Goal: Task Accomplishment & Management: Manage account settings

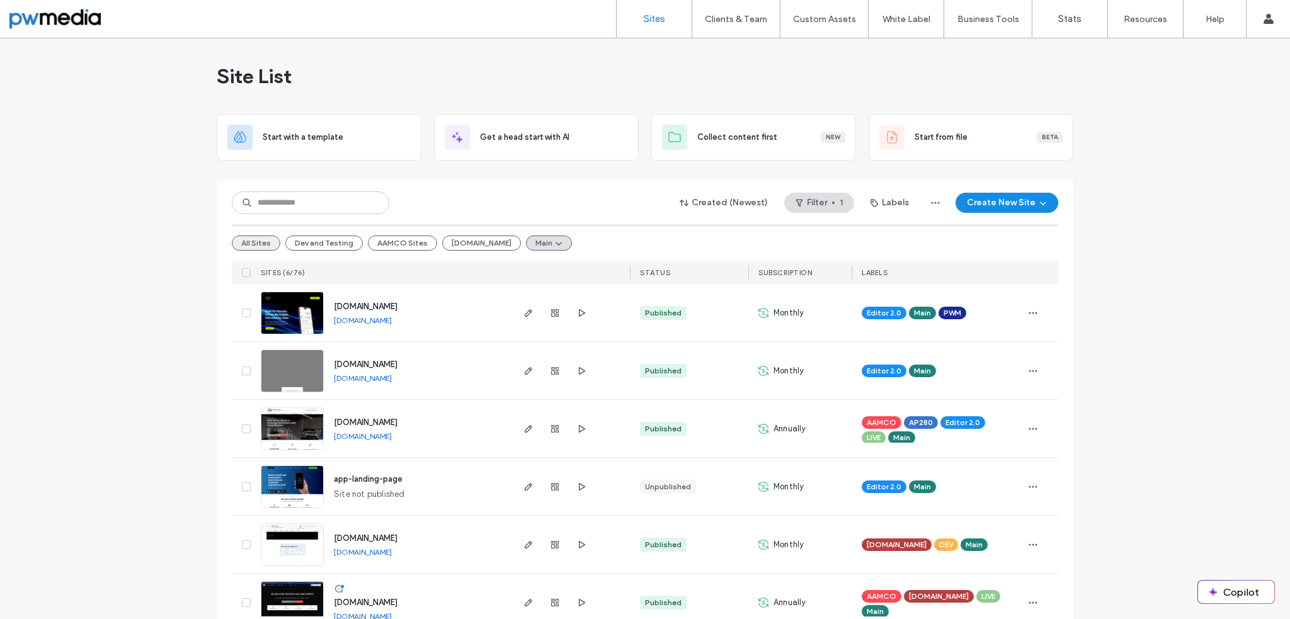
click at [264, 242] on button "All Sites" at bounding box center [256, 242] width 48 height 15
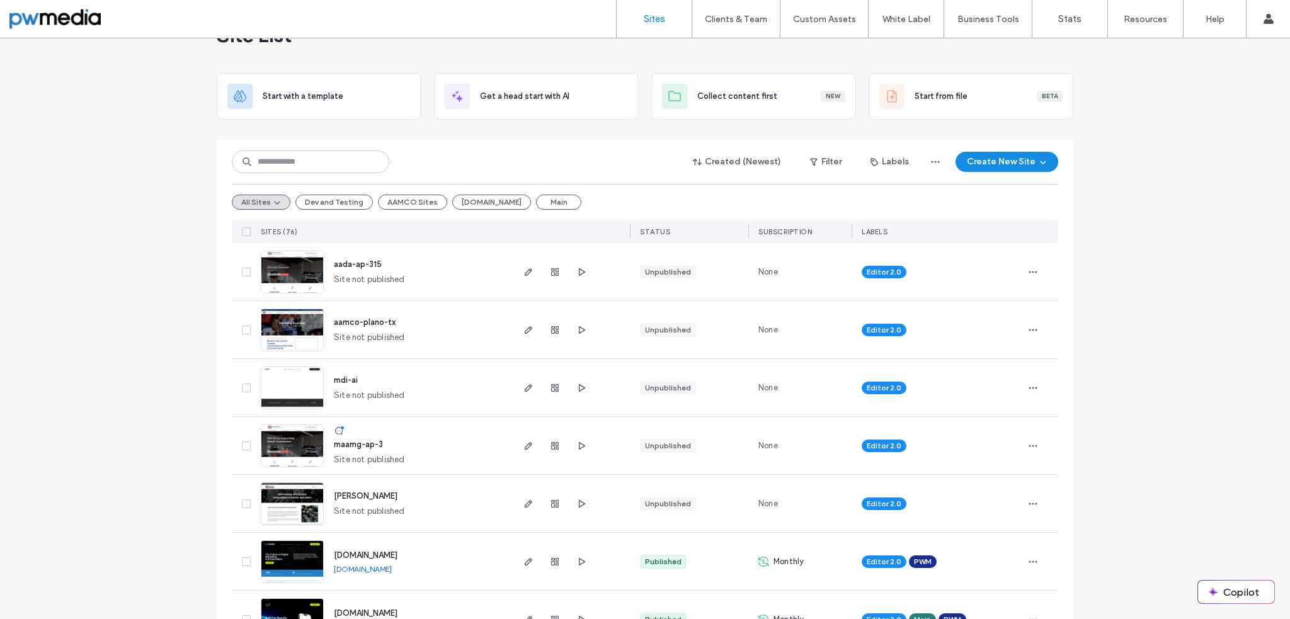
scroll to position [63, 0]
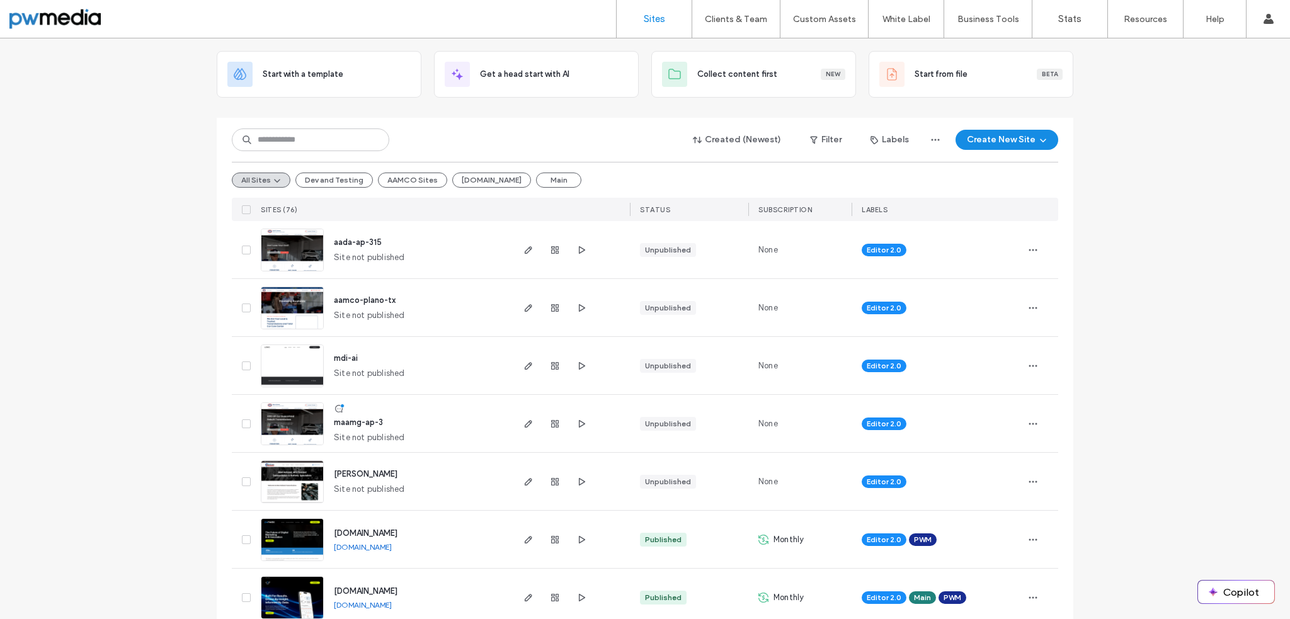
click at [293, 422] on img at bounding box center [292, 446] width 62 height 86
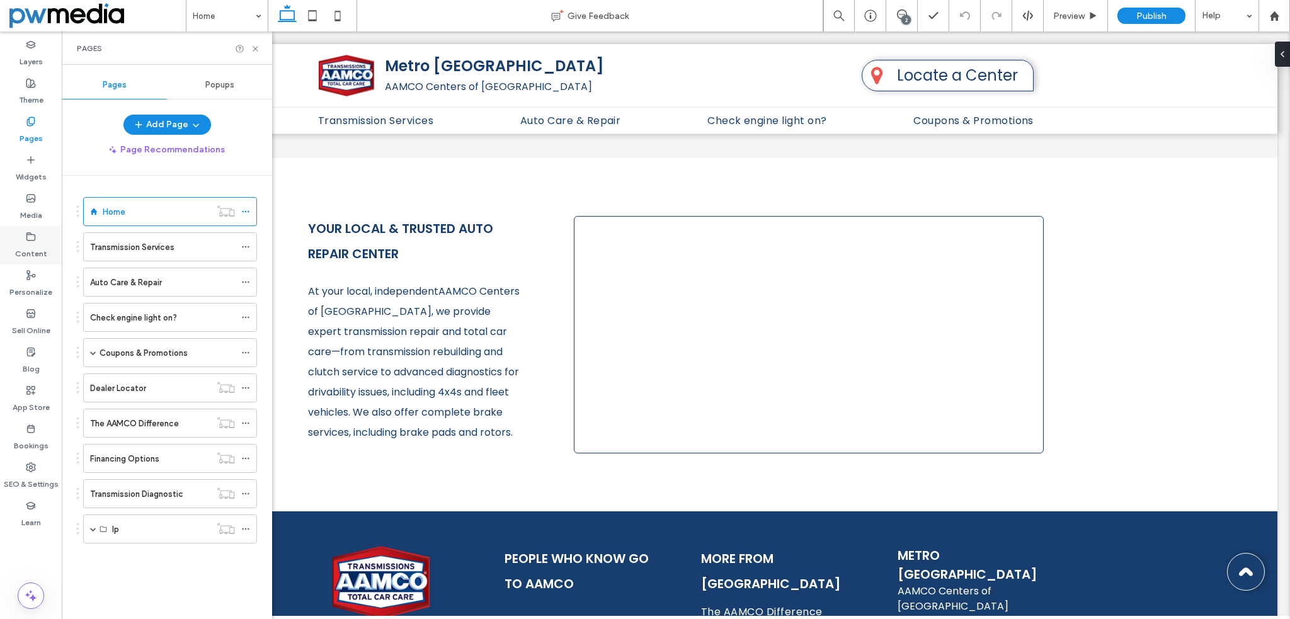
scroll to position [1070, 0]
click at [40, 239] on div "Content" at bounding box center [31, 245] width 62 height 38
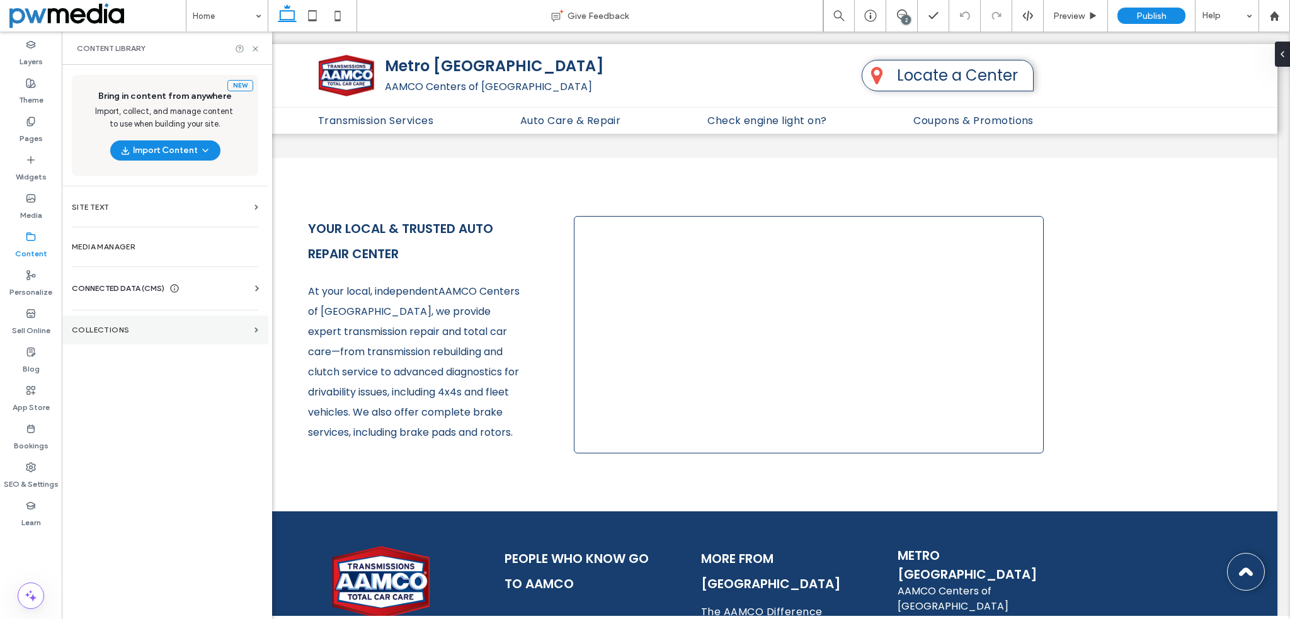
click at [122, 326] on label "Collections" at bounding box center [161, 330] width 178 height 9
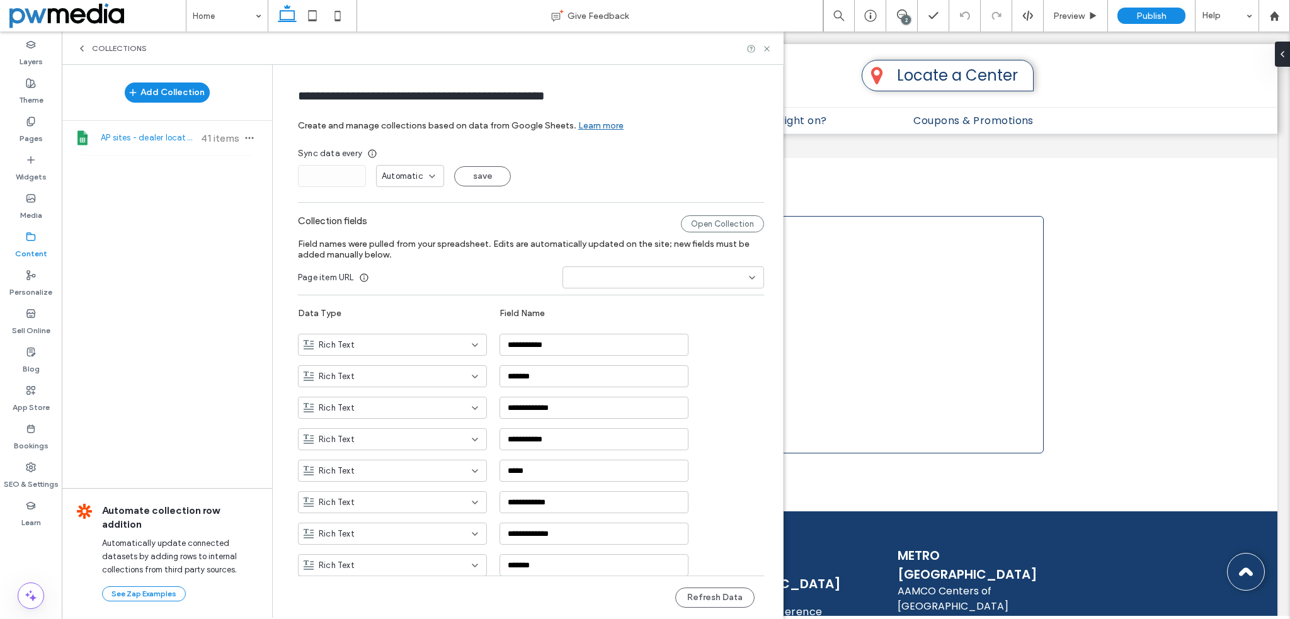
click at [147, 135] on span "AP sites - dealer locator (location list for map)" at bounding box center [148, 138] width 94 height 13
click at [769, 47] on icon at bounding box center [766, 48] width 9 height 9
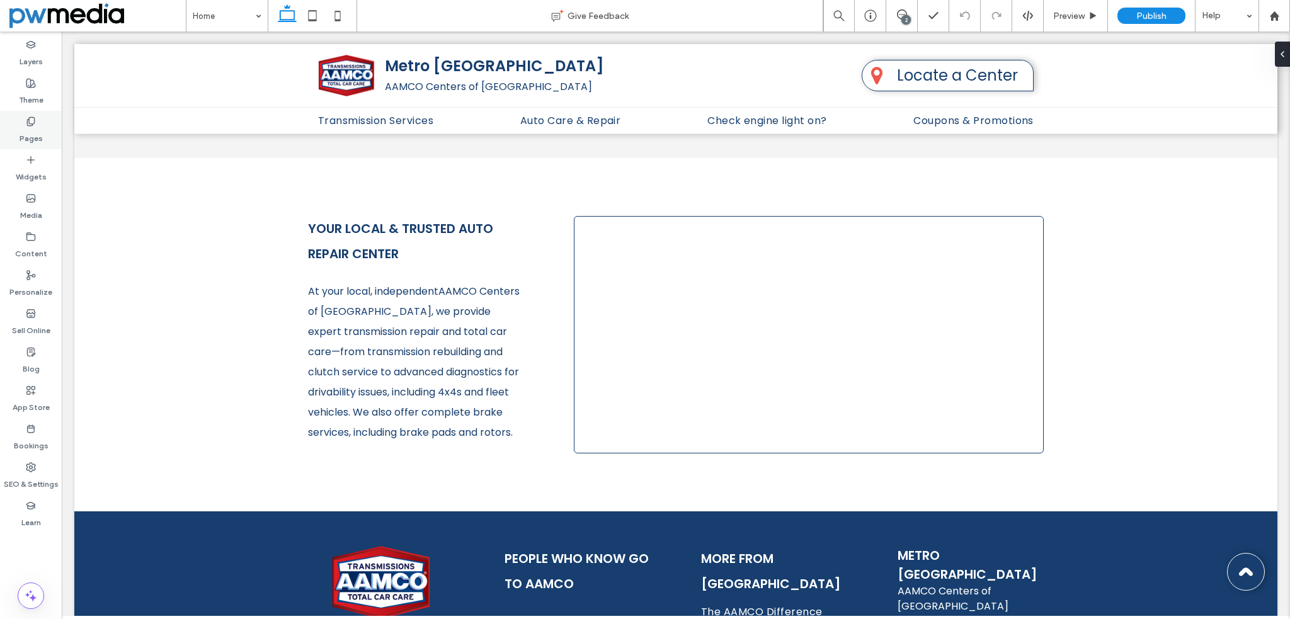
click at [33, 115] on div "Pages" at bounding box center [31, 130] width 62 height 38
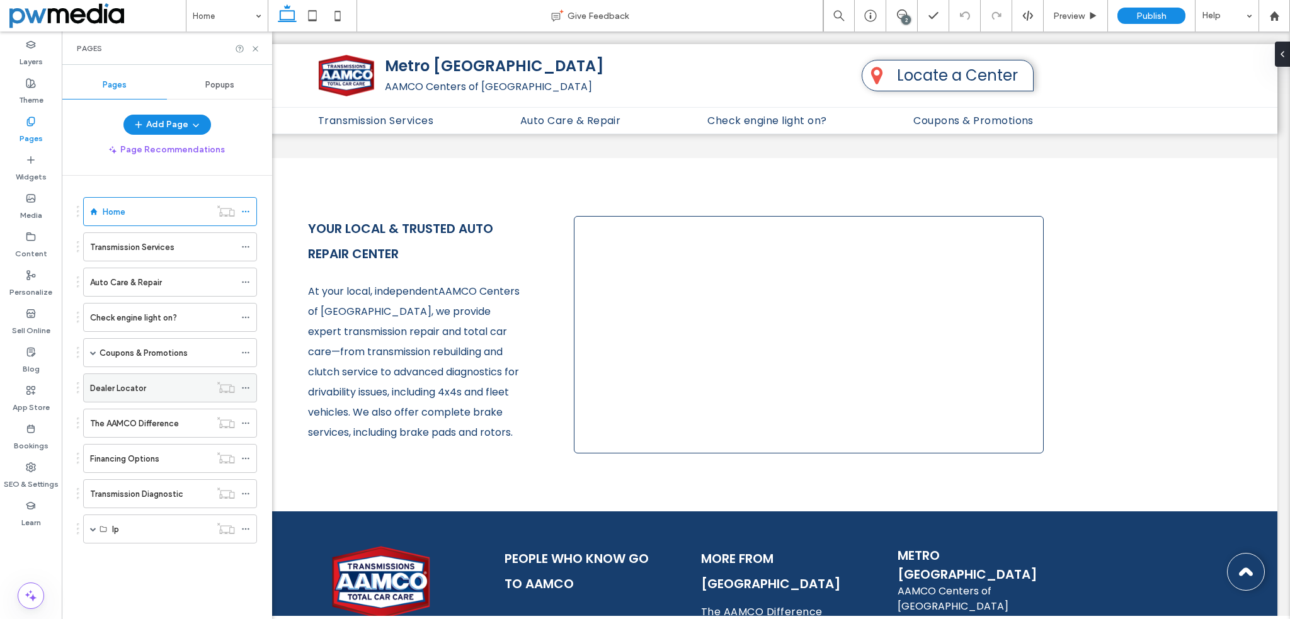
click at [128, 383] on label "Dealer Locator" at bounding box center [118, 388] width 56 height 22
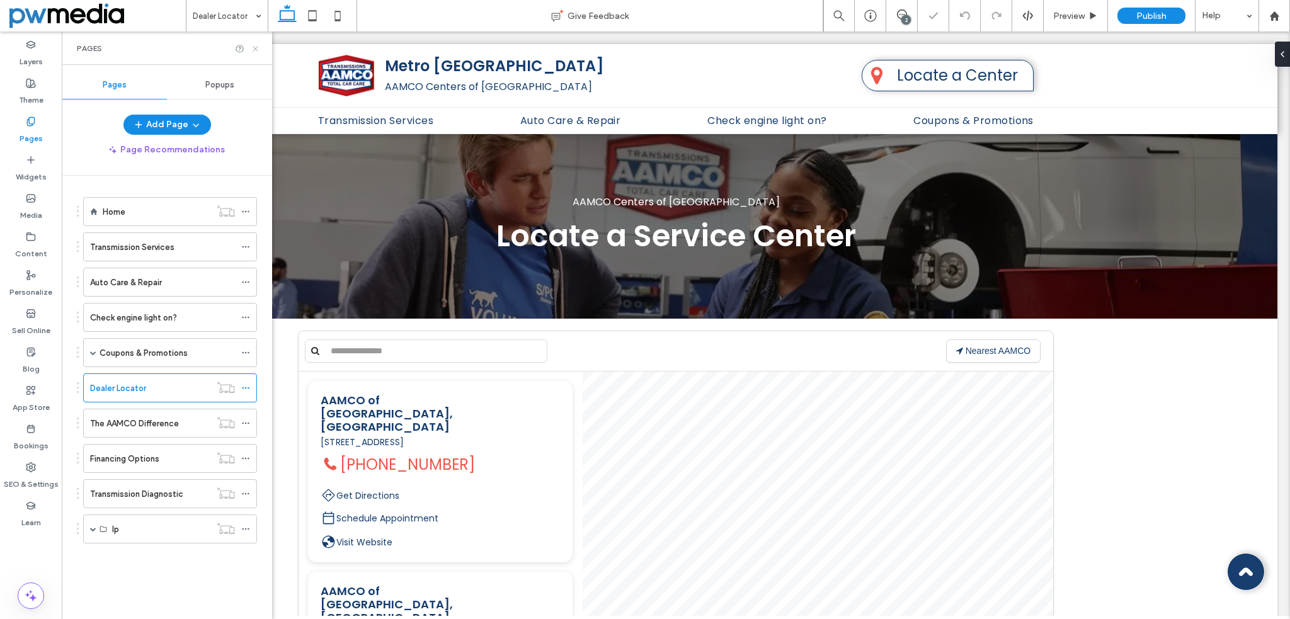
click at [256, 47] on icon at bounding box center [255, 48] width 9 height 9
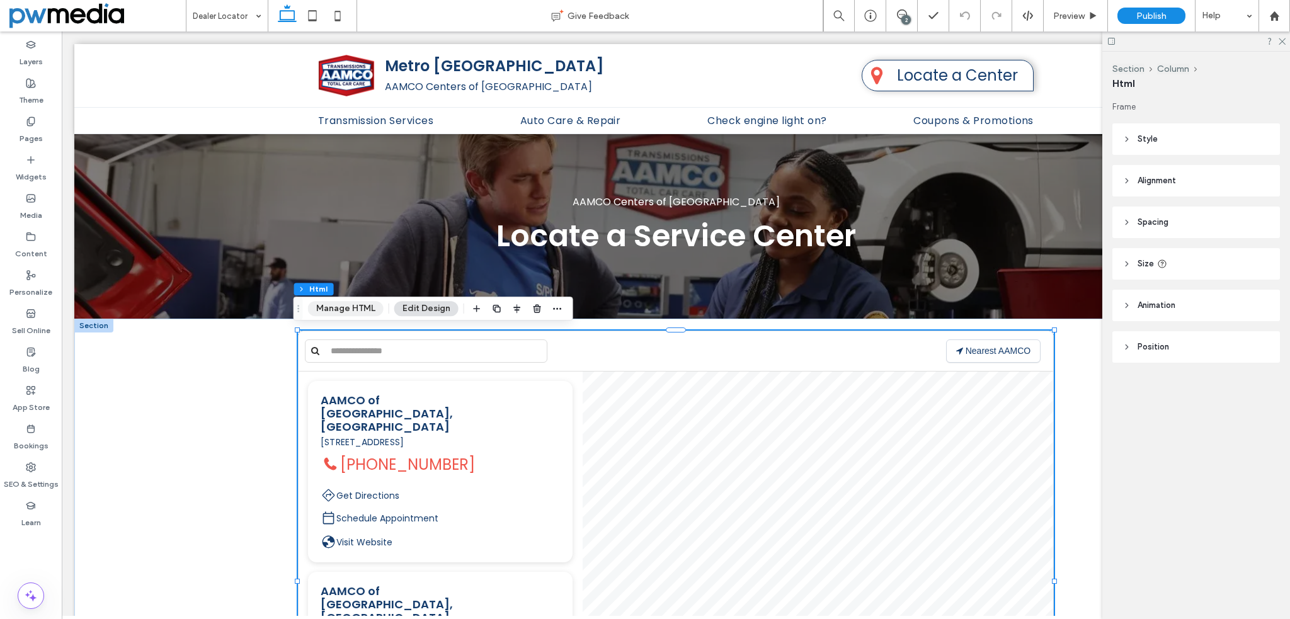
drag, startPoint x: 359, startPoint y: 308, endPoint x: 632, endPoint y: 315, distance: 272.7
click at [359, 308] on button "Manage HTML" at bounding box center [346, 308] width 76 height 15
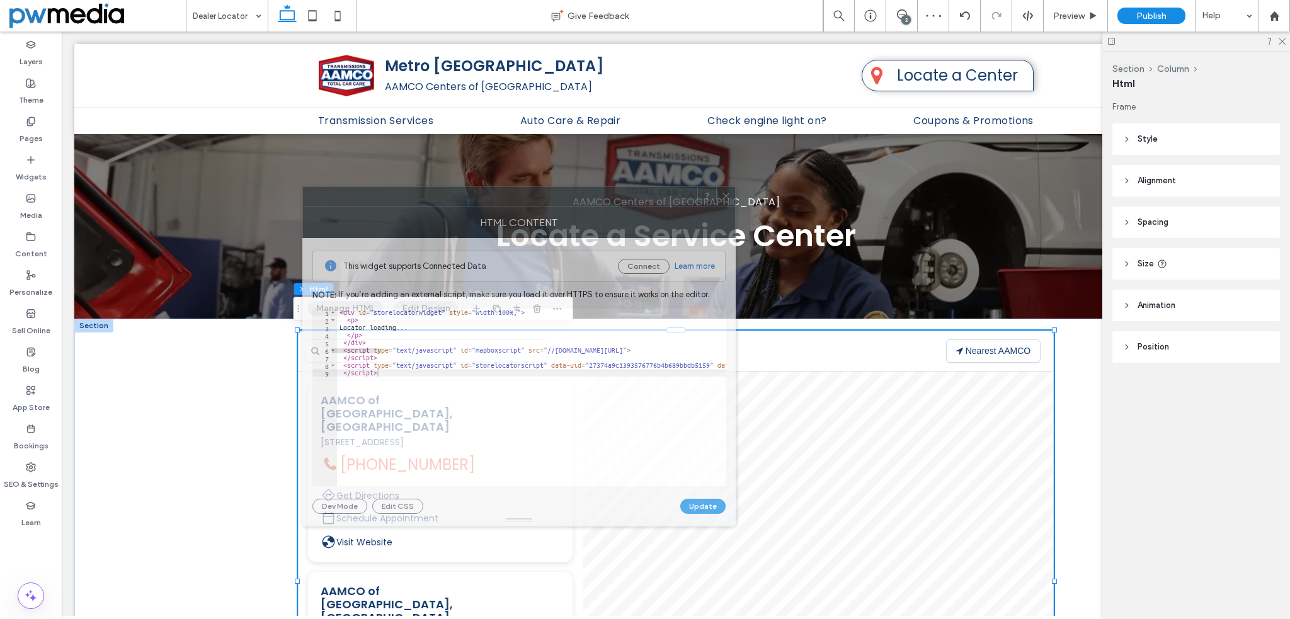
drag, startPoint x: 1065, startPoint y: 150, endPoint x: 524, endPoint y: 197, distance: 543.5
click at [524, 197] on div at bounding box center [500, 196] width 394 height 19
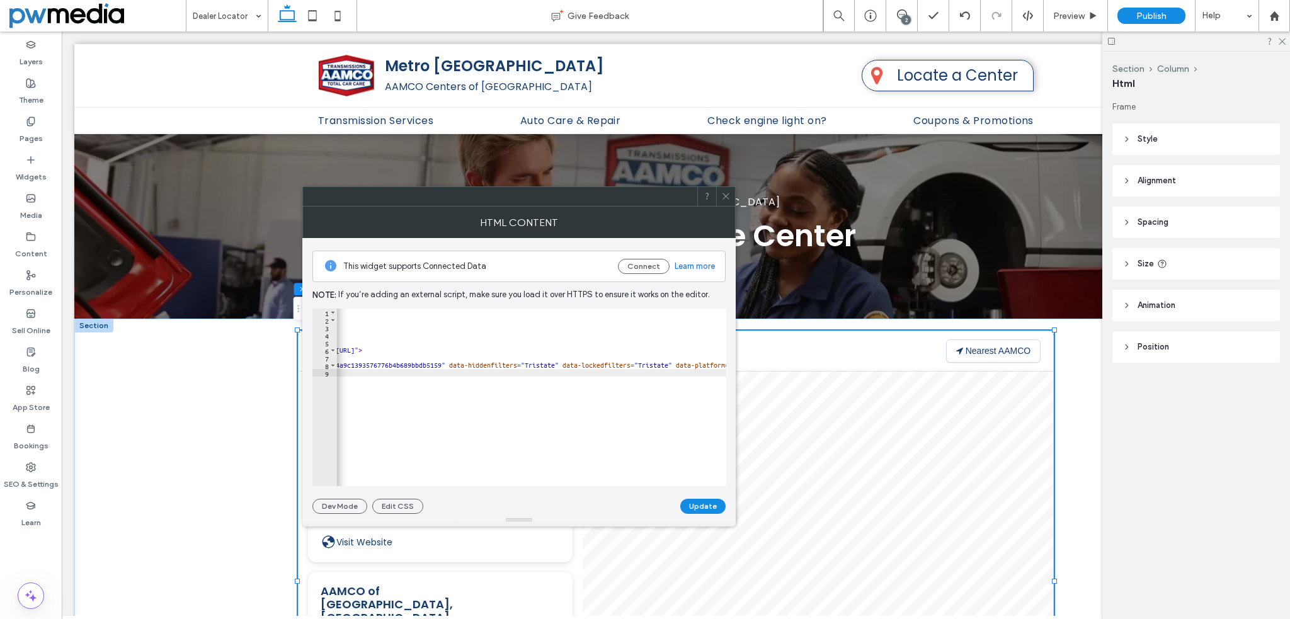
scroll to position [0, 268]
click at [726, 197] on icon at bounding box center [725, 195] width 9 height 9
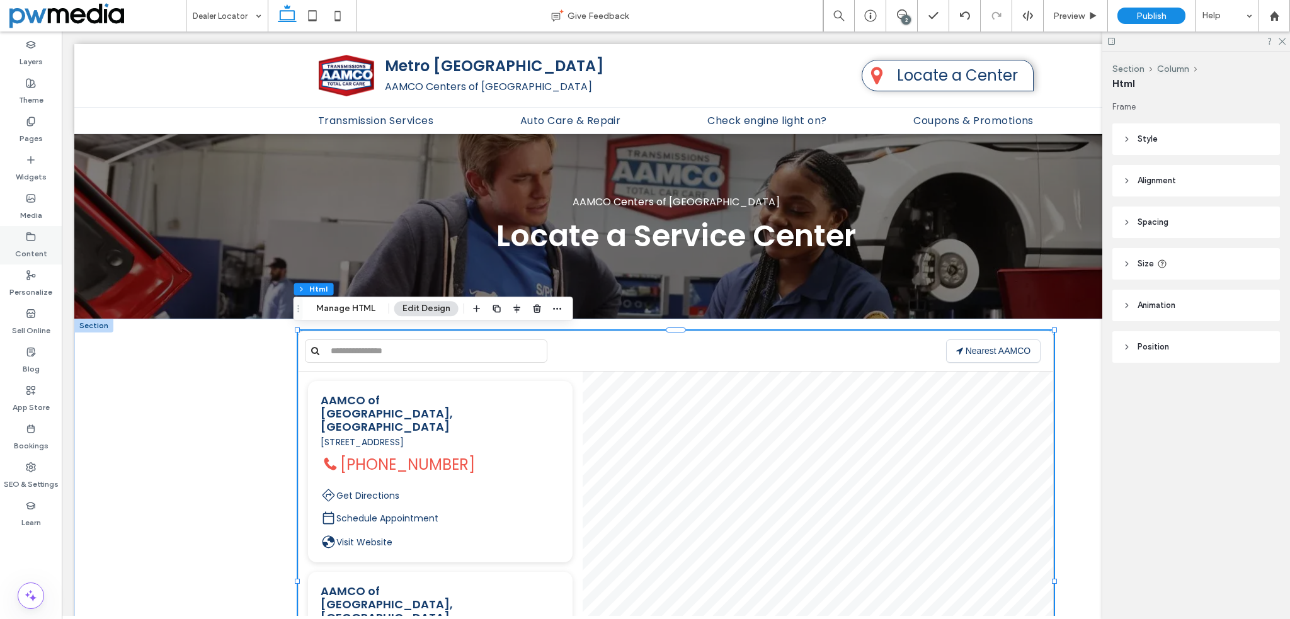
click at [26, 242] on label "Content" at bounding box center [31, 251] width 32 height 18
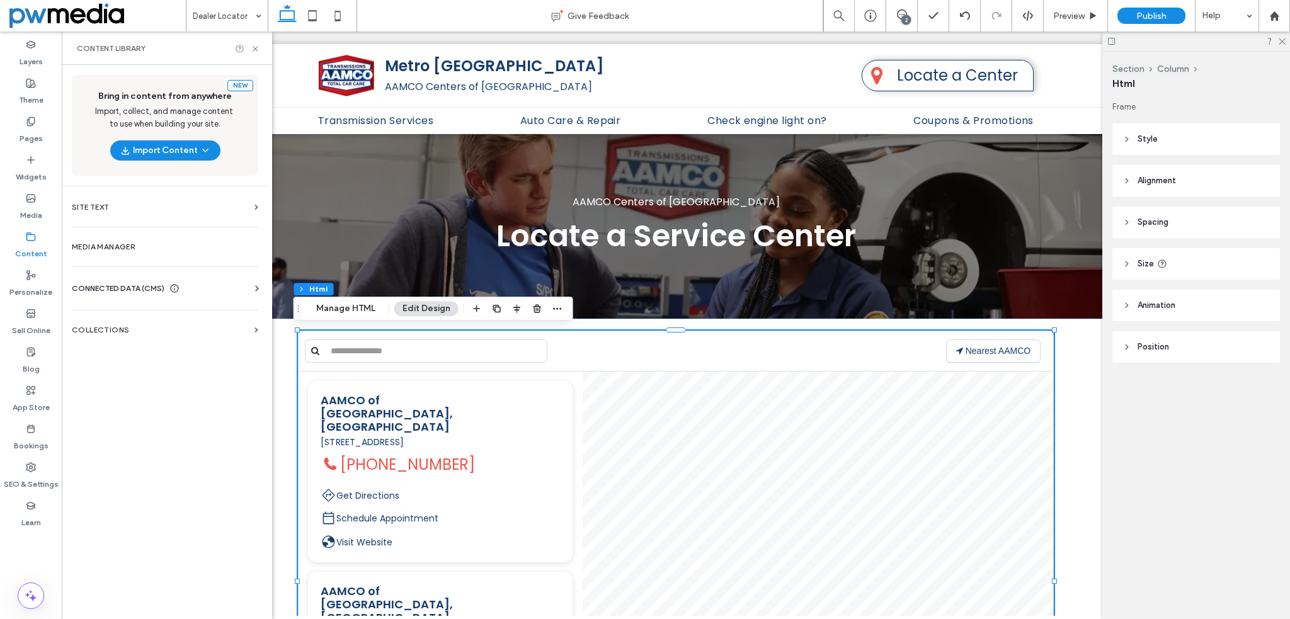
click at [118, 288] on span "CONNECTED DATA (CMS)" at bounding box center [118, 288] width 93 height 13
click at [140, 344] on label "Business Text" at bounding box center [167, 348] width 171 height 9
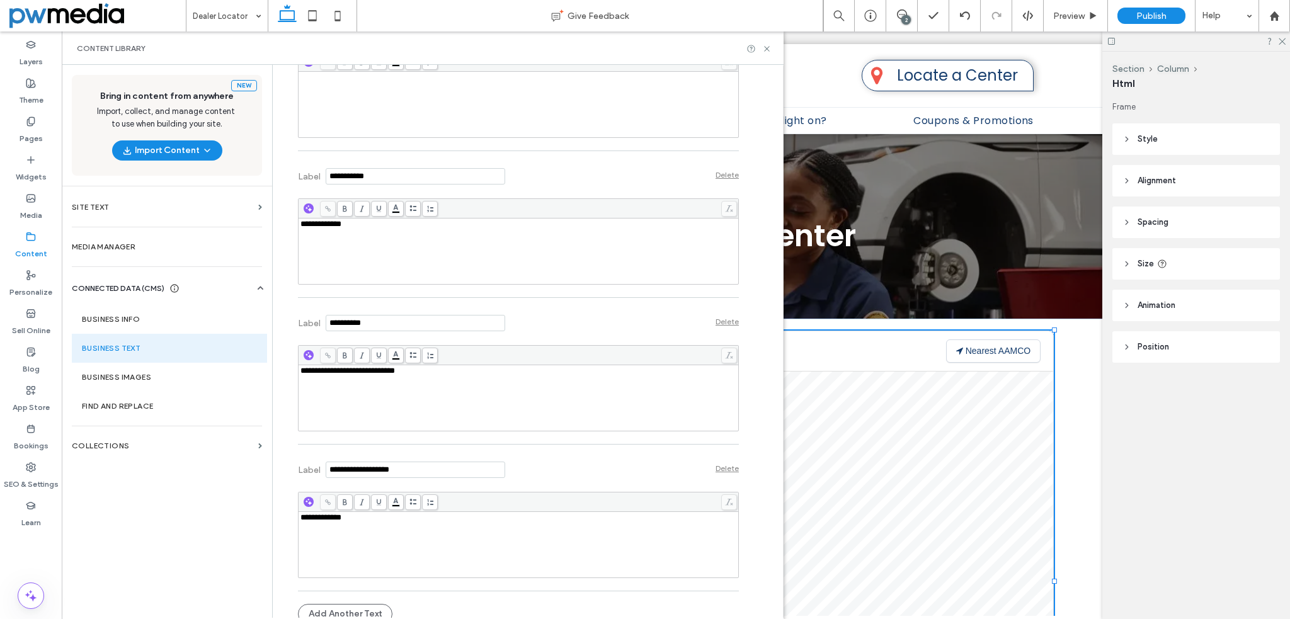
scroll to position [473, 0]
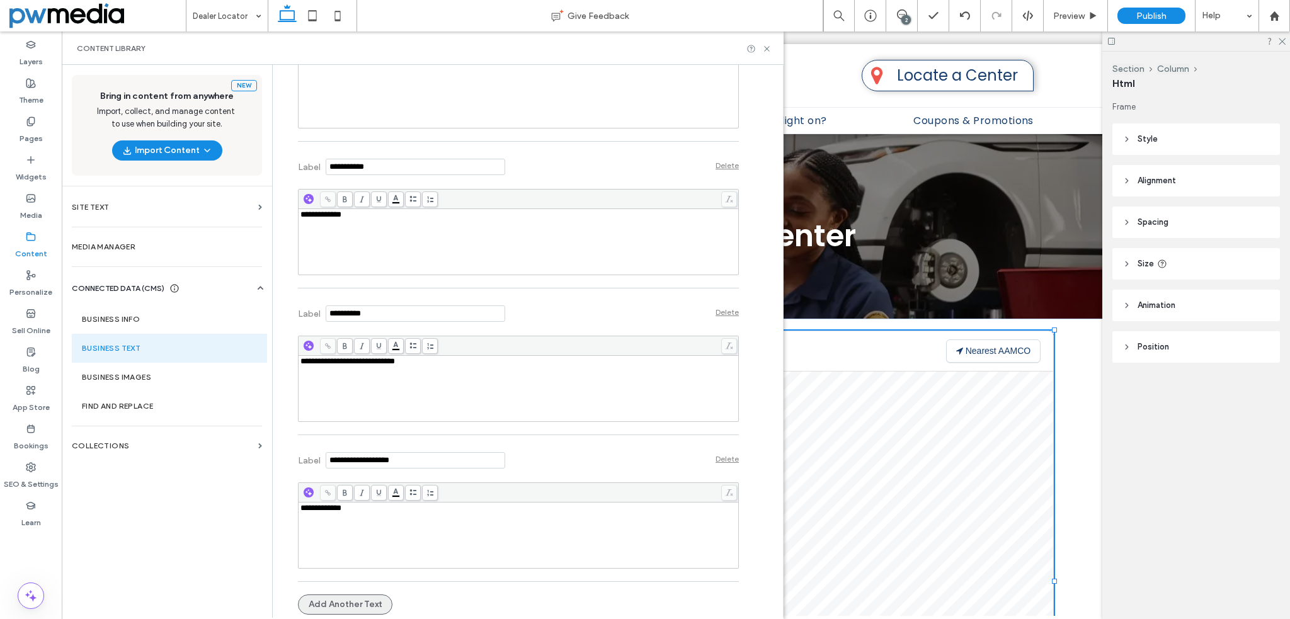
click at [358, 597] on button "Add Another Text" at bounding box center [345, 604] width 94 height 20
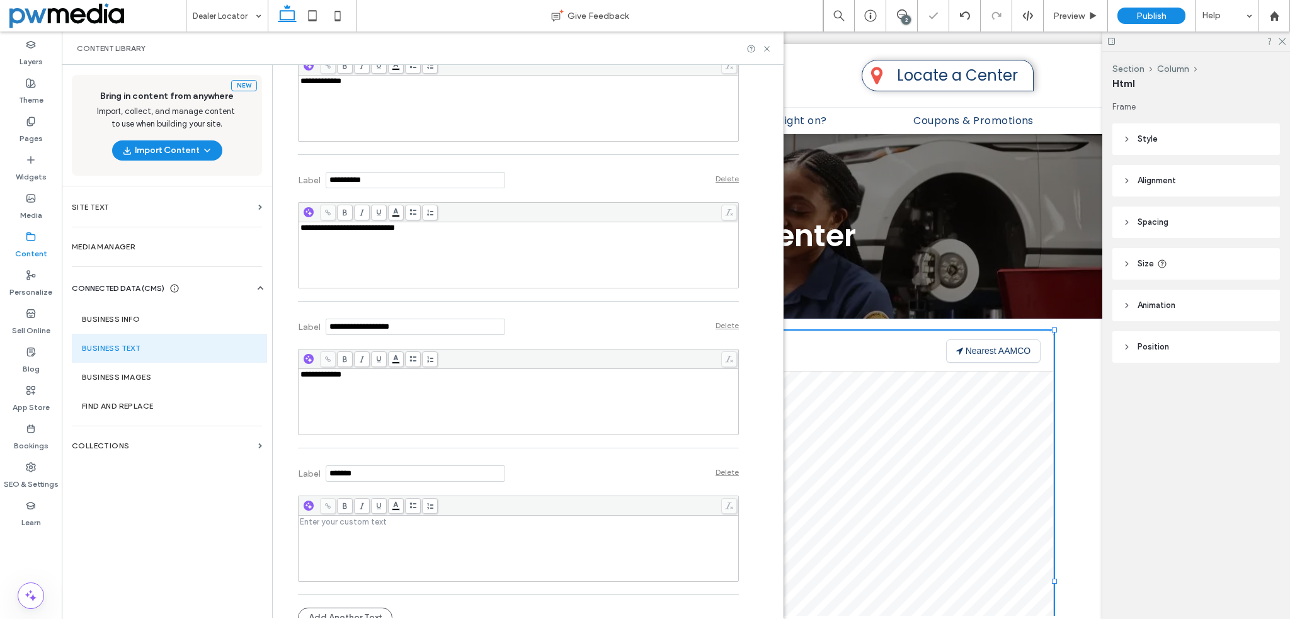
scroll to position [620, 0]
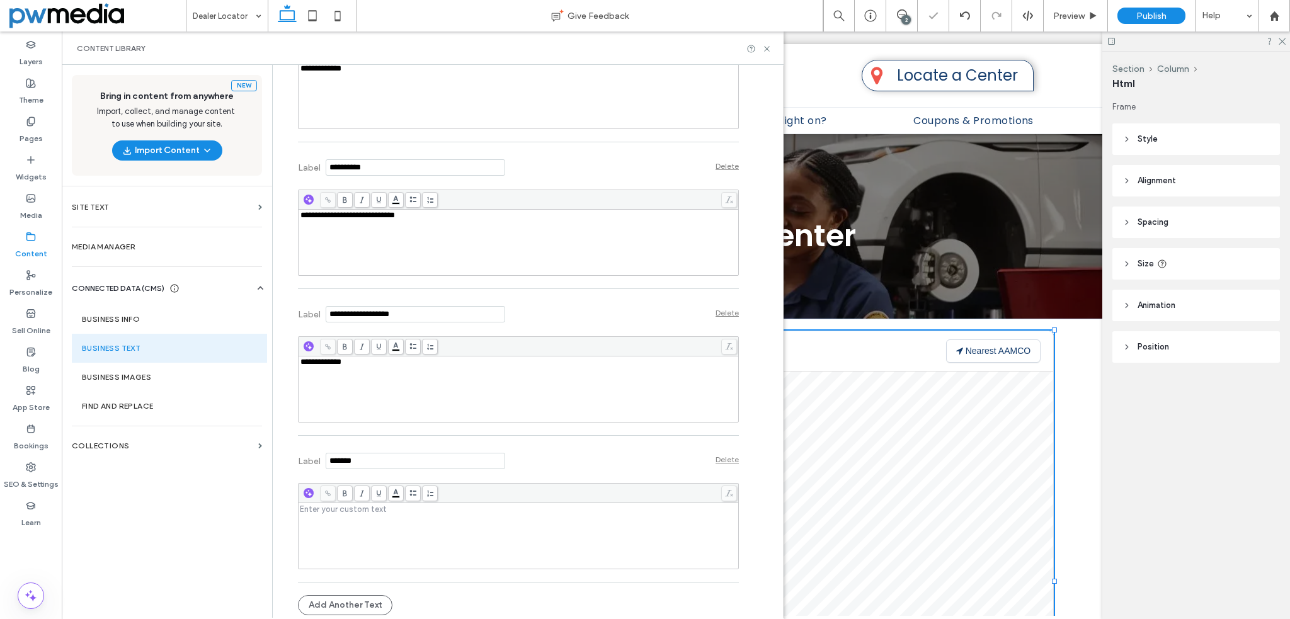
click at [378, 459] on input "Label" at bounding box center [415, 461] width 179 height 16
type input "**********"
click at [378, 506] on div "Rich Text Editor" at bounding box center [518, 508] width 436 height 9
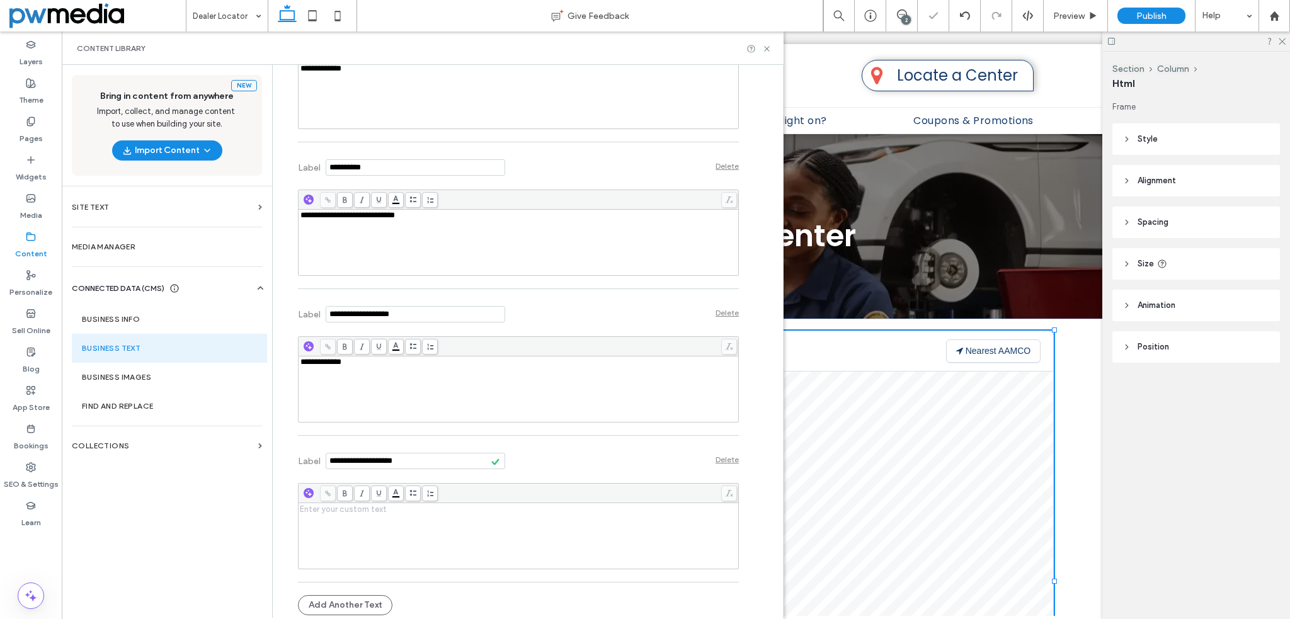
click at [373, 365] on div "**********" at bounding box center [518, 362] width 436 height 9
copy span "**********"
click at [346, 512] on div "Rich Text Editor" at bounding box center [518, 535] width 436 height 63
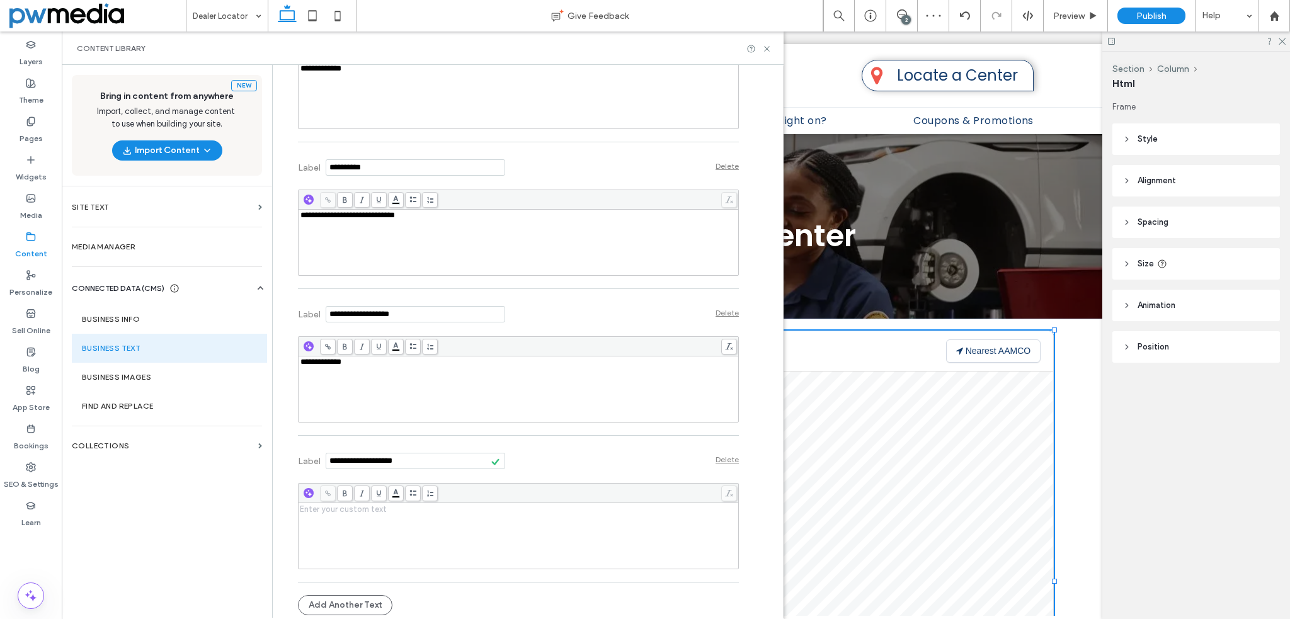
click at [345, 519] on div "Rich Text Editor" at bounding box center [518, 535] width 436 height 63
click at [305, 437] on div "**********" at bounding box center [518, 368] width 441 height 147
click at [763, 45] on icon at bounding box center [766, 48] width 9 height 9
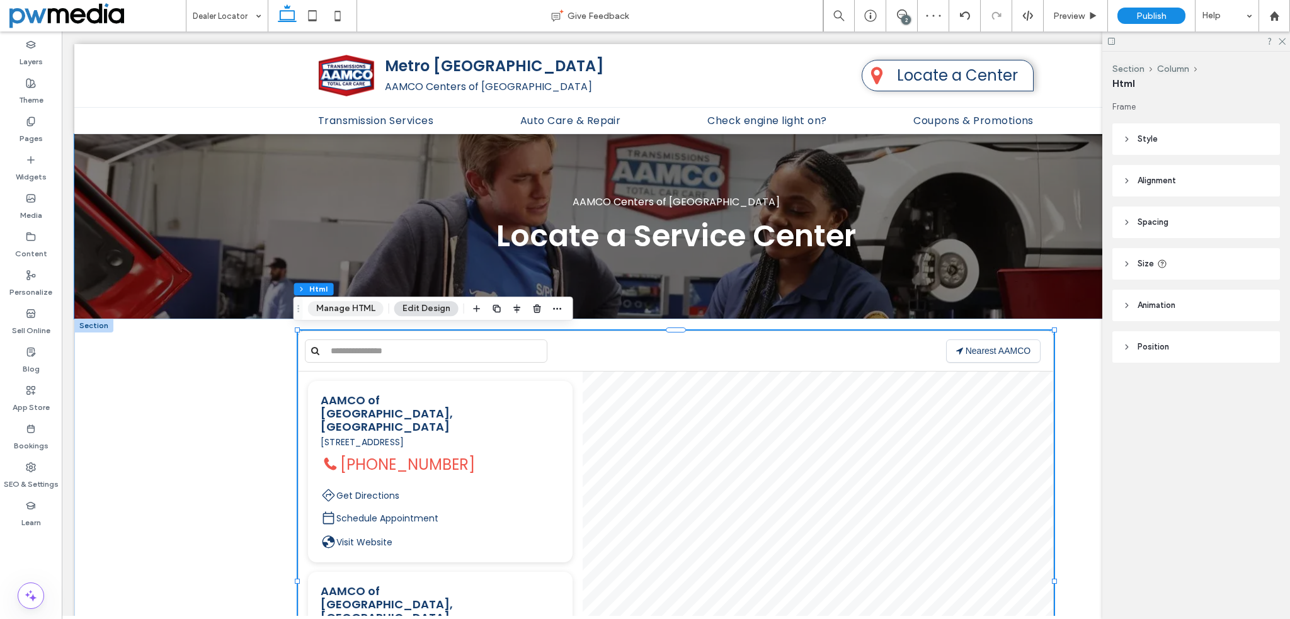
click at [353, 310] on button "Manage HTML" at bounding box center [346, 308] width 76 height 15
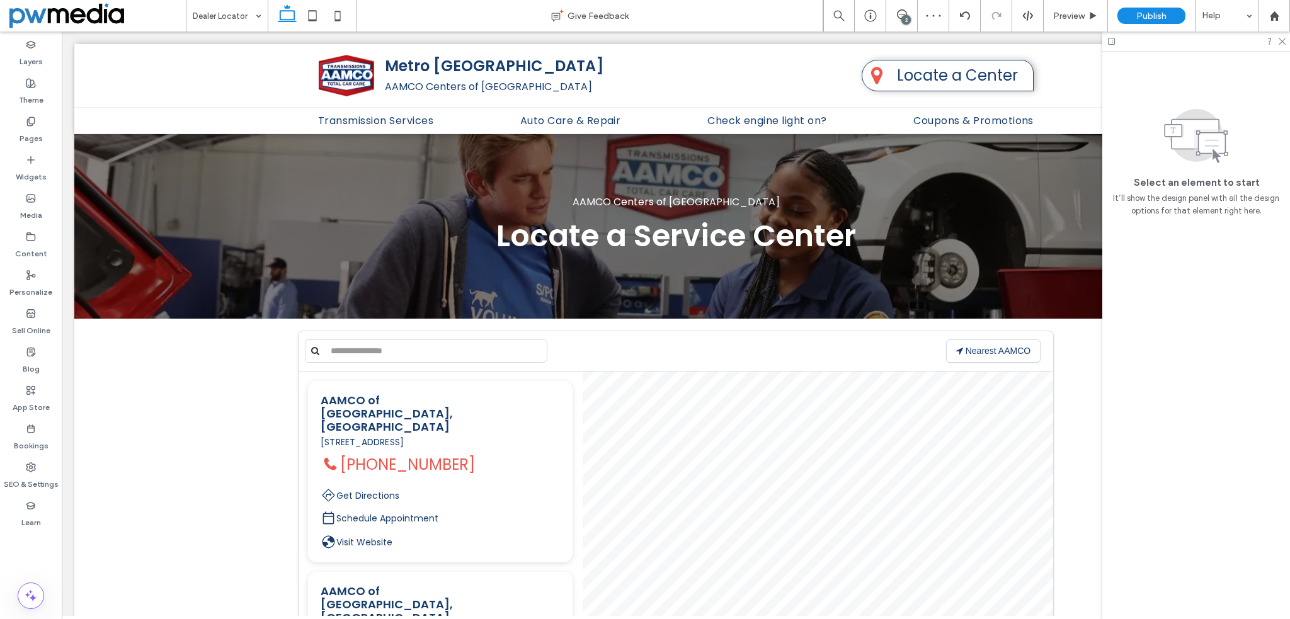
scroll to position [0, 0]
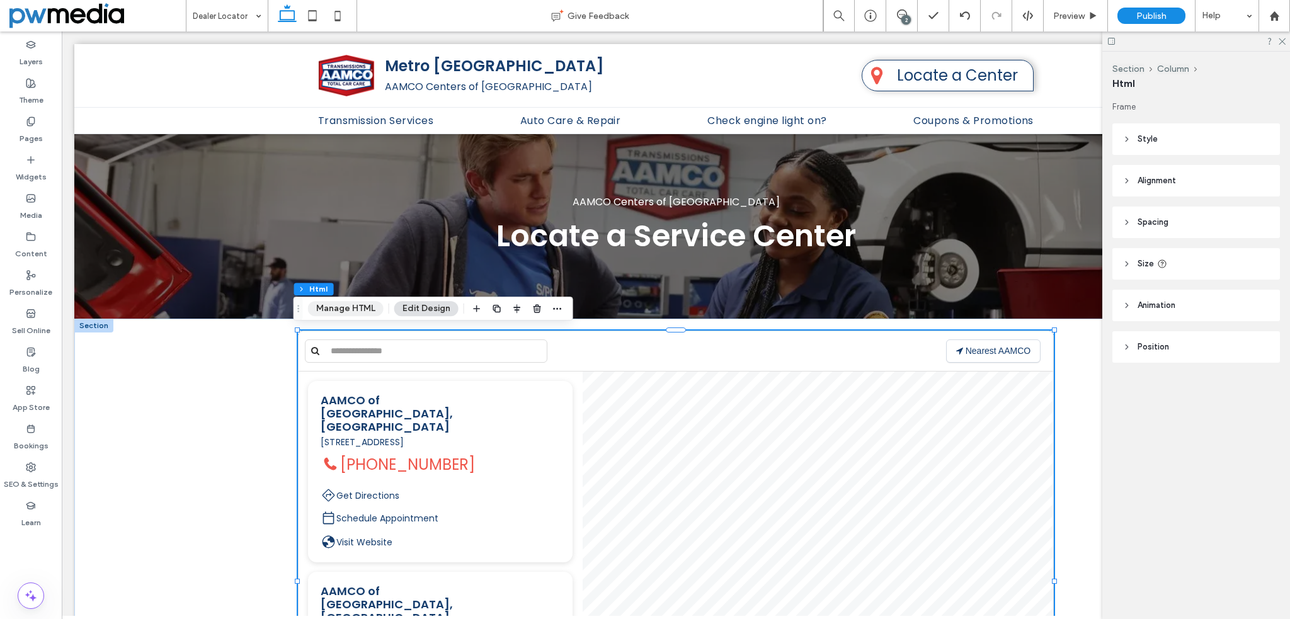
click at [348, 314] on button "Manage HTML" at bounding box center [346, 308] width 76 height 15
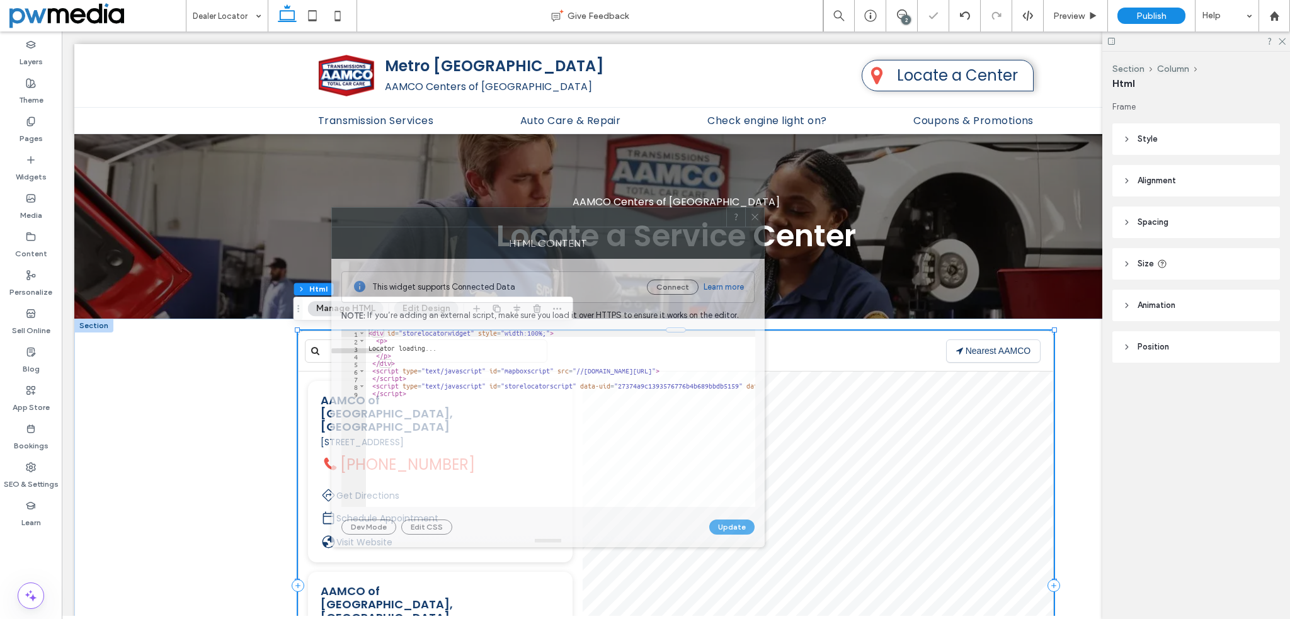
drag, startPoint x: 1082, startPoint y: 154, endPoint x: 558, endPoint y: 237, distance: 530.4
click at [558, 227] on div at bounding box center [529, 217] width 394 height 19
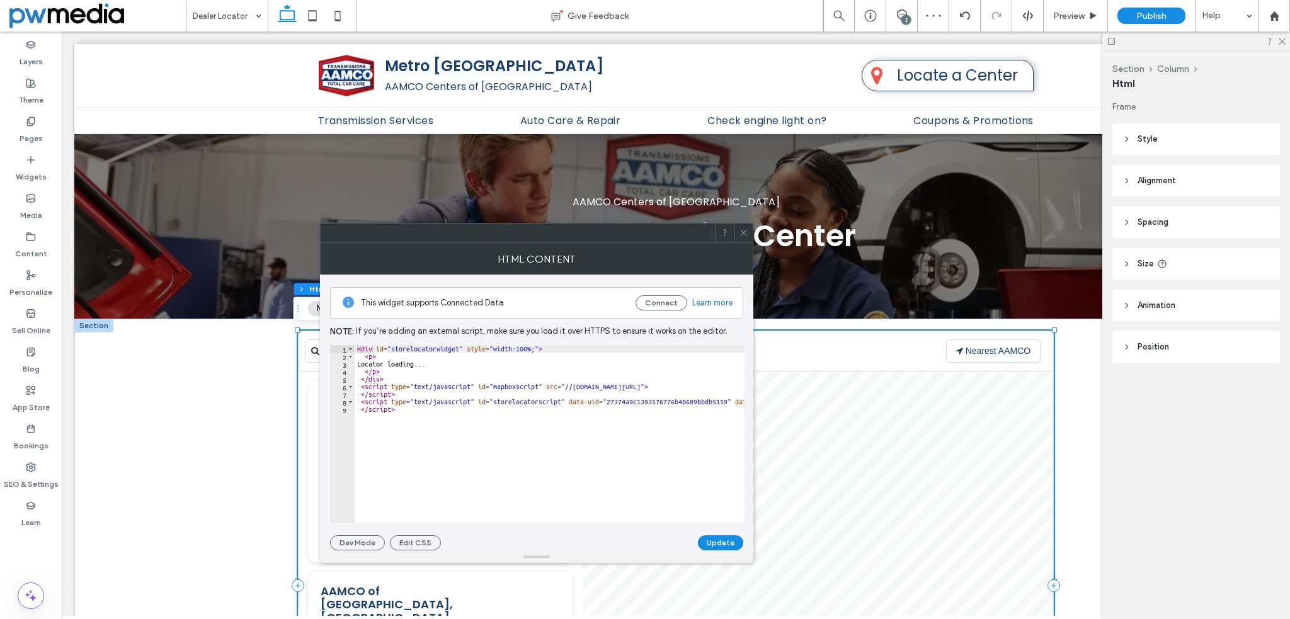
click at [574, 434] on div "< div id = "storelocatorwidget" style = "width:100%;" > < p > Locator loading..…" at bounding box center [806, 441] width 904 height 193
type textarea "*********"
click at [649, 299] on button "Connect" at bounding box center [661, 302] width 52 height 15
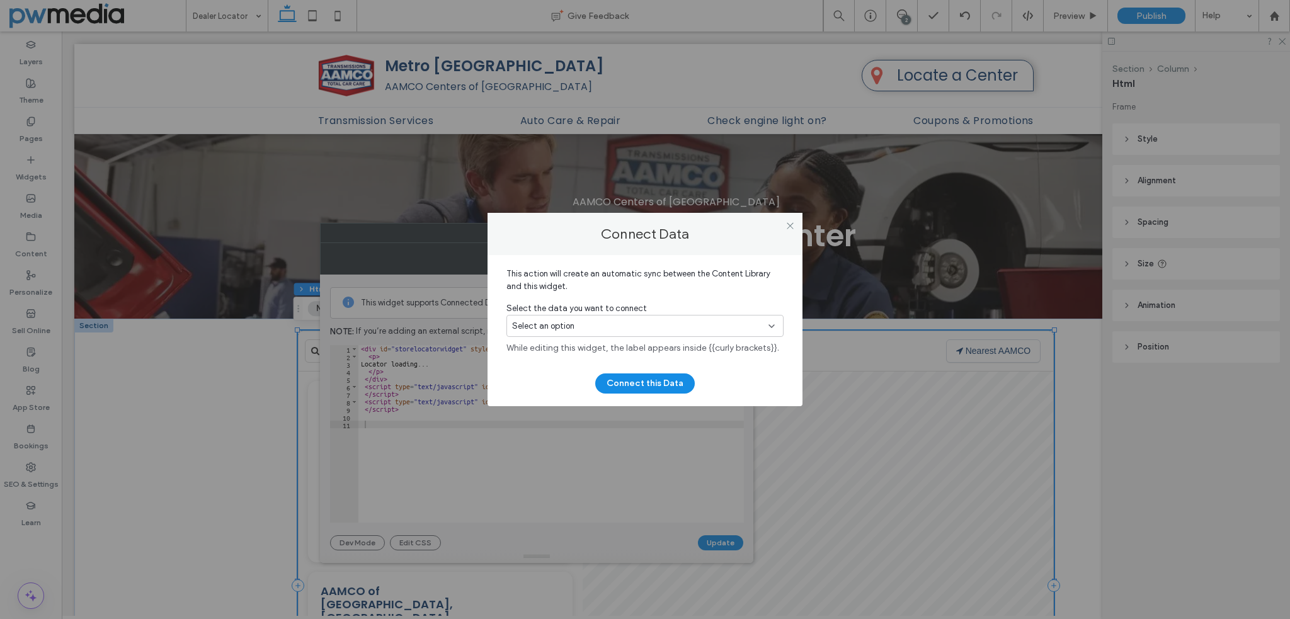
click at [629, 322] on div "Select an option" at bounding box center [637, 326] width 251 height 13
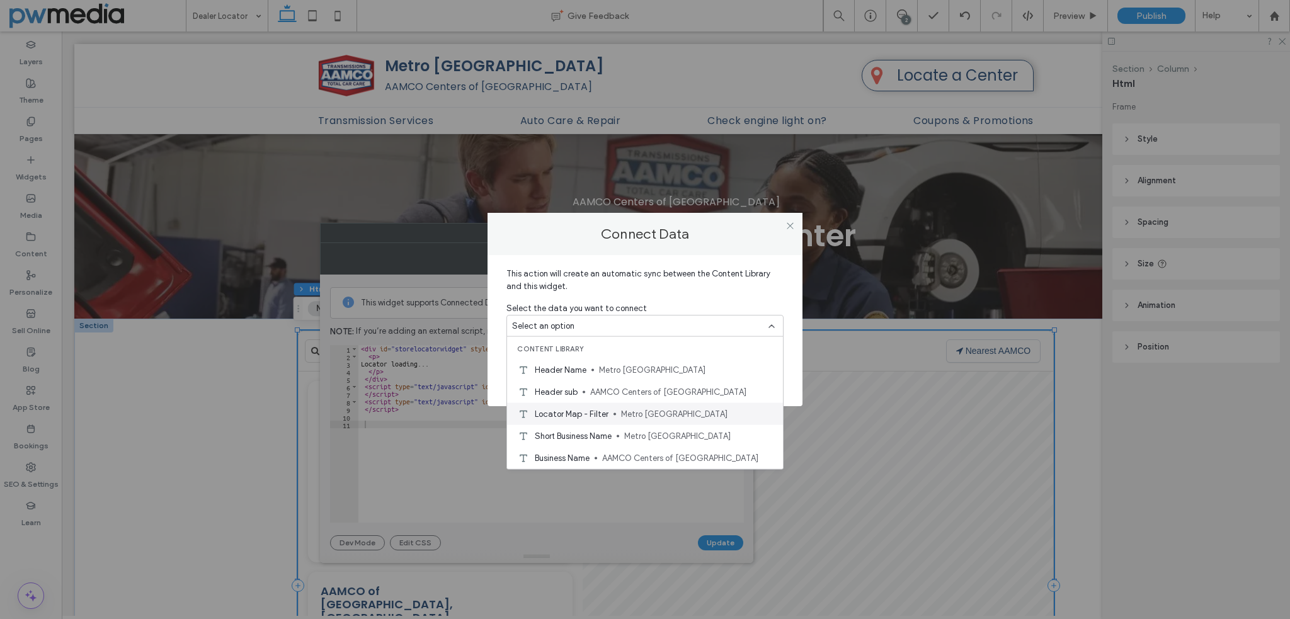
click at [621, 408] on span "Metro Atlanta" at bounding box center [697, 413] width 152 height 13
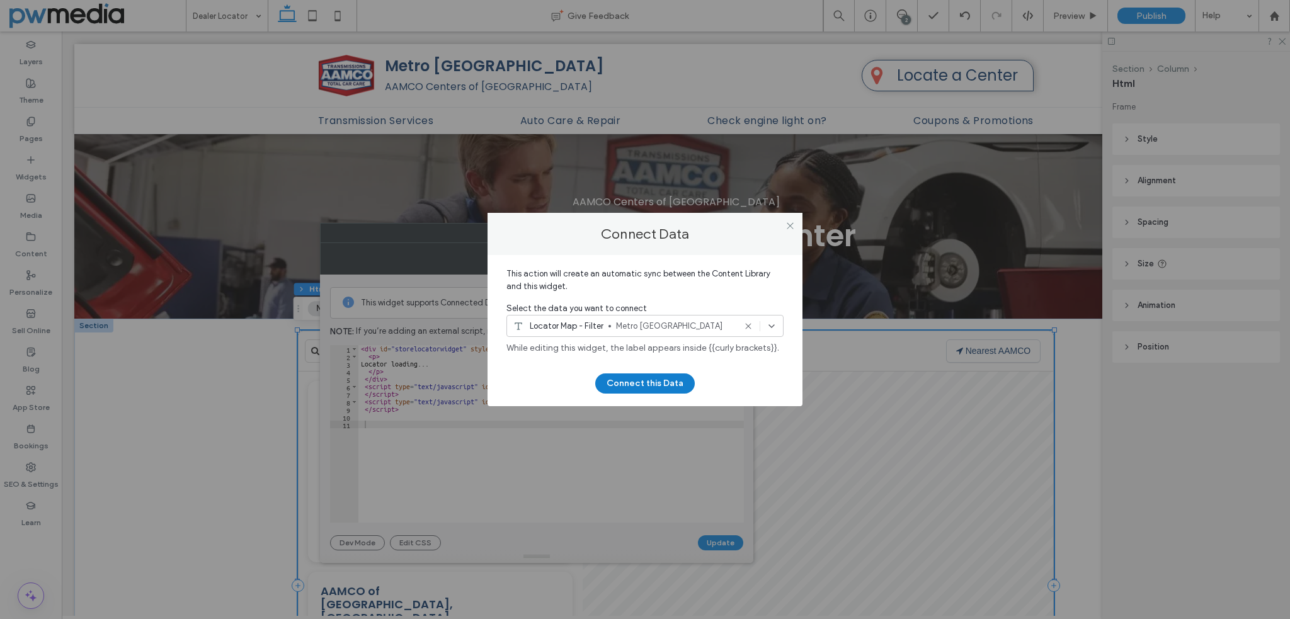
click at [637, 386] on button "Connect this Data" at bounding box center [644, 383] width 99 height 20
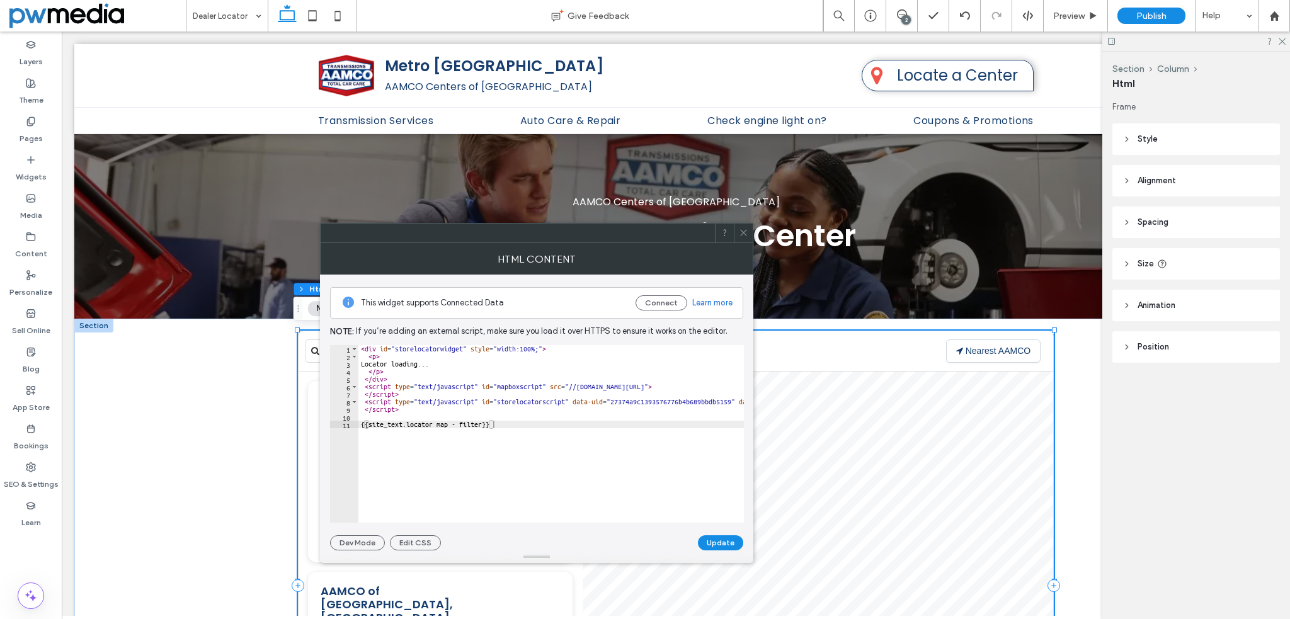
type textarea "**********"
click at [514, 424] on div "< div id = "storelocatorwidget" style = "width:100%;" > < p > Locator loading..…" at bounding box center [810, 437] width 904 height 184
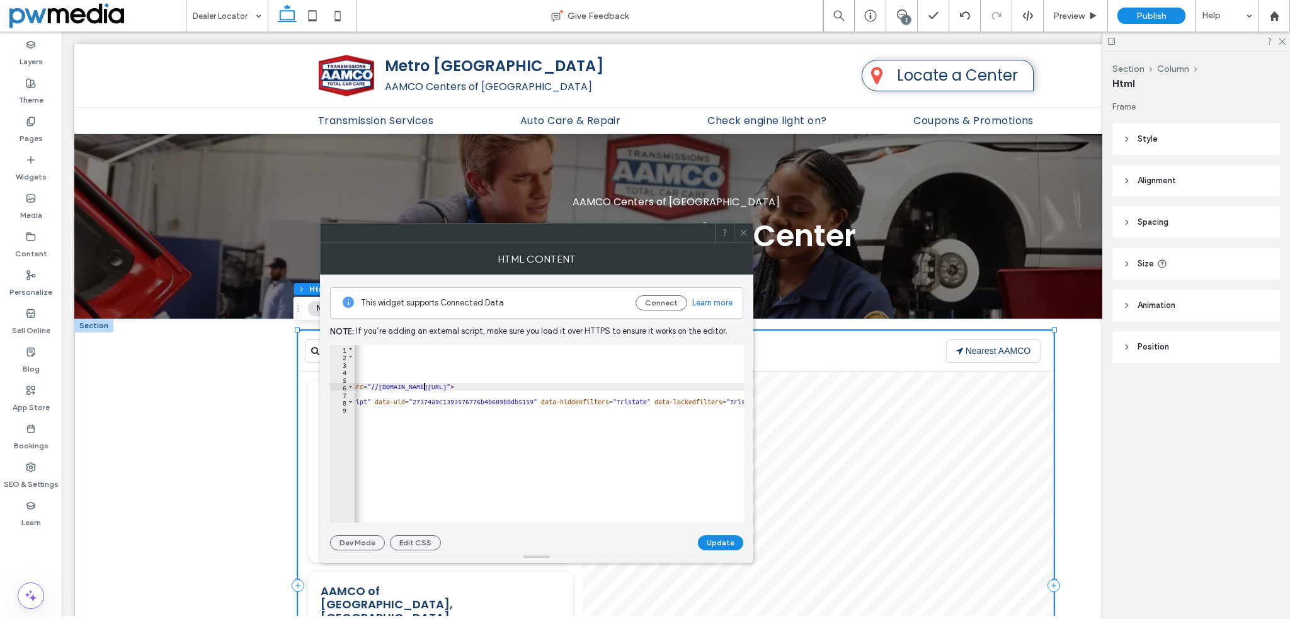
scroll to position [0, 256]
click at [567, 397] on div "< div id = "storelocatorwidget" style = "width:100%;" > < p > Locator loading..…" at bounding box center [550, 437] width 904 height 184
paste textarea "**********"
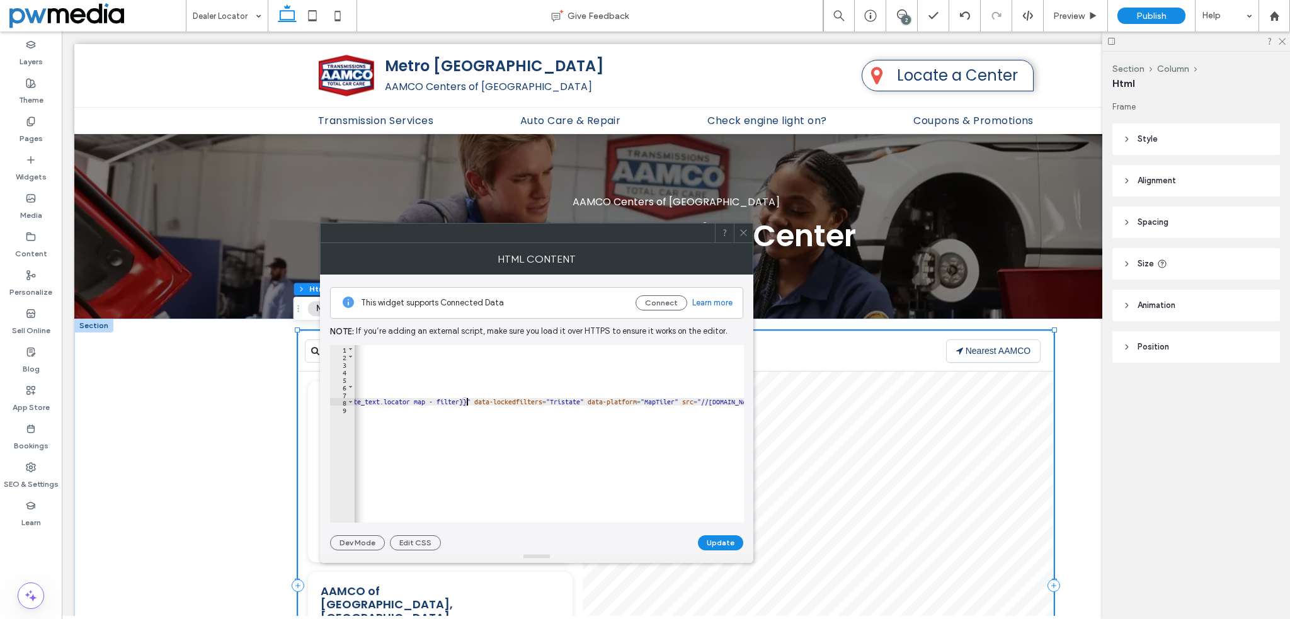
click at [562, 399] on div "< div id = "storelocatorwidget" style = "width:100%;" > < p > Locator loading..…" at bounding box center [383, 437] width 1002 height 184
paste textarea "**********"
type textarea "**********"
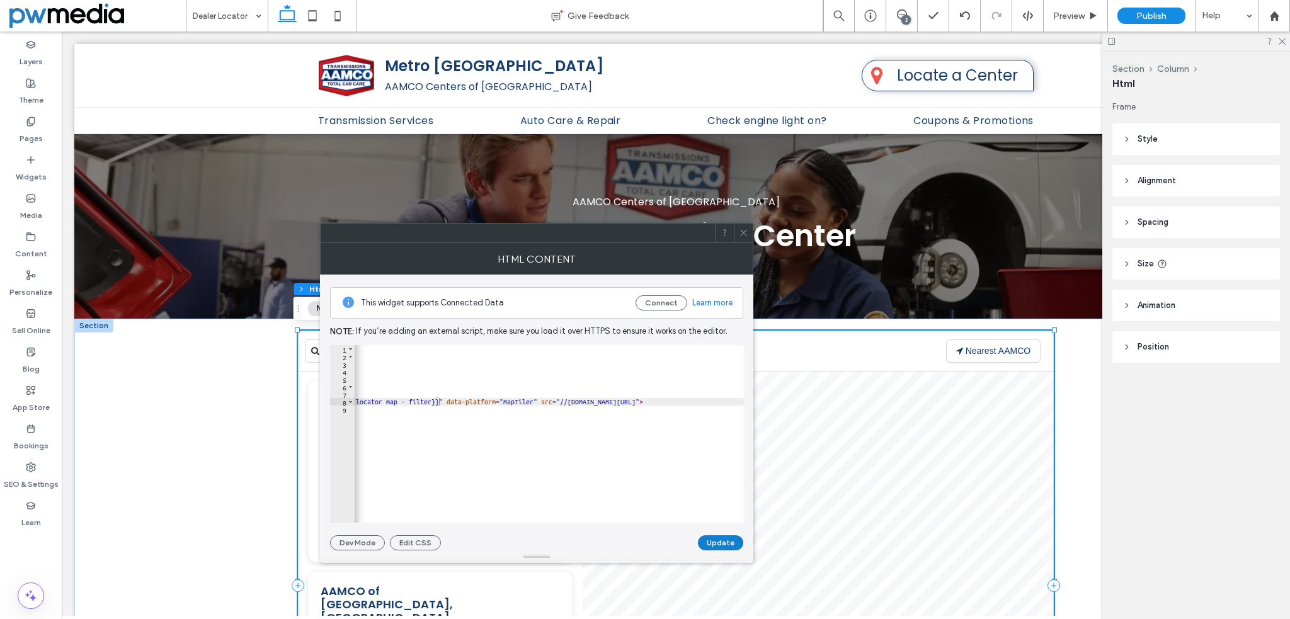
click at [728, 543] on button "Update" at bounding box center [720, 542] width 45 height 15
click at [743, 235] on icon at bounding box center [743, 232] width 9 height 9
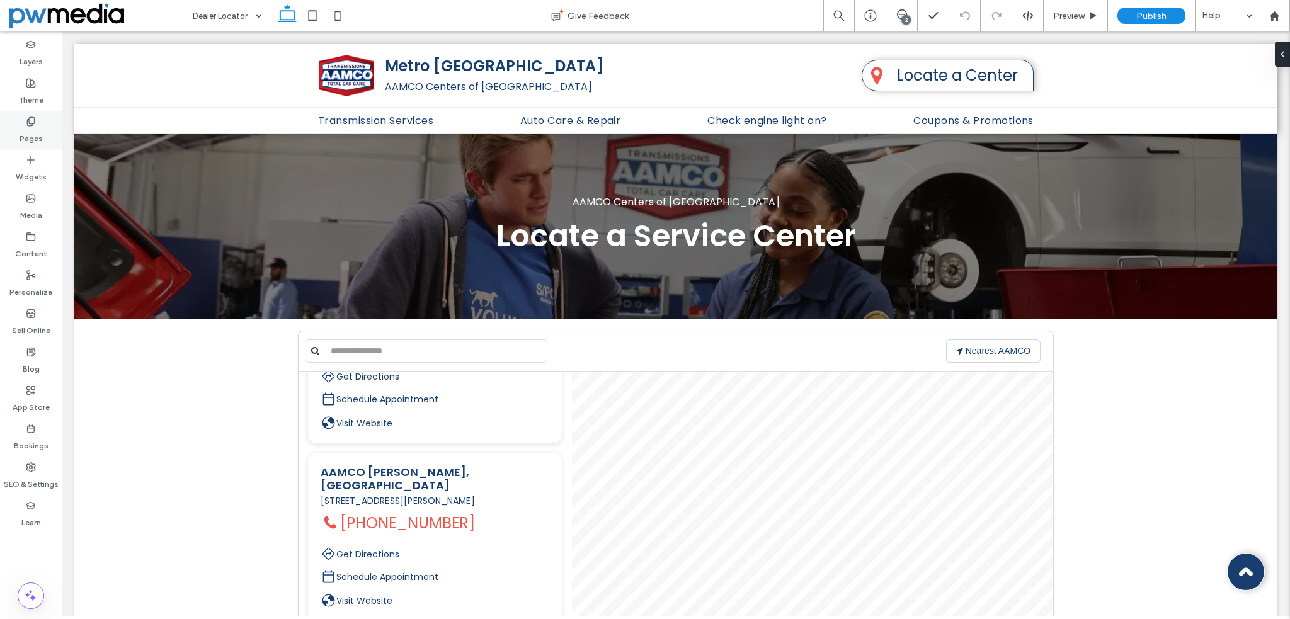
click at [30, 123] on use at bounding box center [30, 121] width 7 height 8
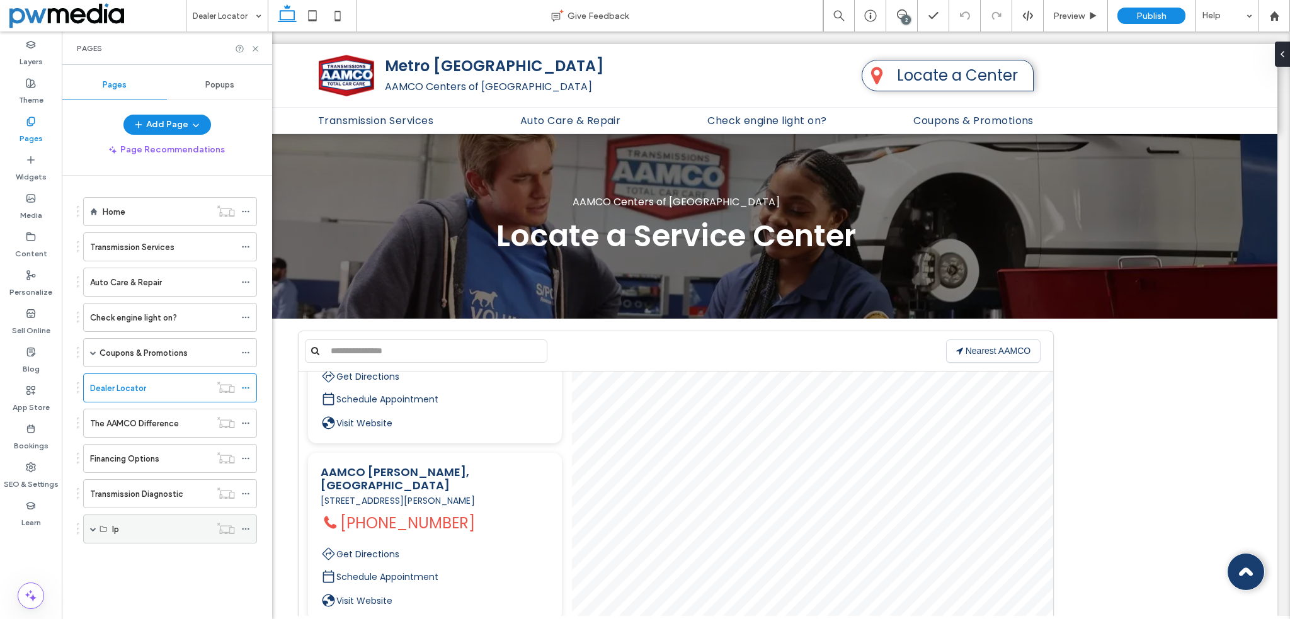
click at [97, 520] on div "lp" at bounding box center [170, 528] width 174 height 29
click at [92, 526] on span at bounding box center [93, 529] width 6 height 6
click at [136, 554] on label "Auto Repair Experts" at bounding box center [159, 558] width 74 height 22
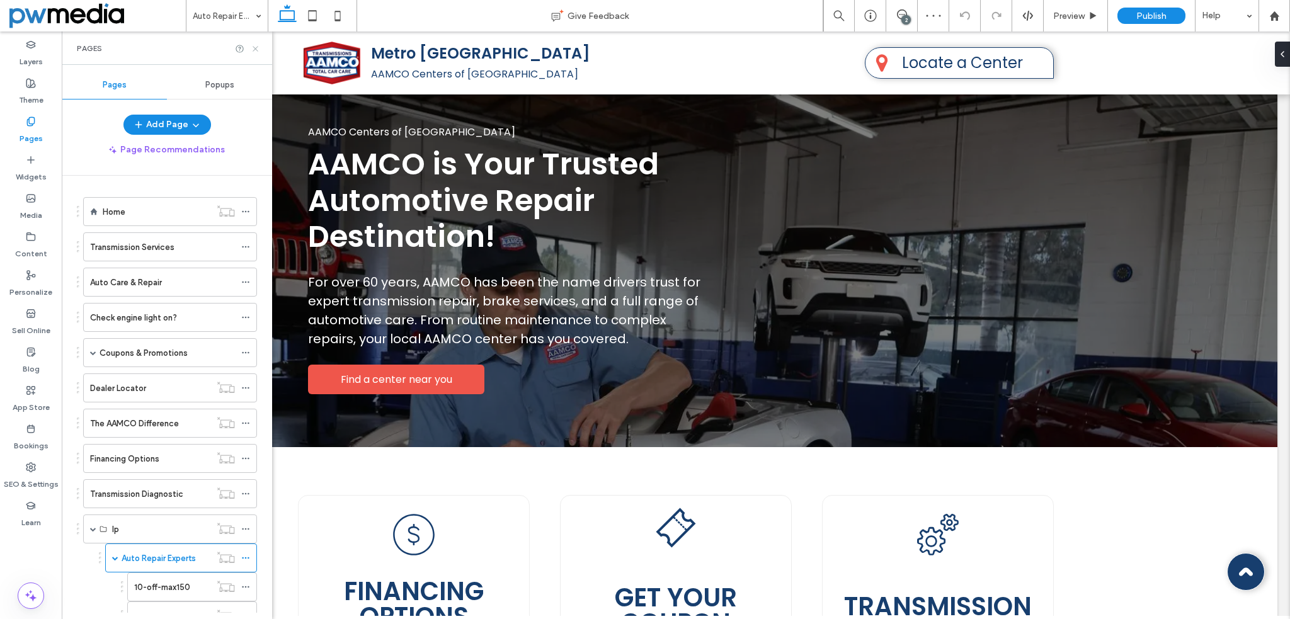
click at [258, 50] on icon at bounding box center [255, 48] width 9 height 9
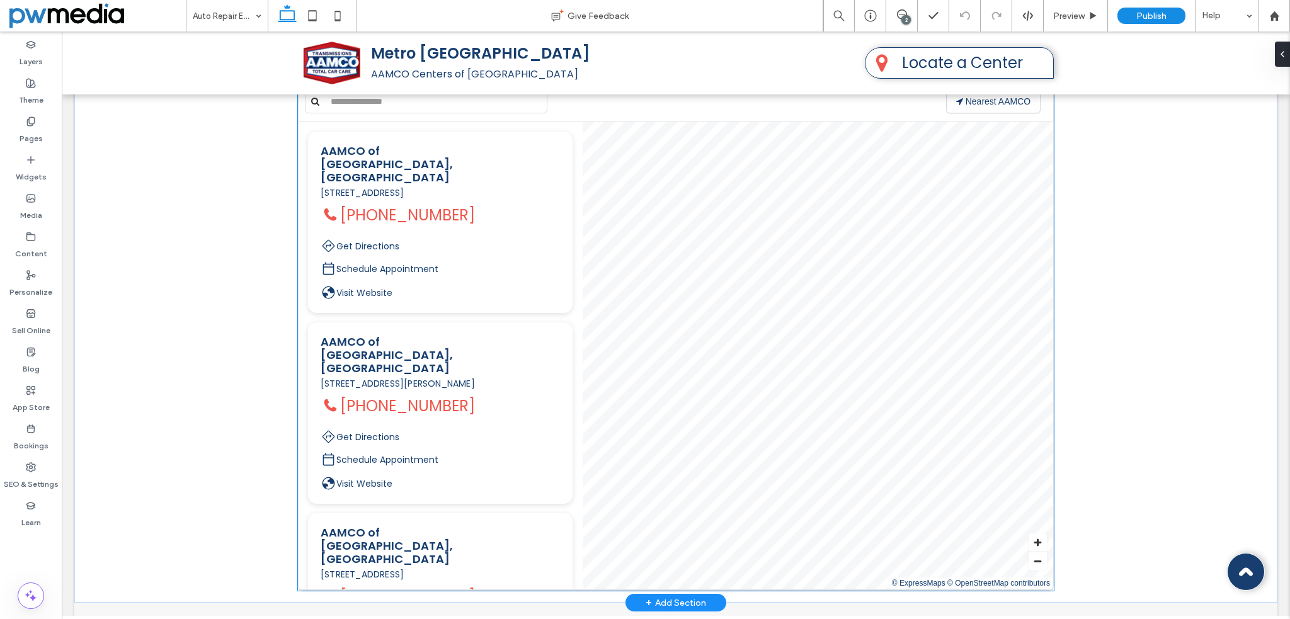
scroll to position [1133, 0]
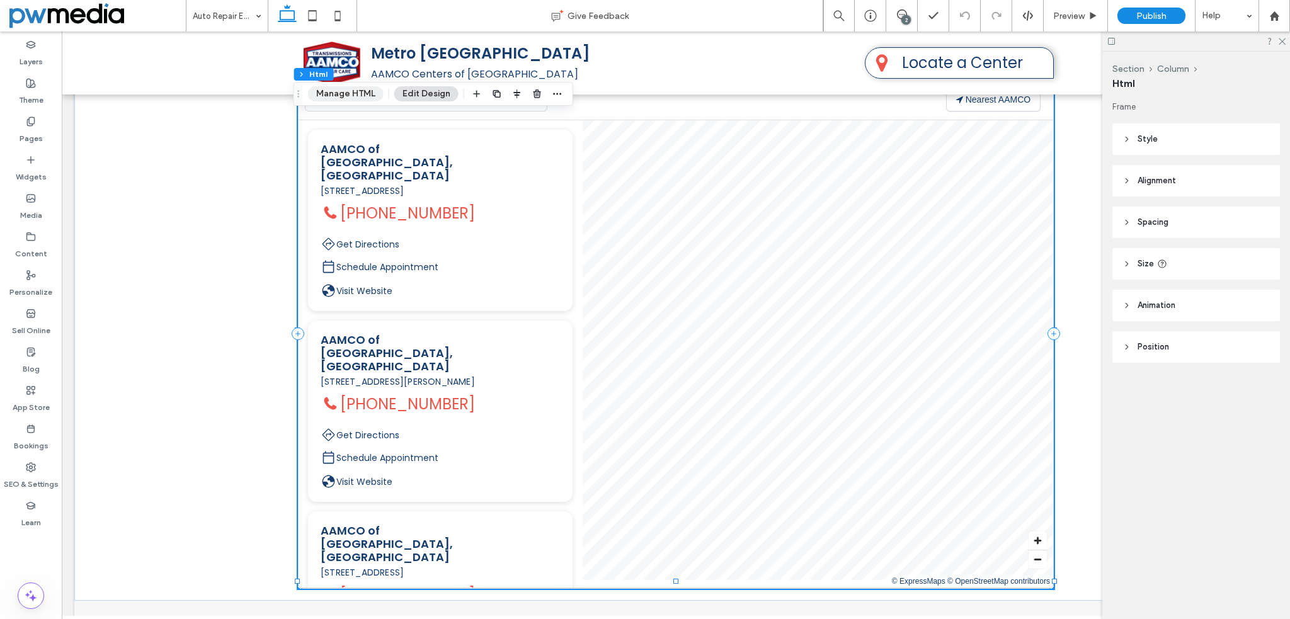
click at [353, 87] on button "Manage HTML" at bounding box center [346, 93] width 76 height 15
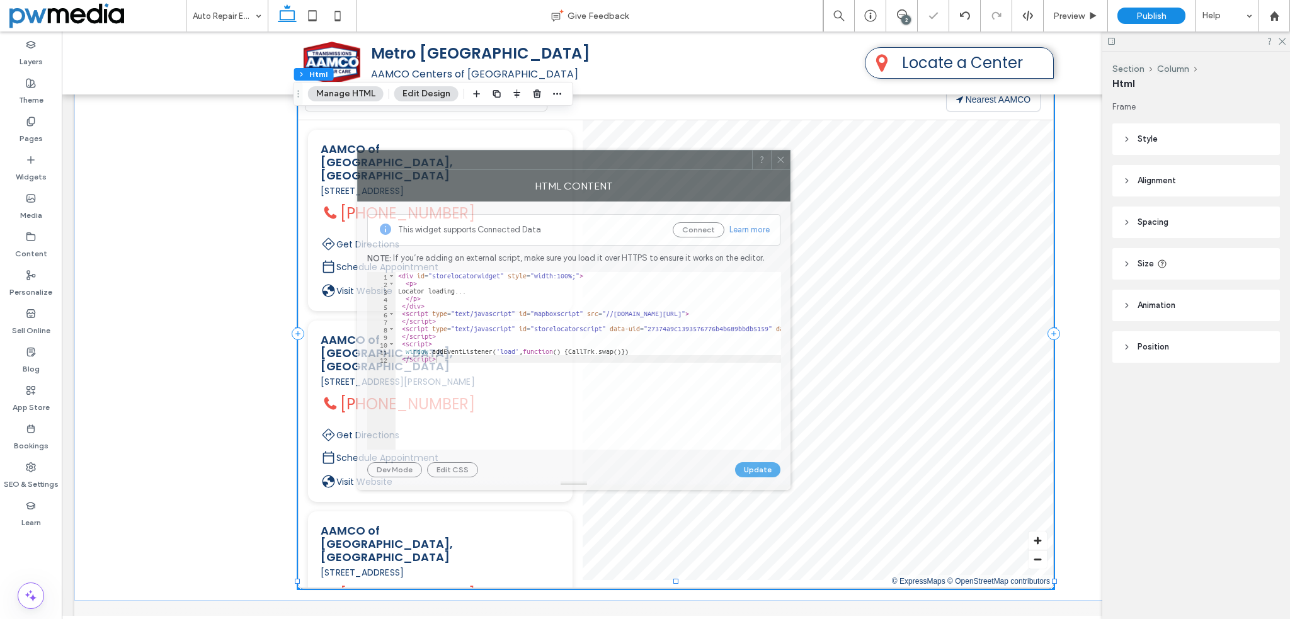
drag, startPoint x: 995, startPoint y: 156, endPoint x: 509, endPoint y: 166, distance: 486.8
click at [509, 166] on div at bounding box center [555, 159] width 394 height 19
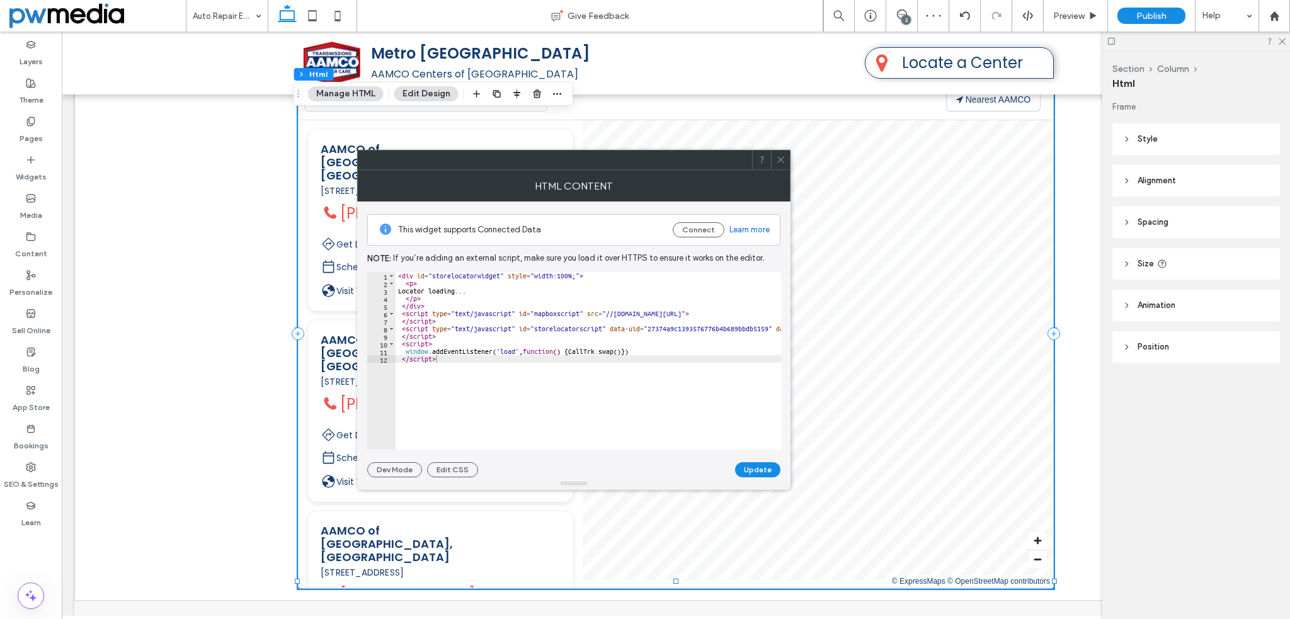
click at [582, 324] on div "< div id = "storelocatorwidget" style = "width:100%;" > < p > Locator loading..…" at bounding box center [847, 364] width 904 height 184
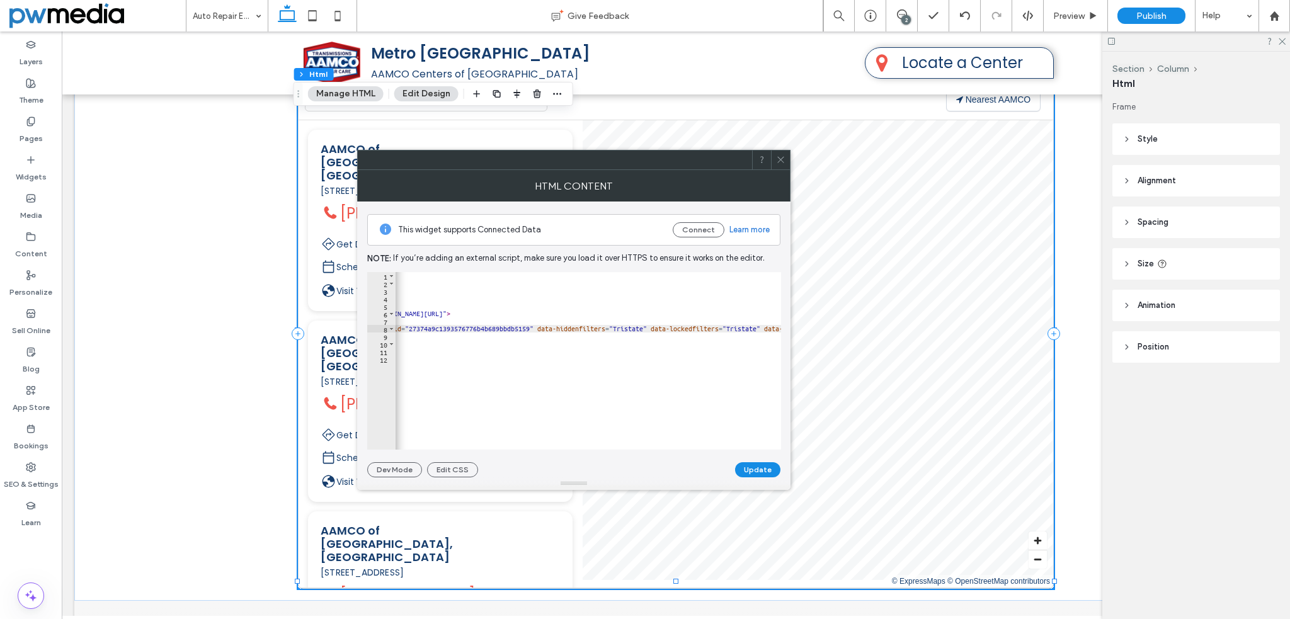
scroll to position [0, 264]
click at [604, 352] on div "< div id = "storelocatorwidget" style = "width:100%;" > < p > Locator loading..…" at bounding box center [584, 364] width 904 height 184
type textarea "**********"
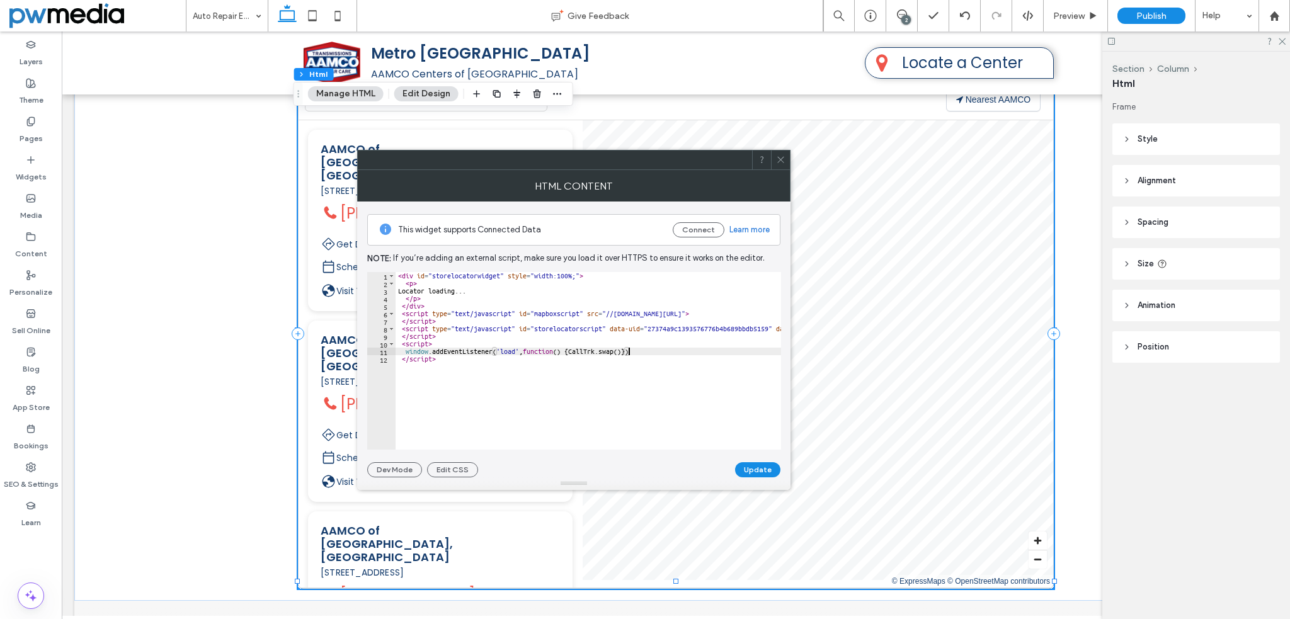
click at [559, 378] on div "< div id = "storelocatorwidget" style = "width:100%;" > < p > Locator loading..…" at bounding box center [847, 364] width 904 height 184
type textarea "*********"
click at [697, 229] on button "Connect" at bounding box center [698, 229] width 52 height 15
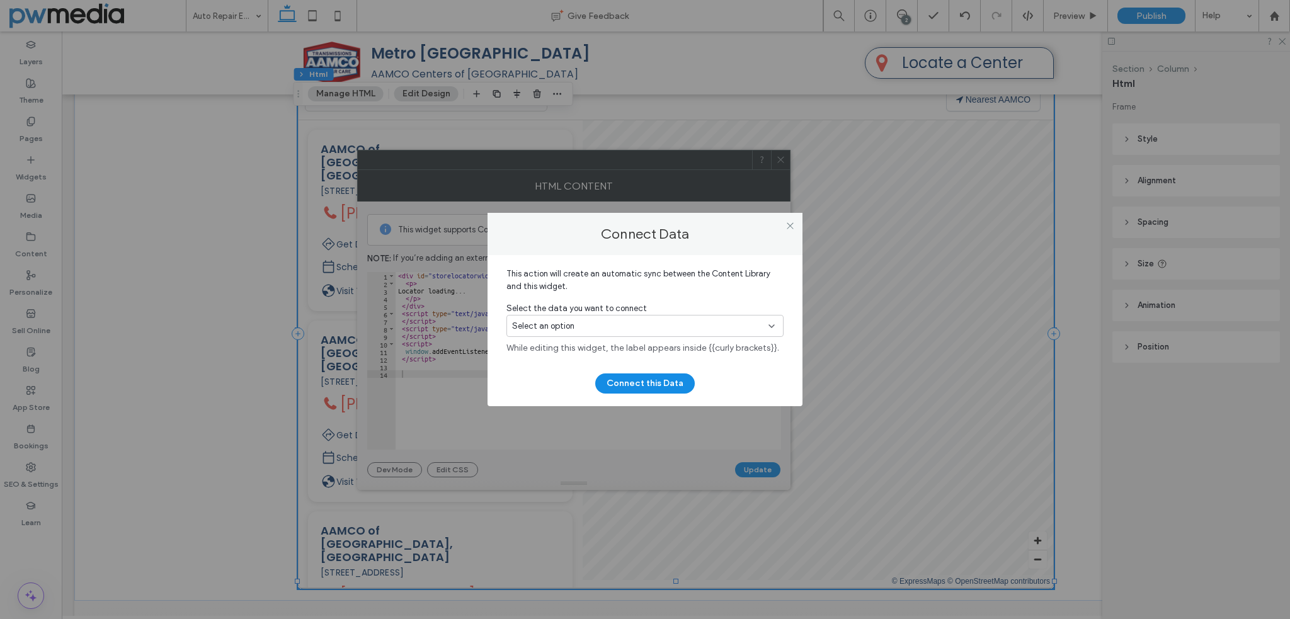
click at [652, 327] on div "Select an option" at bounding box center [637, 326] width 251 height 13
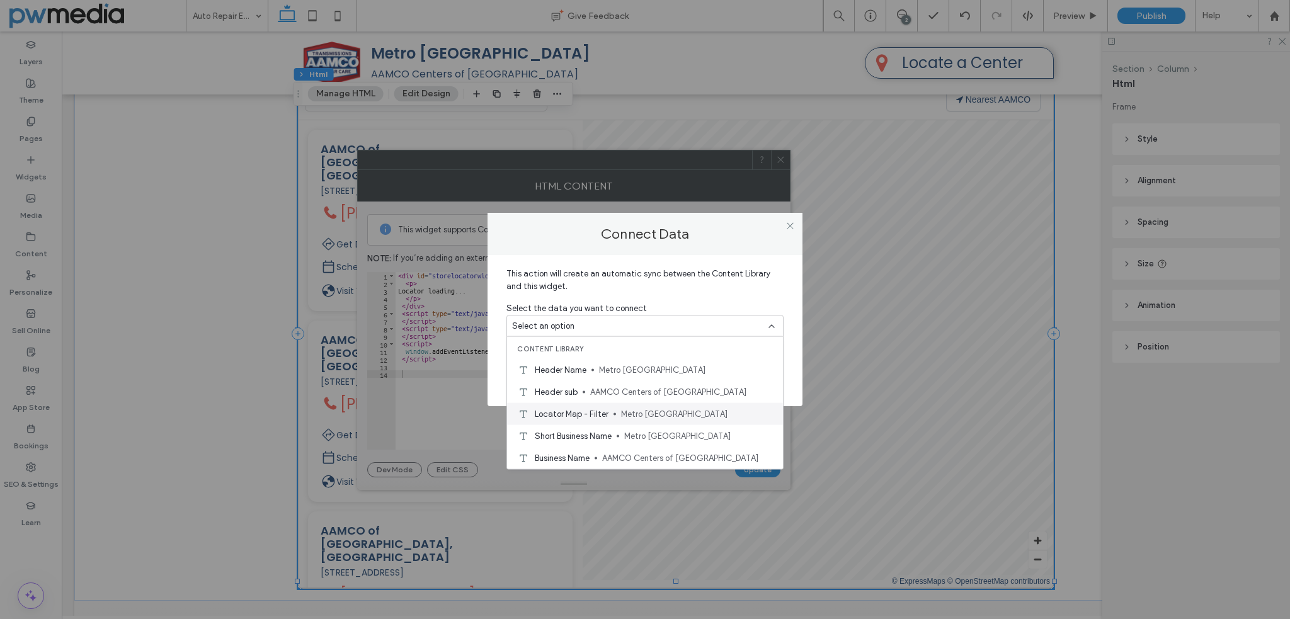
click at [653, 414] on span "Metro Atlanta" at bounding box center [697, 413] width 152 height 13
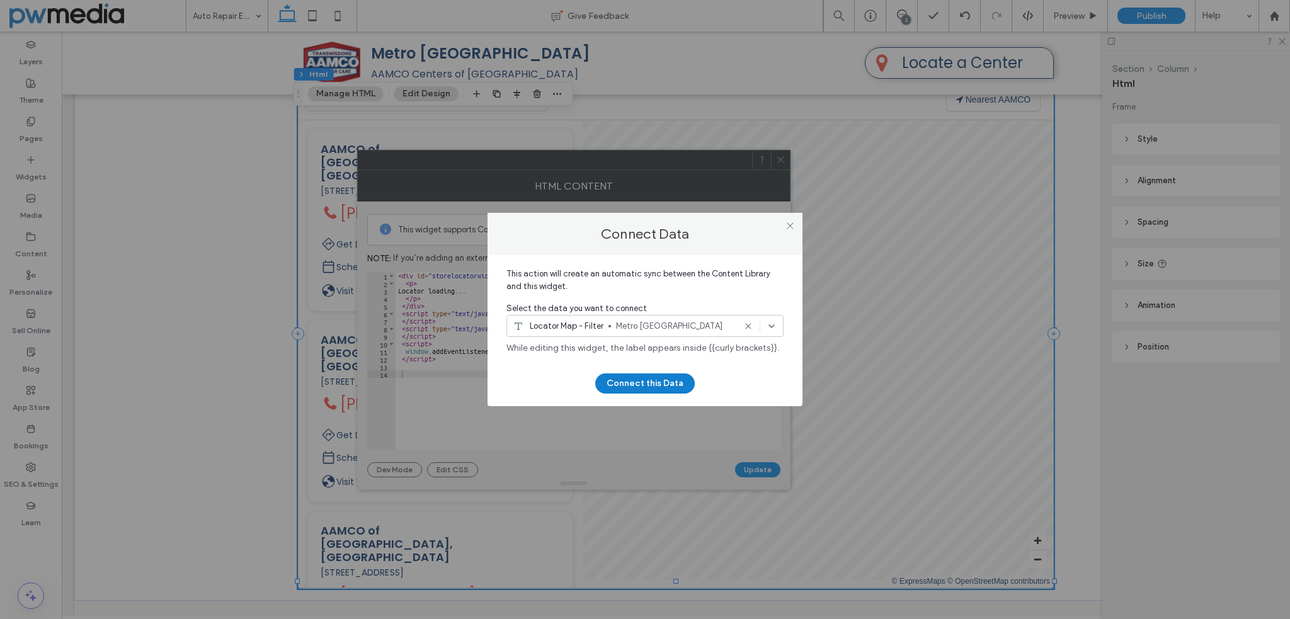
click at [652, 380] on button "Connect this Data" at bounding box center [644, 383] width 99 height 20
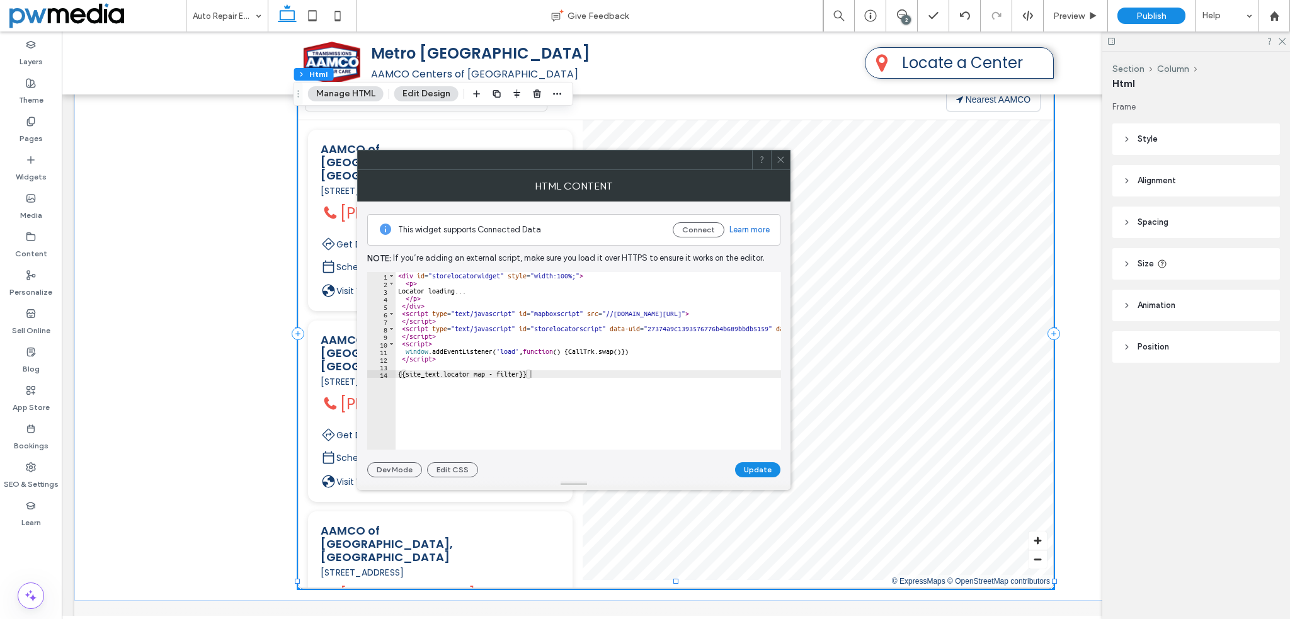
click at [608, 368] on div "< div id = "storelocatorwidget" style = "width:100%;" > < p > Locator loading..…" at bounding box center [847, 364] width 904 height 184
type textarea "**********"
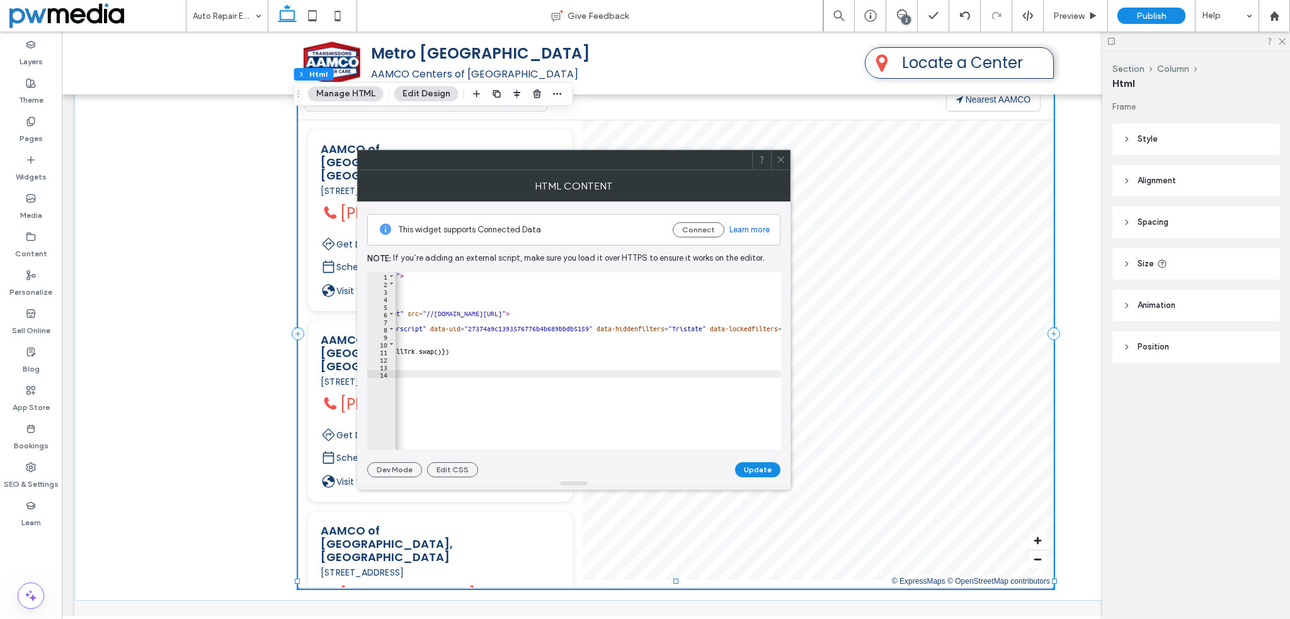
scroll to position [0, 226]
click at [640, 327] on div "< div id = "storelocatorwidget" style = "width:100%;" > < p > Locator loading..…" at bounding box center [621, 364] width 904 height 184
paste textarea "**********"
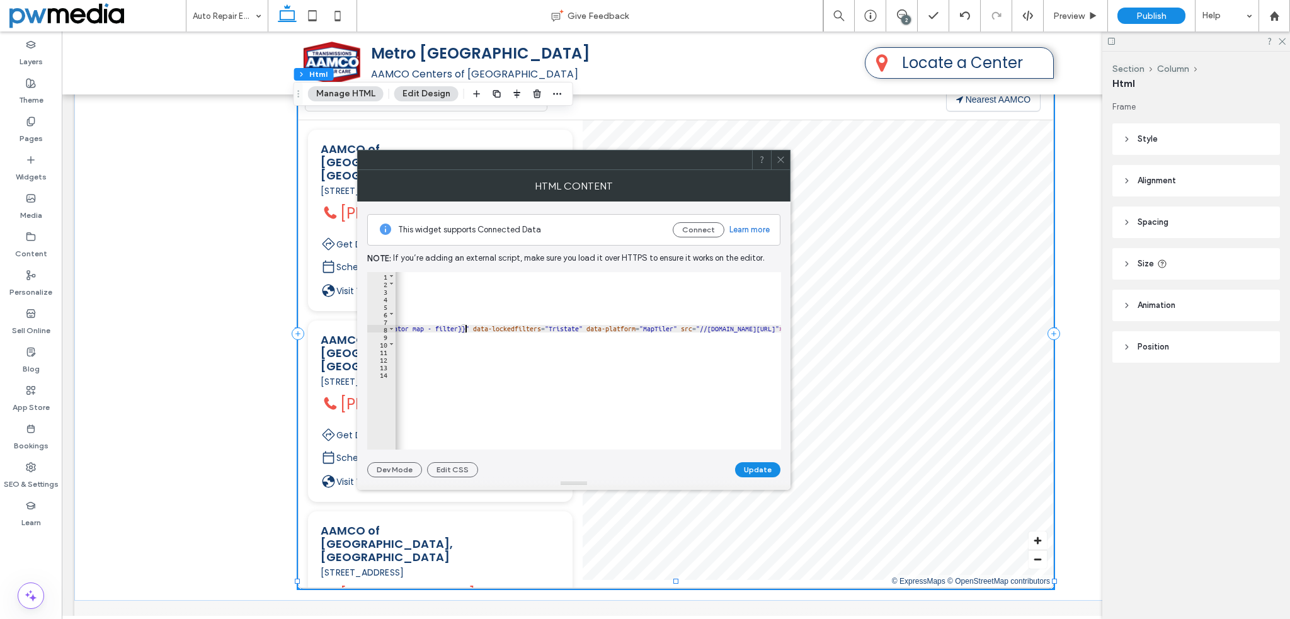
click at [565, 328] on div "< div id = "storelocatorwidget" style = "width:100%;" > < p > Locator loading..…" at bounding box center [382, 364] width 1002 height 184
paste textarea "**********"
type textarea "**********"
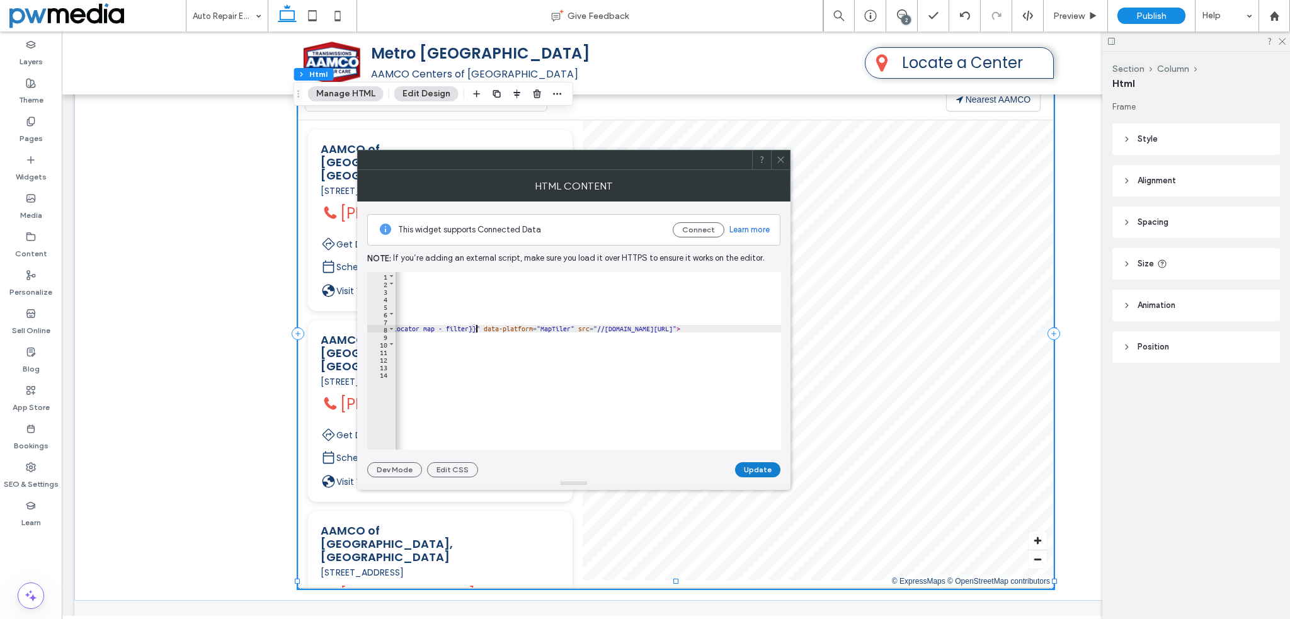
click at [766, 468] on button "Update" at bounding box center [757, 469] width 45 height 15
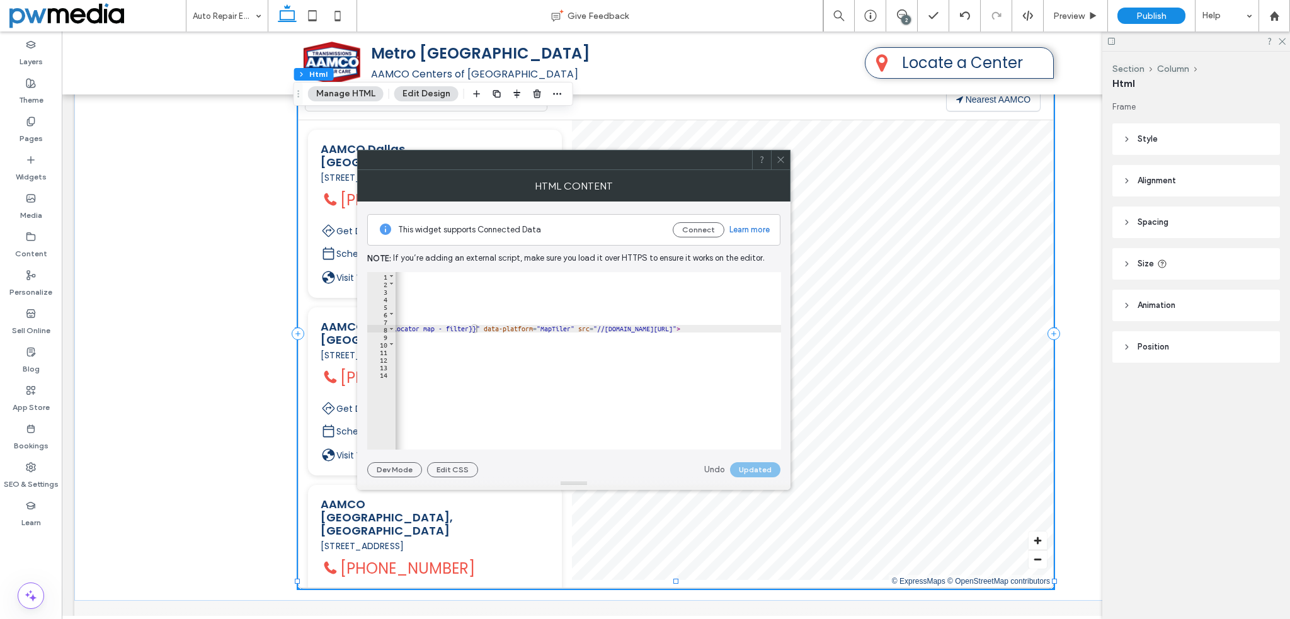
click at [782, 161] on use at bounding box center [780, 160] width 6 height 6
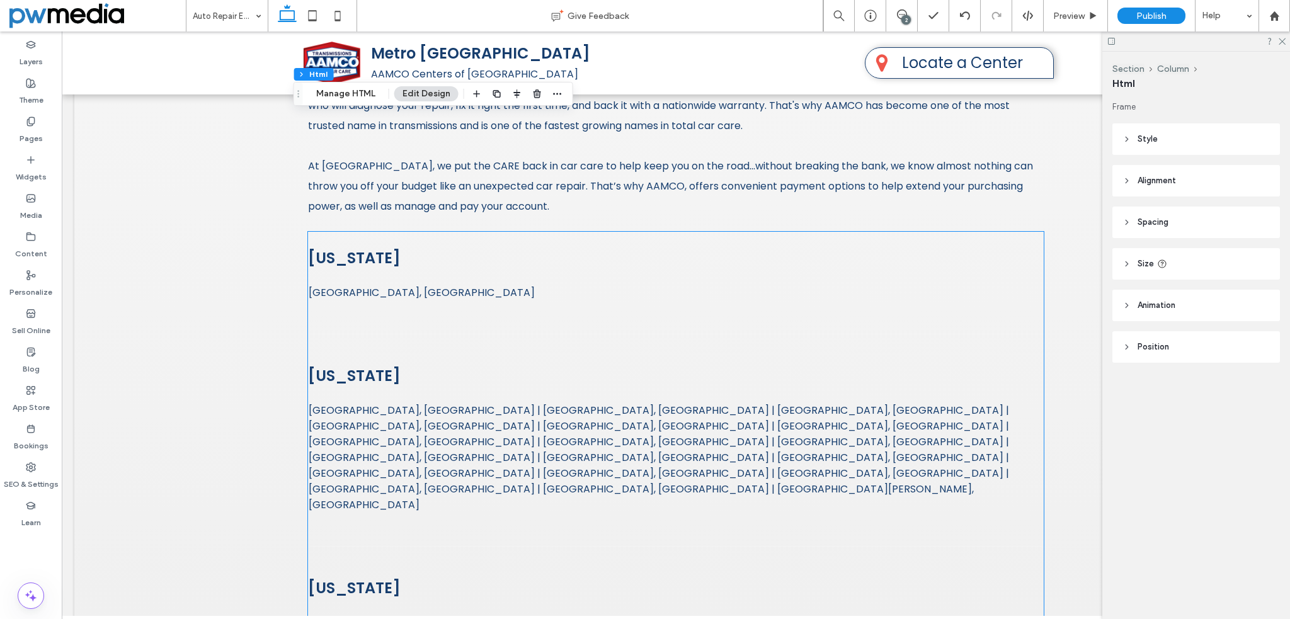
scroll to position [1826, 0]
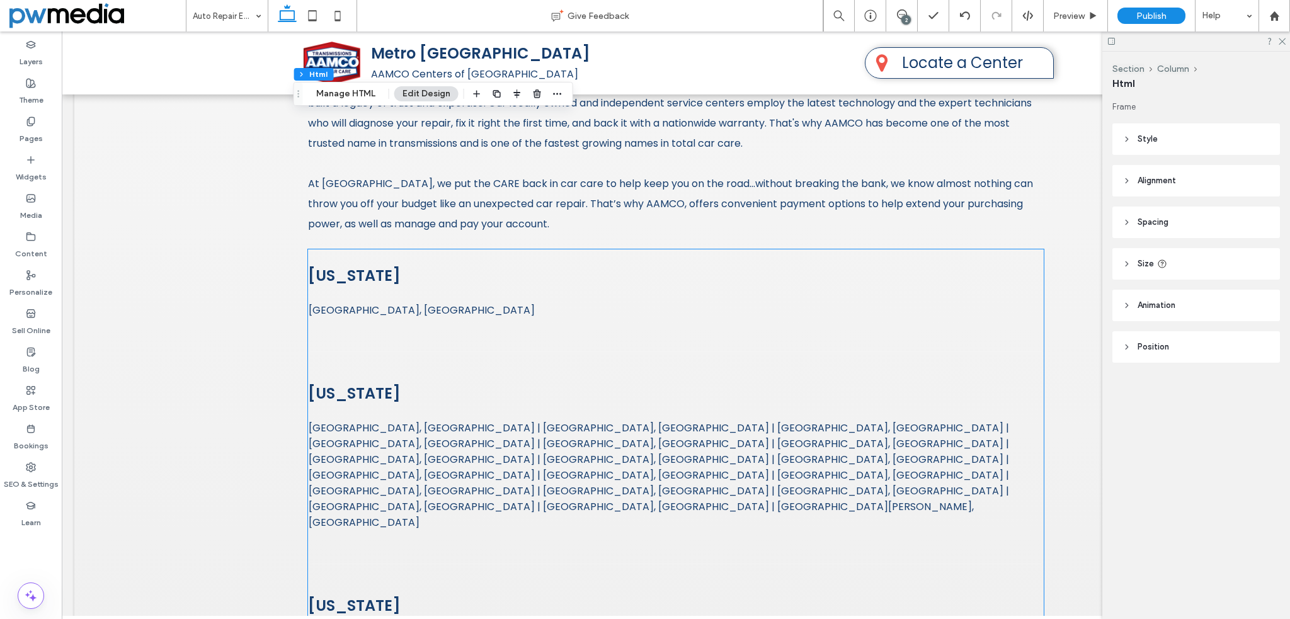
click at [408, 266] on h3 "[US_STATE]" at bounding box center [675, 275] width 735 height 22
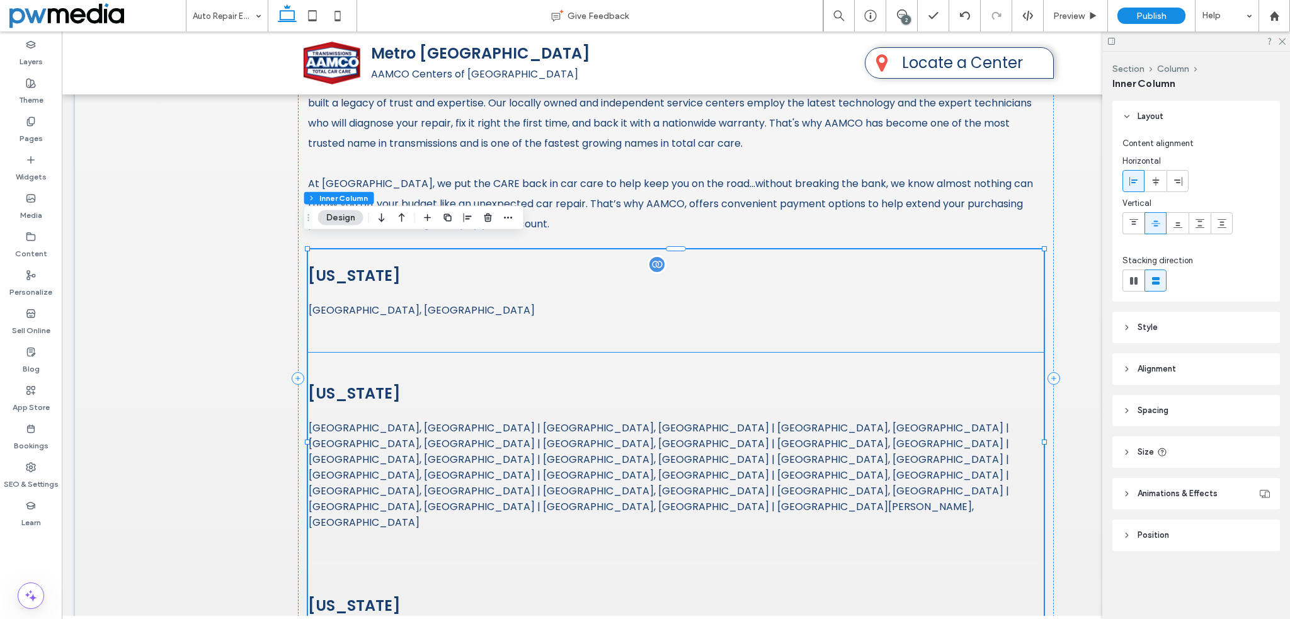
click at [405, 302] on span "[GEOGRAPHIC_DATA], [GEOGRAPHIC_DATA]" at bounding box center [676, 310] width 734 height 16
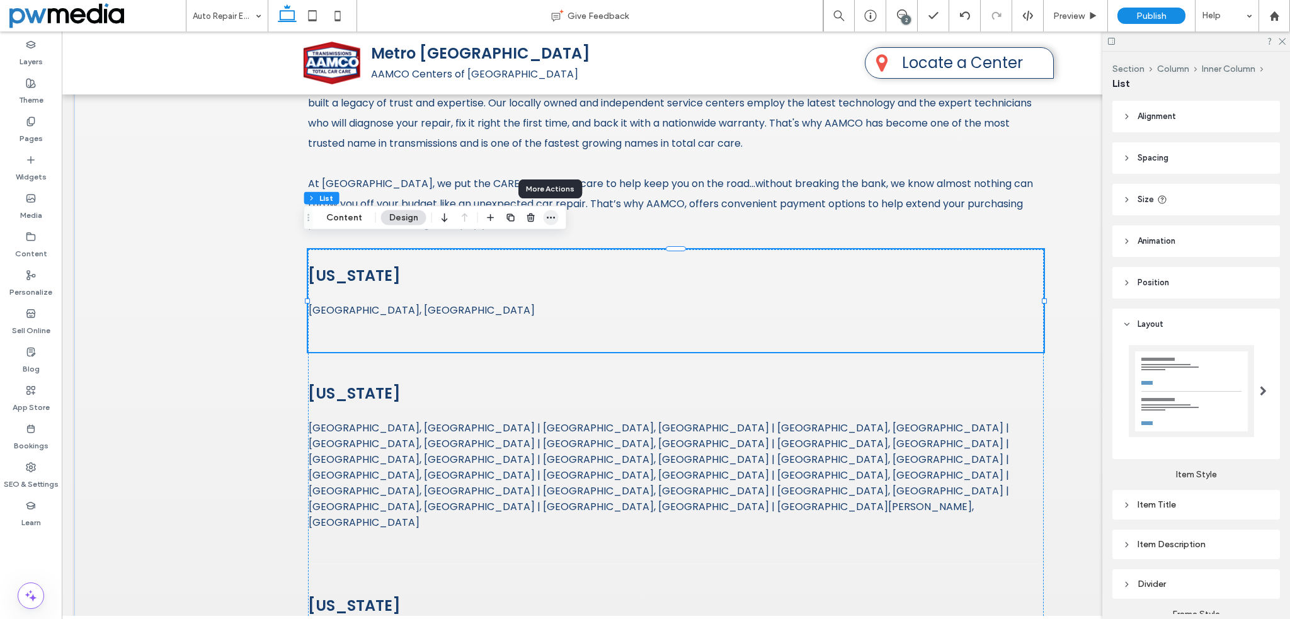
click at [553, 217] on icon "button" at bounding box center [551, 218] width 10 height 10
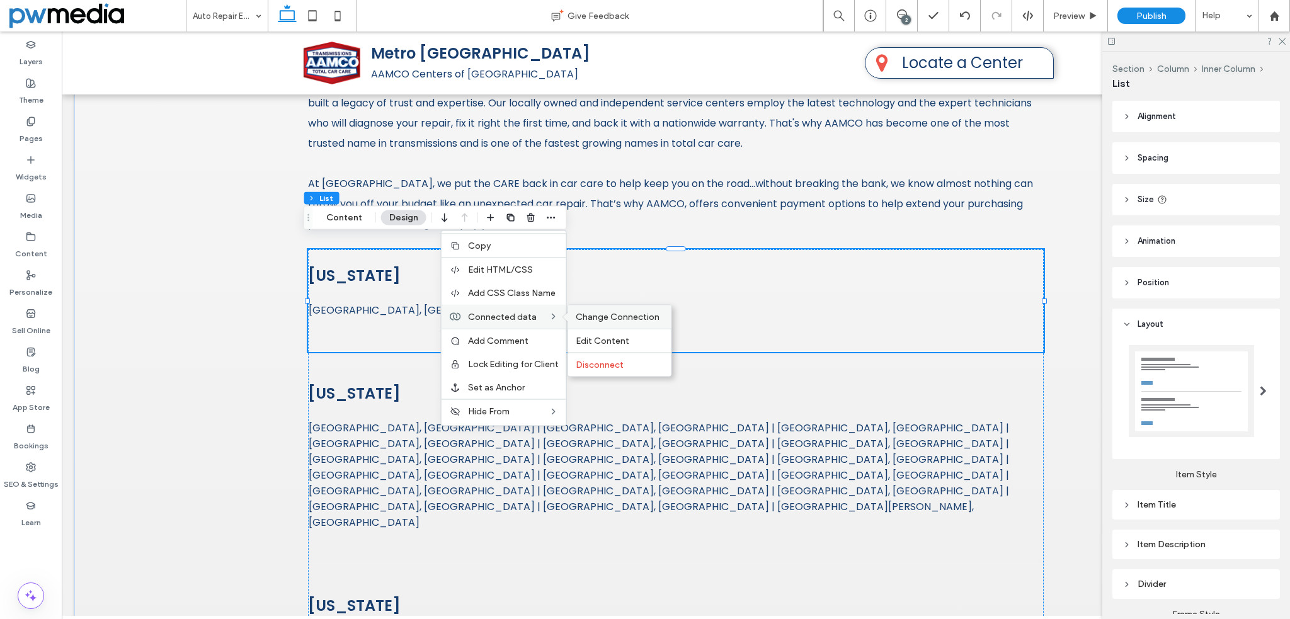
click at [612, 317] on span "Change Connection" at bounding box center [617, 317] width 84 height 11
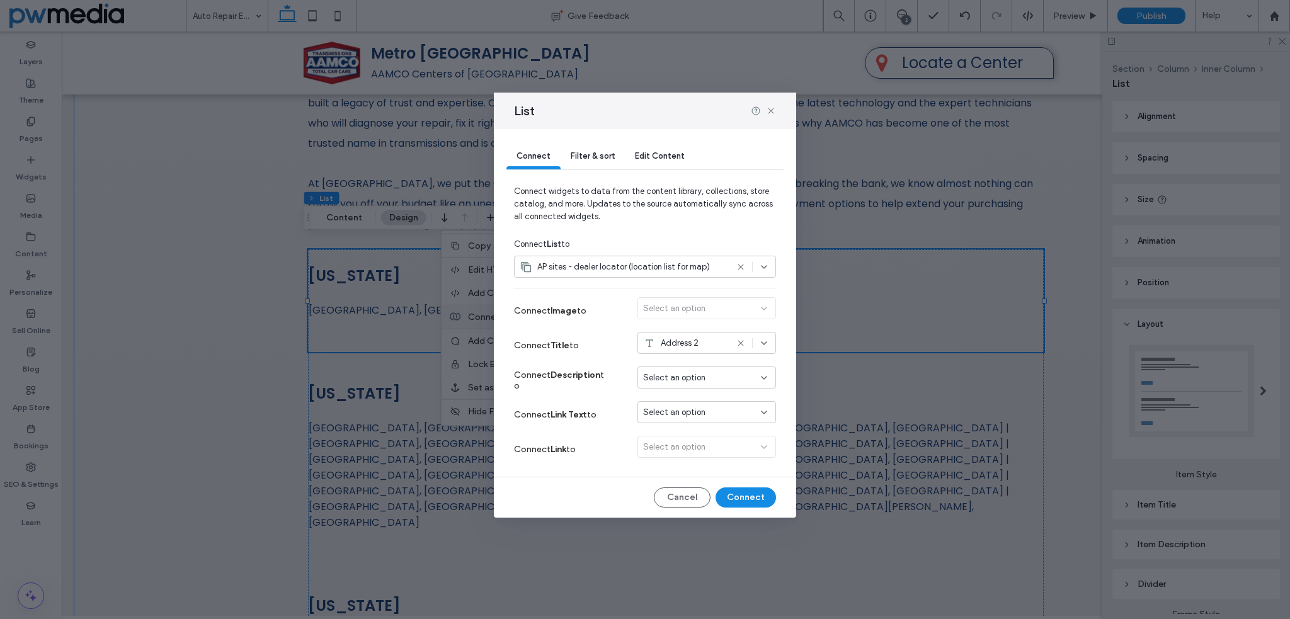
click at [589, 156] on span "Filter & sort" at bounding box center [592, 155] width 44 height 9
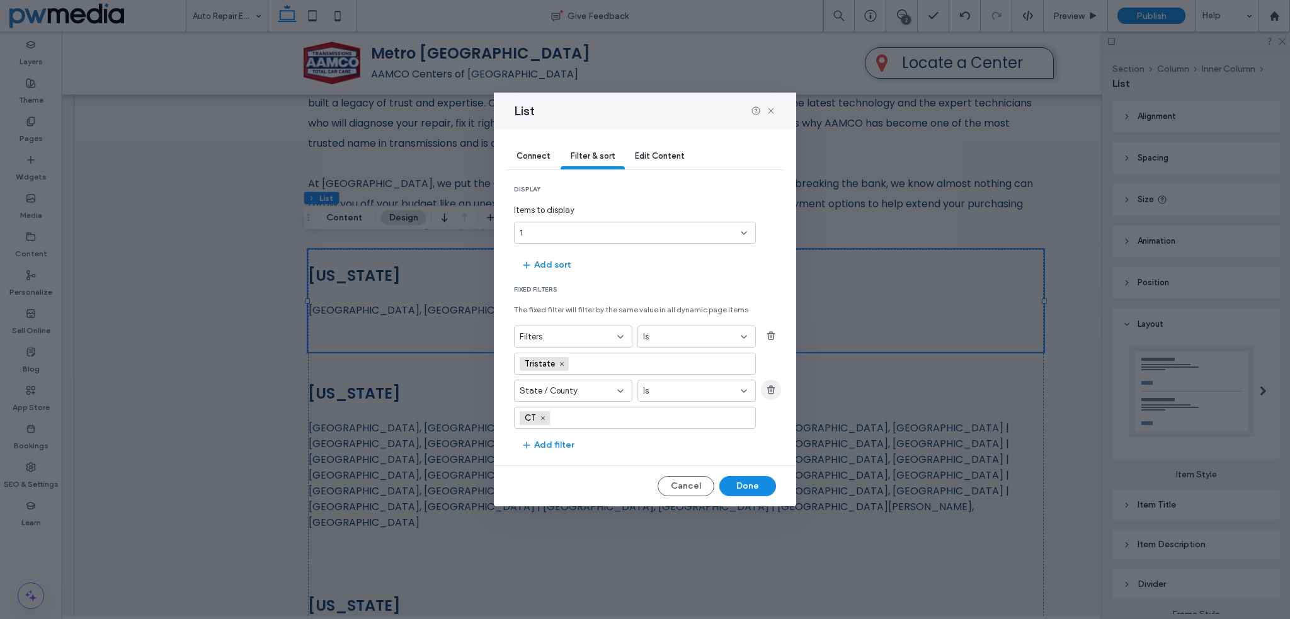
click at [771, 386] on use "button" at bounding box center [771, 390] width 8 height 8
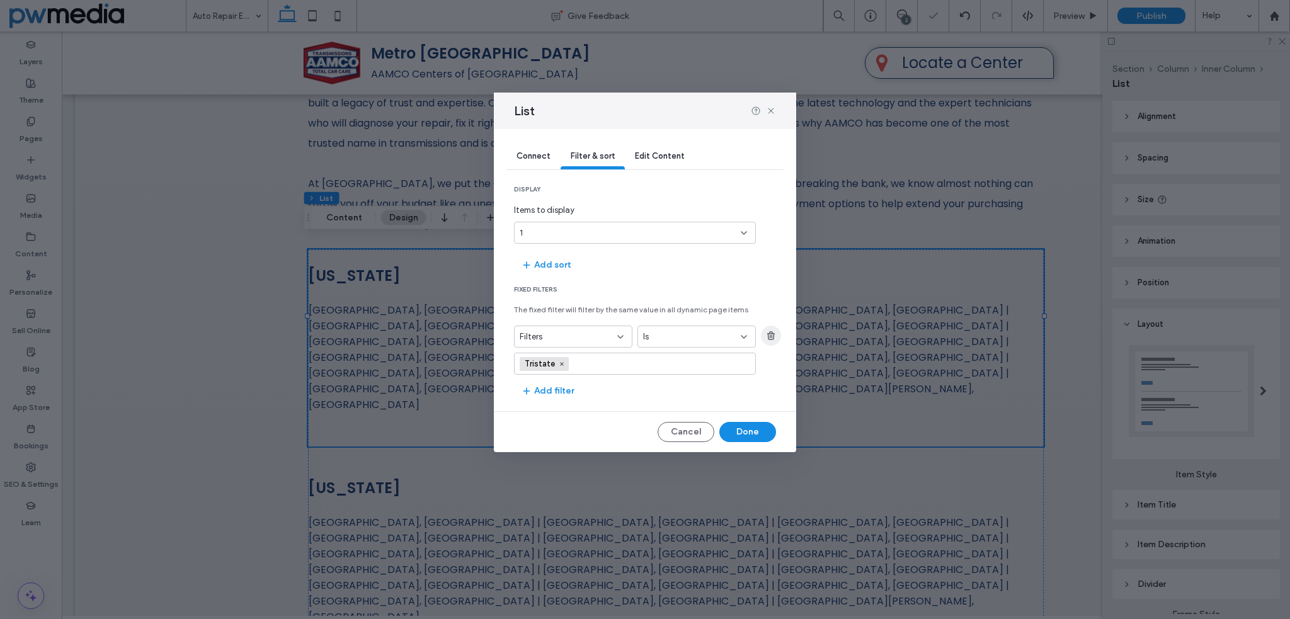
click at [770, 335] on use "button" at bounding box center [771, 336] width 8 height 8
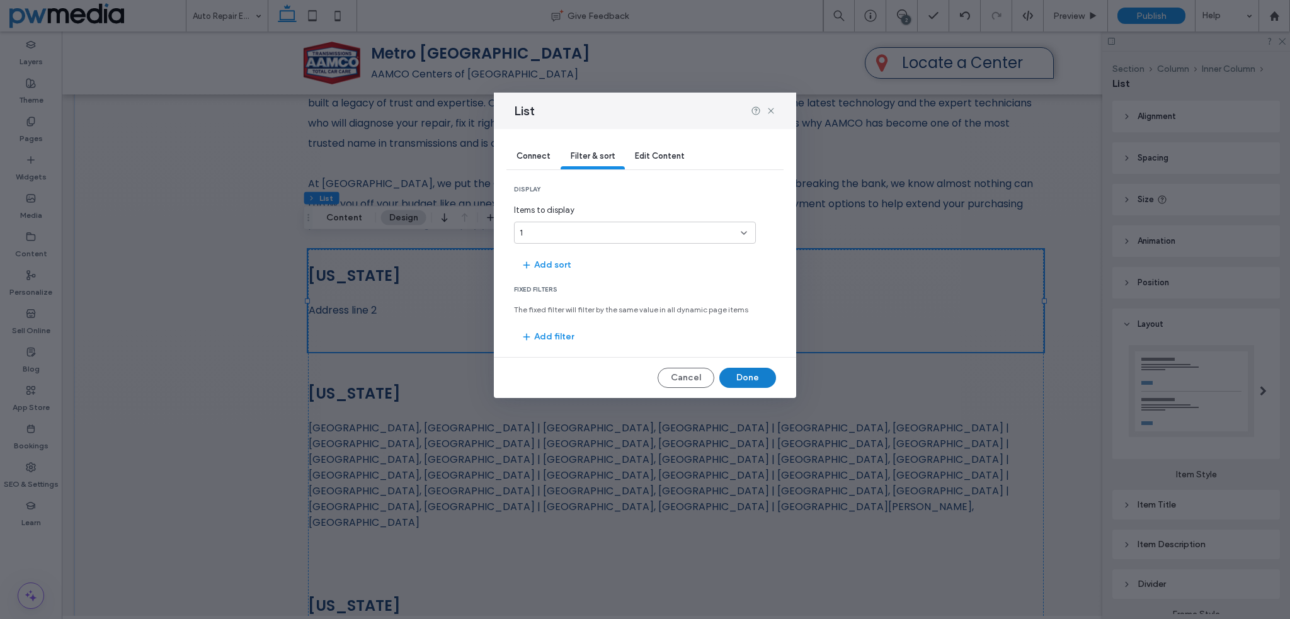
click at [737, 378] on button "Done" at bounding box center [747, 378] width 57 height 20
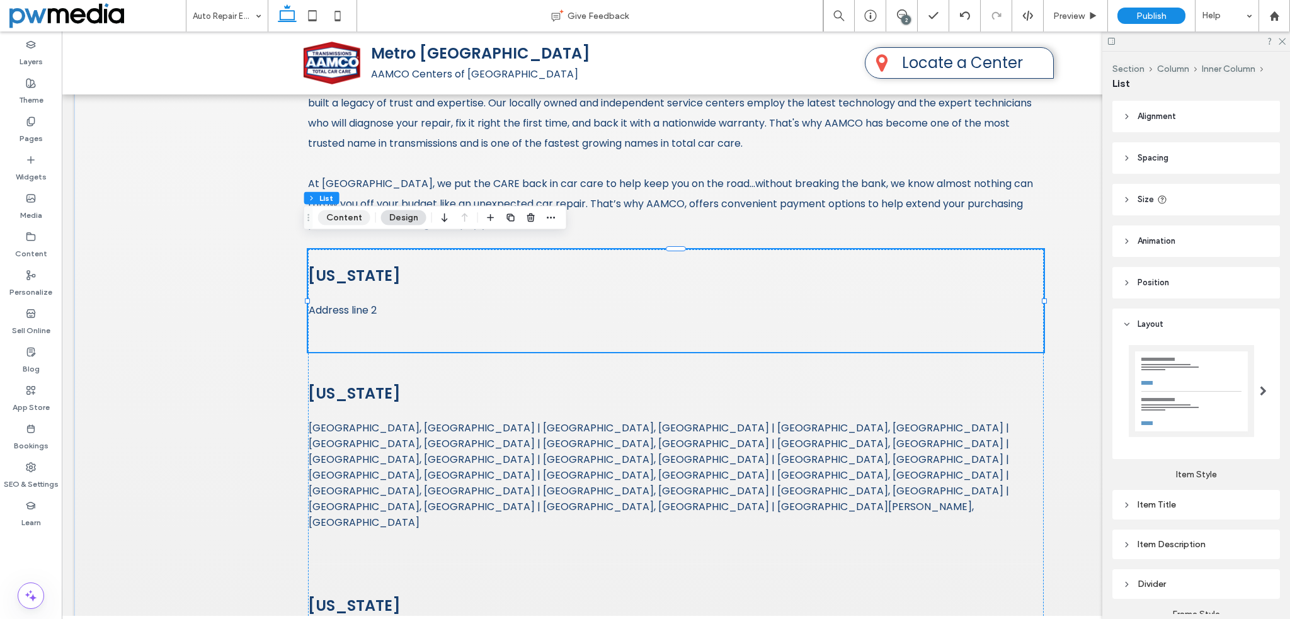
click at [356, 220] on button "Content" at bounding box center [344, 217] width 52 height 15
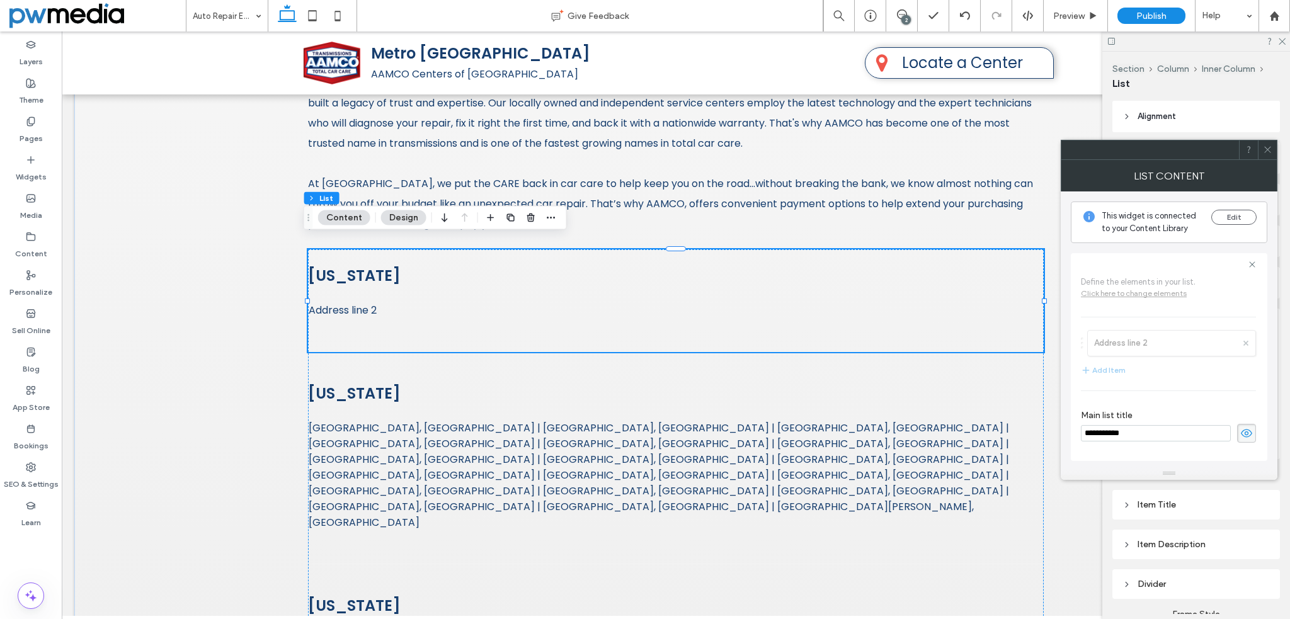
click at [350, 305] on span "Address line 2" at bounding box center [676, 310] width 734 height 16
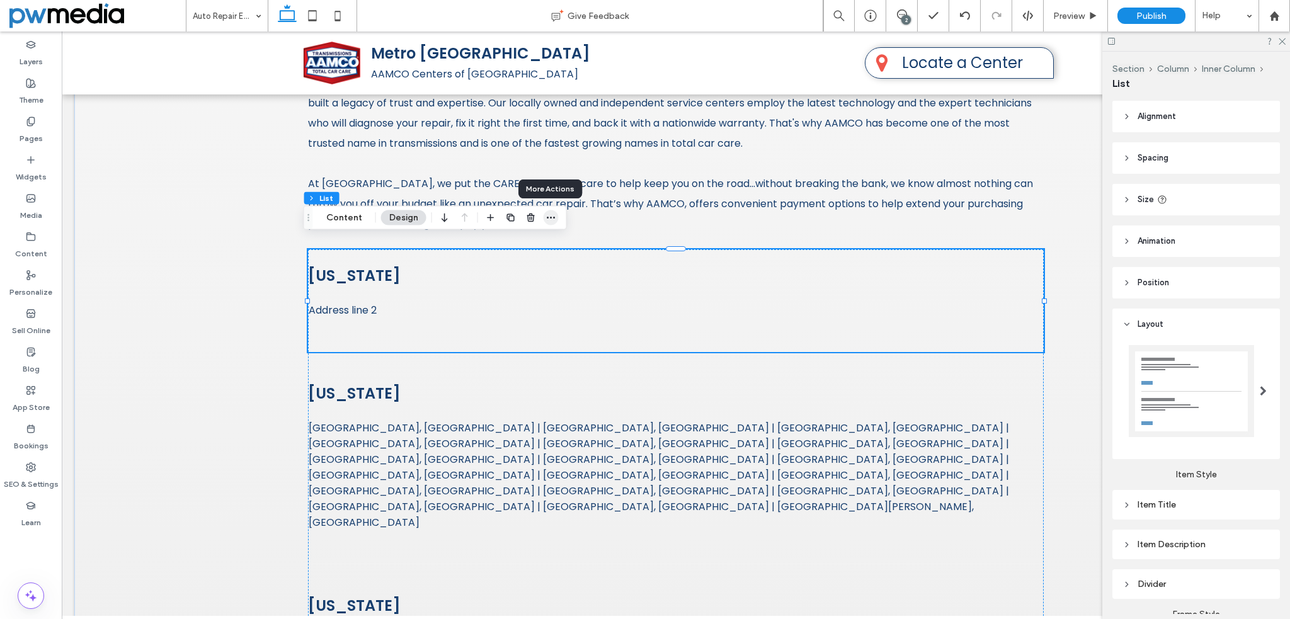
click at [550, 217] on use "button" at bounding box center [551, 218] width 8 height 2
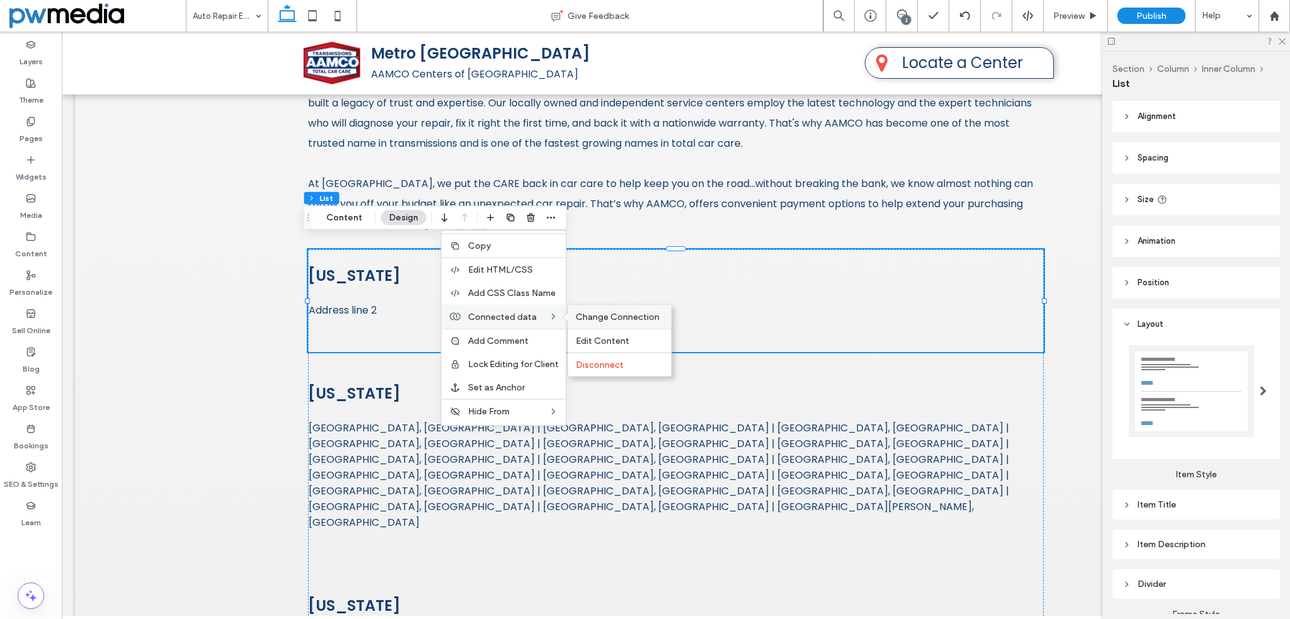
click at [631, 317] on span "Change Connection" at bounding box center [617, 317] width 84 height 11
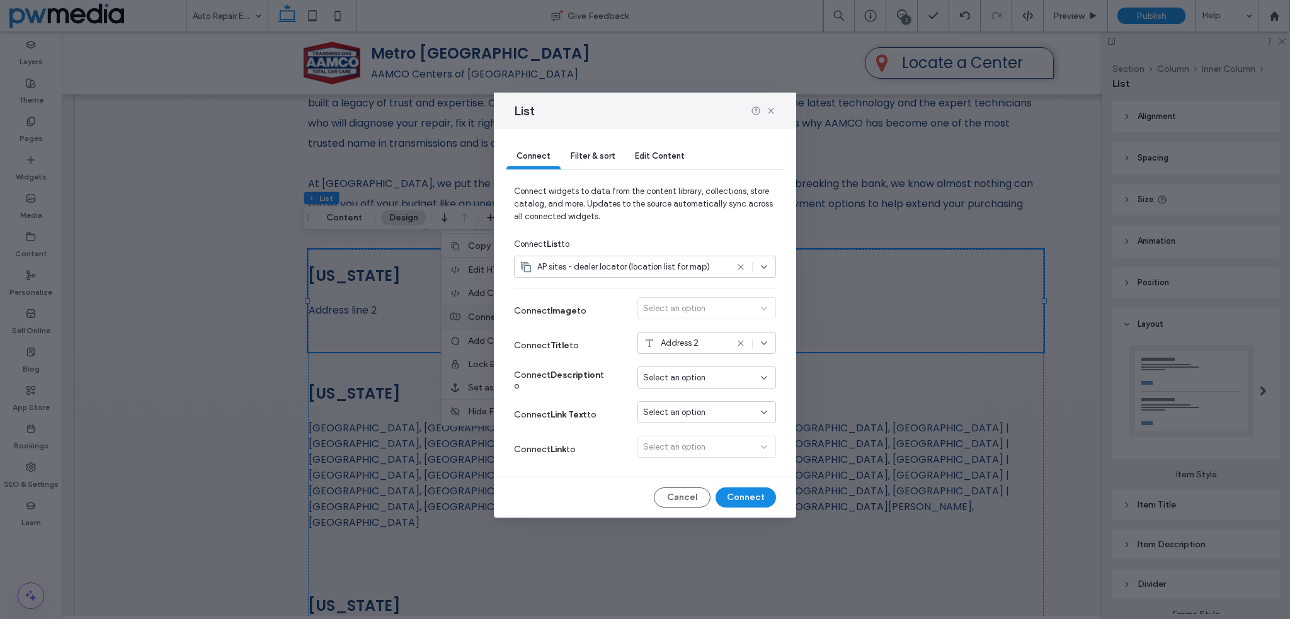
click at [743, 339] on icon at bounding box center [740, 343] width 10 height 10
click at [747, 342] on div "Select an option" at bounding box center [699, 343] width 112 height 13
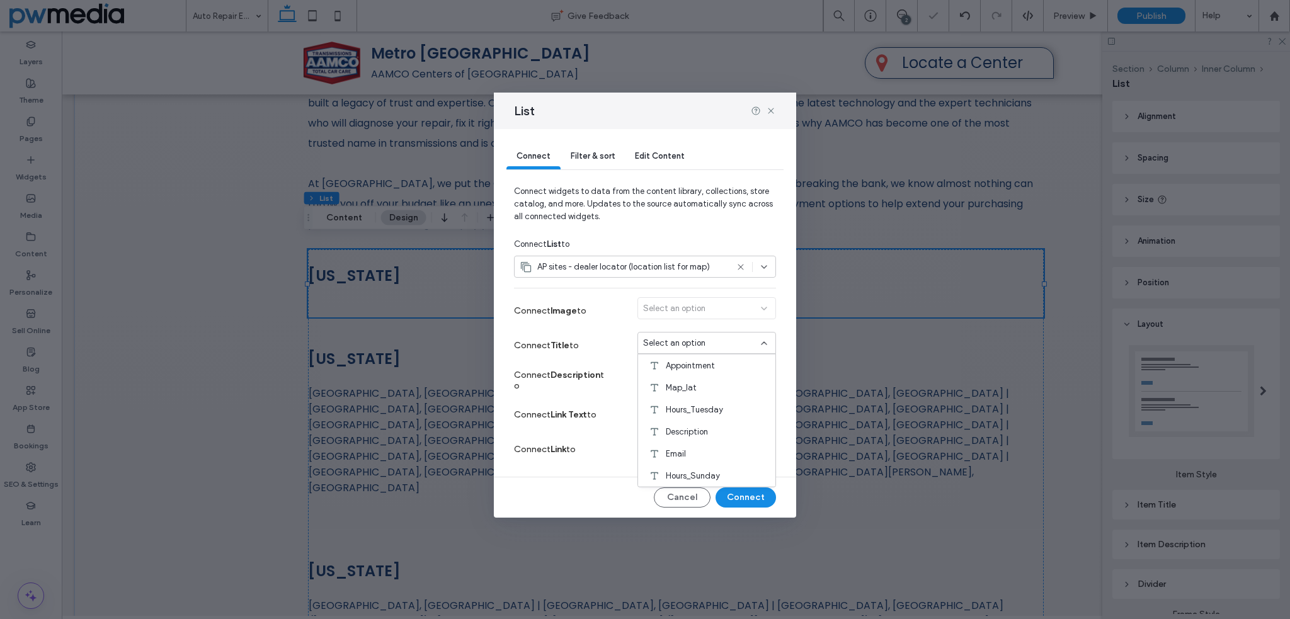
click at [765, 342] on icon at bounding box center [764, 343] width 10 height 10
click at [704, 498] on button "Cancel" at bounding box center [682, 497] width 57 height 20
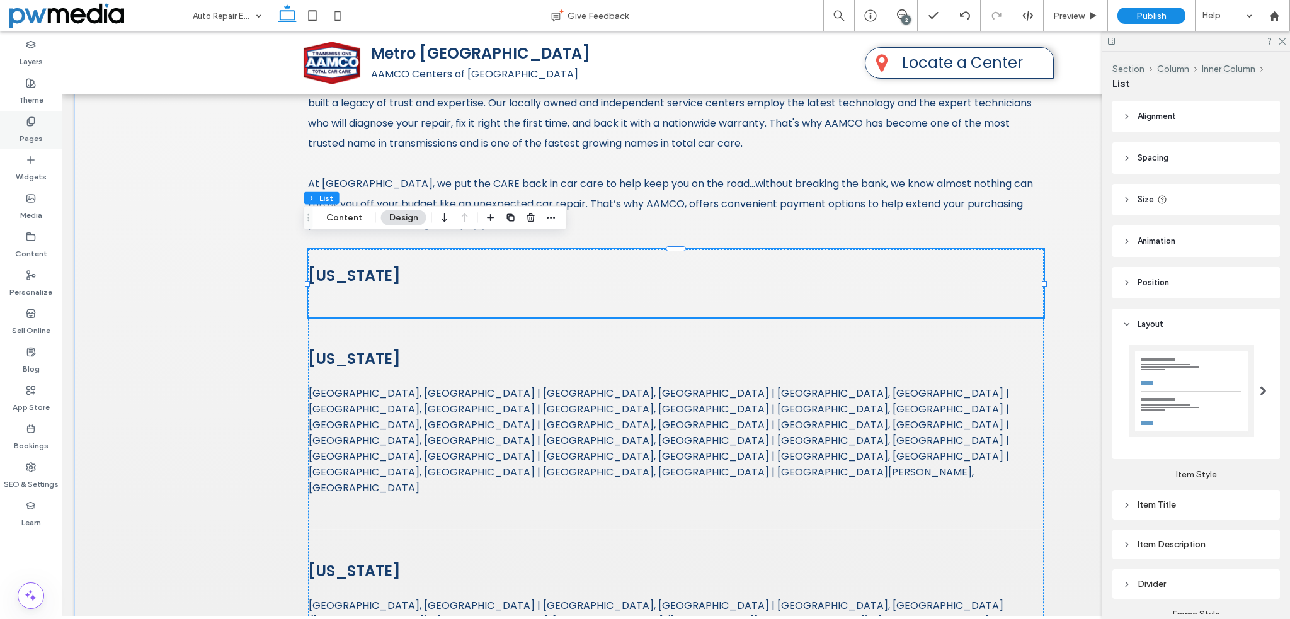
click at [18, 115] on div "Pages" at bounding box center [31, 130] width 62 height 38
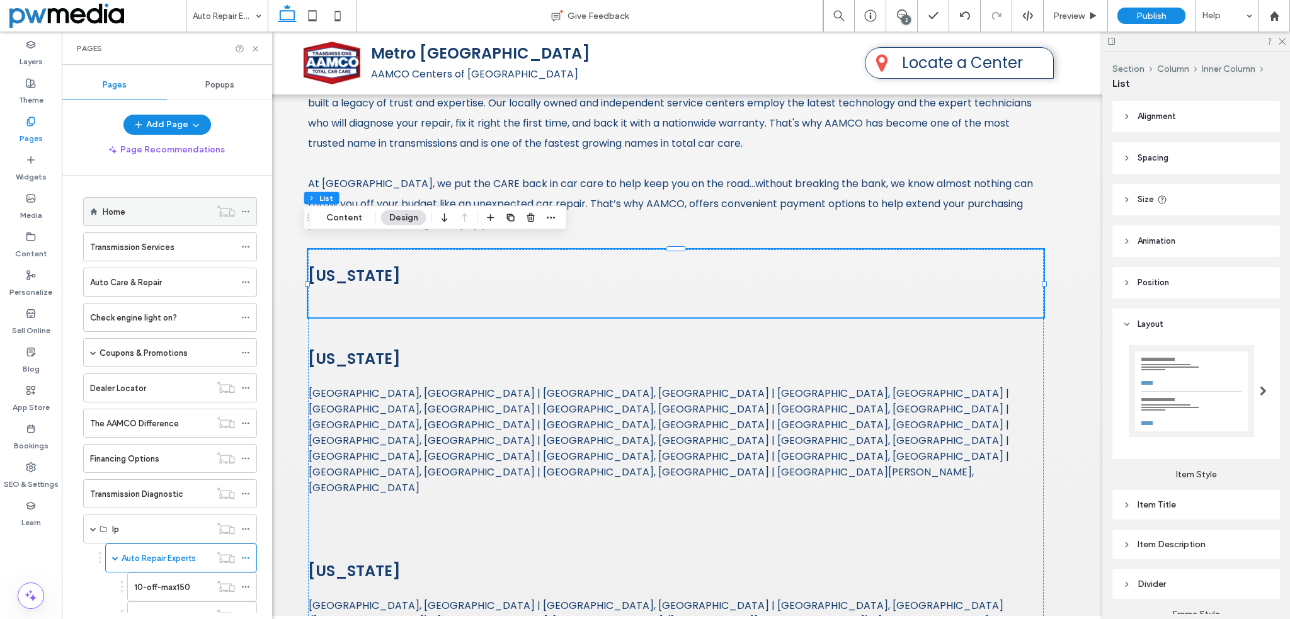
click at [101, 208] on div "Home" at bounding box center [170, 211] width 174 height 29
click at [38, 239] on div "Content" at bounding box center [31, 245] width 62 height 38
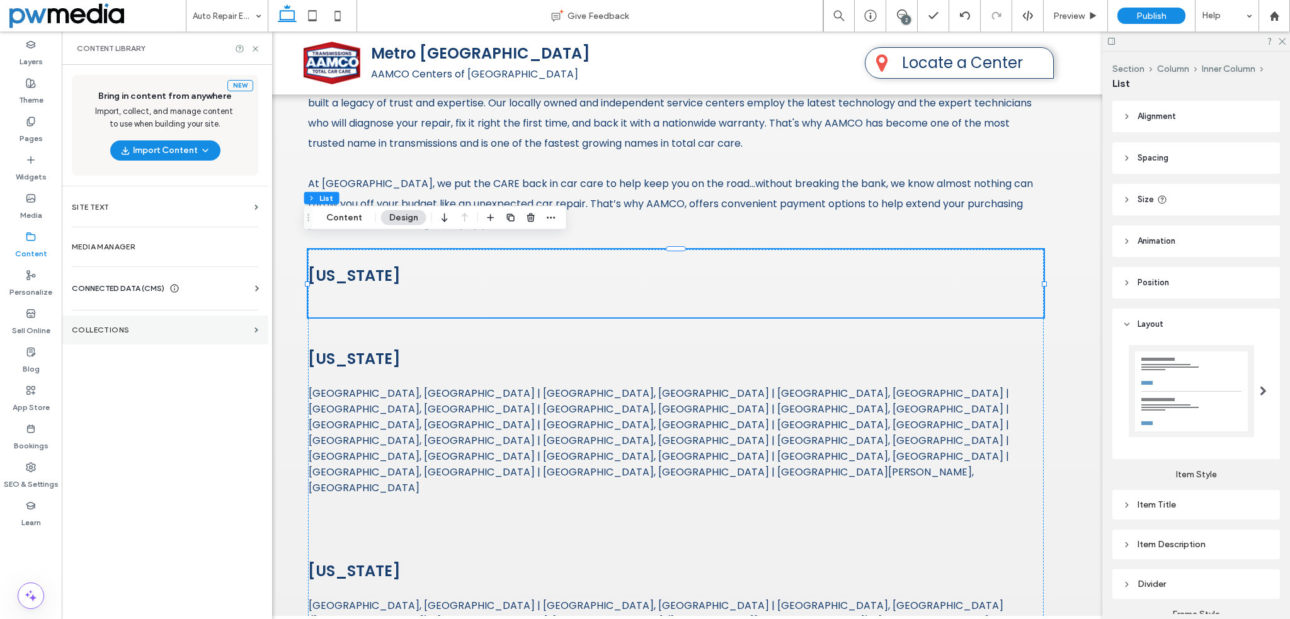
click at [121, 327] on label "Collections" at bounding box center [161, 330] width 178 height 9
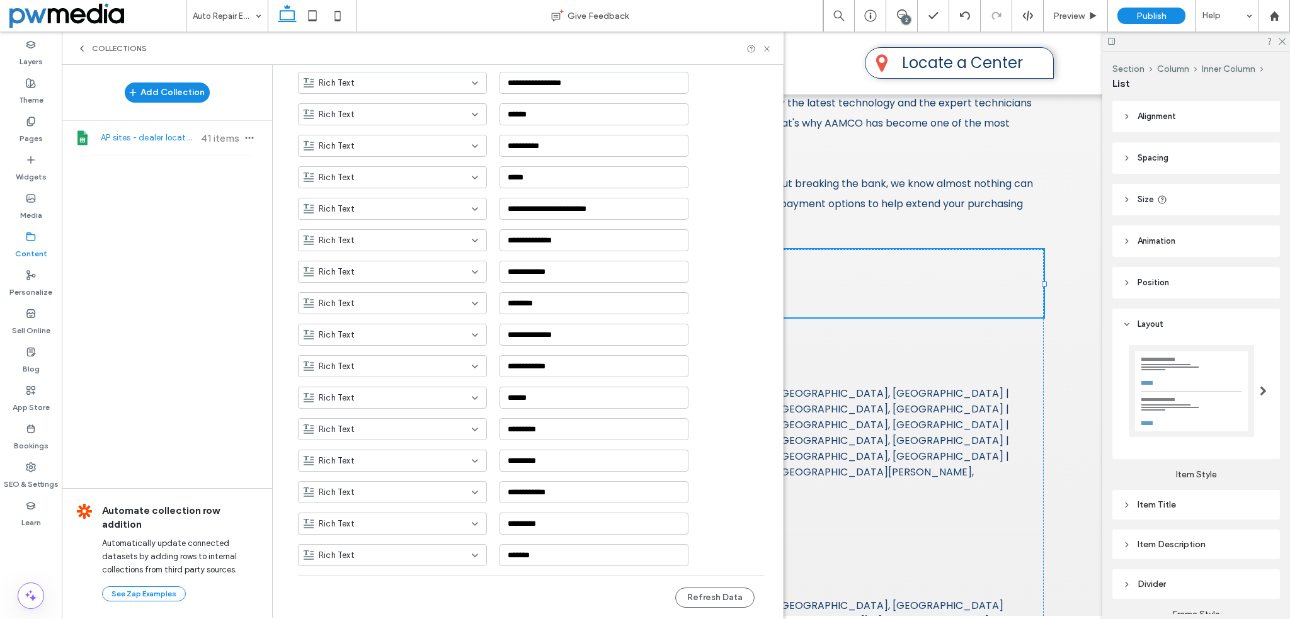
scroll to position [633, 0]
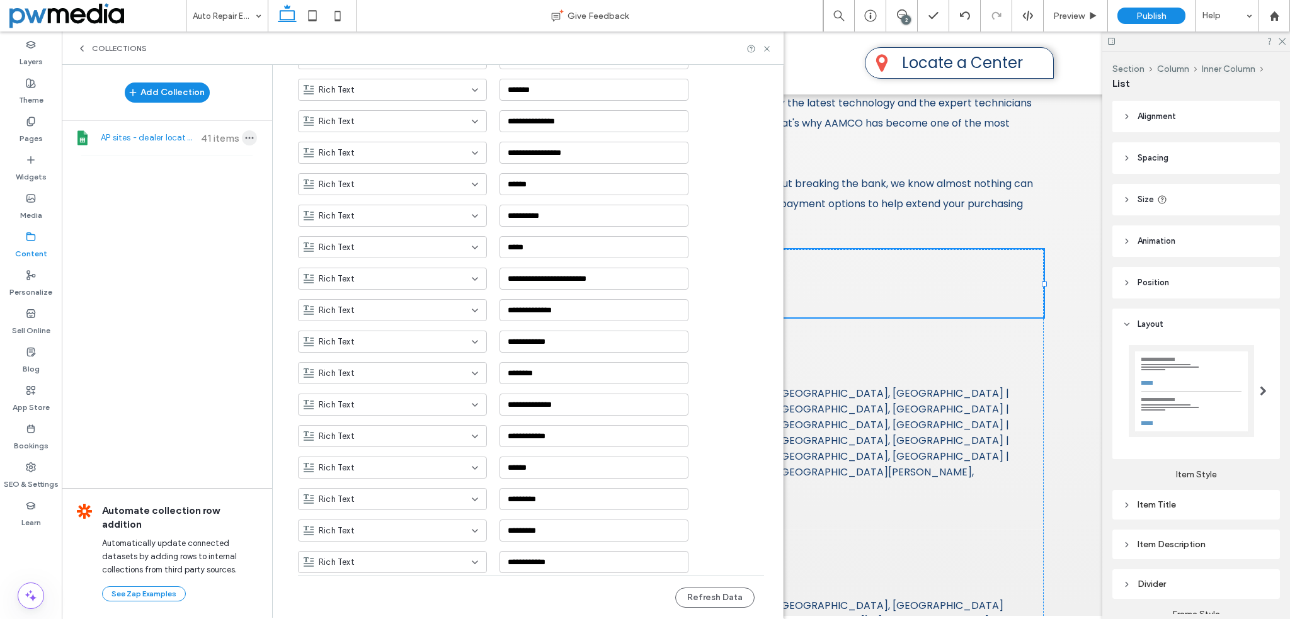
click at [245, 135] on icon "button" at bounding box center [249, 138] width 10 height 10
click at [769, 47] on icon at bounding box center [766, 48] width 9 height 9
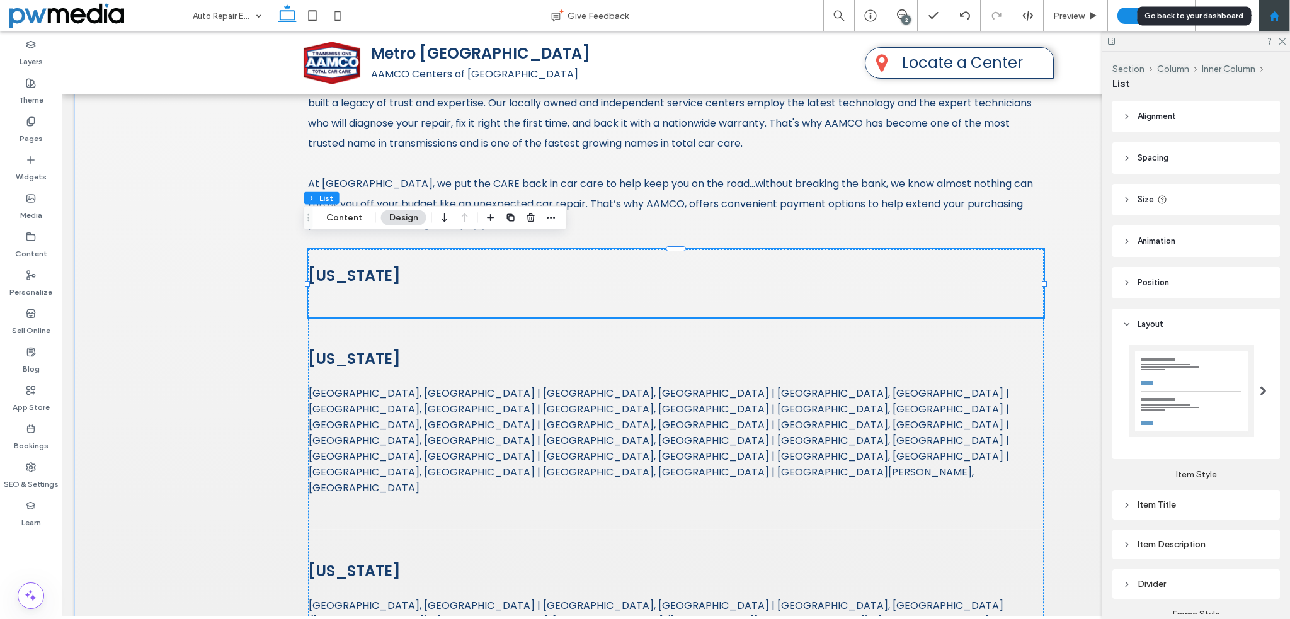
click at [1279, 13] on div at bounding box center [1274, 16] width 30 height 11
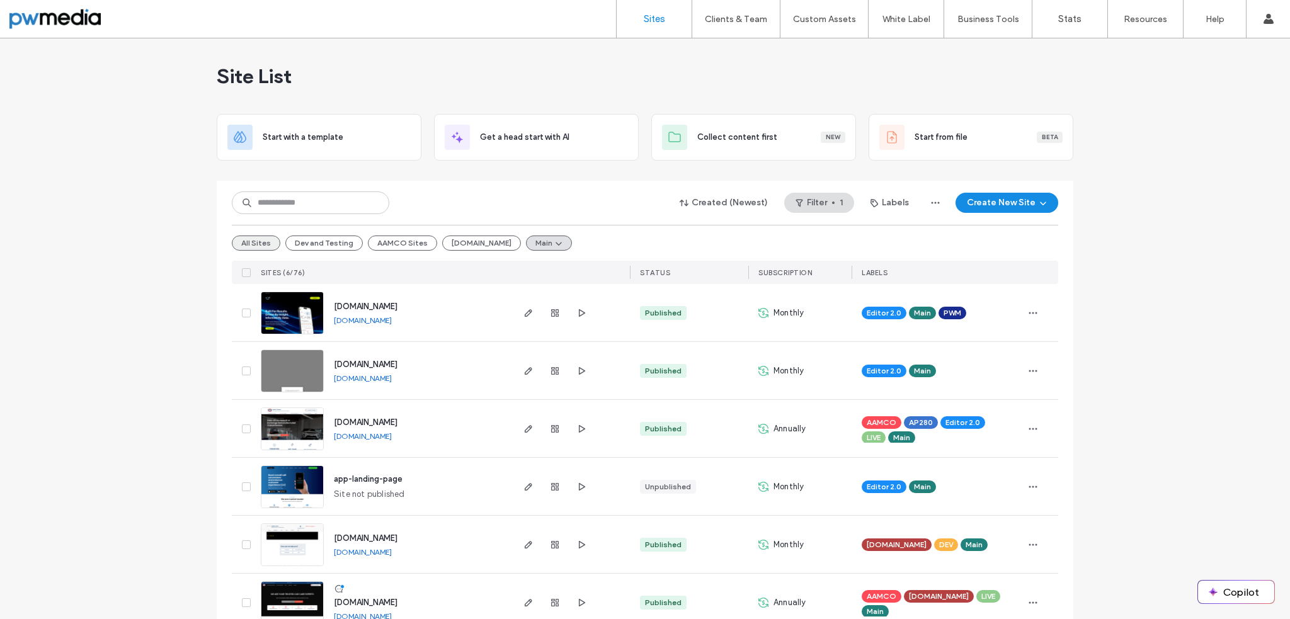
click at [264, 236] on button "All Sites" at bounding box center [256, 242] width 48 height 15
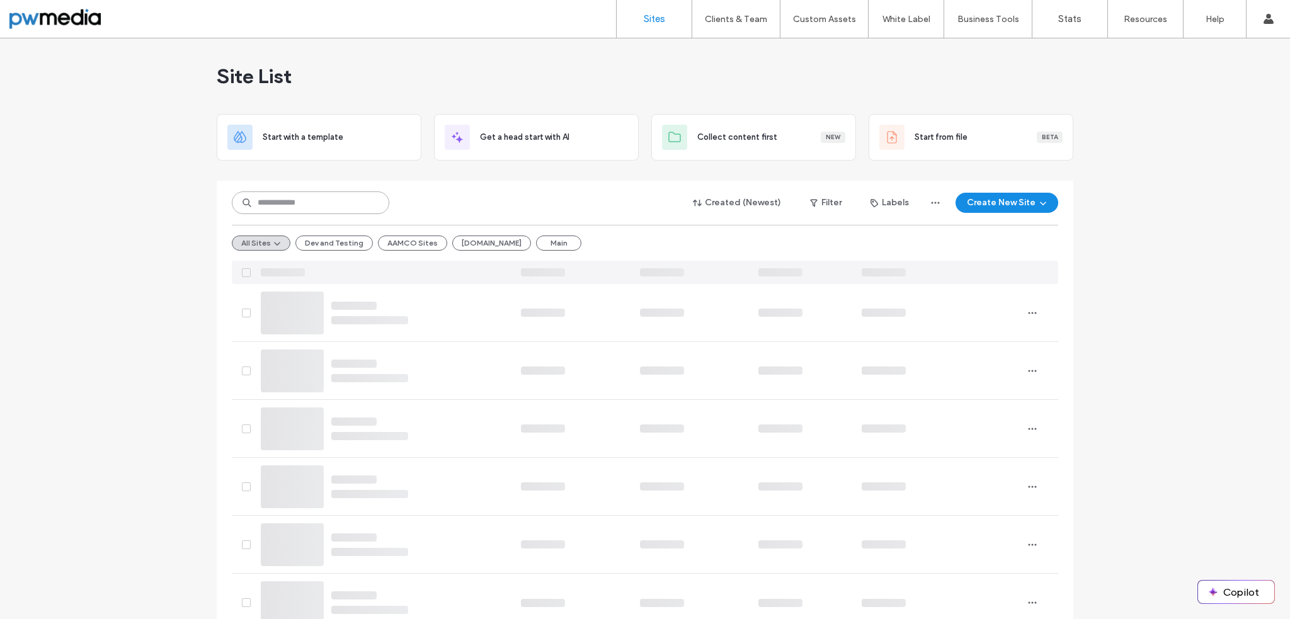
click at [281, 196] on input at bounding box center [310, 202] width 157 height 23
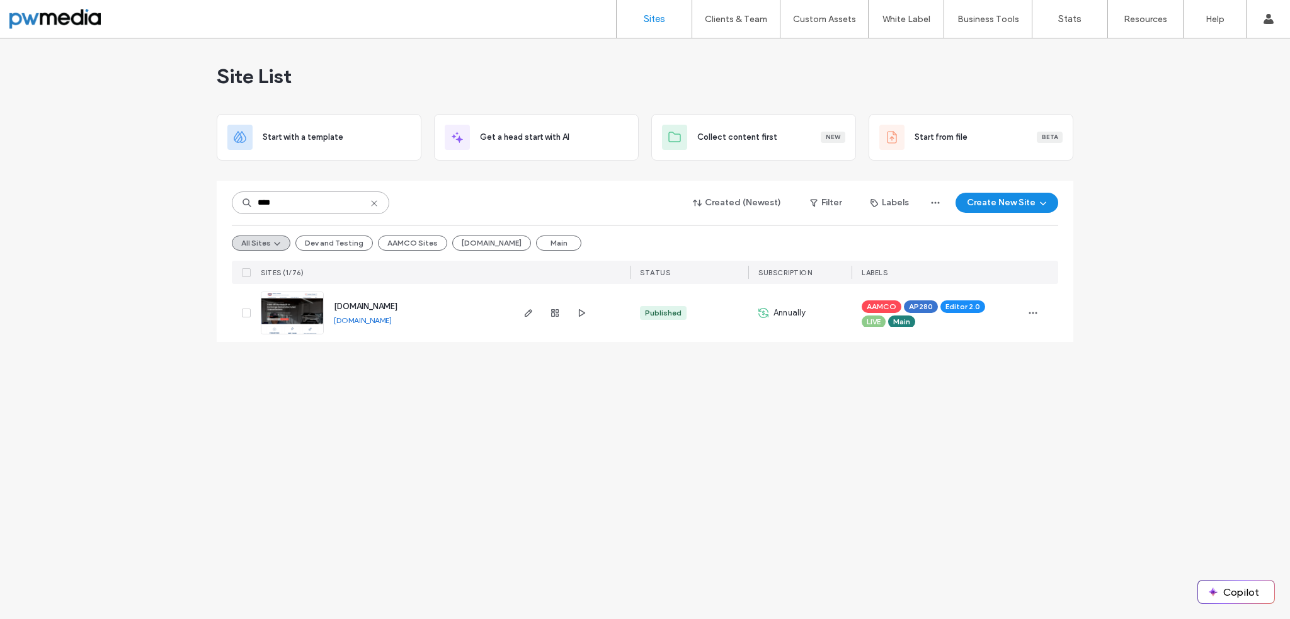
type input "****"
click at [285, 312] on img at bounding box center [292, 335] width 62 height 86
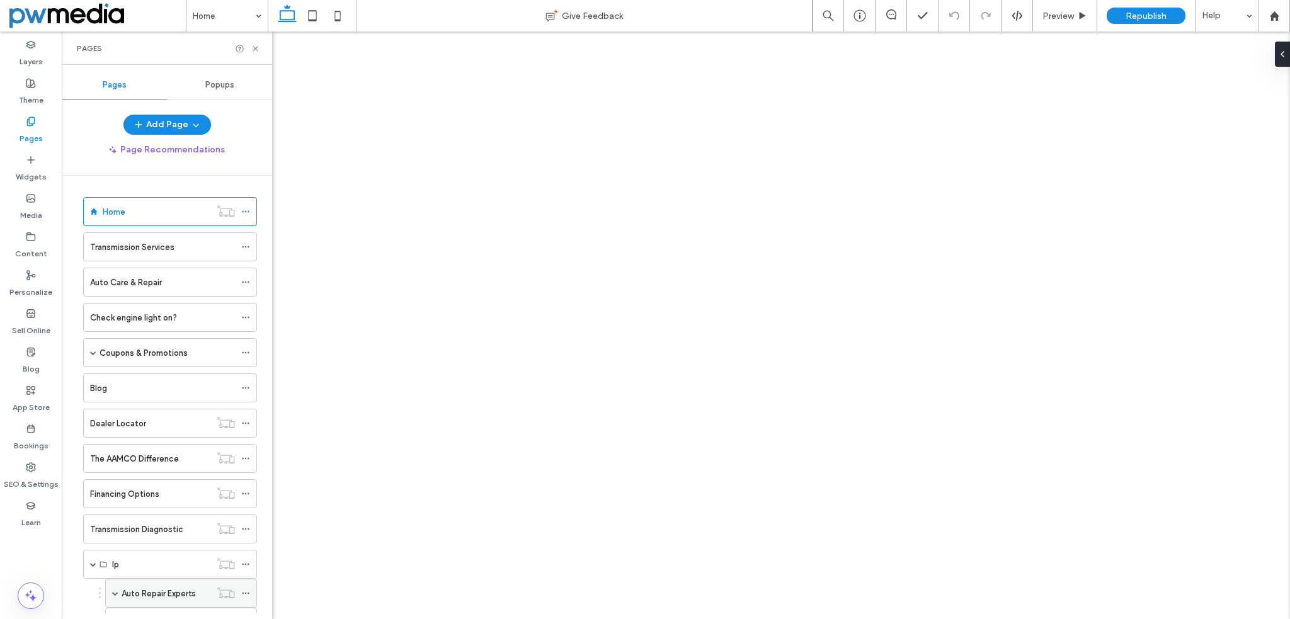
click at [161, 582] on label "Auto Repair Experts" at bounding box center [159, 593] width 74 height 22
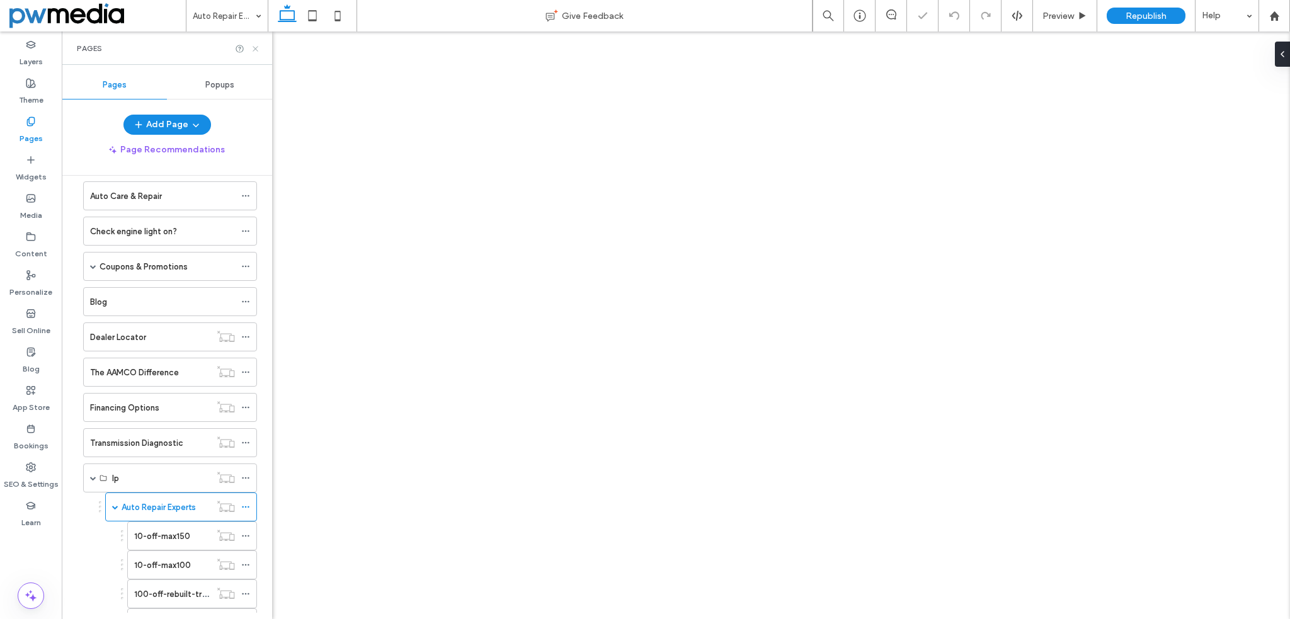
click at [256, 47] on icon at bounding box center [255, 48] width 9 height 9
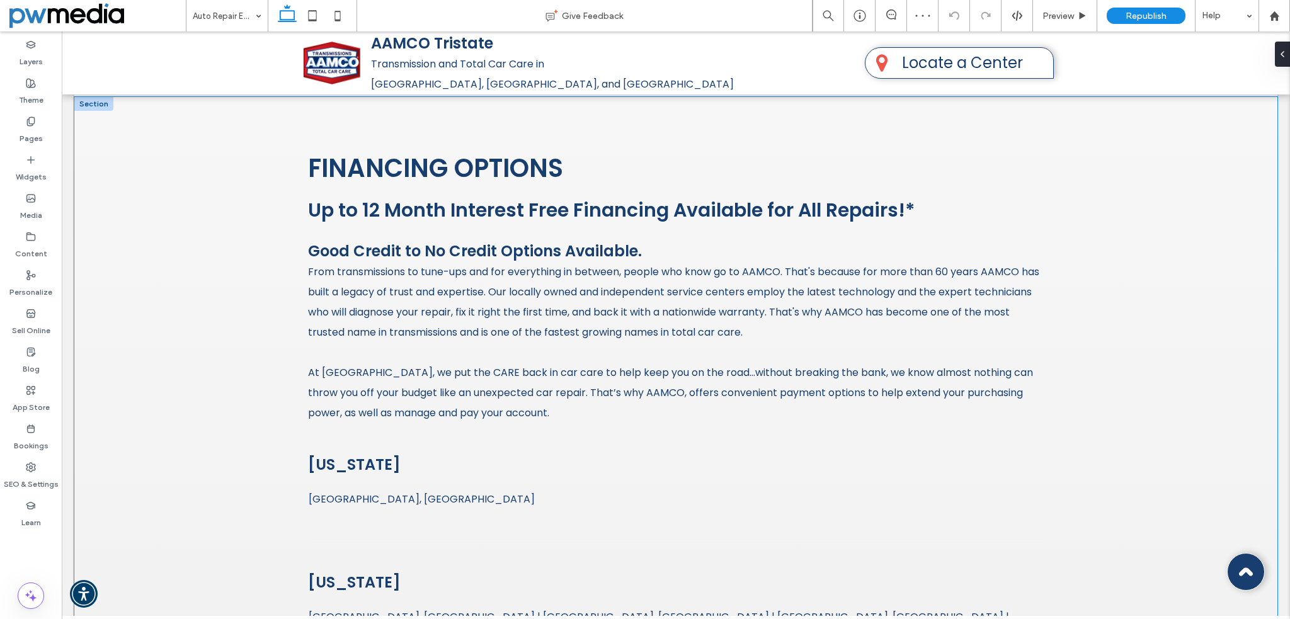
scroll to position [1889, 0]
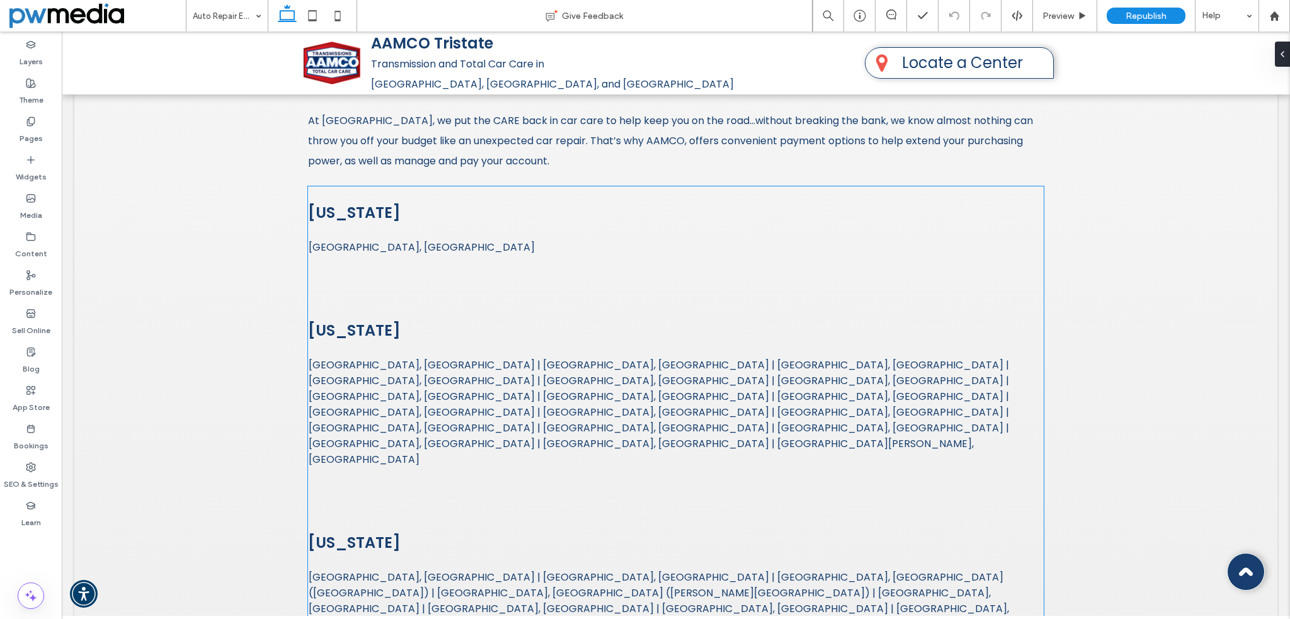
click at [362, 357] on span "[GEOGRAPHIC_DATA], [GEOGRAPHIC_DATA] | [GEOGRAPHIC_DATA], [GEOGRAPHIC_DATA] | […" at bounding box center [676, 412] width 734 height 110
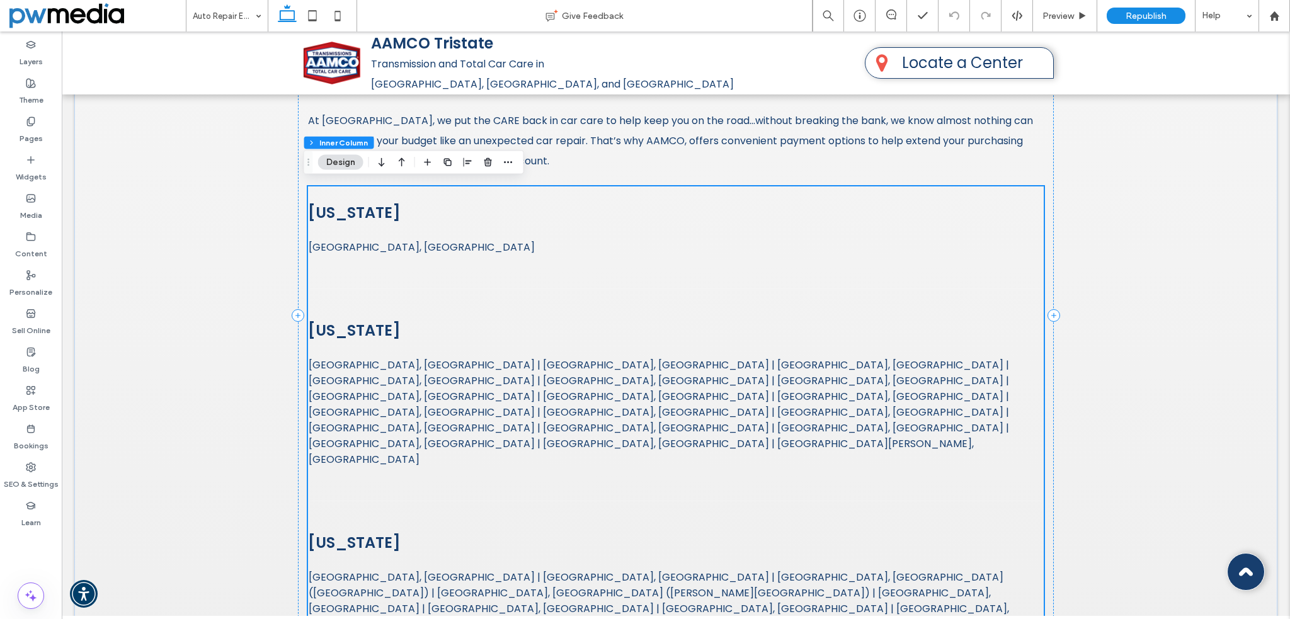
scroll to position [1881, 0]
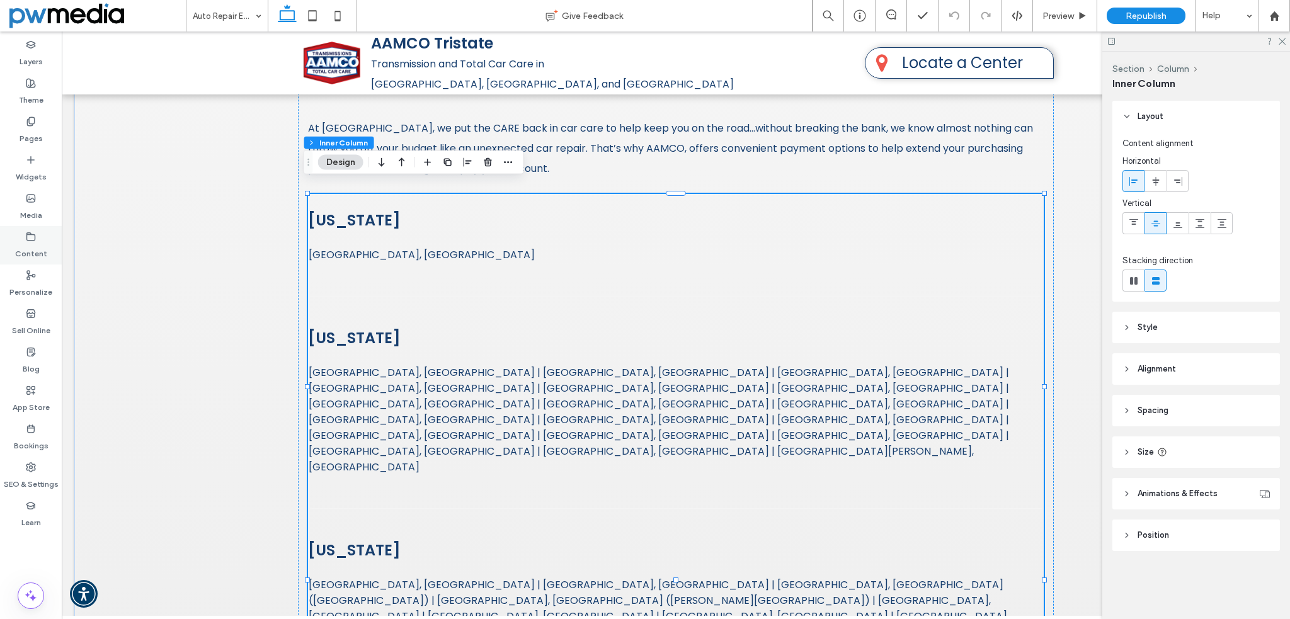
click at [41, 247] on label "Content" at bounding box center [31, 251] width 32 height 18
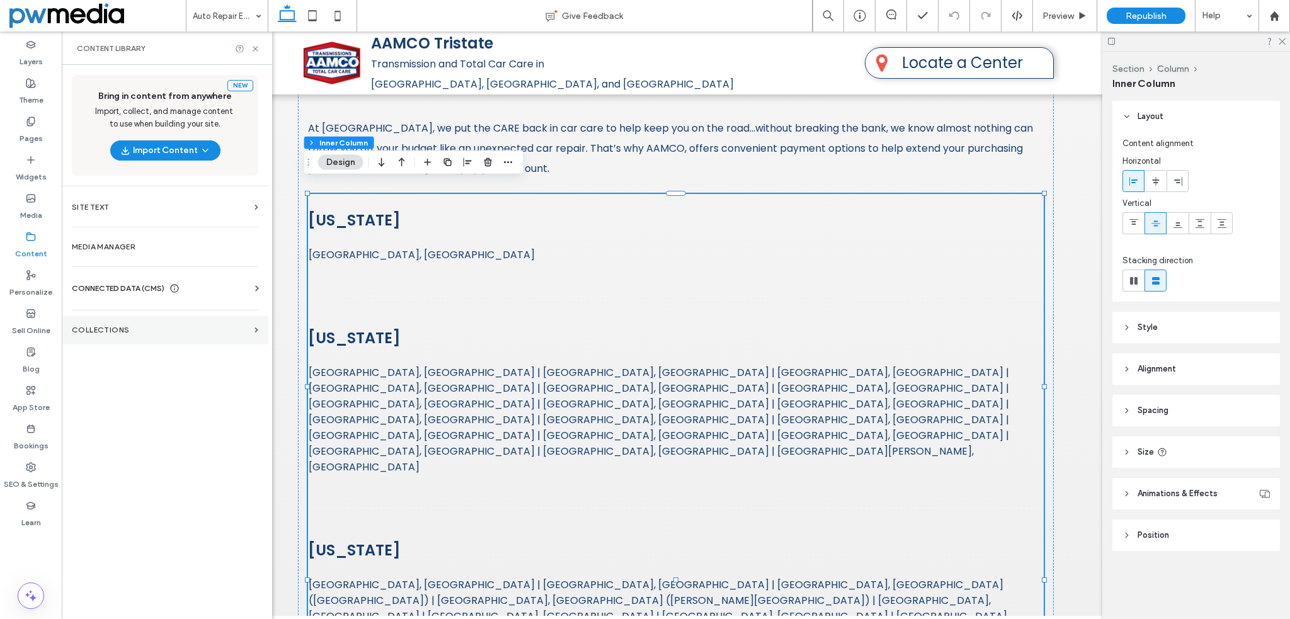
click at [112, 321] on section "Collections" at bounding box center [165, 329] width 207 height 29
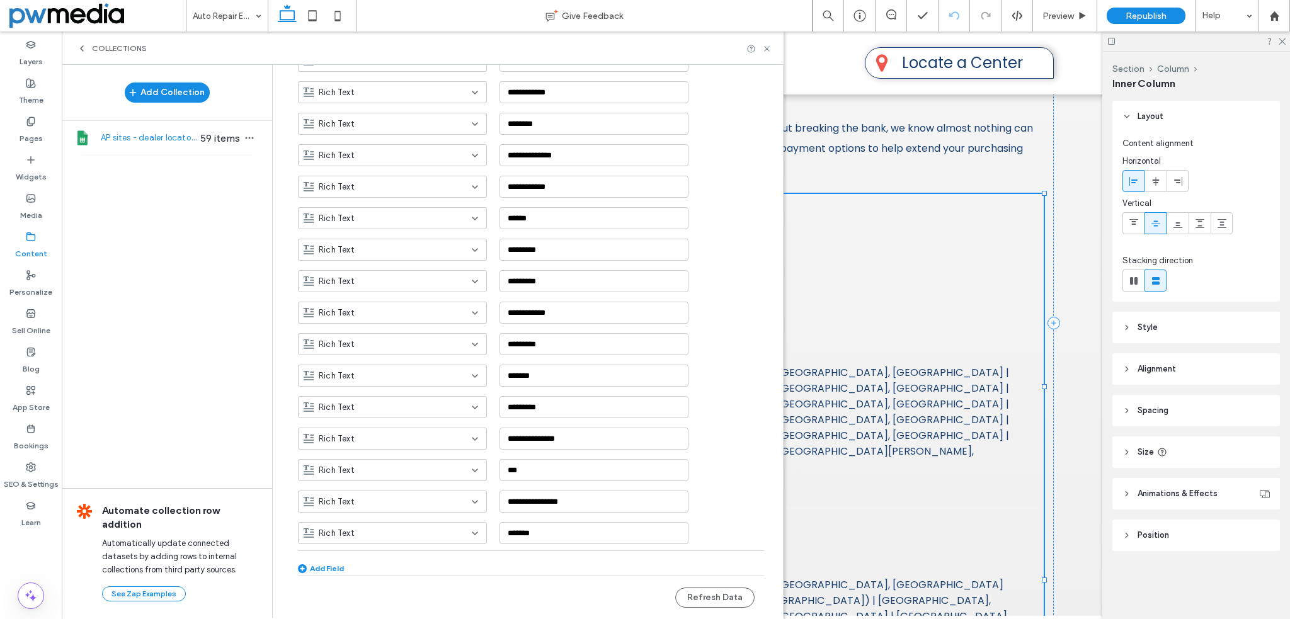
scroll to position [706, 0]
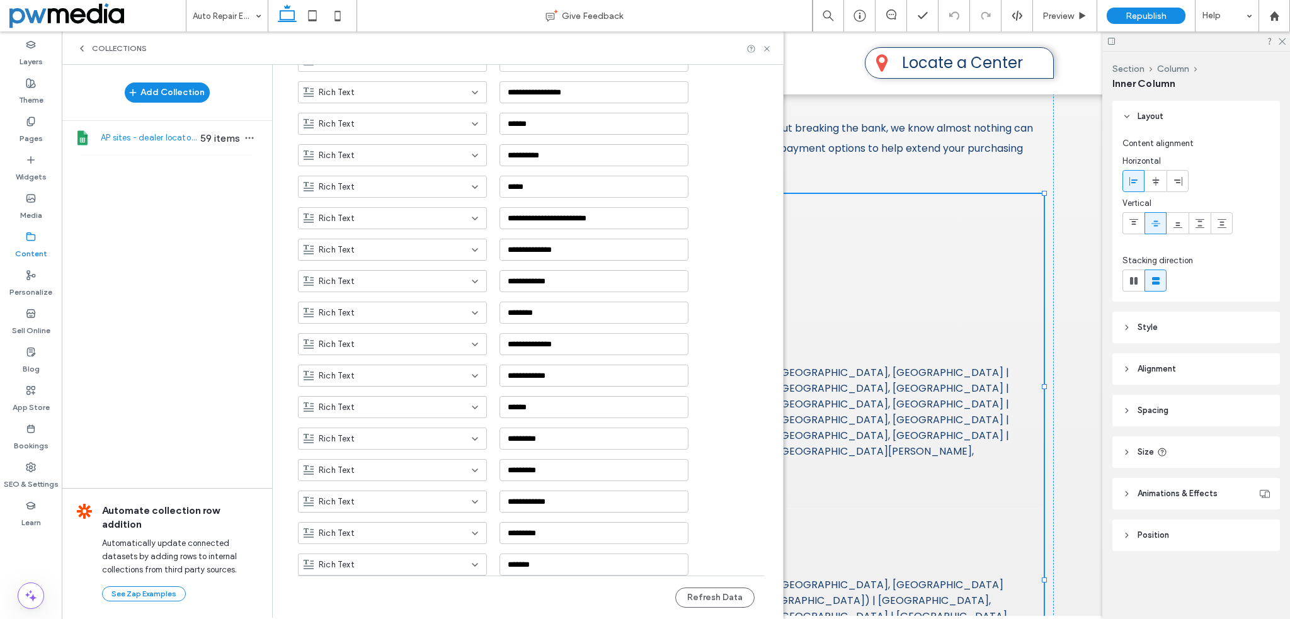
click at [772, 48] on div "Collections" at bounding box center [423, 47] width 722 height 33
click at [769, 47] on icon at bounding box center [766, 48] width 9 height 9
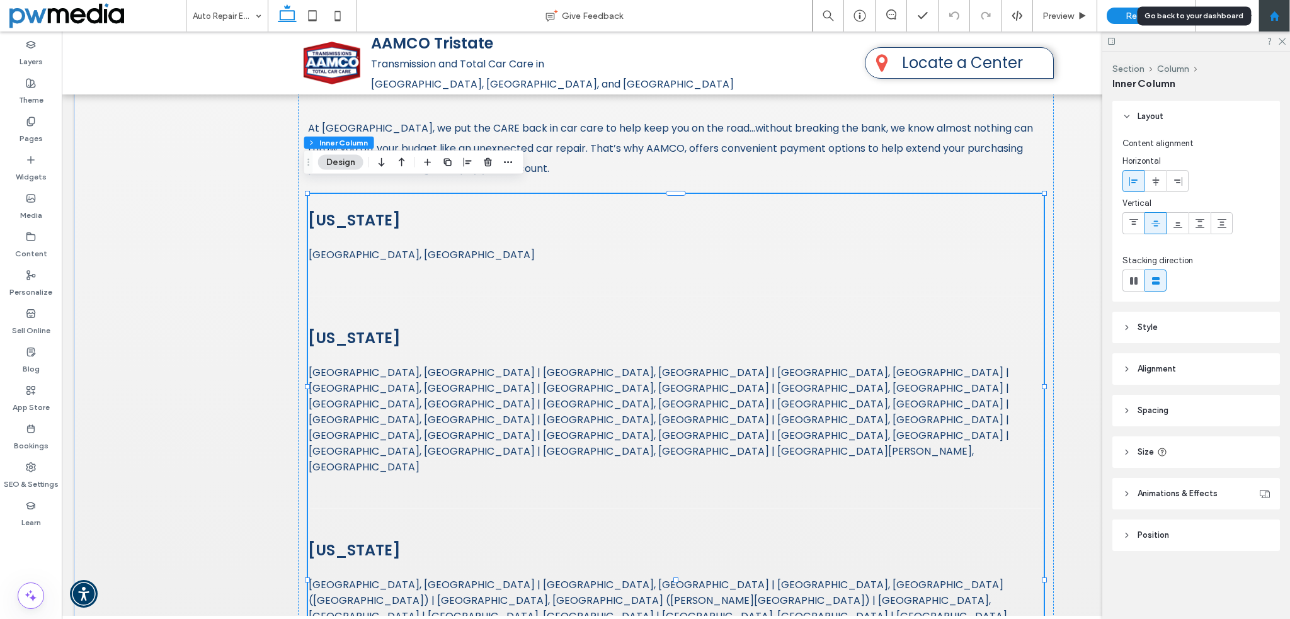
click at [1277, 13] on icon at bounding box center [1274, 16] width 11 height 11
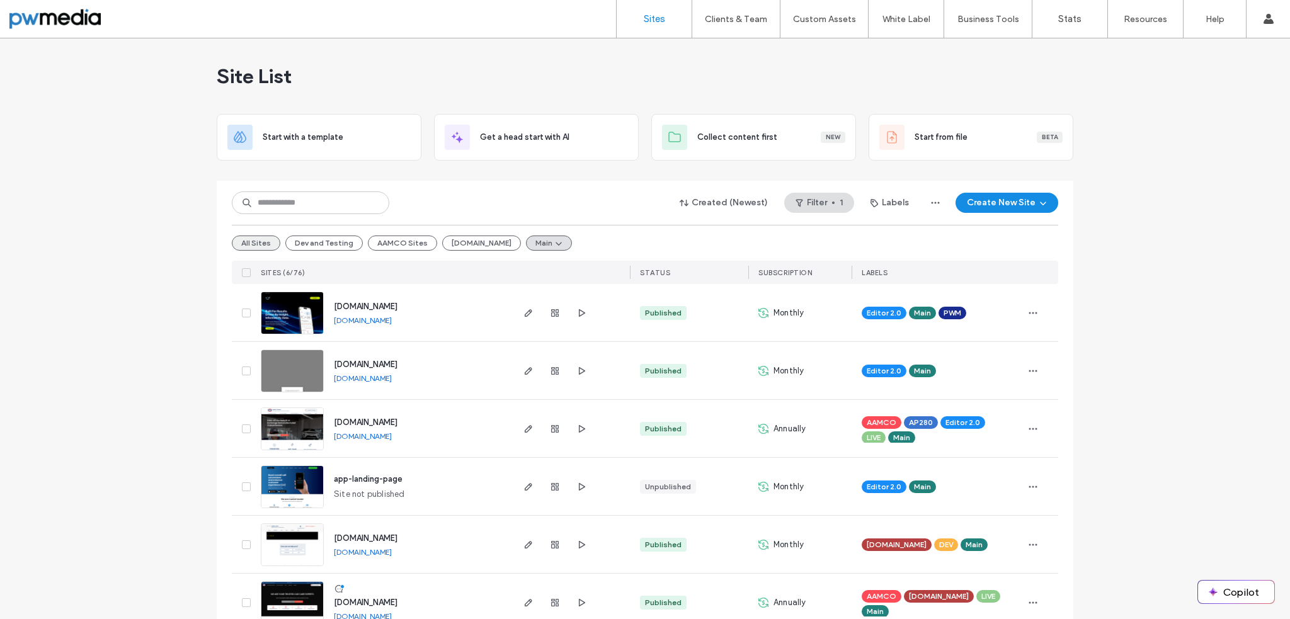
click at [257, 244] on button "All Sites" at bounding box center [256, 242] width 48 height 15
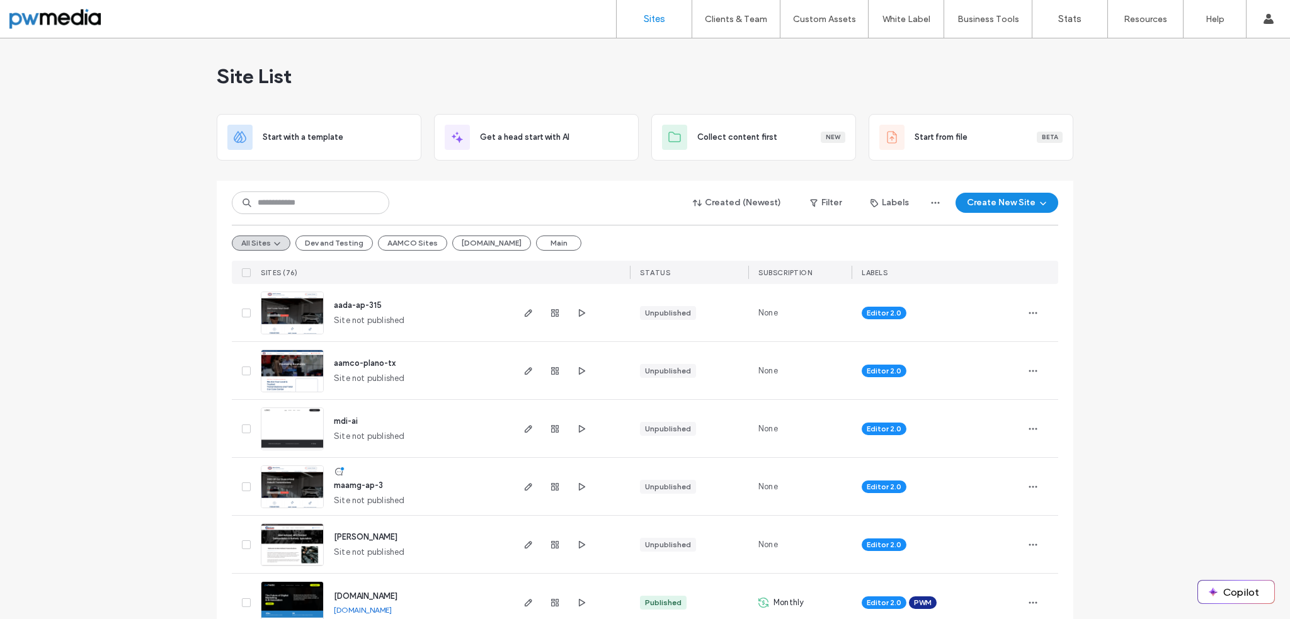
click at [282, 485] on img at bounding box center [292, 509] width 62 height 86
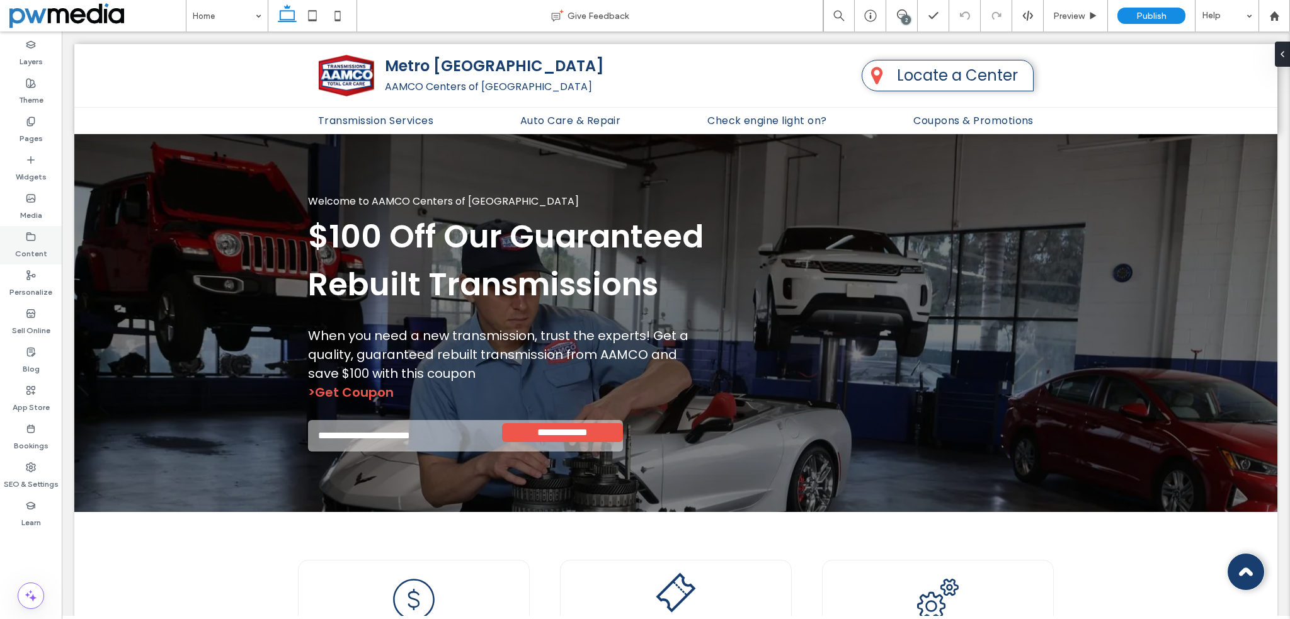
click at [33, 245] on label "Content" at bounding box center [31, 251] width 32 height 18
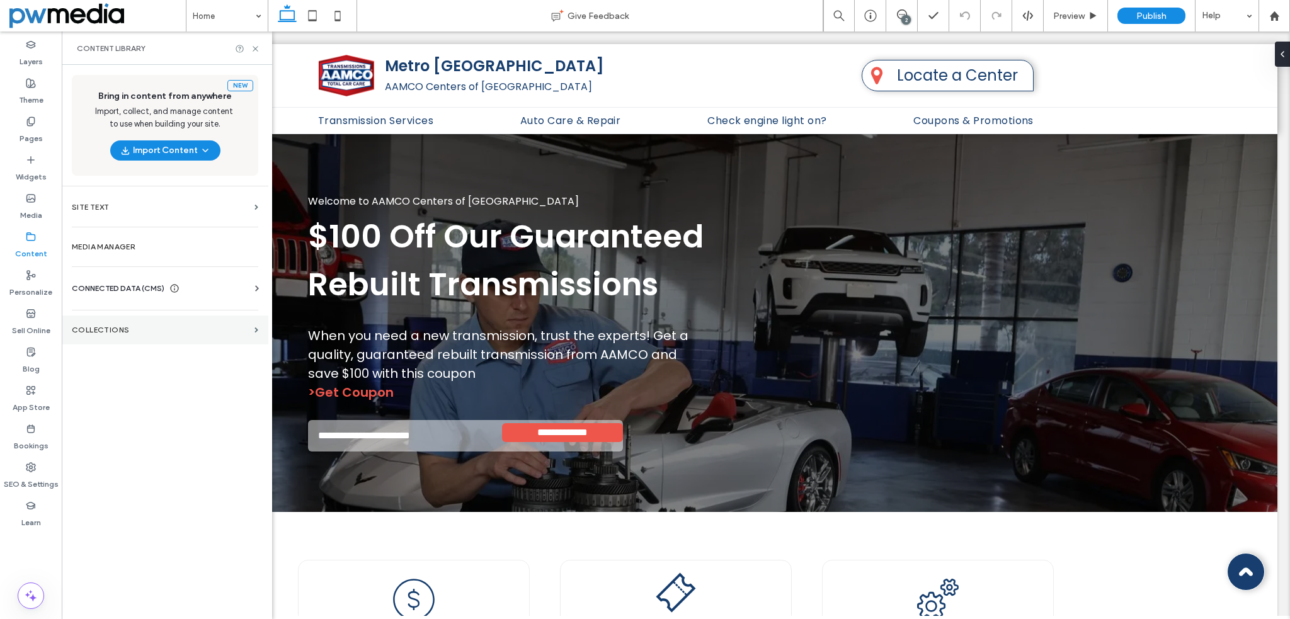
click at [109, 332] on label "Collections" at bounding box center [161, 330] width 178 height 9
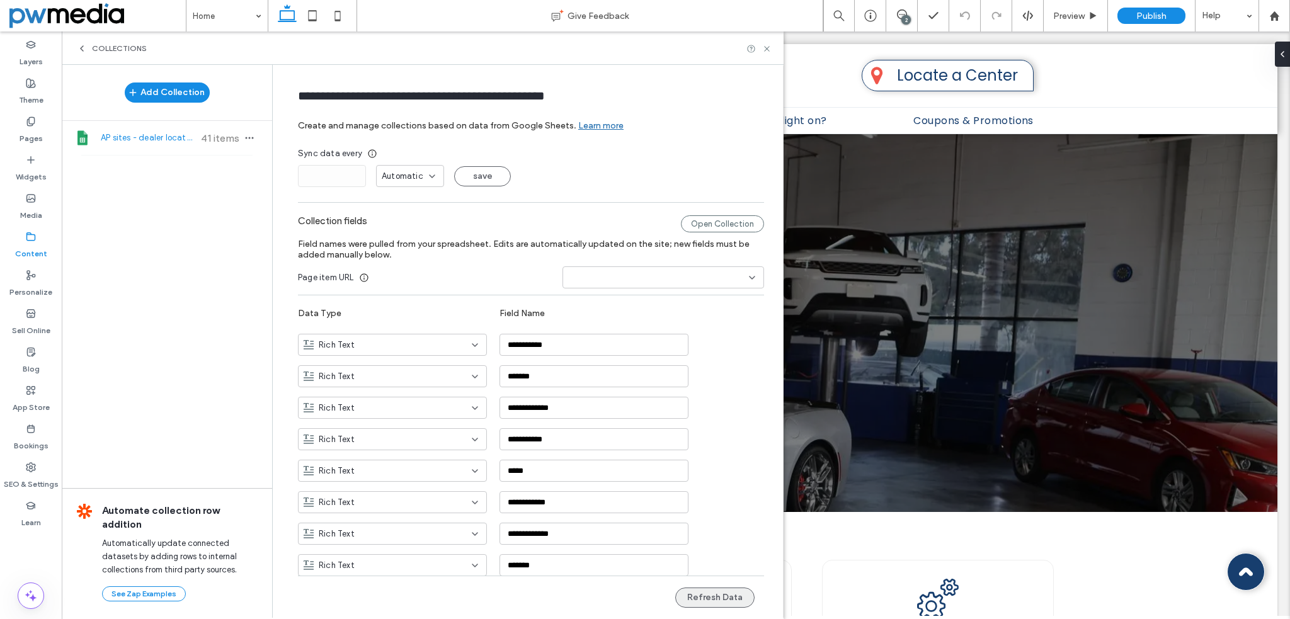
click at [695, 596] on button "Refresh Data" at bounding box center [714, 597] width 79 height 20
click at [39, 240] on div "Content" at bounding box center [31, 245] width 62 height 38
click at [110, 48] on span "Collections" at bounding box center [119, 48] width 55 height 10
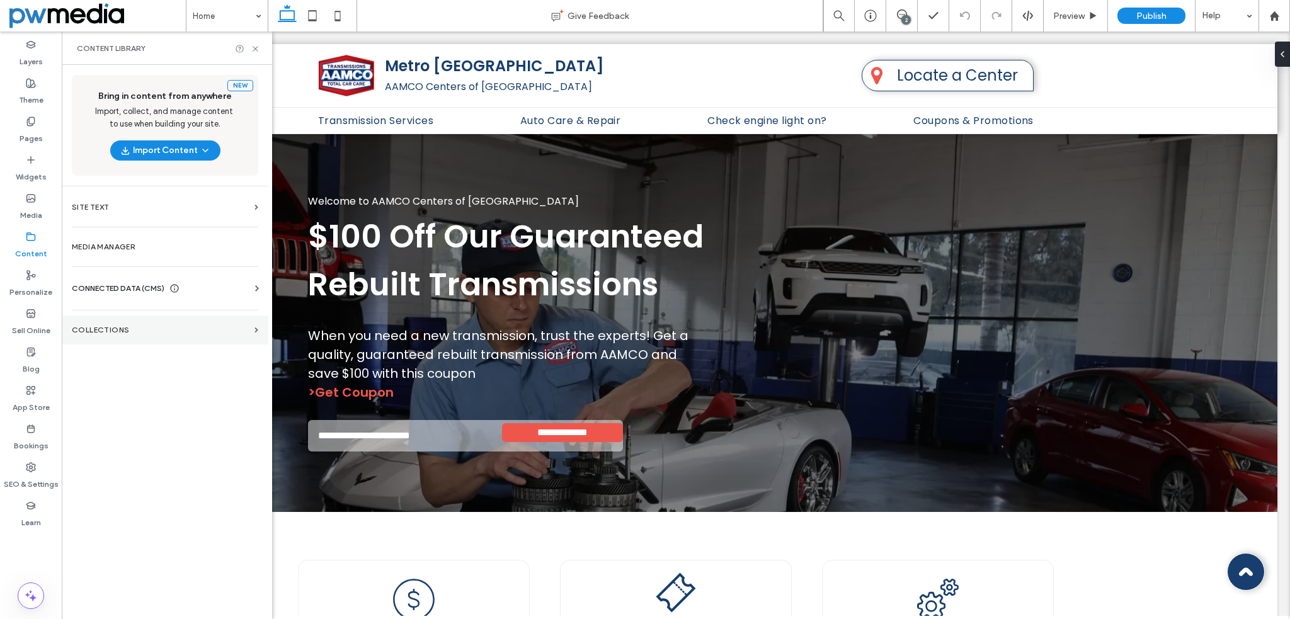
click at [124, 330] on label "Collections" at bounding box center [161, 330] width 178 height 9
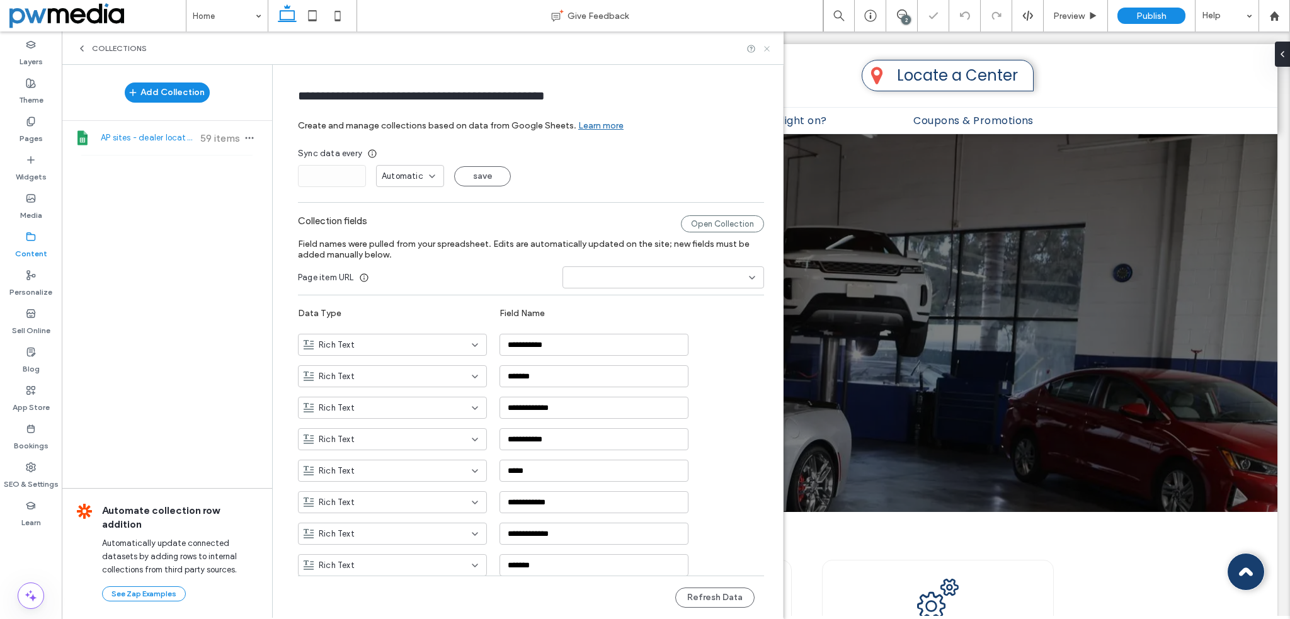
click at [766, 47] on icon at bounding box center [766, 48] width 9 height 9
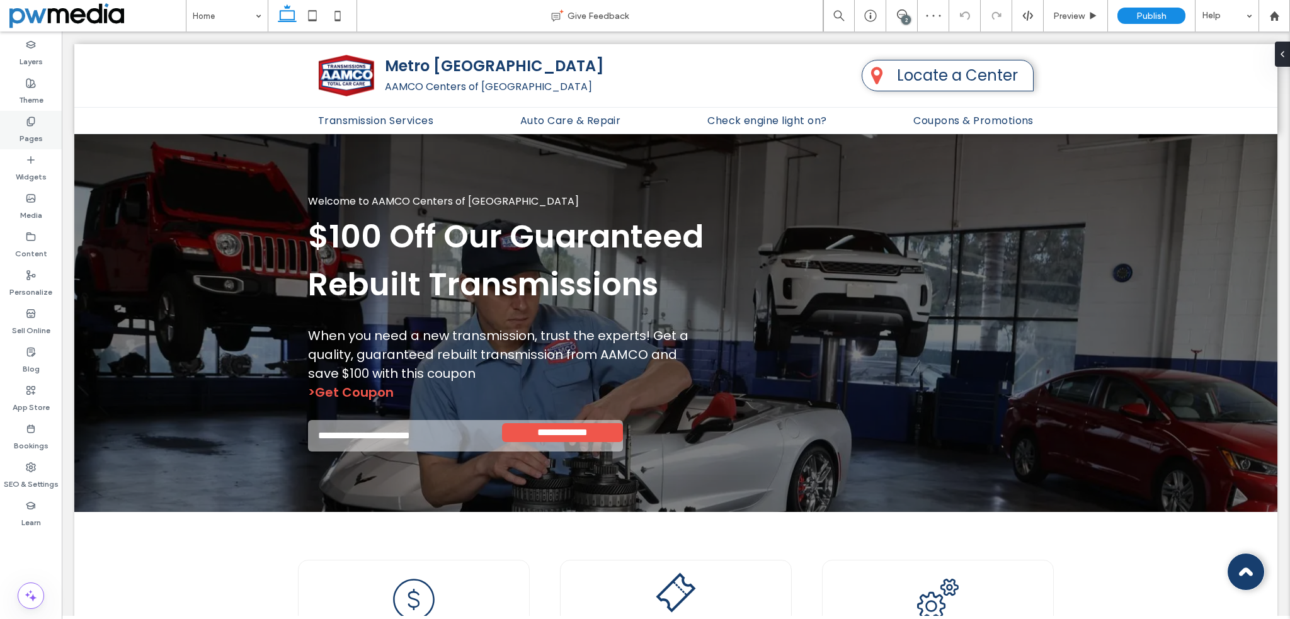
click at [42, 120] on div "Pages" at bounding box center [31, 130] width 62 height 38
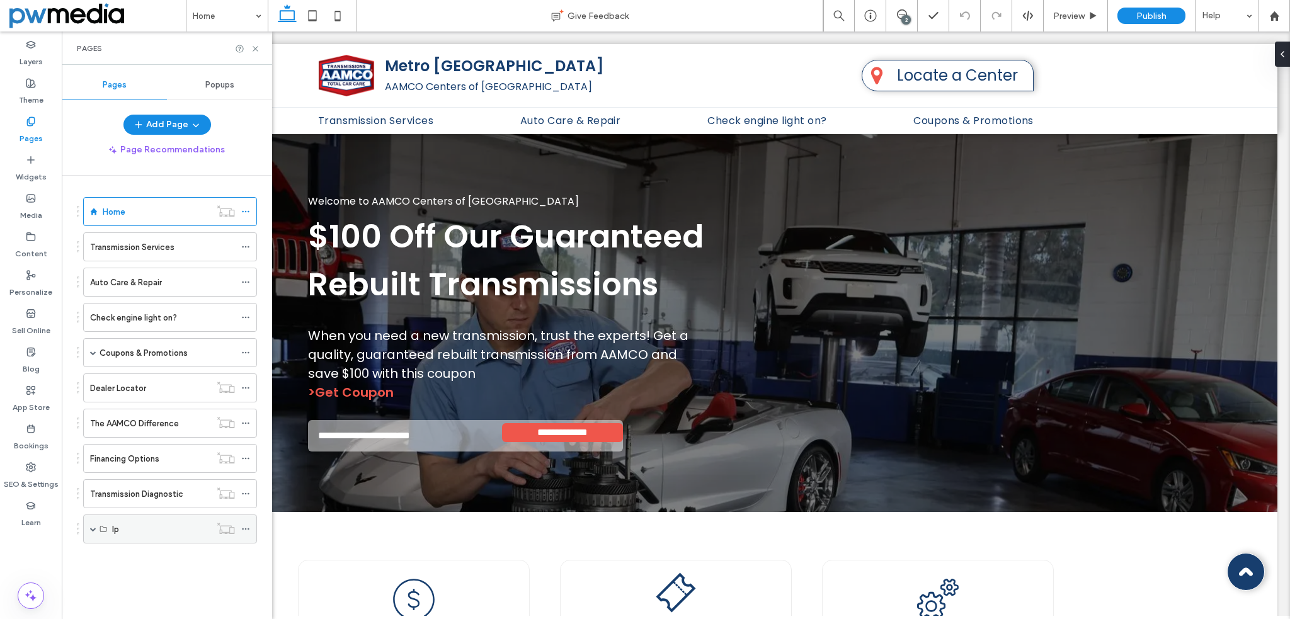
click at [95, 526] on span at bounding box center [93, 529] width 6 height 6
click at [141, 548] on label "Auto Repair Experts" at bounding box center [159, 558] width 74 height 22
click at [255, 48] on use at bounding box center [254, 48] width 5 height 5
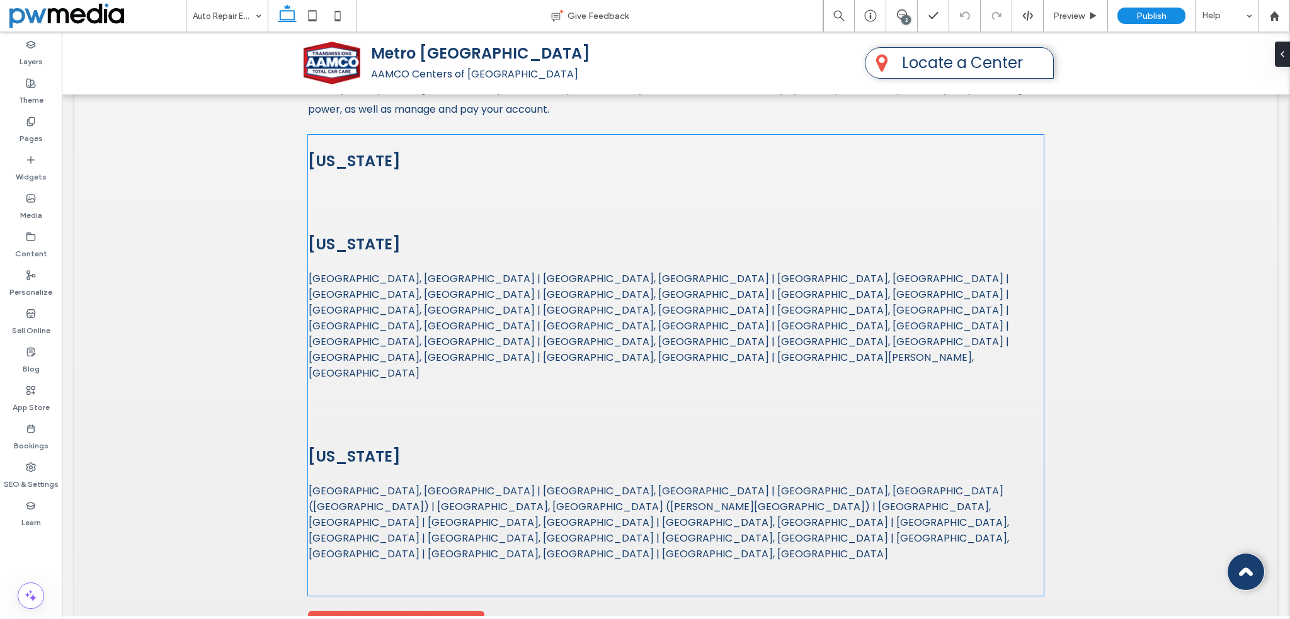
scroll to position [1826, 0]
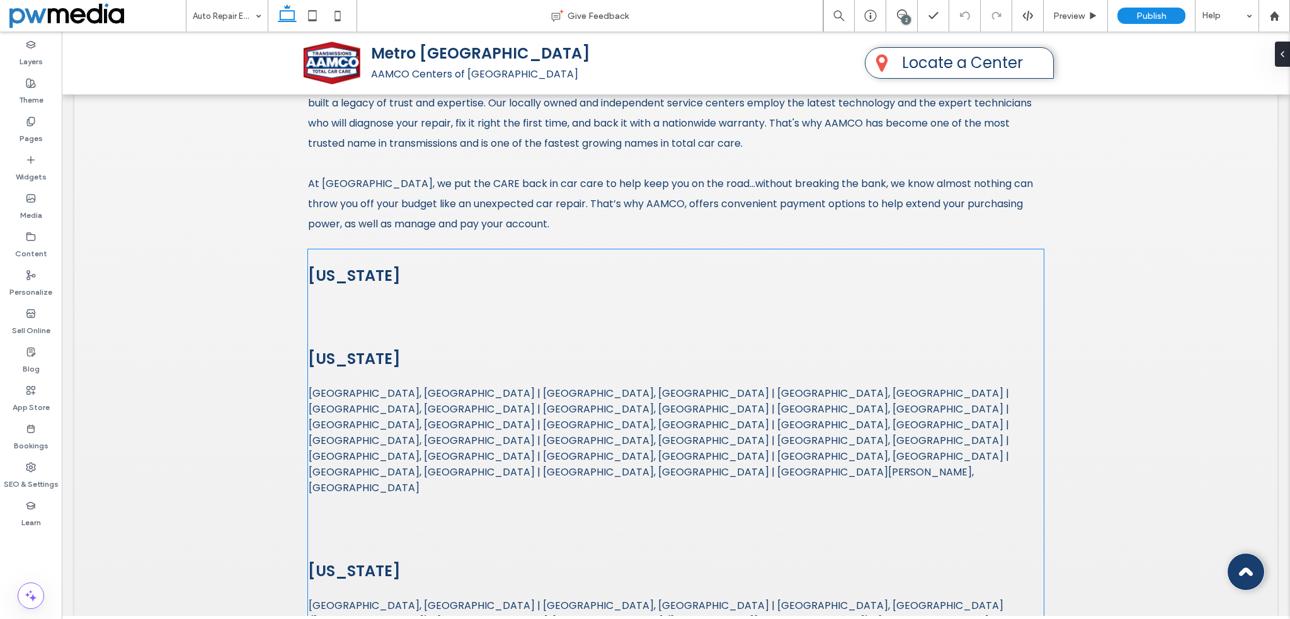
drag, startPoint x: 429, startPoint y: 297, endPoint x: 377, endPoint y: 280, distance: 55.6
click at [429, 297] on div "Connecticut" at bounding box center [675, 298] width 735 height 68
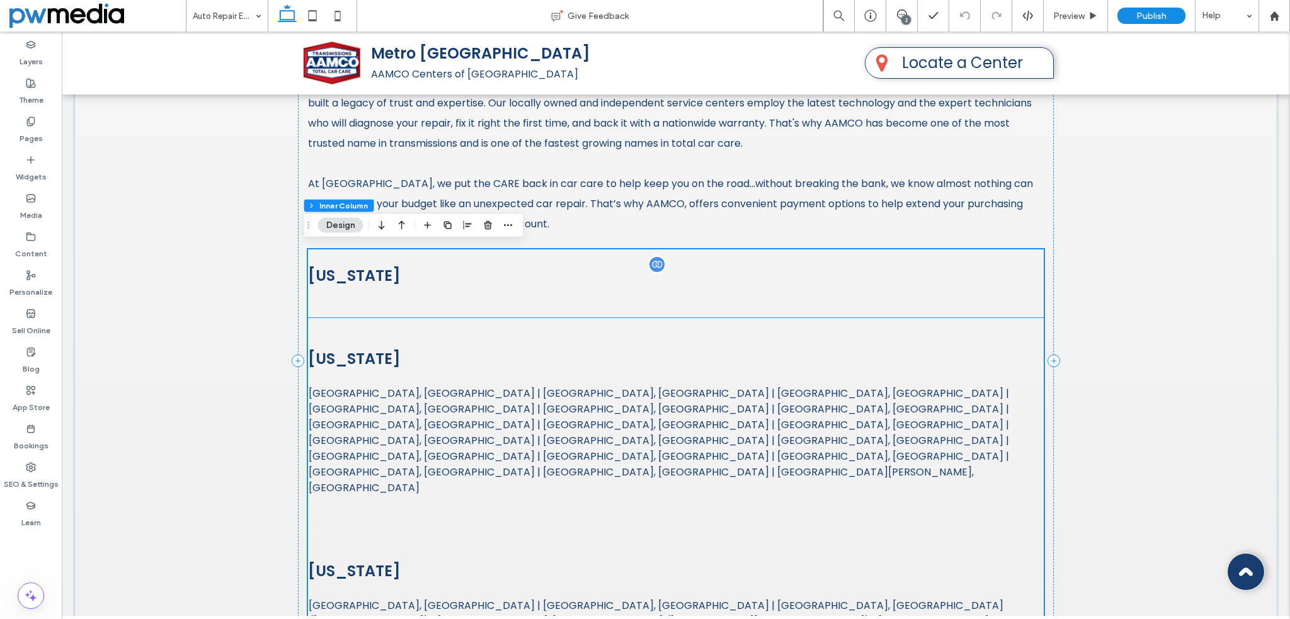
click at [375, 279] on h3 "Connecticut" at bounding box center [675, 275] width 735 height 22
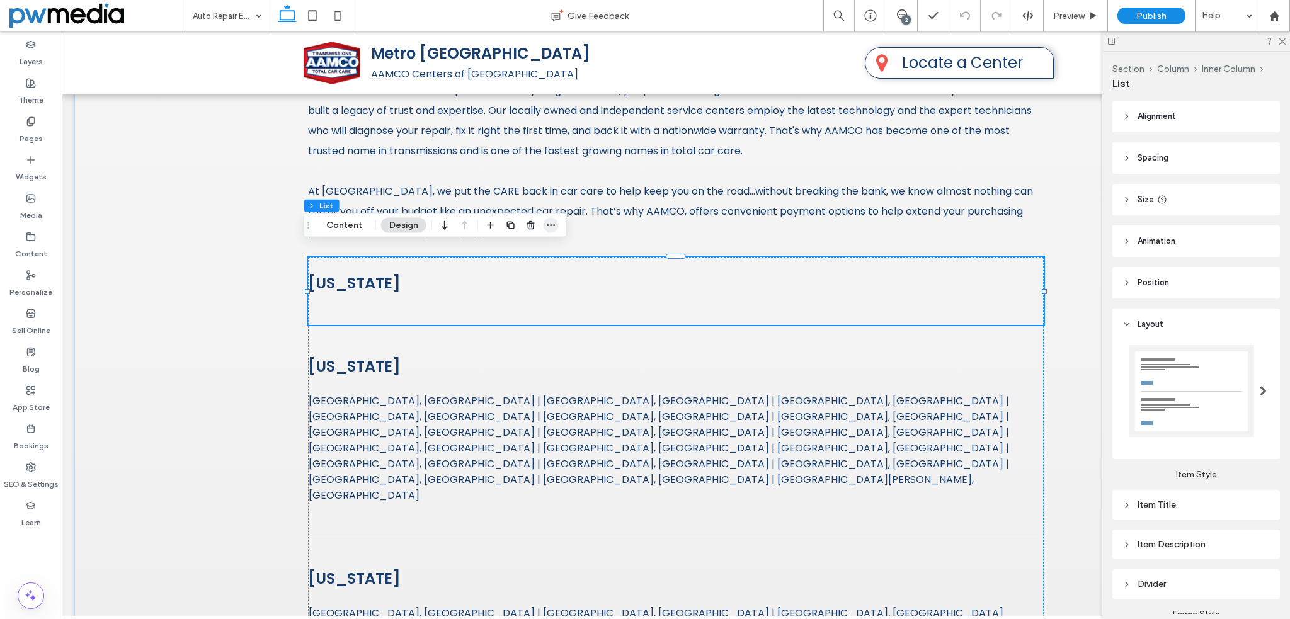
click at [549, 222] on icon "button" at bounding box center [551, 225] width 10 height 10
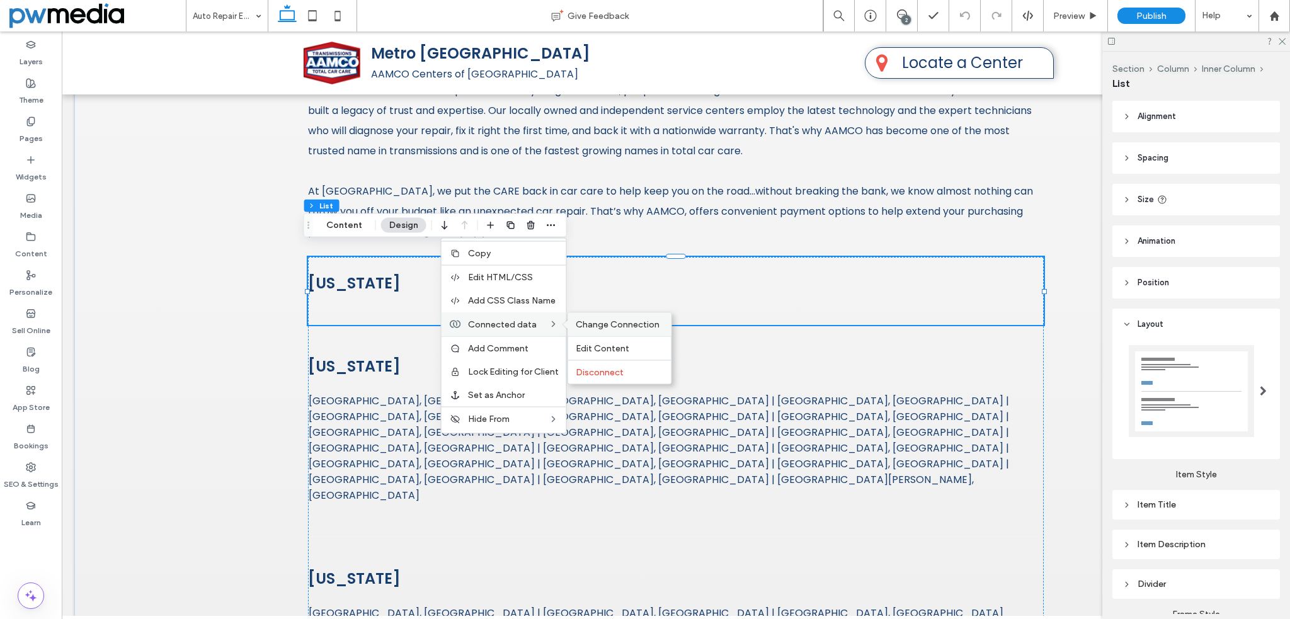
click at [638, 324] on span "Change Connection" at bounding box center [617, 324] width 84 height 11
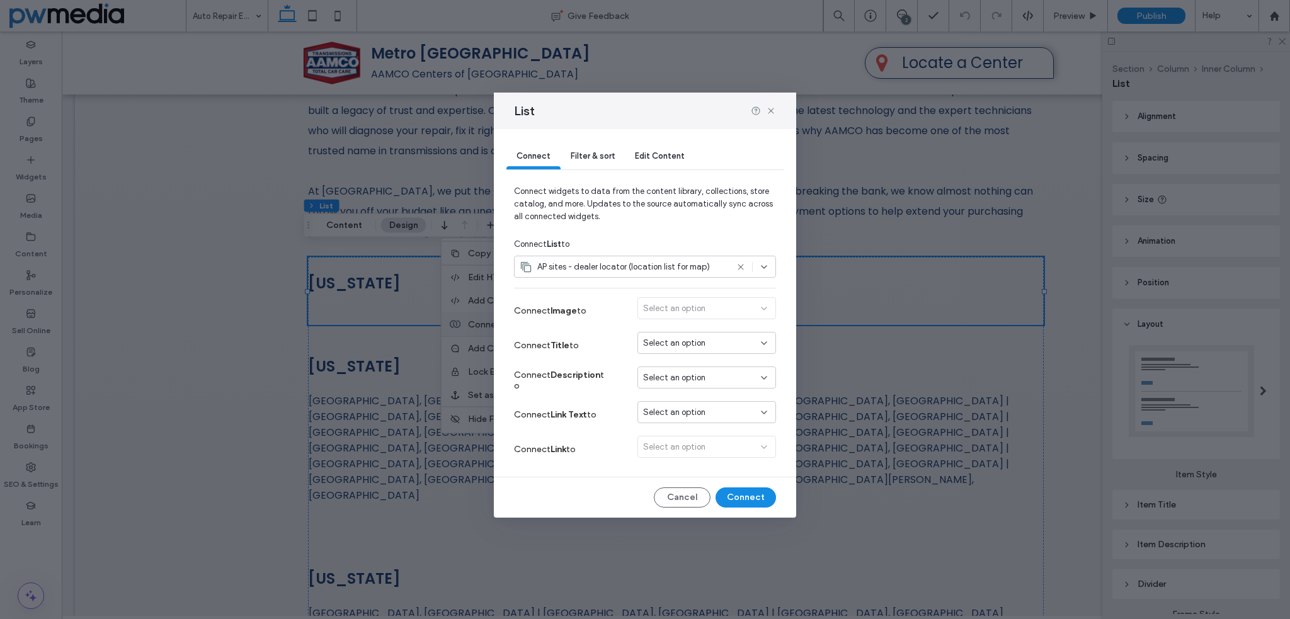
click at [731, 343] on div "Select an option" at bounding box center [699, 343] width 112 height 13
type input "***"
click at [700, 381] on span "Address 2" at bounding box center [685, 387] width 38 height 13
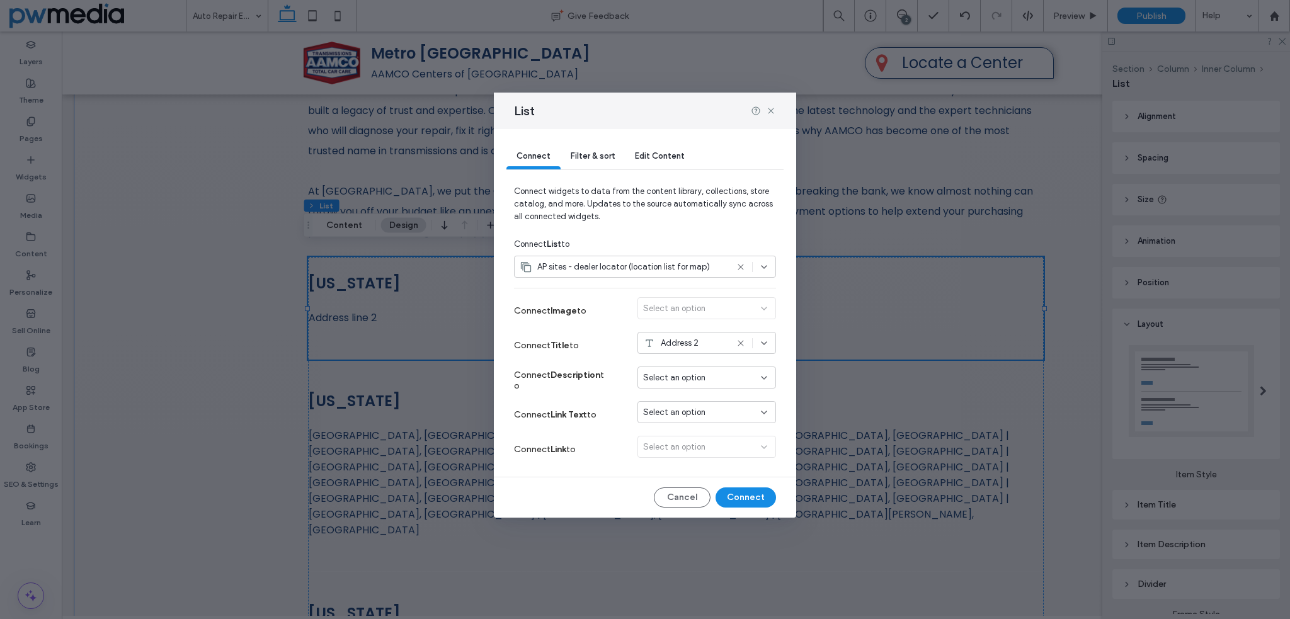
click at [715, 337] on div "Address 2" at bounding box center [685, 343] width 84 height 13
click at [718, 438] on div "Filters" at bounding box center [706, 441] width 137 height 22
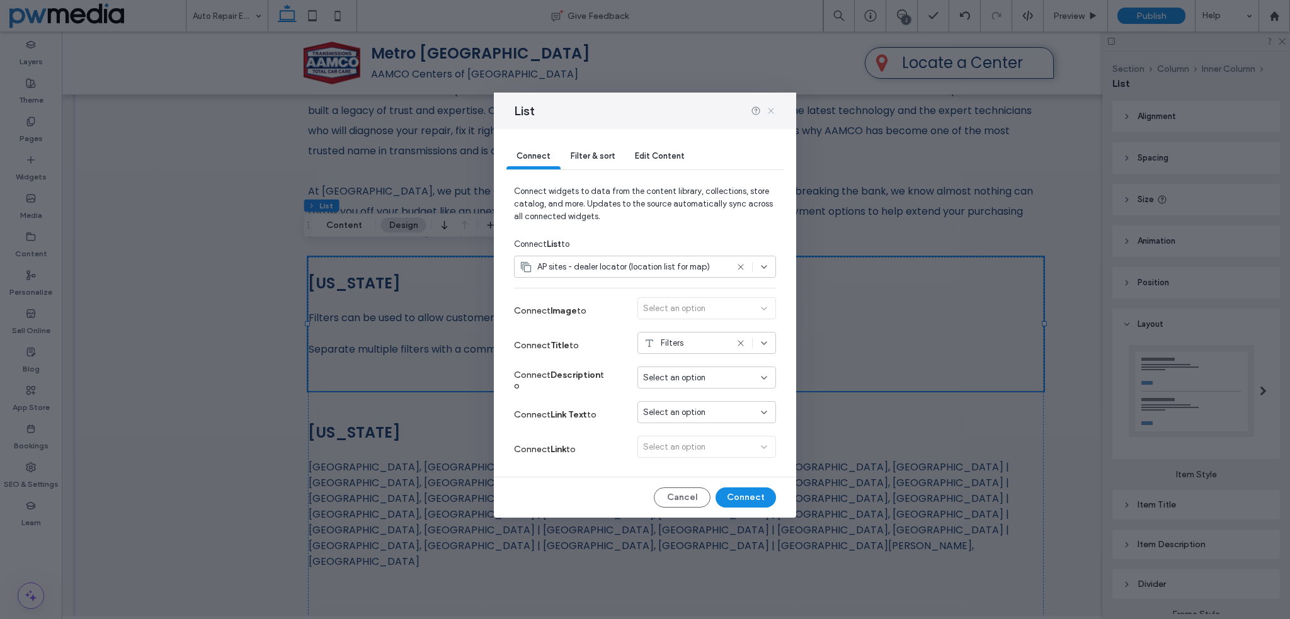
click at [769, 110] on use at bounding box center [771, 111] width 6 height 6
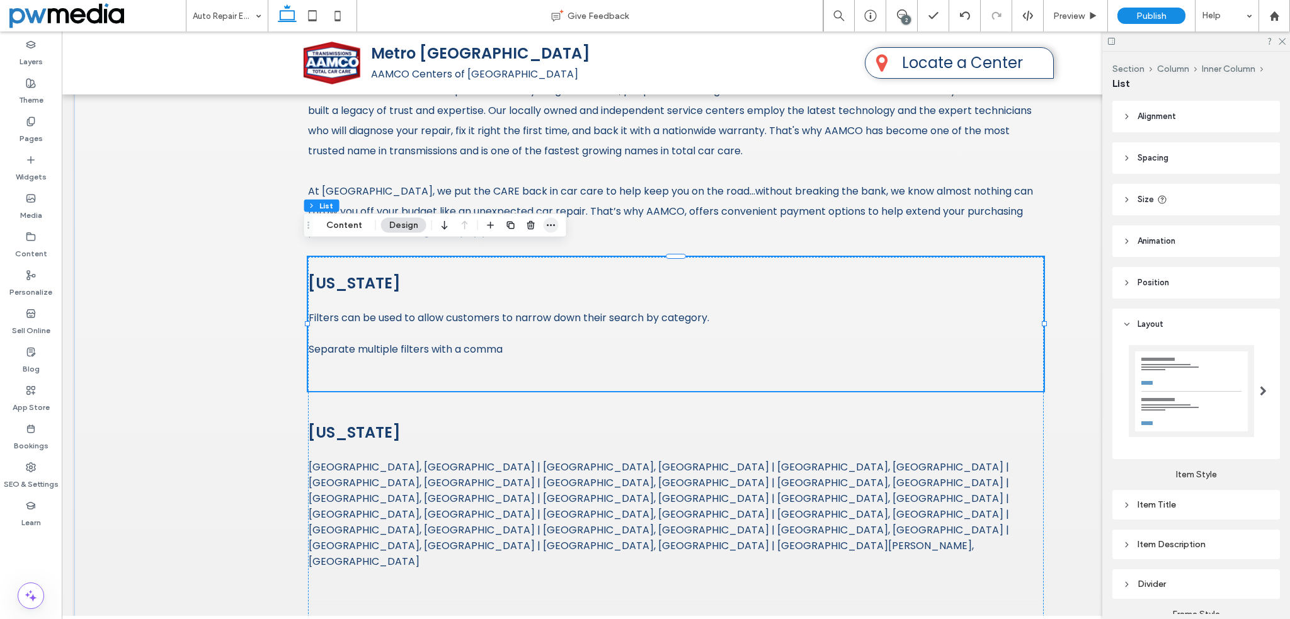
click at [550, 226] on icon "button" at bounding box center [551, 225] width 10 height 10
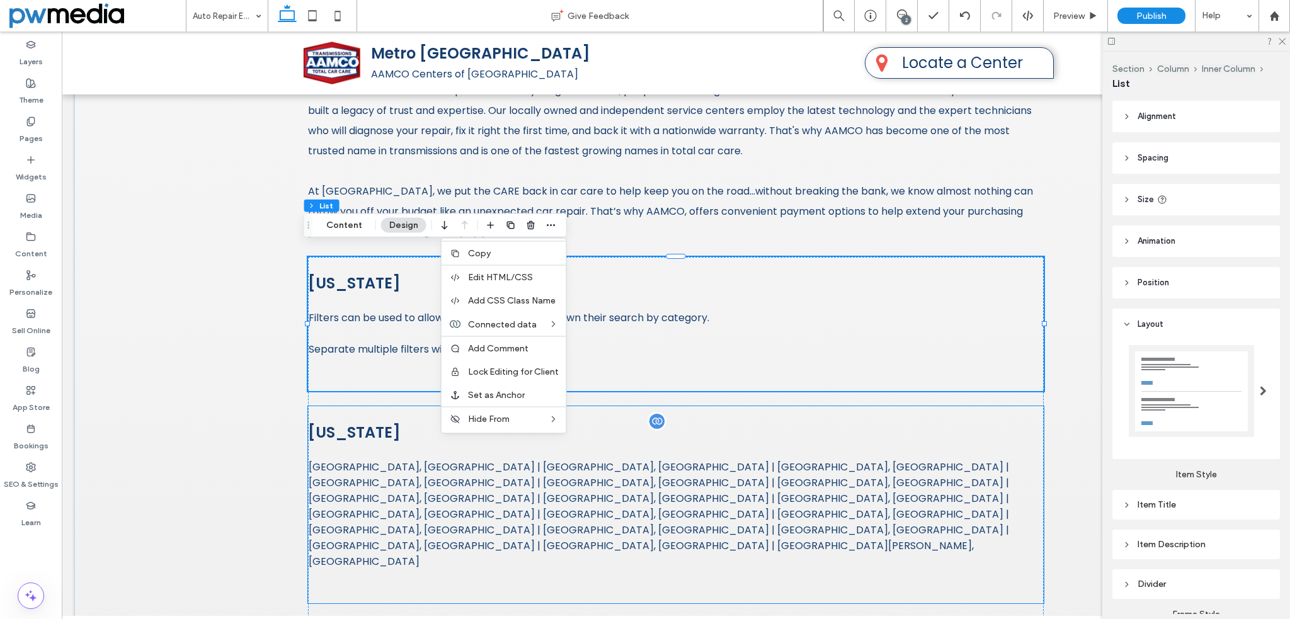
click at [380, 445] on div "[US_STATE] [GEOGRAPHIC_DATA], [GEOGRAPHIC_DATA] | [GEOGRAPHIC_DATA], [GEOGRAPHI…" at bounding box center [675, 519] width 735 height 197
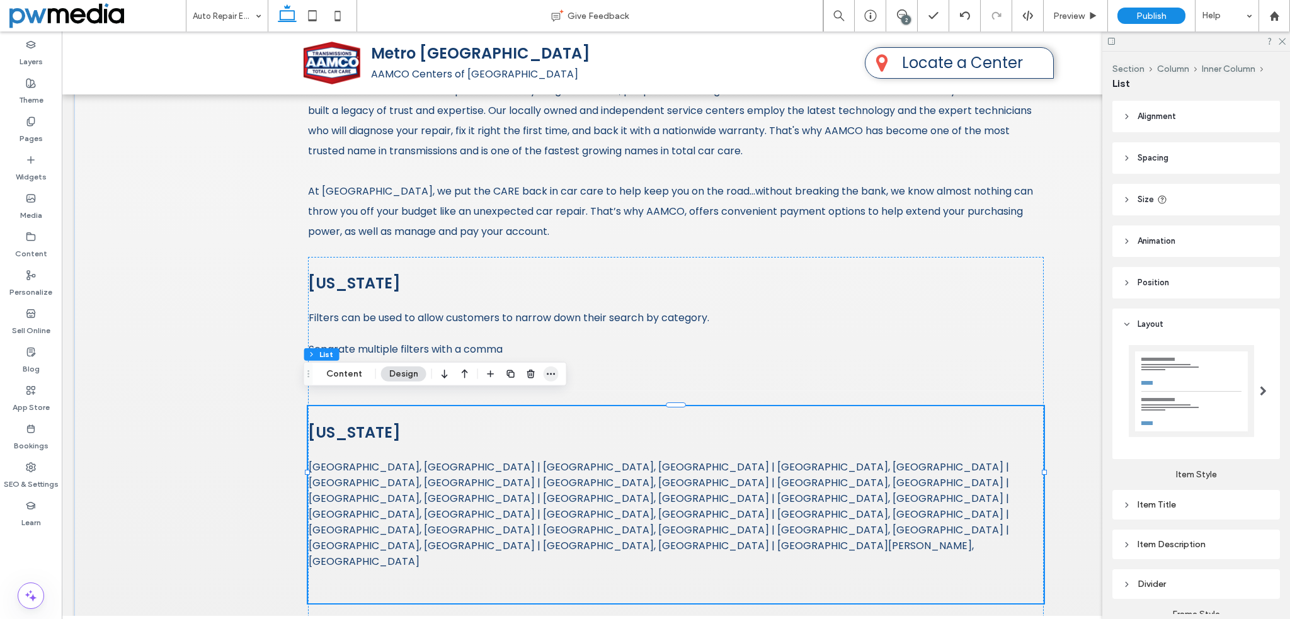
click at [546, 372] on icon "button" at bounding box center [551, 374] width 10 height 10
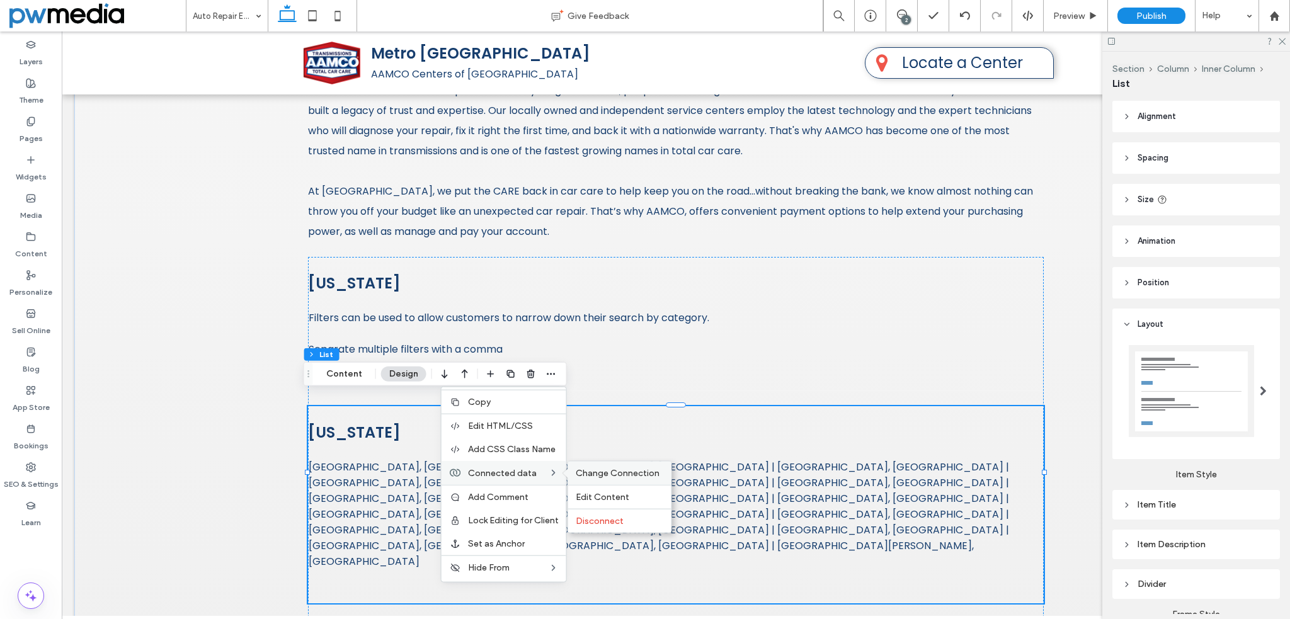
click at [584, 473] on span "Change Connection" at bounding box center [617, 473] width 84 height 11
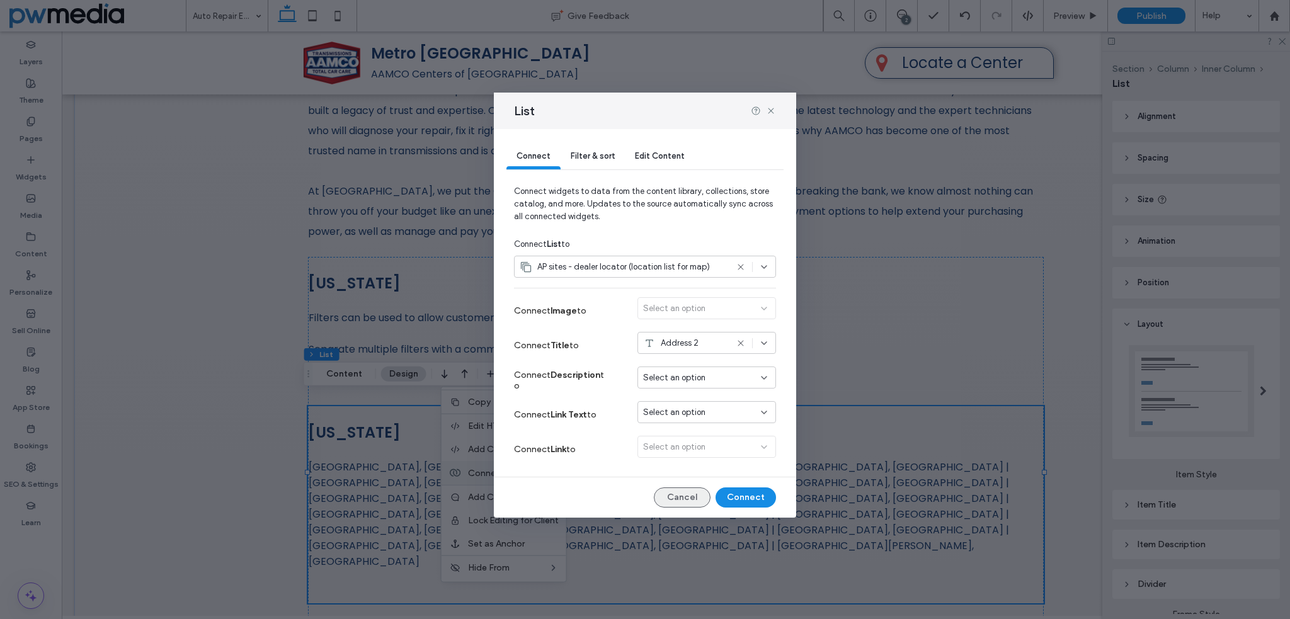
click at [689, 498] on button "Cancel" at bounding box center [682, 497] width 57 height 20
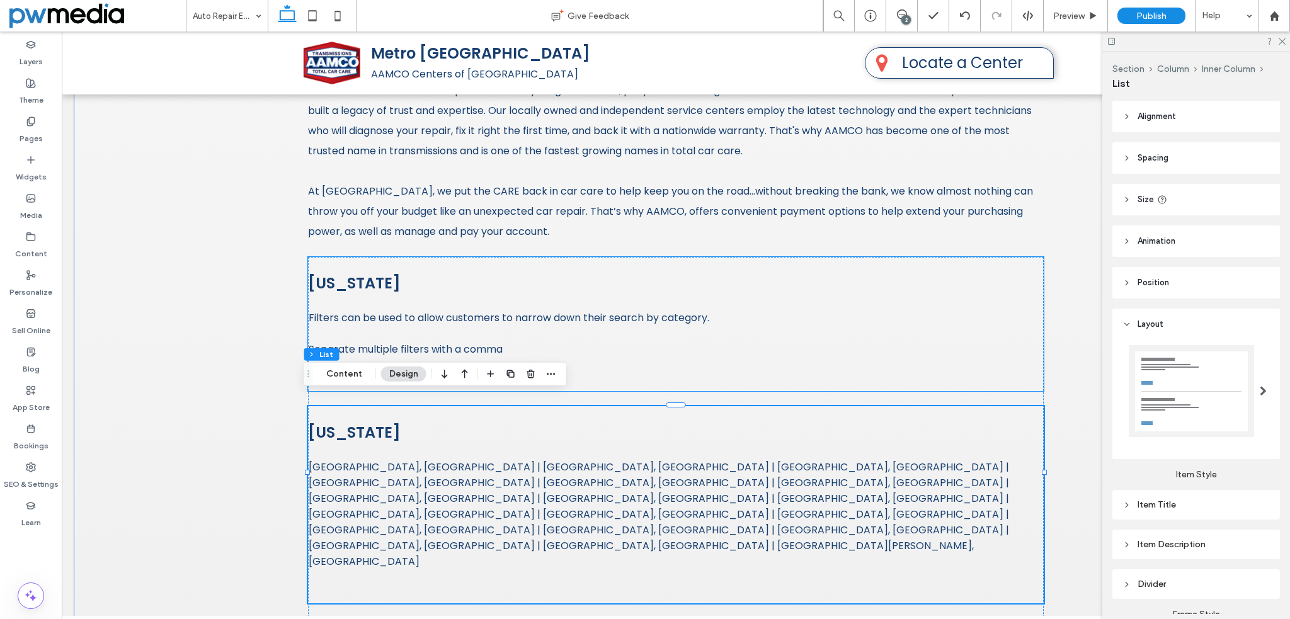
click at [518, 310] on span "Filters can be used to allow customers to narrow down their search by category.…" at bounding box center [676, 333] width 734 height 47
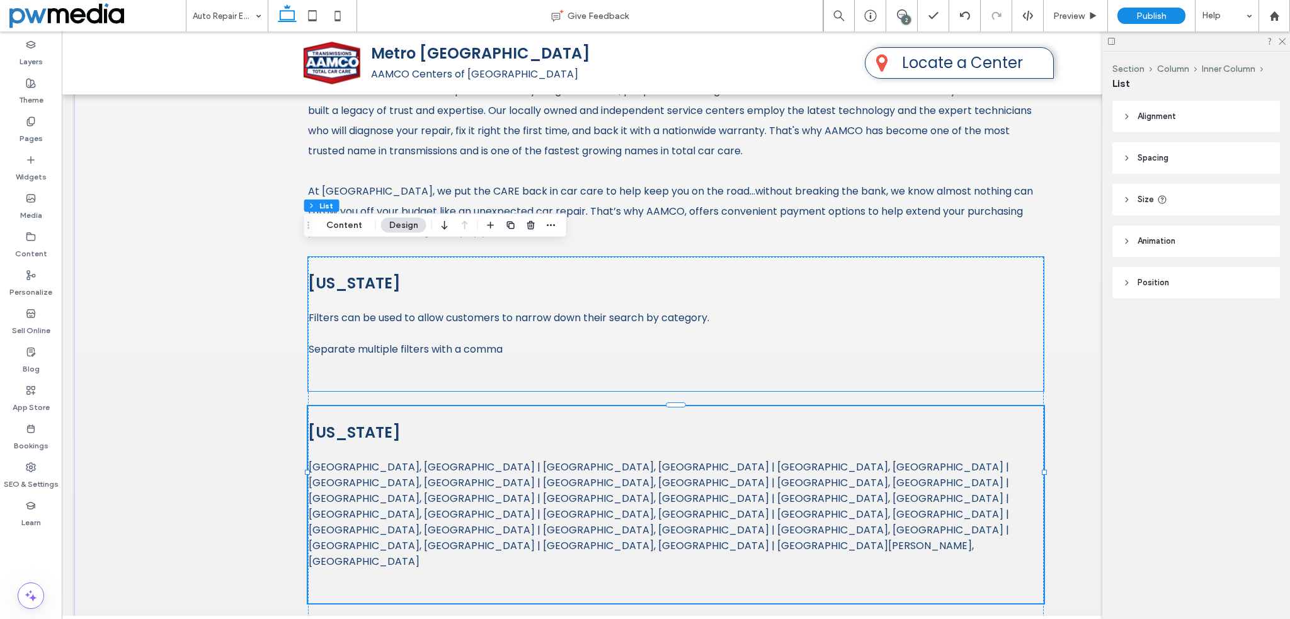
click at [519, 310] on span "Filters can be used to allow customers to narrow down their search by category.…" at bounding box center [676, 333] width 734 height 47
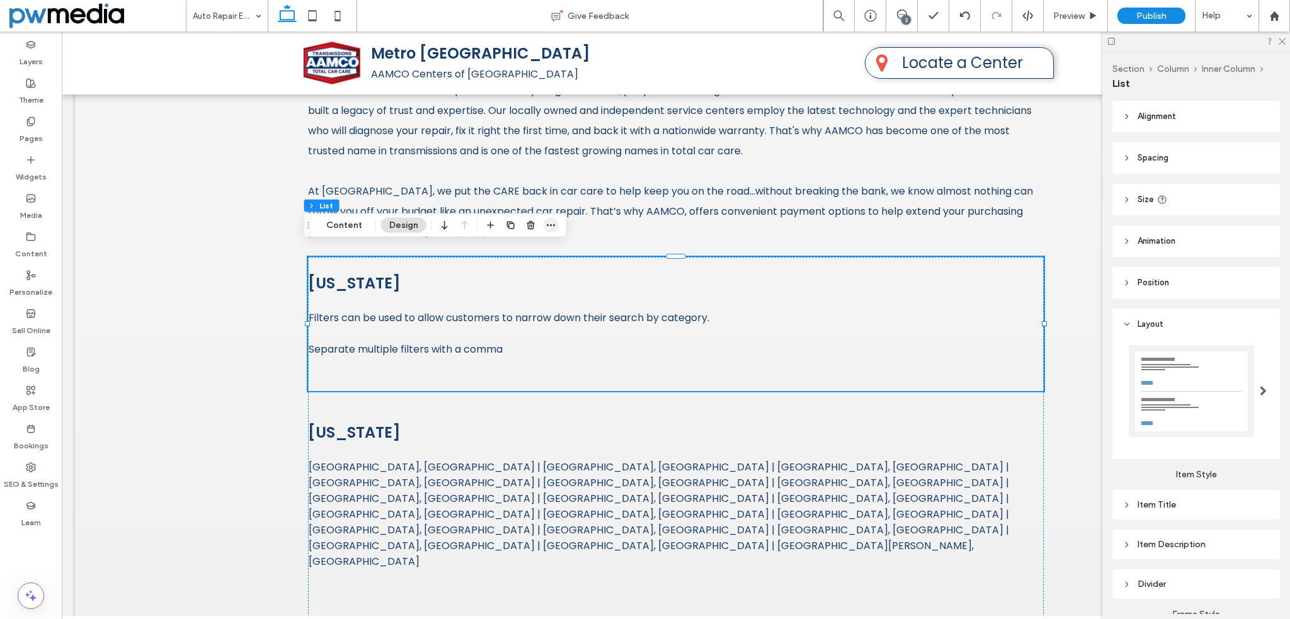
click at [547, 218] on span "button" at bounding box center [550, 225] width 15 height 15
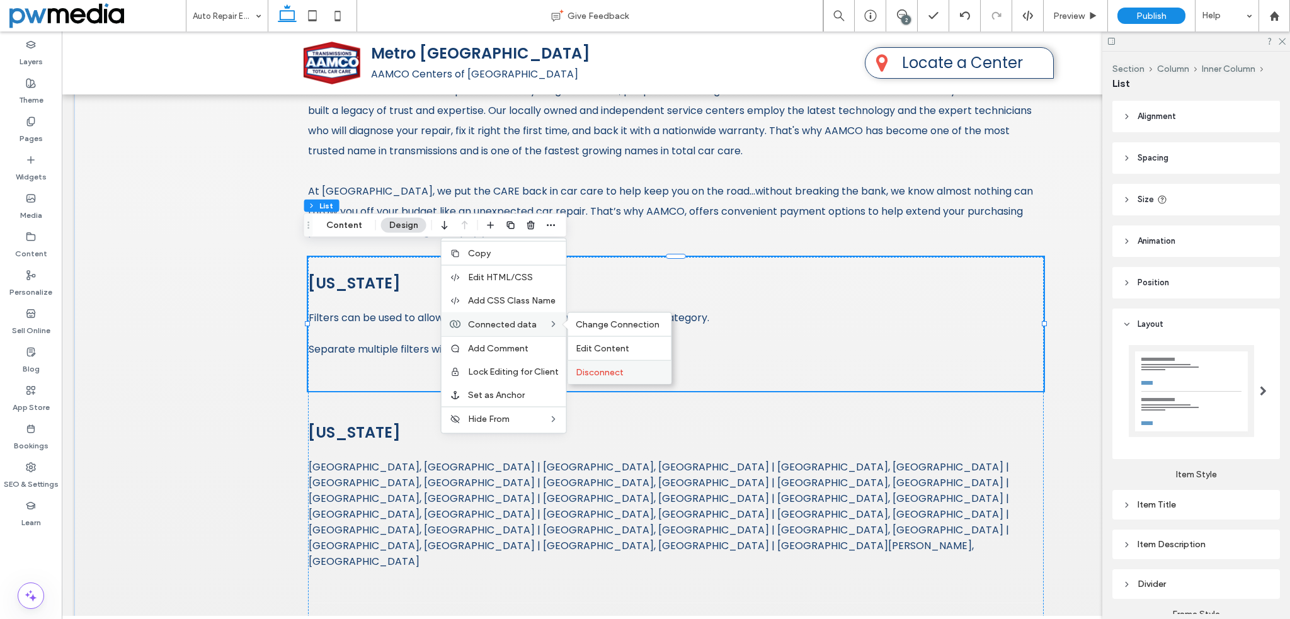
click at [605, 365] on div "Disconnect" at bounding box center [619, 372] width 103 height 24
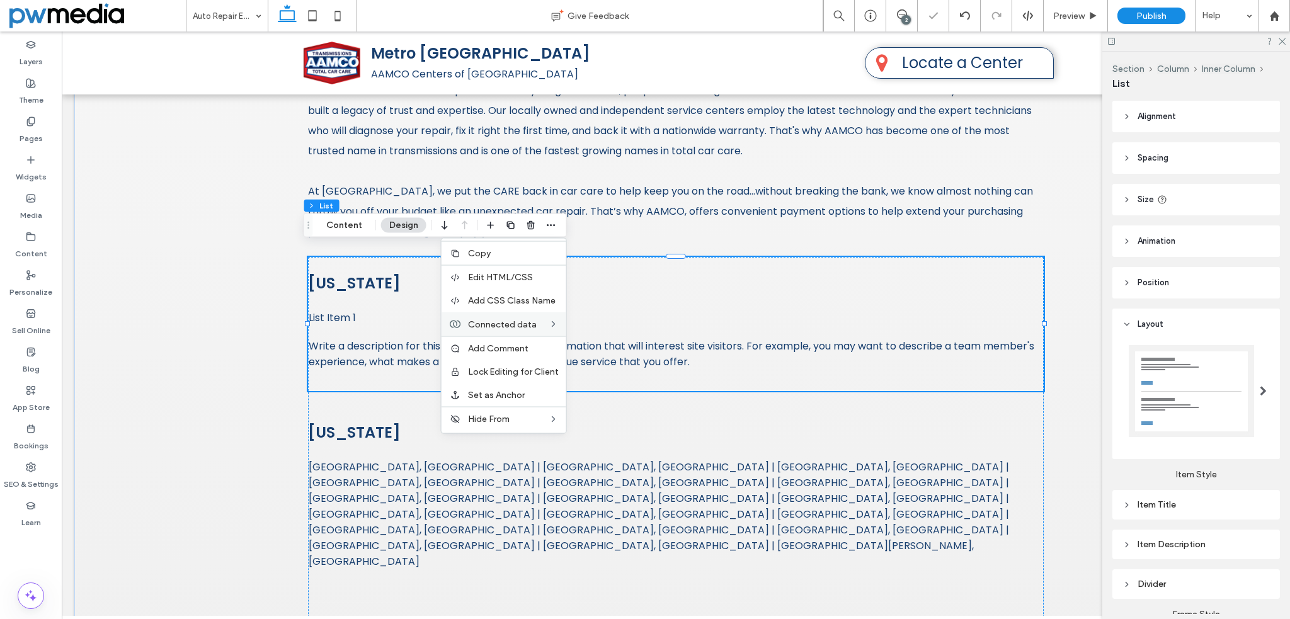
click at [390, 317] on div "List Item 1 Write a description for this list item and include information that…" at bounding box center [676, 340] width 734 height 60
click at [652, 310] on span "List Item 1" at bounding box center [676, 318] width 734 height 16
click at [340, 272] on h3 "[US_STATE]" at bounding box center [675, 283] width 735 height 22
click at [617, 367] on span "Disconnect" at bounding box center [599, 372] width 48 height 11
click at [156, 273] on div "Financing Options Up to 12 Month Interest Free Financing Available for All Repa…" at bounding box center [675, 402] width 1203 height 972
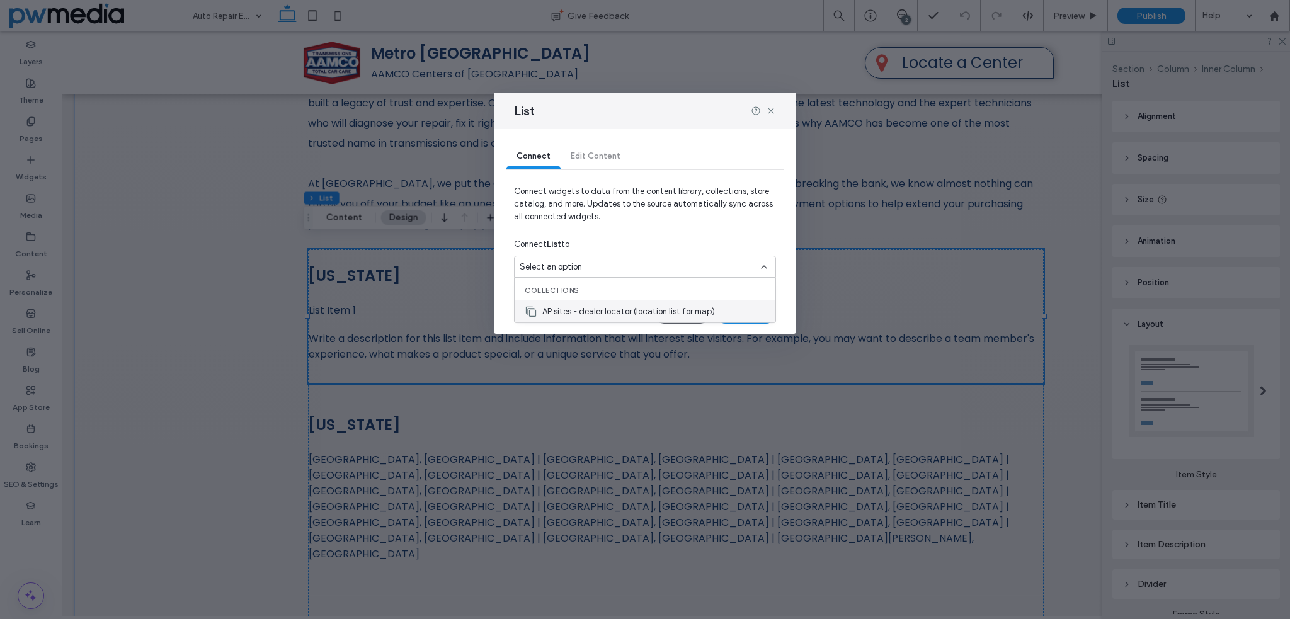
click at [626, 307] on span "AP sites - dealer locator (location list for map)" at bounding box center [628, 311] width 173 height 13
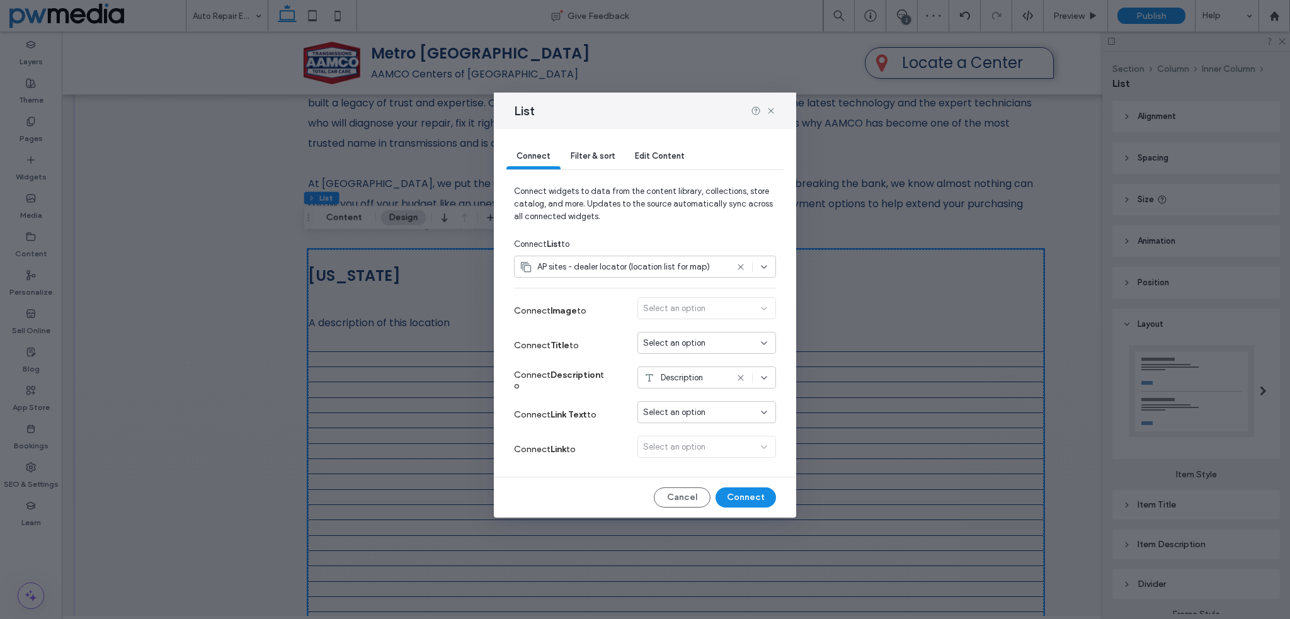
click at [721, 339] on div "Select an option" at bounding box center [699, 343] width 112 height 13
type input "***"
click at [708, 383] on div "Address 2" at bounding box center [706, 388] width 137 height 22
click at [739, 374] on icon at bounding box center [740, 378] width 10 height 10
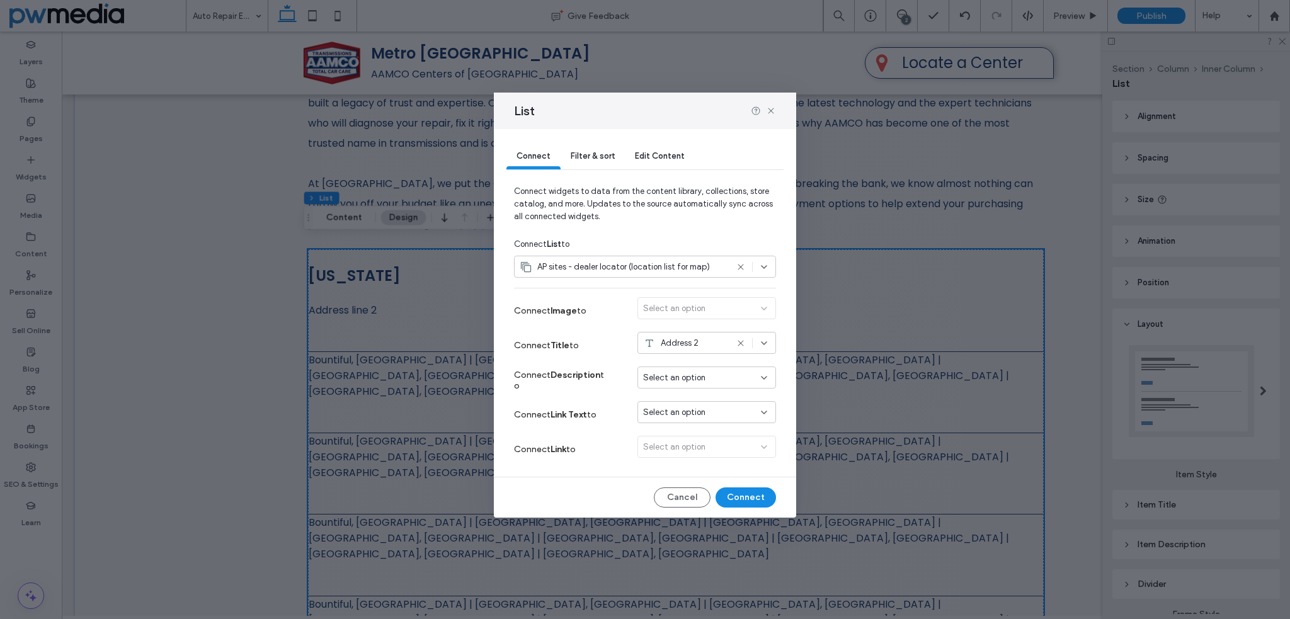
click at [587, 153] on span "Filter & sort" at bounding box center [592, 155] width 44 height 9
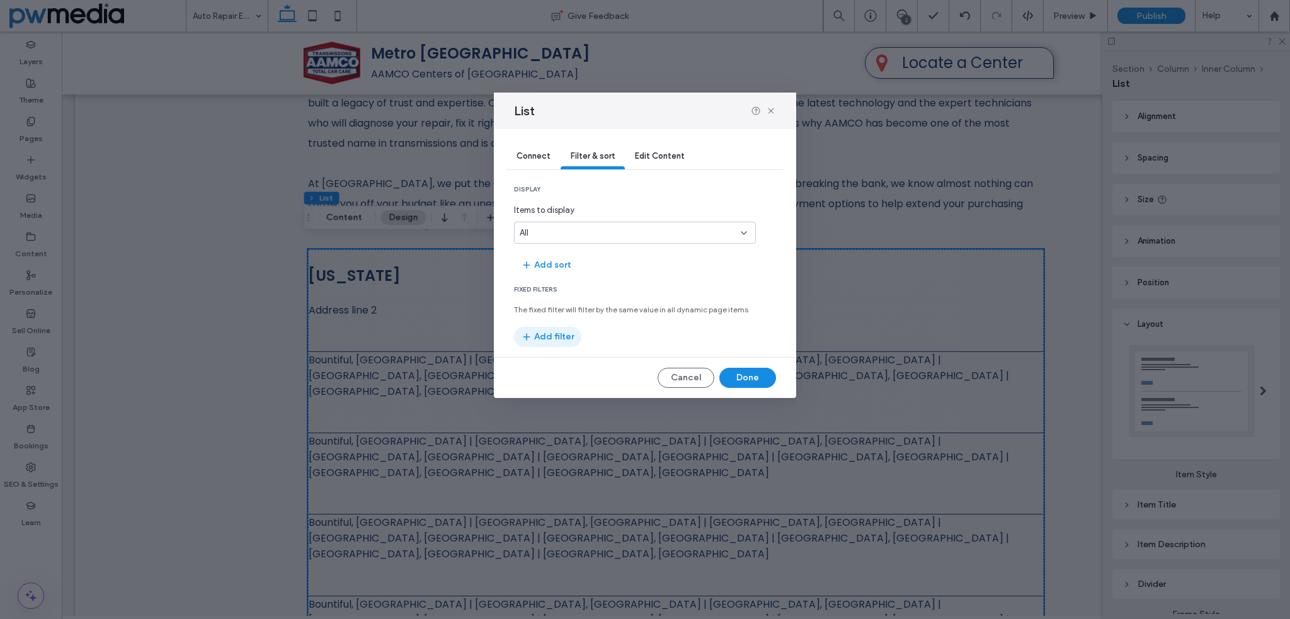
click at [552, 338] on button "Add filter" at bounding box center [547, 337] width 67 height 20
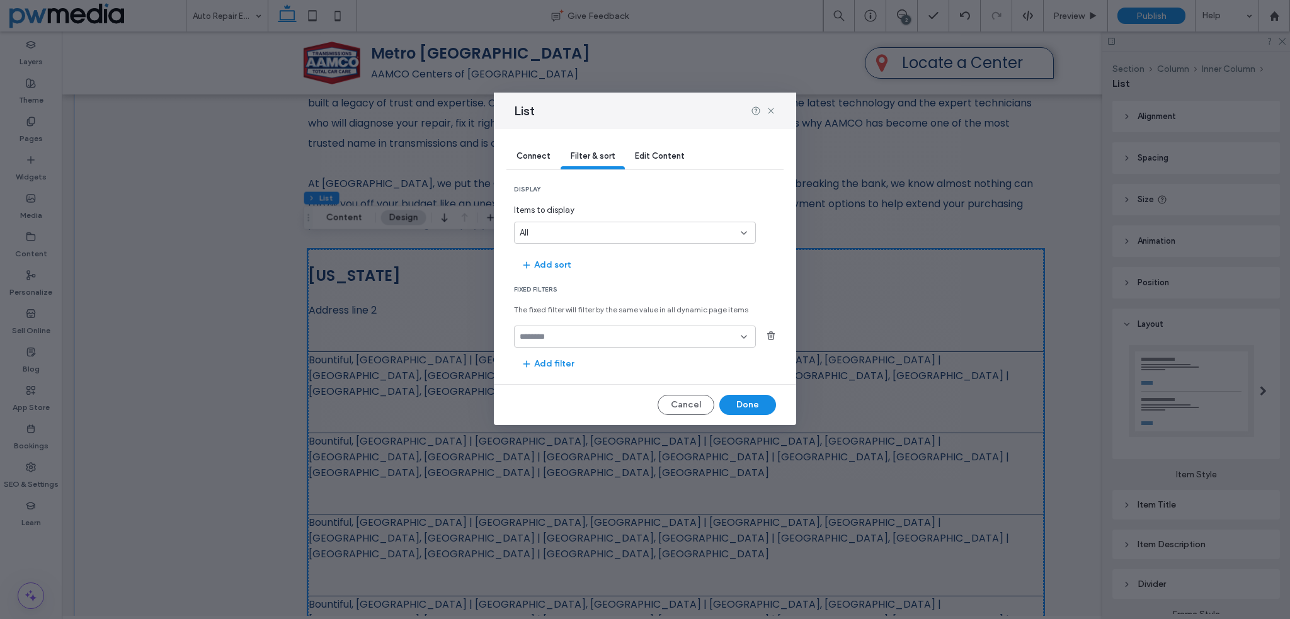
click at [562, 336] on input "fields-dropdown" at bounding box center [629, 337] width 221 height 10
type input "*"
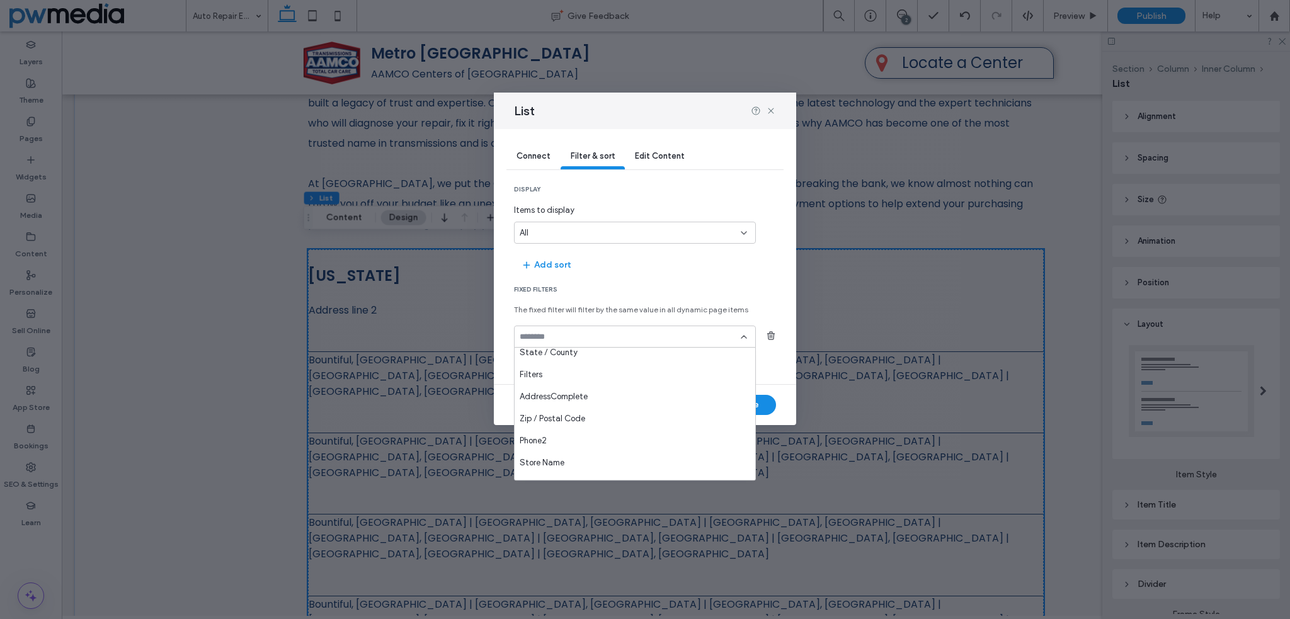
scroll to position [252, 0]
click at [621, 375] on div "Filters" at bounding box center [634, 371] width 241 height 22
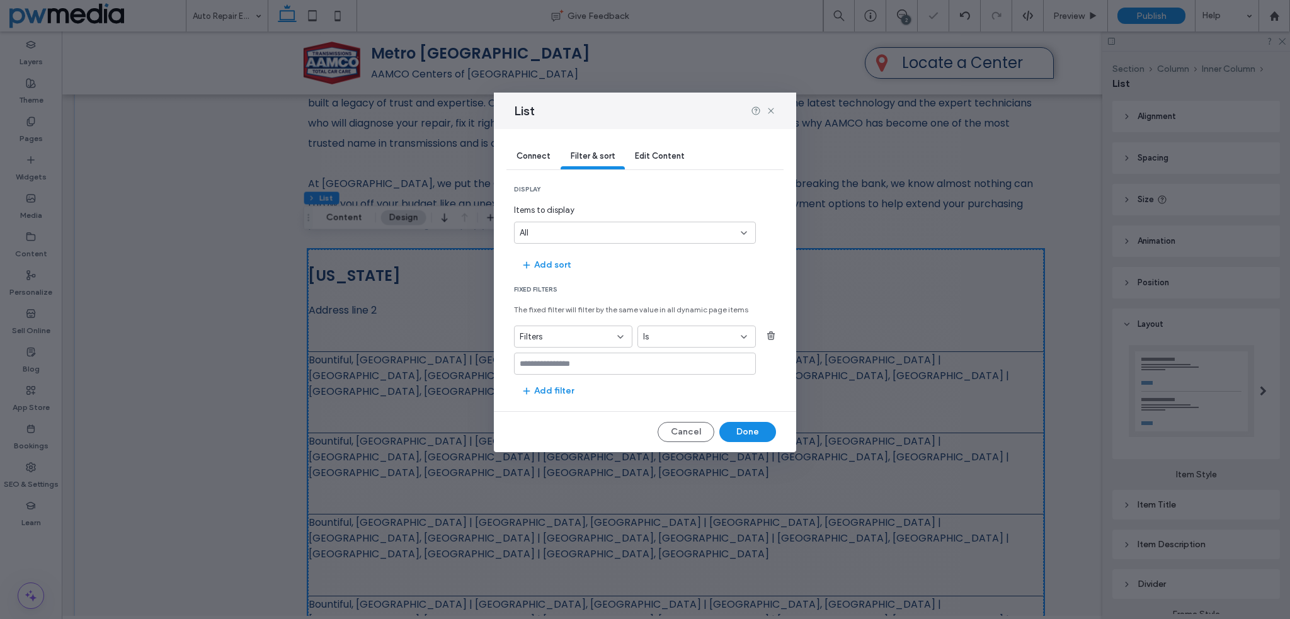
click at [637, 362] on input "values-textbox" at bounding box center [629, 364] width 221 height 10
type input "**********"
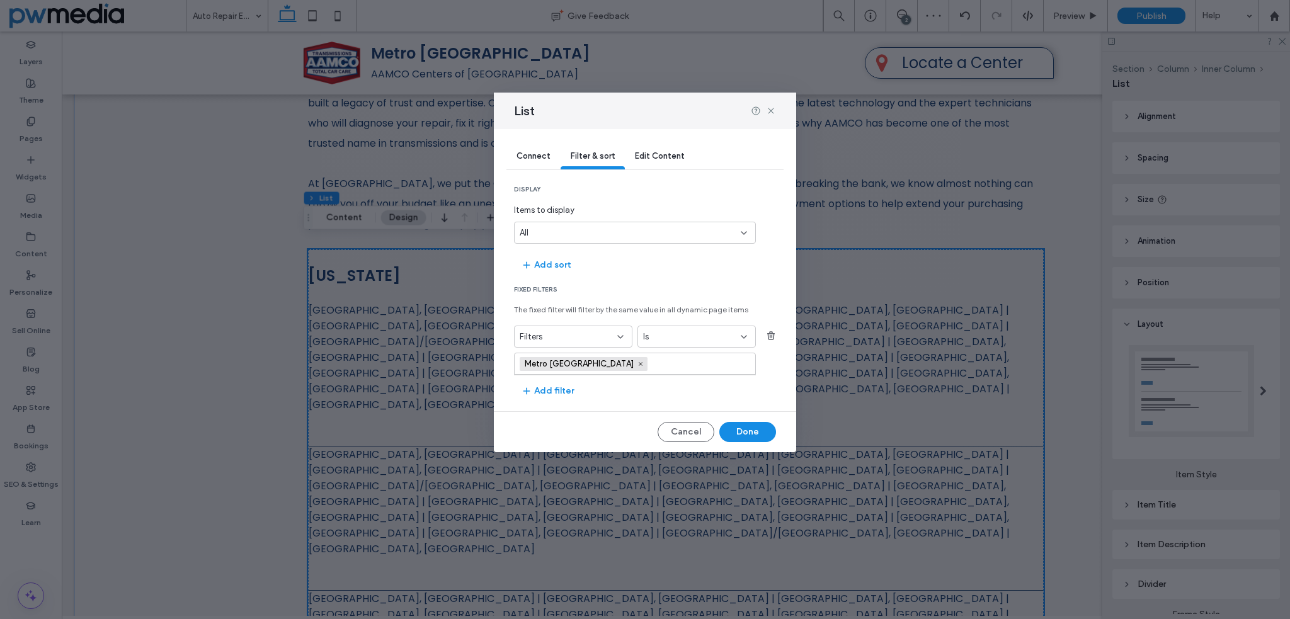
click at [547, 231] on div "All" at bounding box center [626, 233] width 215 height 13
type input "*"
click at [582, 207] on span "Items to display" at bounding box center [635, 210] width 242 height 13
click at [625, 256] on section "Add sort" at bounding box center [645, 264] width 262 height 21
click at [536, 158] on span "Connect" at bounding box center [533, 155] width 34 height 9
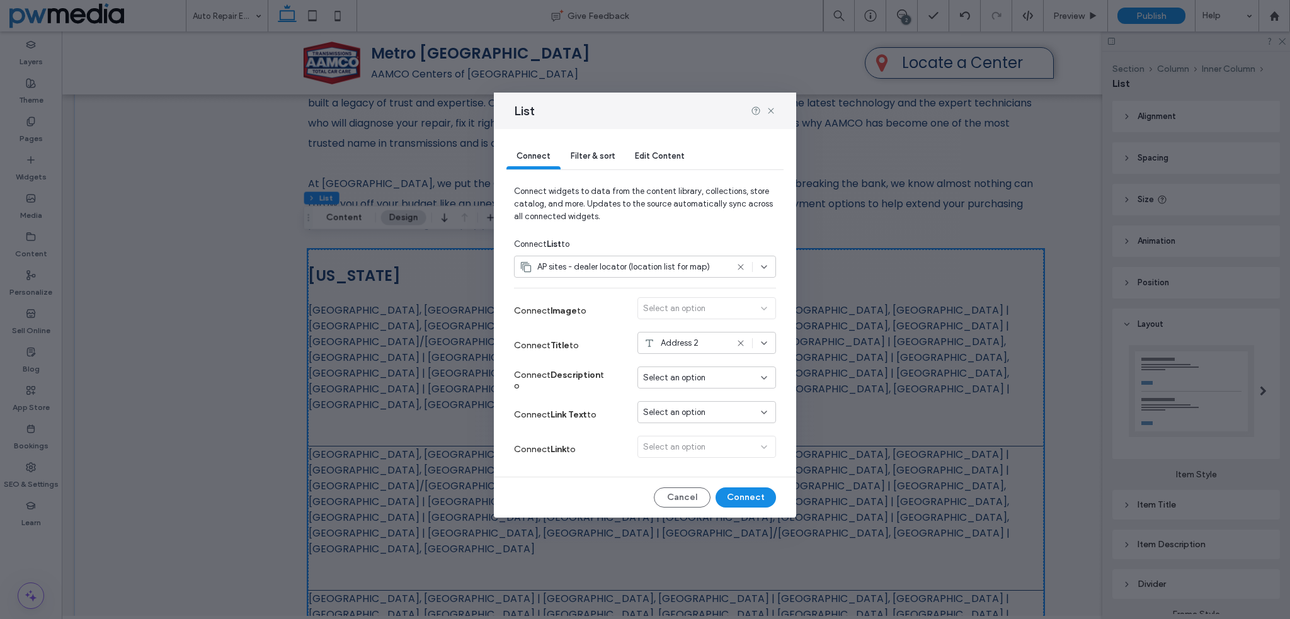
click at [597, 157] on span "Filter & sort" at bounding box center [592, 155] width 44 height 9
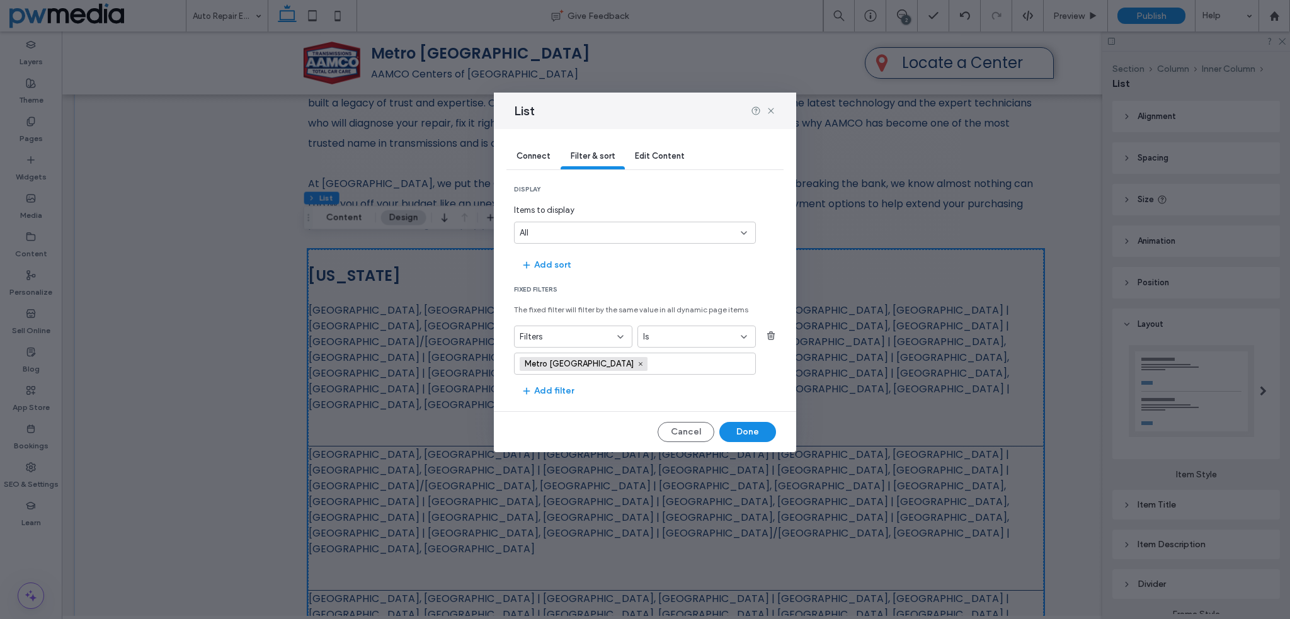
click at [564, 236] on div "All" at bounding box center [626, 233] width 215 height 13
click at [552, 252] on div "5" at bounding box center [634, 255] width 241 height 22
click at [582, 232] on div "5" at bounding box center [626, 233] width 215 height 13
type input "*"
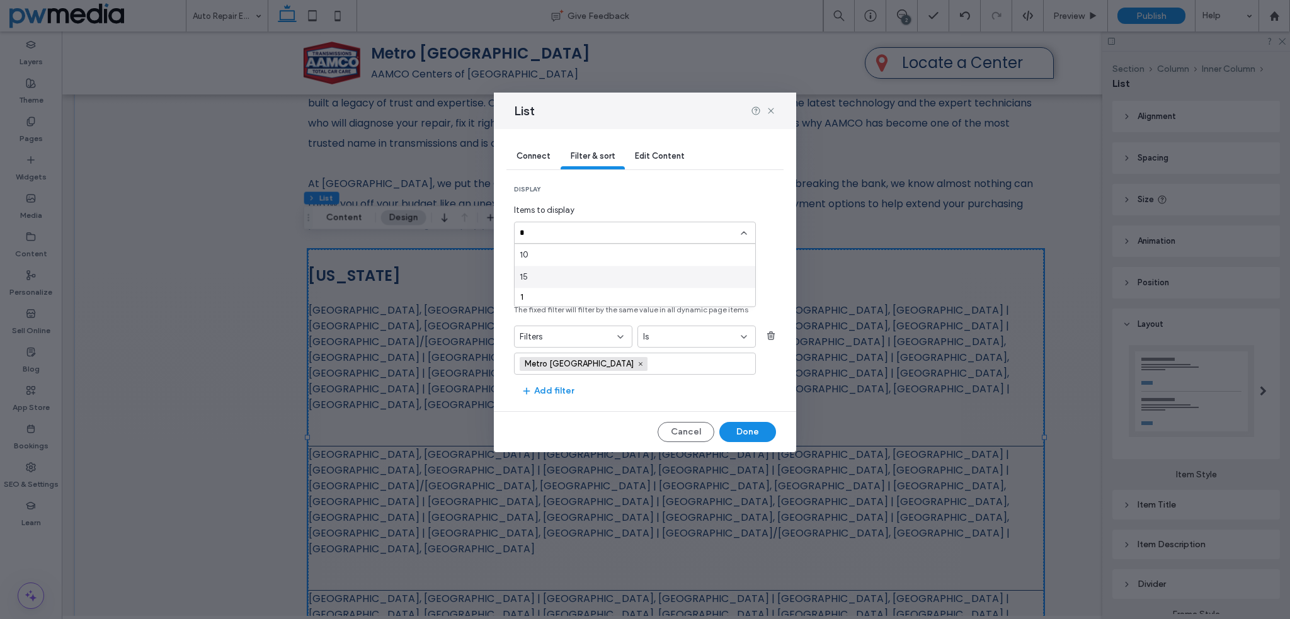
click at [531, 293] on div "1" at bounding box center [634, 296] width 229 height 9
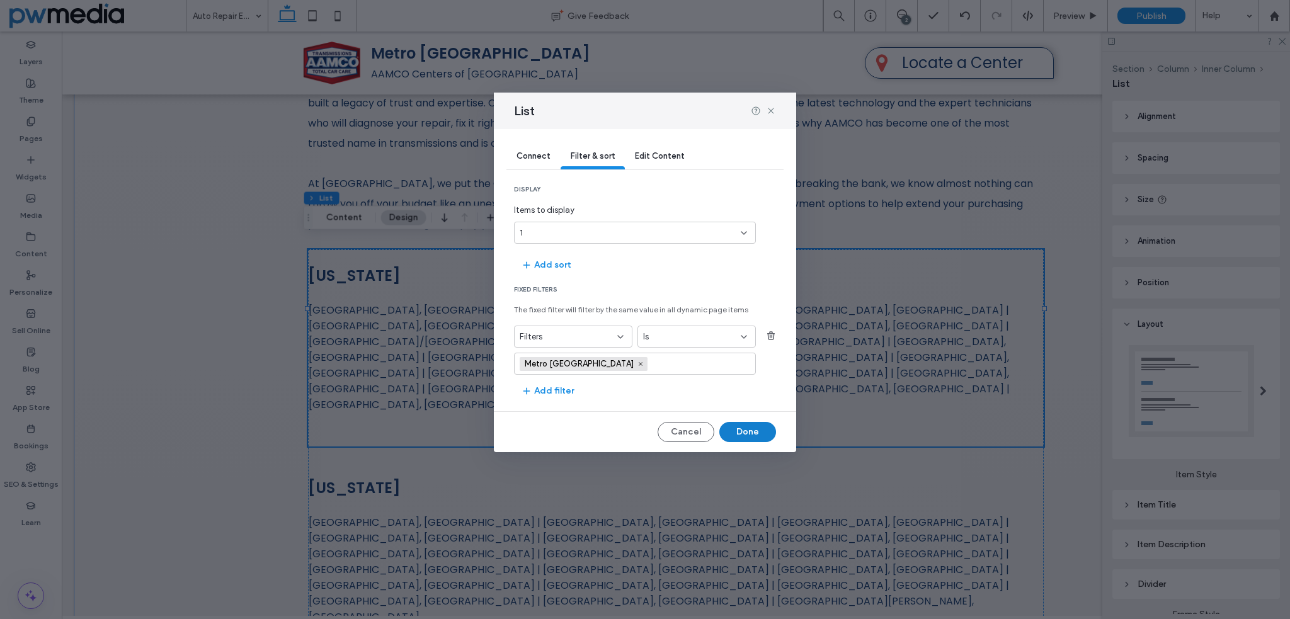
click at [743, 429] on button "Done" at bounding box center [747, 432] width 57 height 20
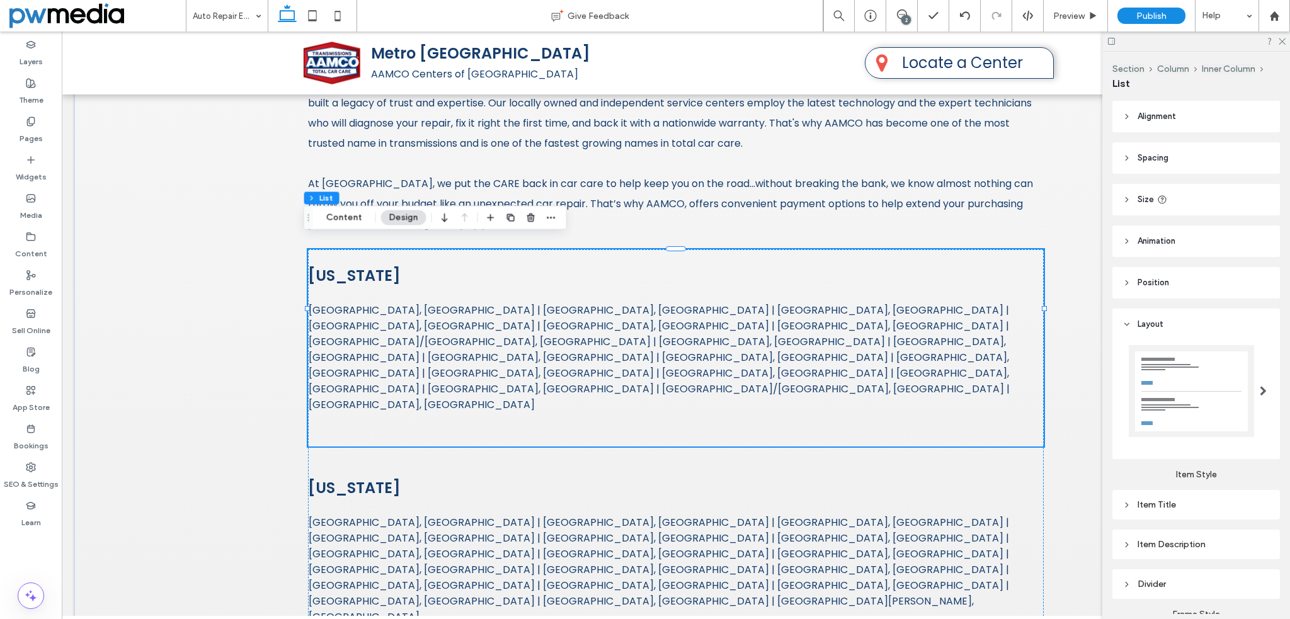
click at [378, 264] on h3 "Connecticut" at bounding box center [675, 275] width 735 height 22
click at [383, 266] on h3 "Connecticut" at bounding box center [675, 275] width 735 height 22
click at [348, 220] on button "Content" at bounding box center [344, 217] width 52 height 15
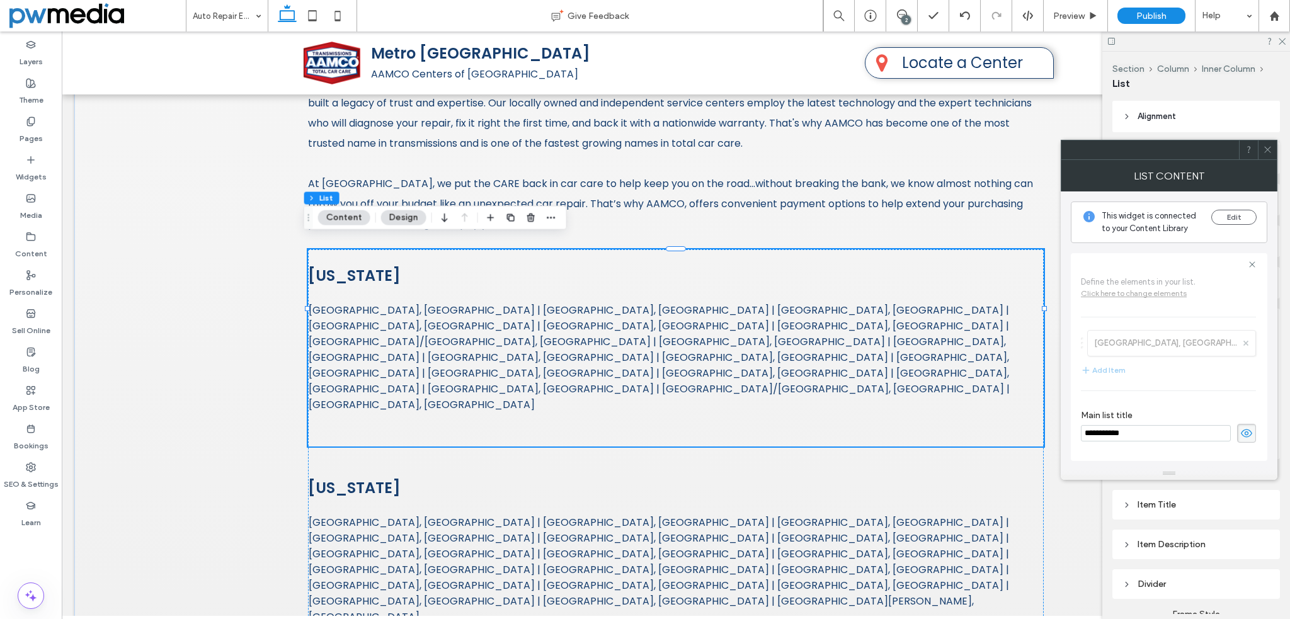
click at [1148, 433] on input "**********" at bounding box center [1155, 433] width 150 height 16
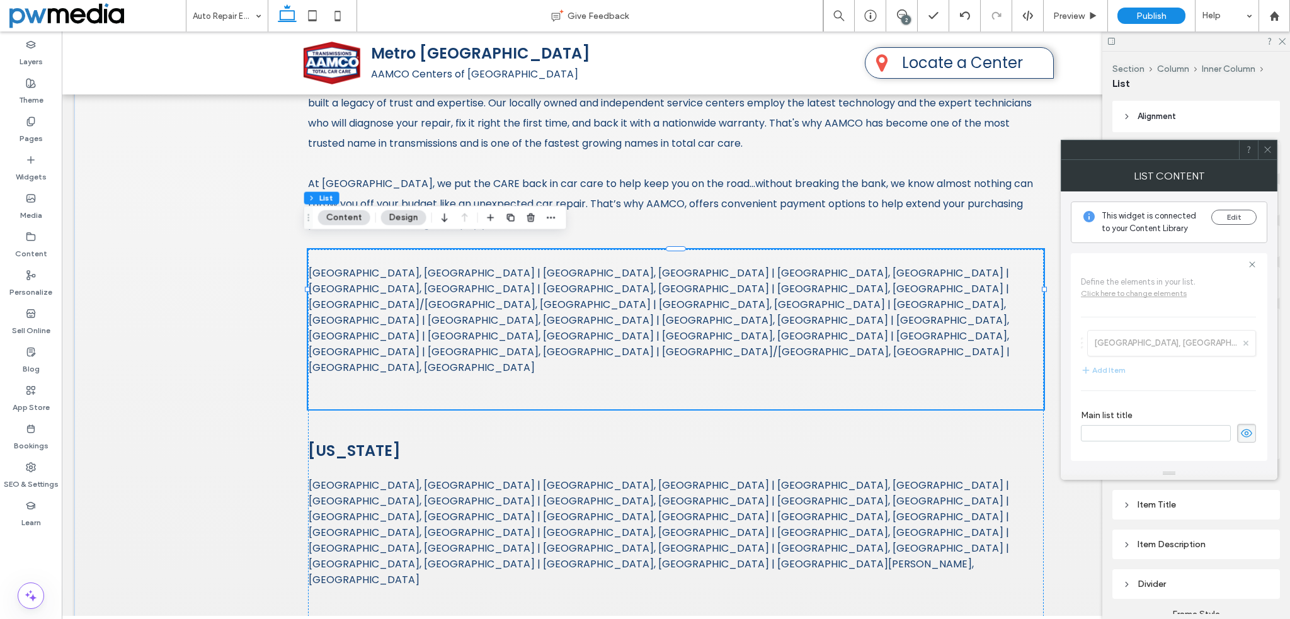
type input "**********"
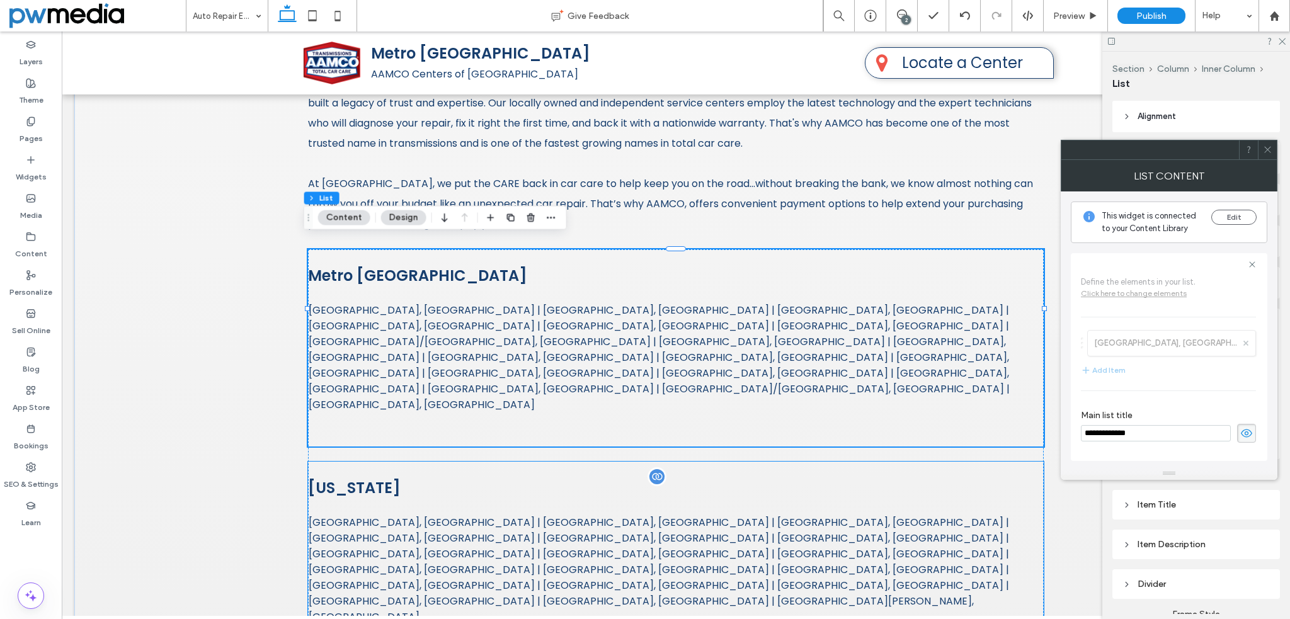
click at [477, 477] on div "New Jersey Asbury Park, NJ | Bloomfield, NJ | Bridgewater Twp, NJ | Dover, NJ |…" at bounding box center [675, 575] width 735 height 197
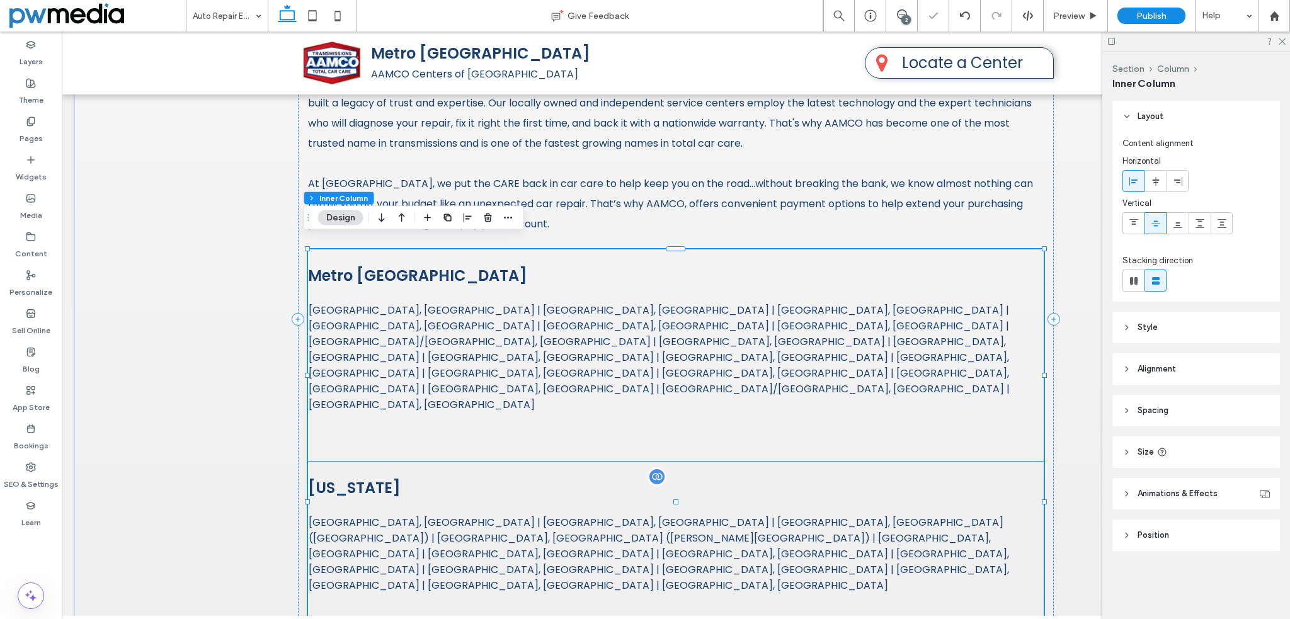
click at [487, 477] on h3 "New York" at bounding box center [675, 488] width 735 height 22
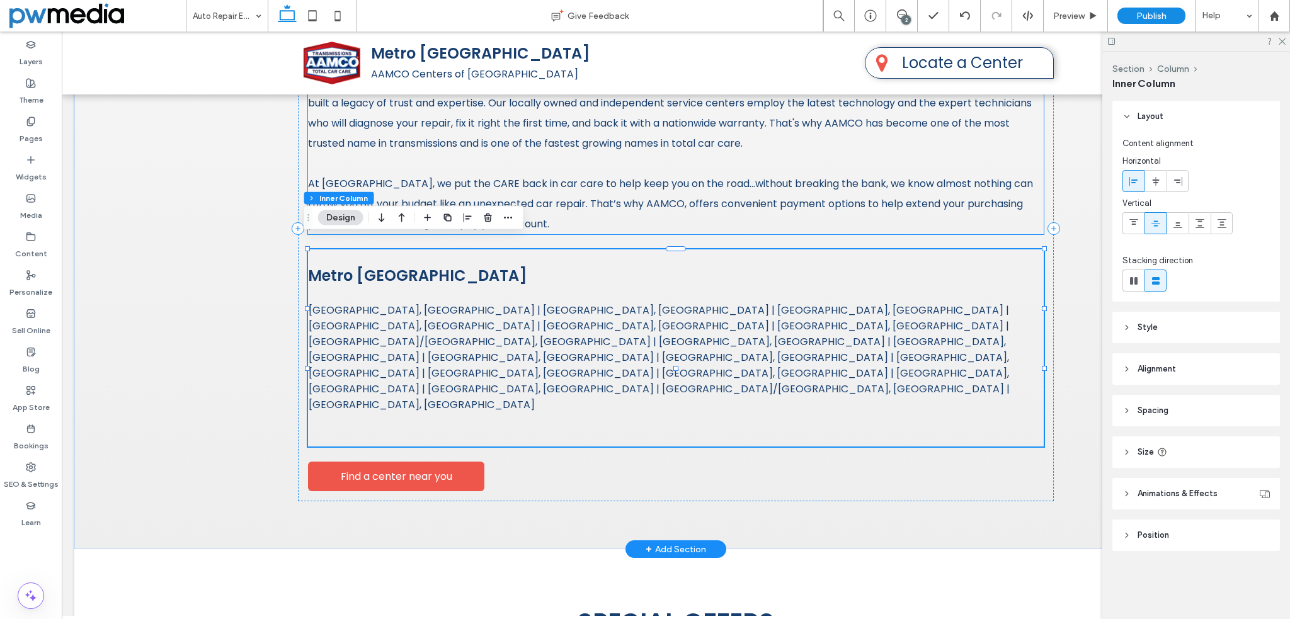
click at [523, 186] on span "At AAMCO, we put the CARE back in car care to help keep you on the road…without…" at bounding box center [670, 203] width 725 height 55
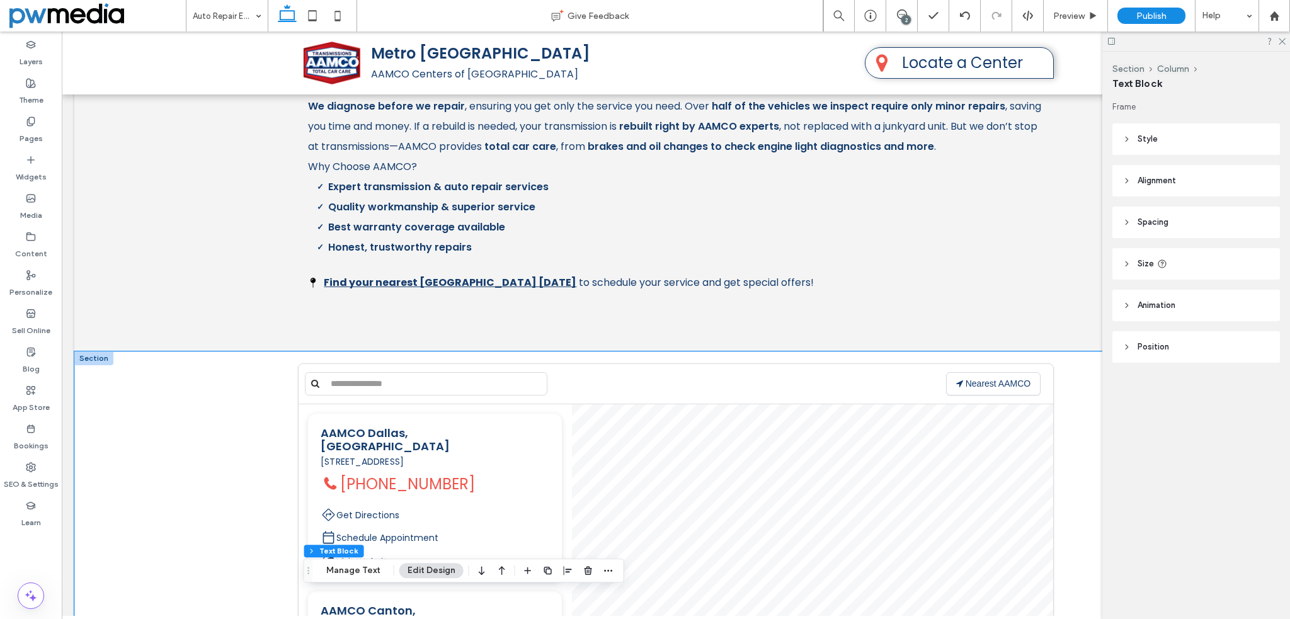
scroll to position [756, 0]
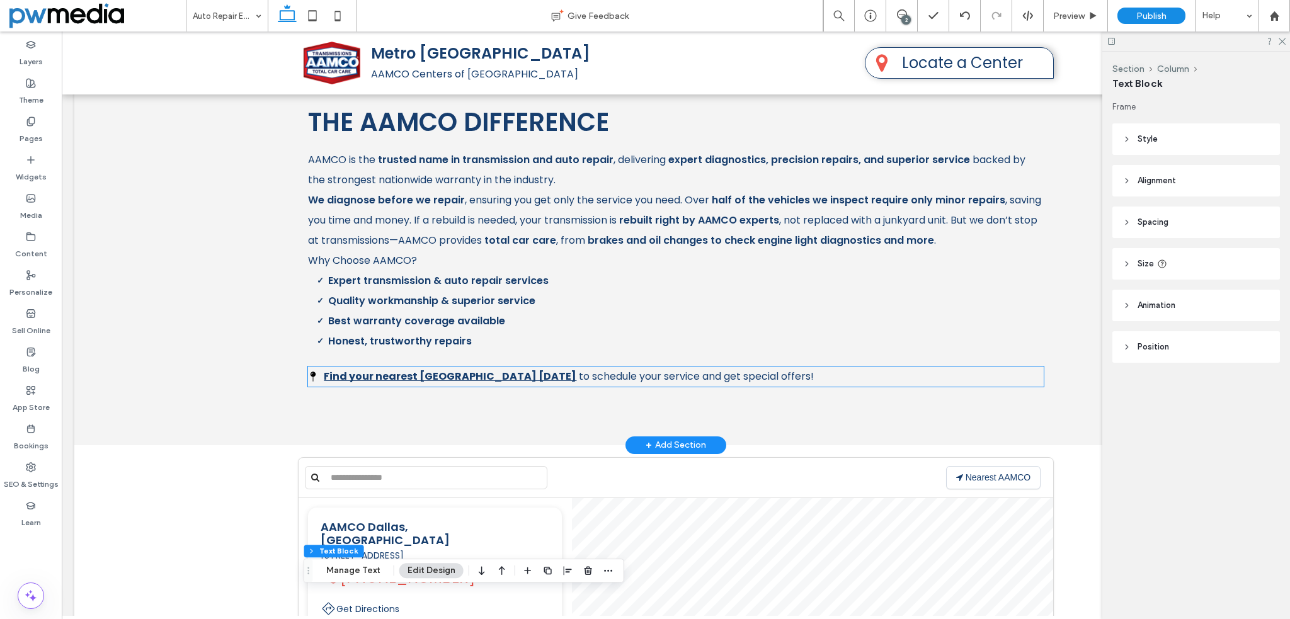
click at [486, 374] on strong "Find your nearest AAMCO center today" at bounding box center [450, 376] width 252 height 14
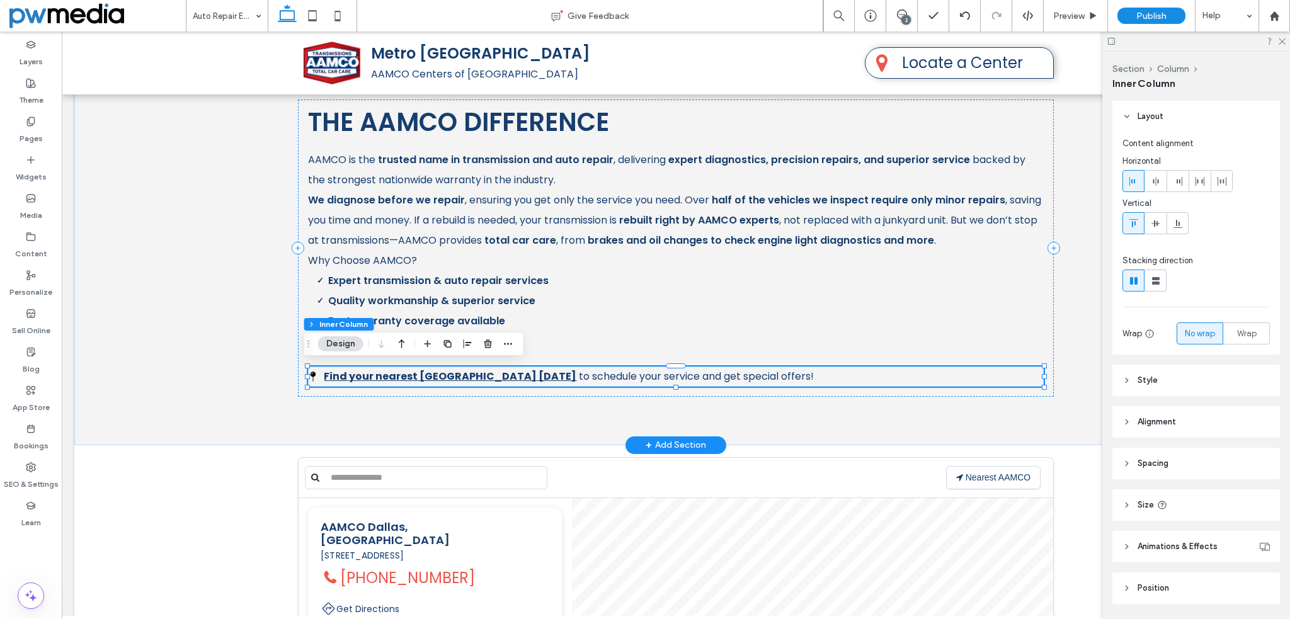
click at [486, 374] on strong "Find your nearest AAMCO center today" at bounding box center [450, 376] width 252 height 14
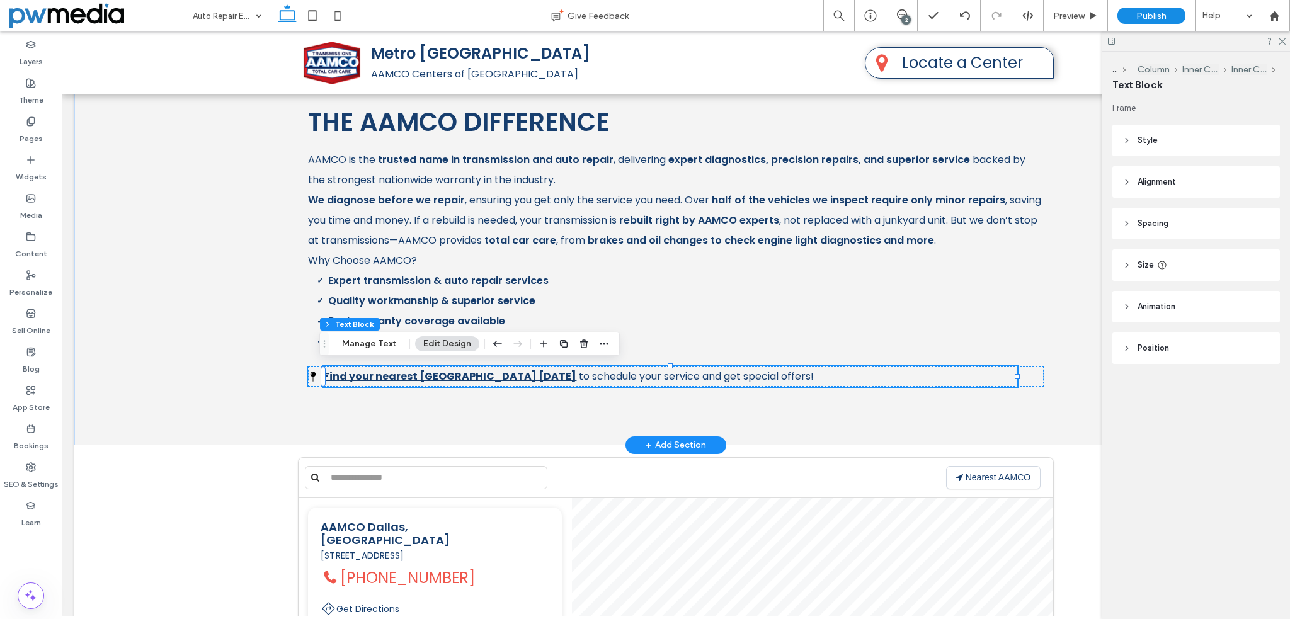
click at [486, 374] on strong "Find your nearest AAMCO center today" at bounding box center [450, 376] width 252 height 14
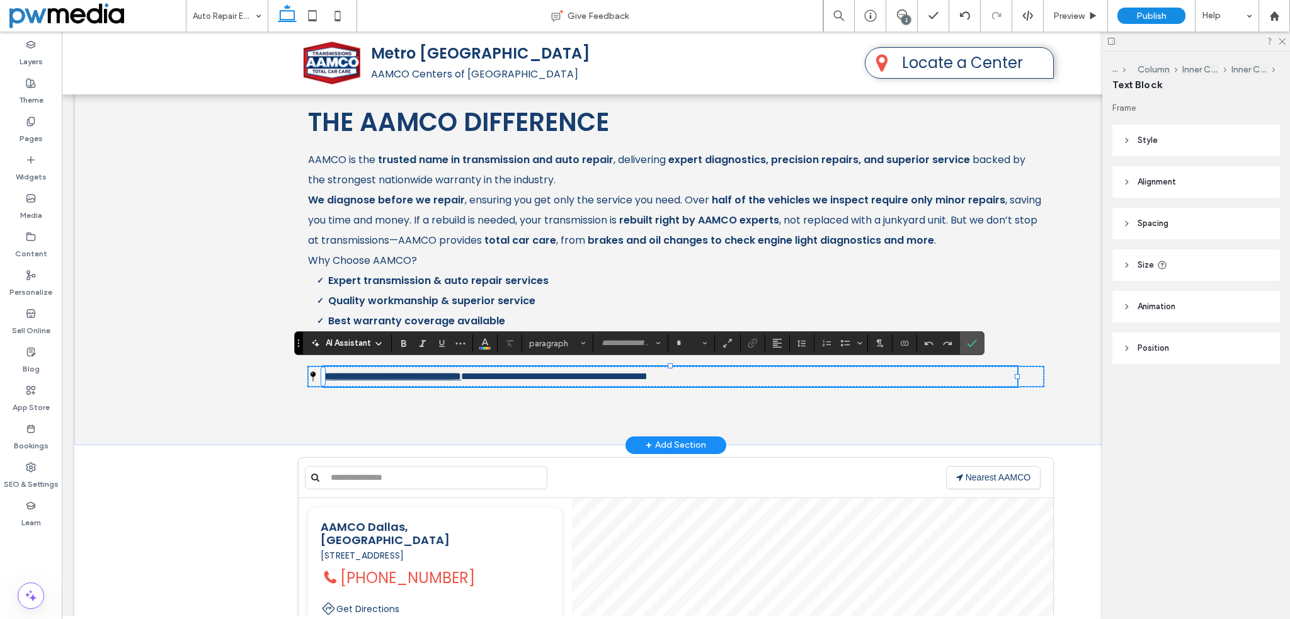
type input "*******"
type input "**"
click at [574, 375] on span "**********" at bounding box center [554, 375] width 186 height 9
click at [658, 344] on icon "Font & Font weight" at bounding box center [657, 343] width 5 height 5
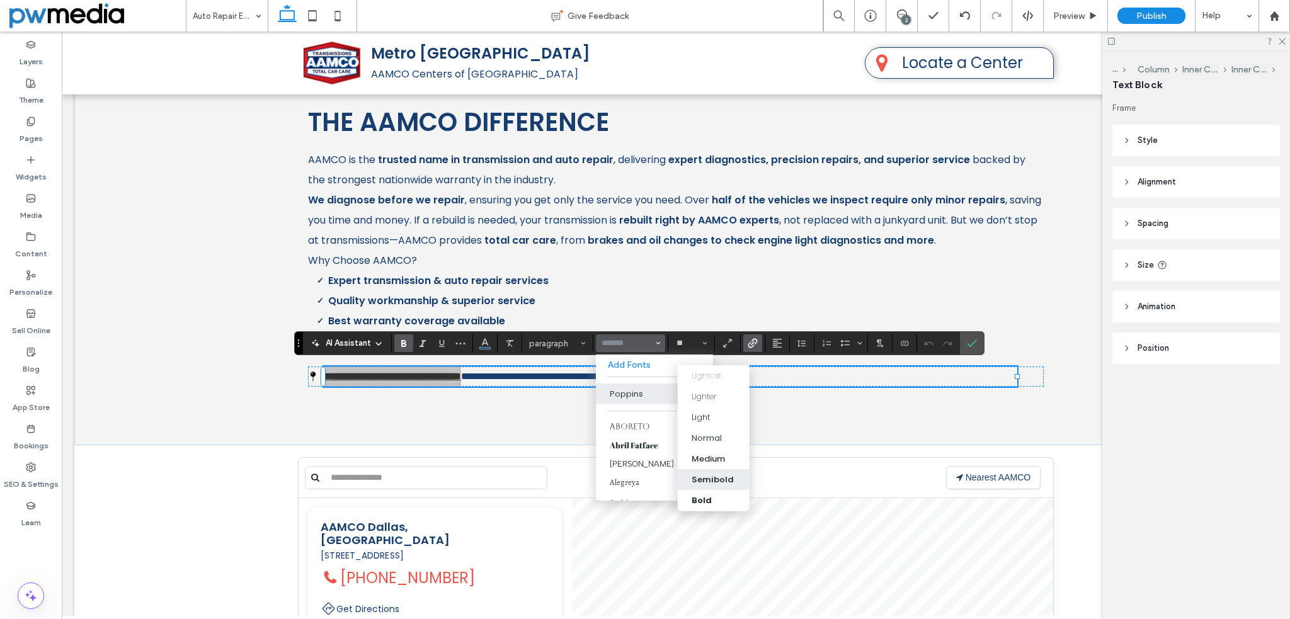
click at [705, 477] on div "Semibold" at bounding box center [712, 479] width 42 height 13
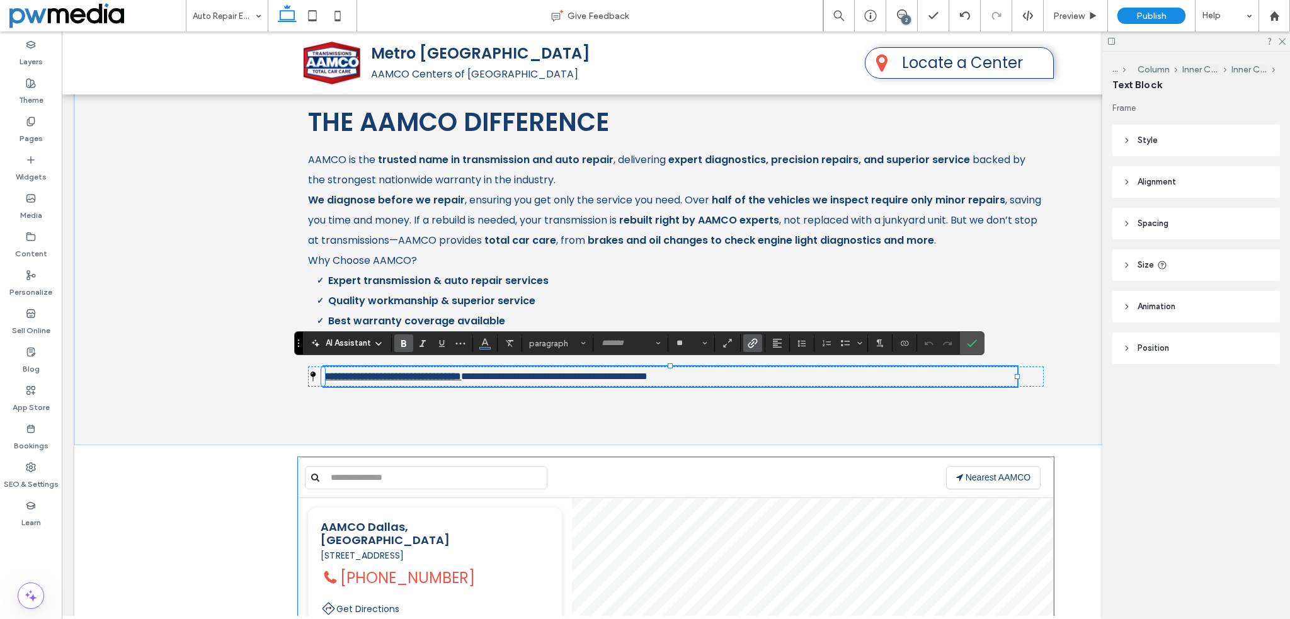
type input "*******"
click at [974, 343] on icon "Confirm" at bounding box center [972, 343] width 10 height 10
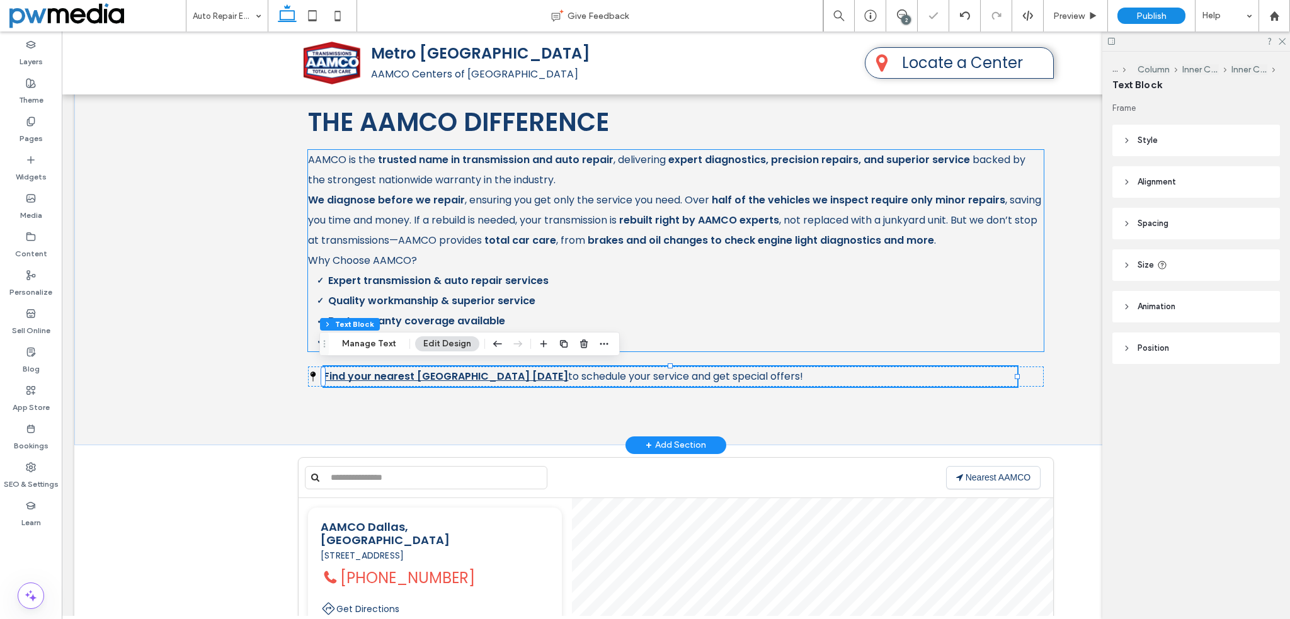
click at [643, 312] on li "Best warranty coverage available" at bounding box center [685, 321] width 715 height 20
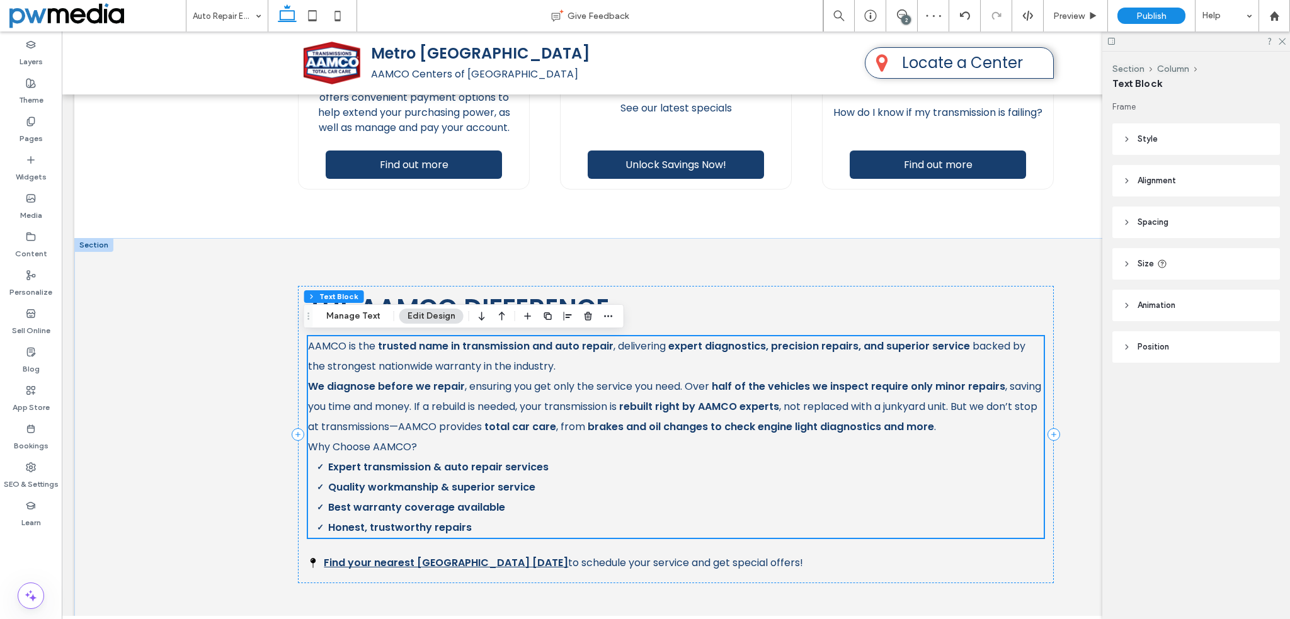
scroll to position [567, 0]
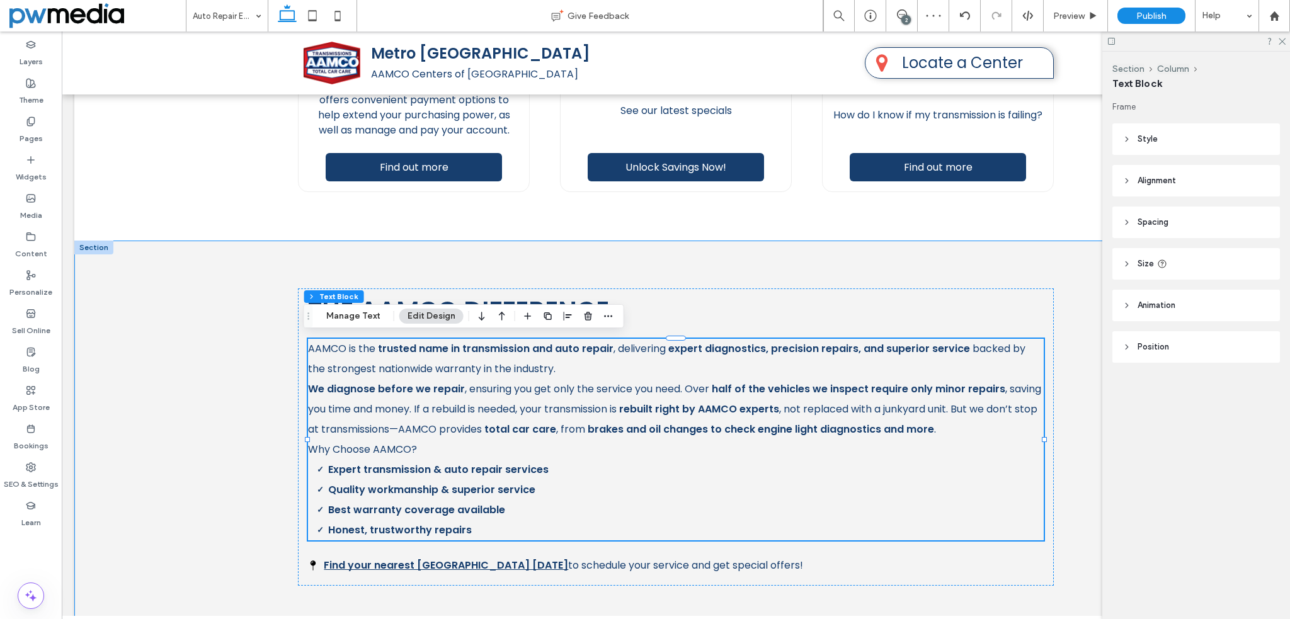
click at [574, 249] on div "THE AAMCO DIFFERENCE AAMCO is the trusted name in transmission and auto repair …" at bounding box center [676, 438] width 756 height 394
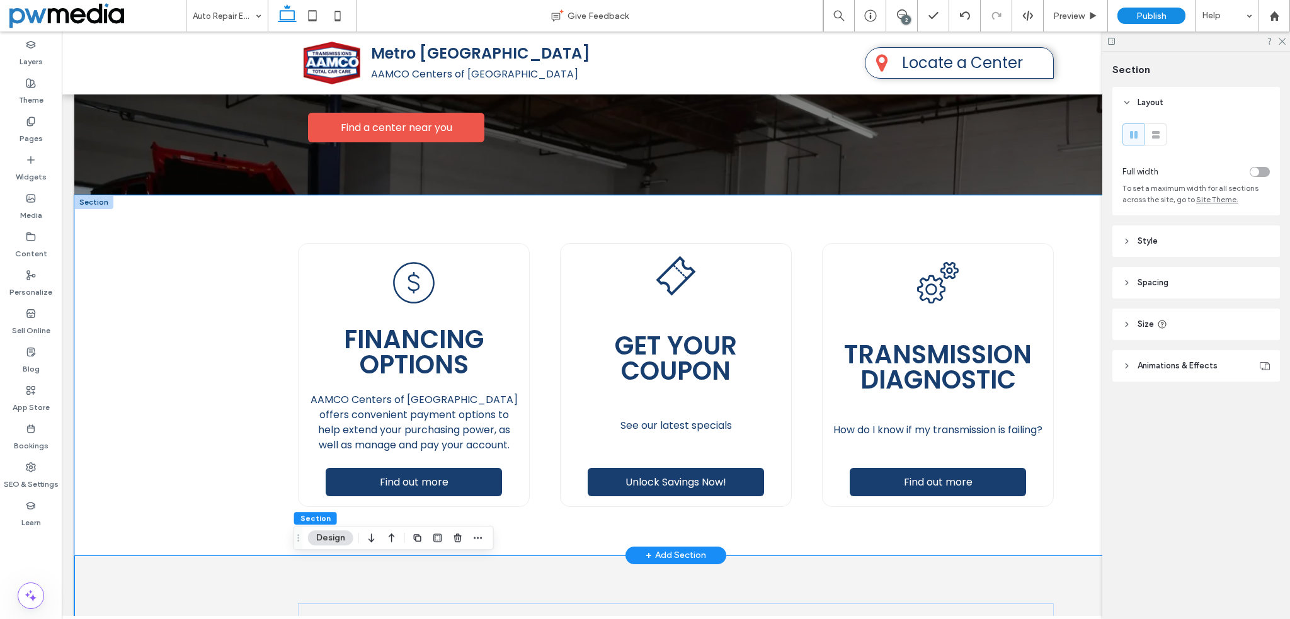
scroll to position [0, 0]
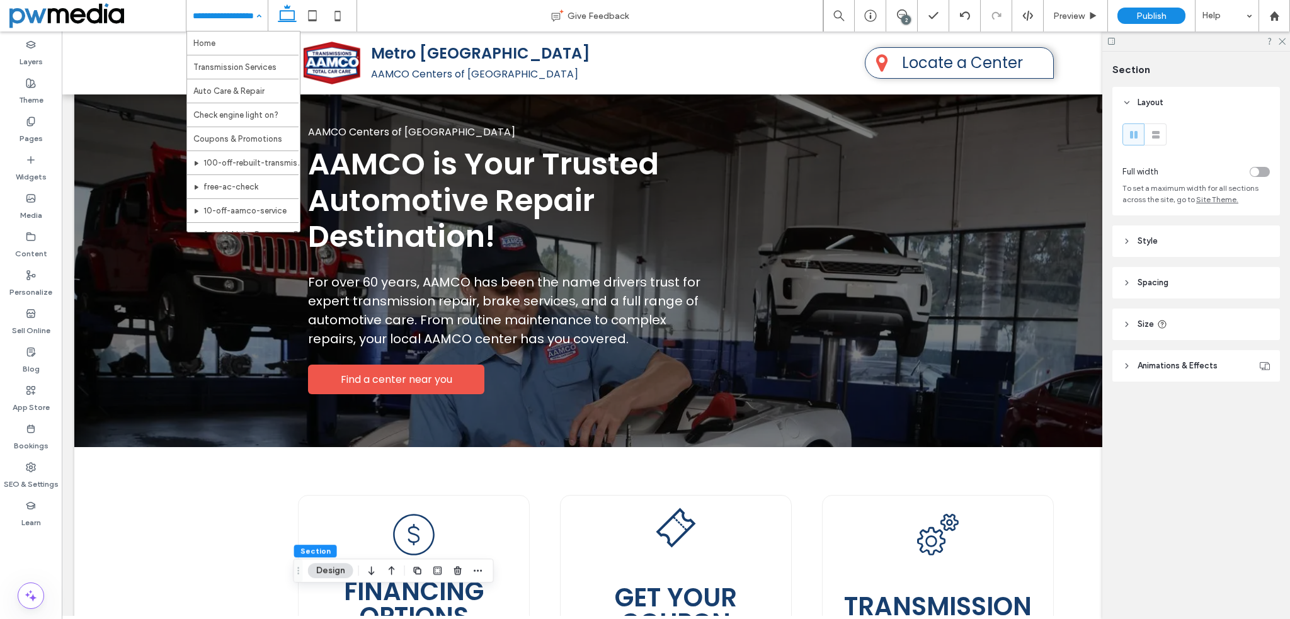
click at [910, 17] on div "2" at bounding box center [905, 19] width 9 height 9
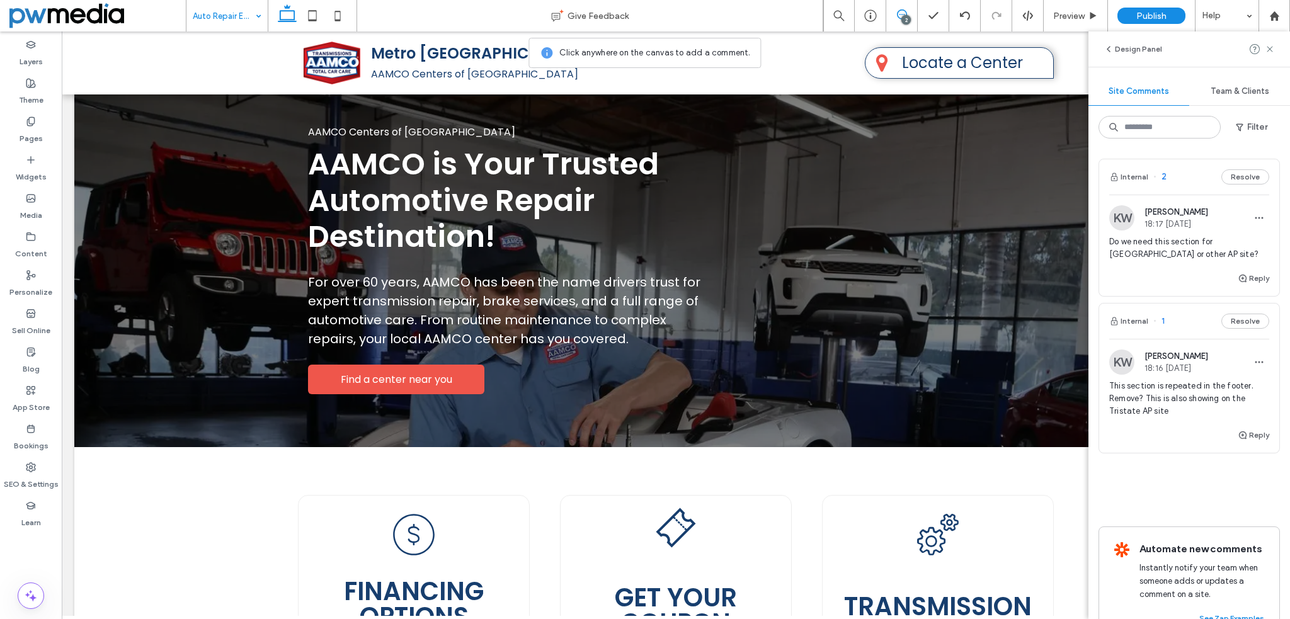
click at [1199, 198] on div "KW Katy Wang 18:17 Sep 5 2025 Do we need this section for Atlanta or other AP s…" at bounding box center [1189, 233] width 180 height 76
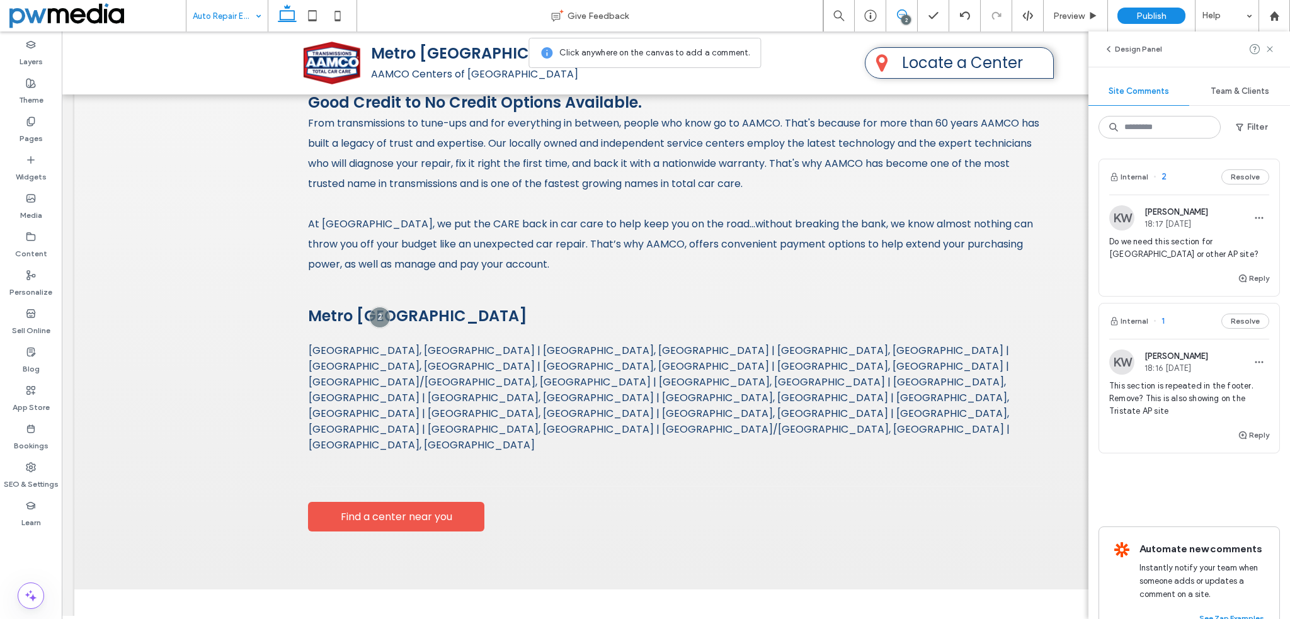
scroll to position [1788, 0]
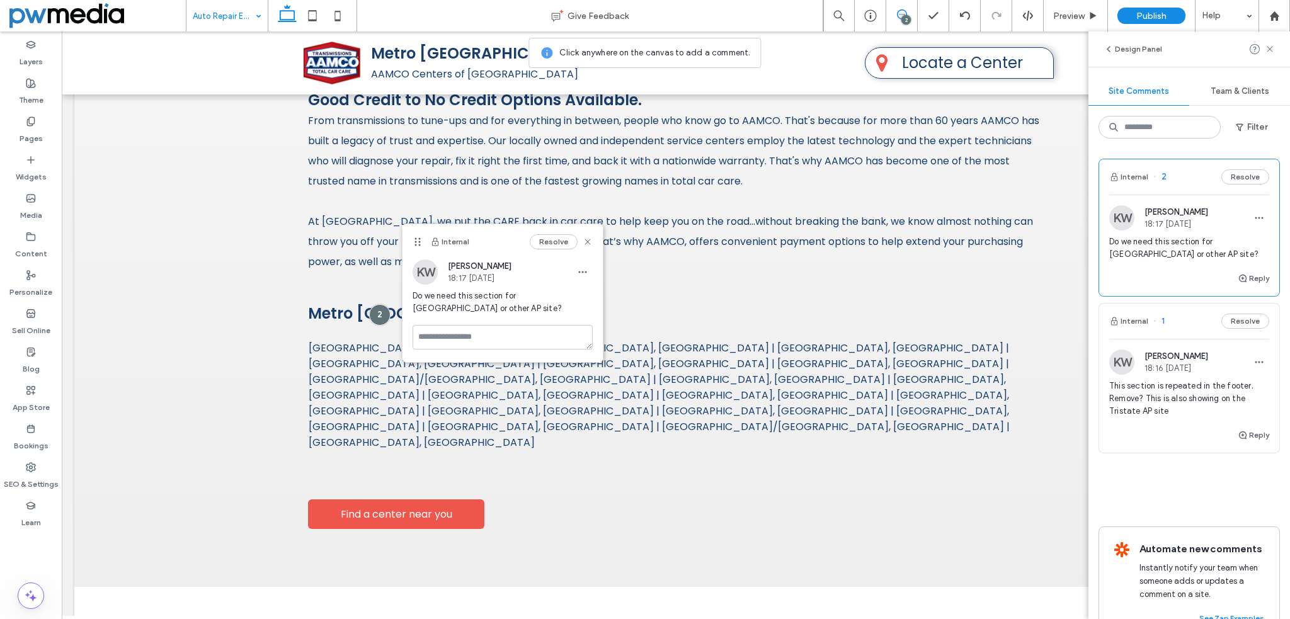
click at [1164, 395] on span "This section is repeated in the footer. Remove? This is also showing on the Tri…" at bounding box center [1189, 399] width 160 height 38
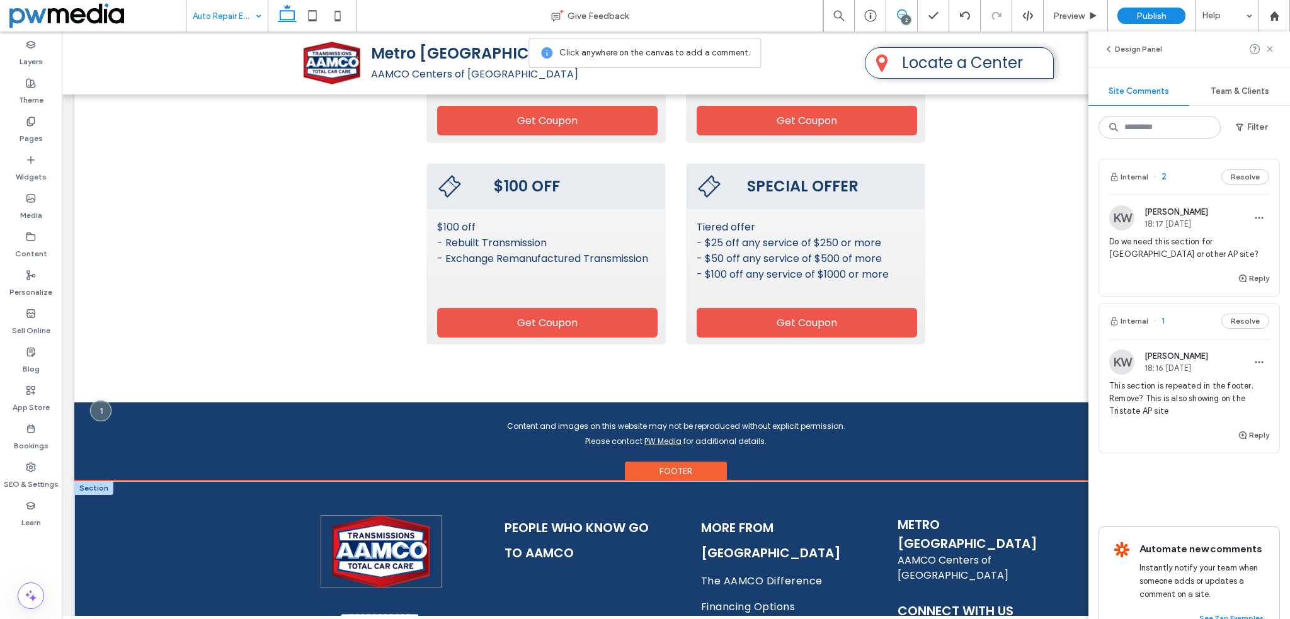
scroll to position [2594, 0]
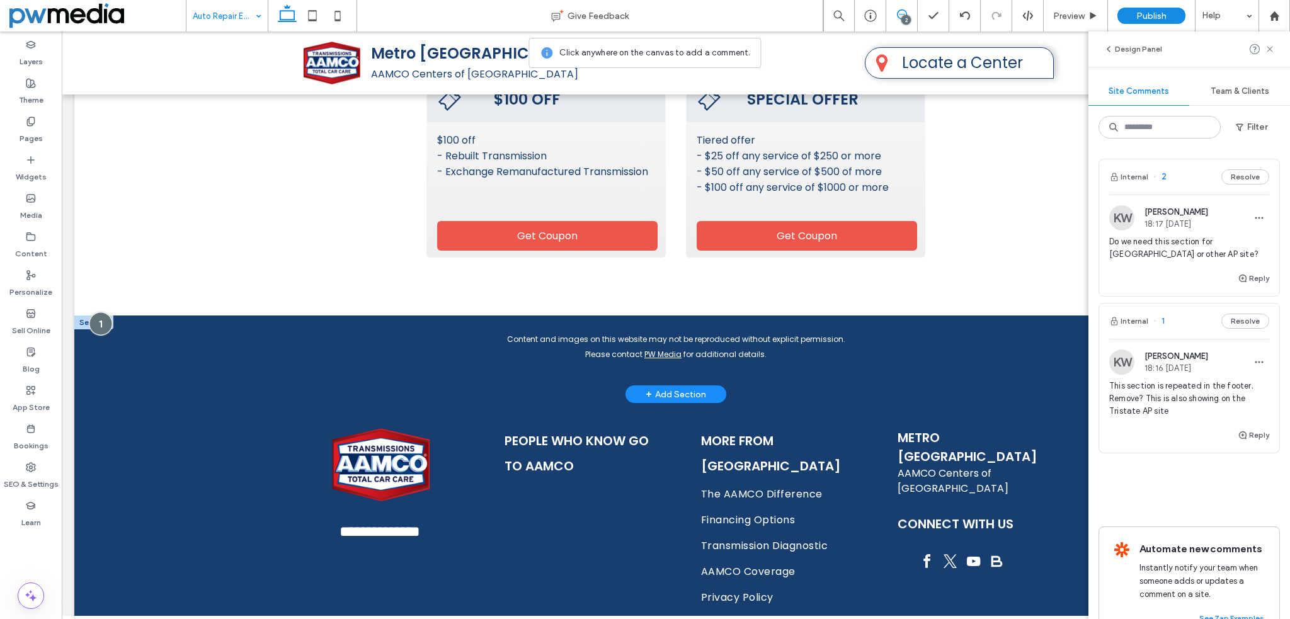
click at [101, 312] on div at bounding box center [100, 323] width 23 height 23
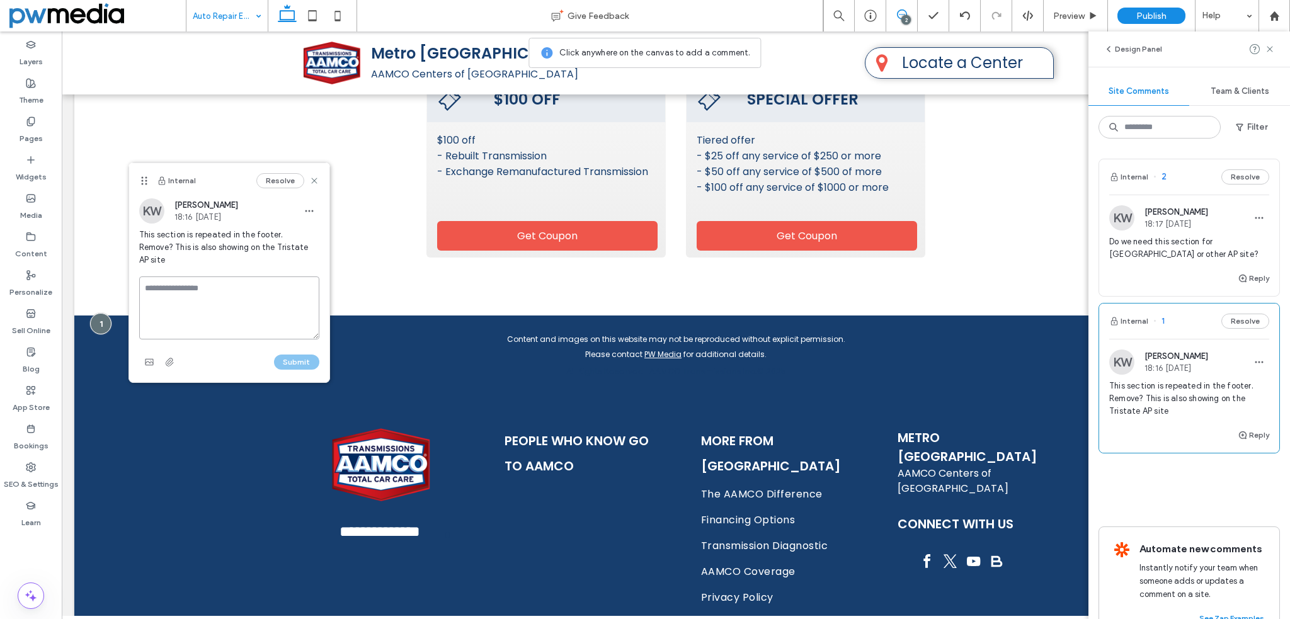
click at [230, 276] on textarea at bounding box center [229, 307] width 180 height 63
type textarea "**********"
click at [295, 354] on button "Submit" at bounding box center [296, 361] width 45 height 15
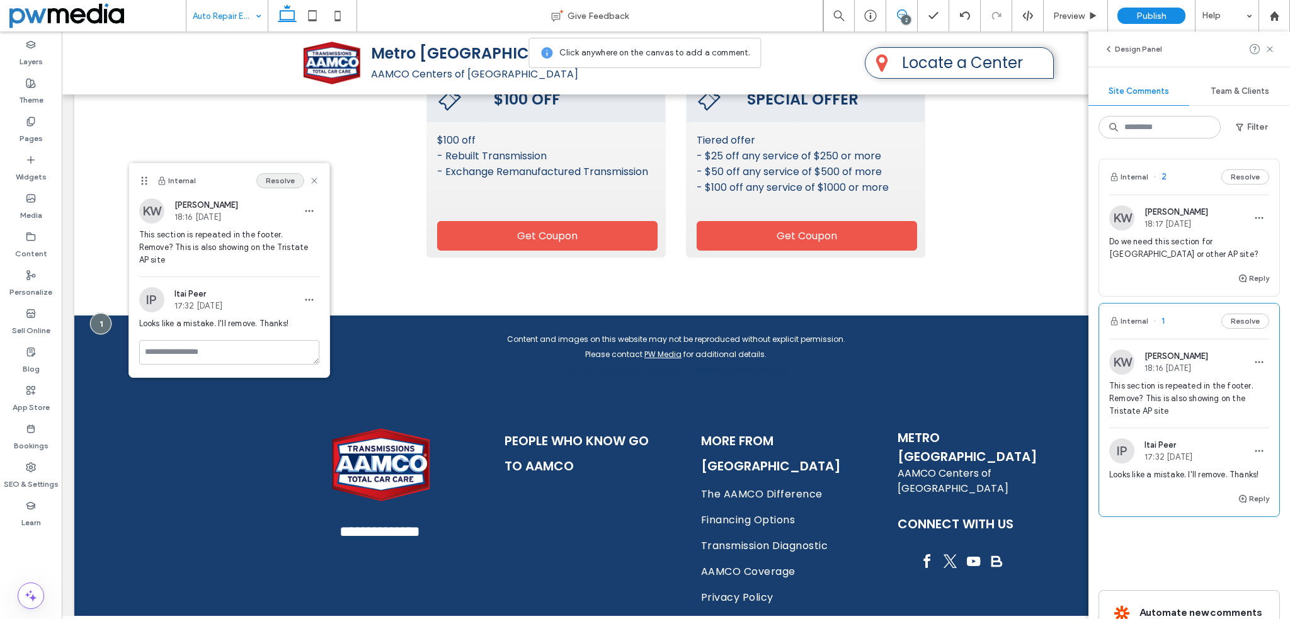
click at [285, 183] on button "Resolve" at bounding box center [280, 180] width 48 height 15
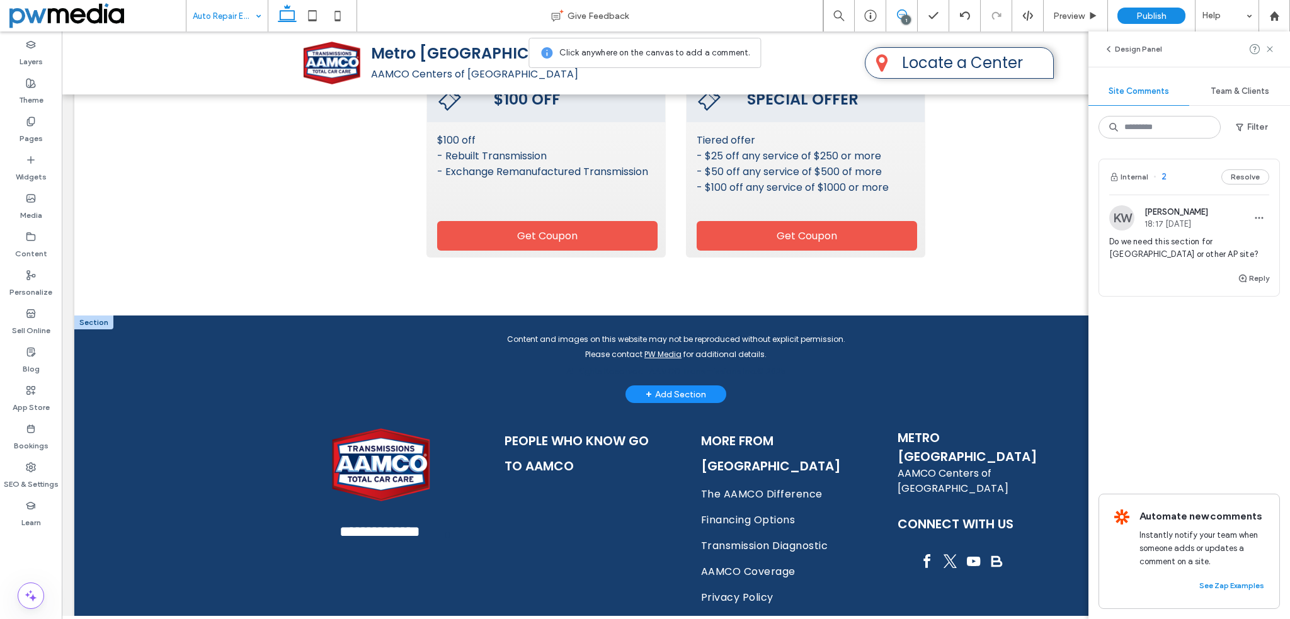
click at [103, 315] on div at bounding box center [93, 322] width 39 height 14
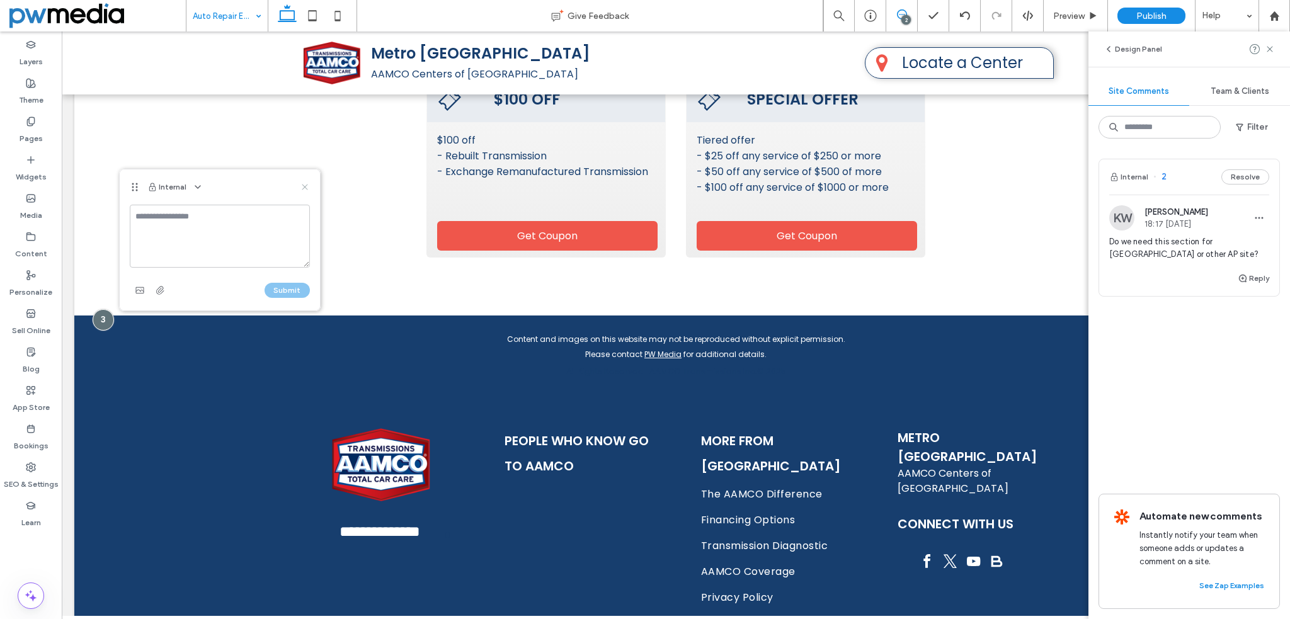
click at [304, 184] on icon at bounding box center [305, 187] width 10 height 10
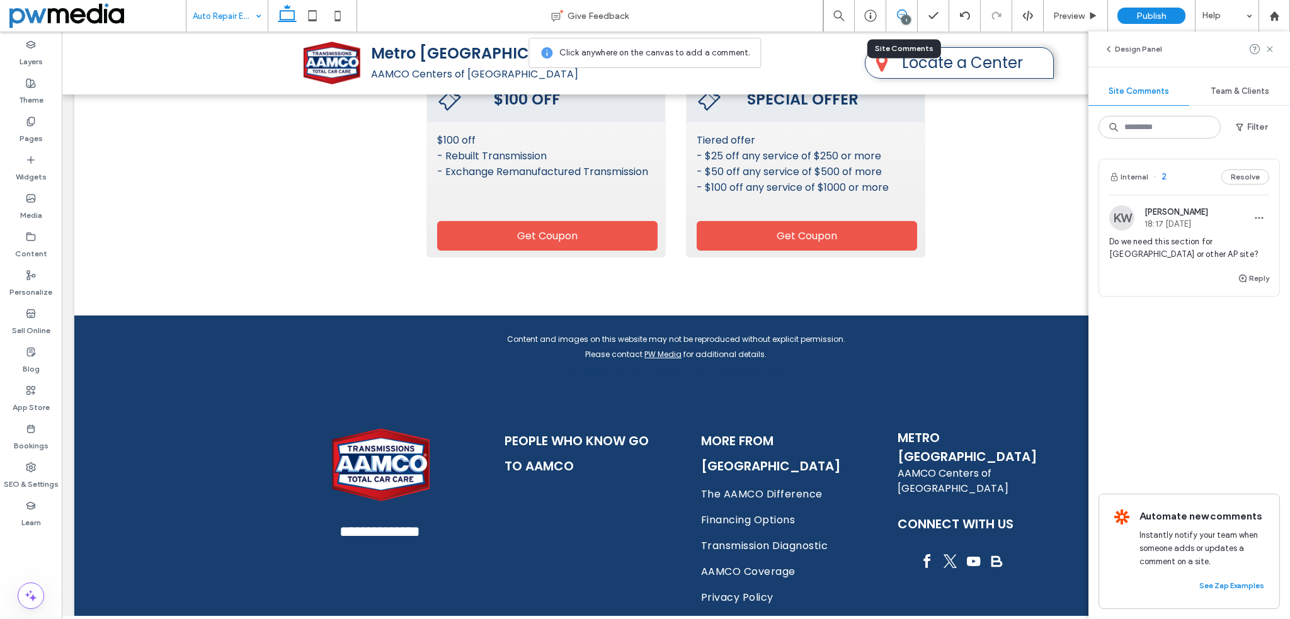
click at [899, 8] on div "1" at bounding box center [901, 15] width 31 height 31
click at [1271, 48] on use at bounding box center [1269, 49] width 6 height 6
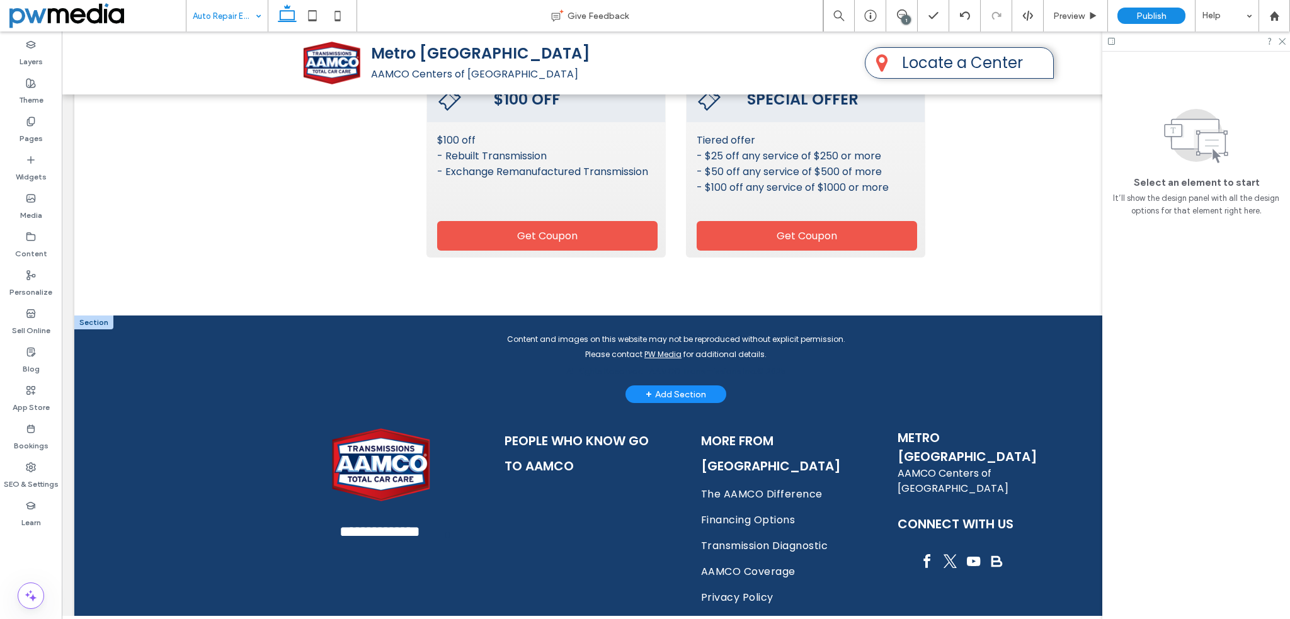
click at [96, 315] on div at bounding box center [93, 322] width 39 height 14
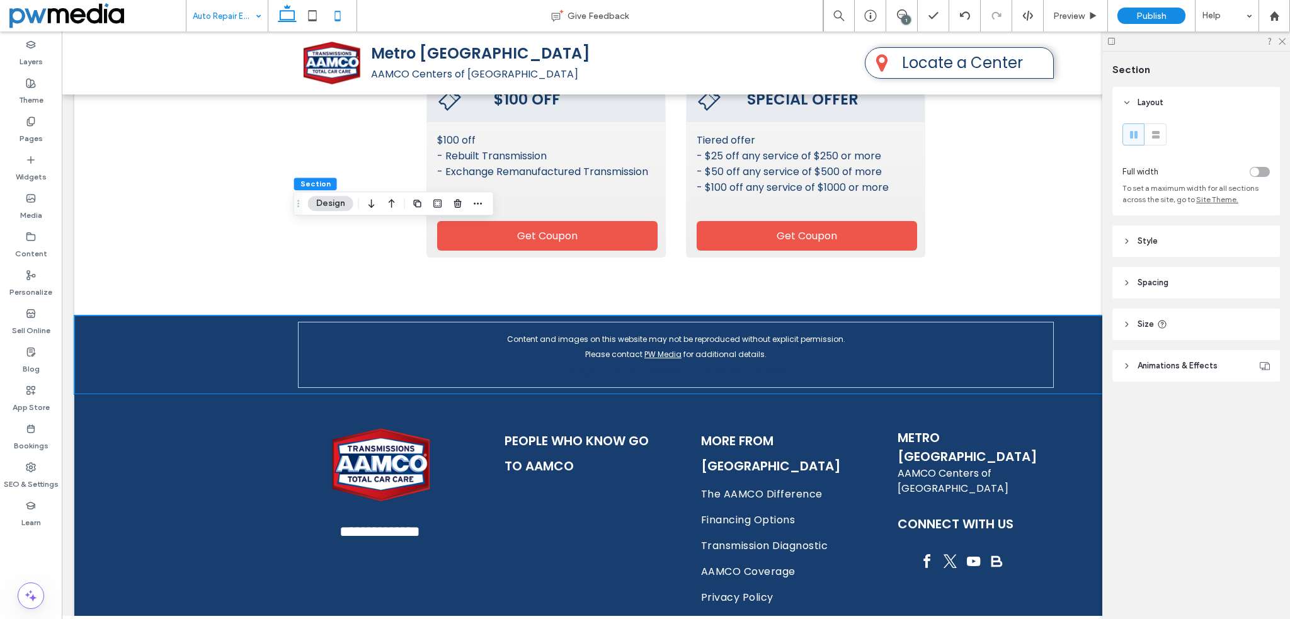
click at [334, 19] on use at bounding box center [337, 16] width 6 height 10
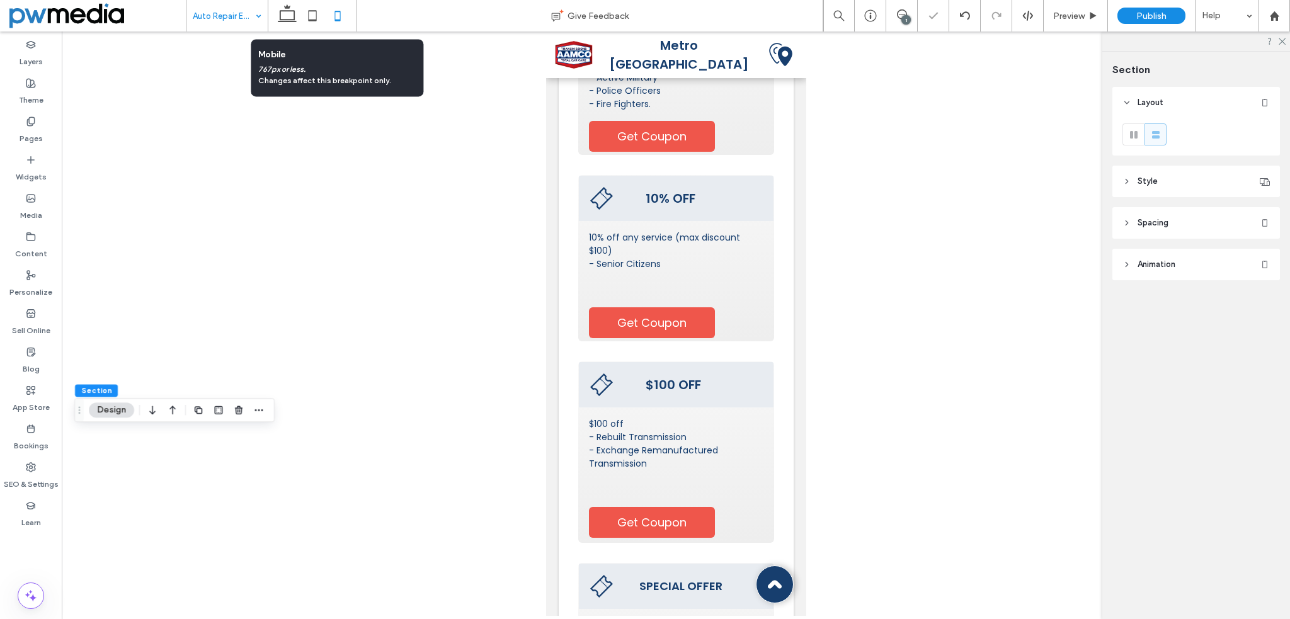
scroll to position [3979, 0]
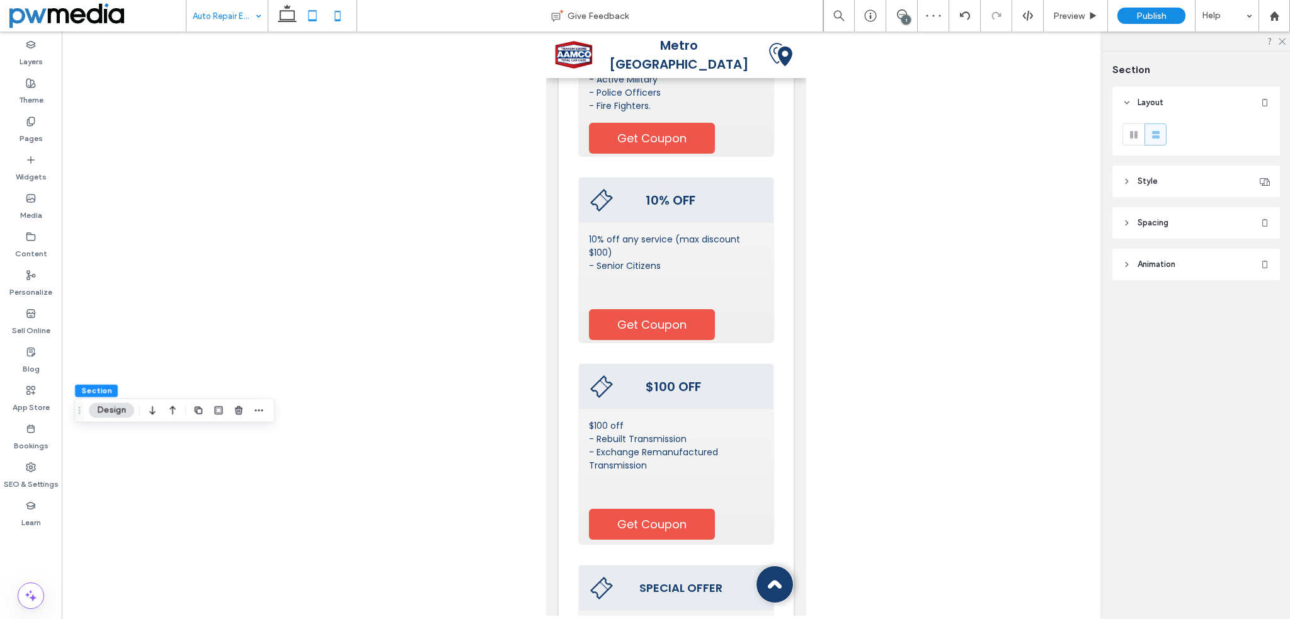
click at [320, 3] on icon at bounding box center [312, 15] width 25 height 25
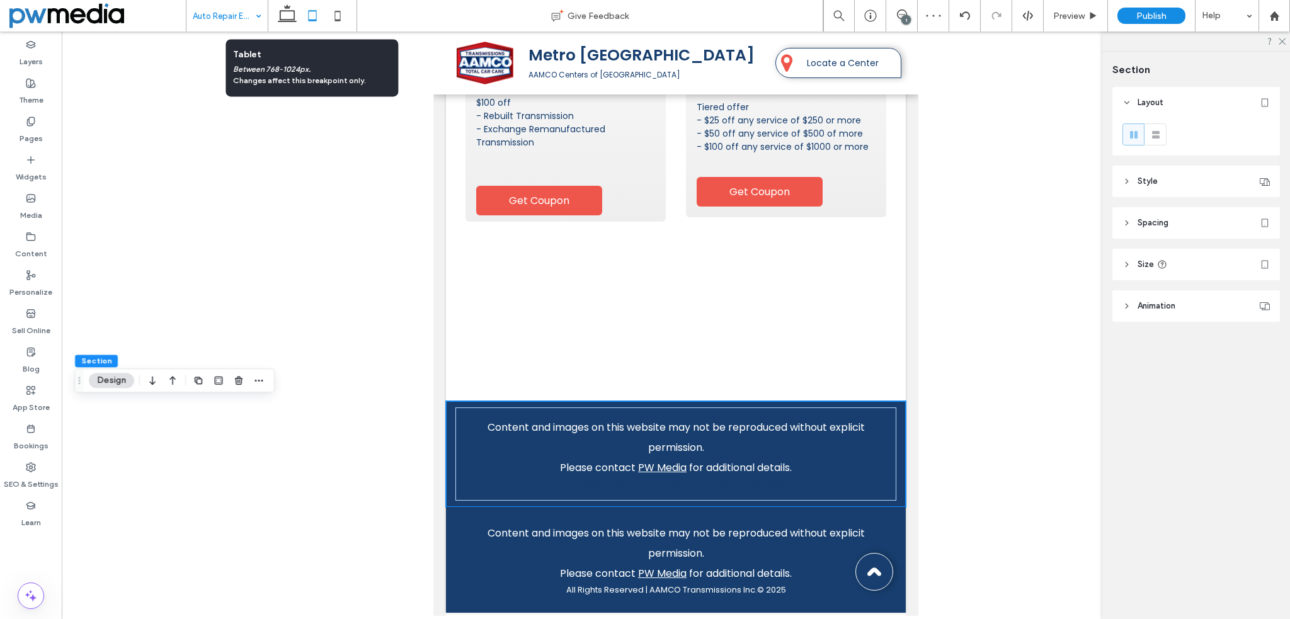
scroll to position [2816, 0]
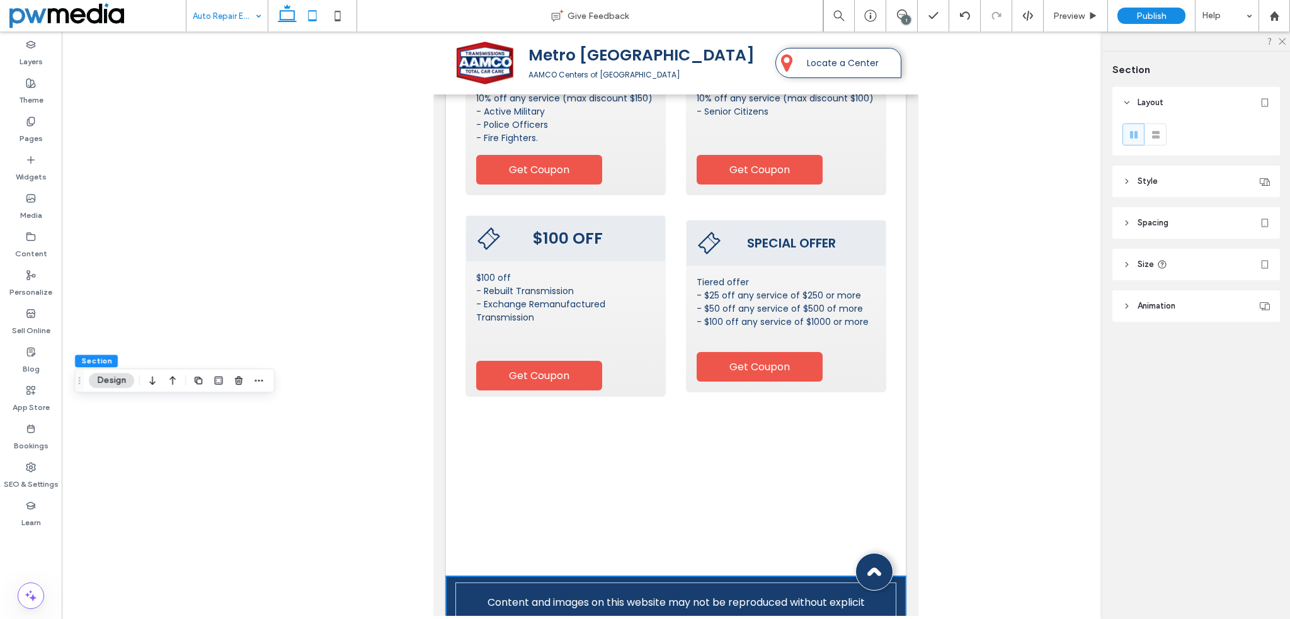
click at [290, 9] on icon at bounding box center [287, 15] width 25 height 25
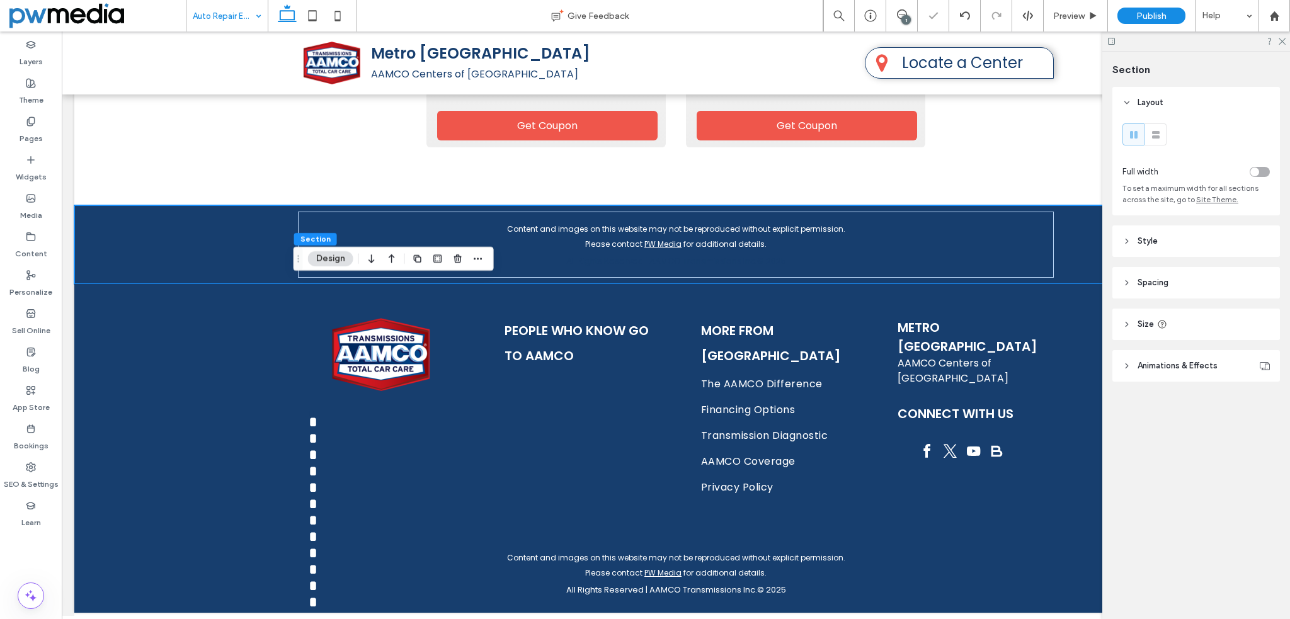
type input "***"
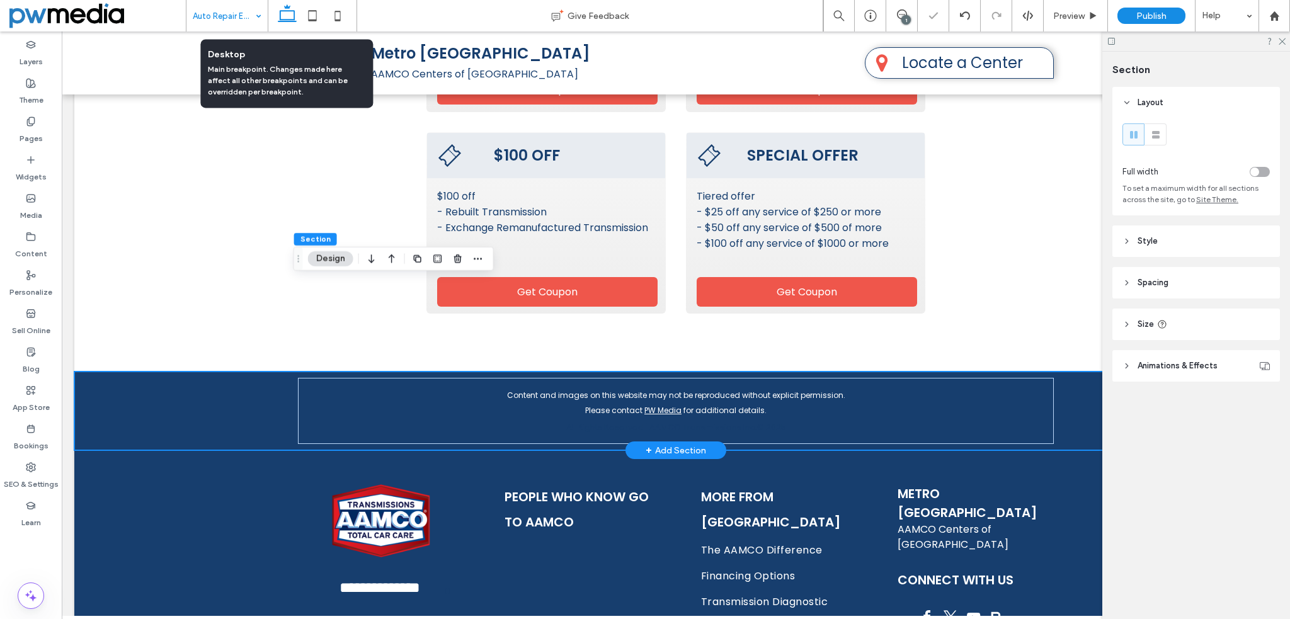
scroll to position [2539, 0]
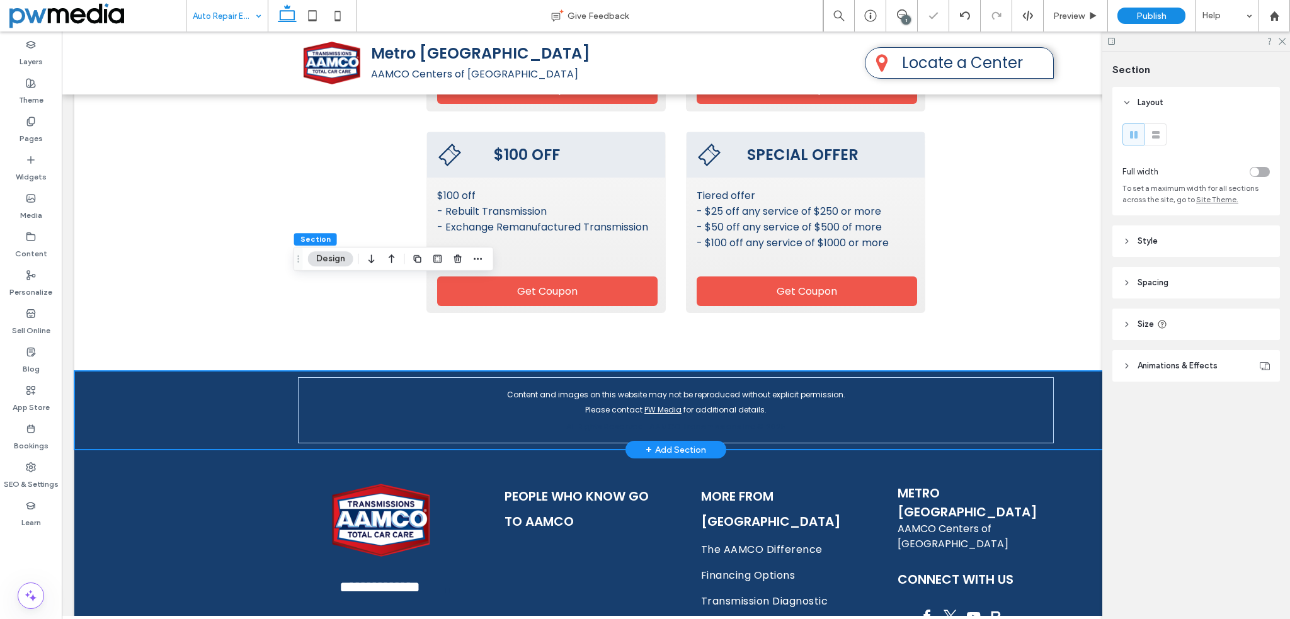
click at [159, 371] on div "Content and images on this website may not be reproduced without explicit permi…" at bounding box center [675, 410] width 1203 height 79
click at [460, 256] on use "button" at bounding box center [458, 258] width 8 height 8
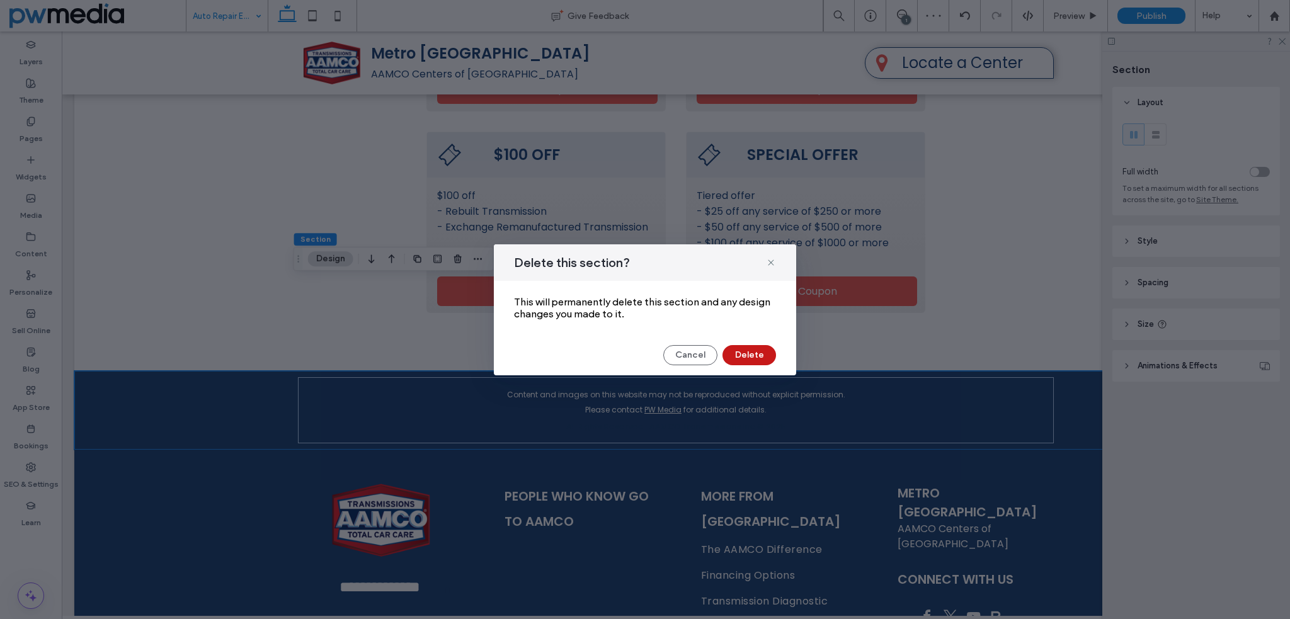
click at [743, 349] on button "Delete" at bounding box center [749, 355] width 54 height 20
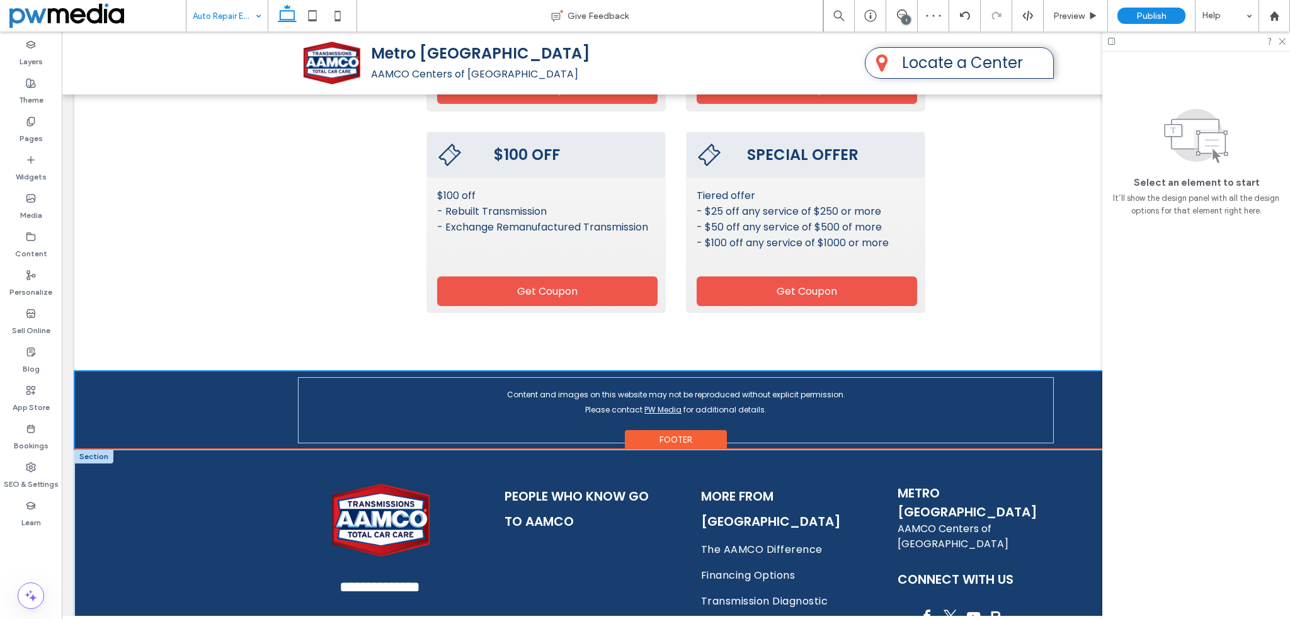
scroll to position [2515, 0]
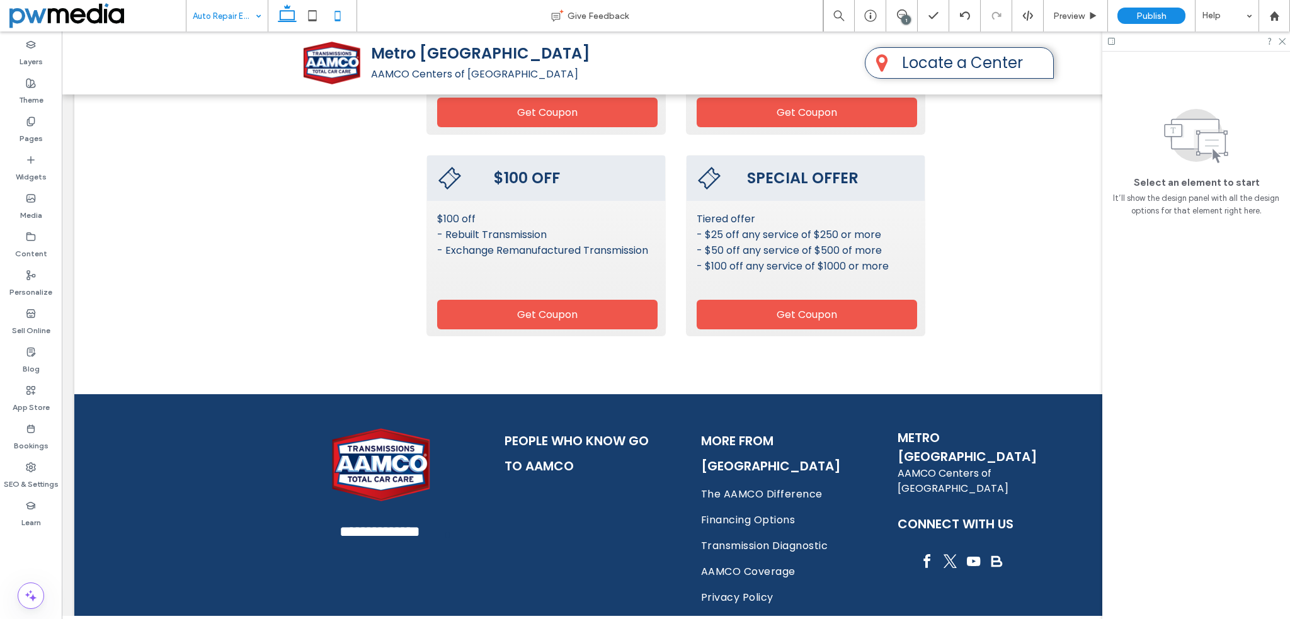
click at [336, 9] on icon at bounding box center [337, 15] width 25 height 25
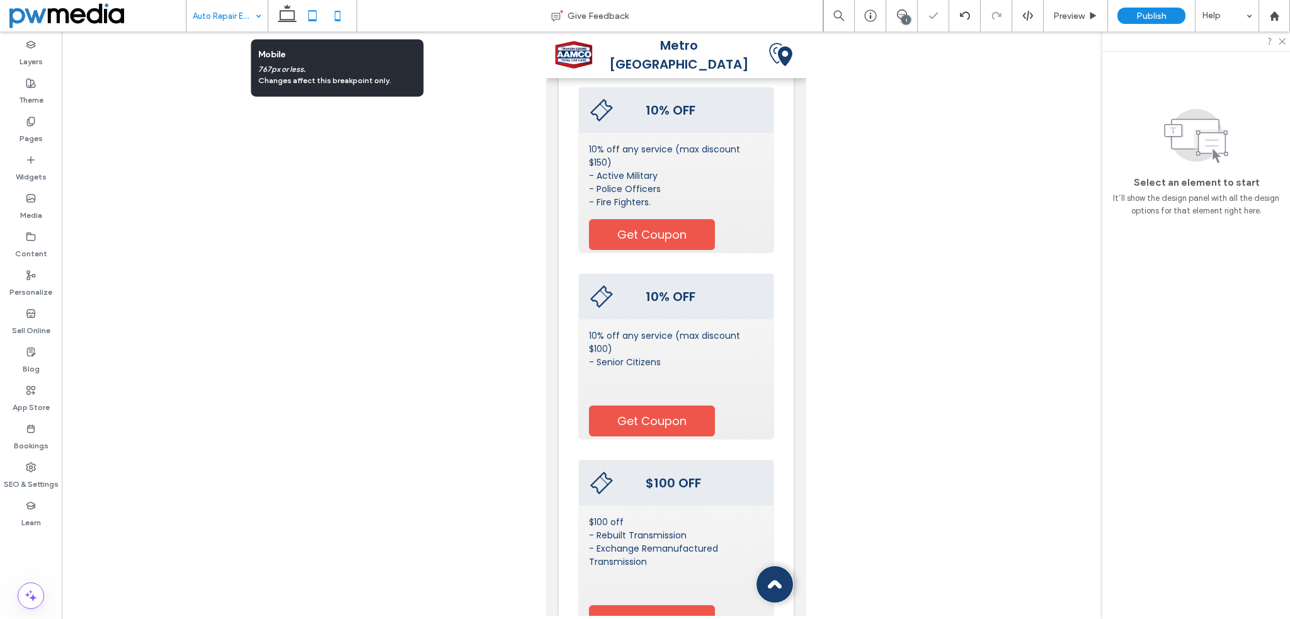
scroll to position [3880, 0]
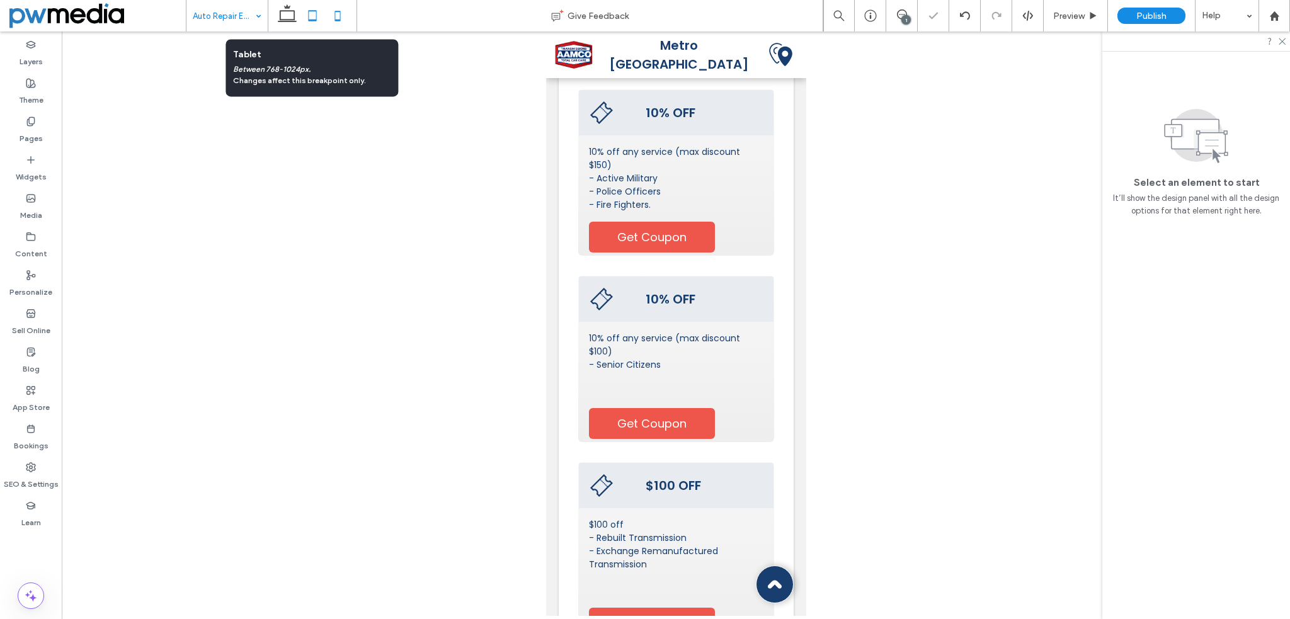
click at [314, 16] on icon at bounding box center [312, 15] width 25 height 25
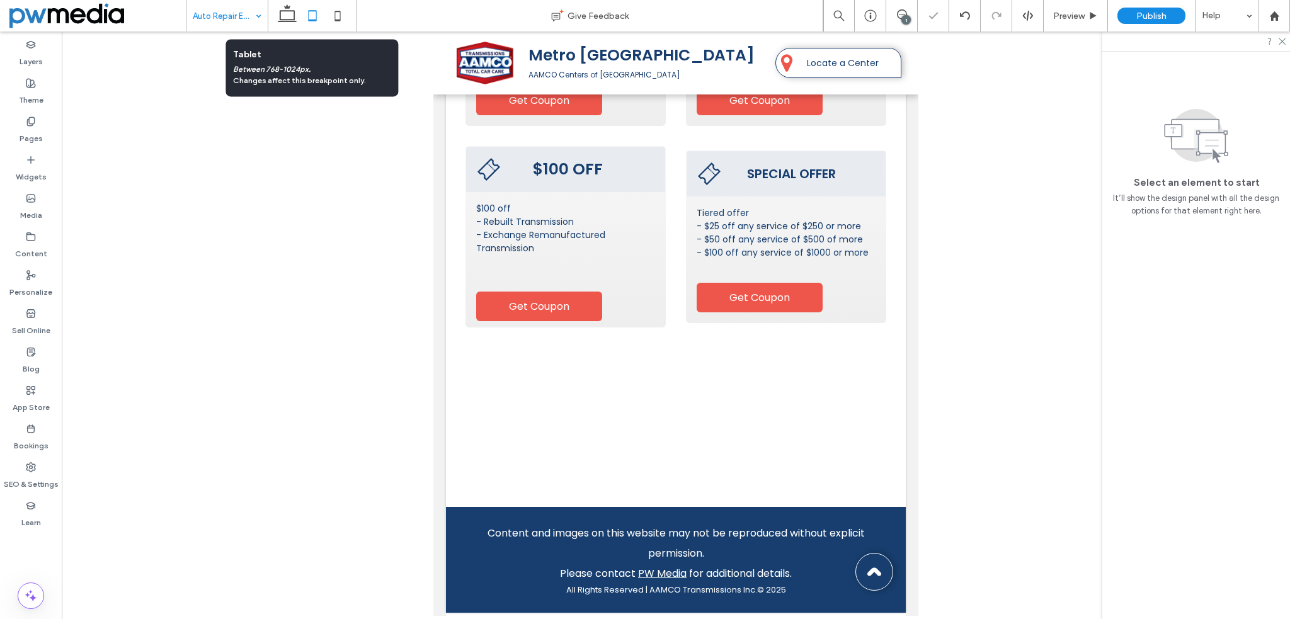
scroll to position [2710, 0]
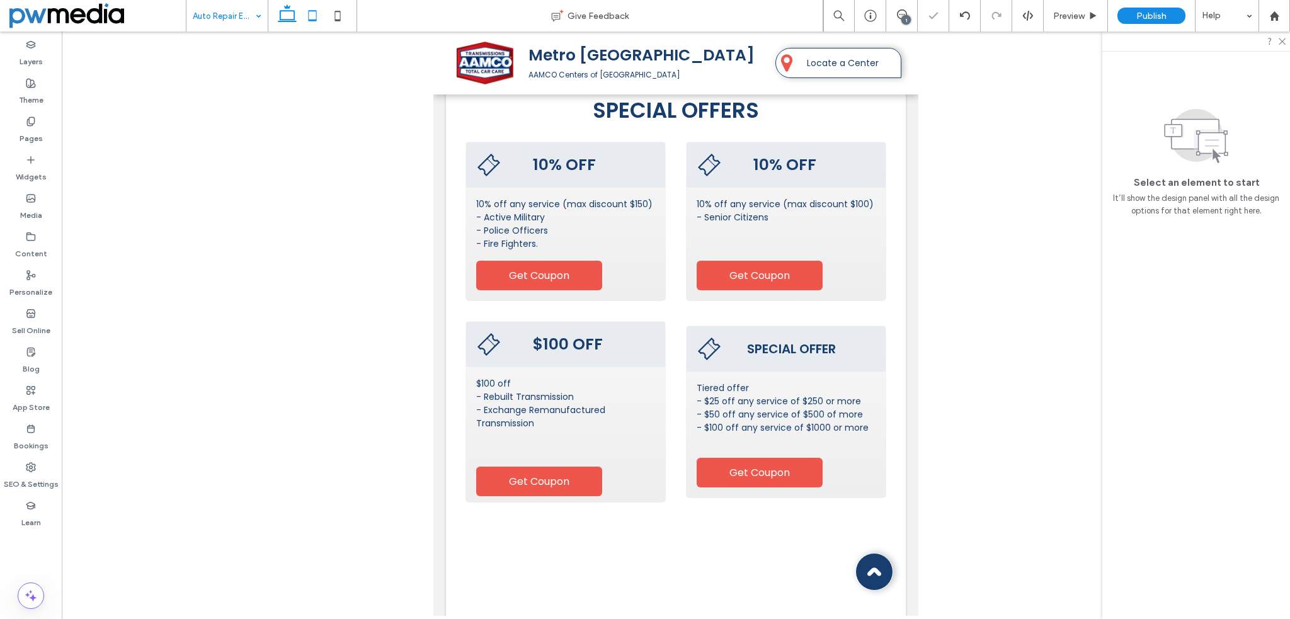
click at [289, 17] on icon at bounding box center [287, 15] width 25 height 25
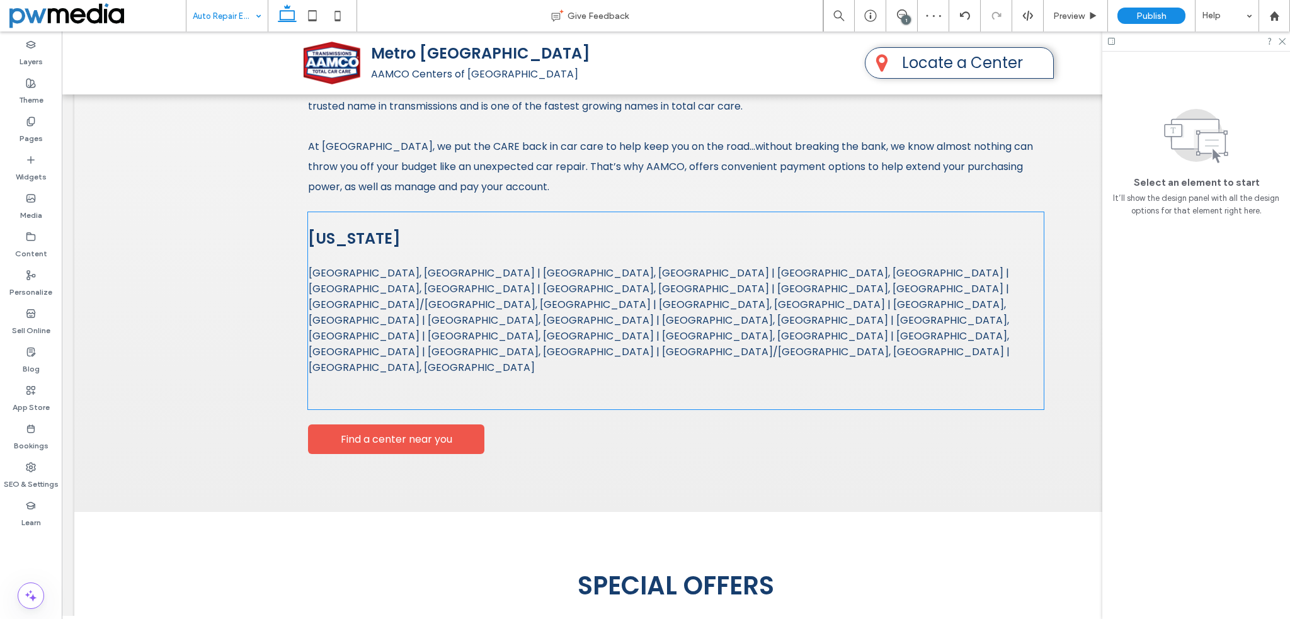
scroll to position [1697, 0]
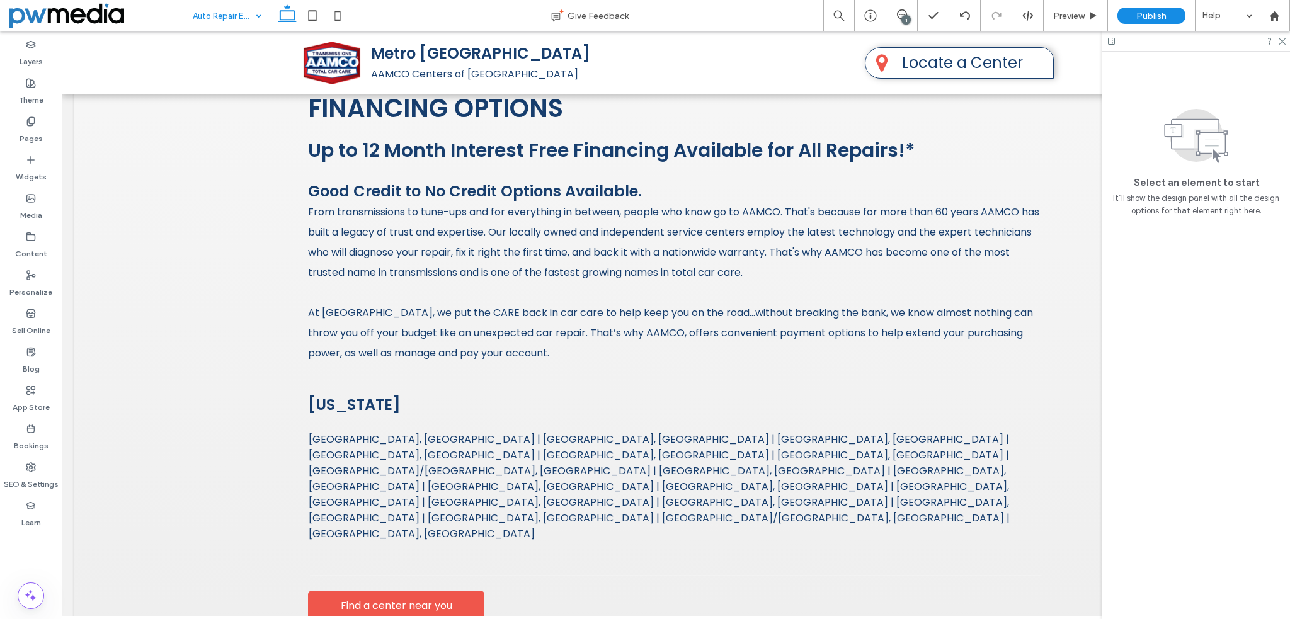
click at [902, 18] on div "1" at bounding box center [905, 19] width 9 height 9
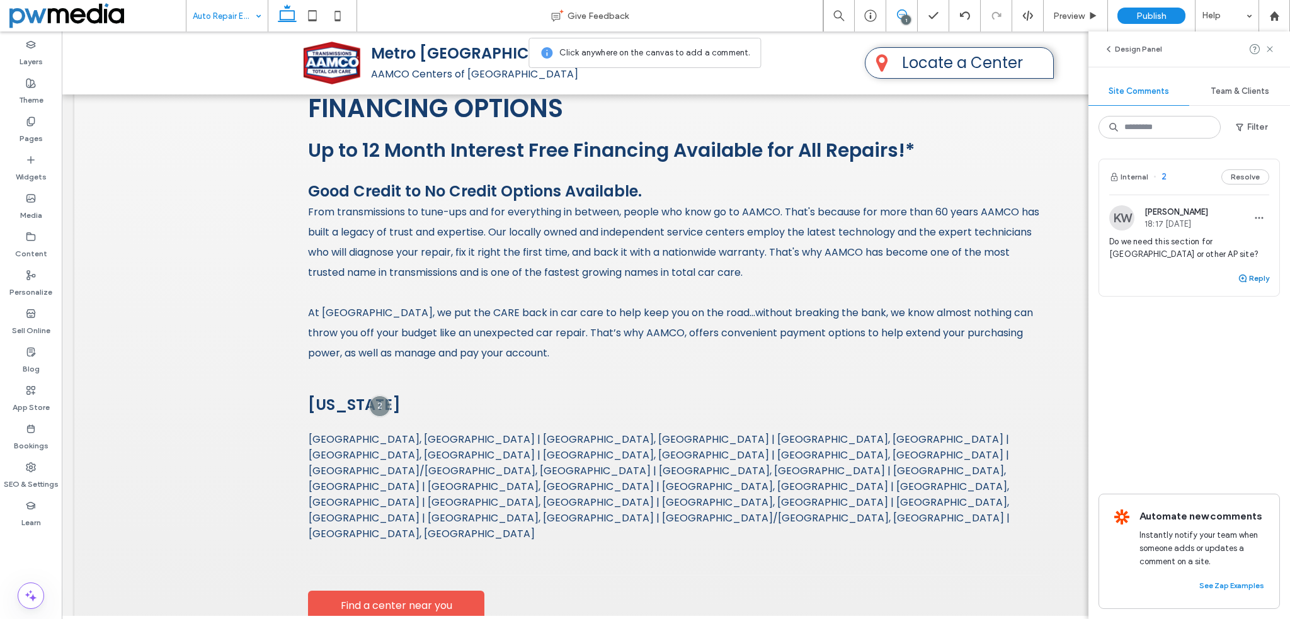
click at [1258, 279] on button "Reply" at bounding box center [1252, 278] width 31 height 15
click at [1131, 303] on textarea at bounding box center [1189, 302] width 160 height 63
type textarea "**********"
click at [1249, 353] on button "Submit" at bounding box center [1245, 356] width 45 height 15
click at [1247, 176] on button "Resolve" at bounding box center [1245, 176] width 48 height 15
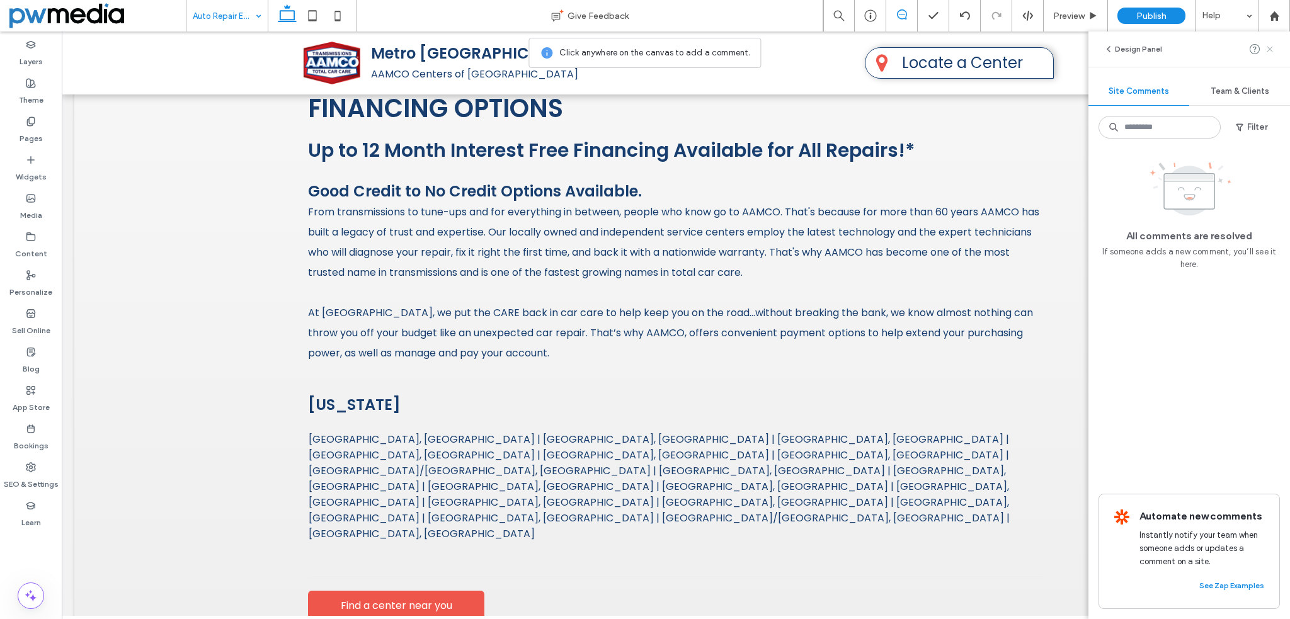
click at [1272, 47] on use at bounding box center [1269, 49] width 6 height 6
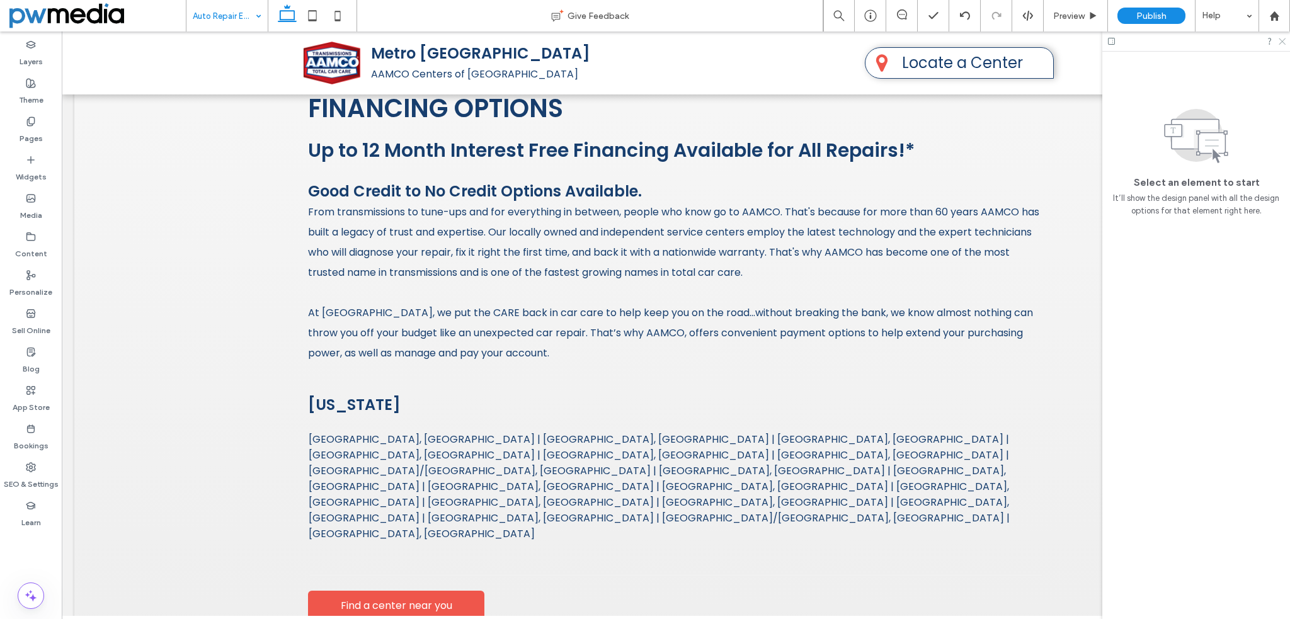
click at [1283, 42] on icon at bounding box center [1281, 41] width 8 height 8
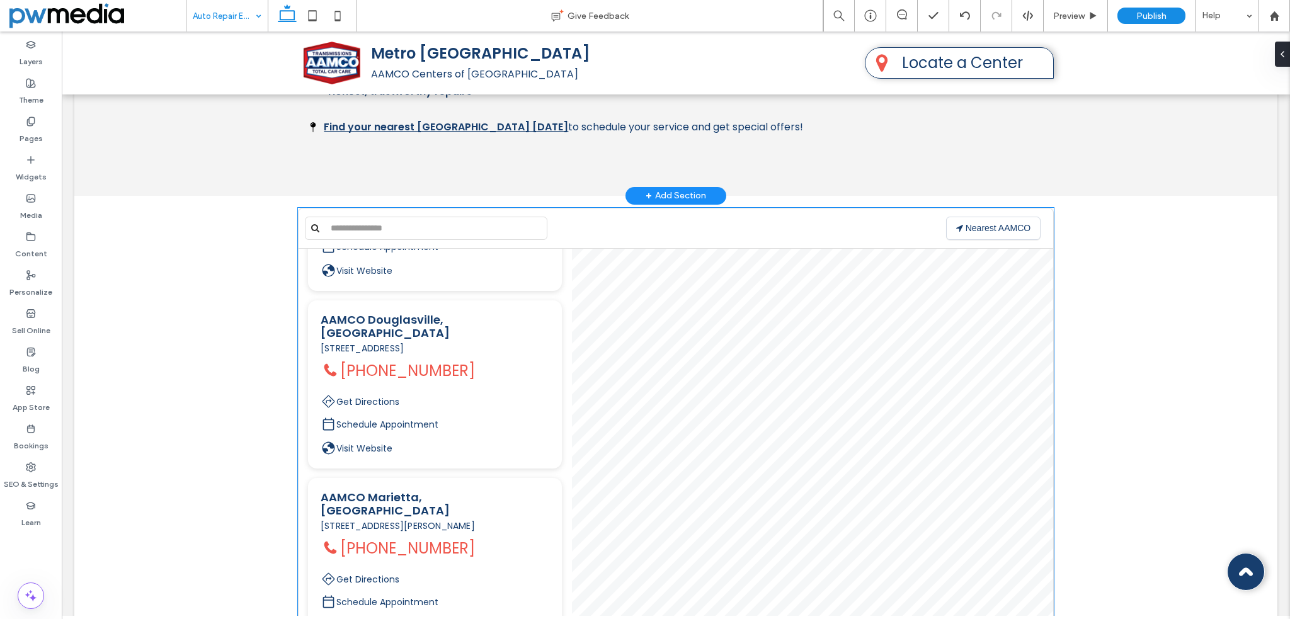
scroll to position [1004, 0]
click at [30, 128] on label "Pages" at bounding box center [31, 136] width 23 height 18
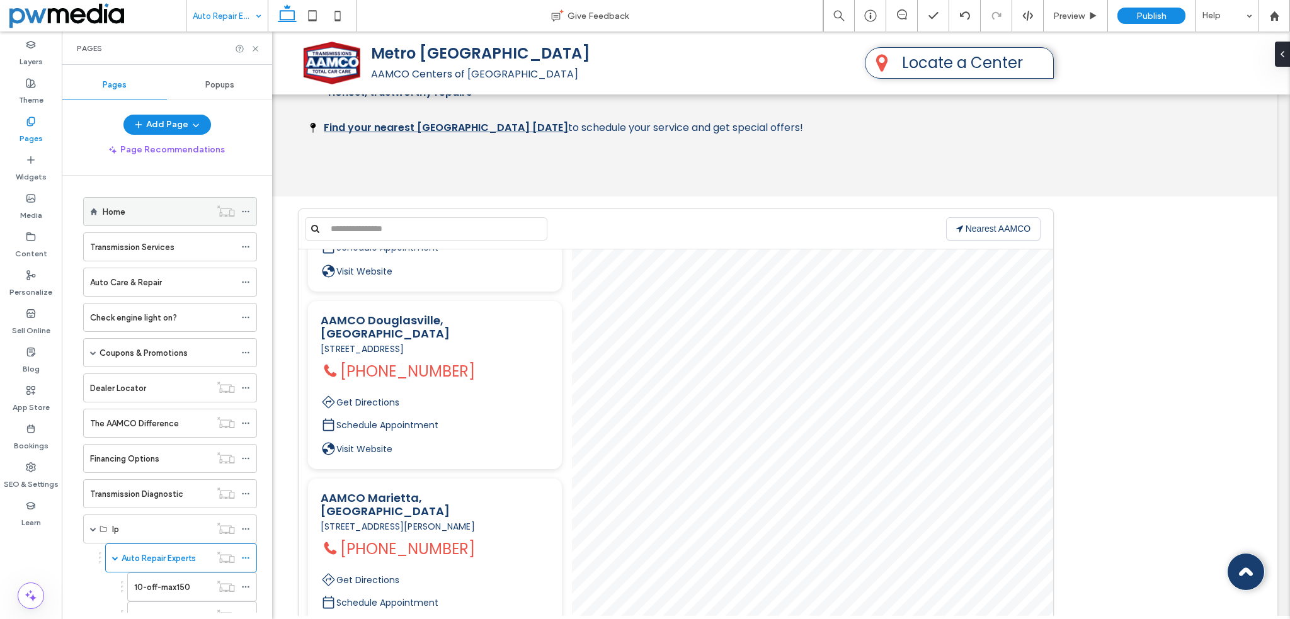
click at [113, 211] on label "Home" at bounding box center [114, 212] width 23 height 22
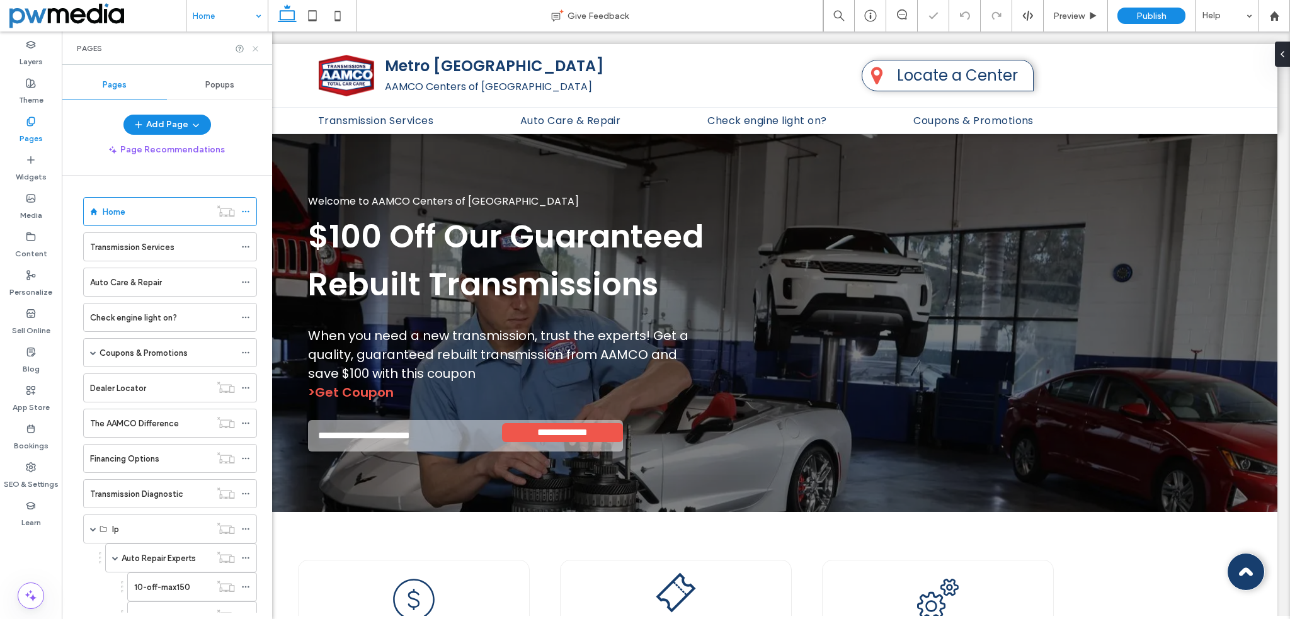
click at [257, 48] on icon at bounding box center [255, 48] width 9 height 9
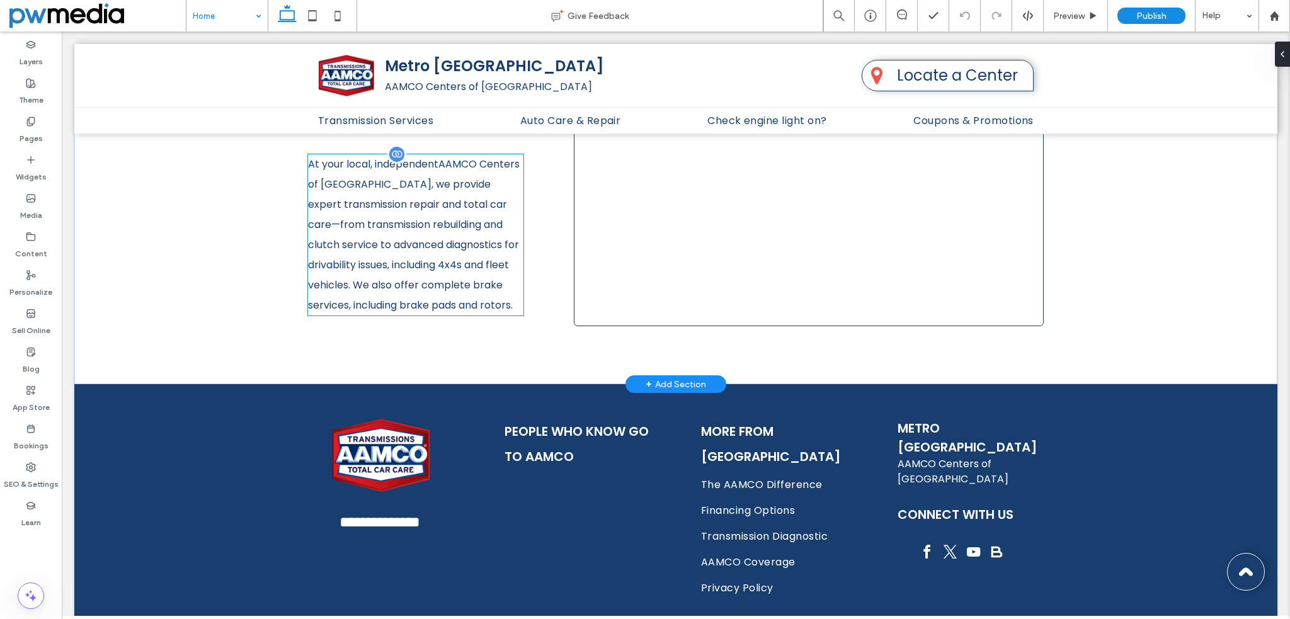
scroll to position [1250, 0]
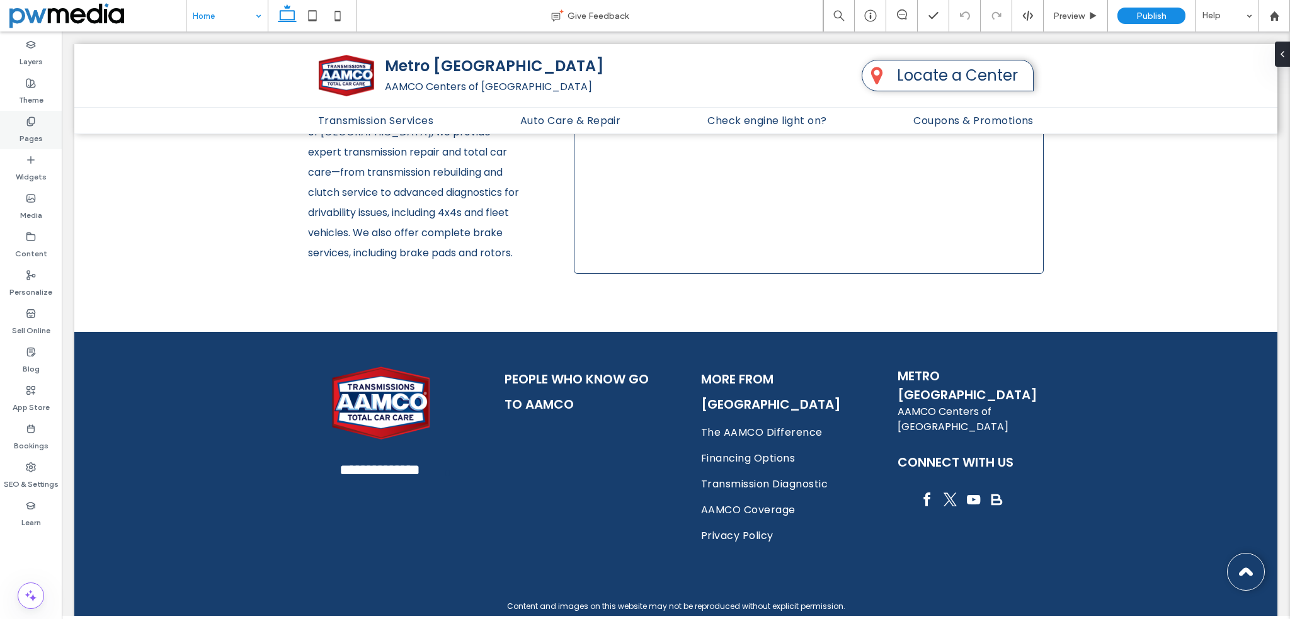
click at [33, 117] on use at bounding box center [30, 121] width 7 height 8
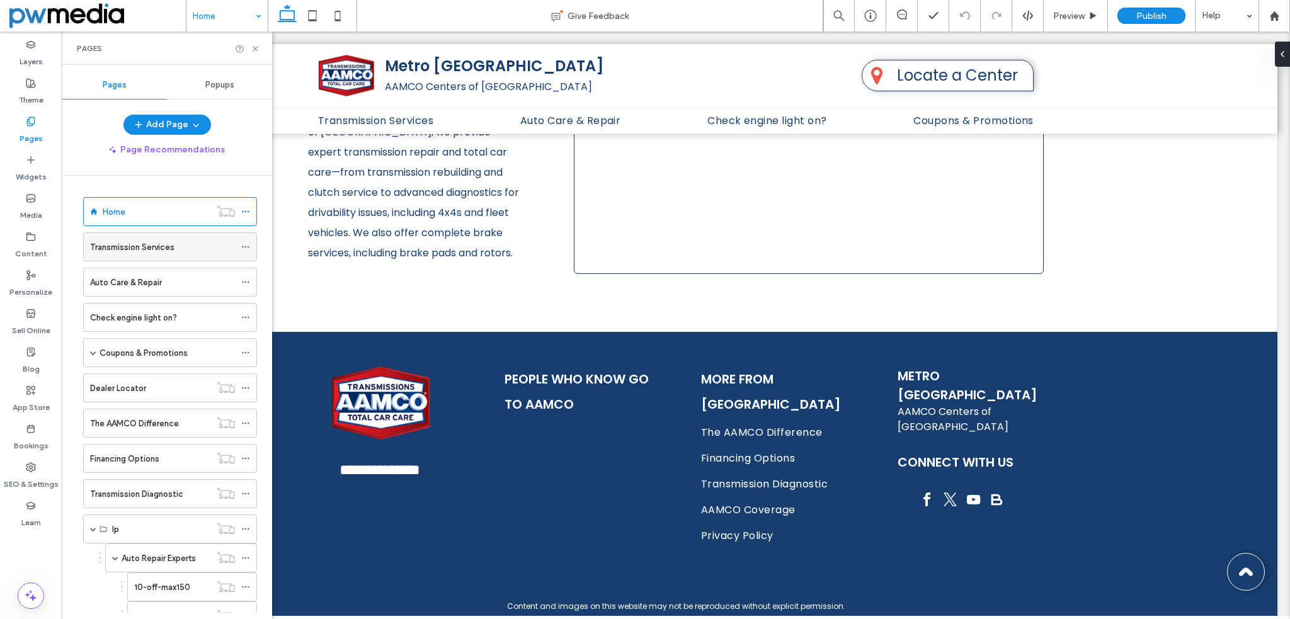
click at [152, 241] on label "Transmission Services" at bounding box center [132, 247] width 84 height 22
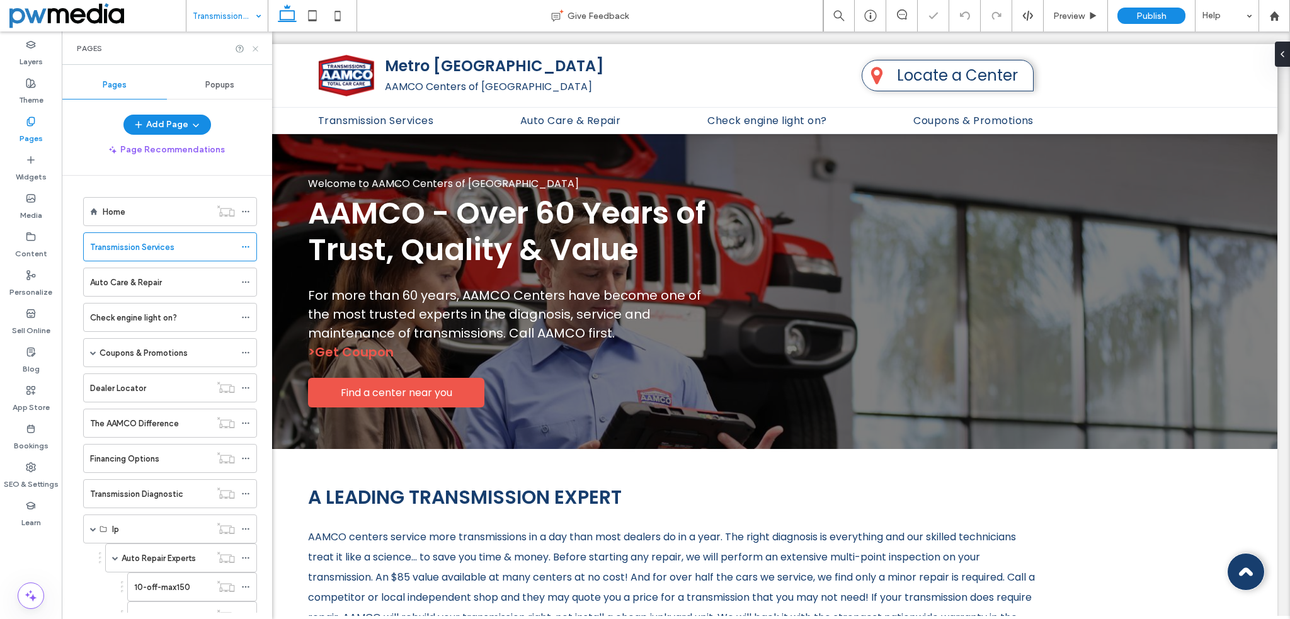
click at [256, 46] on icon at bounding box center [255, 48] width 9 height 9
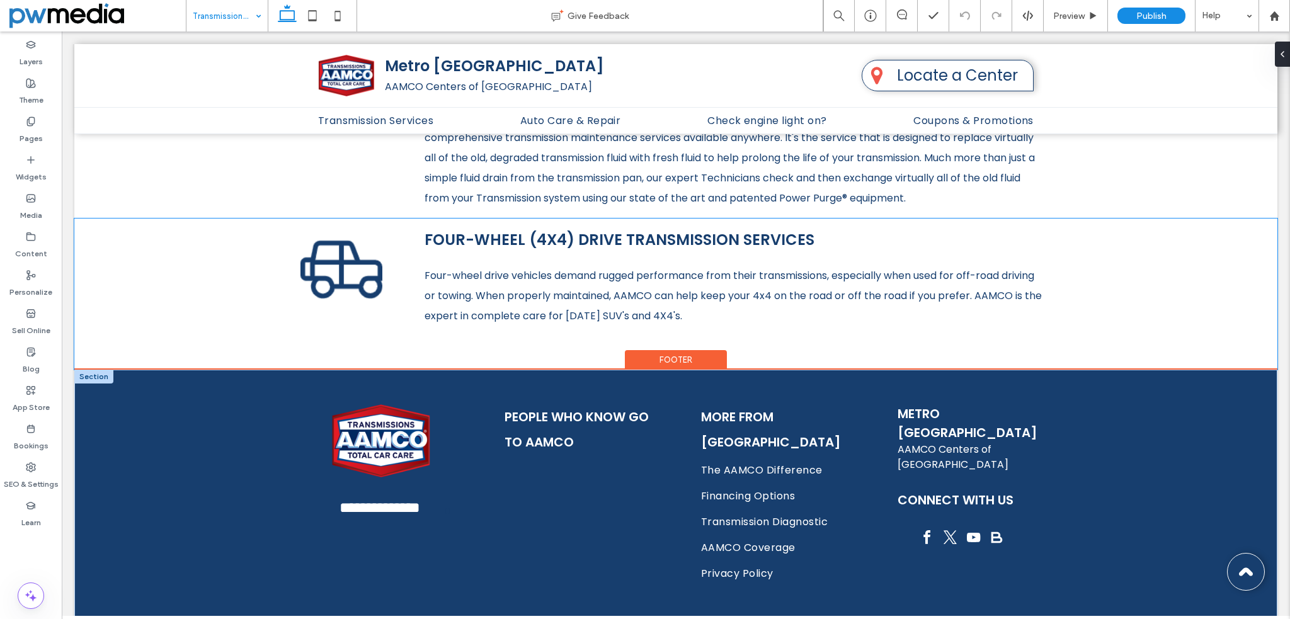
scroll to position [1259, 0]
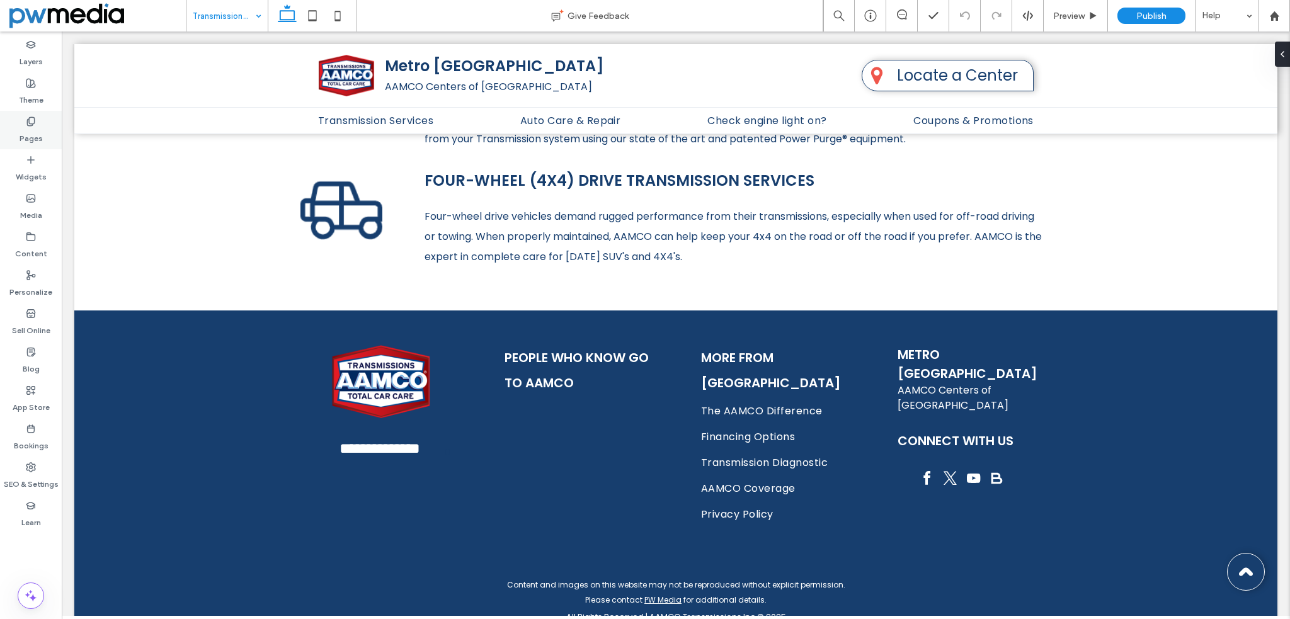
click at [36, 127] on label "Pages" at bounding box center [31, 136] width 23 height 18
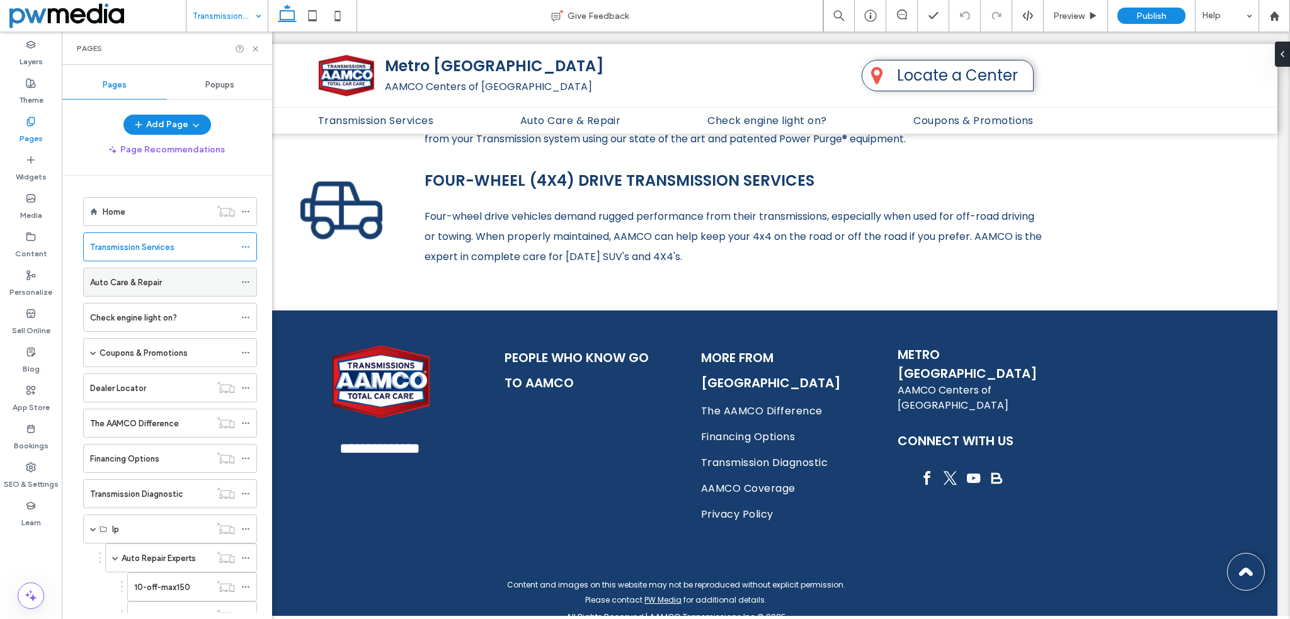
click at [159, 287] on label "Auto Care & Repair" at bounding box center [126, 282] width 72 height 22
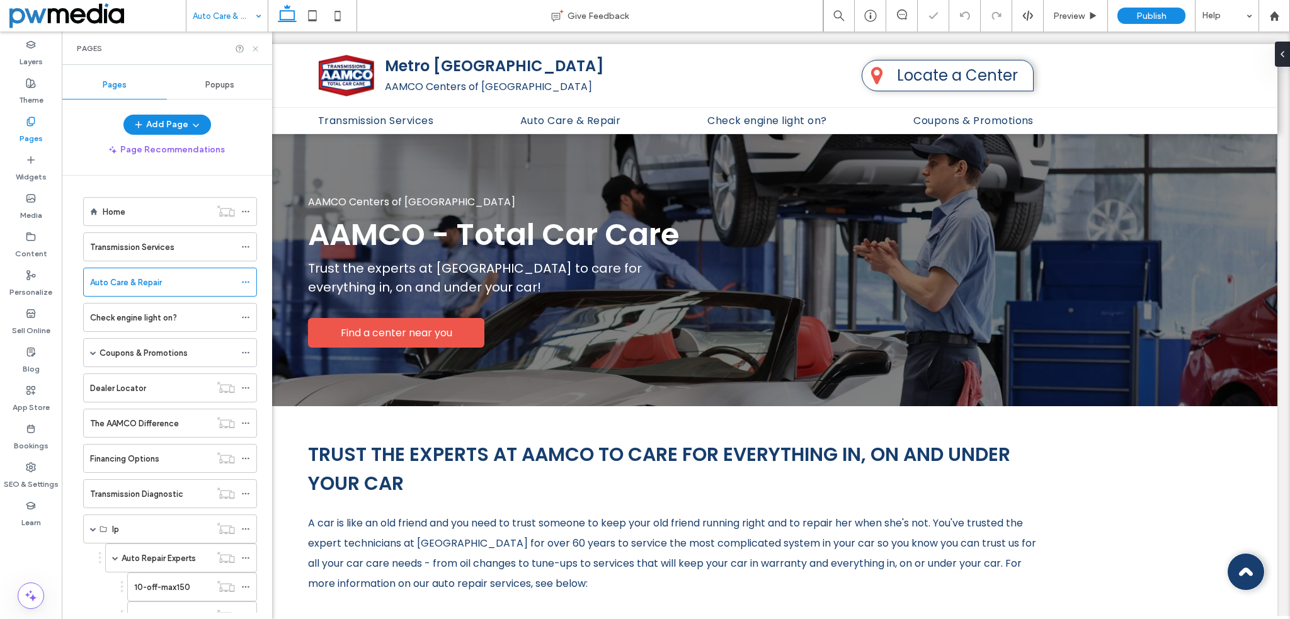
click at [254, 49] on use at bounding box center [254, 48] width 5 height 5
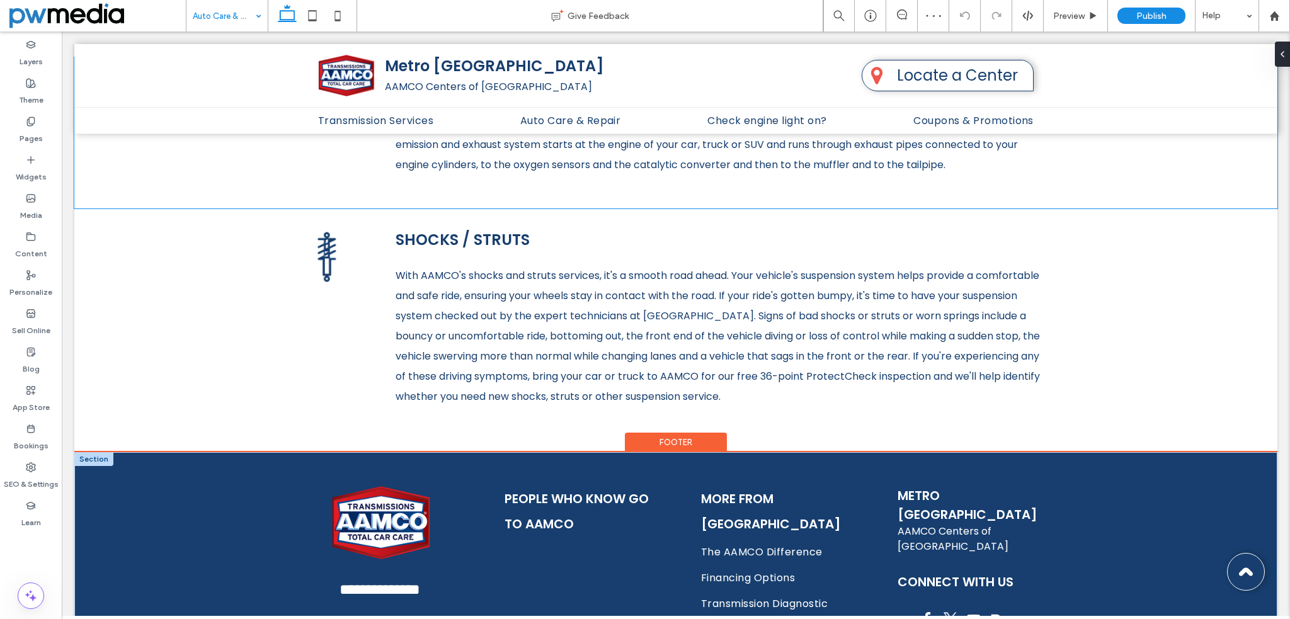
scroll to position [2286, 0]
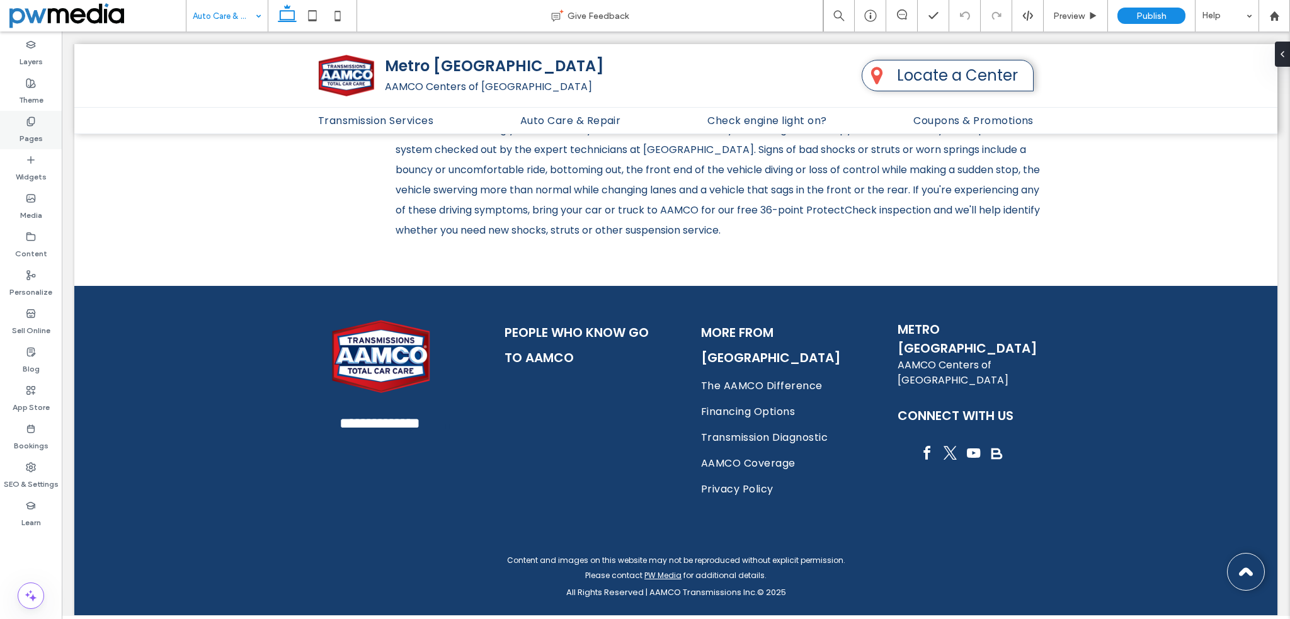
drag, startPoint x: 34, startPoint y: 120, endPoint x: 60, endPoint y: 122, distance: 26.5
click at [34, 120] on use at bounding box center [30, 121] width 7 height 8
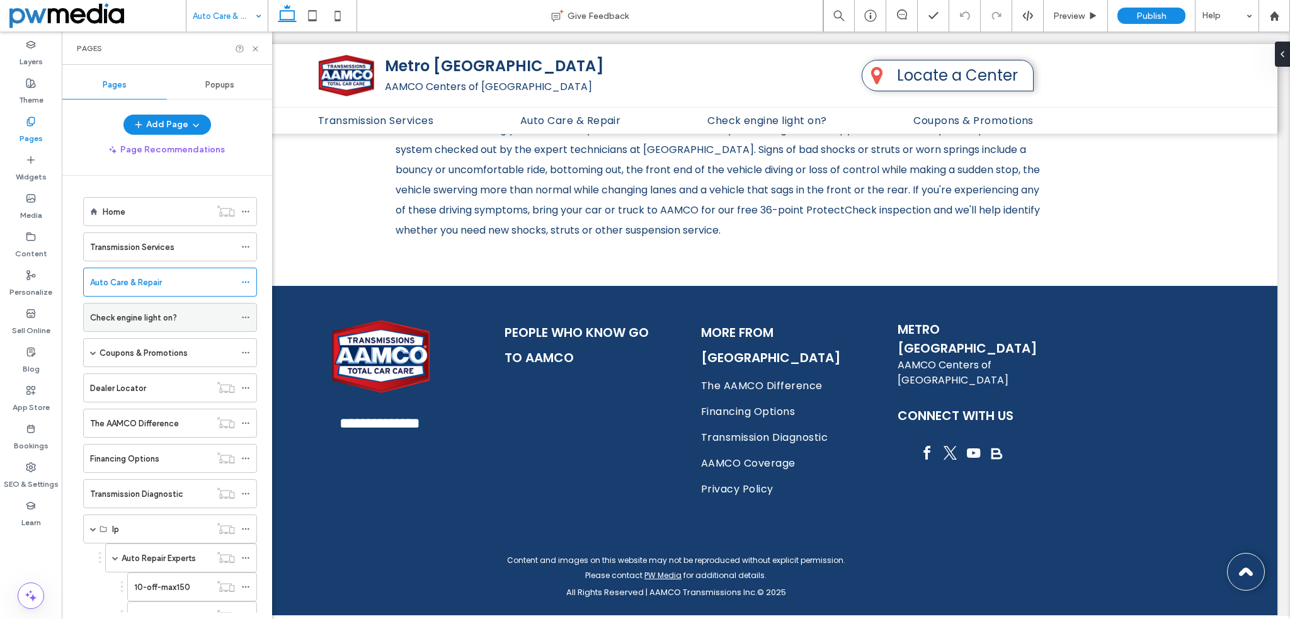
click at [147, 319] on label "Check engine light on?" at bounding box center [133, 318] width 87 height 22
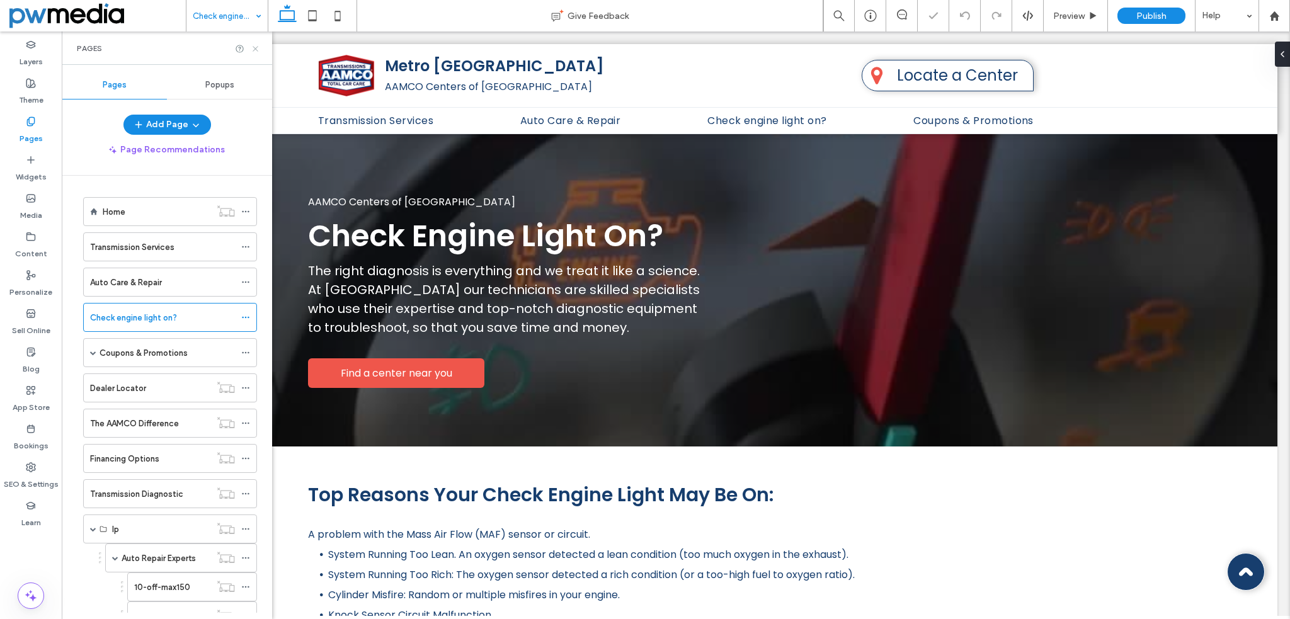
click at [257, 47] on use at bounding box center [254, 48] width 5 height 5
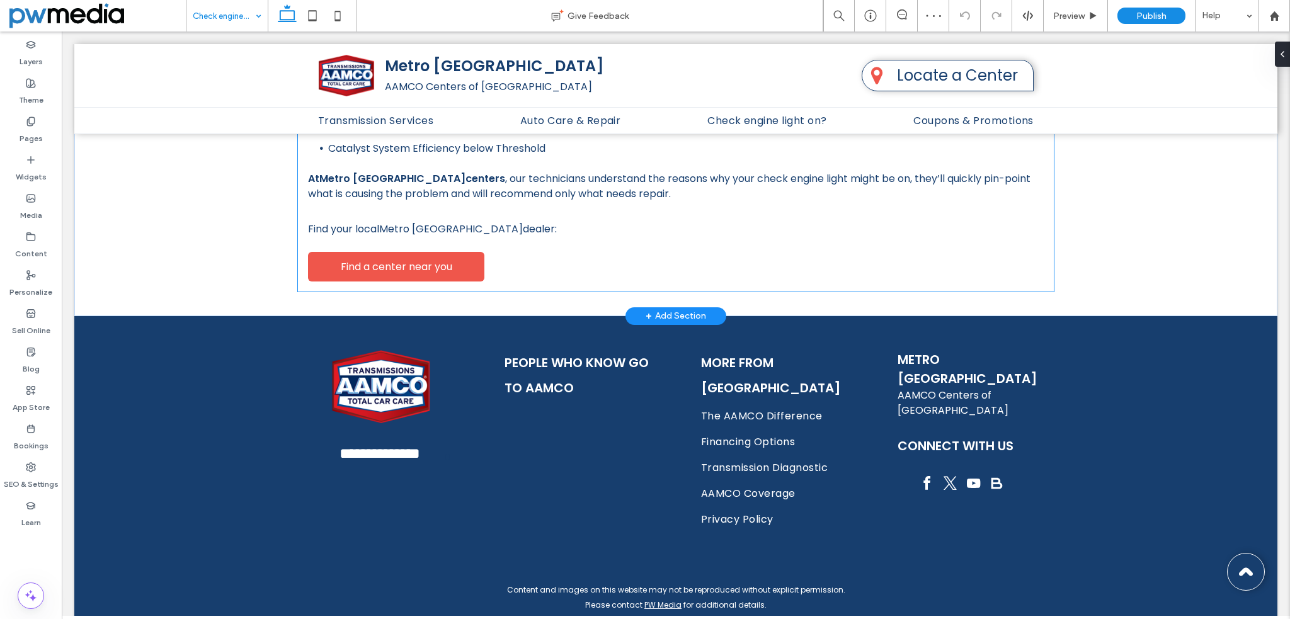
scroll to position [508, 0]
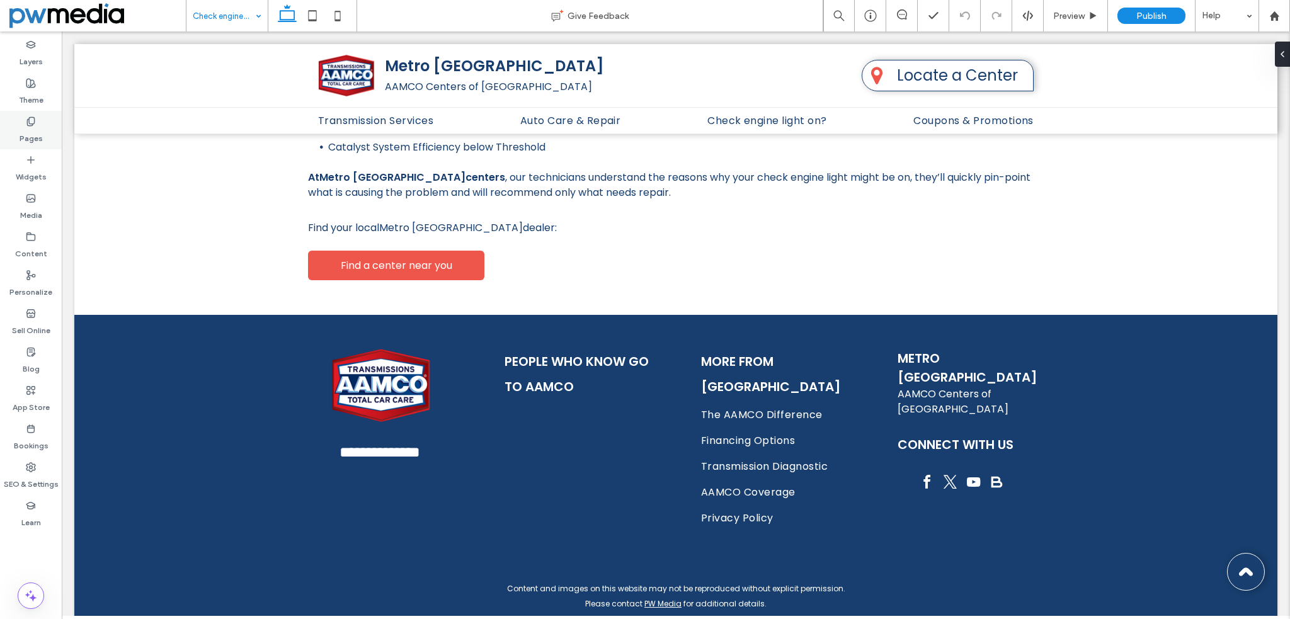
click at [35, 123] on icon at bounding box center [31, 121] width 10 height 10
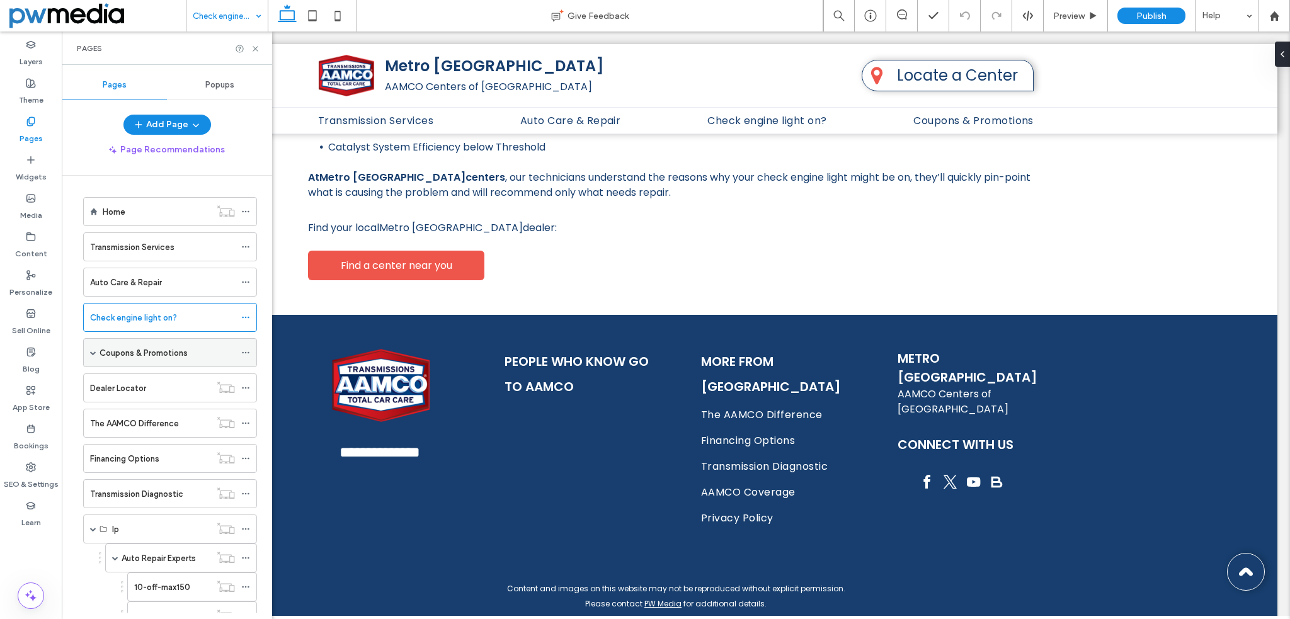
click at [164, 352] on label "Coupons & Promotions" at bounding box center [143, 353] width 88 height 22
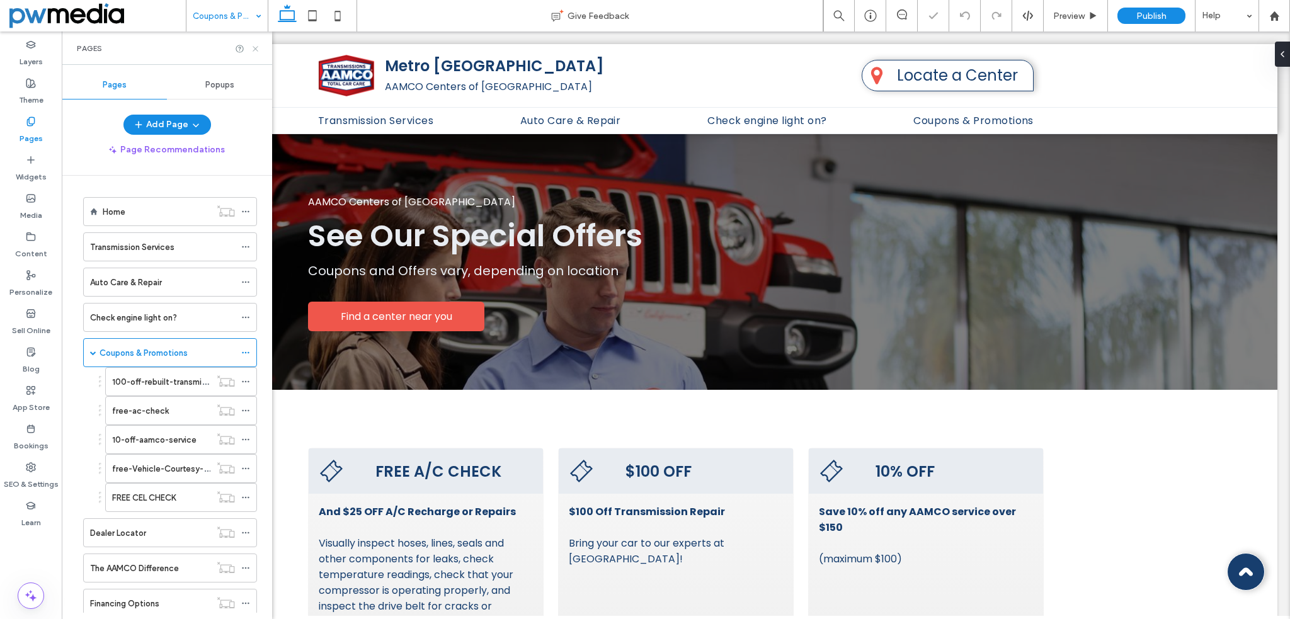
click at [257, 46] on icon at bounding box center [255, 48] width 9 height 9
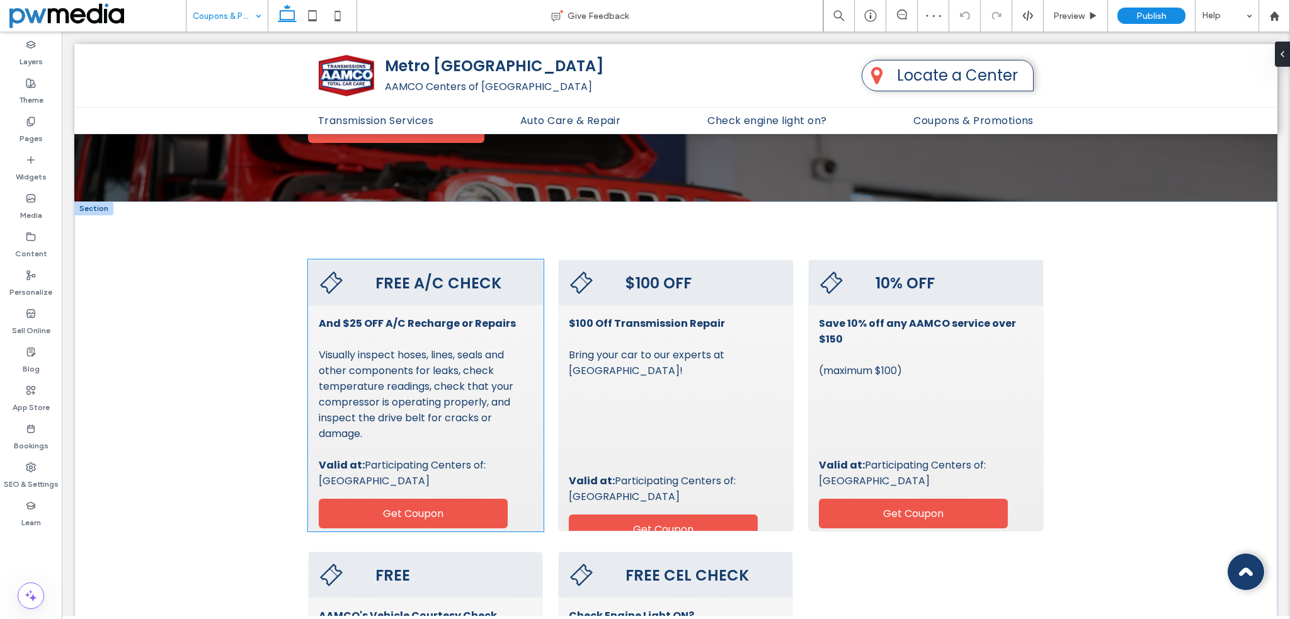
scroll to position [189, 0]
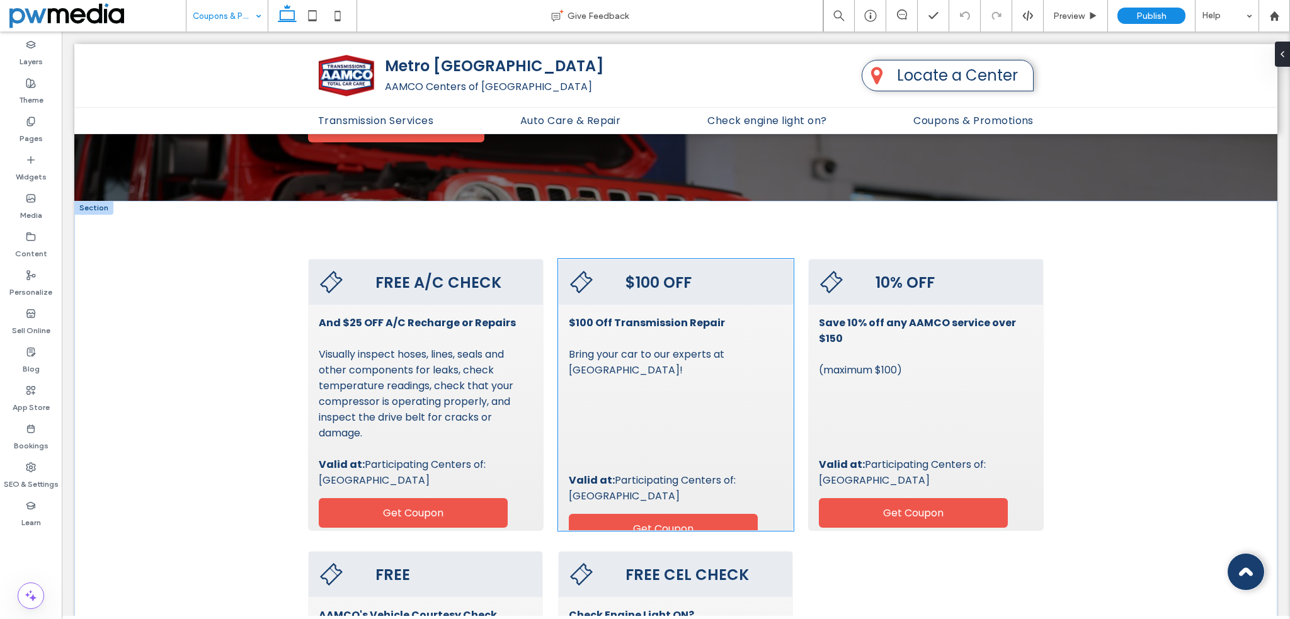
click at [619, 280] on h3 "$100 OFF" at bounding box center [661, 281] width 184 height 25
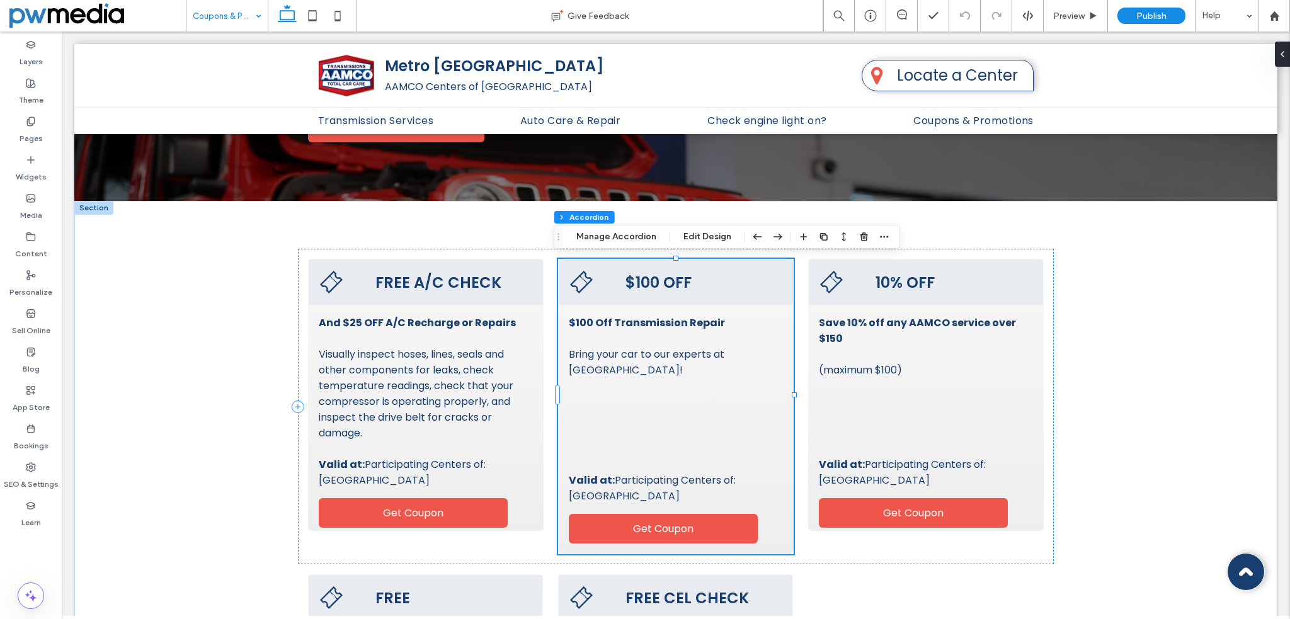
click at [581, 281] on icon at bounding box center [581, 281] width 25 height 25
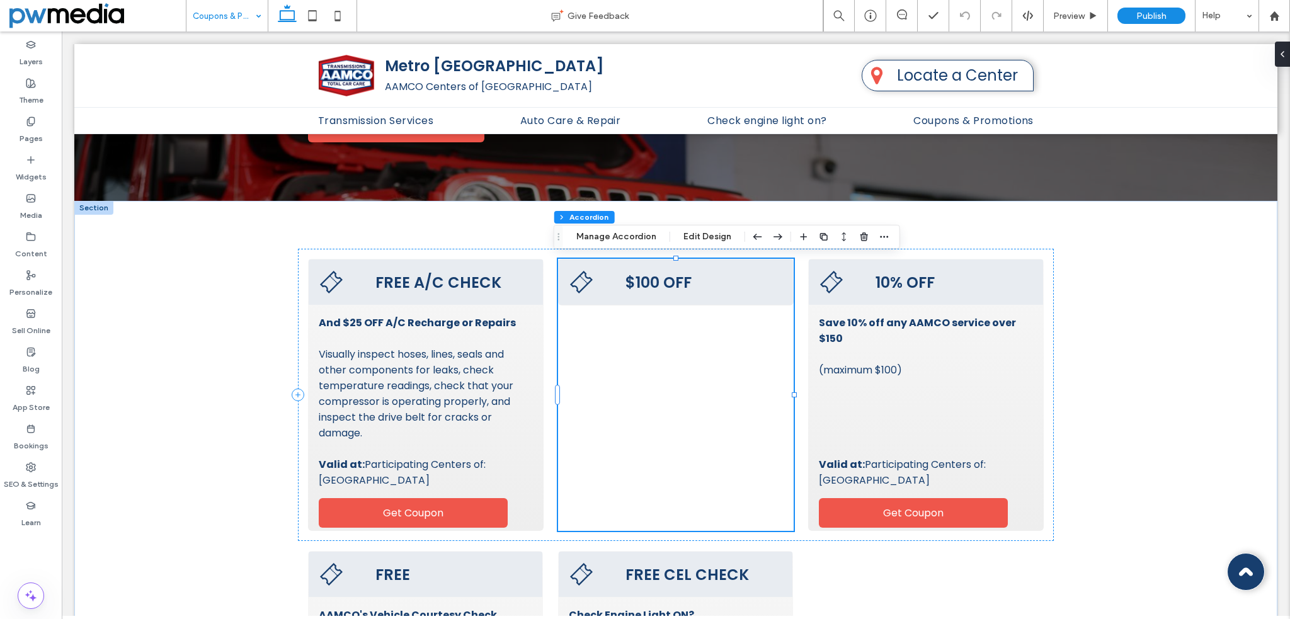
click at [581, 281] on icon at bounding box center [581, 281] width 25 height 25
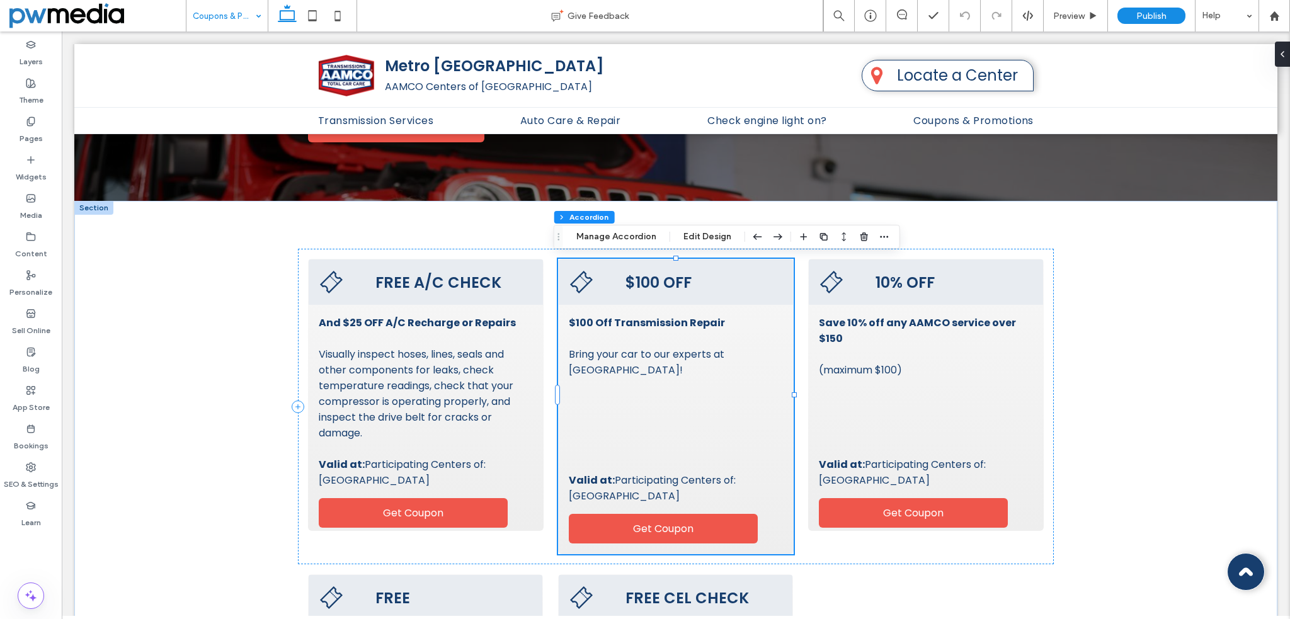
click at [581, 281] on icon at bounding box center [581, 281] width 25 height 25
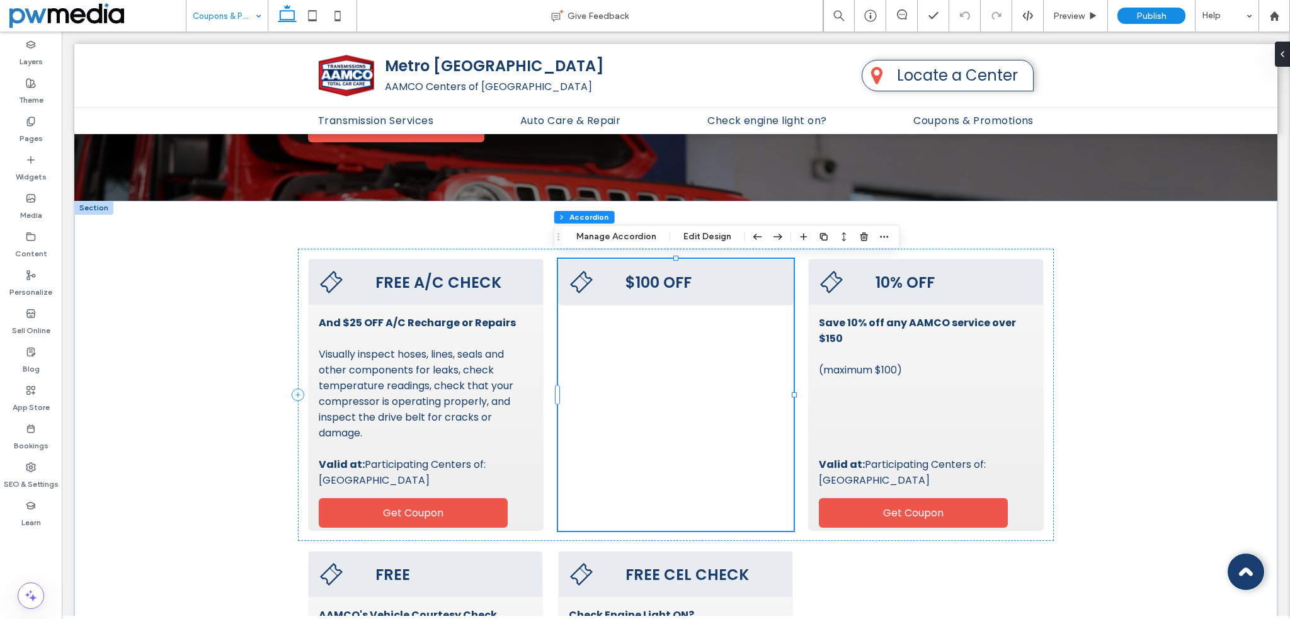
click at [639, 280] on span "$100 OFF" at bounding box center [688, 282] width 127 height 22
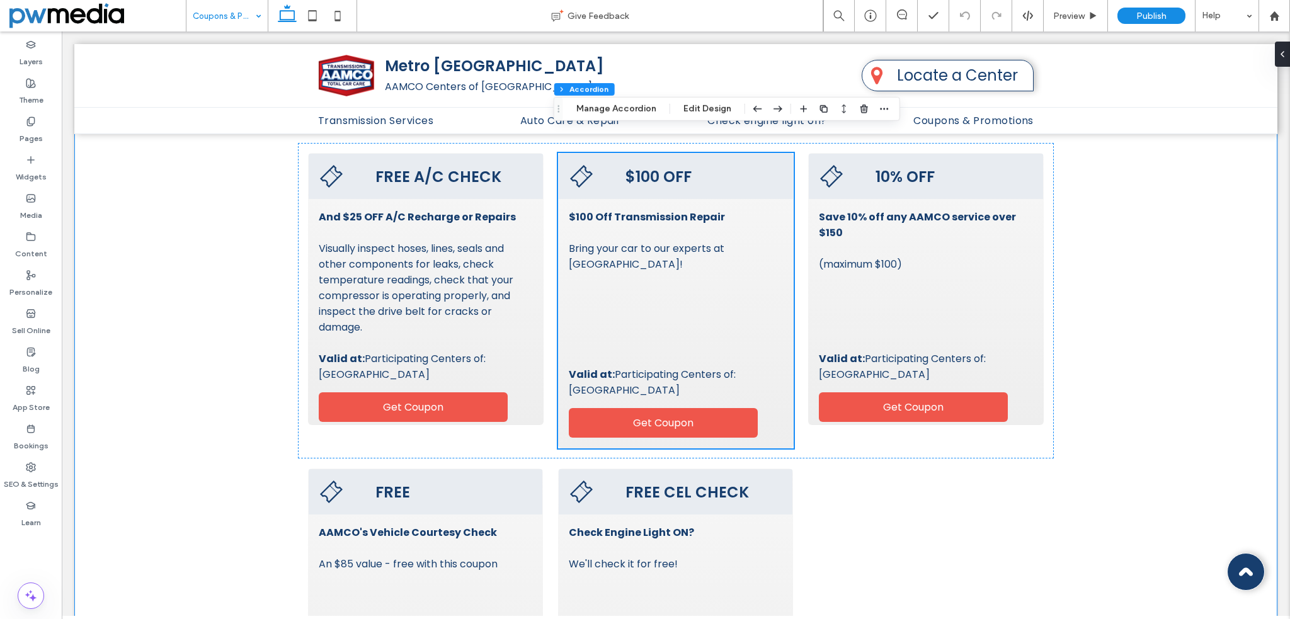
scroll to position [252, 0]
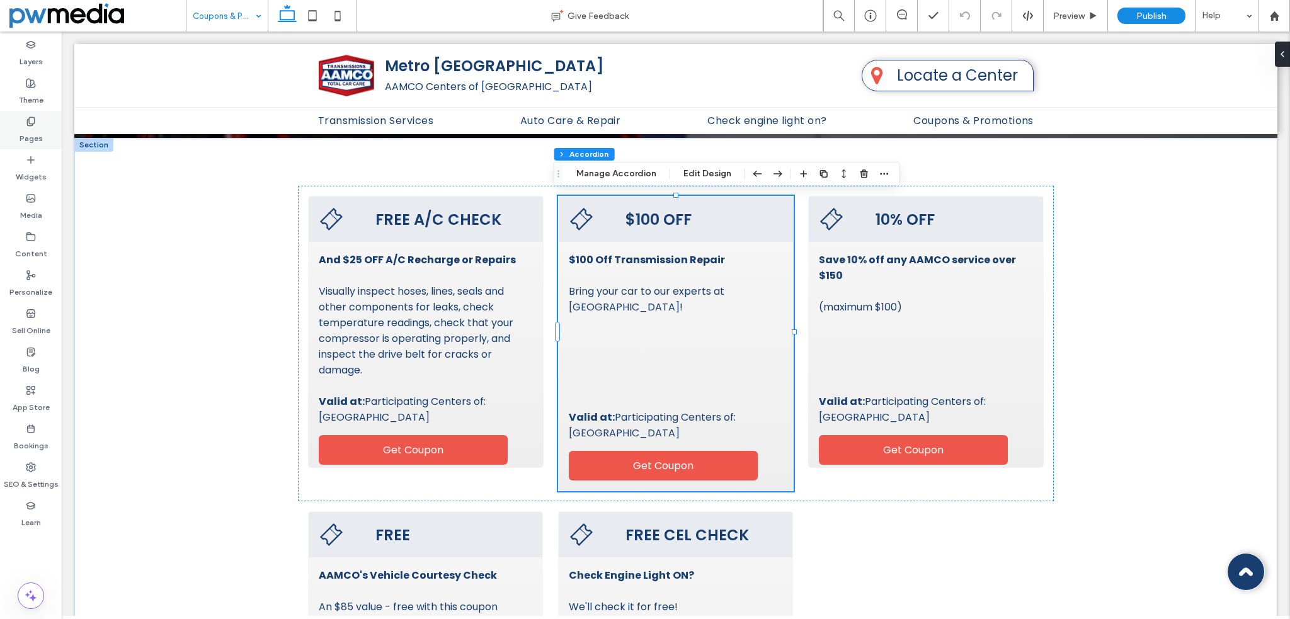
click at [20, 123] on div "Pages" at bounding box center [31, 130] width 62 height 38
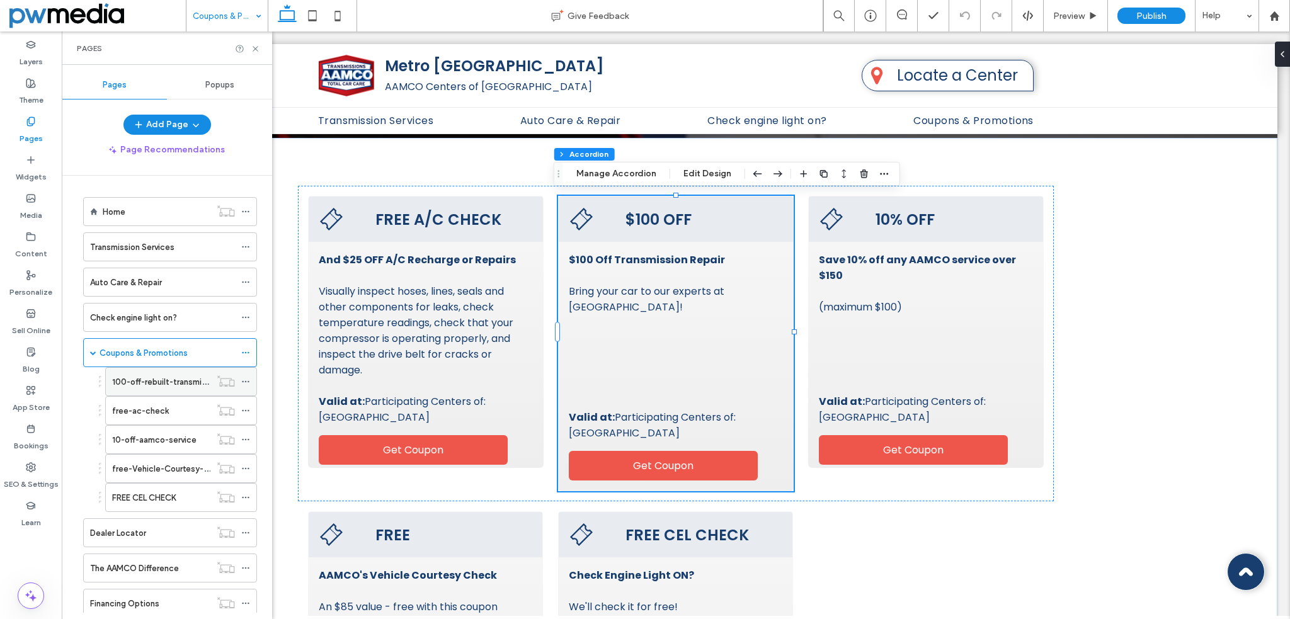
click at [144, 382] on label "100-off-rebuilt-transmission-site" at bounding box center [176, 382] width 128 height 22
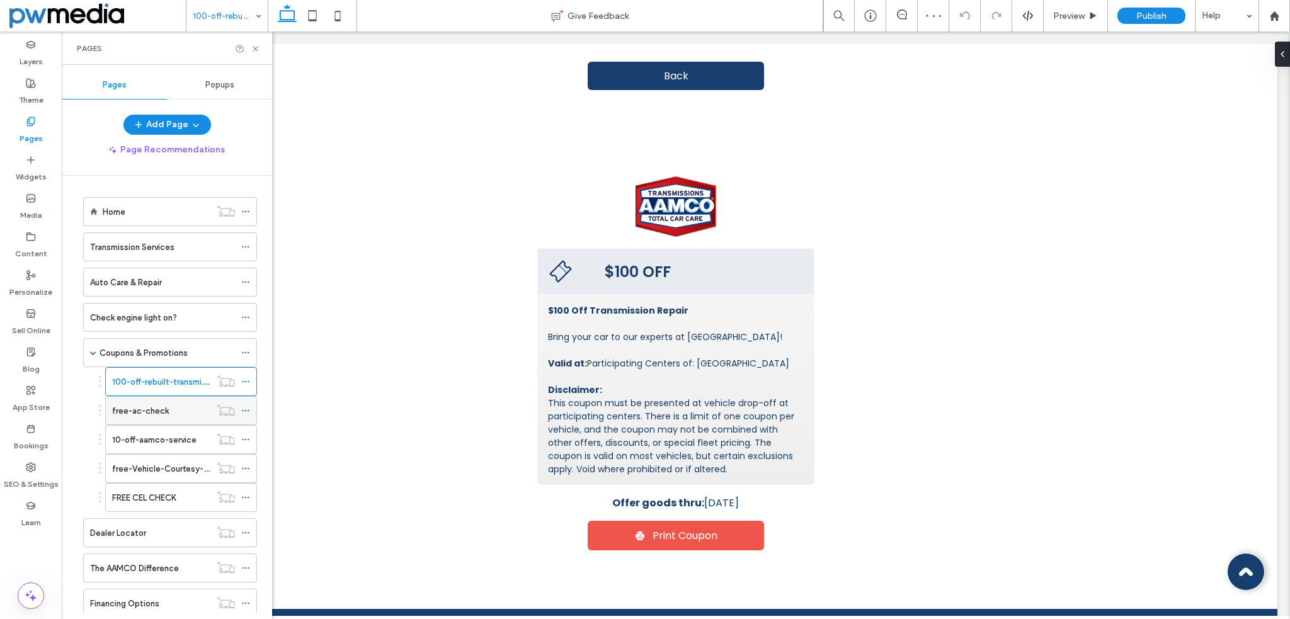
click at [193, 404] on div "free-ac-check" at bounding box center [161, 410] width 98 height 13
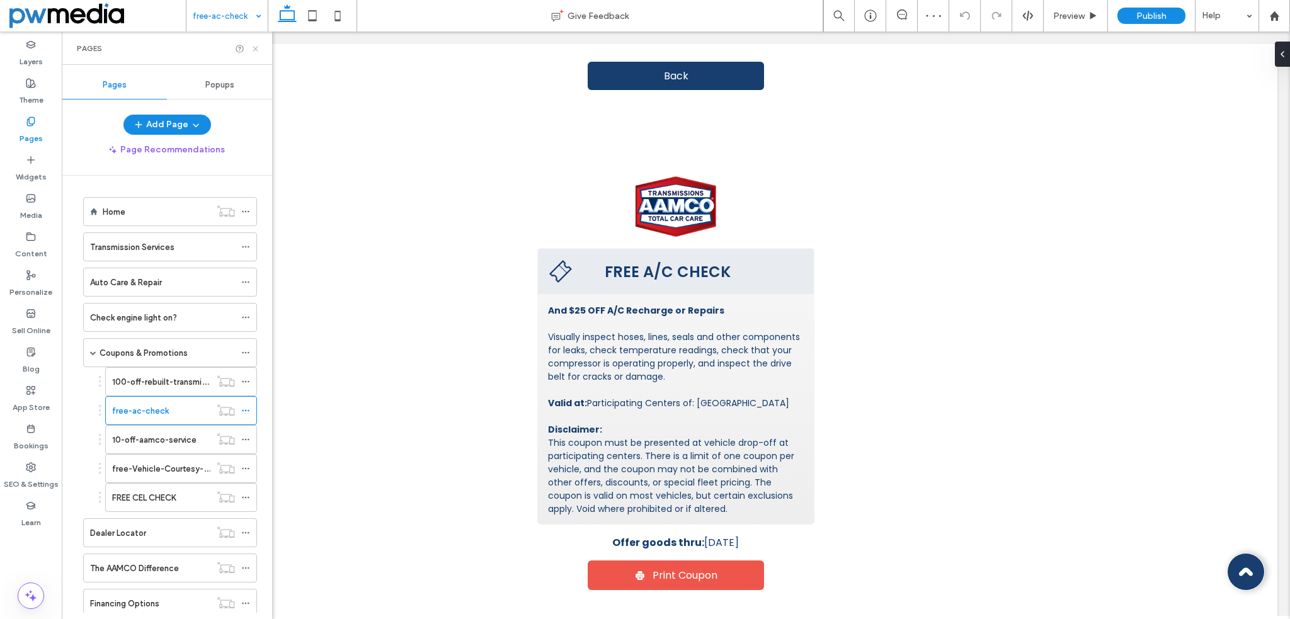
click at [256, 45] on icon at bounding box center [255, 48] width 9 height 9
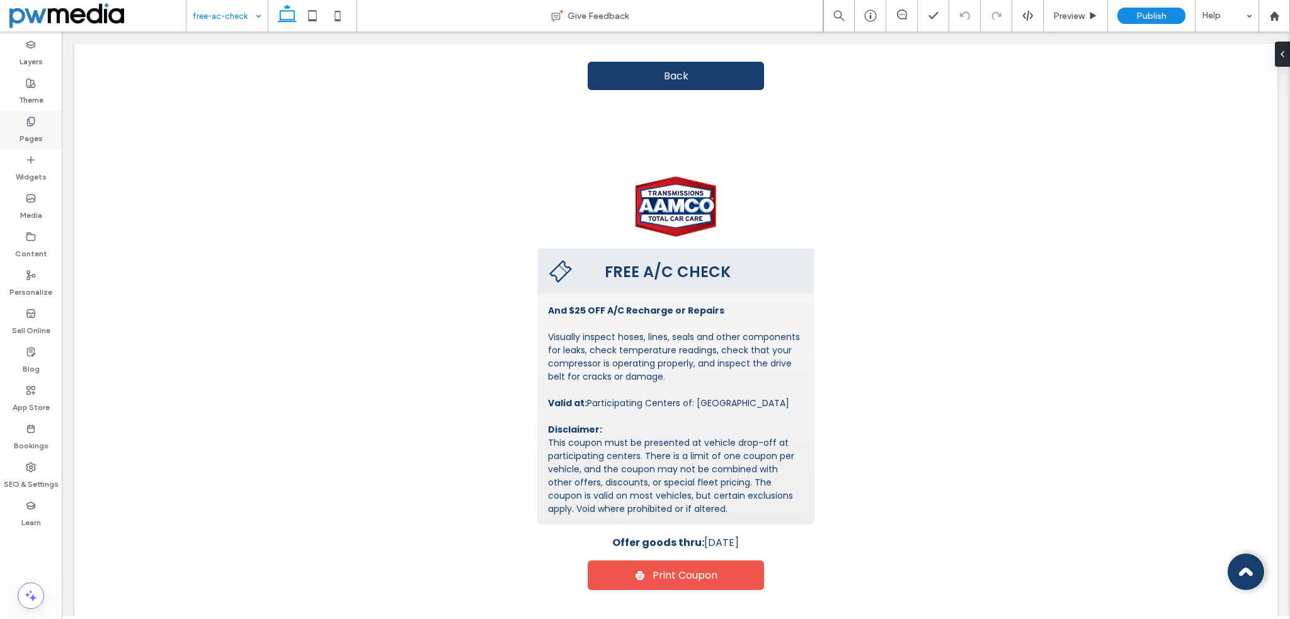
click at [41, 125] on div "Pages" at bounding box center [31, 130] width 62 height 38
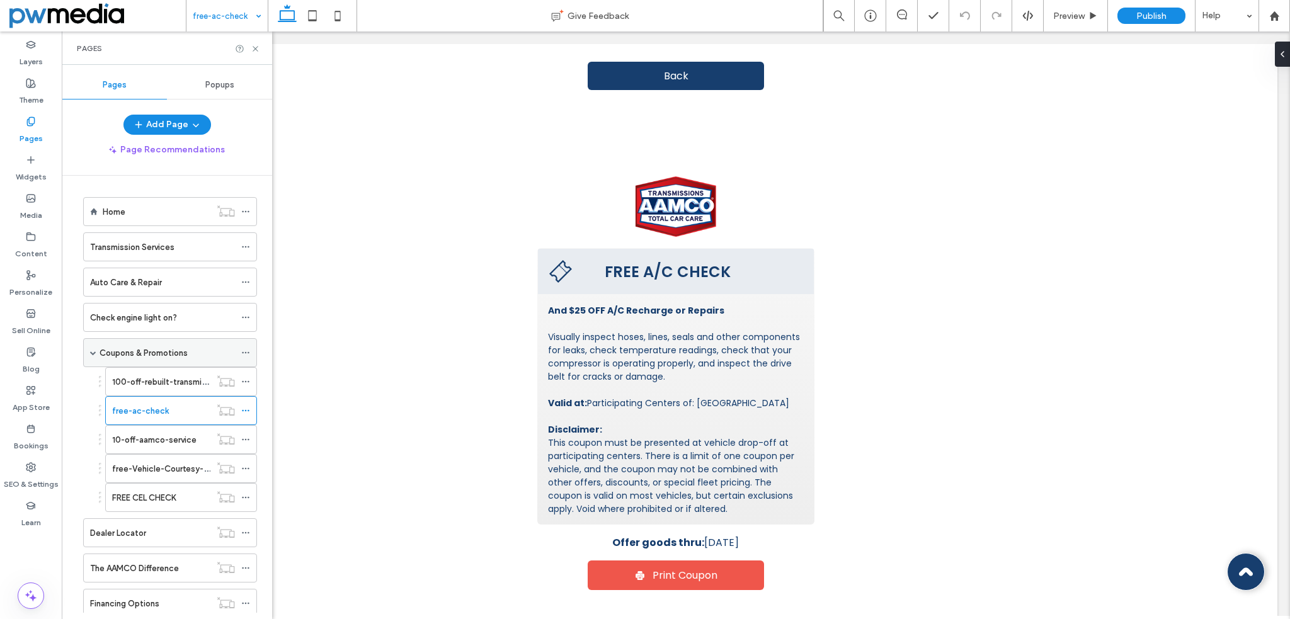
click at [93, 349] on span at bounding box center [93, 352] width 6 height 6
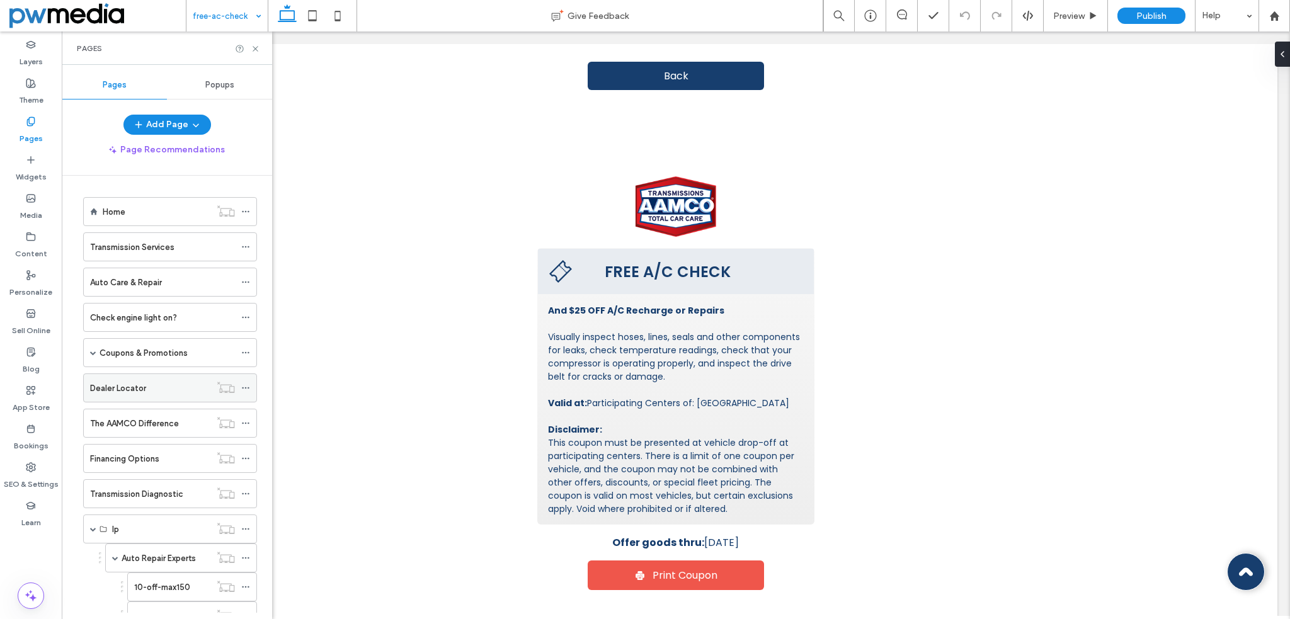
click at [127, 391] on label "Dealer Locator" at bounding box center [118, 388] width 56 height 22
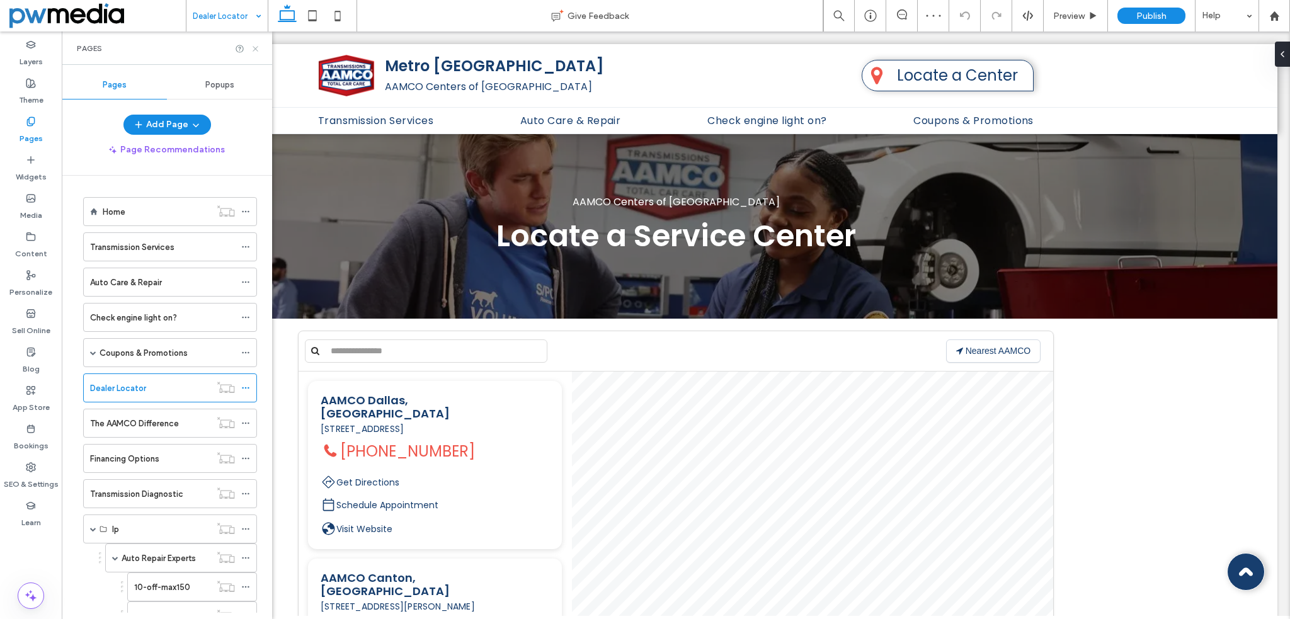
click at [256, 45] on icon at bounding box center [255, 48] width 9 height 9
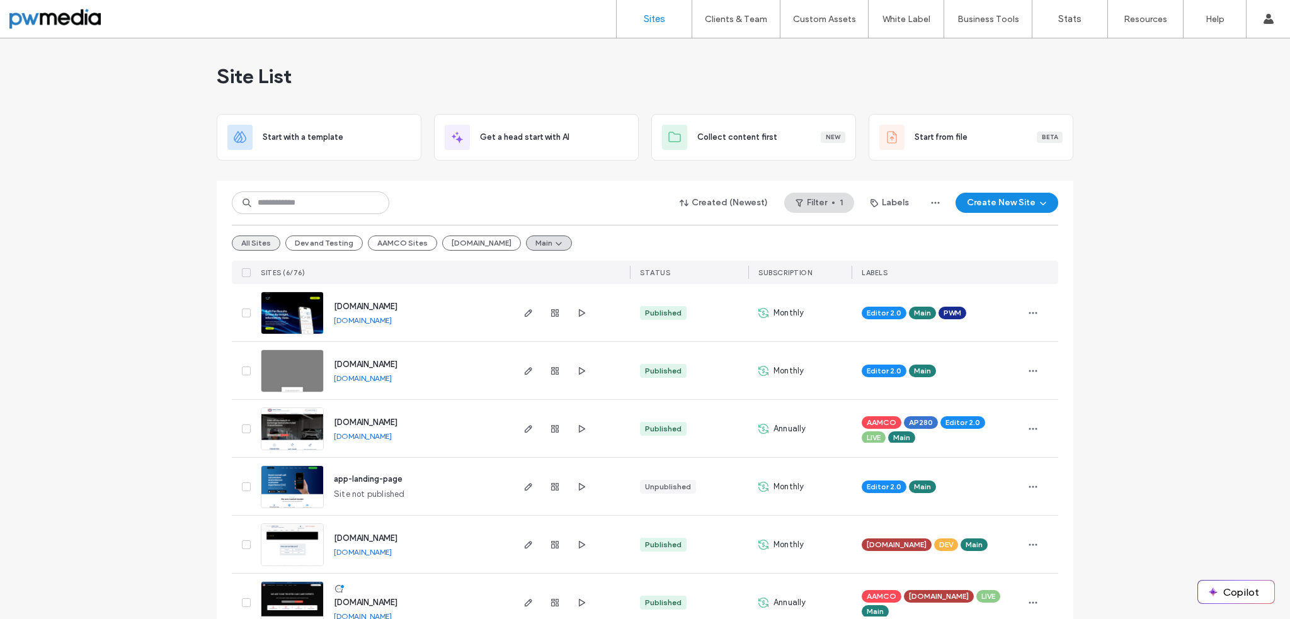
click at [262, 241] on button "All Sites" at bounding box center [256, 242] width 48 height 15
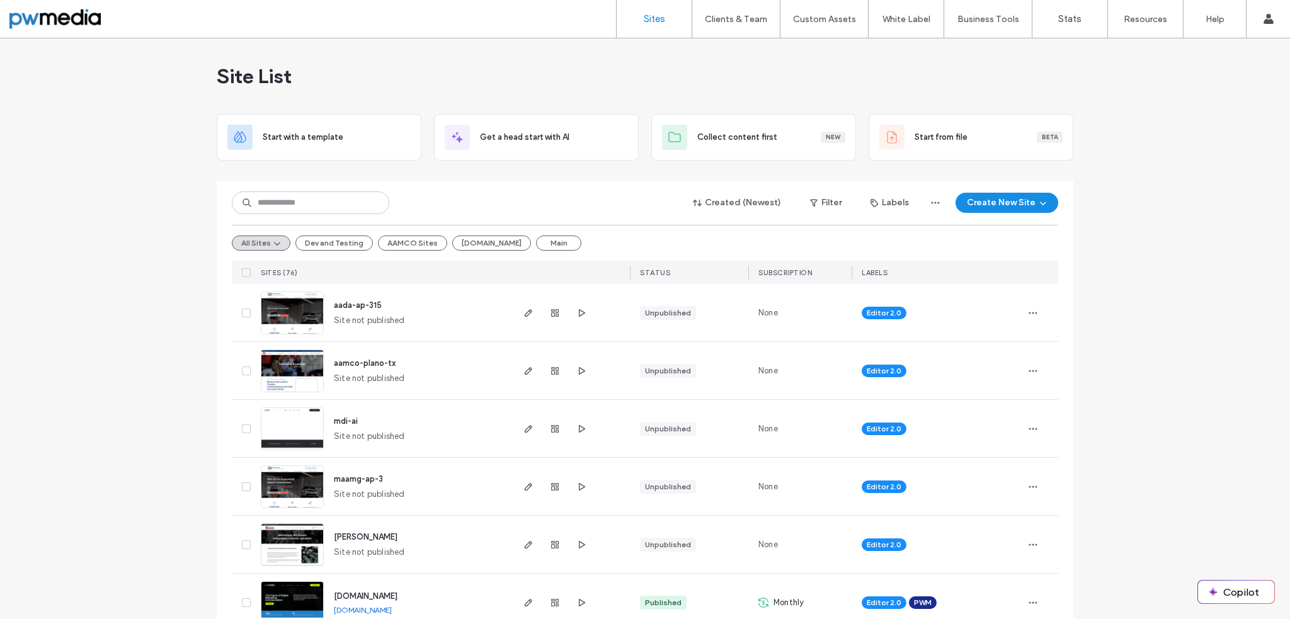
click at [290, 310] on img at bounding box center [292, 335] width 62 height 86
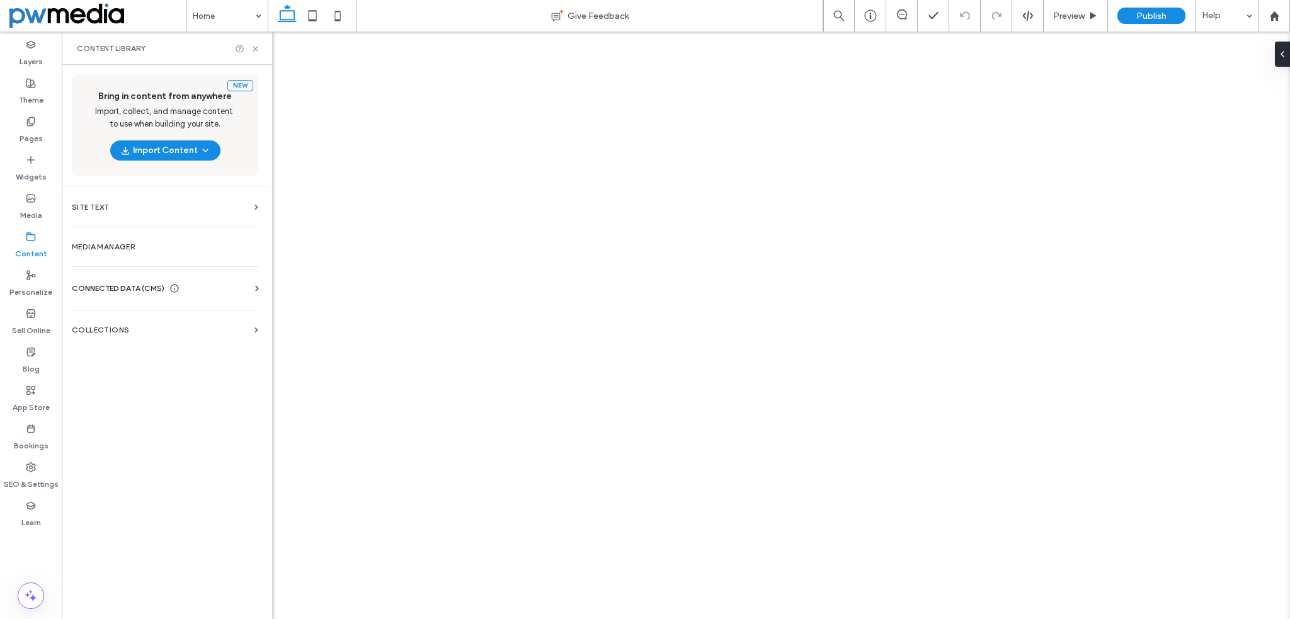
click at [137, 323] on section "Collections" at bounding box center [165, 329] width 207 height 29
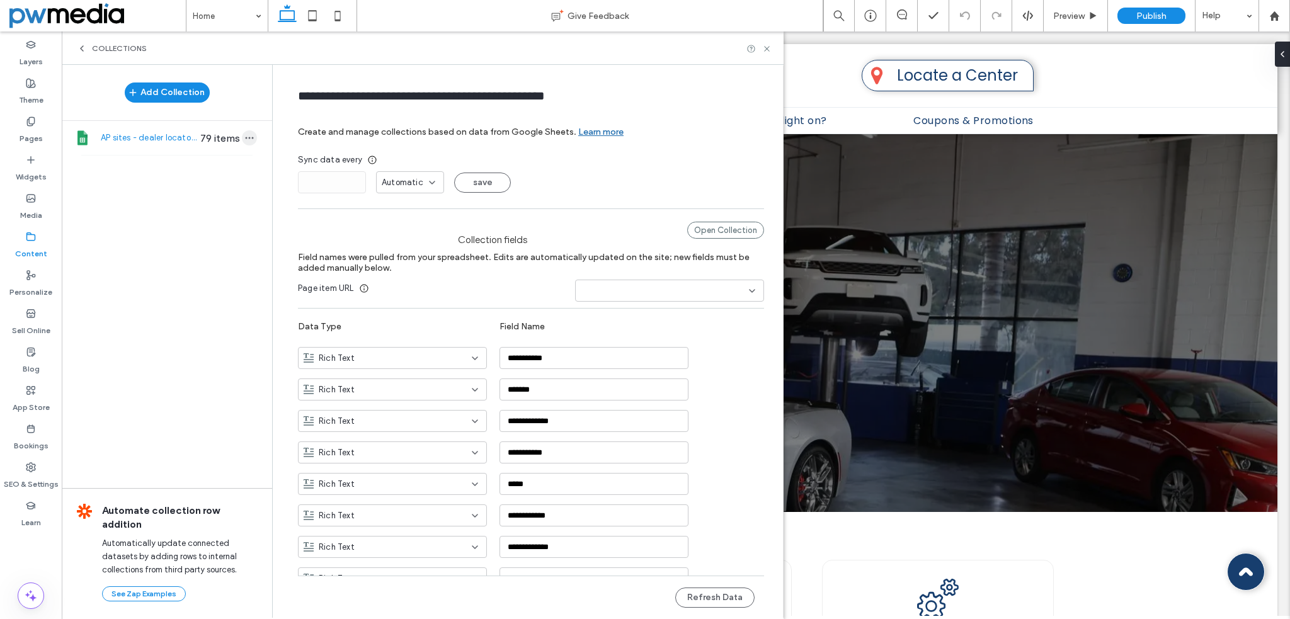
click at [247, 133] on icon "button" at bounding box center [249, 138] width 10 height 10
click at [307, 88] on span "Refresh Data" at bounding box center [307, 90] width 50 height 13
click at [30, 242] on label "Content" at bounding box center [31, 251] width 32 height 18
click at [30, 196] on icon at bounding box center [31, 198] width 10 height 10
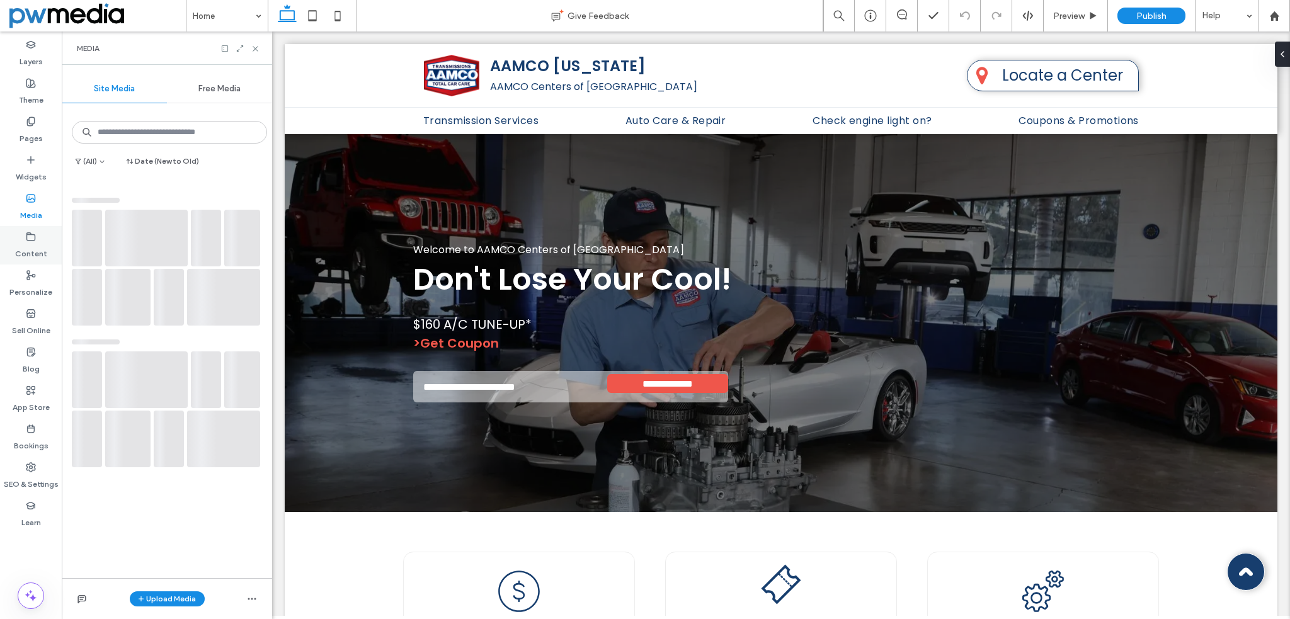
click at [30, 243] on label "Content" at bounding box center [31, 251] width 32 height 18
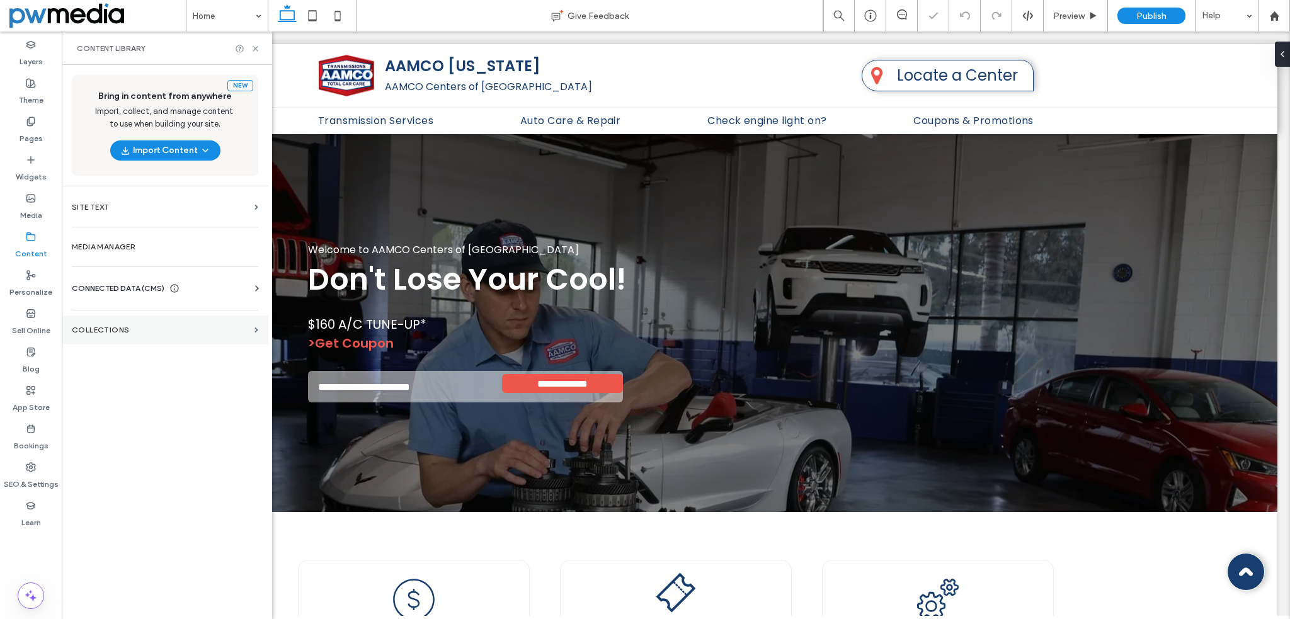
click at [110, 332] on label "Collections" at bounding box center [161, 330] width 178 height 9
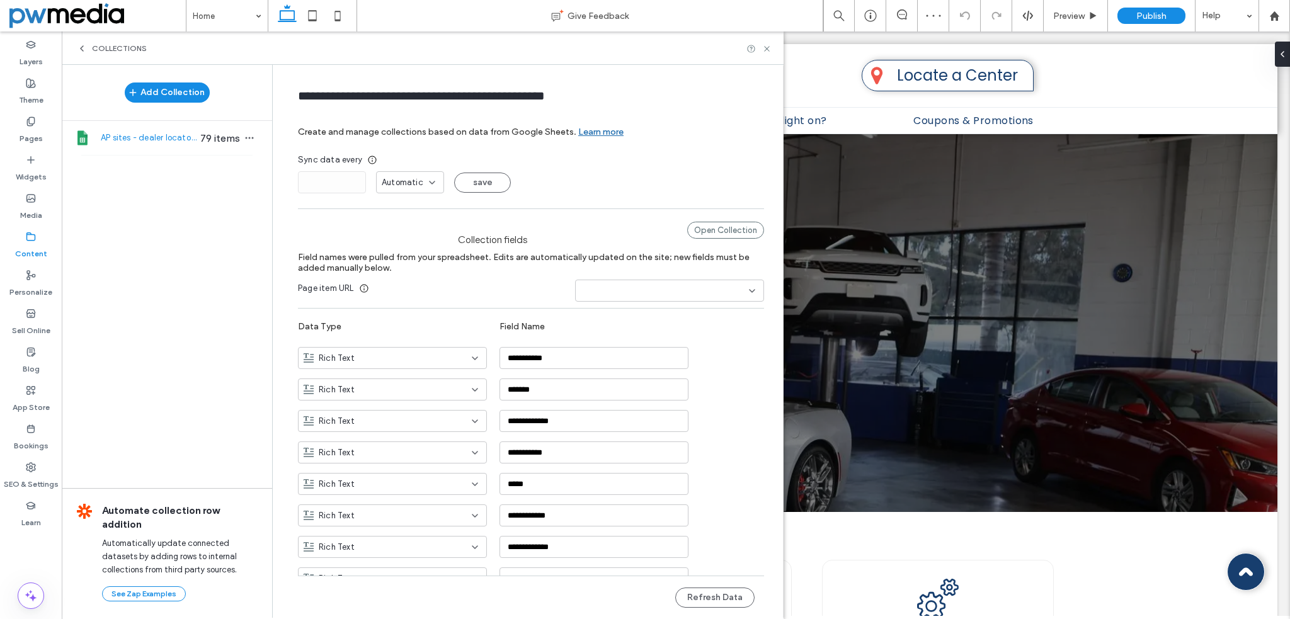
click at [84, 44] on icon at bounding box center [82, 48] width 10 height 10
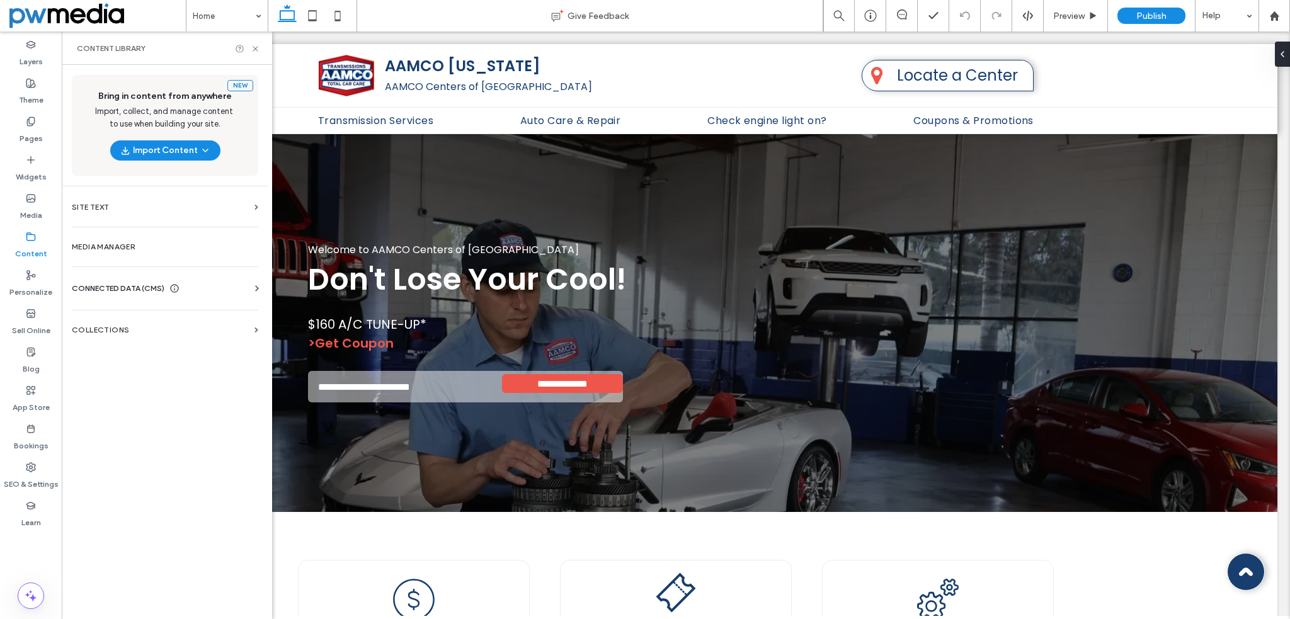
click at [105, 289] on span "CONNECTED DATA (CMS)" at bounding box center [118, 288] width 93 height 13
click at [136, 354] on section "Business Text" at bounding box center [167, 348] width 191 height 29
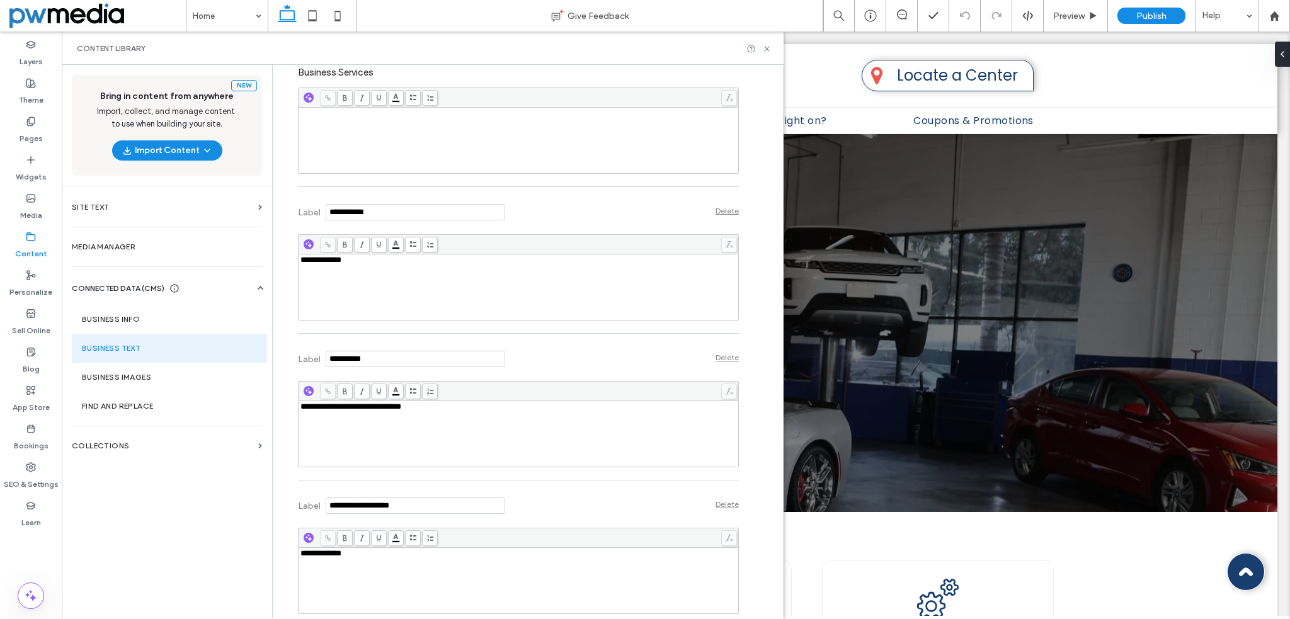
scroll to position [473, 0]
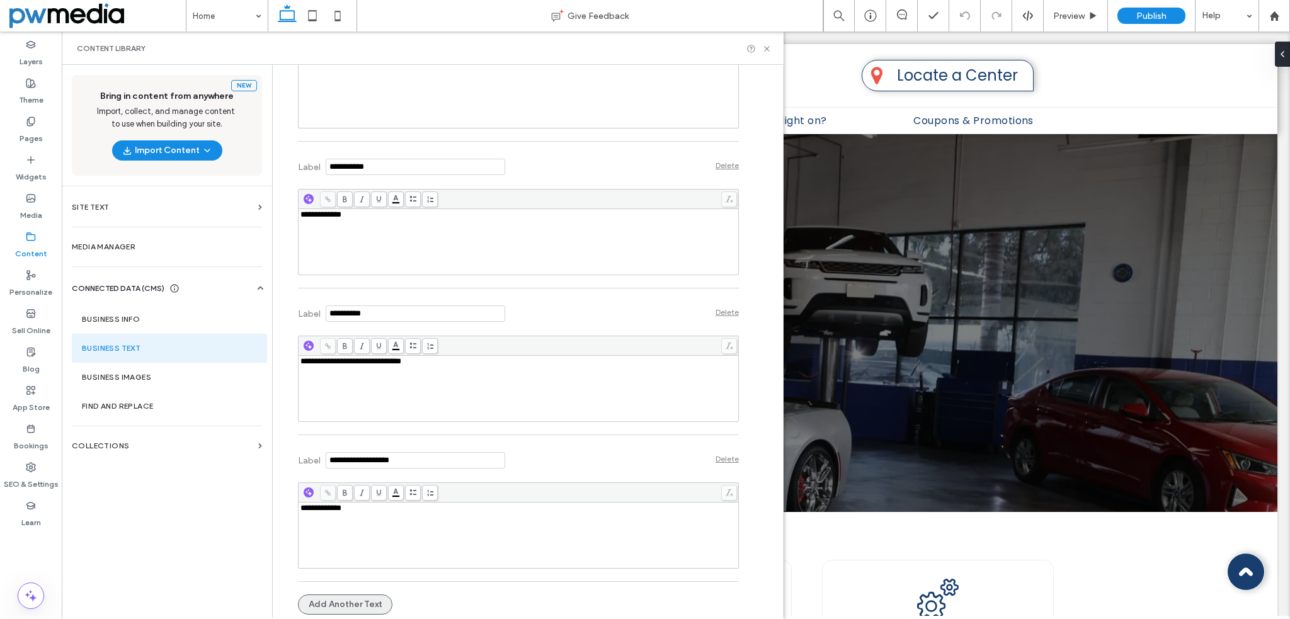
click at [341, 600] on button "Add Another Text" at bounding box center [345, 604] width 94 height 20
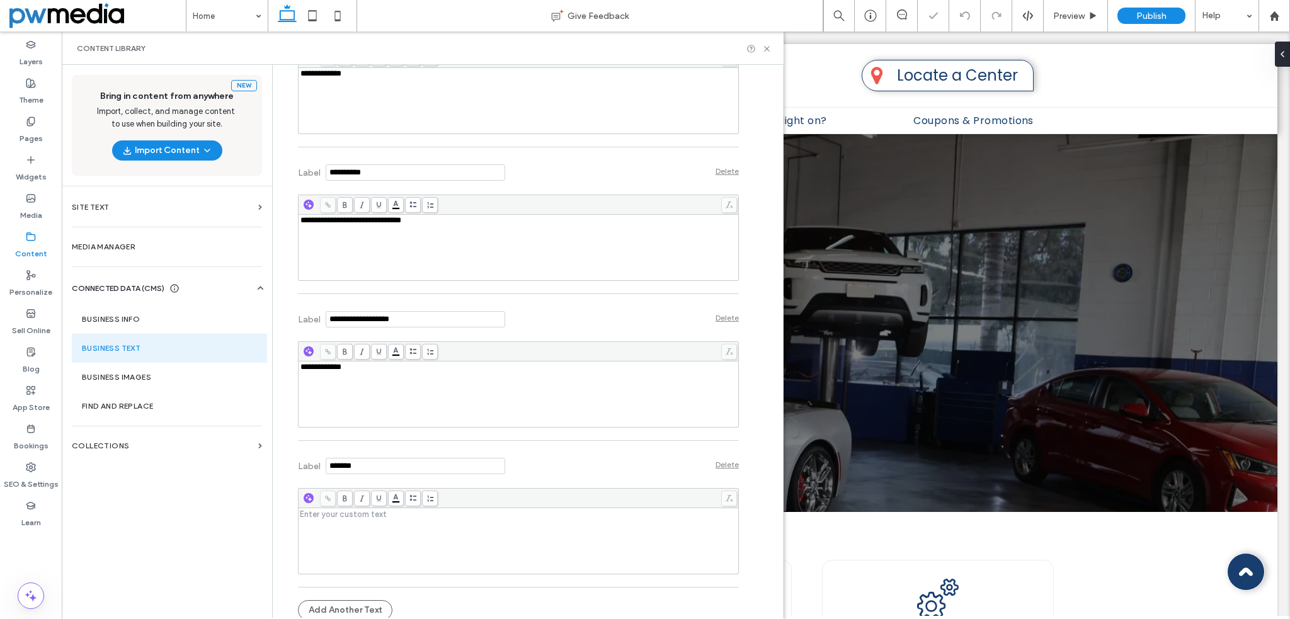
scroll to position [620, 0]
click at [365, 455] on input "Label" at bounding box center [415, 461] width 179 height 16
type input "**********"
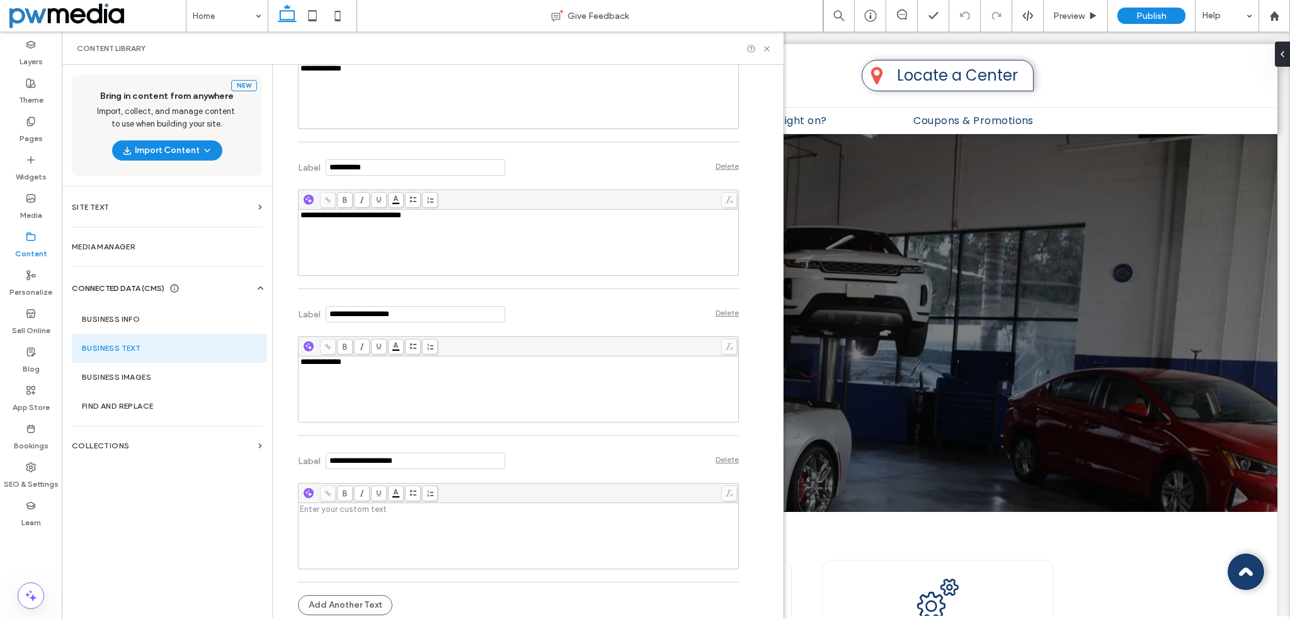
click at [381, 531] on div "Rich Text Editor" at bounding box center [518, 535] width 436 height 63
click at [743, 548] on div "**********" at bounding box center [531, 341] width 504 height 553
click at [763, 48] on icon at bounding box center [766, 48] width 9 height 9
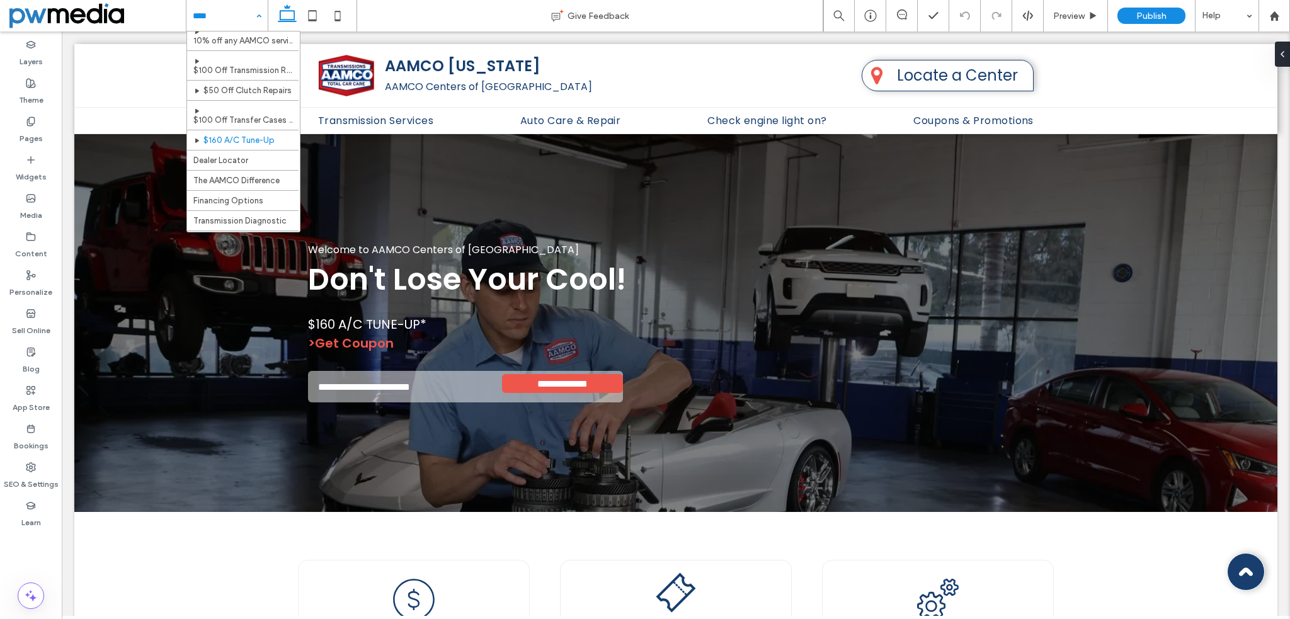
scroll to position [189, 0]
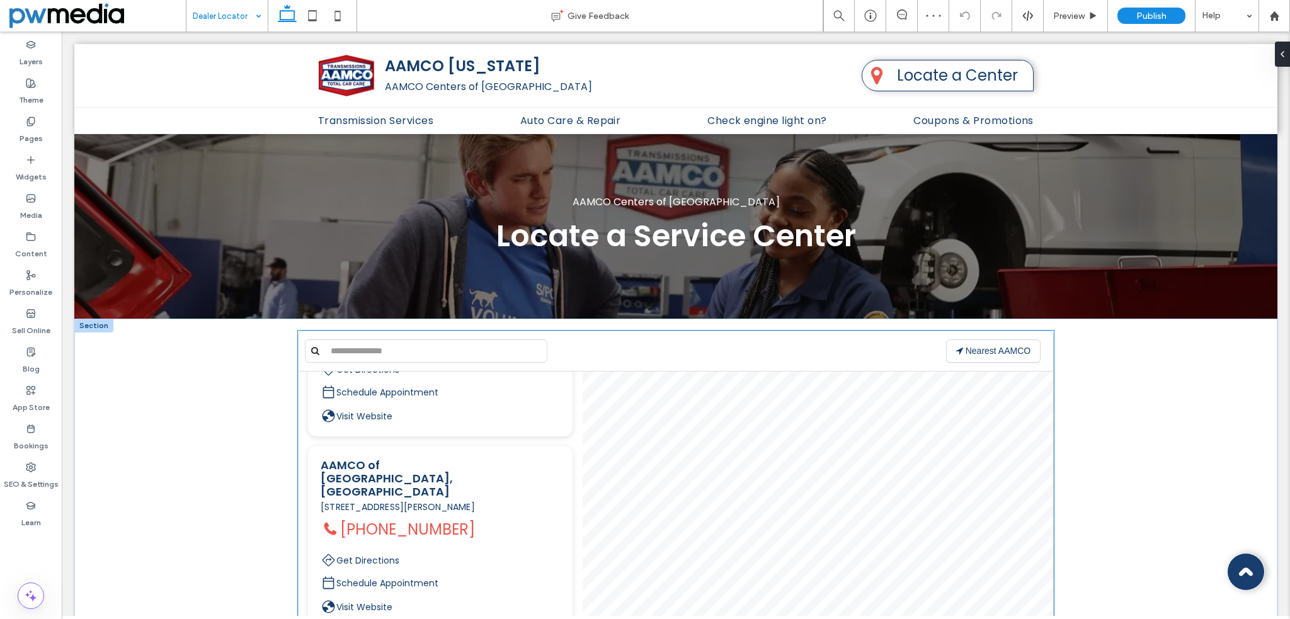
click at [516, 393] on div "AAMCO of Hackettstown, NJ 400-C High Street, Hackettstown, NJ 07840 (908) 652-6…" at bounding box center [440, 345] width 264 height 181
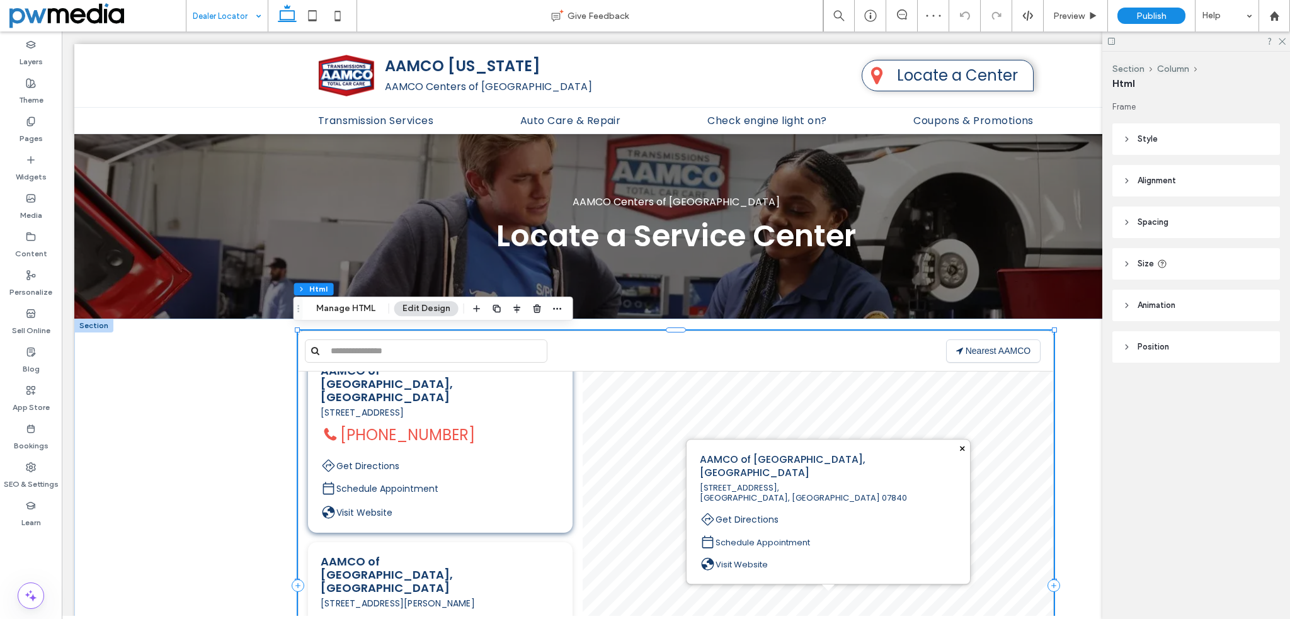
scroll to position [9, 0]
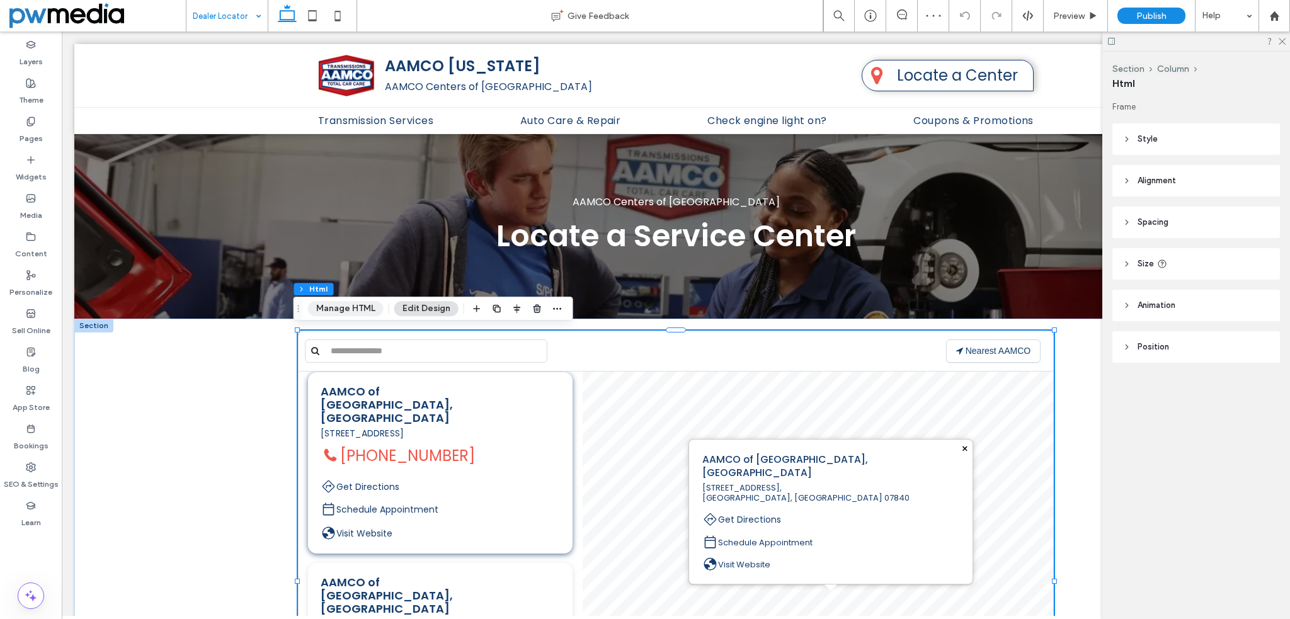
click at [355, 306] on button "Manage HTML" at bounding box center [346, 308] width 76 height 15
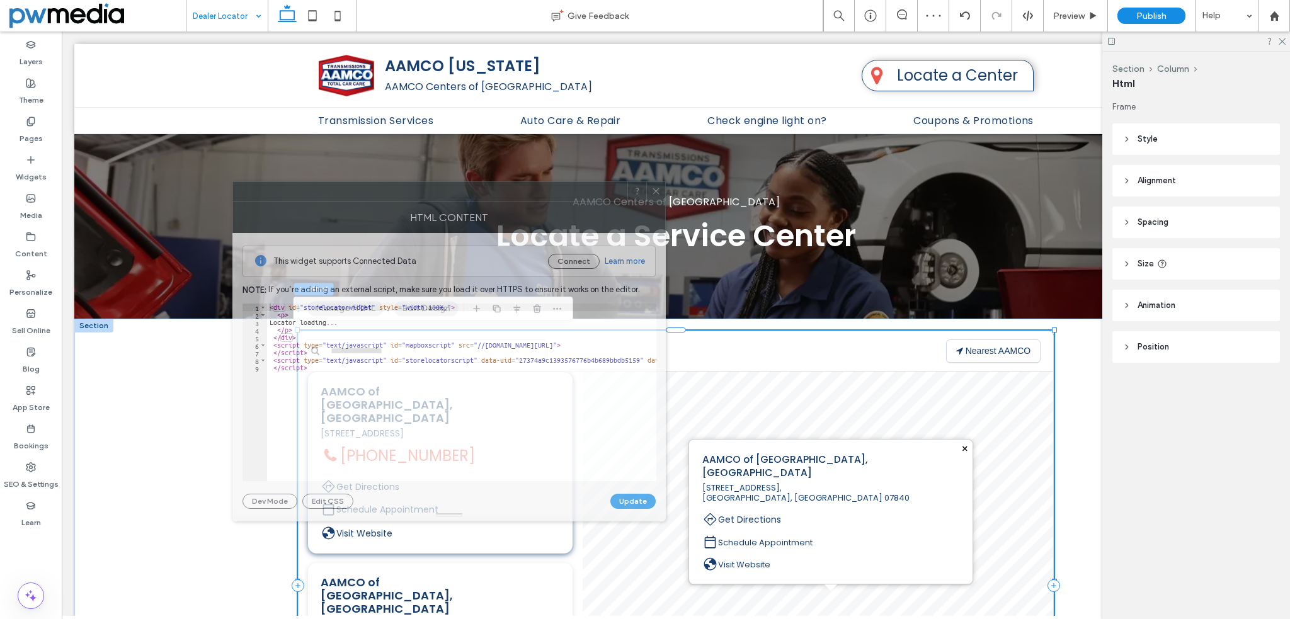
drag, startPoint x: 999, startPoint y: 157, endPoint x: 394, endPoint y: 232, distance: 609.8
click at [388, 200] on div at bounding box center [430, 191] width 394 height 19
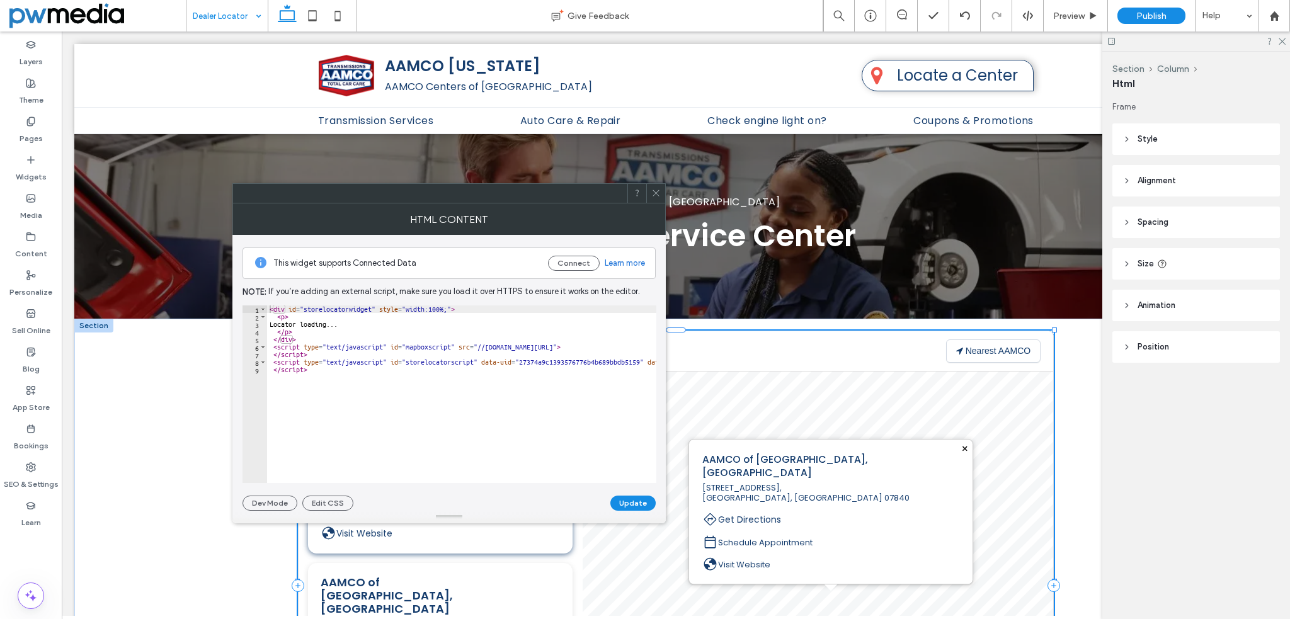
click at [346, 371] on div "< div id = "storelocatorwidget" style = "width:100%;" > < p > Locator loading..…" at bounding box center [719, 401] width 904 height 193
click at [583, 259] on button "Connect" at bounding box center [574, 263] width 52 height 15
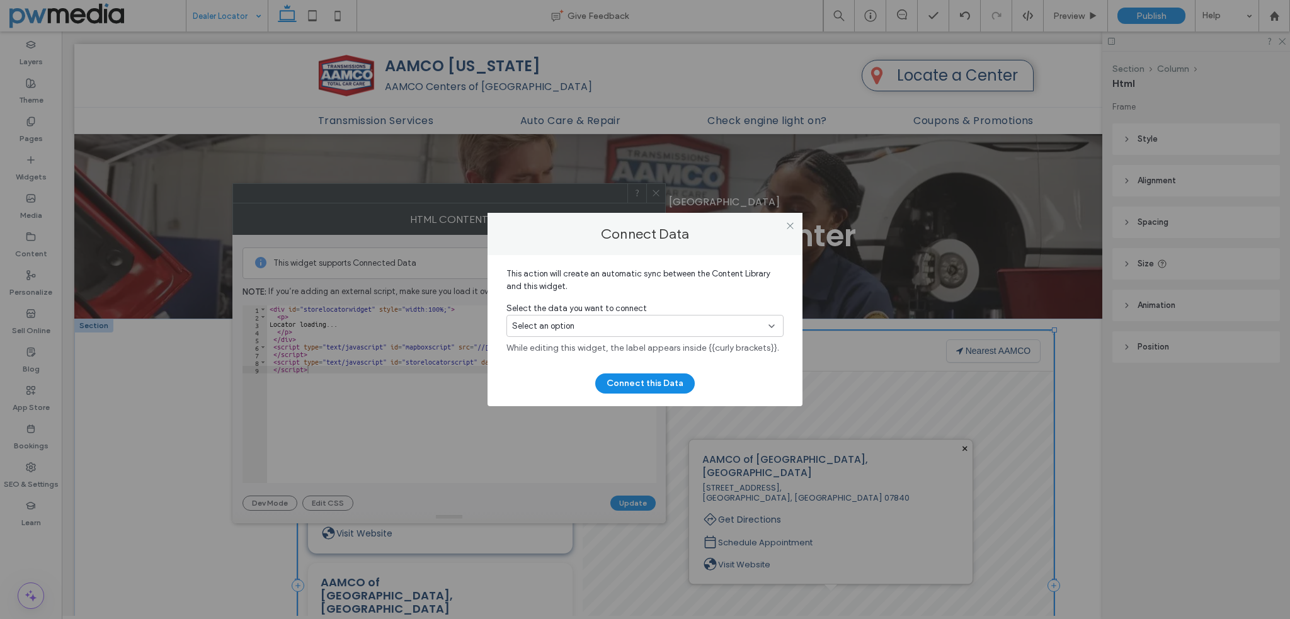
click at [607, 331] on div "Select an option" at bounding box center [637, 326] width 251 height 13
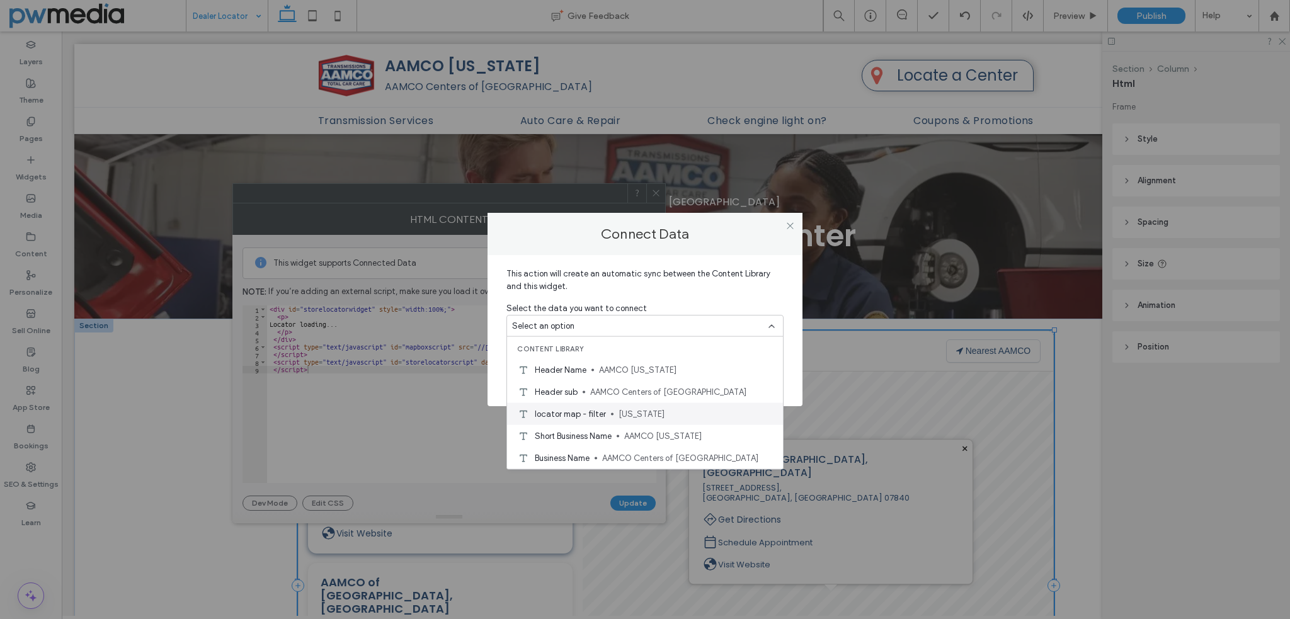
click at [618, 407] on span "Arizona" at bounding box center [695, 413] width 154 height 13
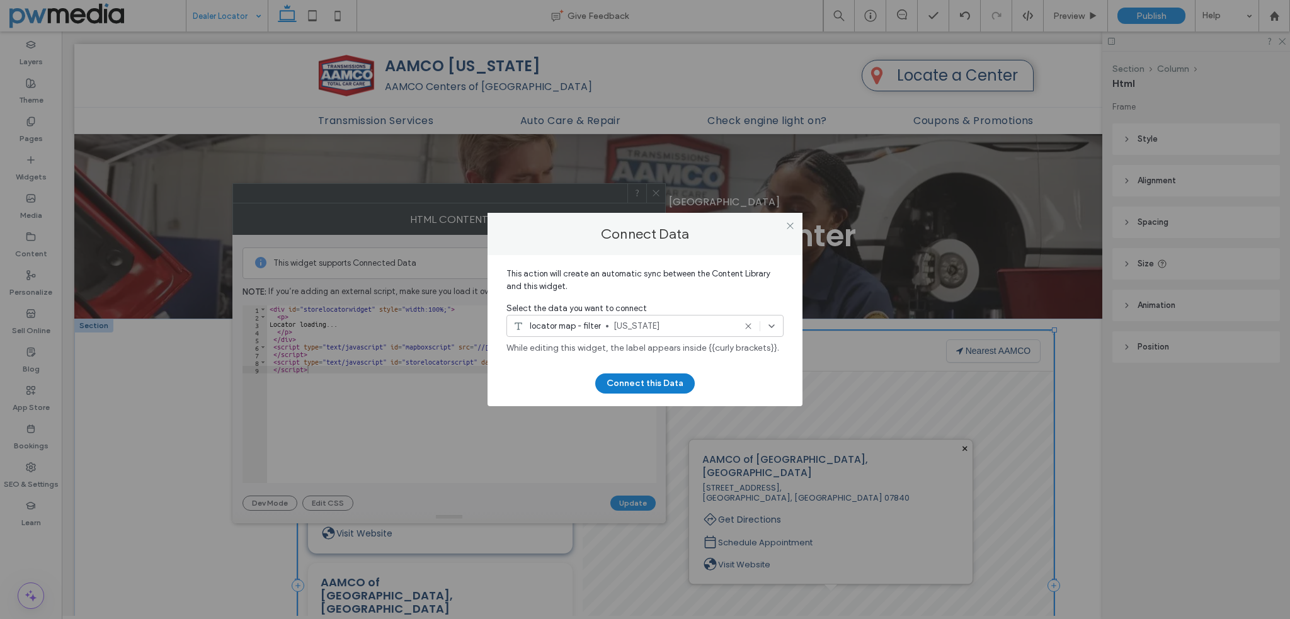
click at [637, 387] on button "Connect this Data" at bounding box center [644, 383] width 99 height 20
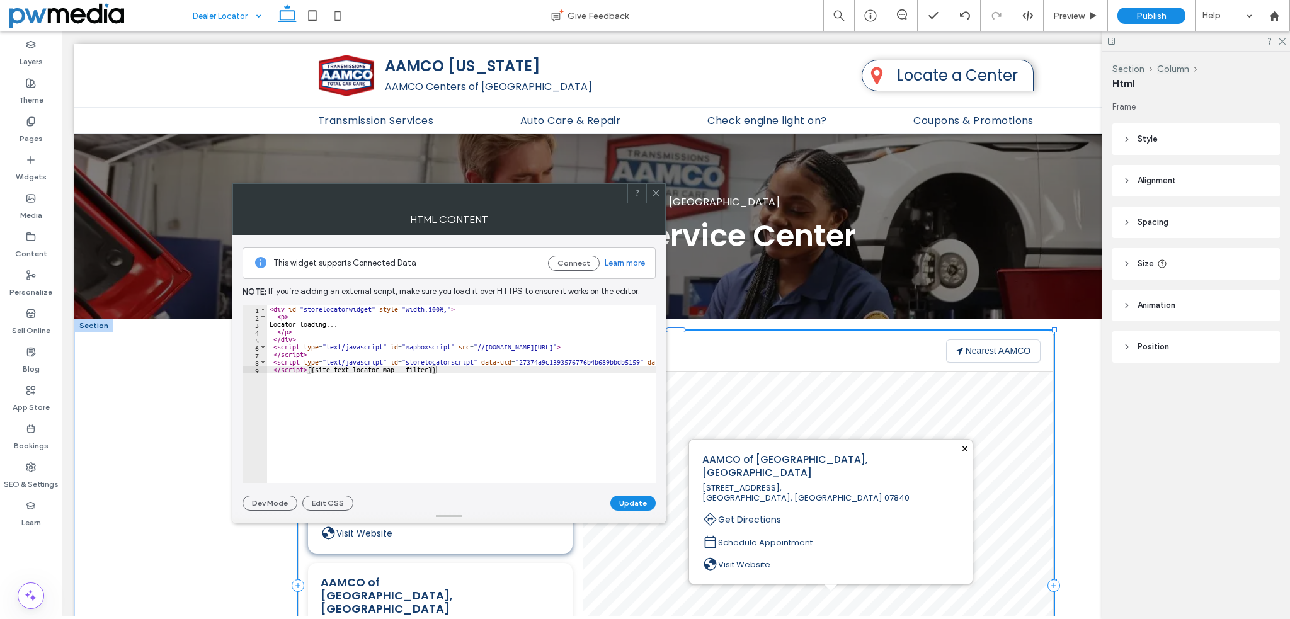
click at [569, 367] on div "< div id = "storelocatorwidget" style = "width:100%;" > < p > Locator loading..…" at bounding box center [719, 397] width 904 height 184
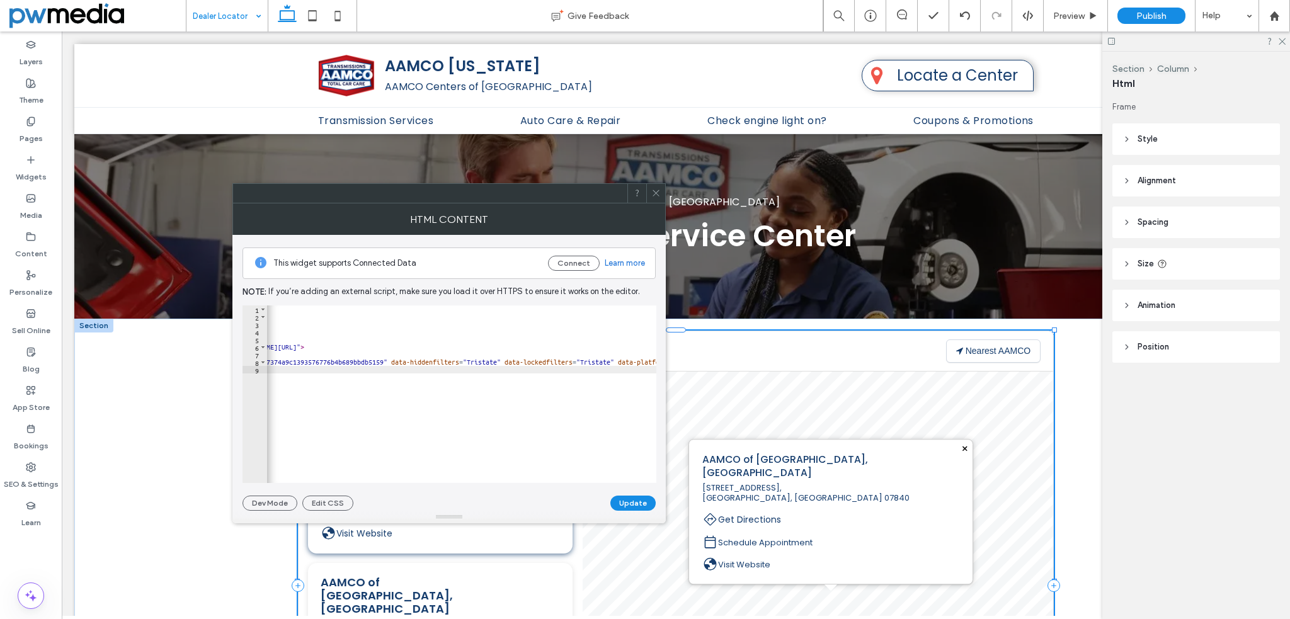
scroll to position [0, 256]
click at [481, 360] on div "< div id = "storelocatorwidget" style = "width:100%;" > < p > Locator loading..…" at bounding box center [463, 397] width 904 height 184
paste textarea "**********"
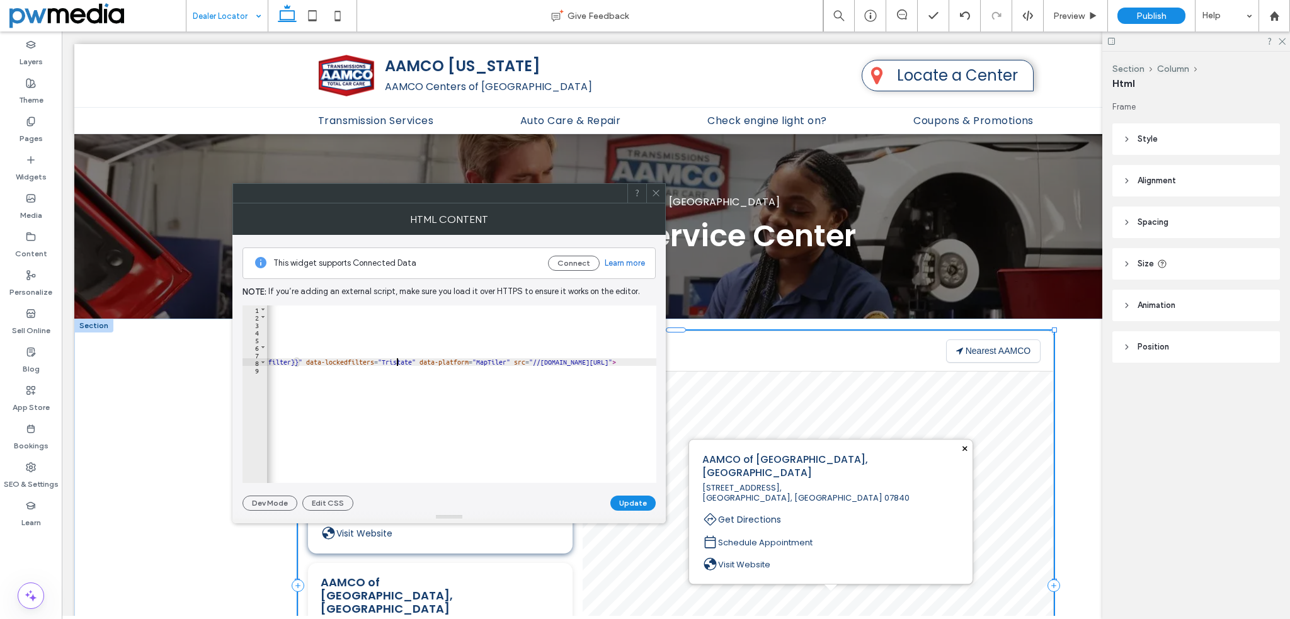
click at [398, 359] on div "< div id = "storelocatorwidget" style = "width:100%;" > < p > Locator loading..…" at bounding box center [215, 397] width 1002 height 184
paste textarea "**********"
type textarea "**********"
click at [641, 501] on button "Update" at bounding box center [632, 503] width 45 height 15
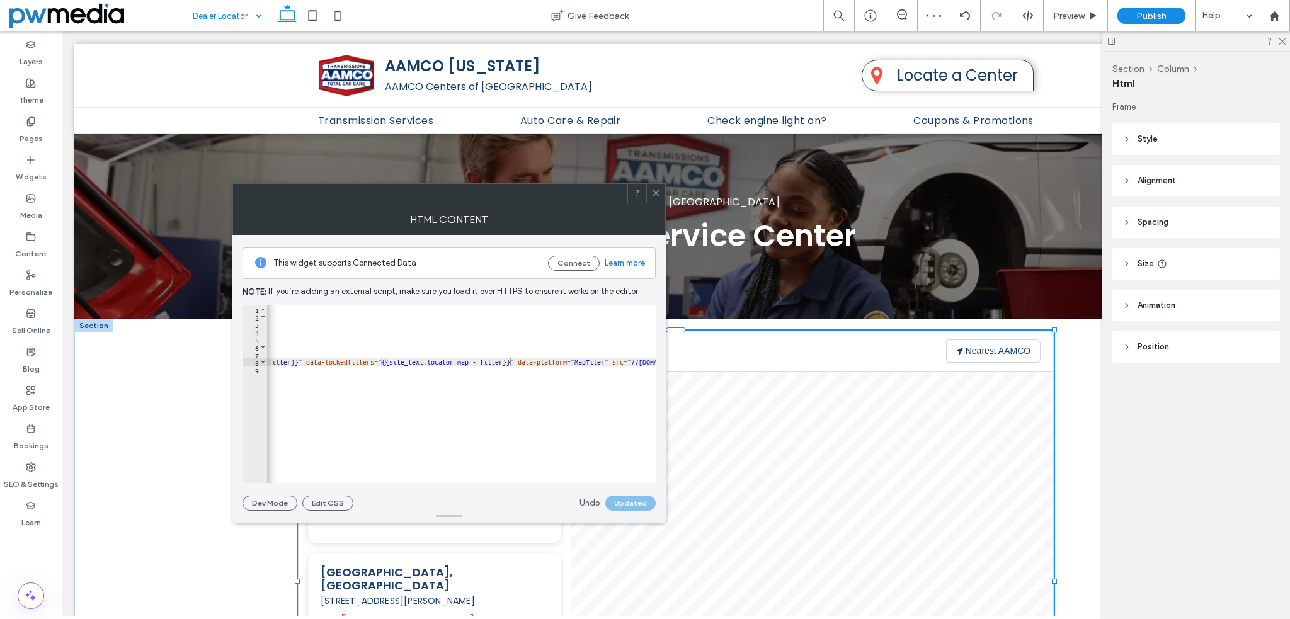
click at [655, 196] on icon at bounding box center [655, 192] width 9 height 9
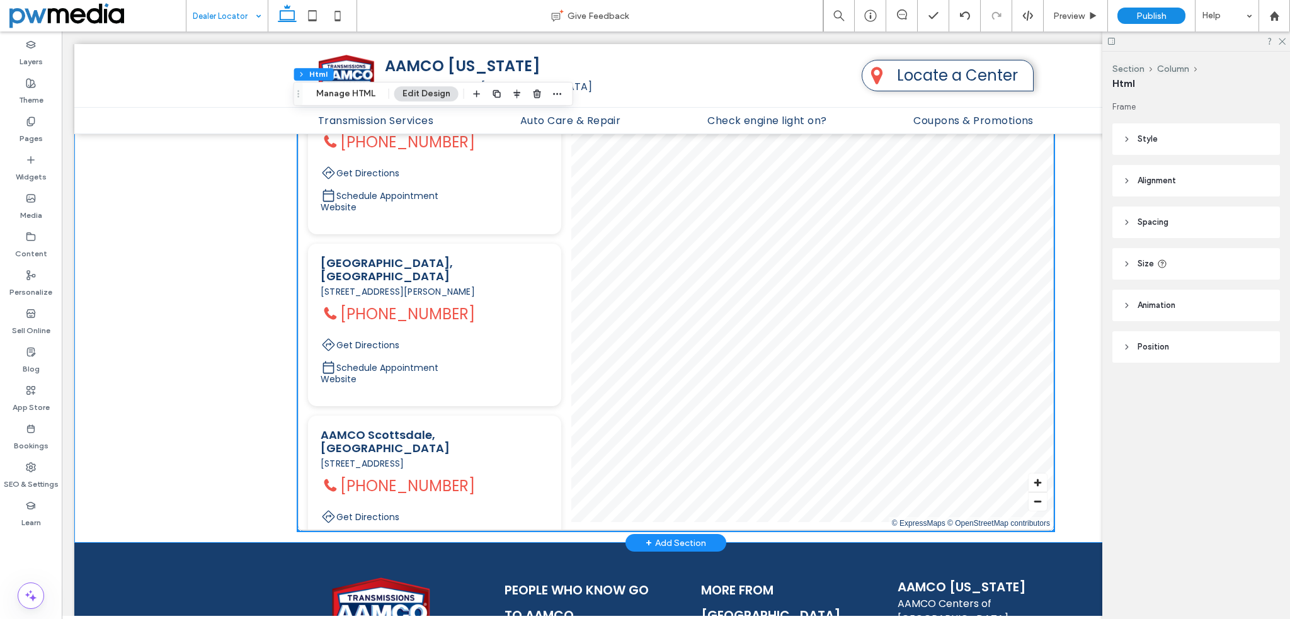
scroll to position [315, 0]
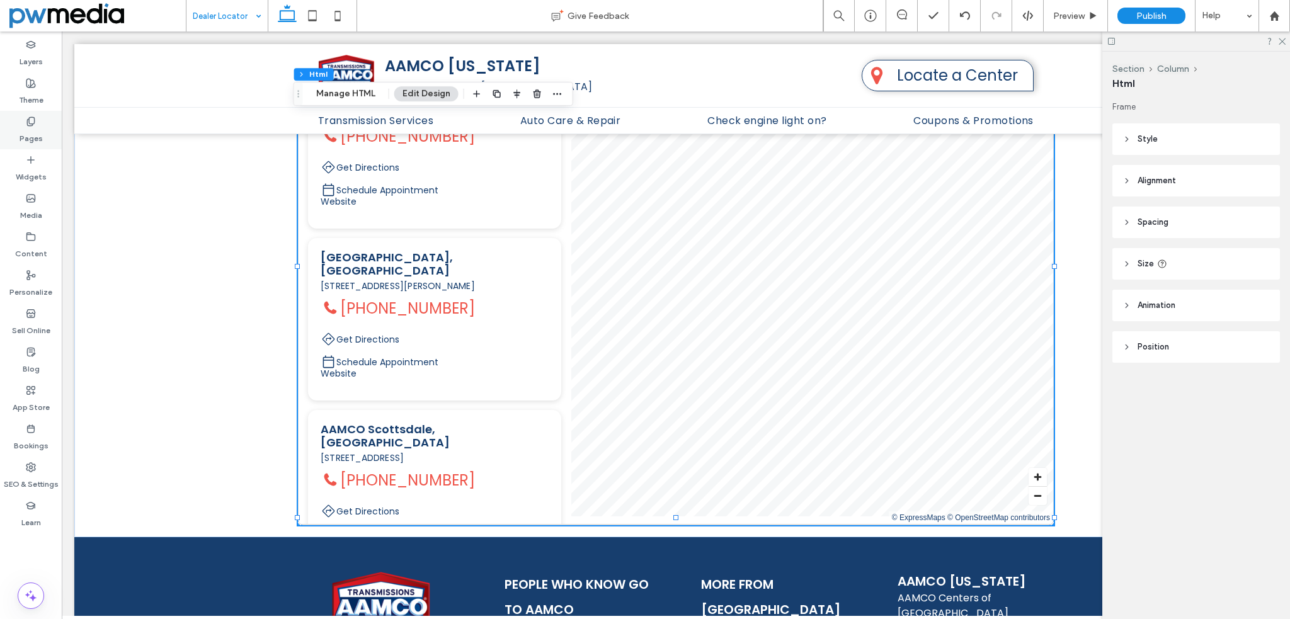
click at [28, 120] on use at bounding box center [30, 121] width 7 height 8
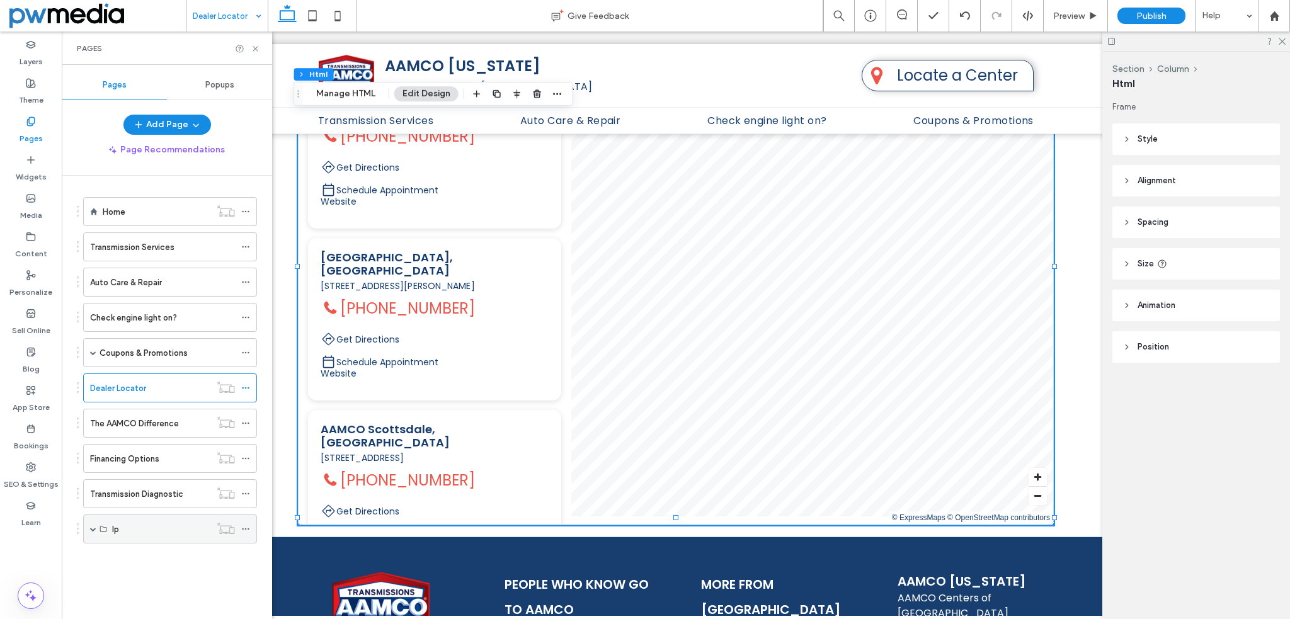
click at [90, 526] on span at bounding box center [93, 529] width 6 height 6
click at [159, 551] on label "Auto Repair Experts" at bounding box center [159, 558] width 74 height 22
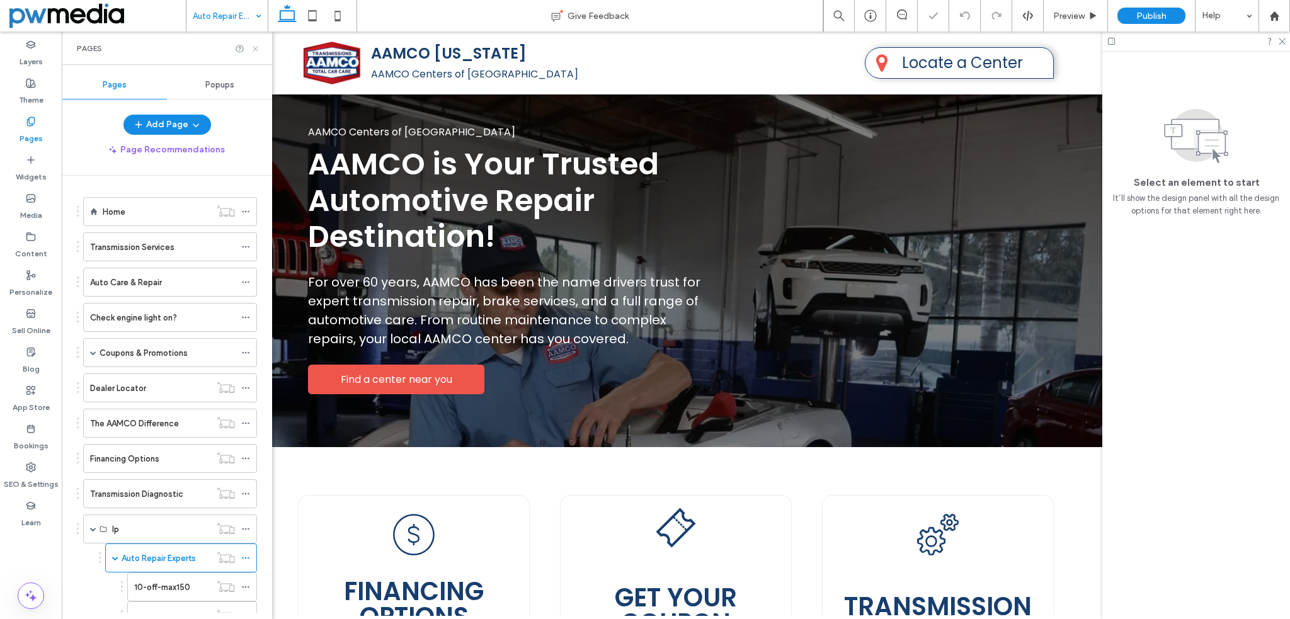
click at [257, 45] on icon at bounding box center [255, 48] width 9 height 9
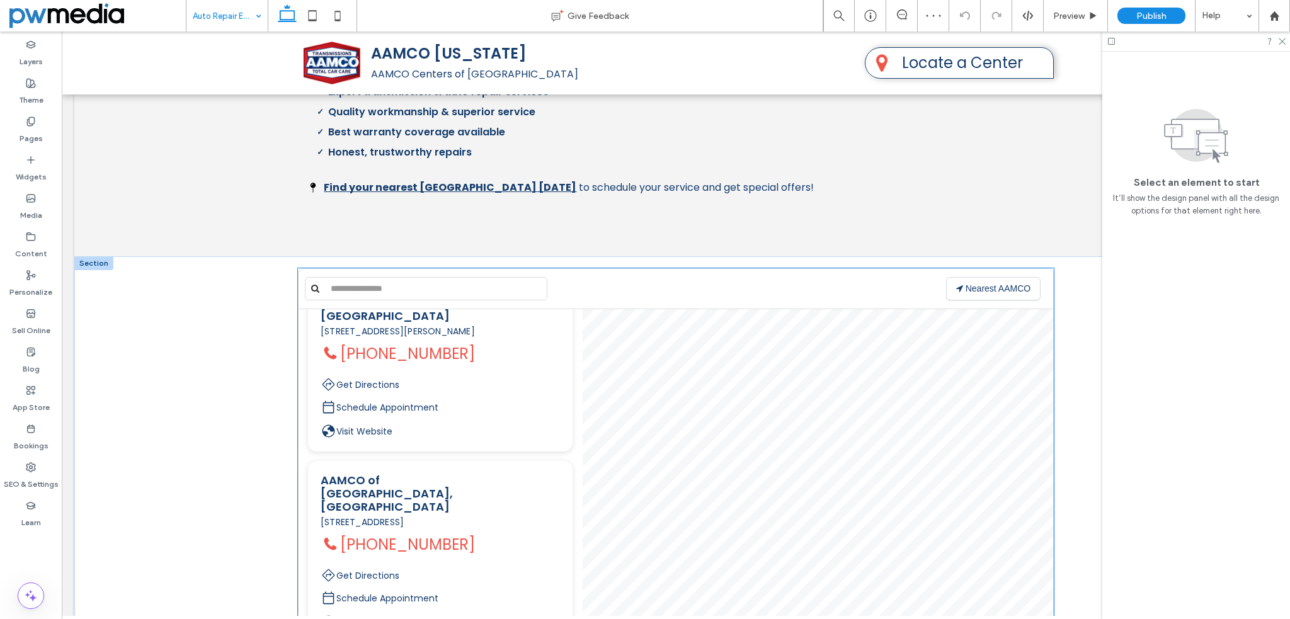
scroll to position [315, 0]
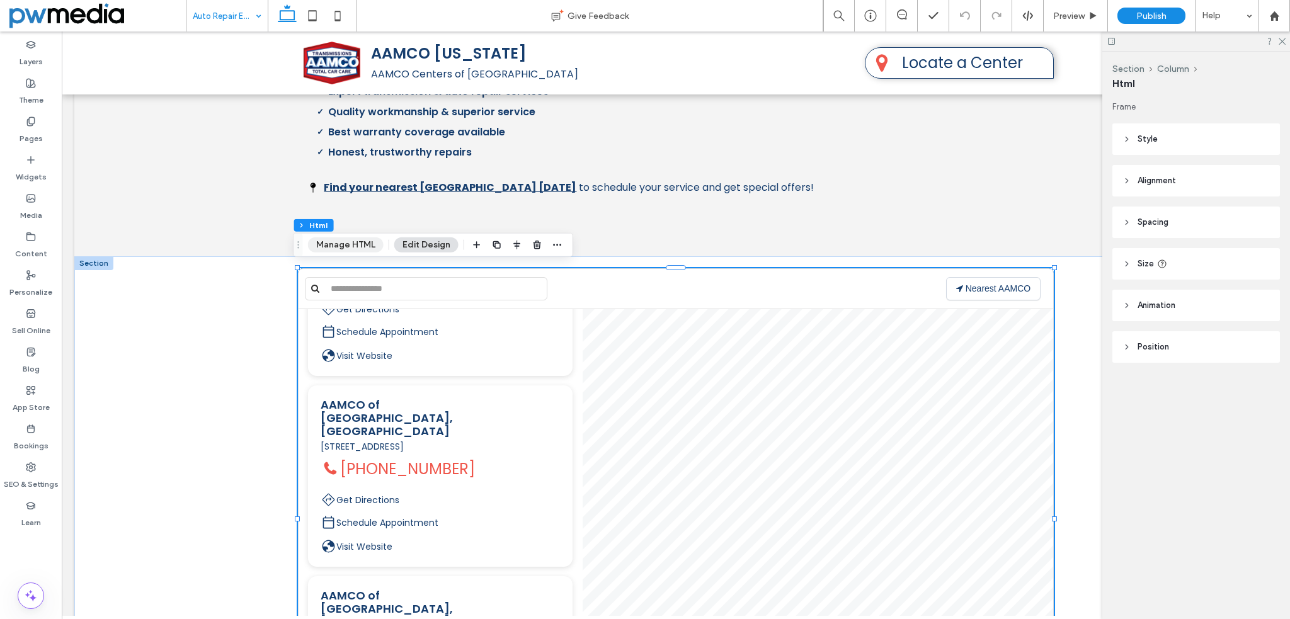
click at [343, 244] on button "Manage HTML" at bounding box center [346, 244] width 76 height 15
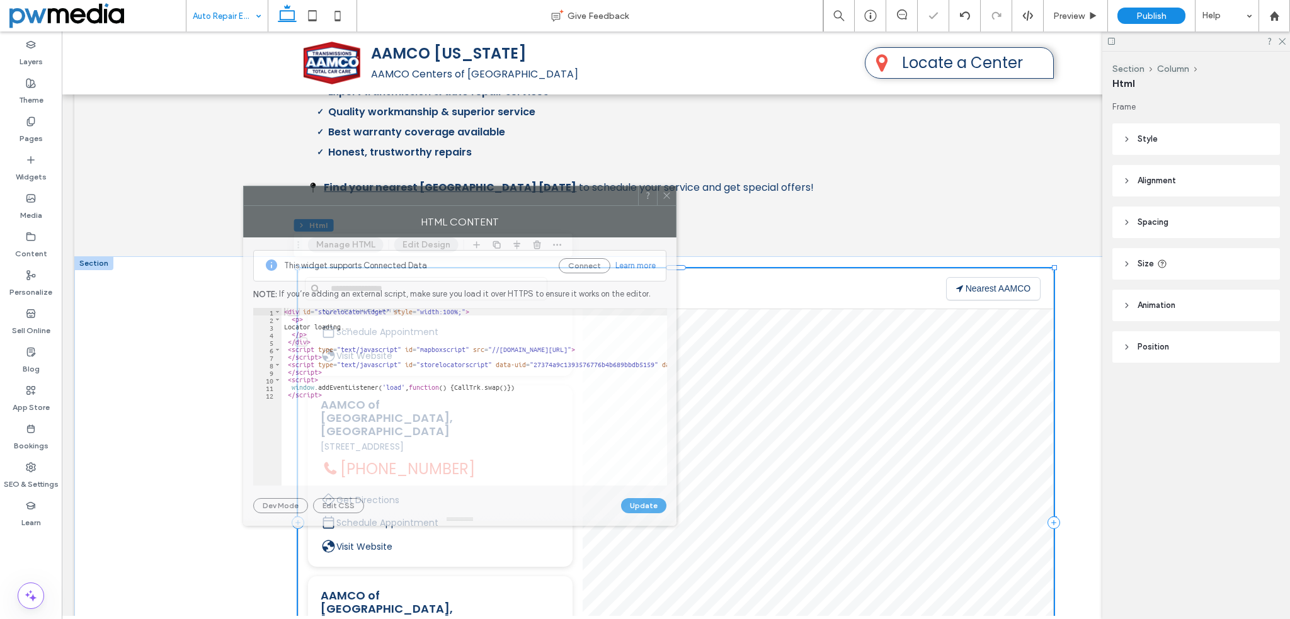
drag, startPoint x: 991, startPoint y: 156, endPoint x: 390, endPoint y: 201, distance: 602.4
click at [390, 201] on div at bounding box center [441, 195] width 394 height 19
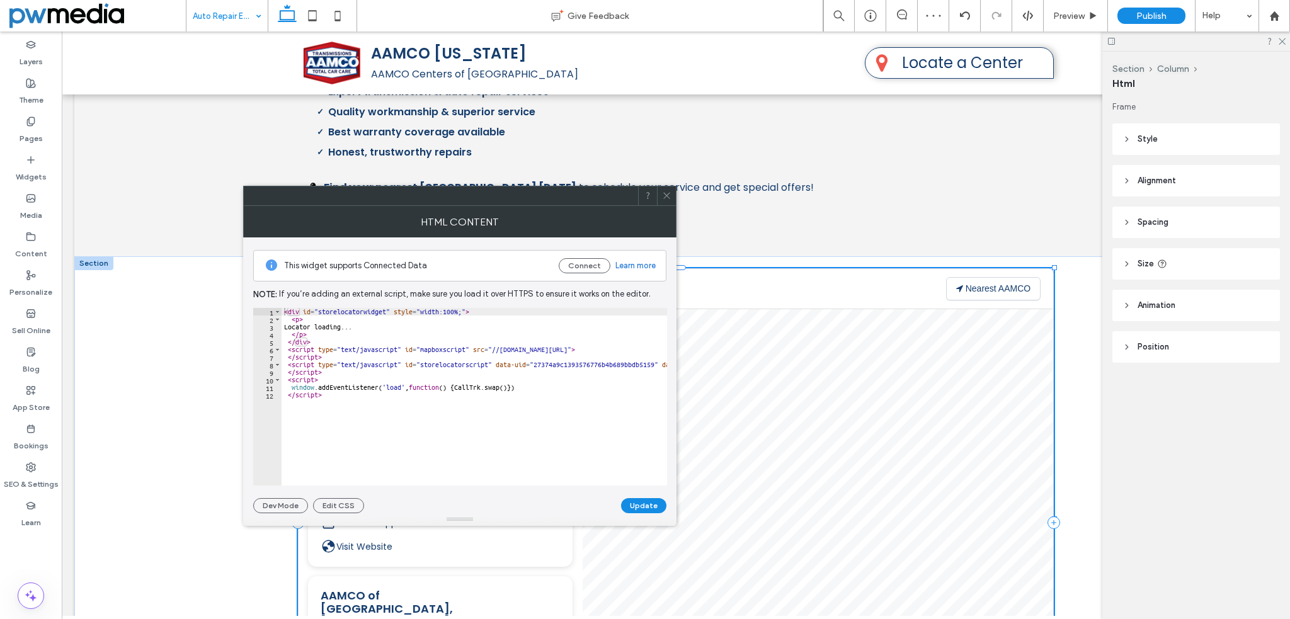
click at [545, 341] on div "< div id = "storelocatorwidget" style = "width:100%;" > < p > Locator loading..…" at bounding box center [733, 400] width 904 height 184
click at [577, 359] on div "< div id = "storelocatorwidget" style = "width:100%;" > < p > Locator loading..…" at bounding box center [733, 400] width 904 height 184
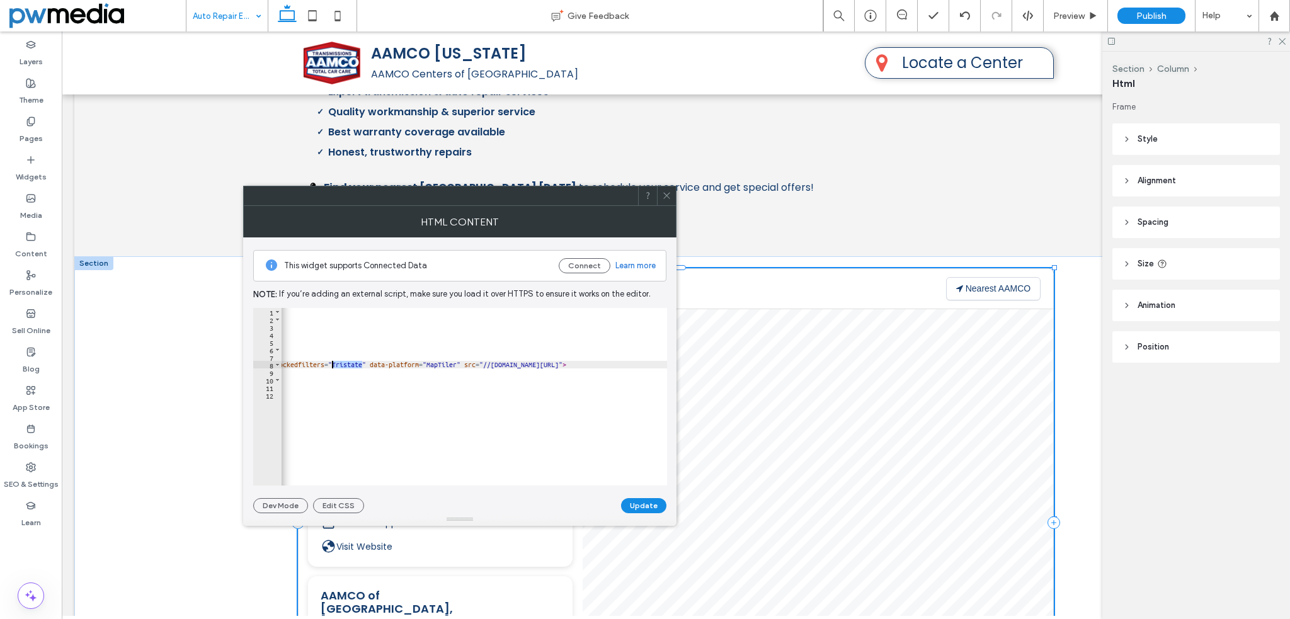
paste textarea "**********"
type textarea "**********"
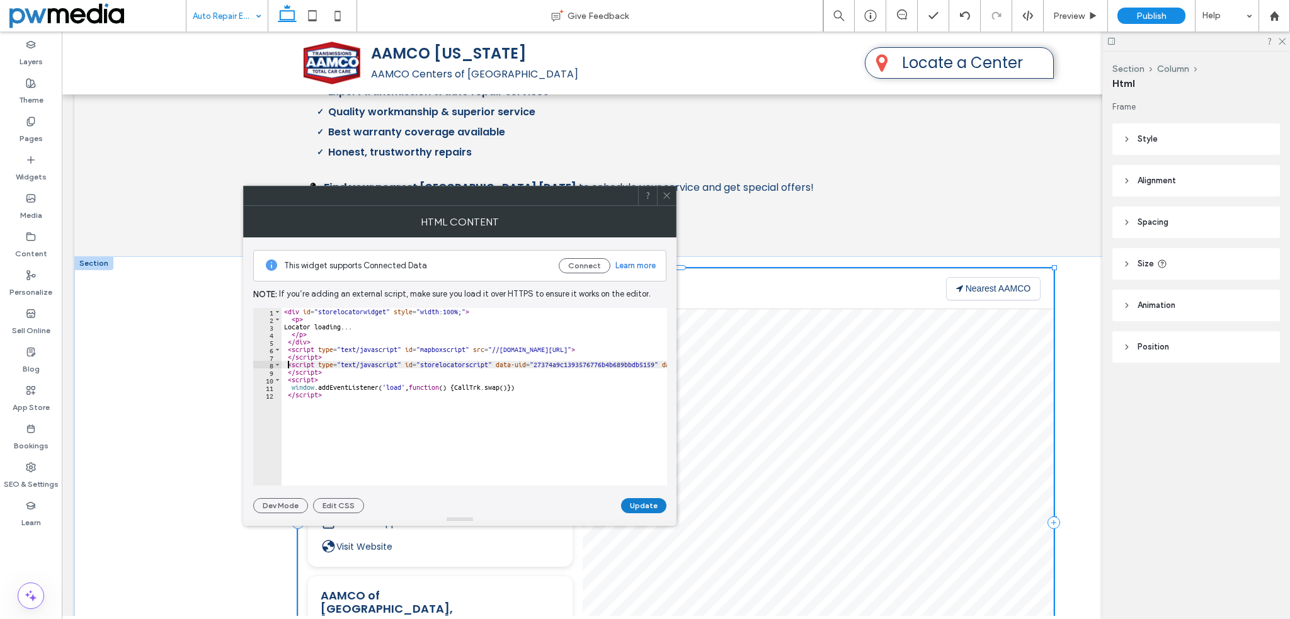
click at [637, 501] on button "Update" at bounding box center [643, 505] width 45 height 15
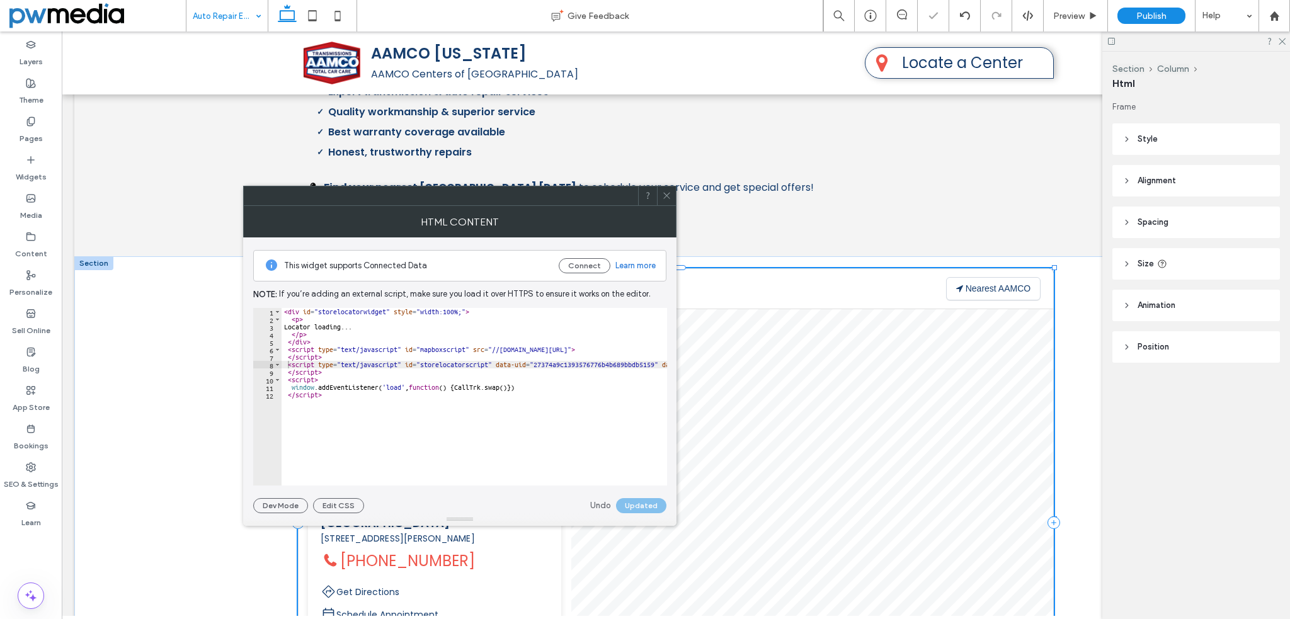
click at [667, 193] on use at bounding box center [666, 196] width 6 height 6
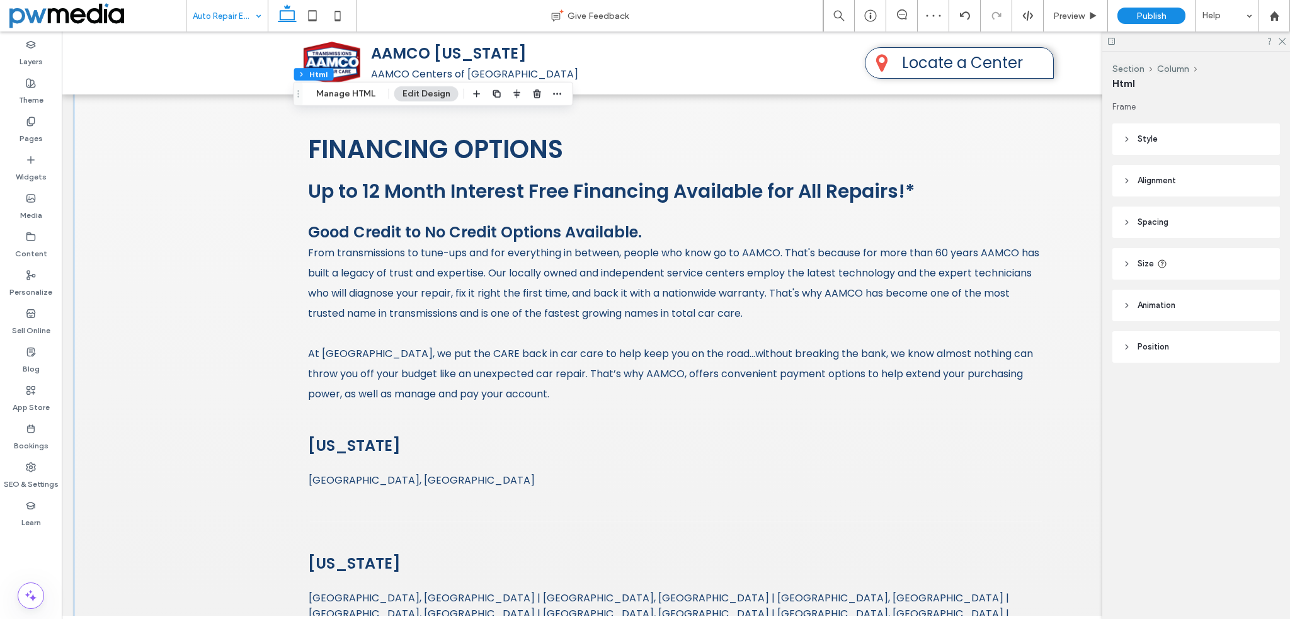
scroll to position [1826, 0]
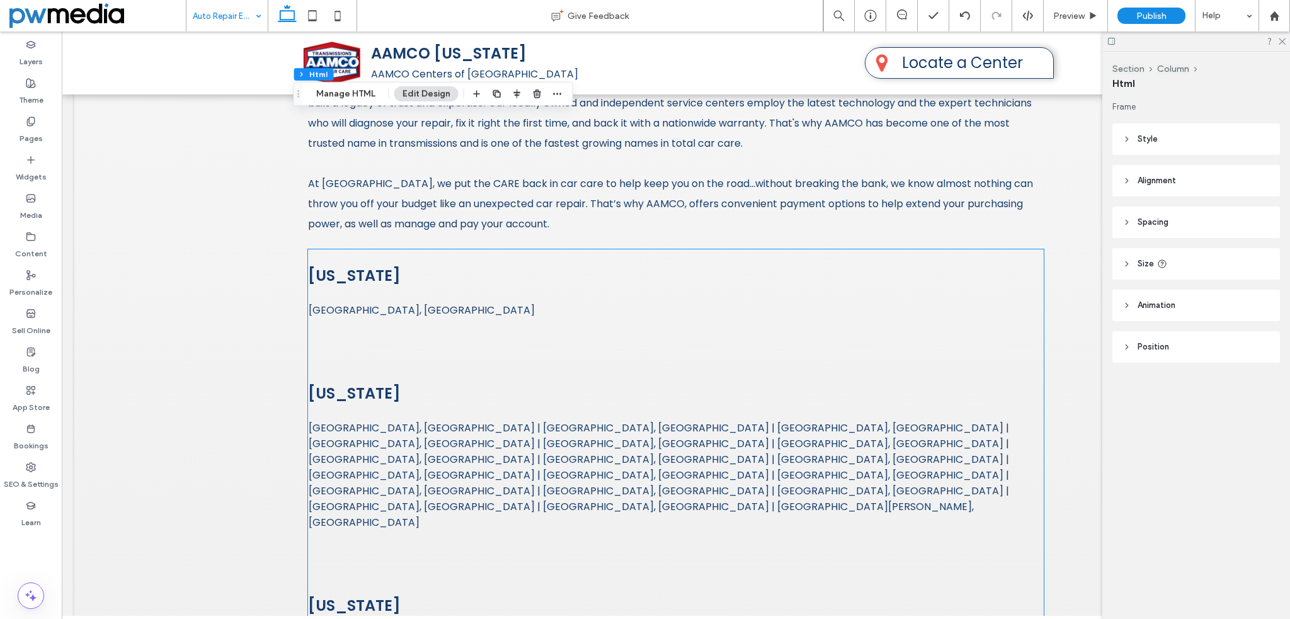
click at [494, 302] on span "Norwalk, CT" at bounding box center [676, 310] width 734 height 16
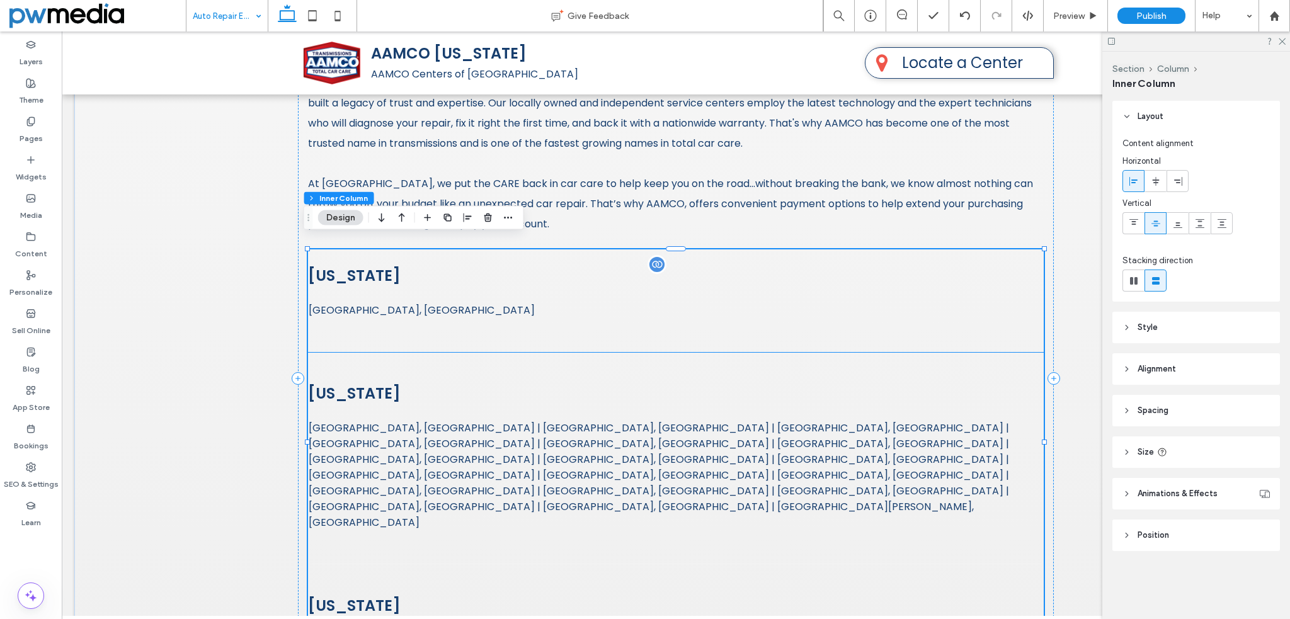
click at [427, 302] on span "Norwalk, CT" at bounding box center [676, 310] width 734 height 16
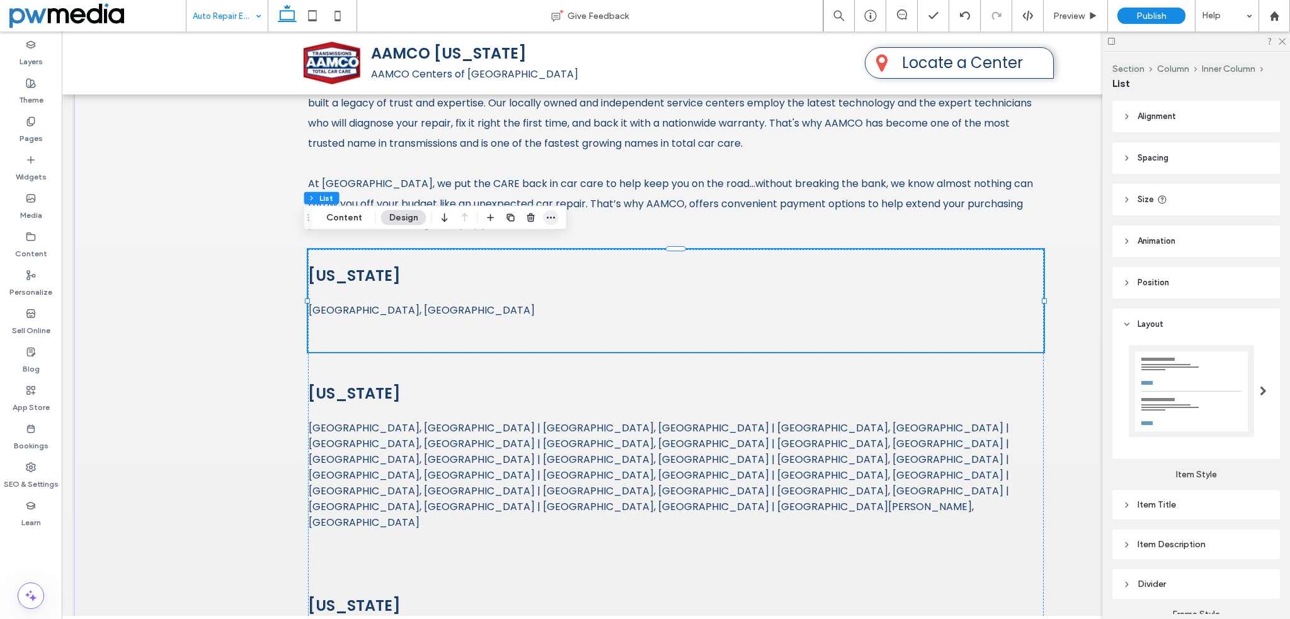
click at [546, 218] on icon "button" at bounding box center [551, 218] width 10 height 10
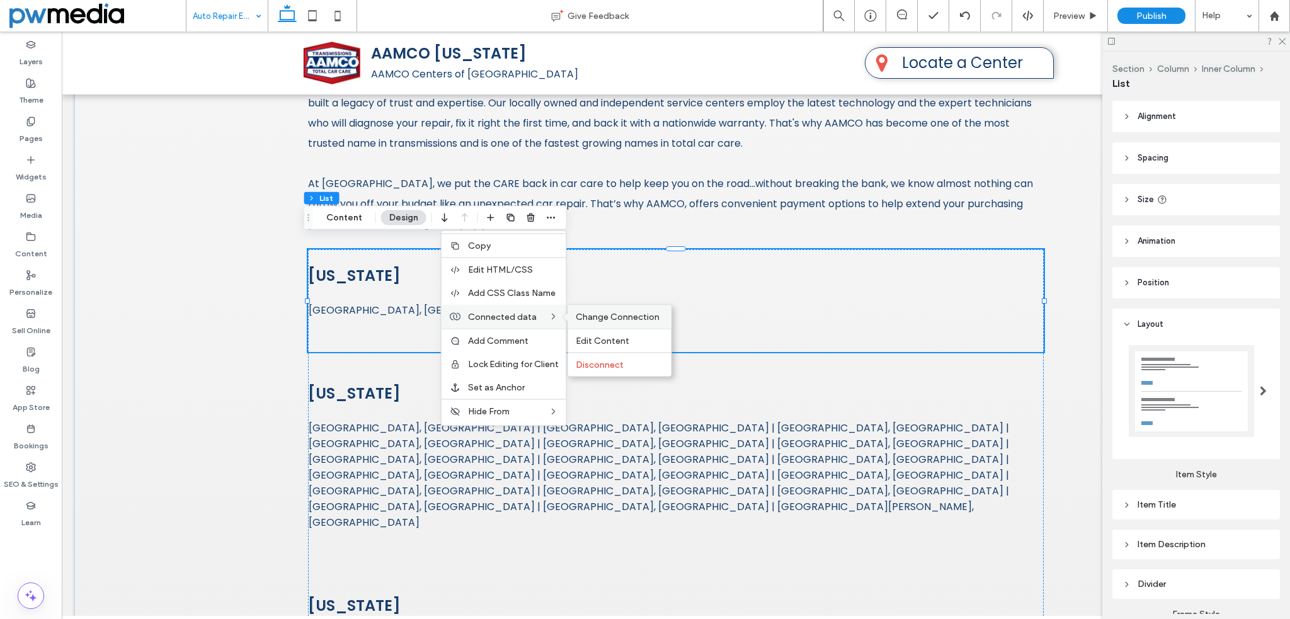
click at [616, 317] on span "Change Connection" at bounding box center [617, 317] width 84 height 11
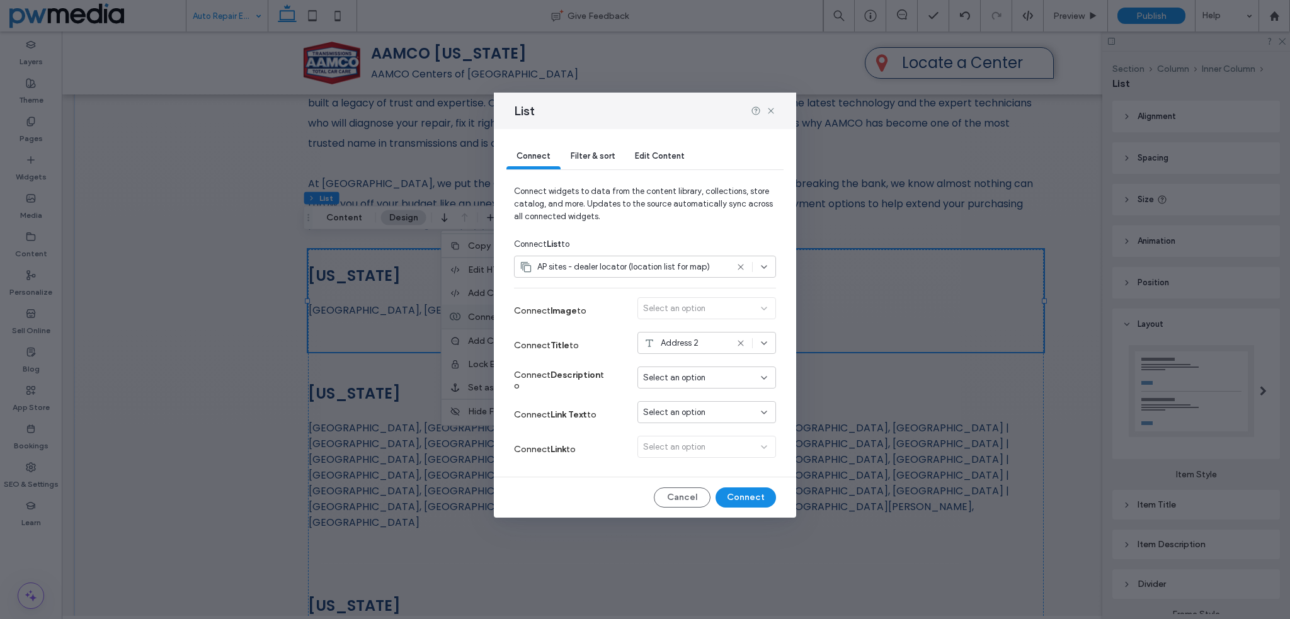
click at [584, 152] on span "Filter & sort" at bounding box center [592, 155] width 44 height 9
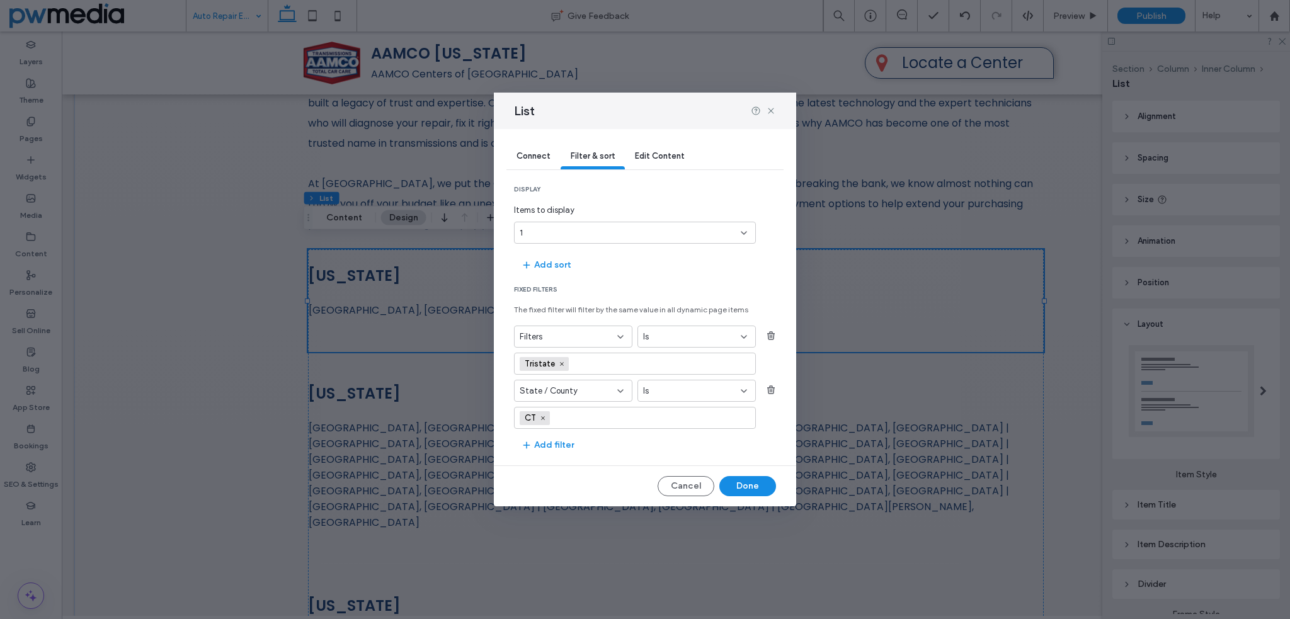
click at [590, 363] on input "values-textbox" at bounding box center [618, 363] width 87 height 19
click at [562, 365] on icon at bounding box center [561, 364] width 6 height 6
click at [562, 365] on input "values-textbox" at bounding box center [629, 364] width 221 height 10
type input "*******"
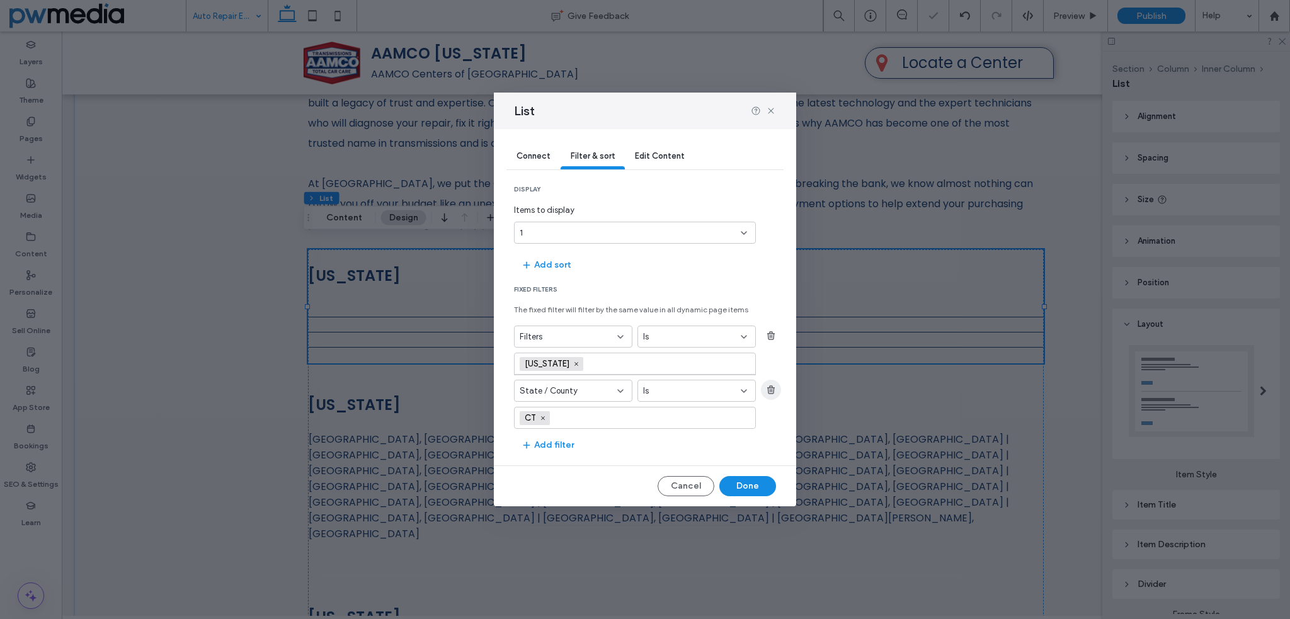
click at [771, 390] on icon "button" at bounding box center [771, 390] width 10 height 10
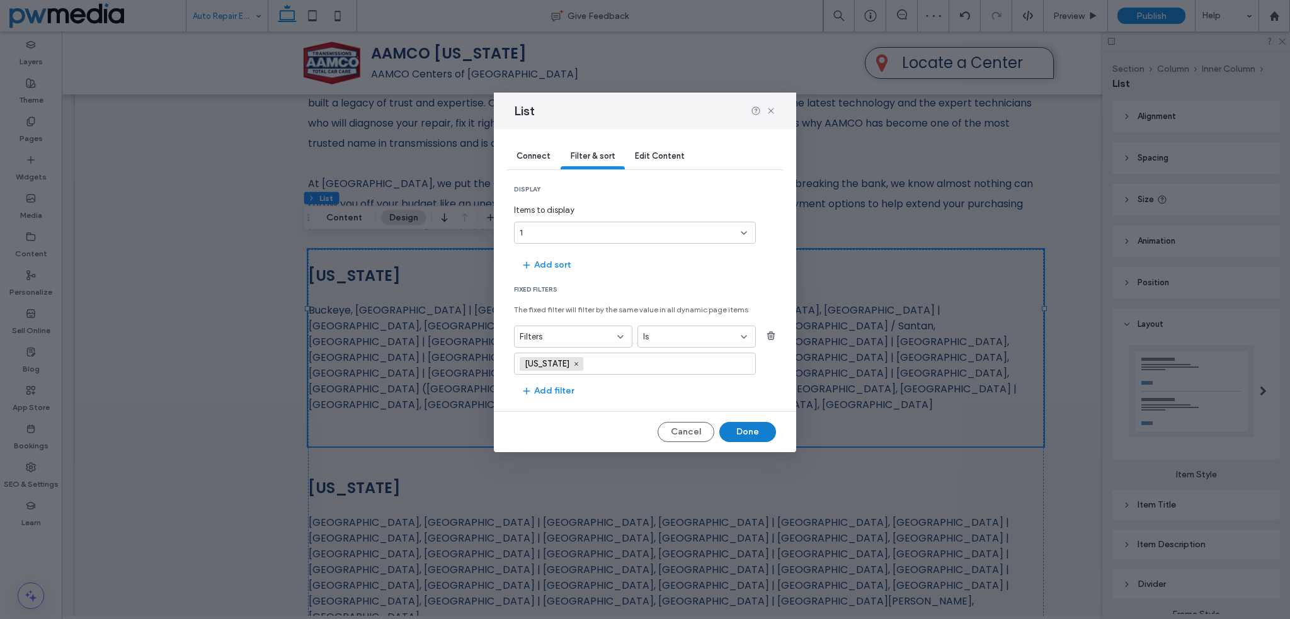
click at [751, 432] on button "Done" at bounding box center [747, 432] width 57 height 20
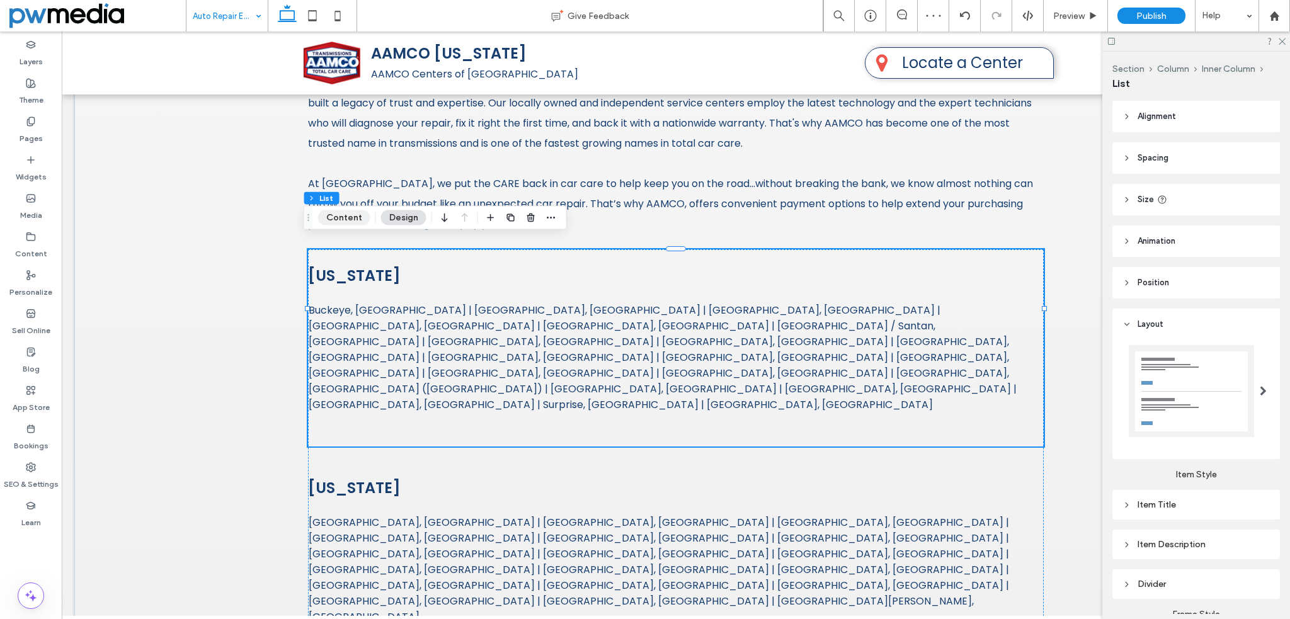
click at [342, 213] on button "Content" at bounding box center [344, 217] width 52 height 15
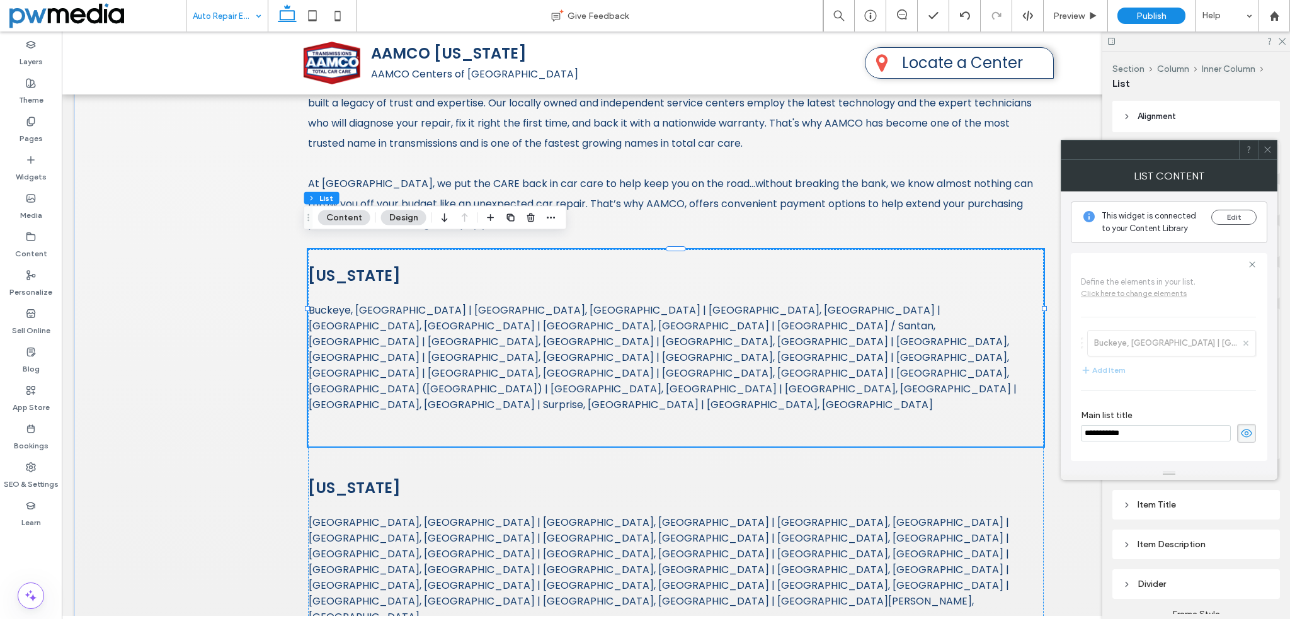
click at [1161, 434] on input "**********" at bounding box center [1155, 433] width 150 height 16
type input "*******"
click at [1041, 429] on div "Financing Options Up to 12 Month Interest Free Financing Available for All Repa…" at bounding box center [676, 426] width 756 height 938
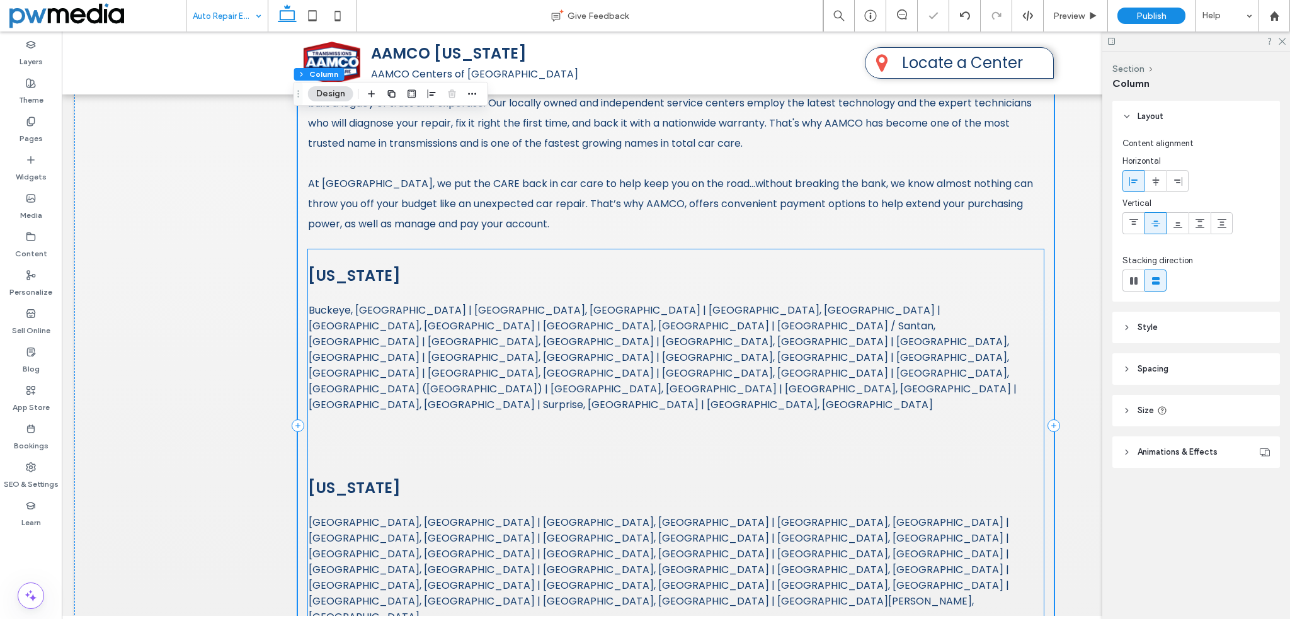
click at [759, 514] on span "Asbury Park, NJ | Bloomfield, NJ | Bridgewater Twp, NJ | Dover, NJ | East Bruns…" at bounding box center [676, 569] width 734 height 110
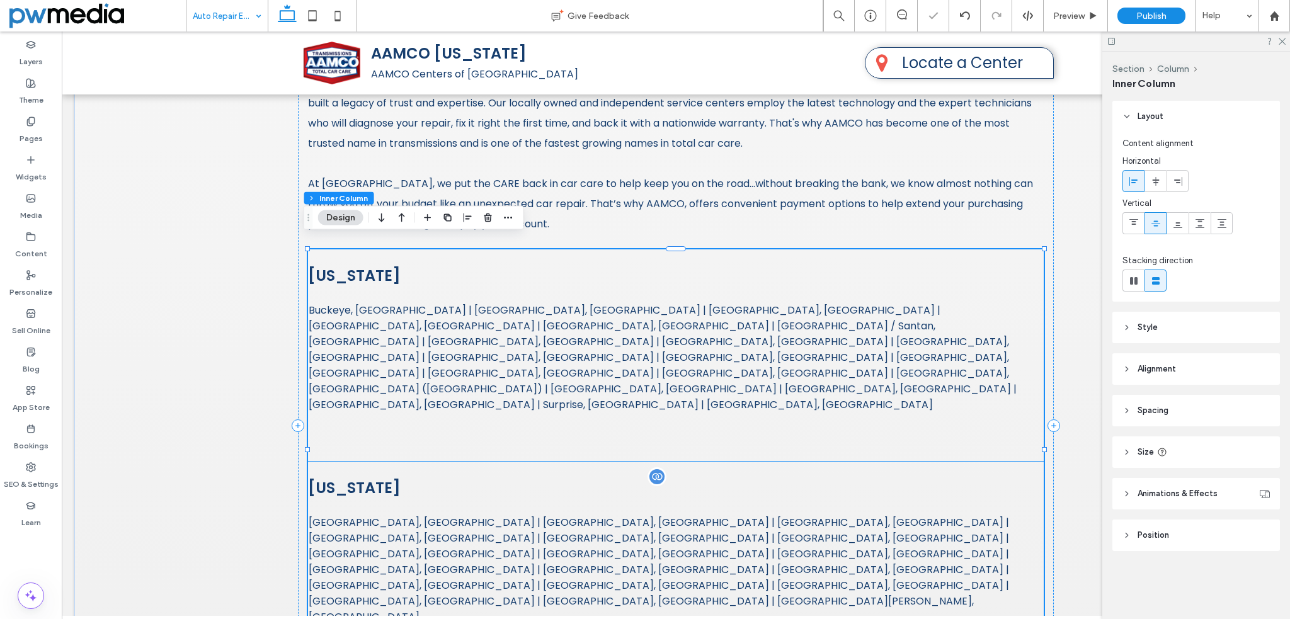
click at [685, 477] on h3 "New Jersey" at bounding box center [675, 488] width 735 height 22
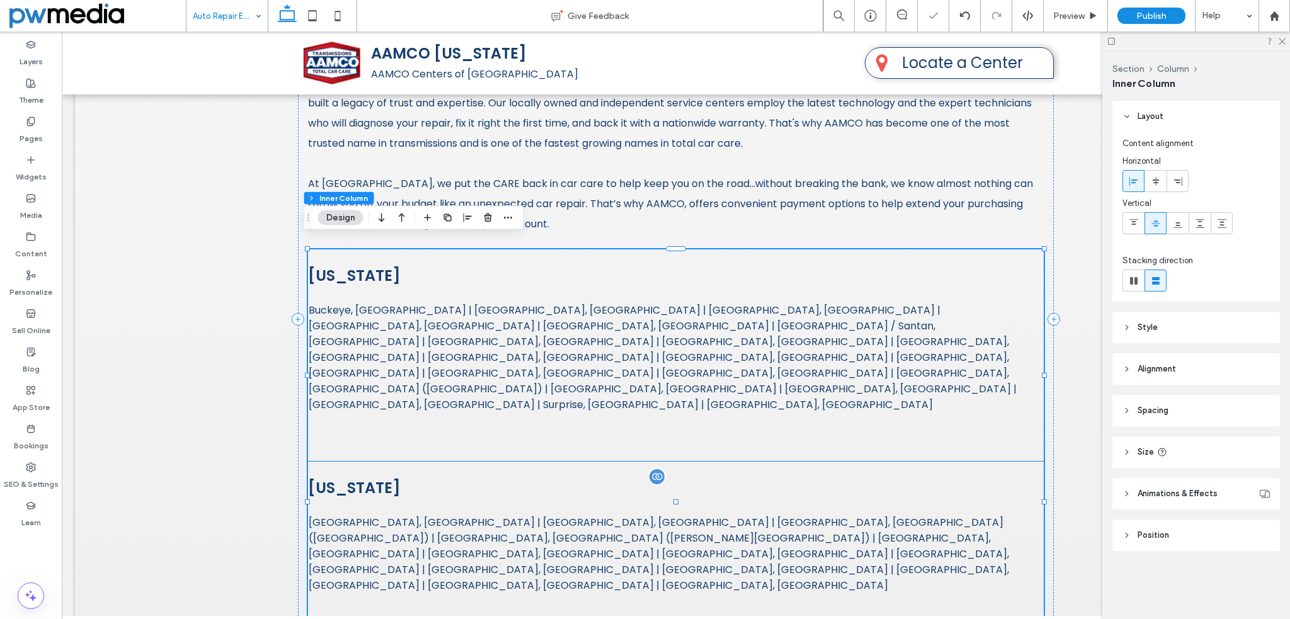
click at [683, 477] on div "New York Amityville, NY | Bronx, NY | Brooklyn, NY (Atlantic Ave) | Brooklyn, N…" at bounding box center [675, 560] width 735 height 166
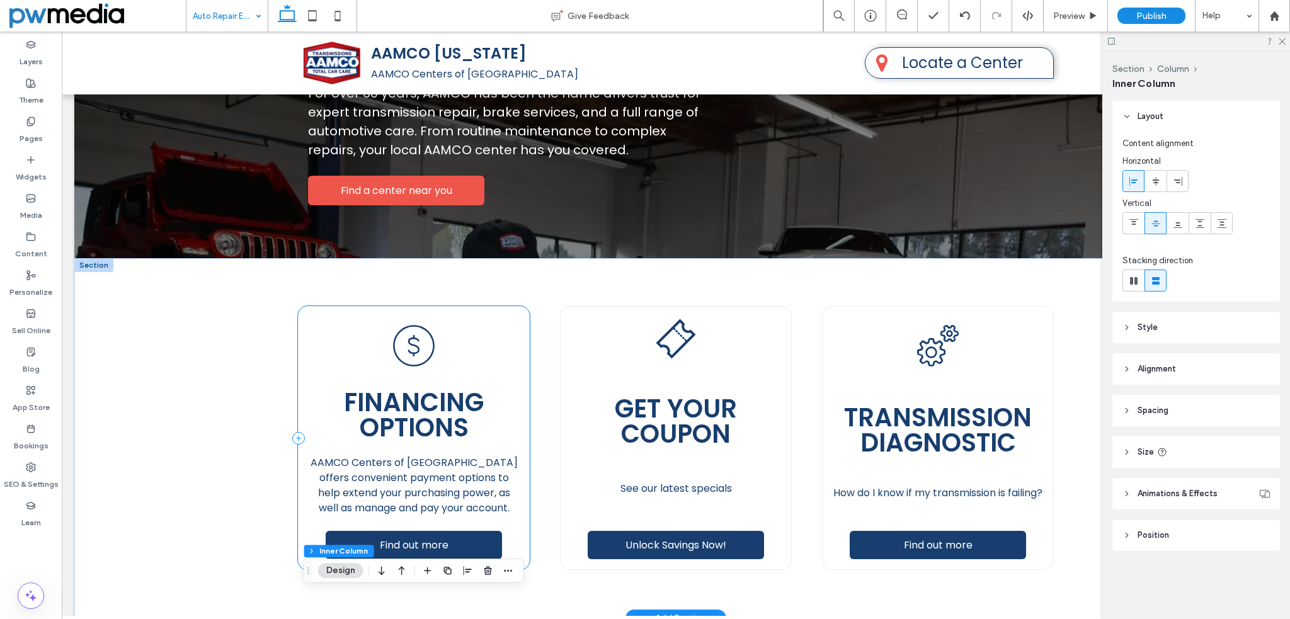
scroll to position [0, 0]
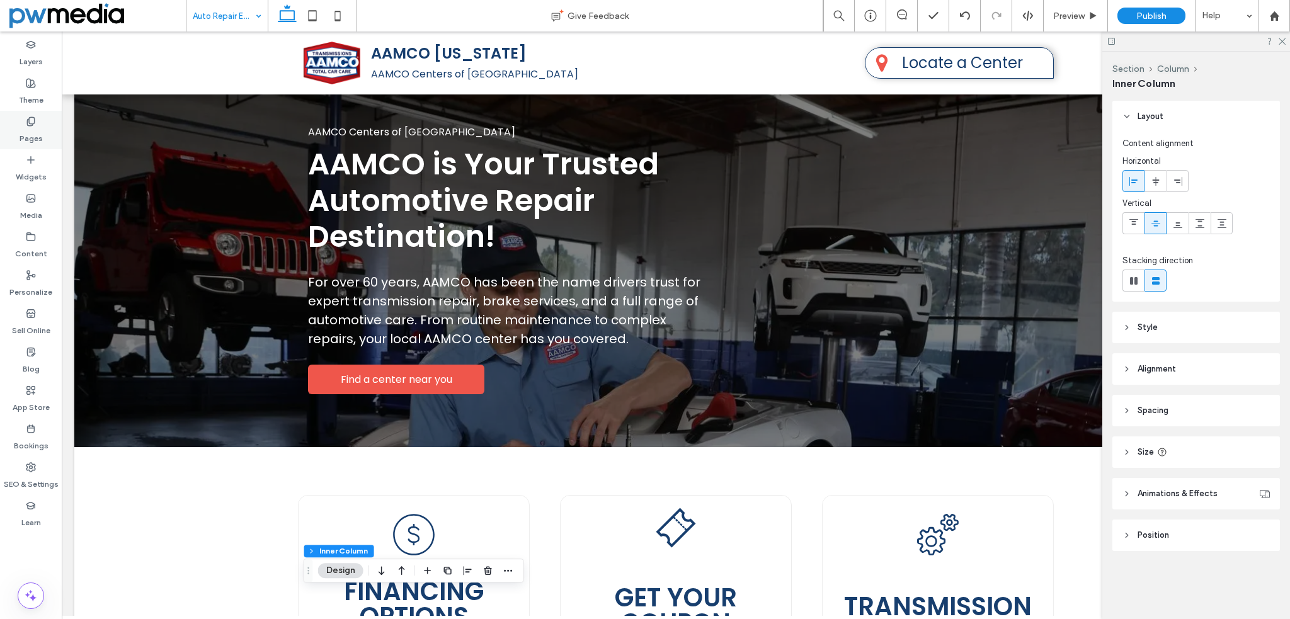
click at [43, 122] on div "Pages" at bounding box center [31, 130] width 62 height 38
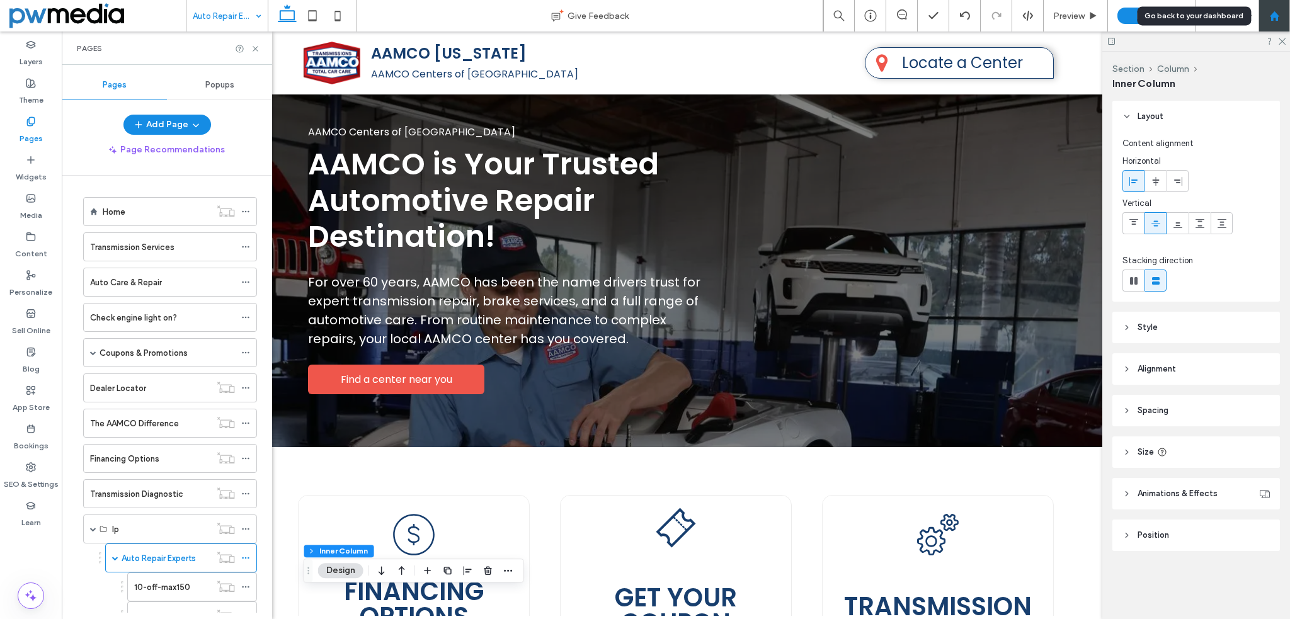
click at [1272, 9] on div at bounding box center [1273, 15] width 31 height 31
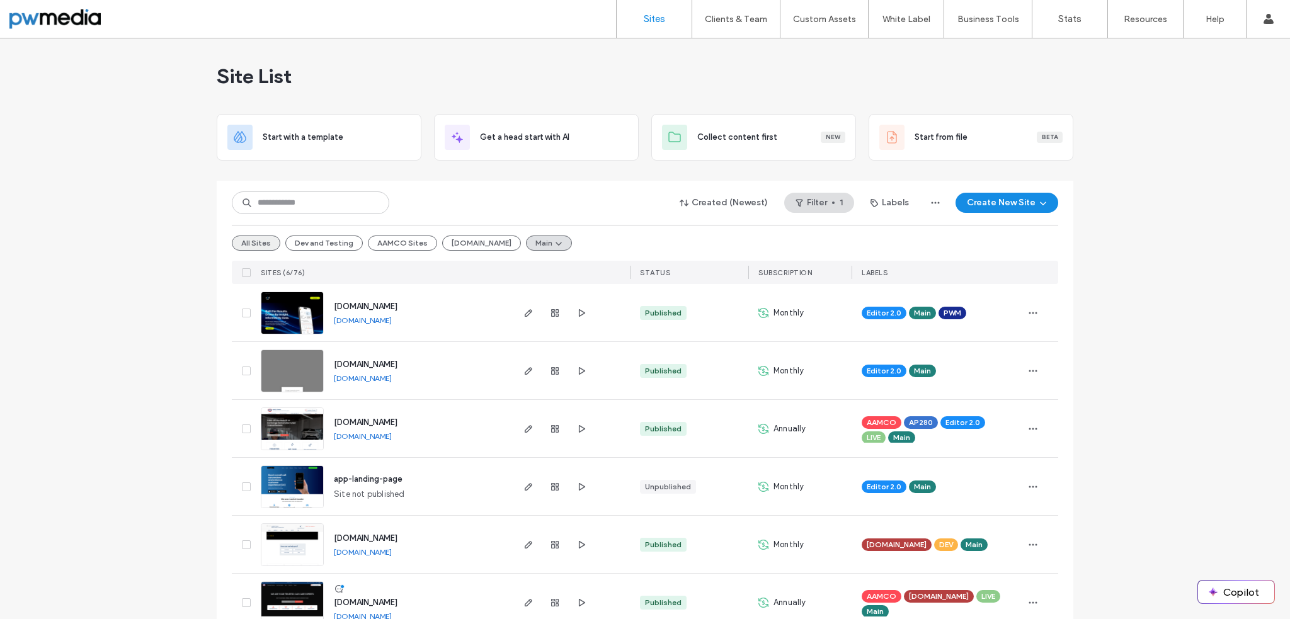
click at [264, 235] on button "All Sites" at bounding box center [256, 242] width 48 height 15
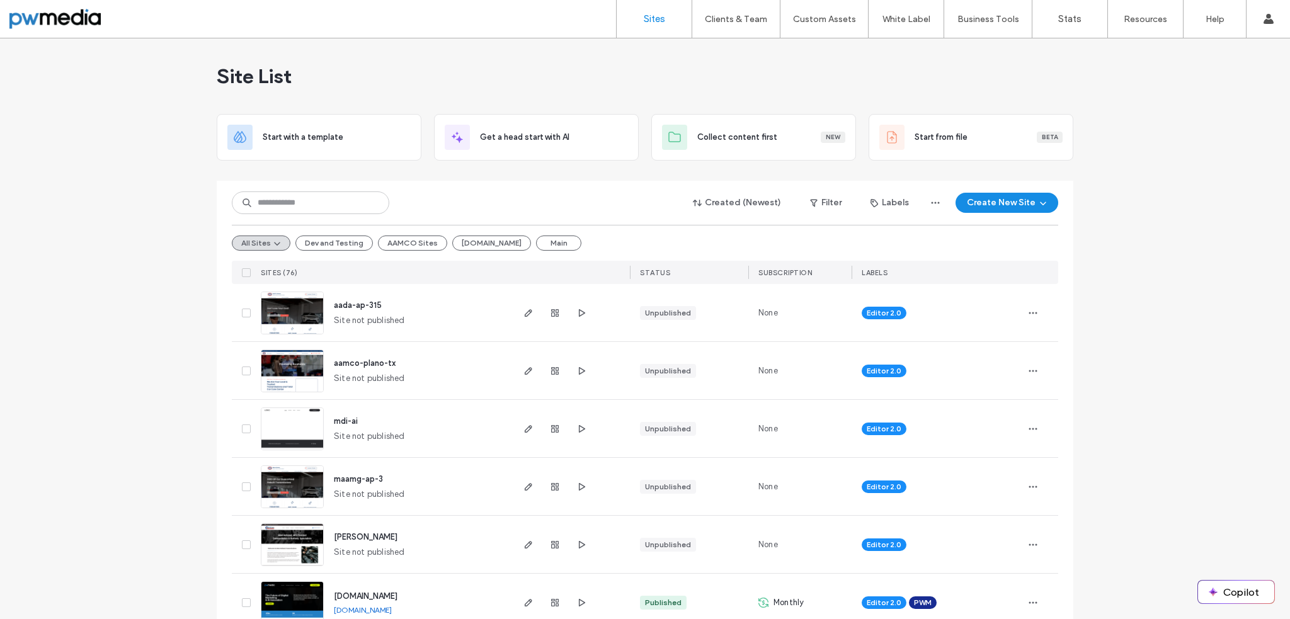
click at [286, 490] on img at bounding box center [292, 509] width 62 height 86
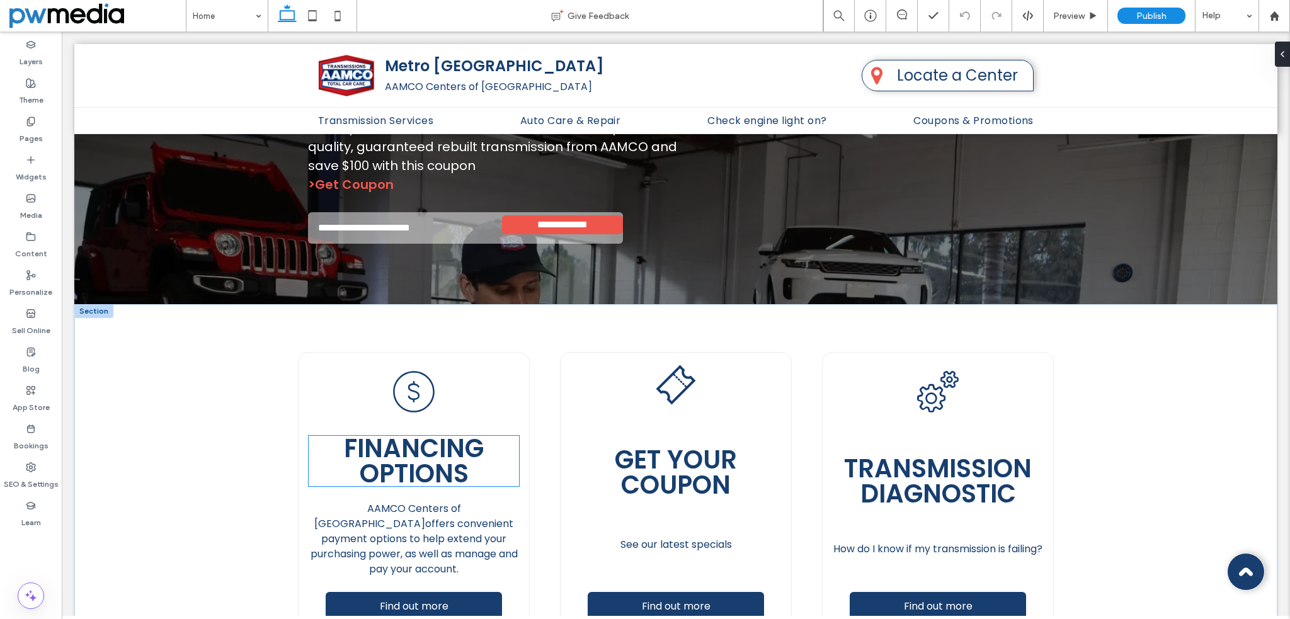
scroll to position [252, 0]
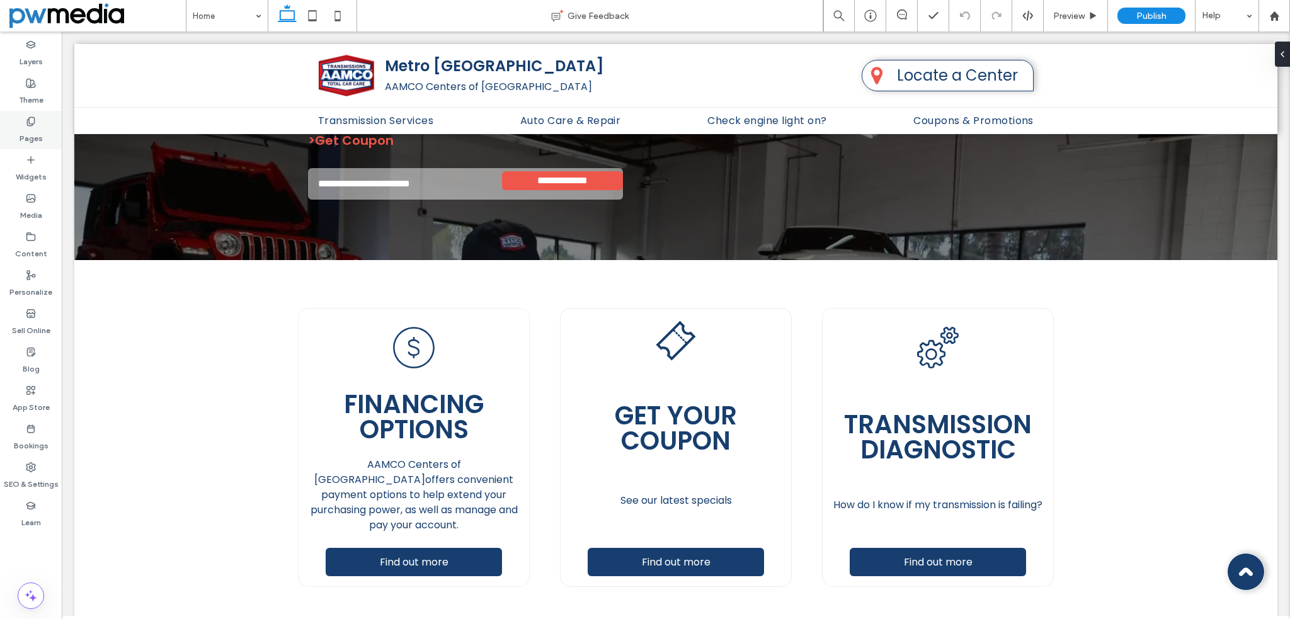
click at [31, 130] on label "Pages" at bounding box center [31, 136] width 23 height 18
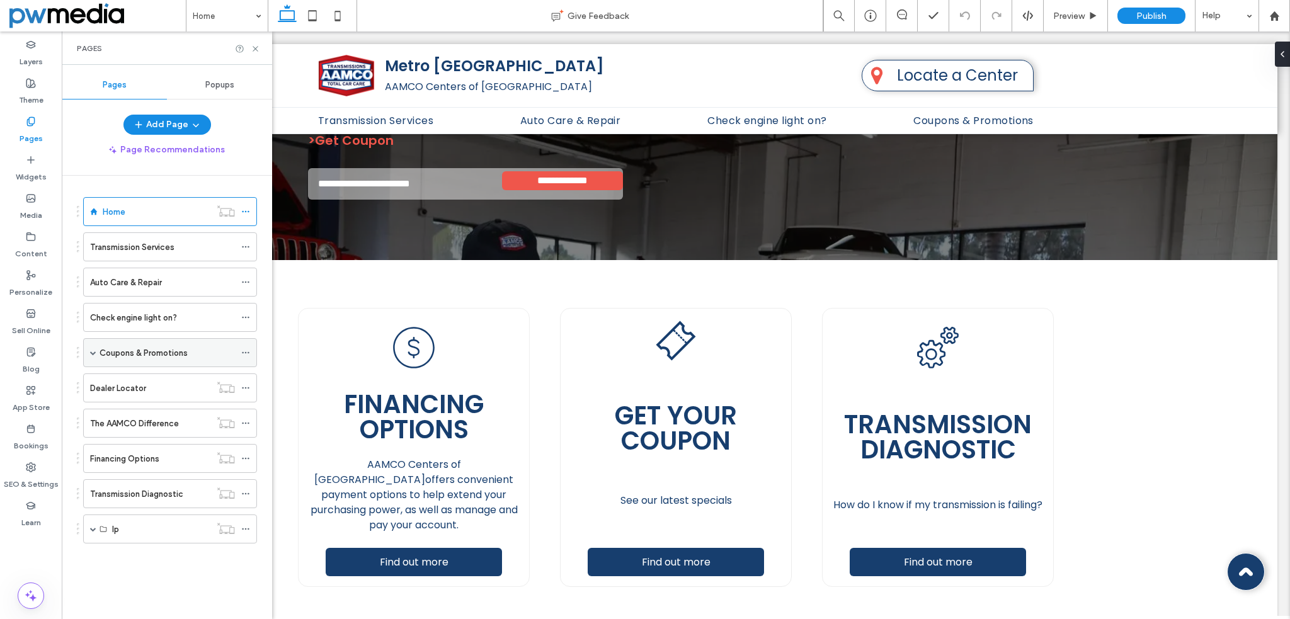
click at [150, 348] on label "Coupons & Promotions" at bounding box center [143, 353] width 88 height 22
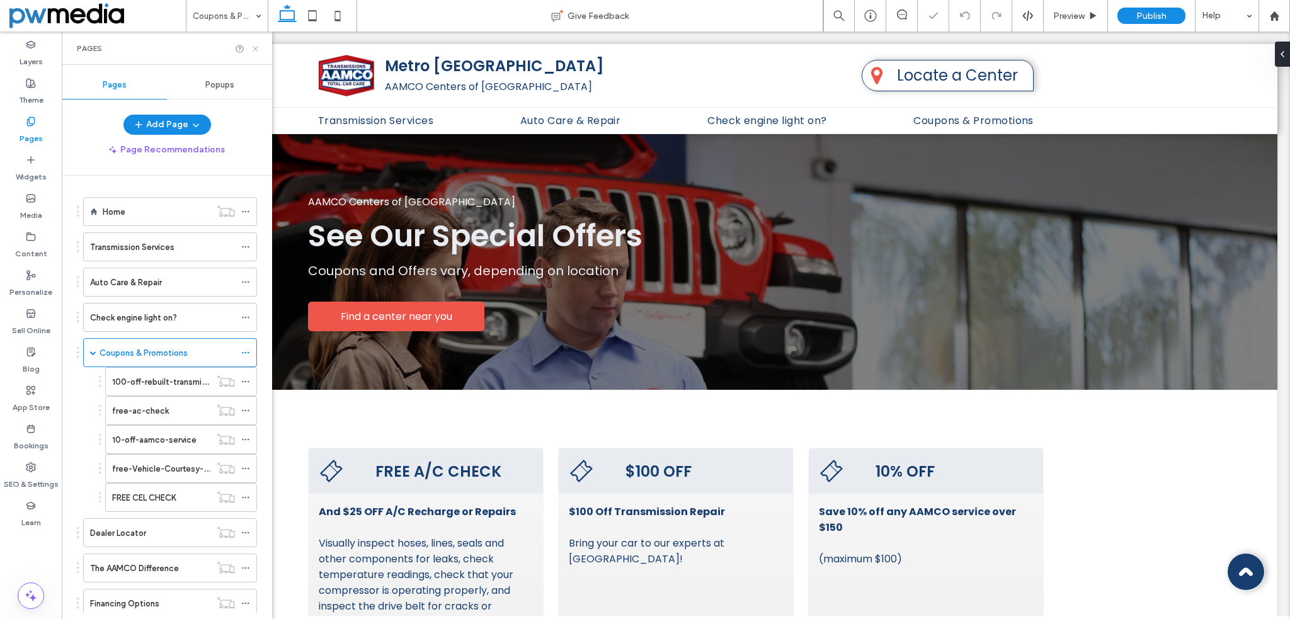
click at [254, 47] on use at bounding box center [254, 48] width 5 height 5
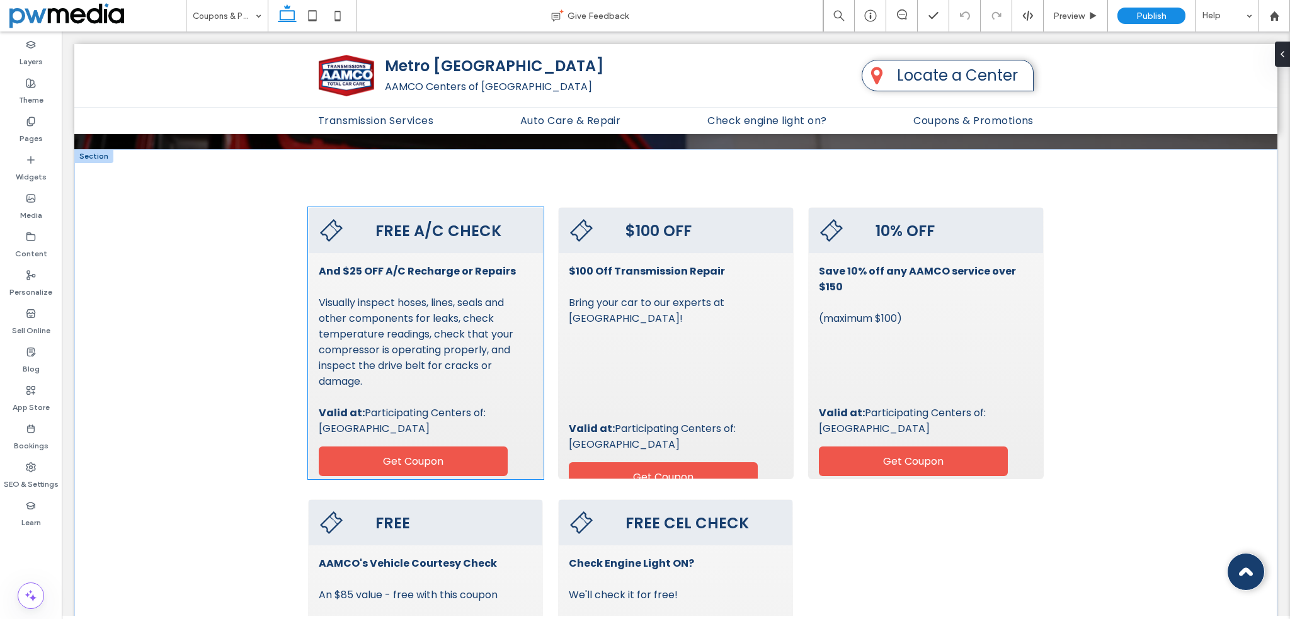
scroll to position [189, 0]
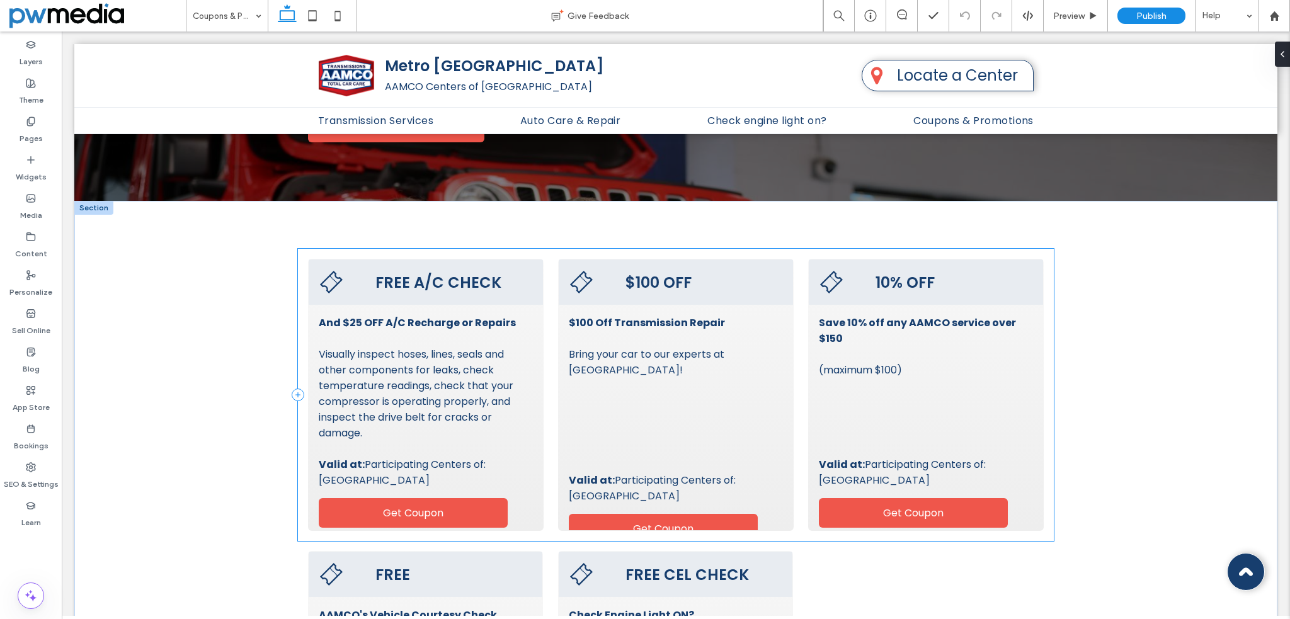
click at [543, 254] on div "FREE A/C CHECK And $25 OFF A/C Recharge or Repairs Visually inspect hoses, line…" at bounding box center [676, 395] width 756 height 292
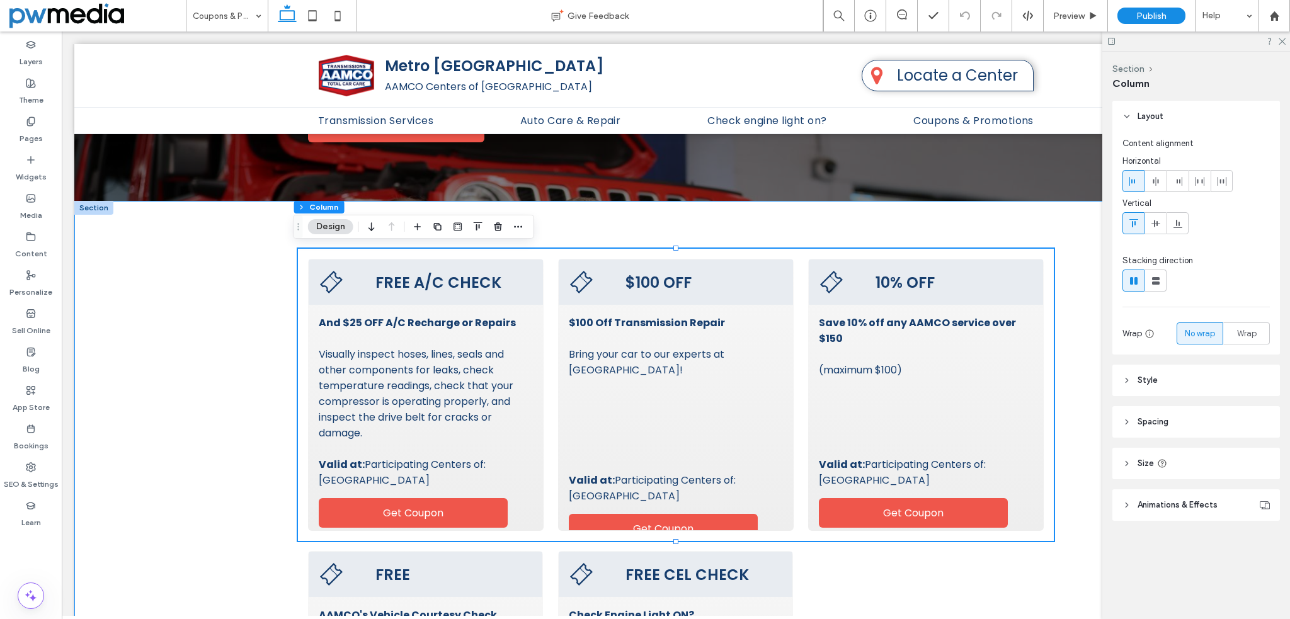
click at [215, 350] on div "FREE A/C CHECK And $25 OFF A/C Recharge or Repairs Visually inspect hoses, line…" at bounding box center [675, 566] width 1203 height 731
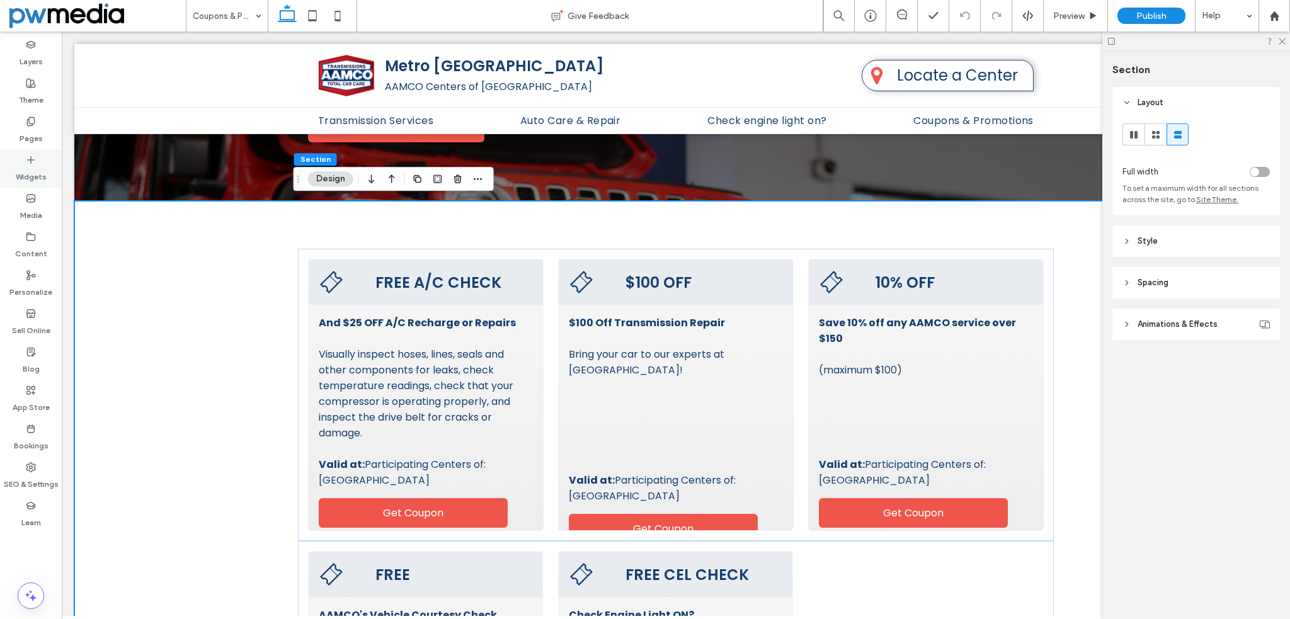
click at [39, 153] on div "Widgets" at bounding box center [31, 168] width 62 height 38
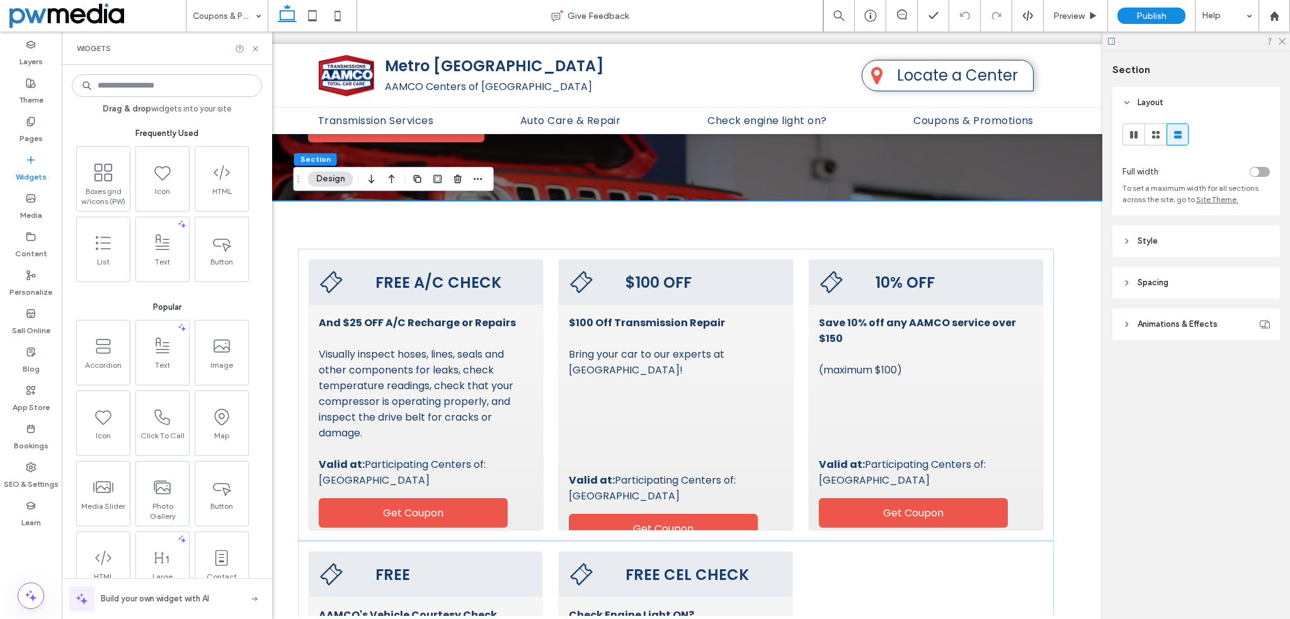
click at [180, 88] on input at bounding box center [167, 85] width 190 height 23
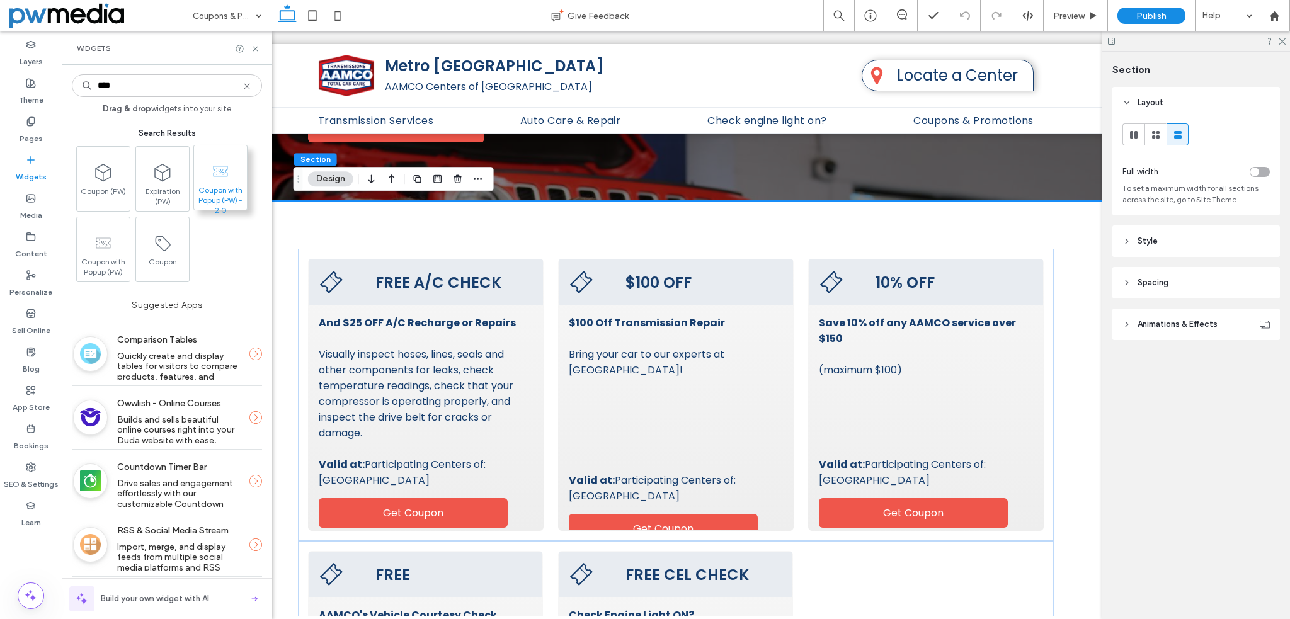
type input "****"
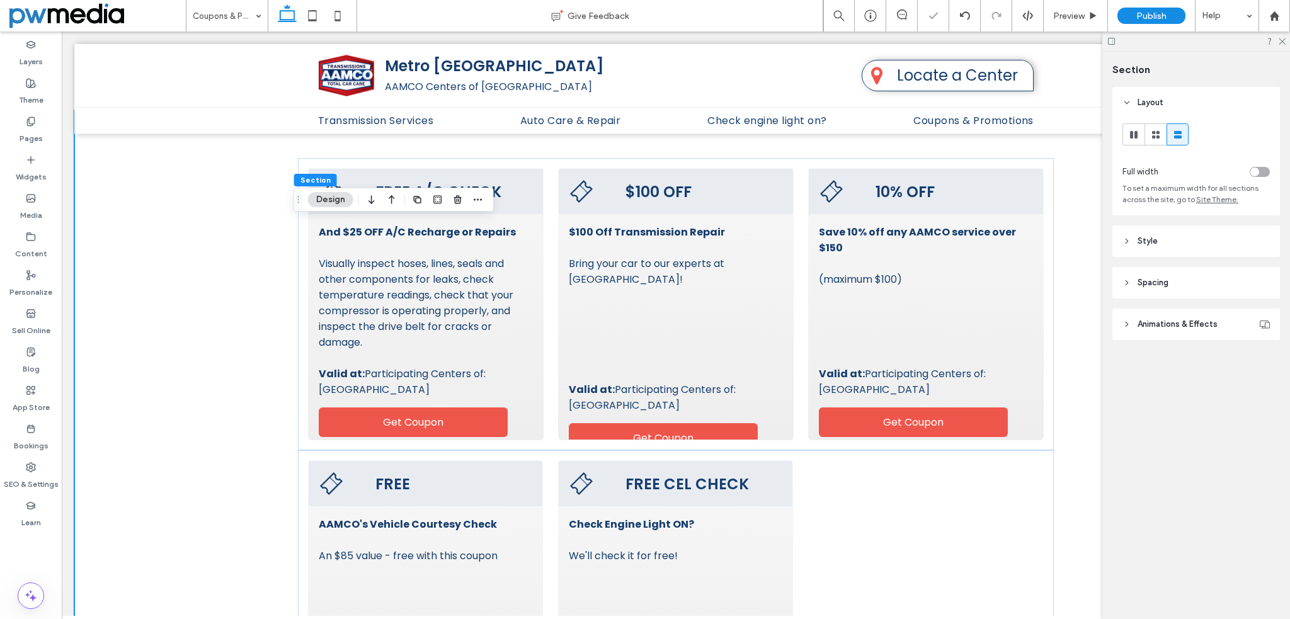
scroll to position [28, 0]
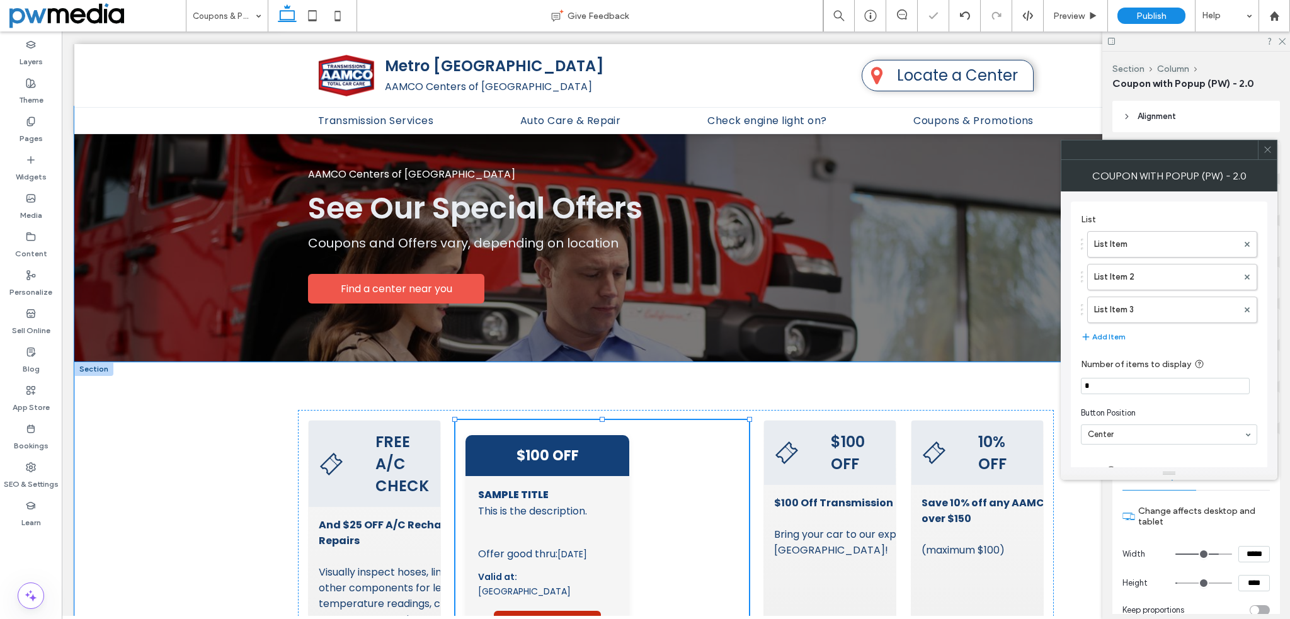
type input "**"
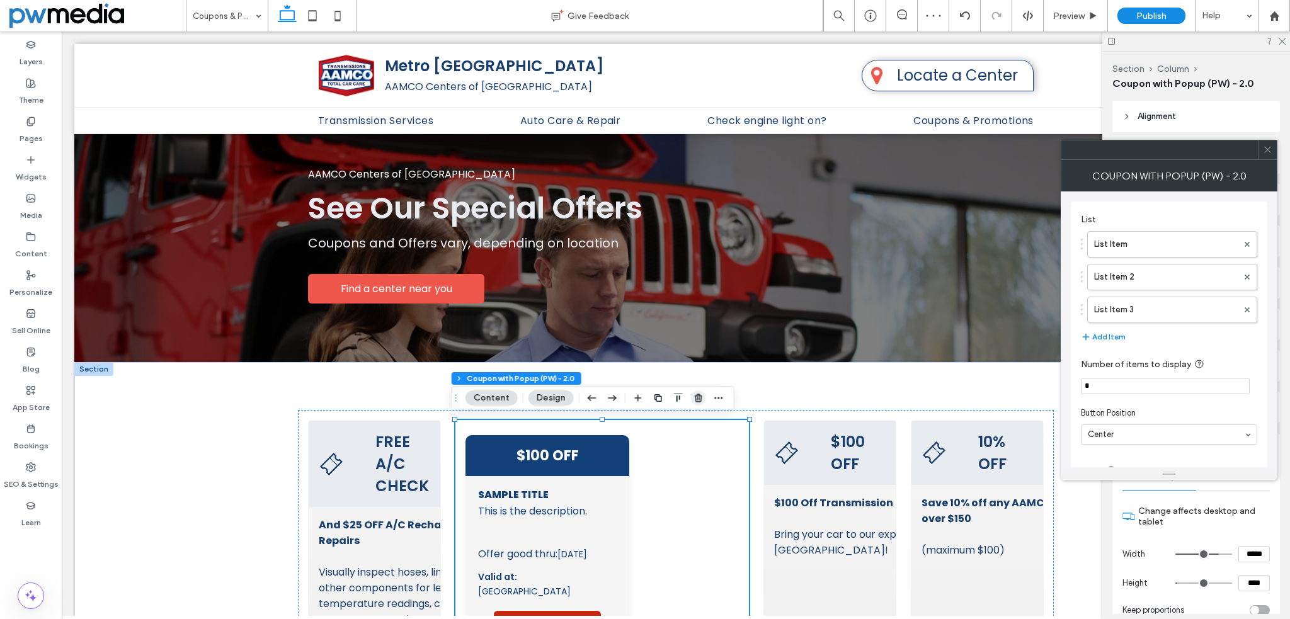
click at [697, 395] on icon "button" at bounding box center [698, 398] width 10 height 10
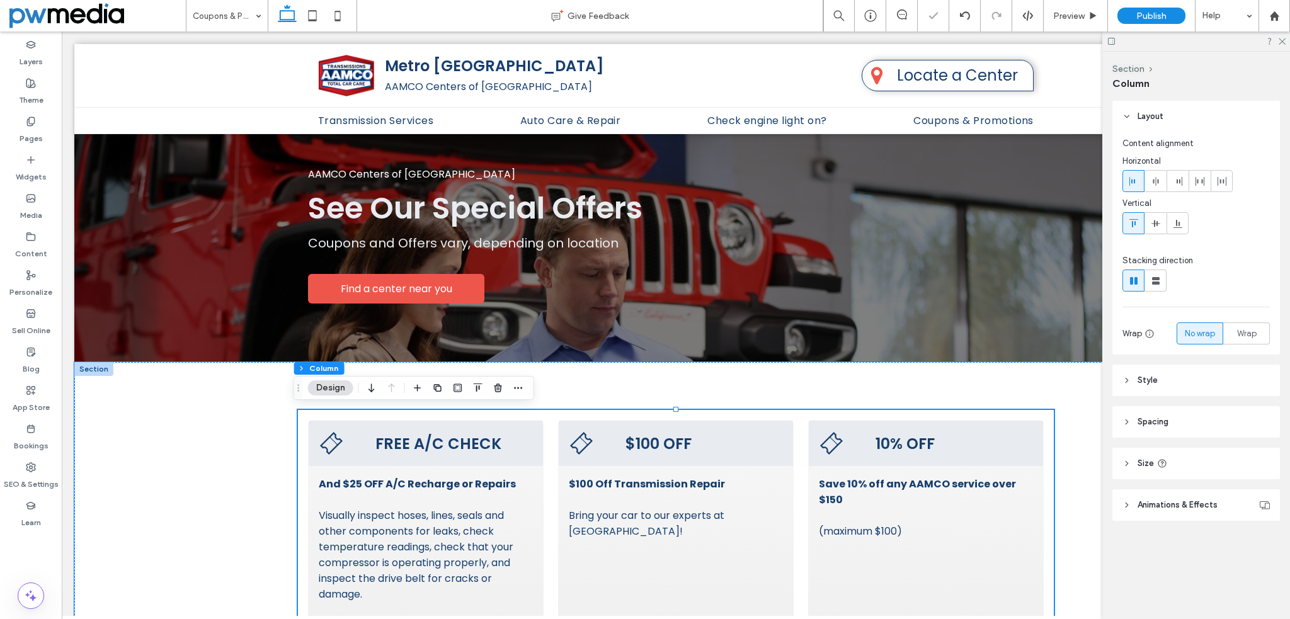
click at [89, 369] on div at bounding box center [93, 369] width 39 height 14
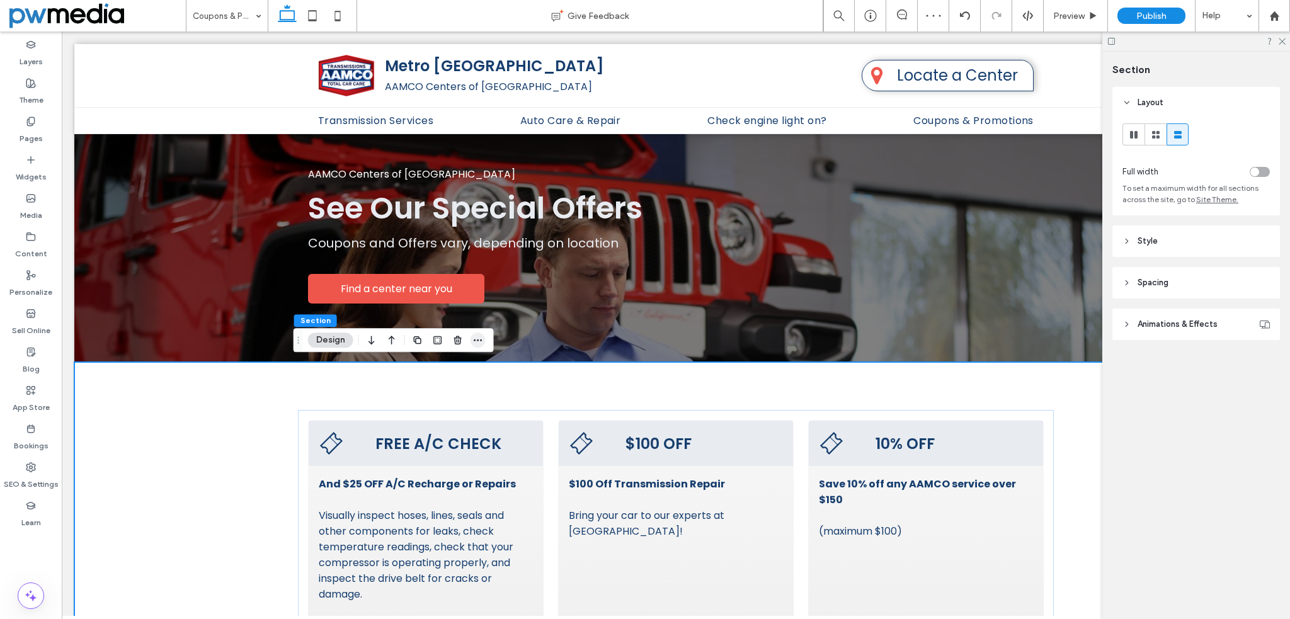
click at [478, 337] on icon "button" at bounding box center [478, 340] width 10 height 10
click at [417, 344] on use "button" at bounding box center [418, 340] width 8 height 8
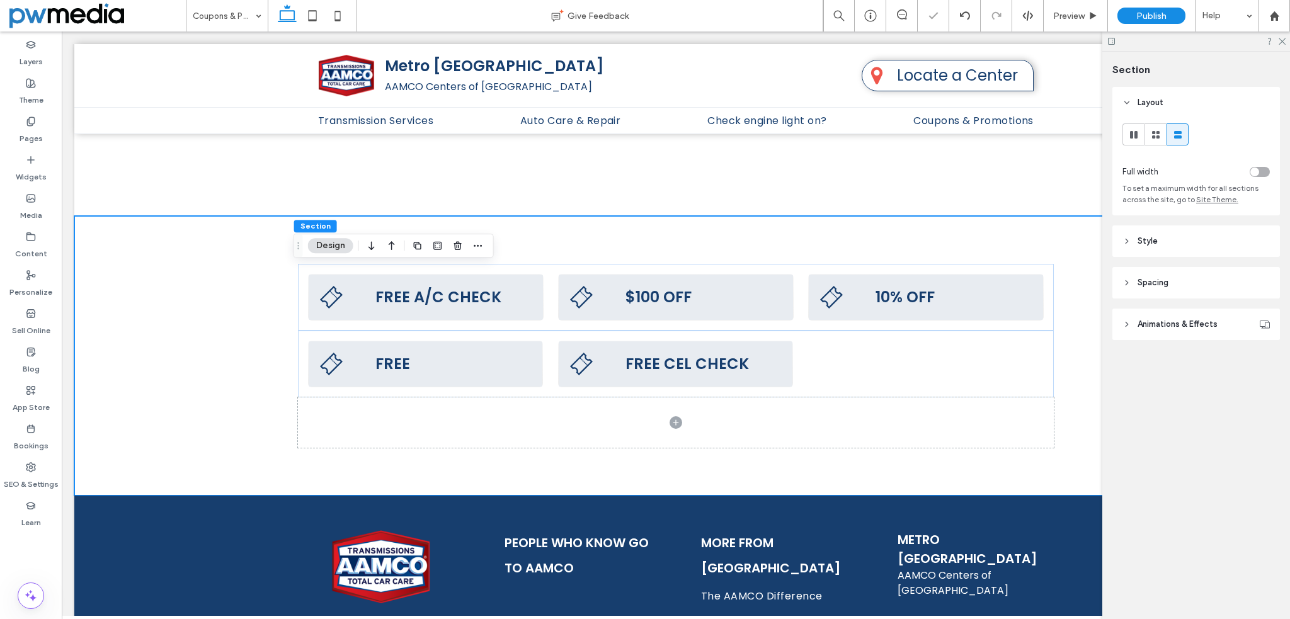
scroll to position [939, 0]
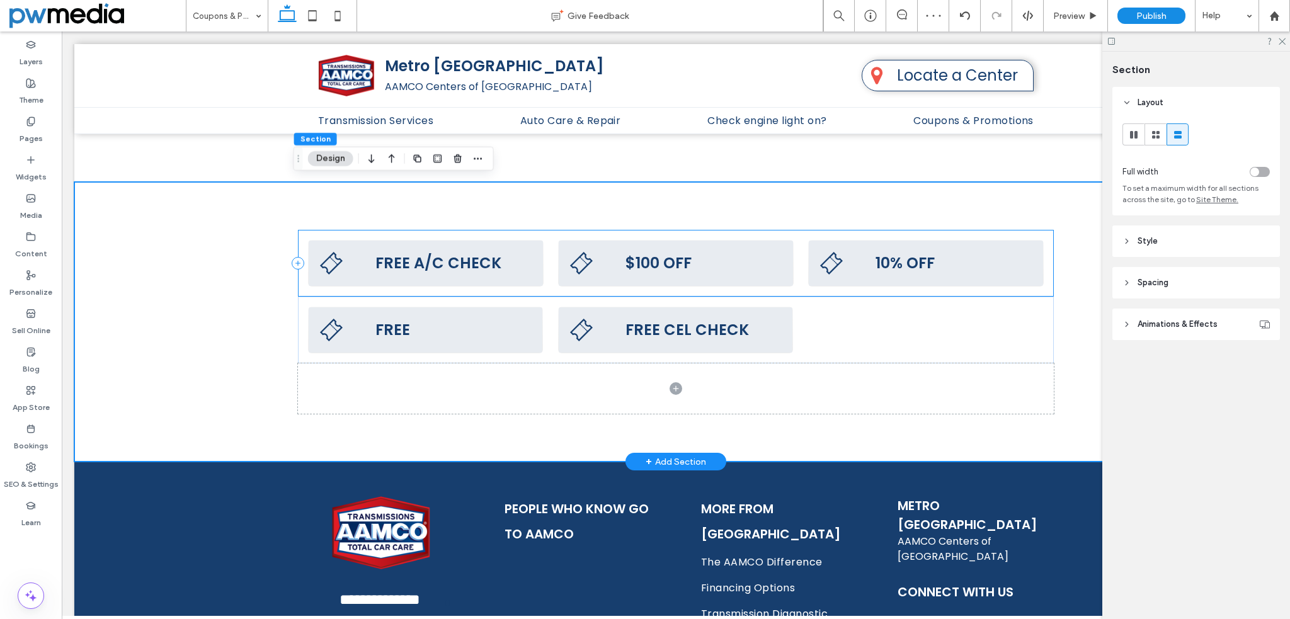
click at [302, 230] on div "FREE A/C CHECK And $25 OFF A/C Recharge or Repairs Visually inspect hoses, line…" at bounding box center [676, 263] width 756 height 67
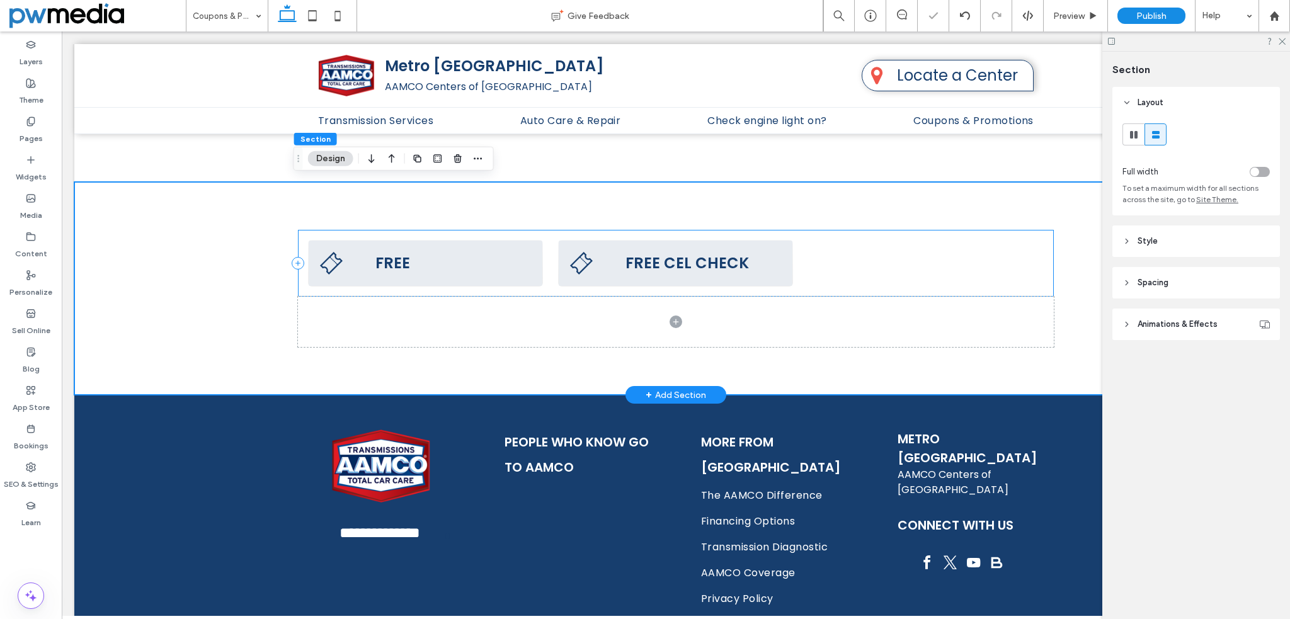
click at [302, 230] on div "FREE AAMCO's Vehicle Courtesy Check An $85 value - free with this coupon Valid …" at bounding box center [676, 263] width 756 height 67
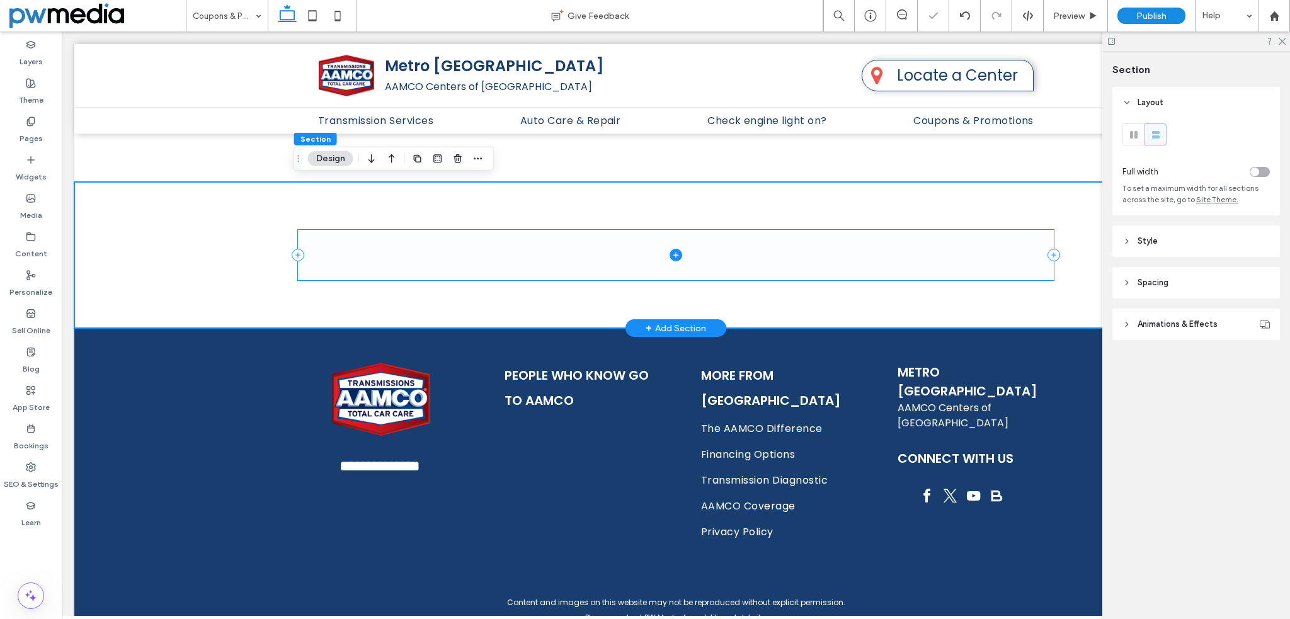
click at [669, 251] on icon at bounding box center [675, 255] width 13 height 13
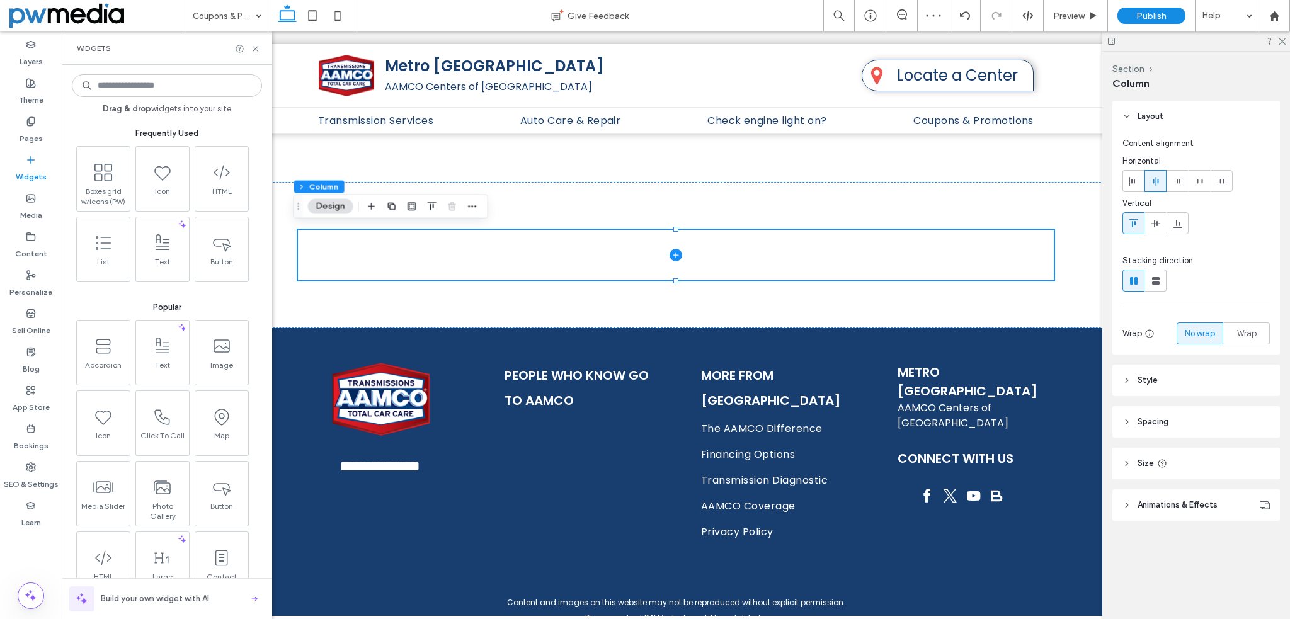
click at [169, 91] on input at bounding box center [167, 85] width 190 height 23
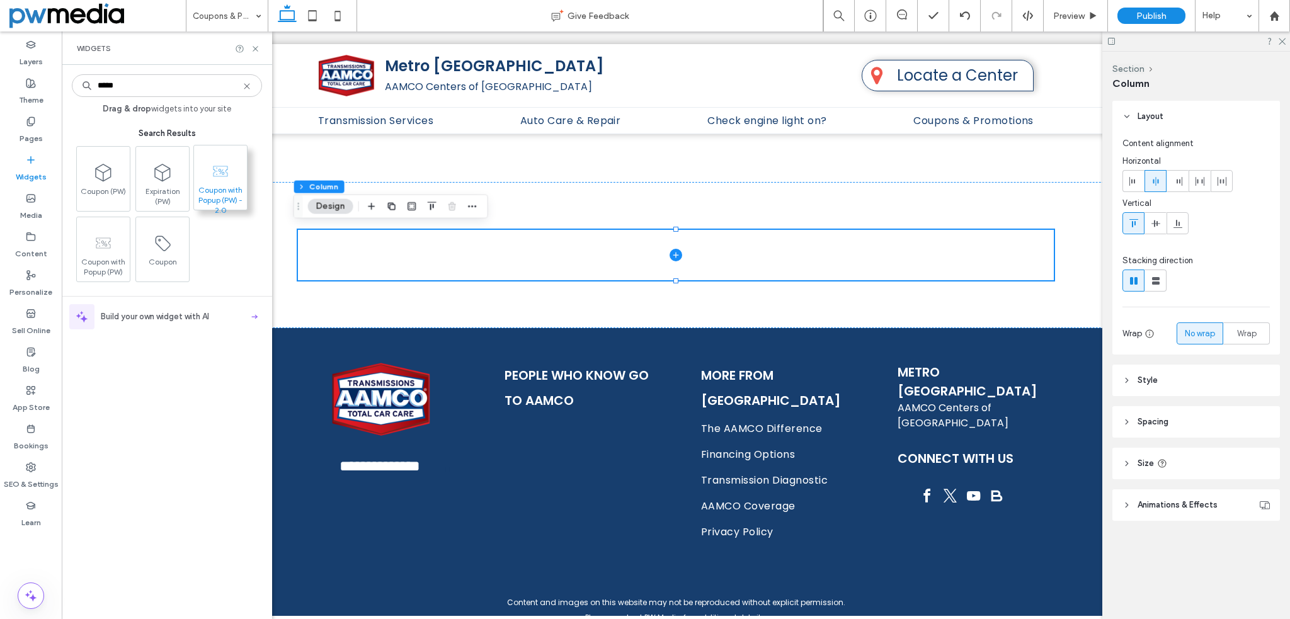
type input "*****"
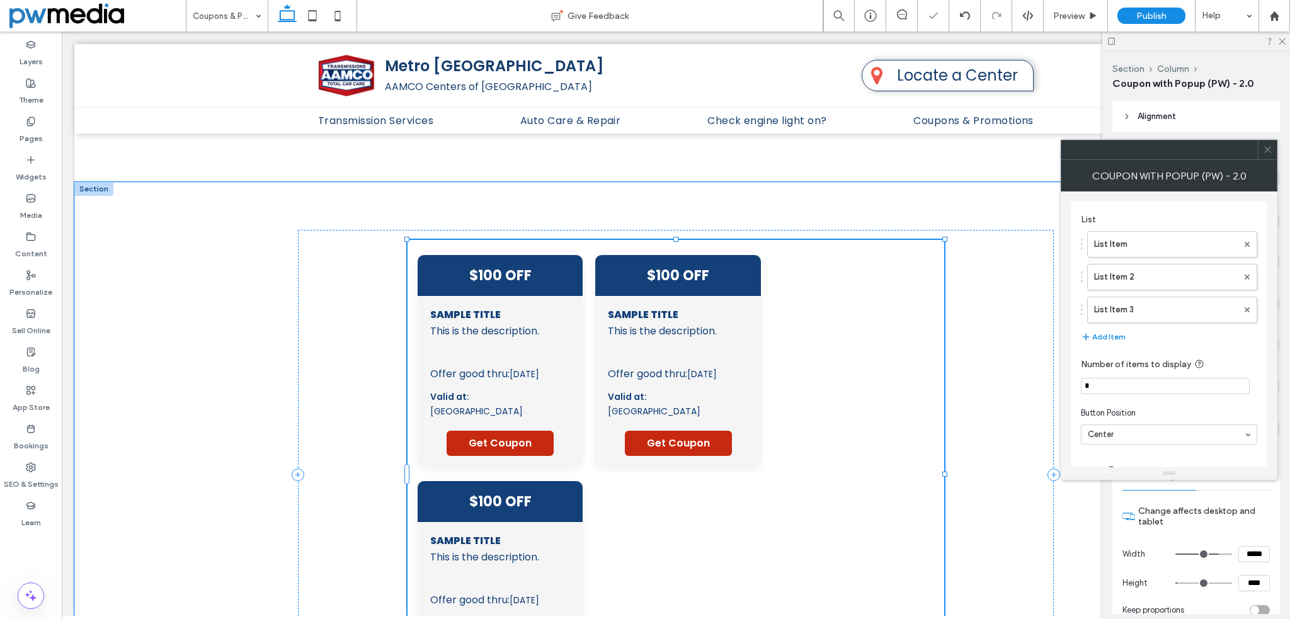
type input "**"
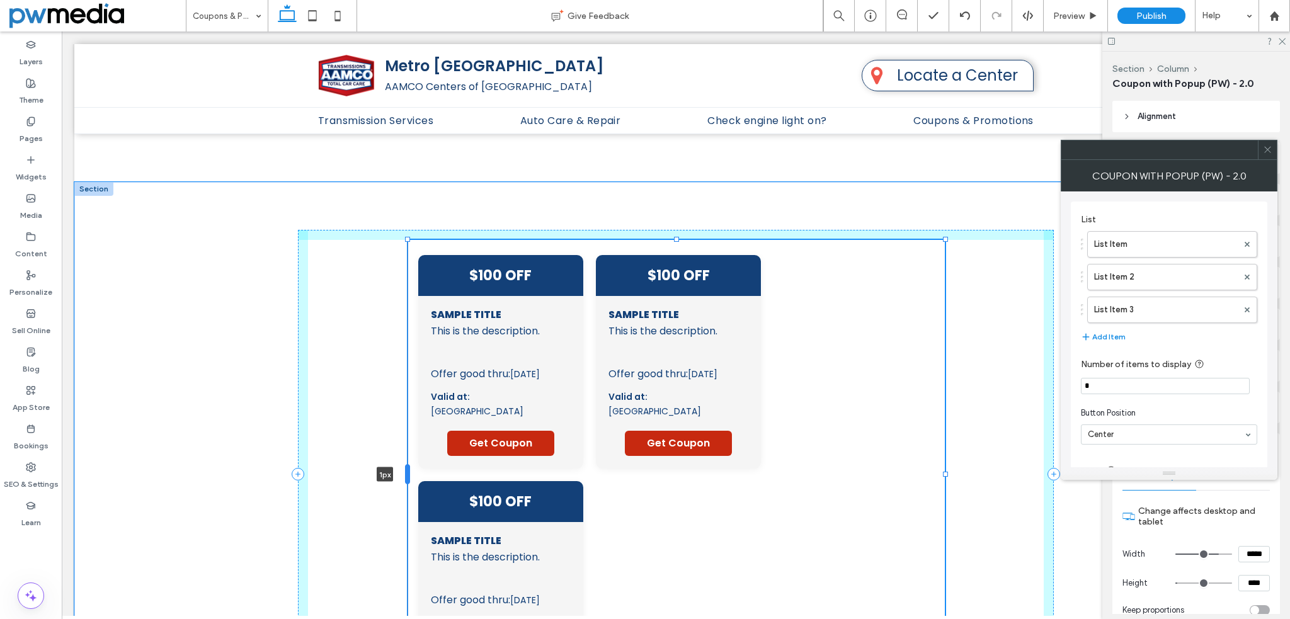
drag, startPoint x: 404, startPoint y: 473, endPoint x: 404, endPoint y: 461, distance: 12.0
click at [404, 461] on div "$100 OFF Sample Title This is the description. This is a disclaimer text Offer …" at bounding box center [676, 474] width 756 height 585
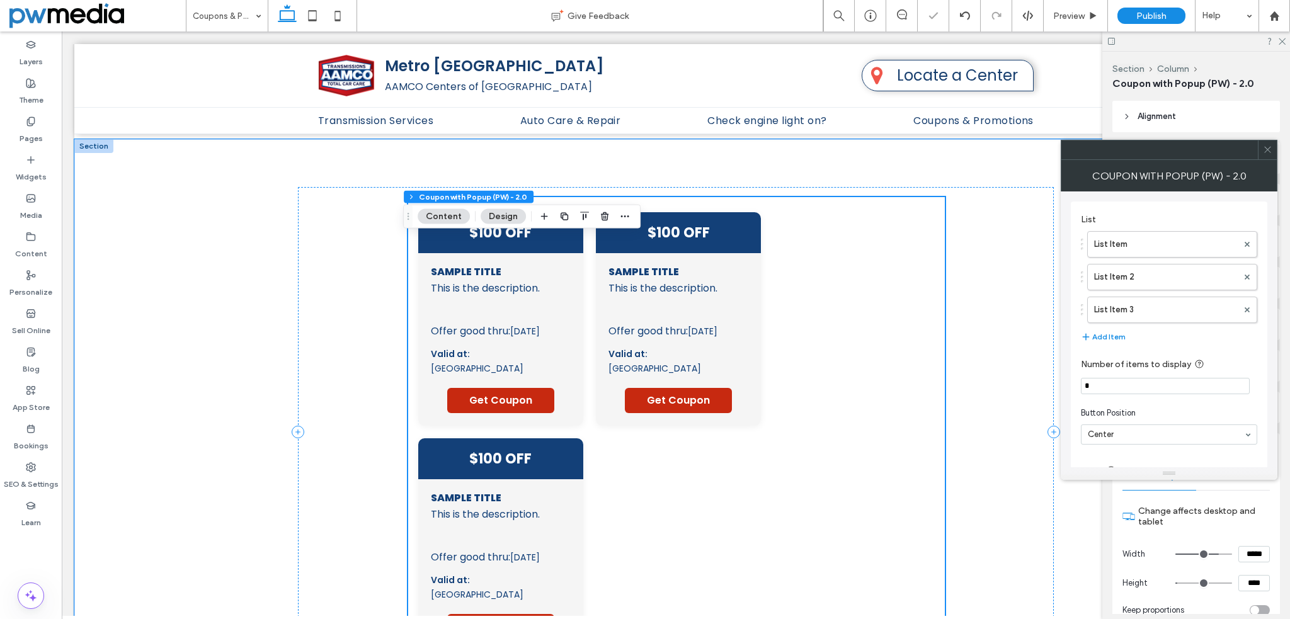
scroll to position [1002, 0]
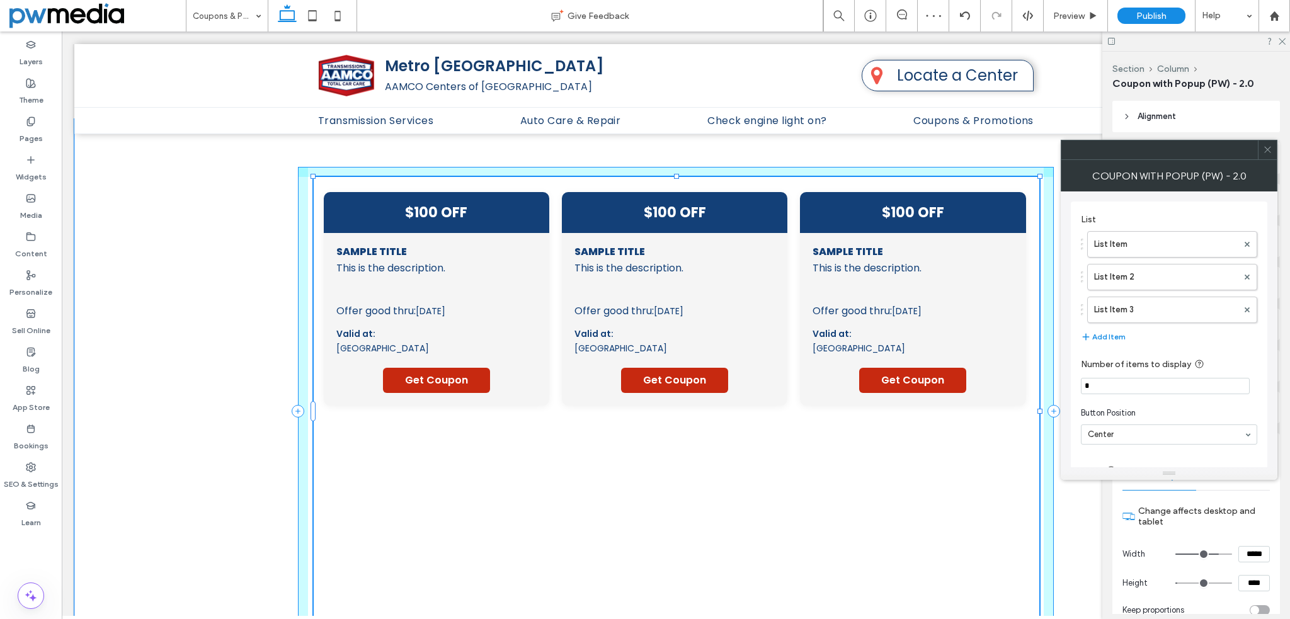
drag, startPoint x: 978, startPoint y: 407, endPoint x: 1034, endPoint y: 404, distance: 55.5
click at [314, 178] on div at bounding box center [314, 177] width 1 height 1
type input "****"
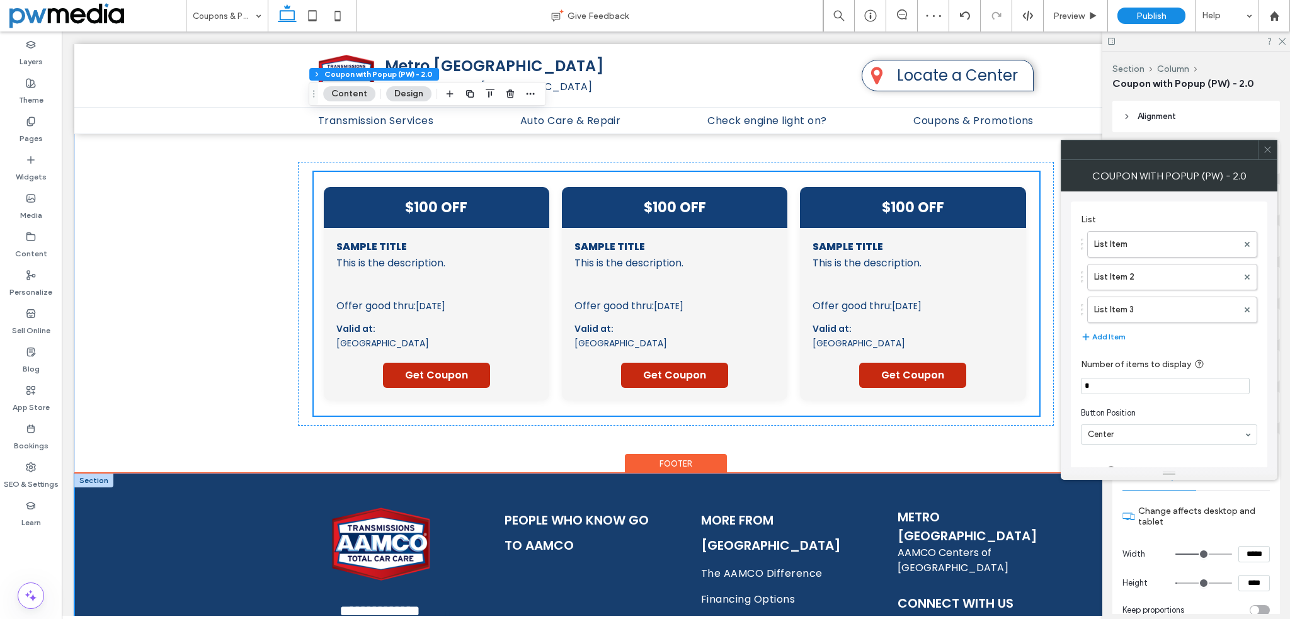
scroll to position [939, 0]
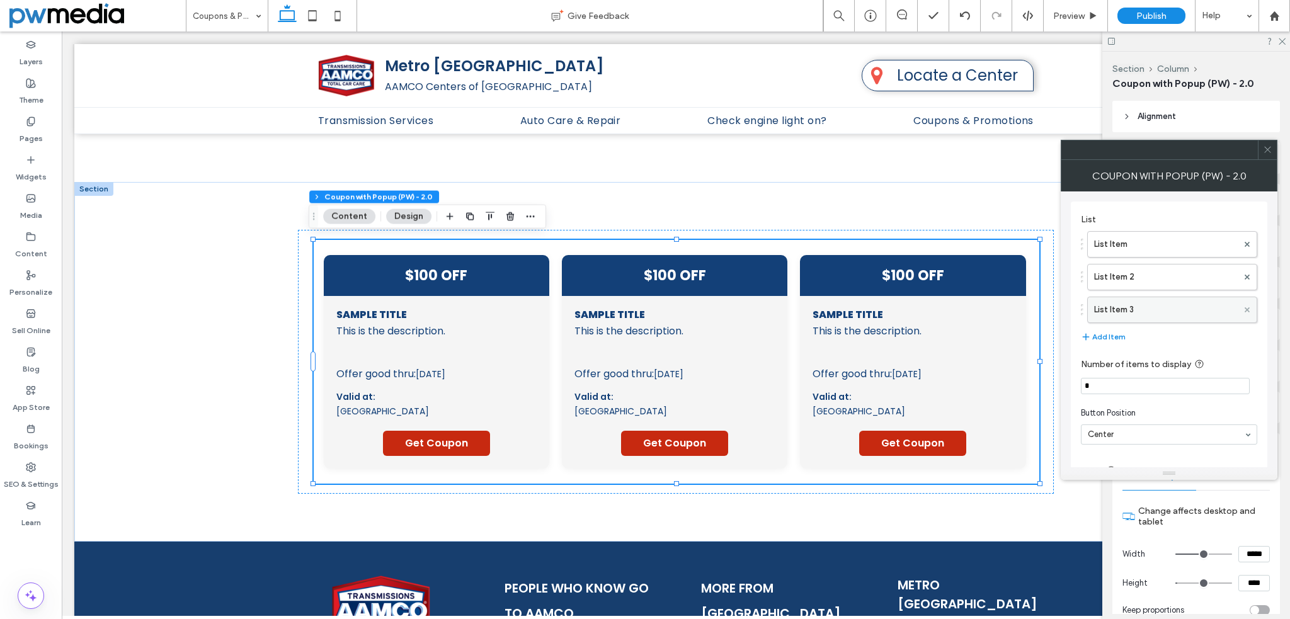
click at [1246, 307] on icon at bounding box center [1246, 309] width 5 height 5
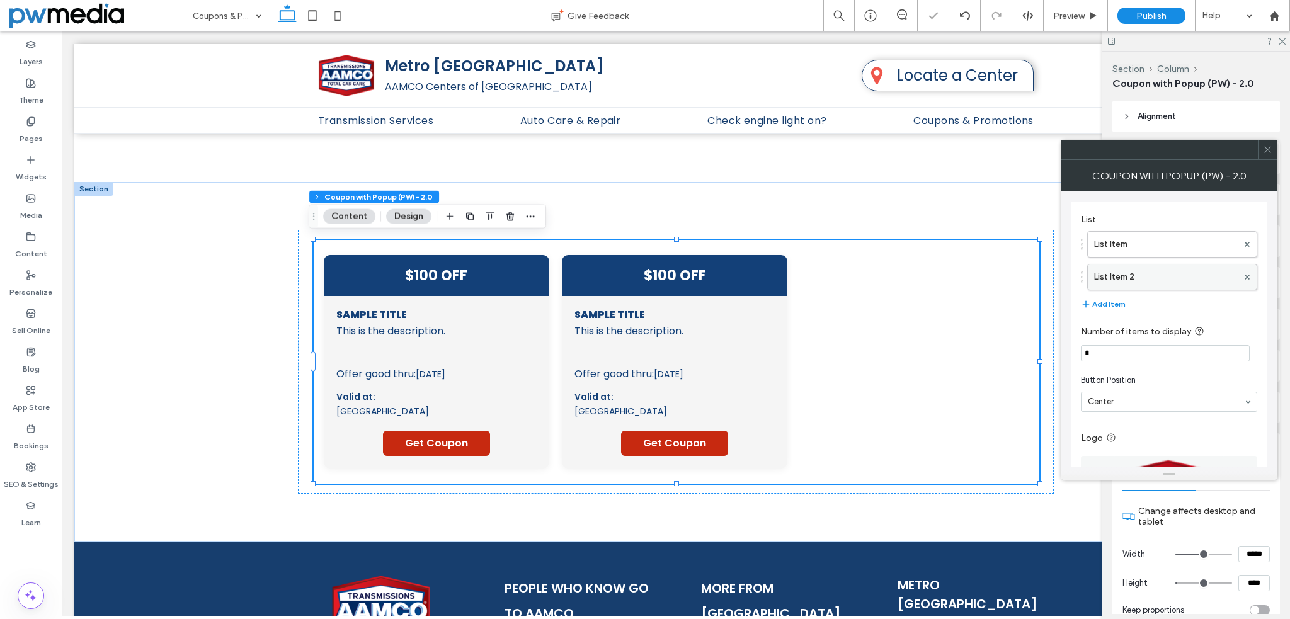
click at [1249, 277] on div at bounding box center [1246, 277] width 19 height 19
click at [1248, 276] on icon at bounding box center [1246, 277] width 5 height 5
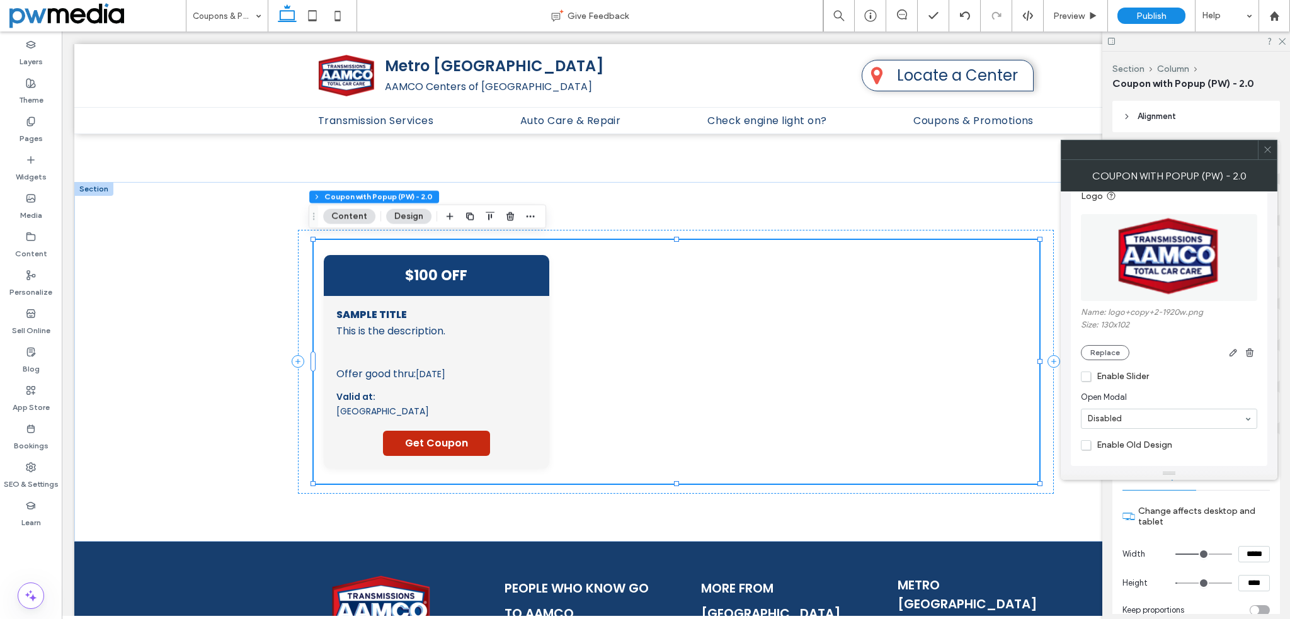
scroll to position [214, 0]
click at [1121, 368] on span "Enable Slider" at bounding box center [1114, 371] width 68 height 11
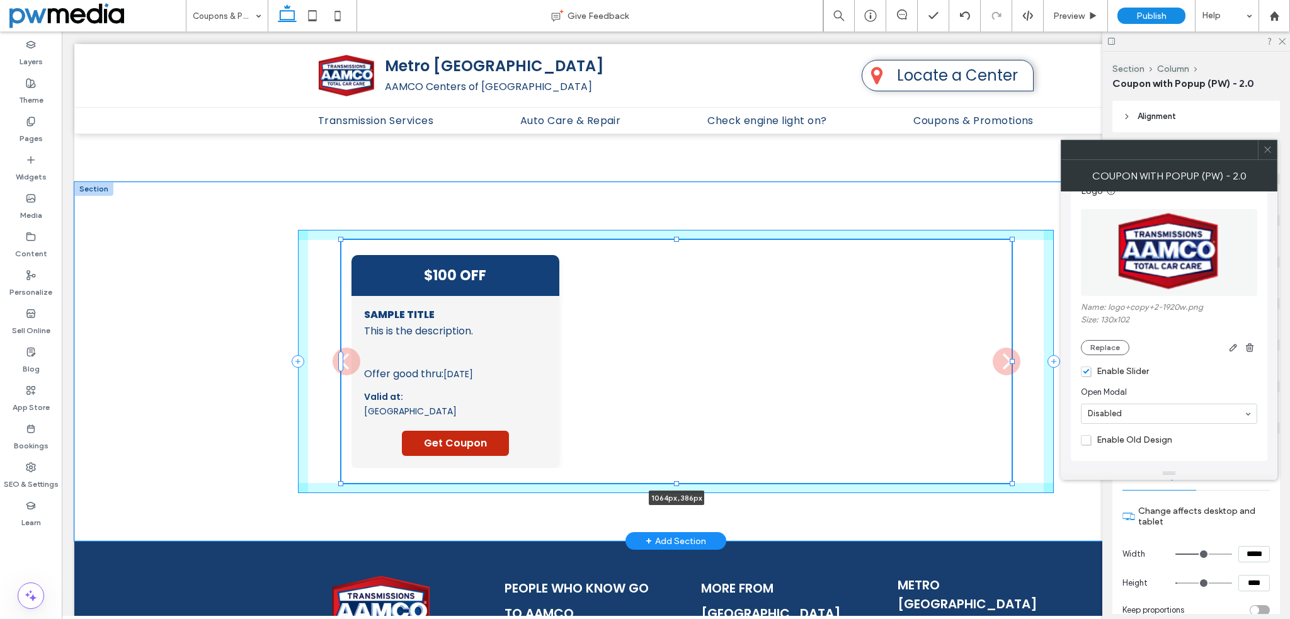
drag, startPoint x: 1037, startPoint y: 358, endPoint x: 1009, endPoint y: 353, distance: 28.2
click at [1009, 353] on div "$100 OFF Sample Title This is the description. This is a disclaimer text Offer …" at bounding box center [676, 362] width 756 height 360
type input "****"
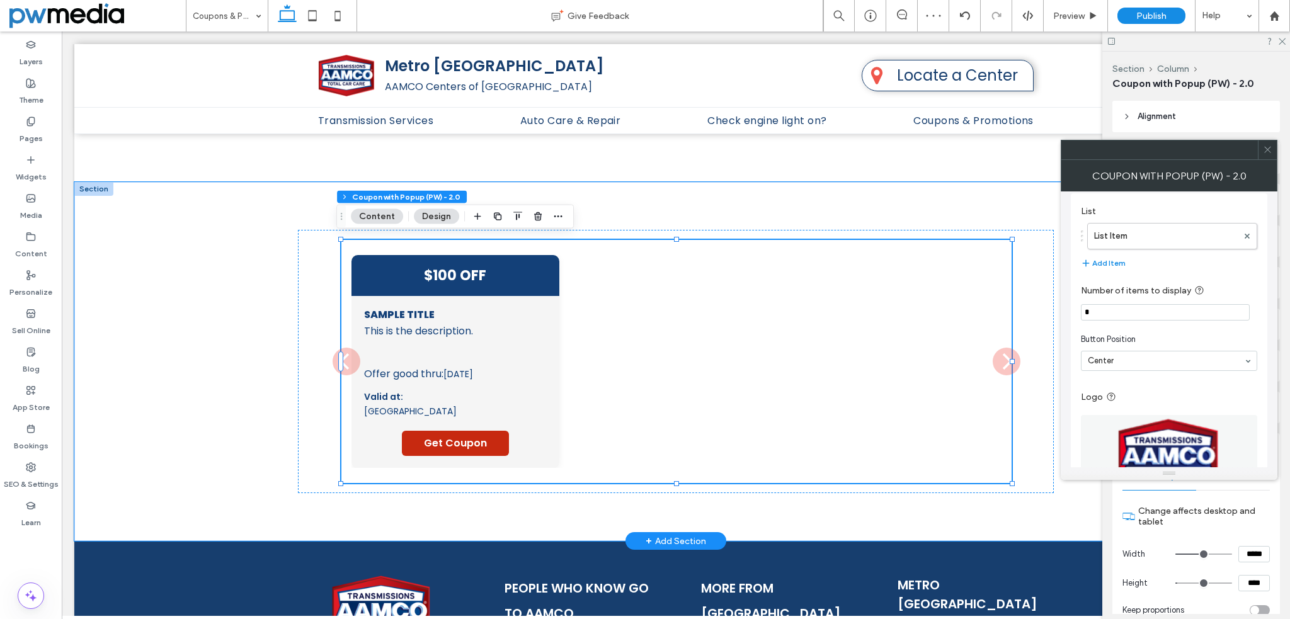
scroll to position [0, 0]
click at [436, 217] on button "Design" at bounding box center [436, 216] width 45 height 15
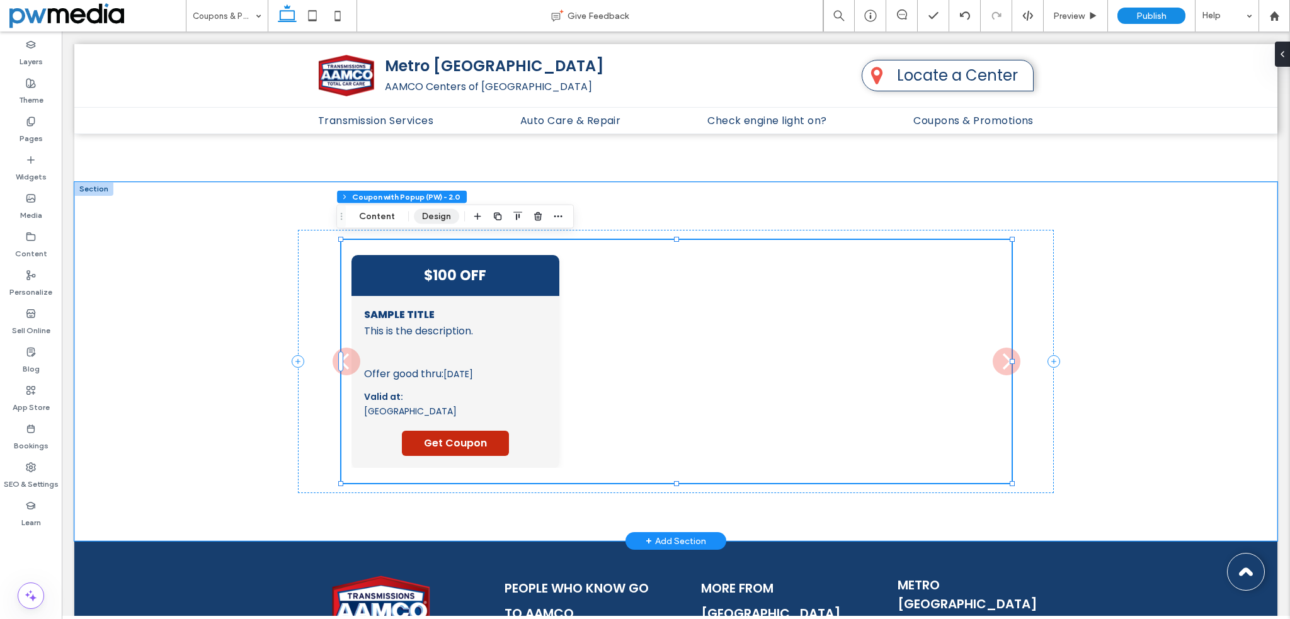
click at [436, 217] on button "Design" at bounding box center [436, 216] width 45 height 15
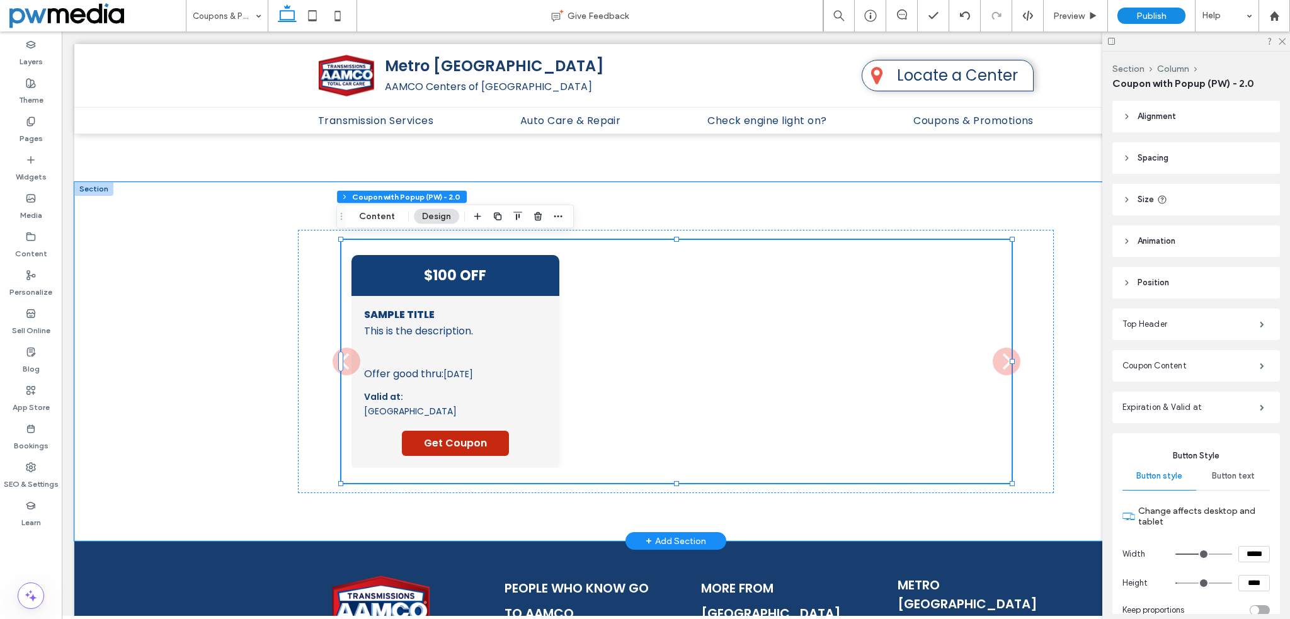
click at [1153, 108] on header "Alignment" at bounding box center [1195, 116] width 167 height 31
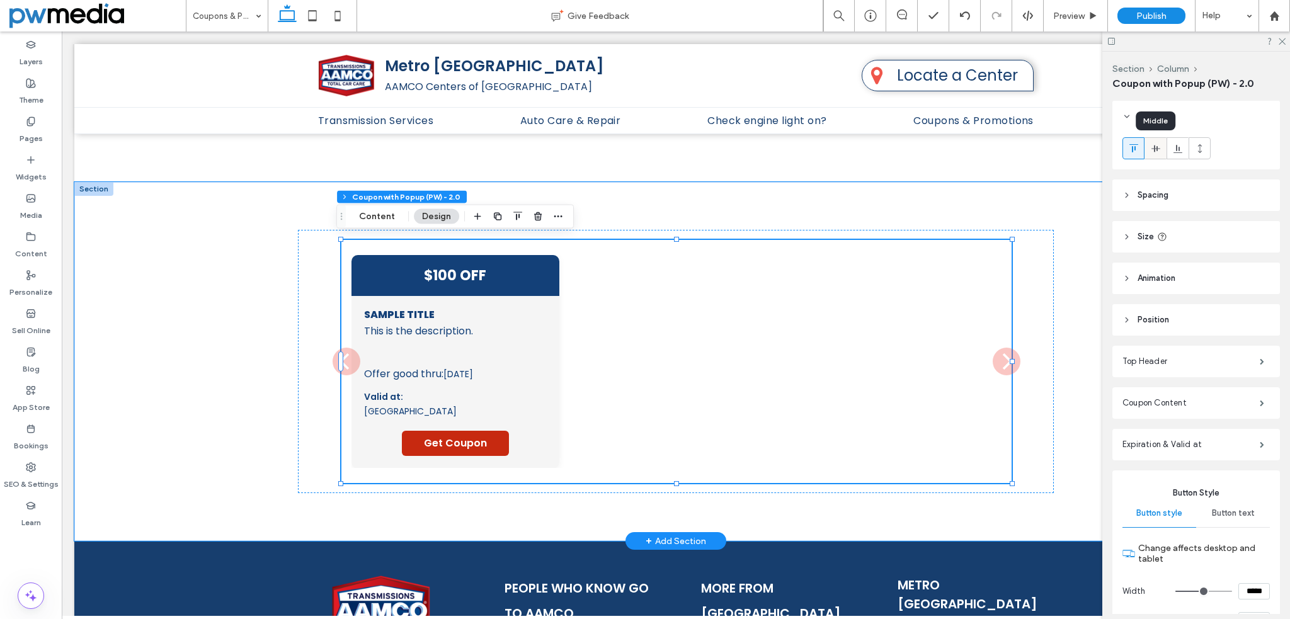
click at [1157, 144] on icon at bounding box center [1155, 149] width 10 height 10
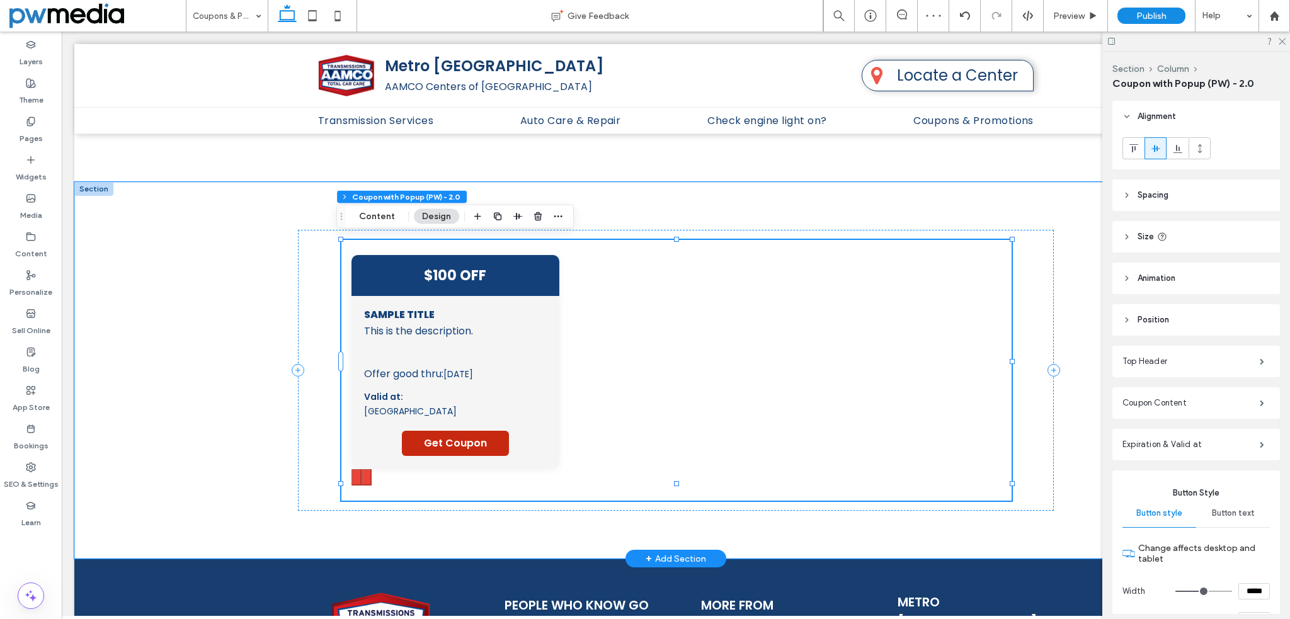
click at [529, 309] on span "Sample Title" at bounding box center [455, 315] width 183 height 12
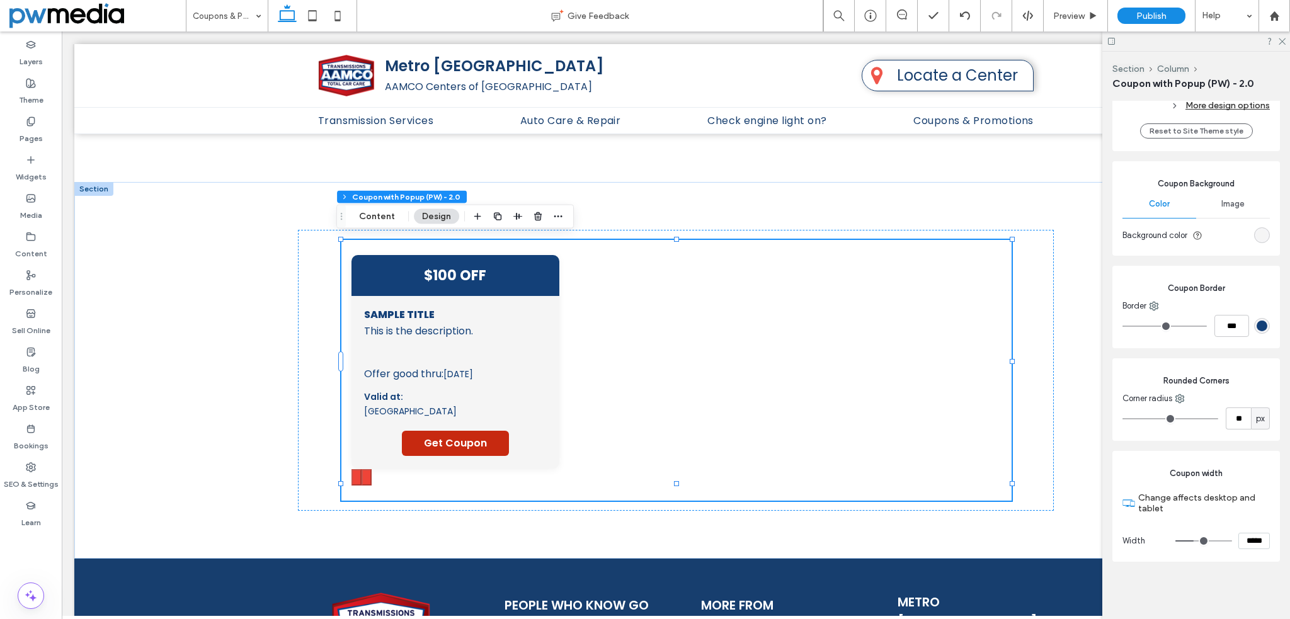
scroll to position [714, 0]
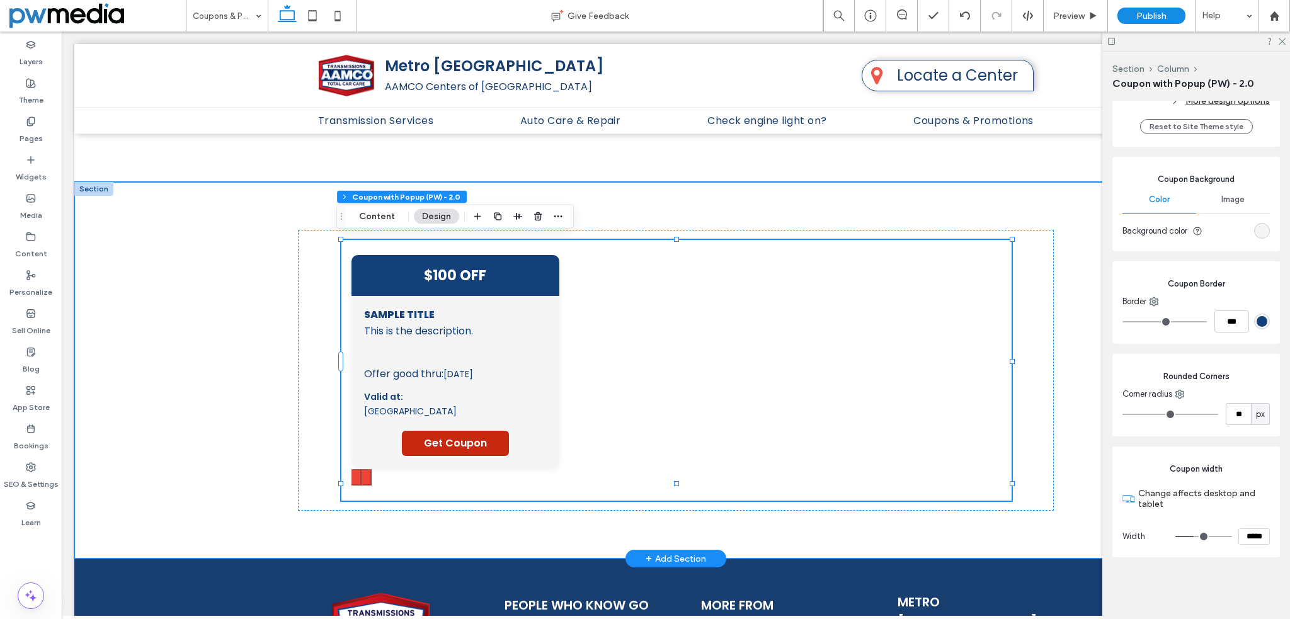
click at [225, 230] on div "$100 OFF Sample Title This is the description. This is a disclaimer text Offer …" at bounding box center [675, 370] width 1203 height 377
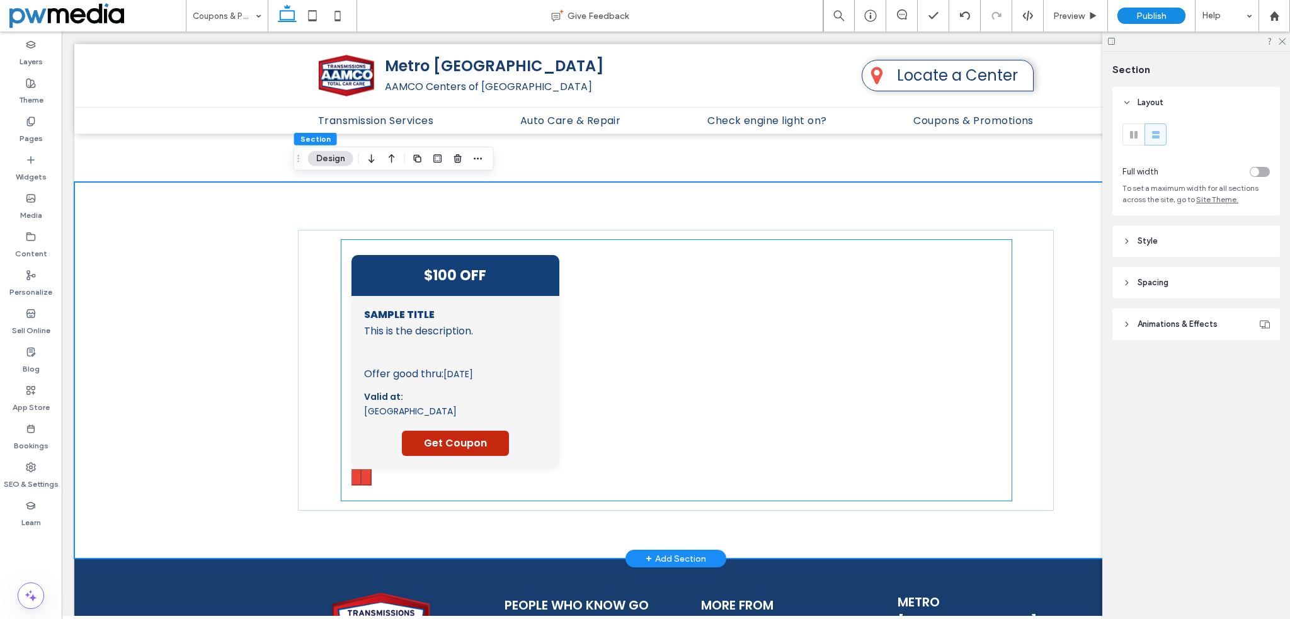
click at [491, 289] on div "$100 OFF" at bounding box center [455, 275] width 208 height 41
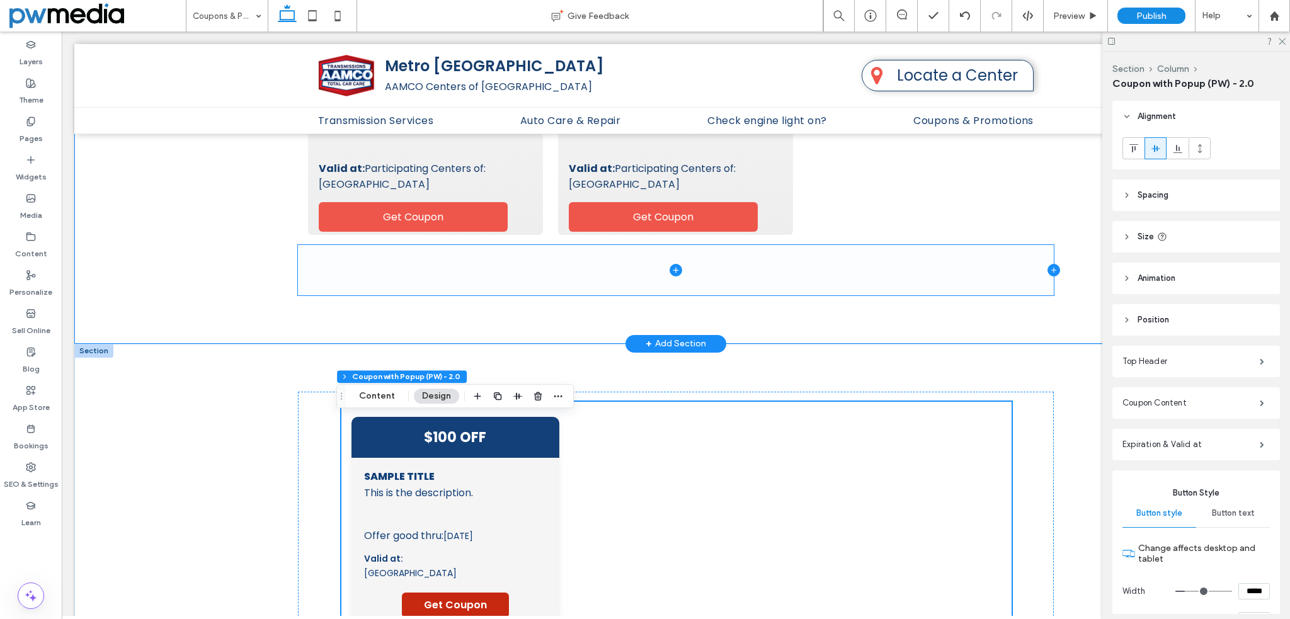
scroll to position [687, 0]
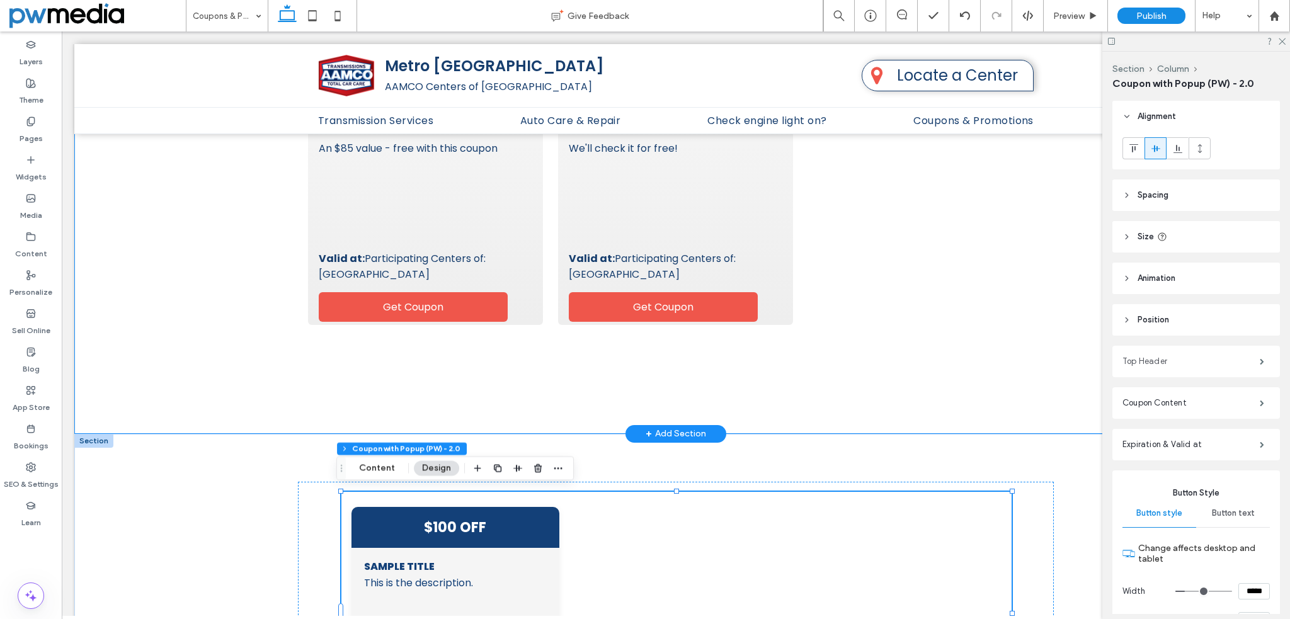
click at [1168, 363] on label "Top Header" at bounding box center [1190, 361] width 137 height 25
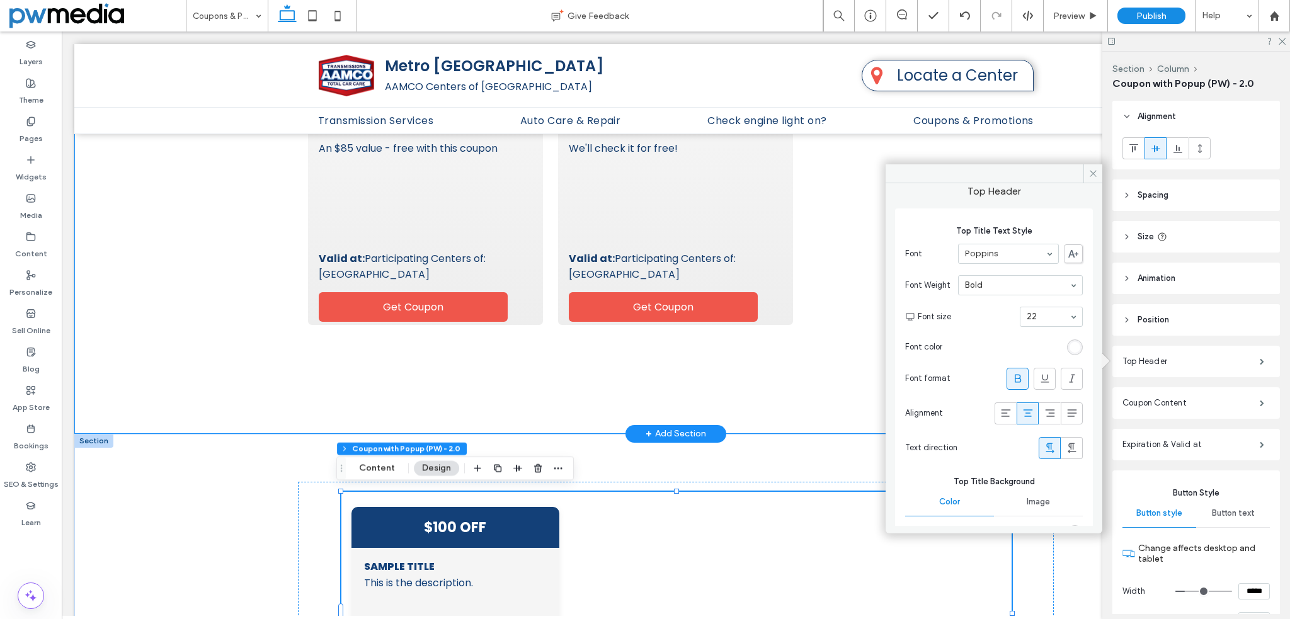
scroll to position [43, 0]
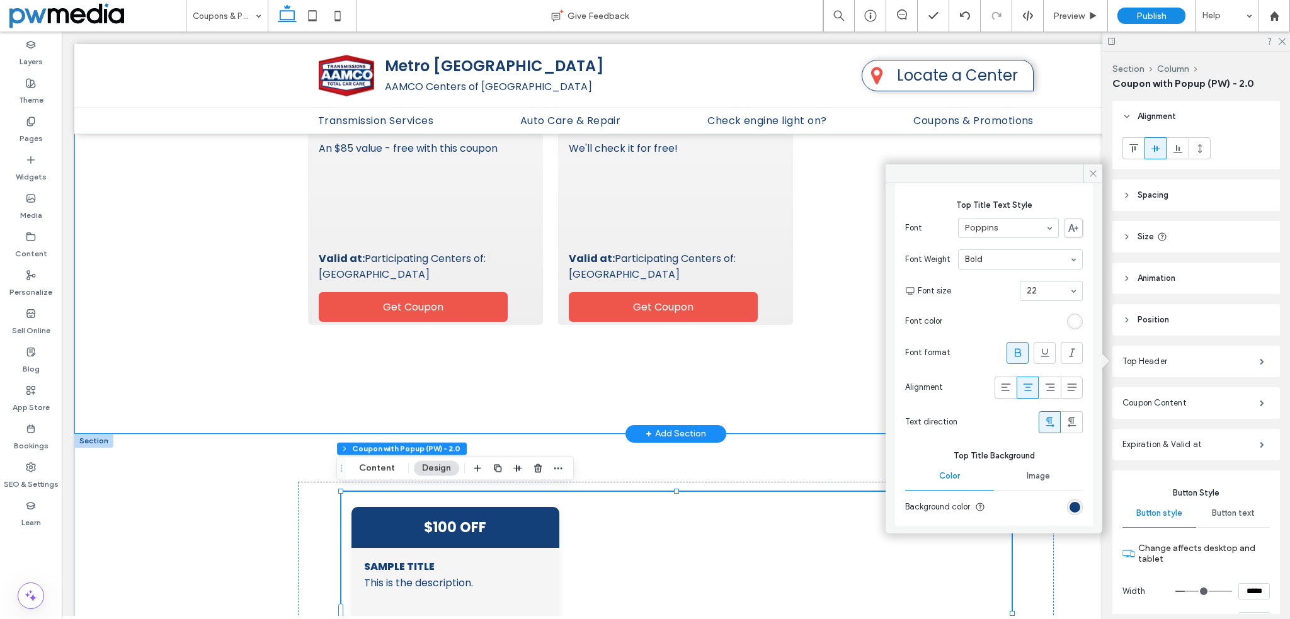
click at [1069, 321] on div "rgb(255, 255, 255)" at bounding box center [1074, 321] width 11 height 11
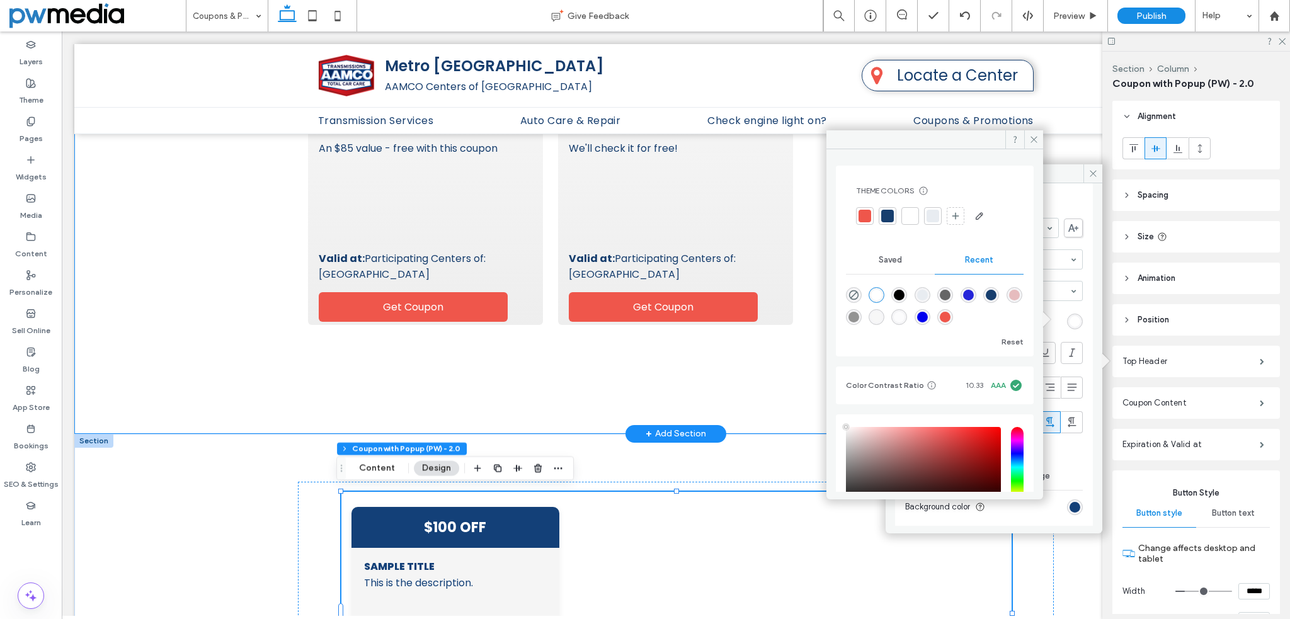
click at [886, 217] on div at bounding box center [887, 216] width 13 height 13
click at [1088, 332] on div "Top Header Top Title Text Style Font Poppins Font Weight Bold Font size 22 Font…" at bounding box center [993, 354] width 217 height 343
click at [1035, 137] on icon at bounding box center [1033, 139] width 9 height 9
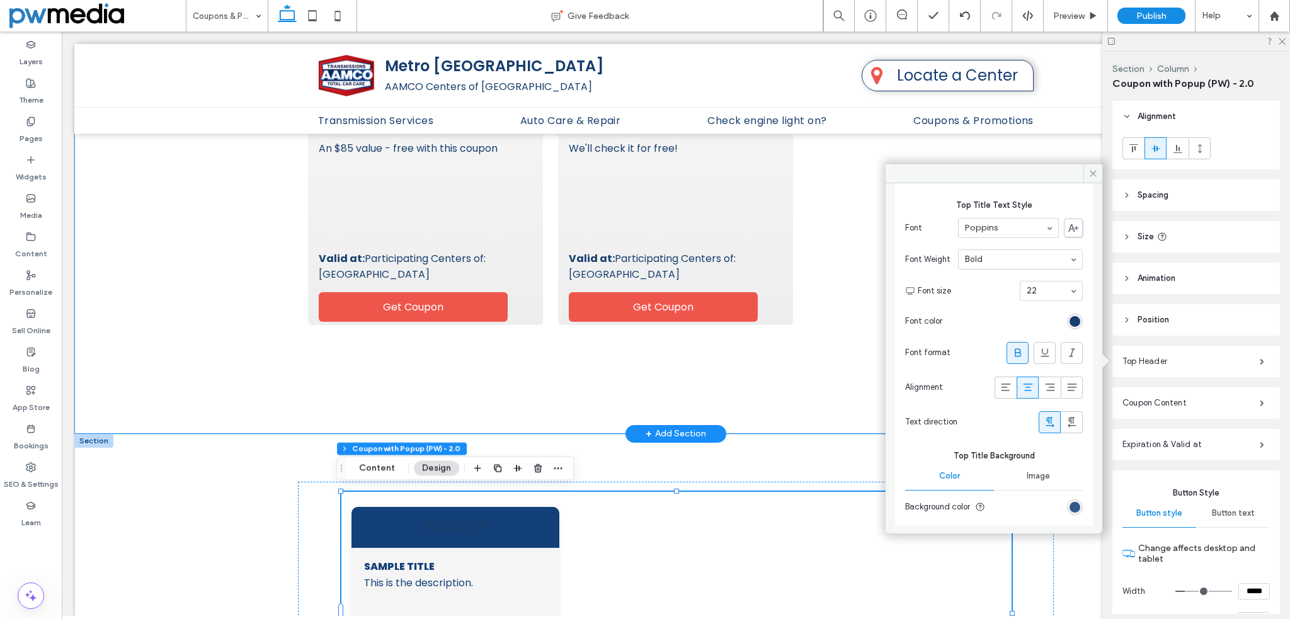
click at [1069, 506] on div "rgb(19, 64, 120)" at bounding box center [1074, 507] width 11 height 11
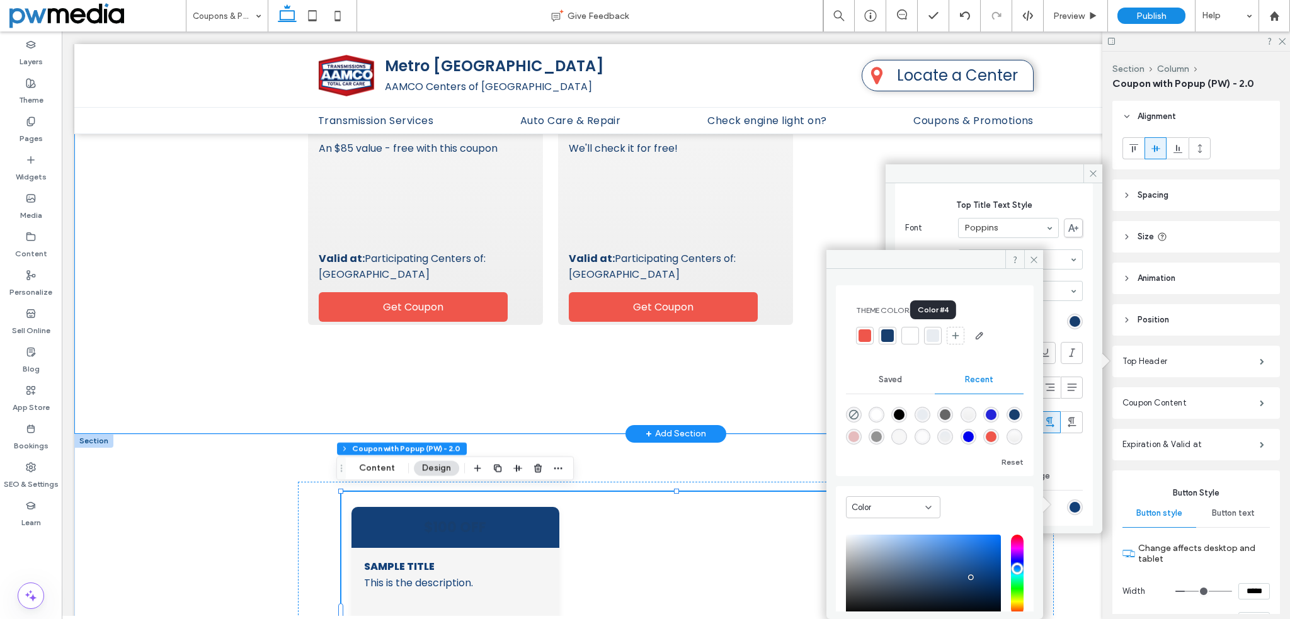
click at [930, 334] on div at bounding box center [932, 335] width 13 height 13
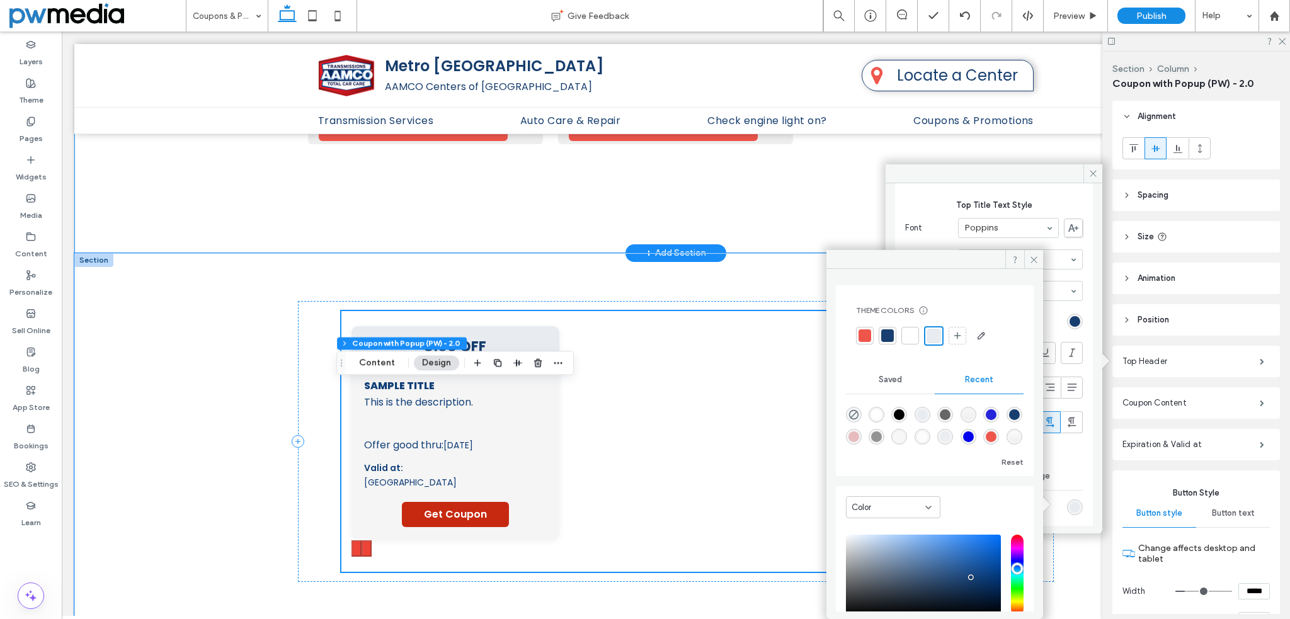
scroll to position [876, 0]
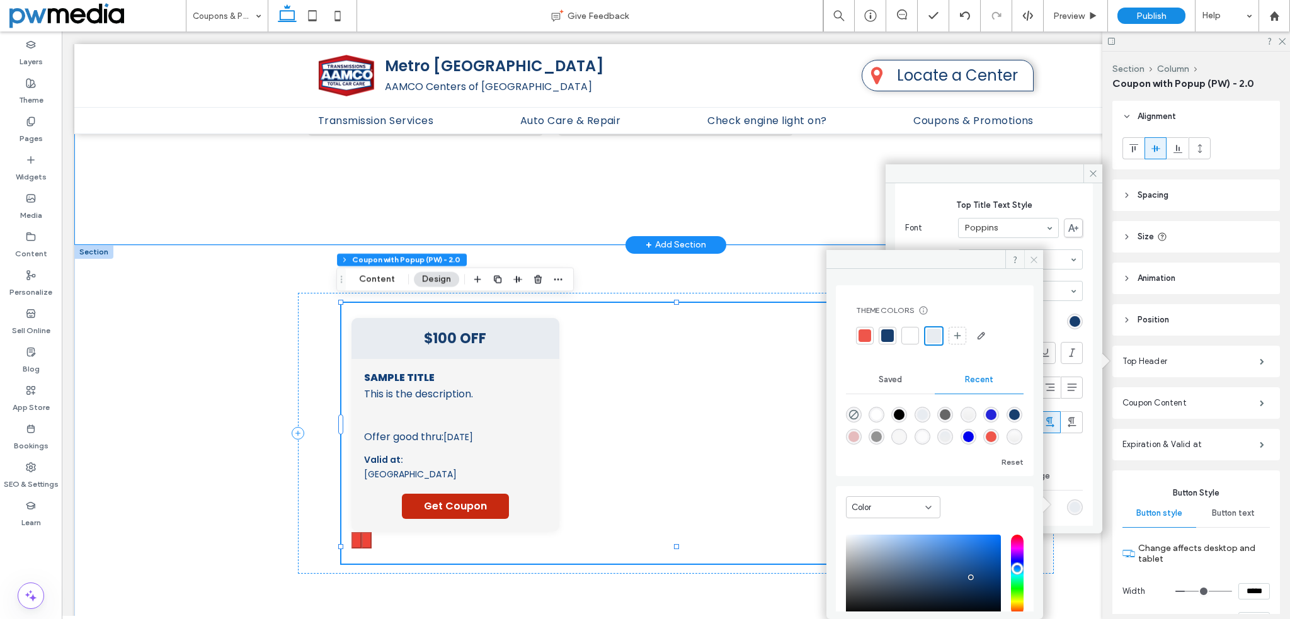
click at [1034, 262] on icon at bounding box center [1033, 259] width 9 height 9
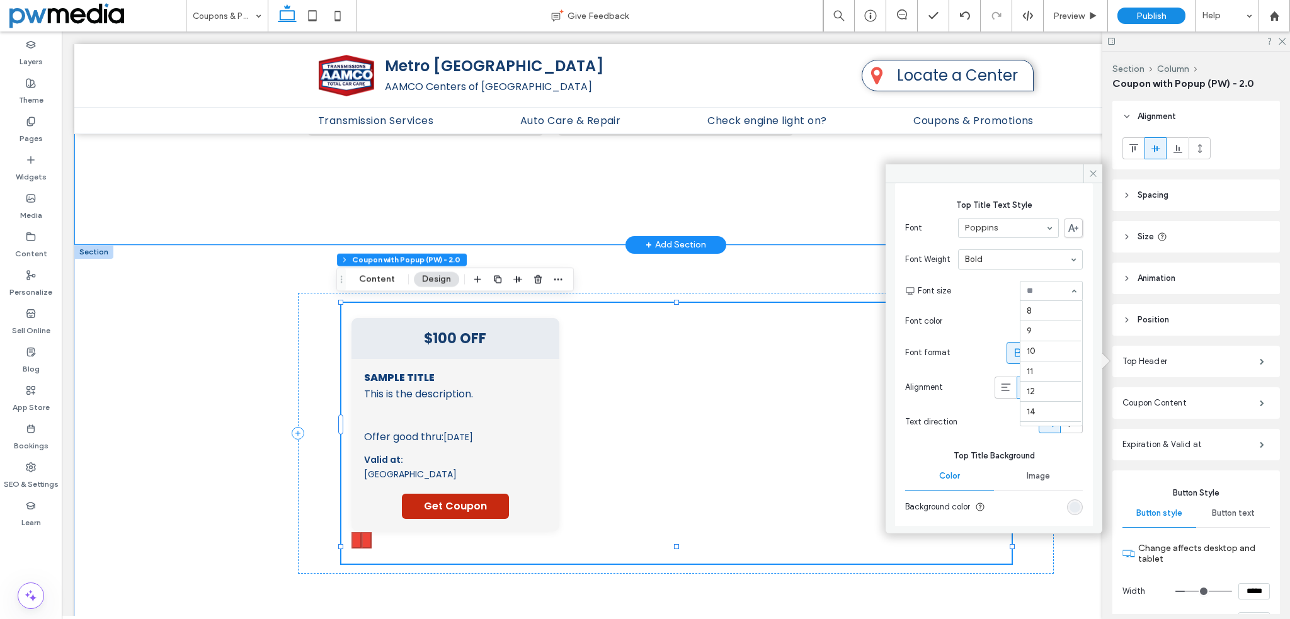
scroll to position [165, 0]
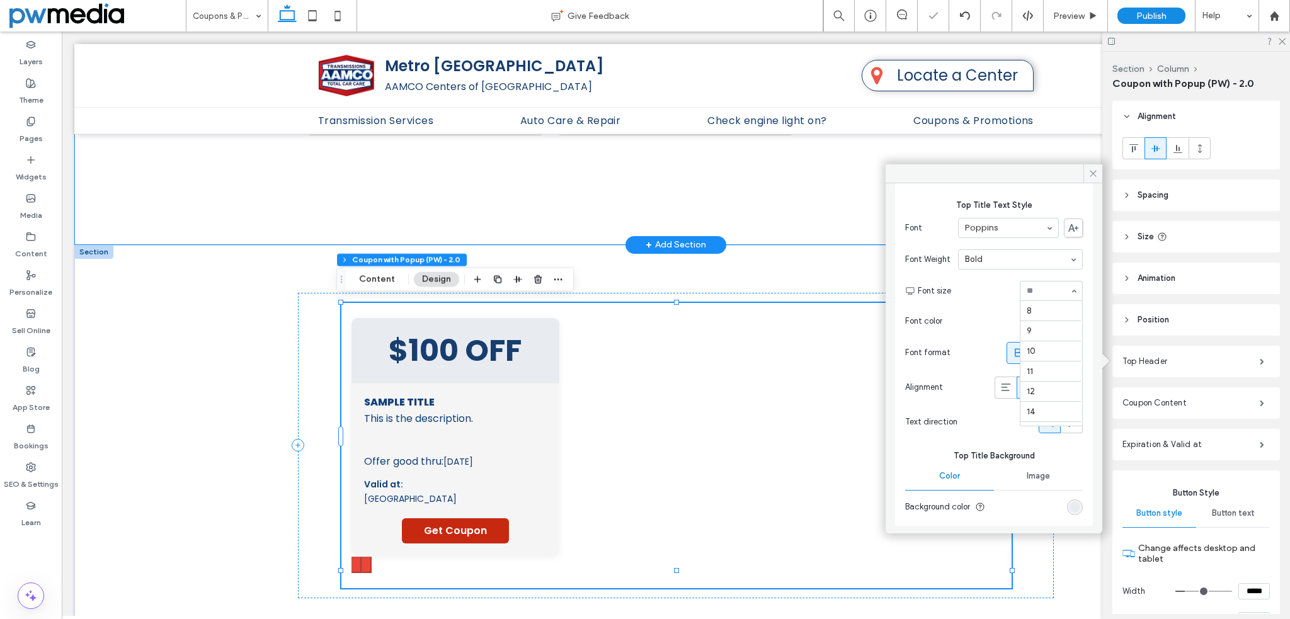
click at [1066, 289] on div "8 9 10 11 12 14 16 18 22 24 30 32 36 48 60 72 96" at bounding box center [1050, 291] width 63 height 20
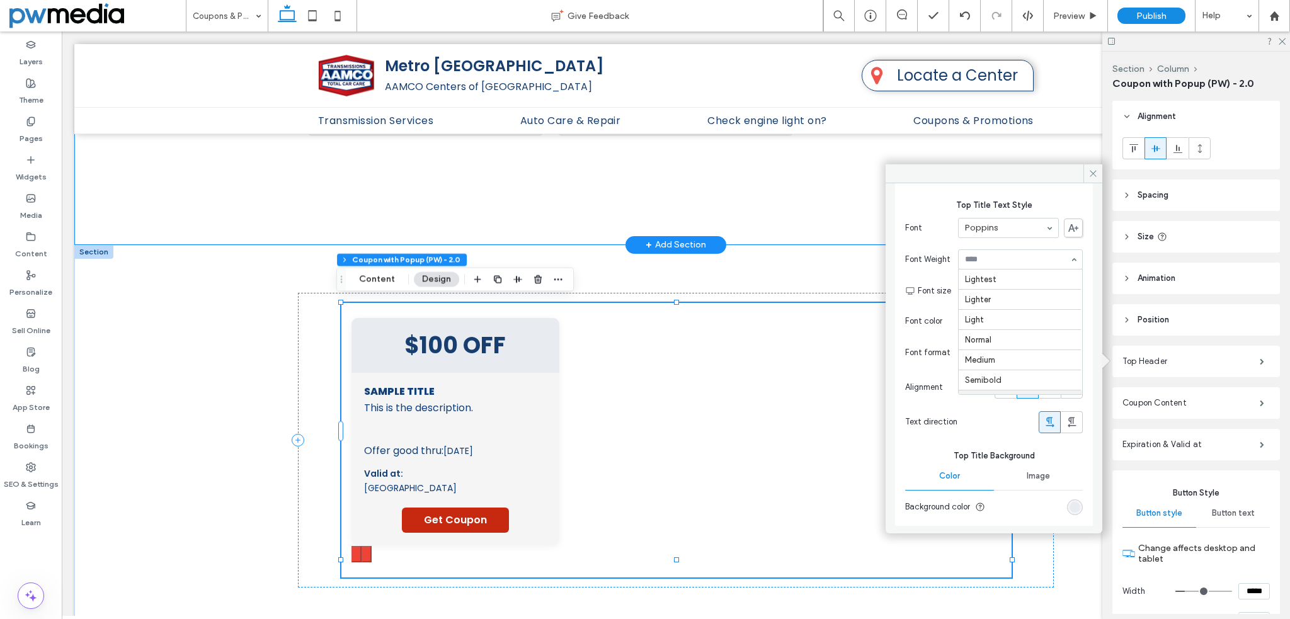
scroll to position [60, 0]
click at [937, 400] on div "Alignment" at bounding box center [994, 387] width 178 height 35
click at [1094, 171] on icon at bounding box center [1092, 173] width 9 height 9
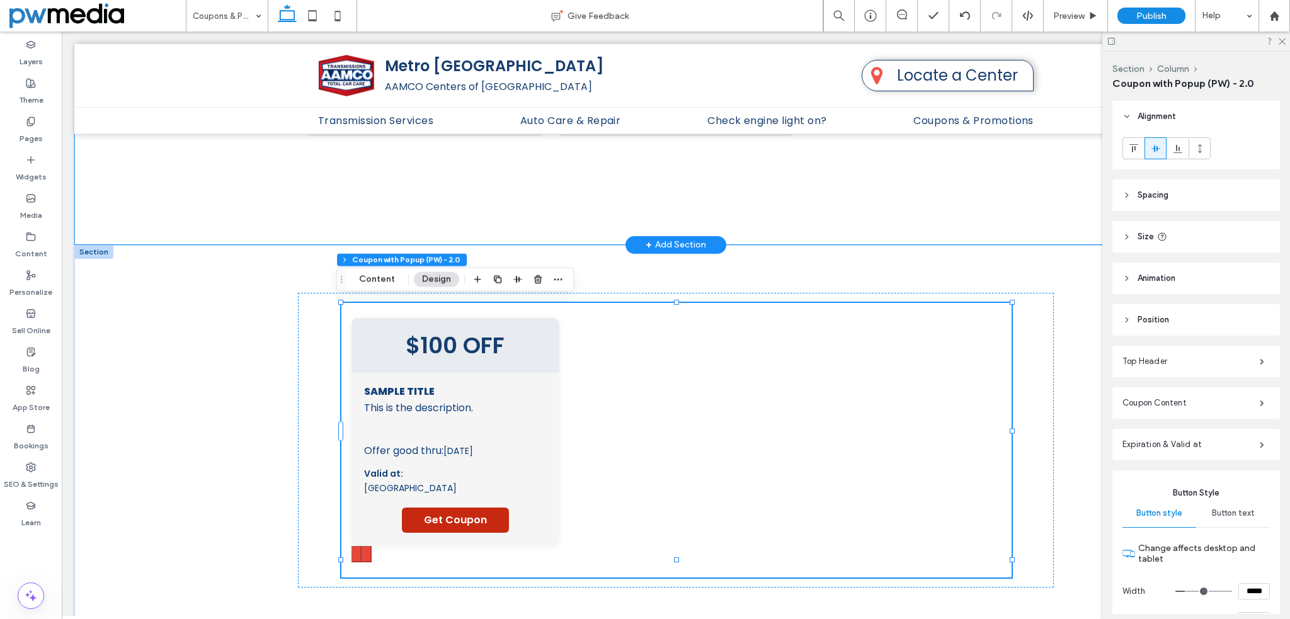
scroll to position [63, 0]
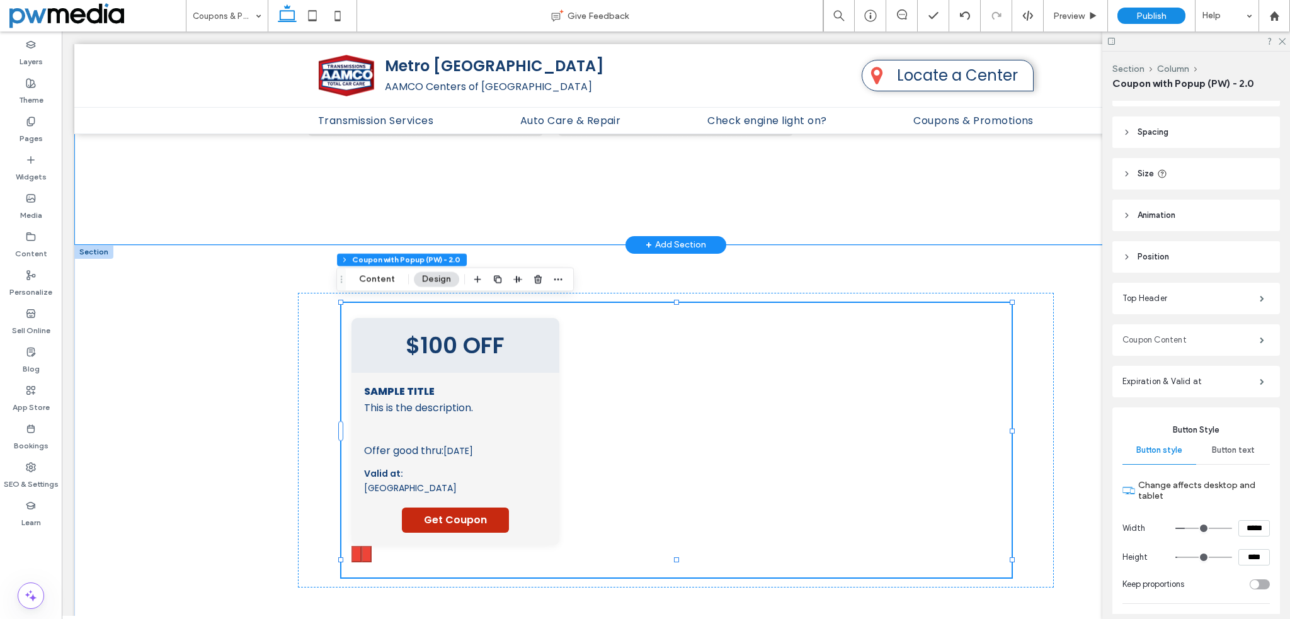
click at [1159, 341] on label "Coupon Content" at bounding box center [1190, 339] width 137 height 25
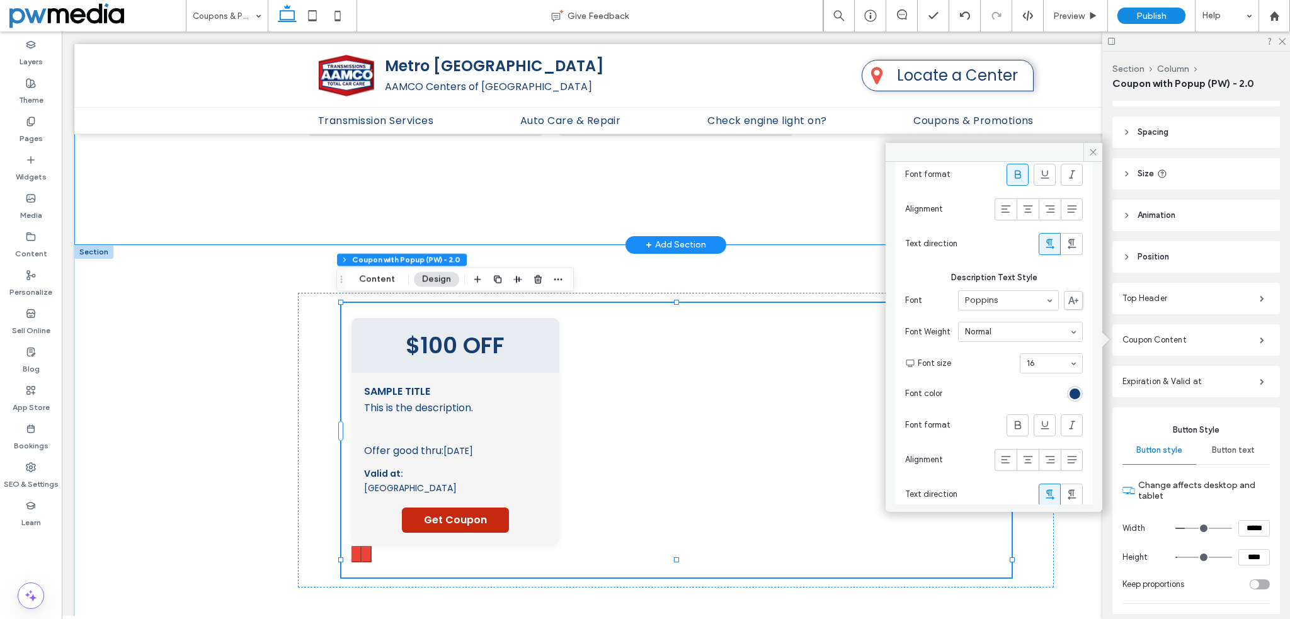
scroll to position [212, 0]
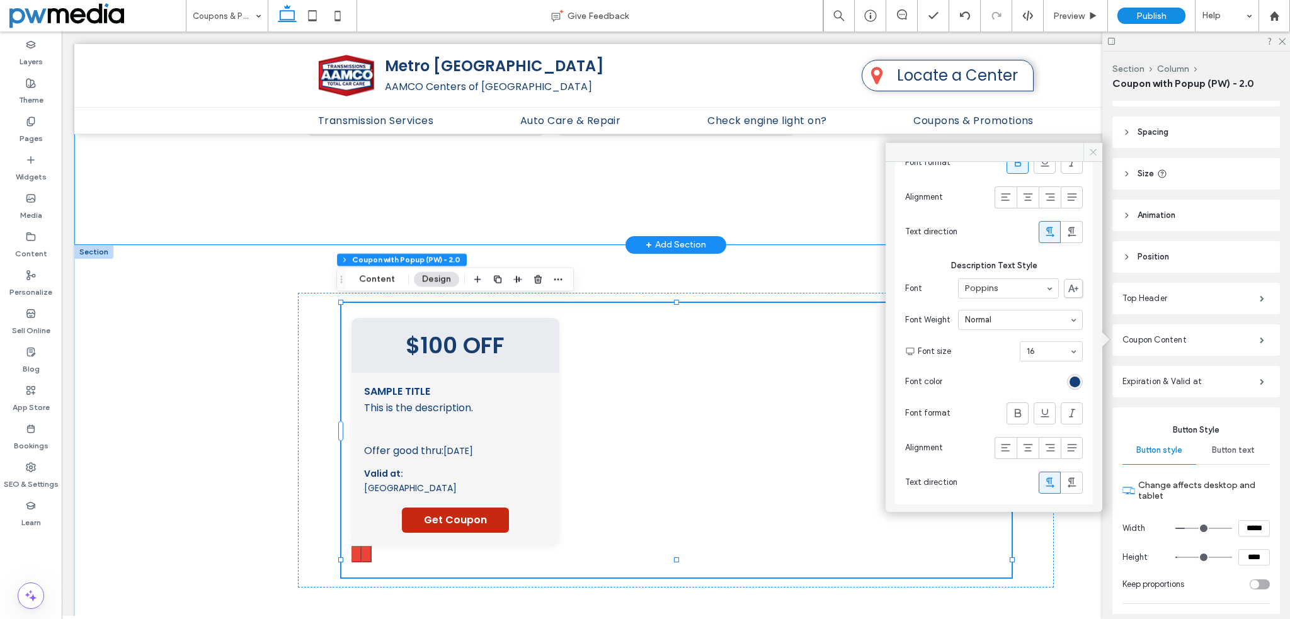
drag, startPoint x: 1093, startPoint y: 152, endPoint x: 1035, endPoint y: 132, distance: 61.5
click at [1093, 152] on use at bounding box center [1092, 152] width 6 height 6
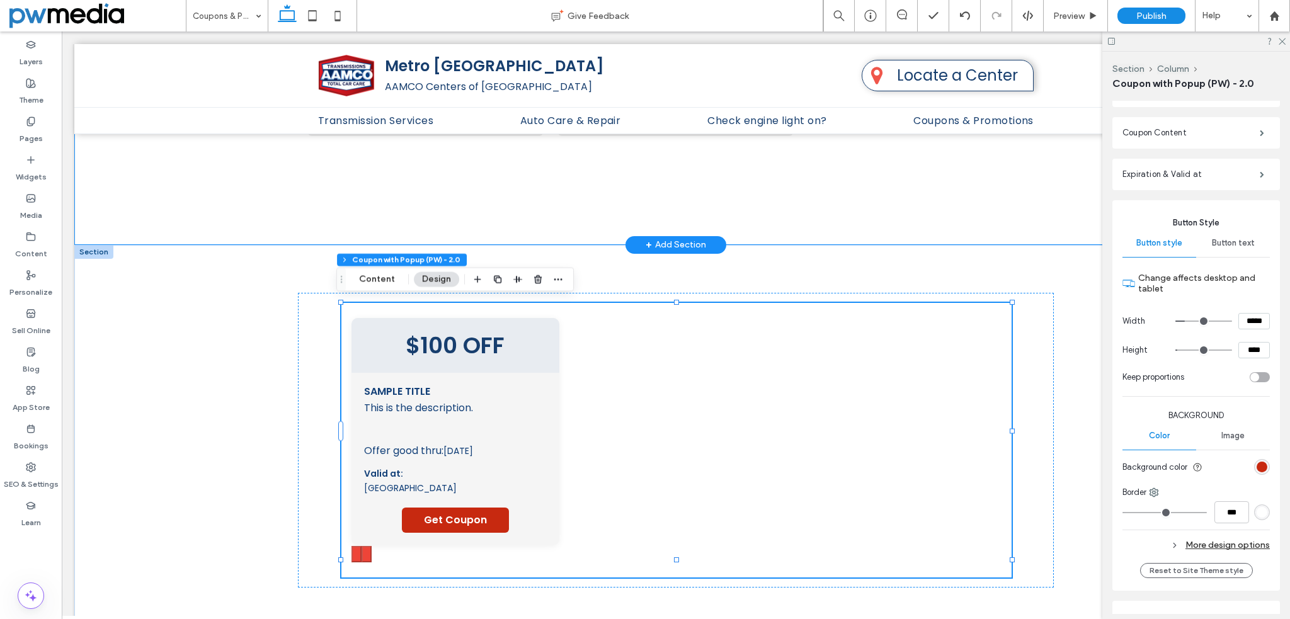
scroll to position [378, 0]
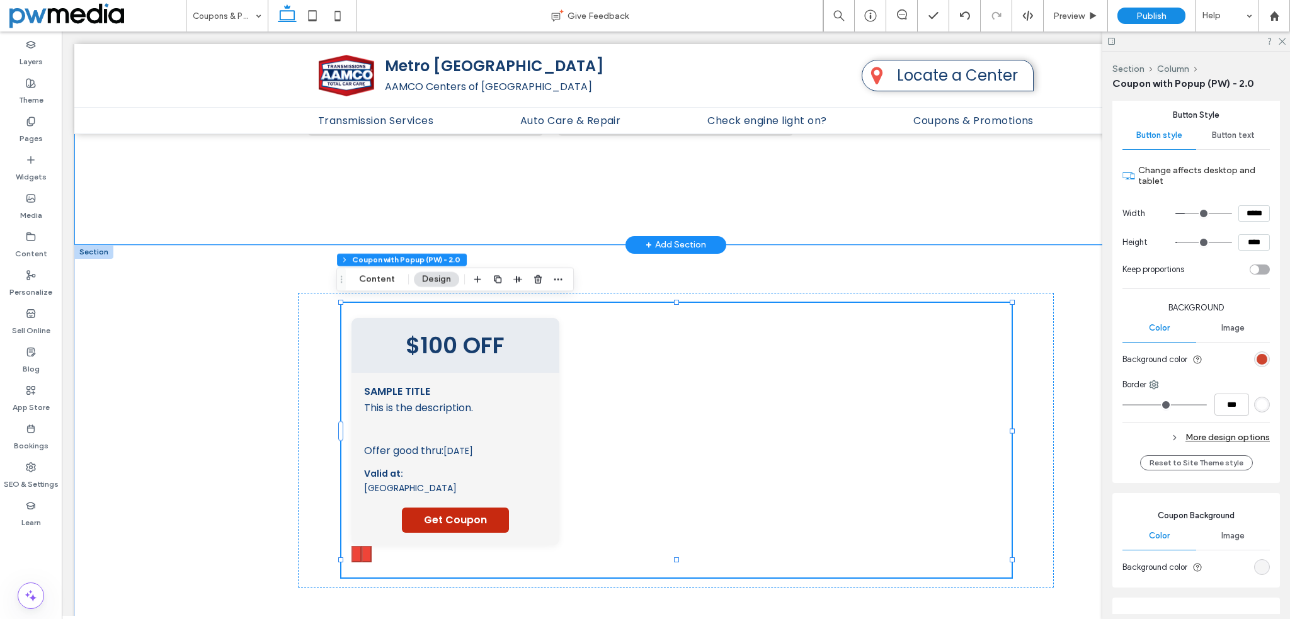
click at [1257, 358] on div "rgb(199, 41, 16)" at bounding box center [1261, 359] width 11 height 11
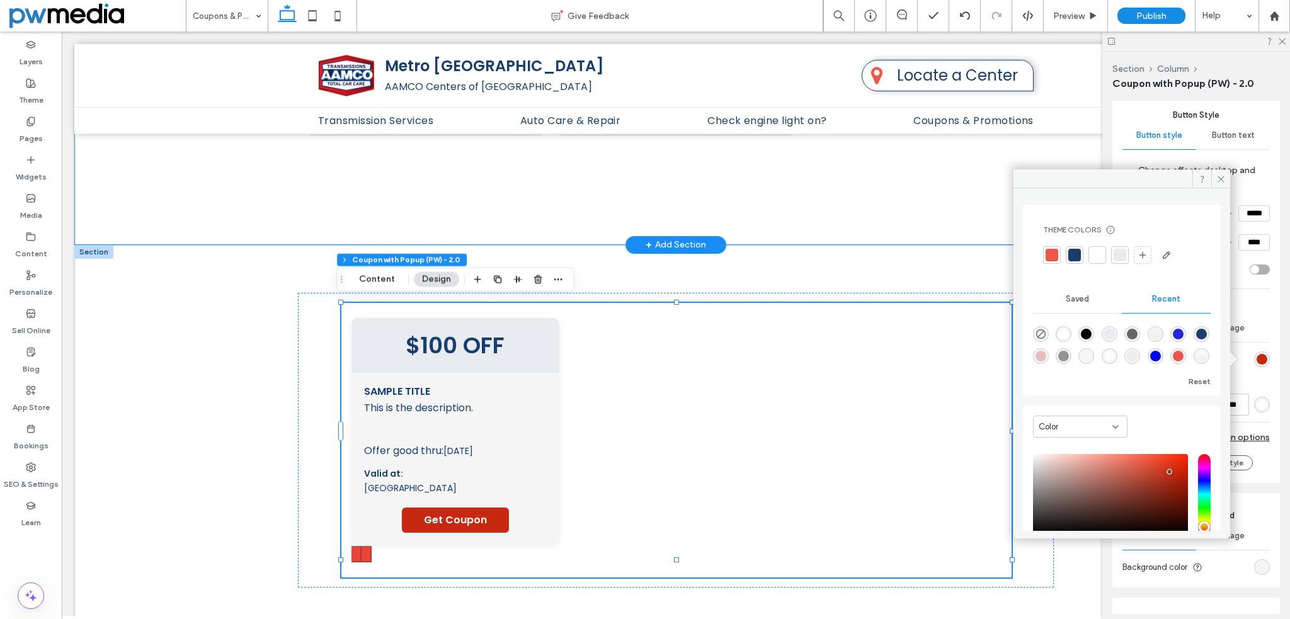
click at [1049, 254] on div at bounding box center [1051, 255] width 13 height 13
click at [1070, 251] on div at bounding box center [1076, 255] width 13 height 13
click at [1055, 258] on div at bounding box center [1051, 255] width 13 height 13
click at [1224, 175] on icon at bounding box center [1220, 178] width 9 height 9
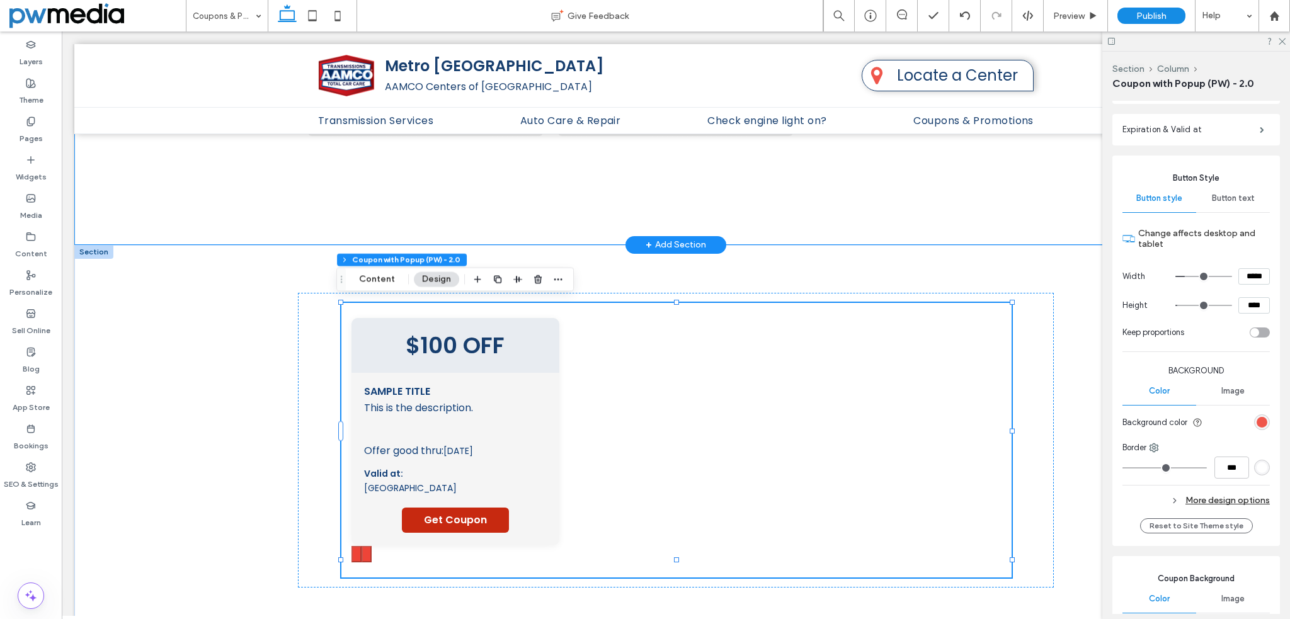
scroll to position [315, 0]
type input "**"
type input "****"
click at [1156, 467] on input "range" at bounding box center [1164, 467] width 84 height 1
type input "**"
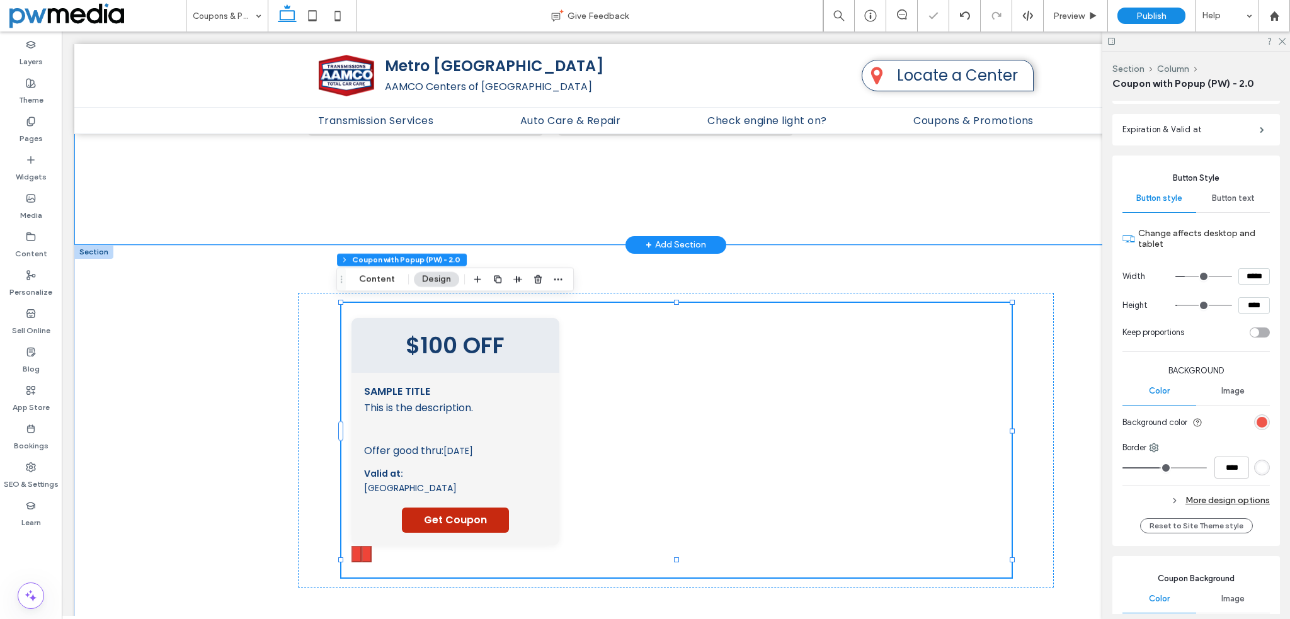
type input "****"
type input "*"
type input "***"
type input "*"
type input "***"
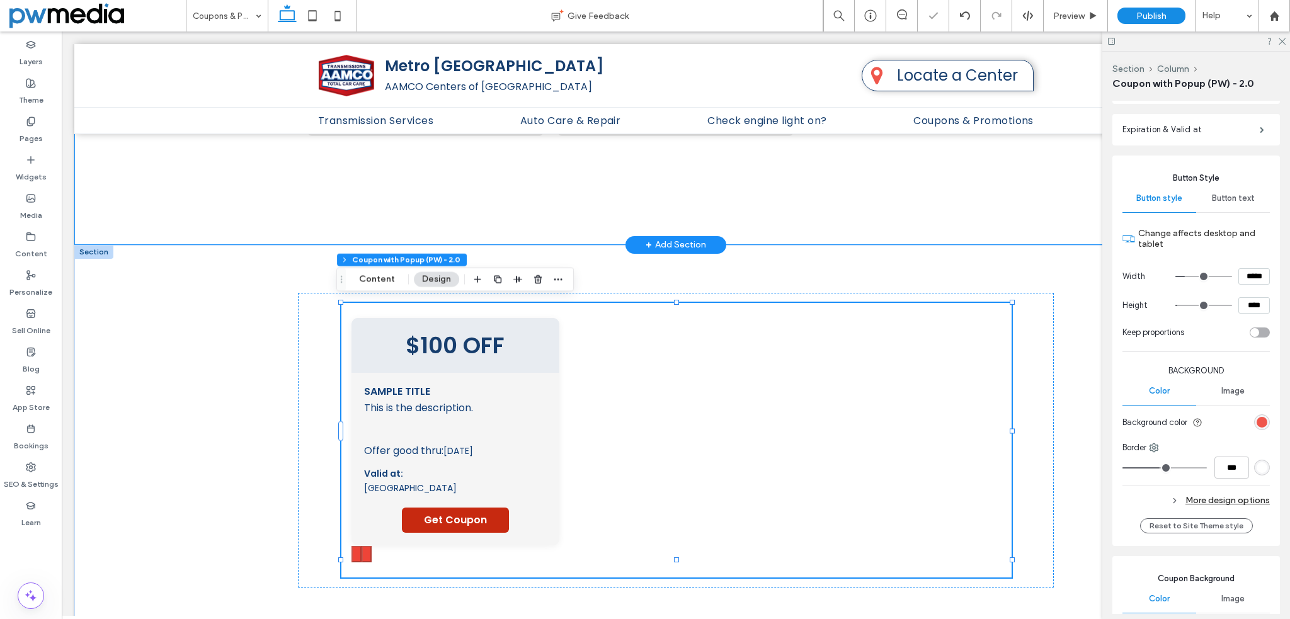
type input "*"
type input "***"
type input "*"
type input "***"
type input "*"
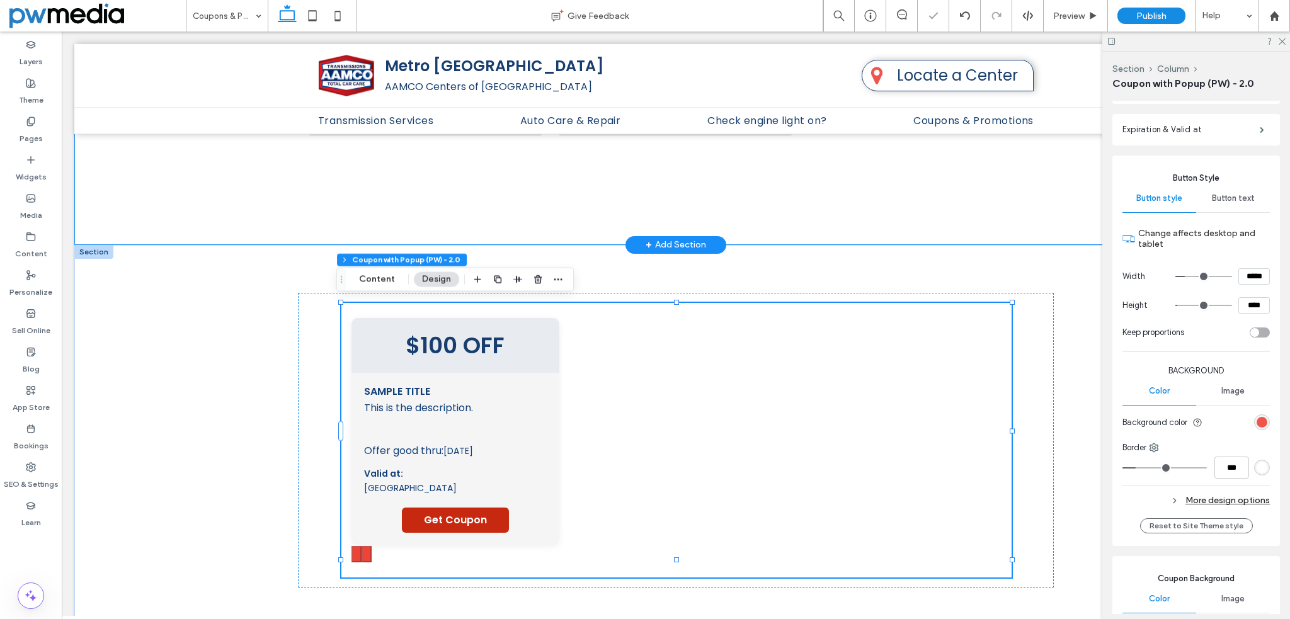
type input "***"
drag, startPoint x: 1156, startPoint y: 469, endPoint x: 1024, endPoint y: 452, distance: 133.3
type input "*"
click at [1122, 468] on input "range" at bounding box center [1164, 467] width 84 height 1
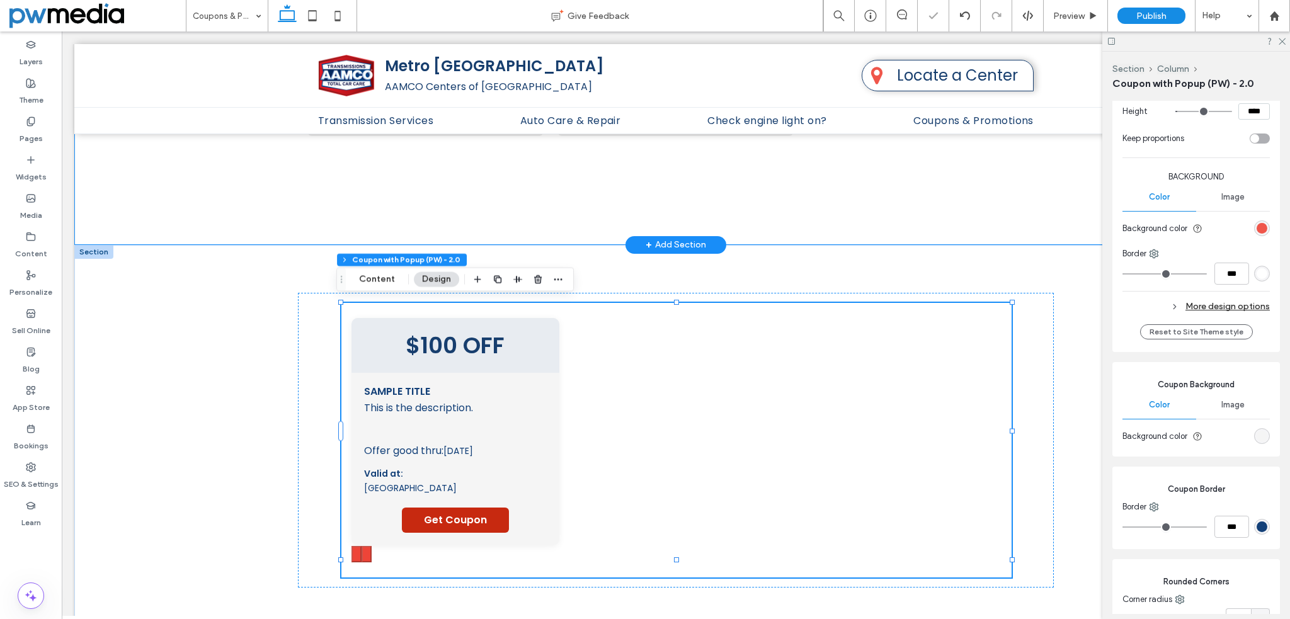
scroll to position [567, 0]
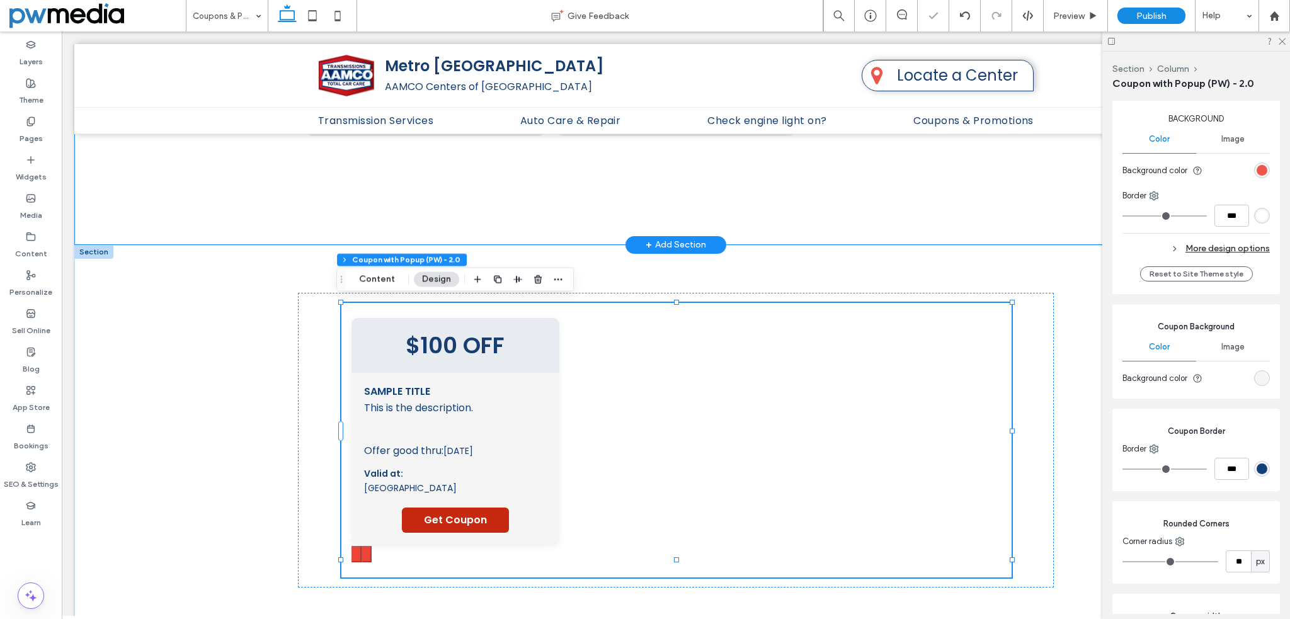
click at [1218, 246] on div "More design options" at bounding box center [1195, 248] width 147 height 17
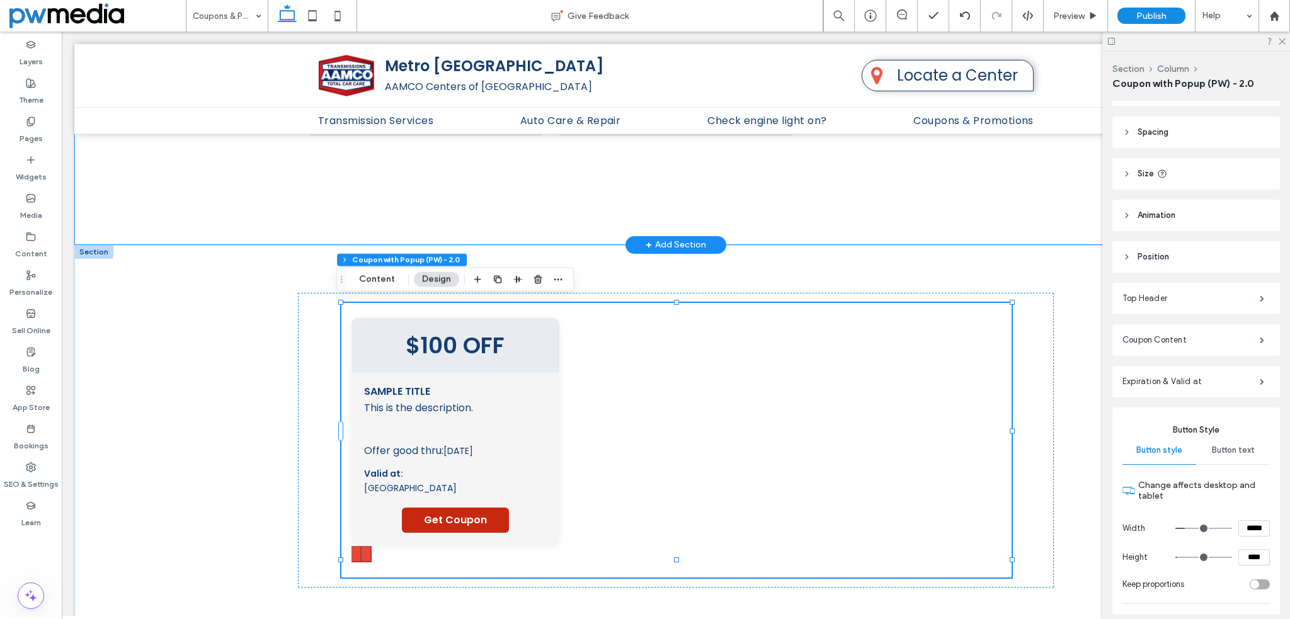
scroll to position [0, 0]
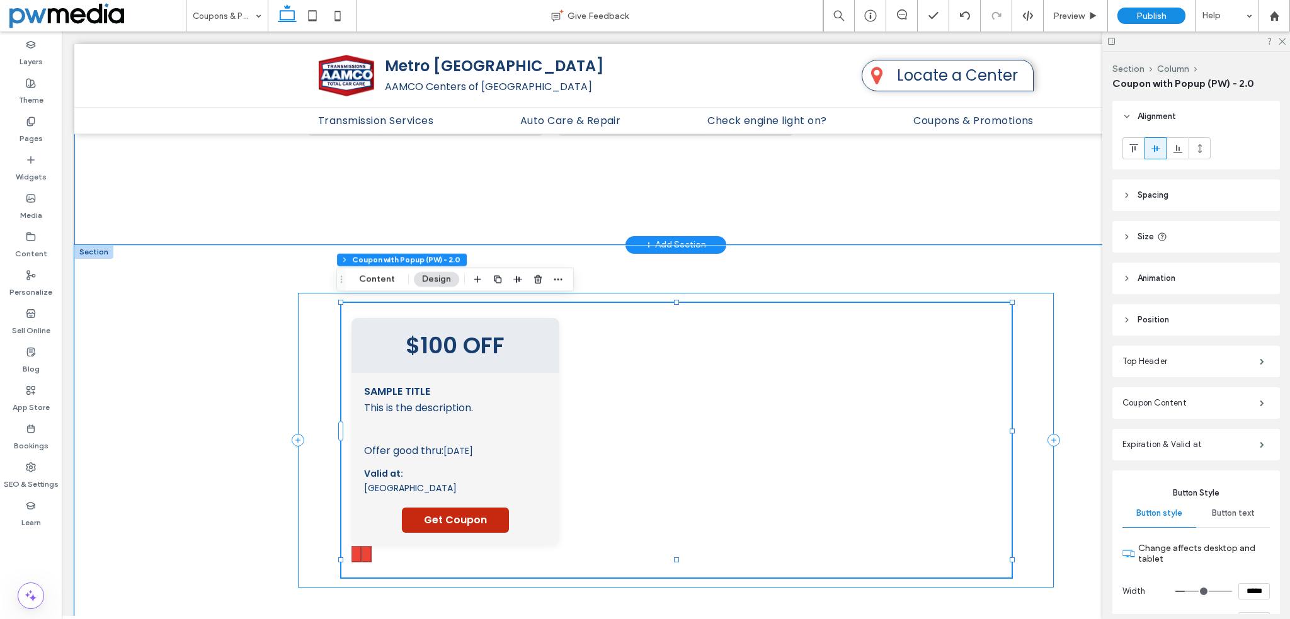
click at [298, 304] on div "$100 OFF Sample Title This is the description. This is a disclaimer text Offer …" at bounding box center [676, 440] width 756 height 295
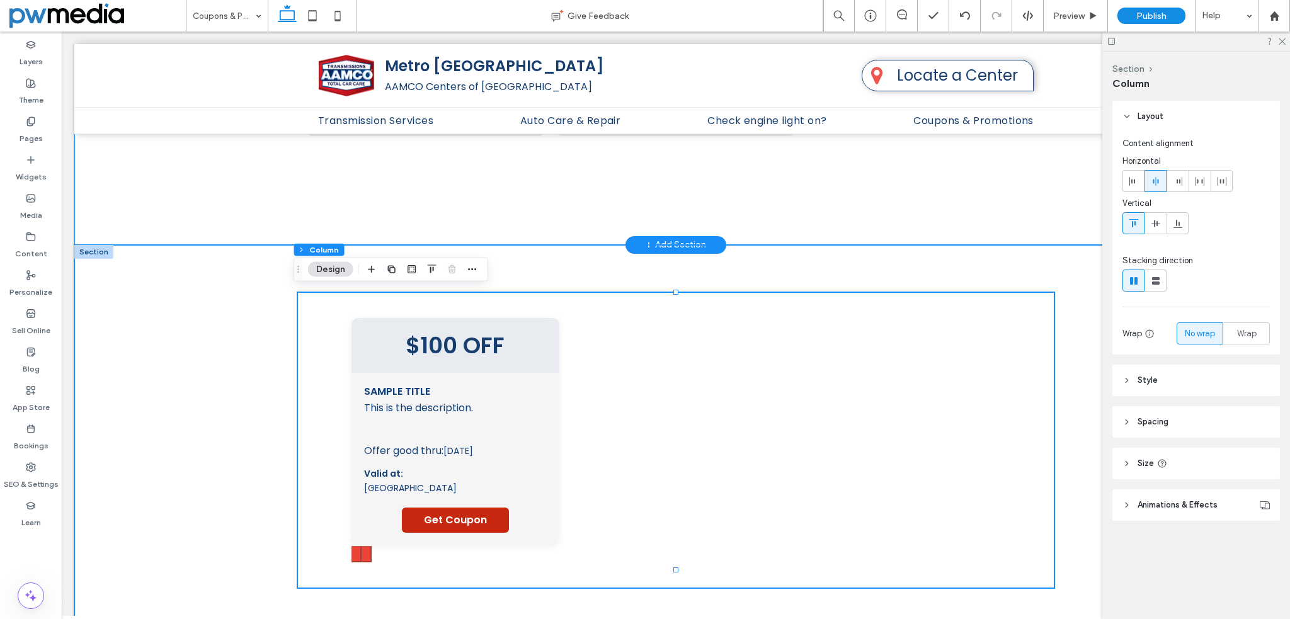
click at [262, 294] on div "$100 OFF Sample Title This is the description. This is a disclaimer text Offer …" at bounding box center [675, 440] width 1203 height 391
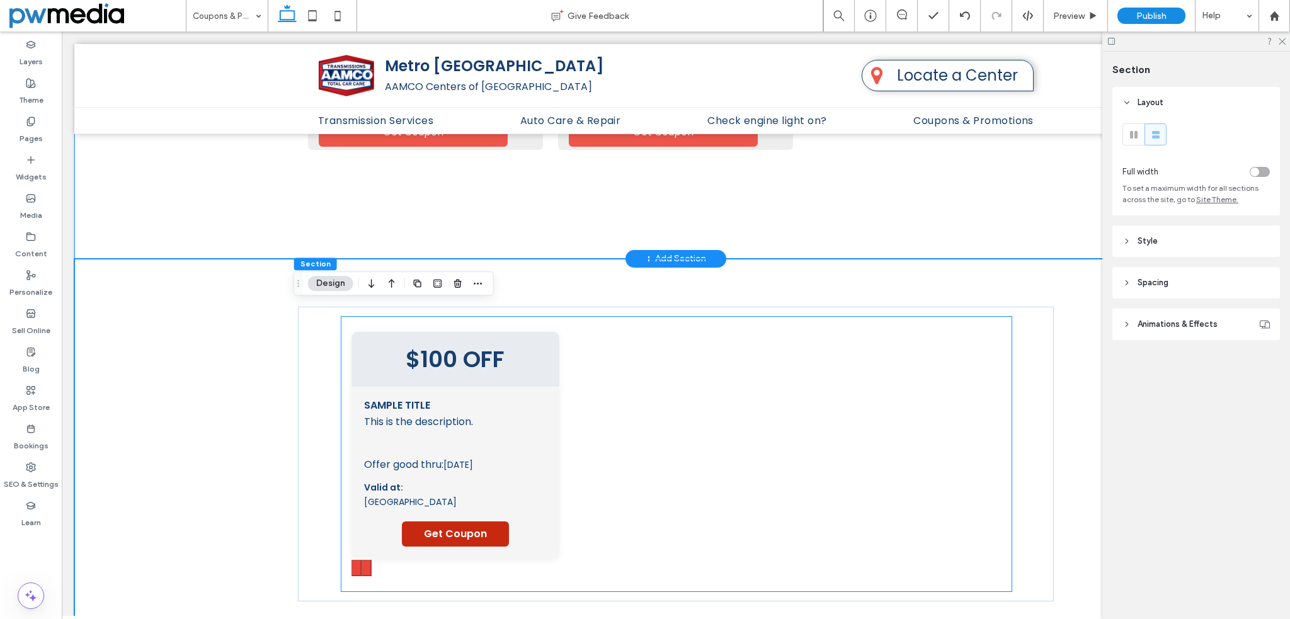
scroll to position [939, 0]
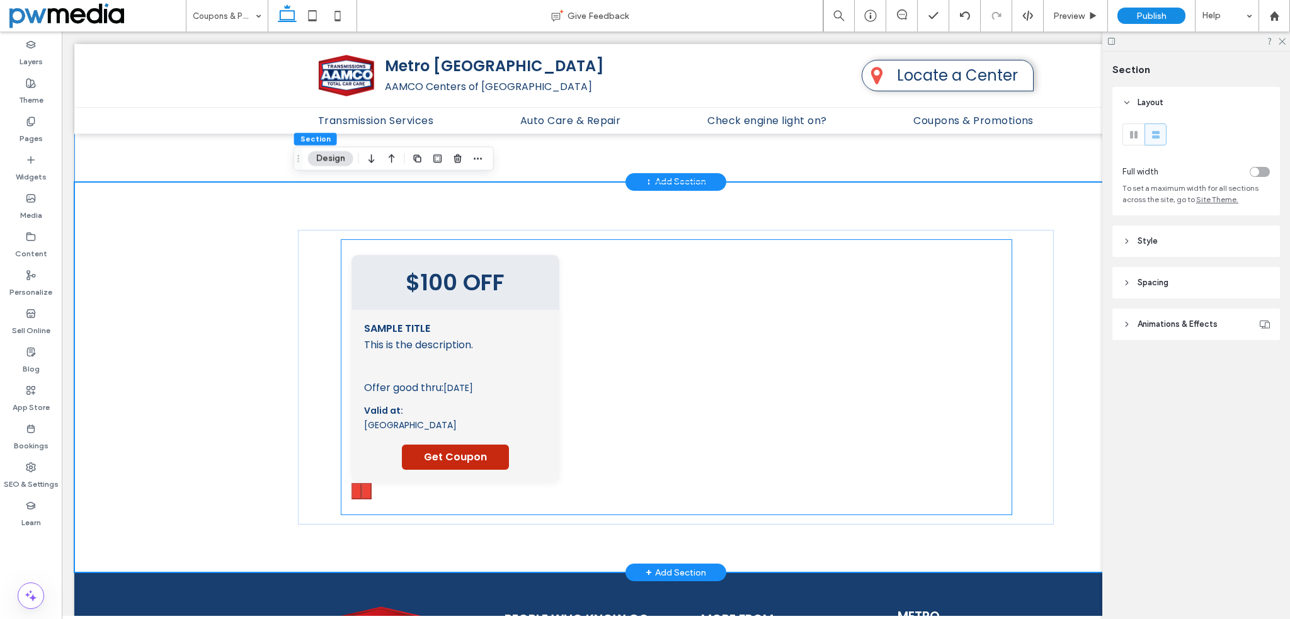
click at [472, 393] on div "Offer good thru: 01/21/2000 Valid at: St. Mainland Get Coupon" at bounding box center [455, 422] width 183 height 95
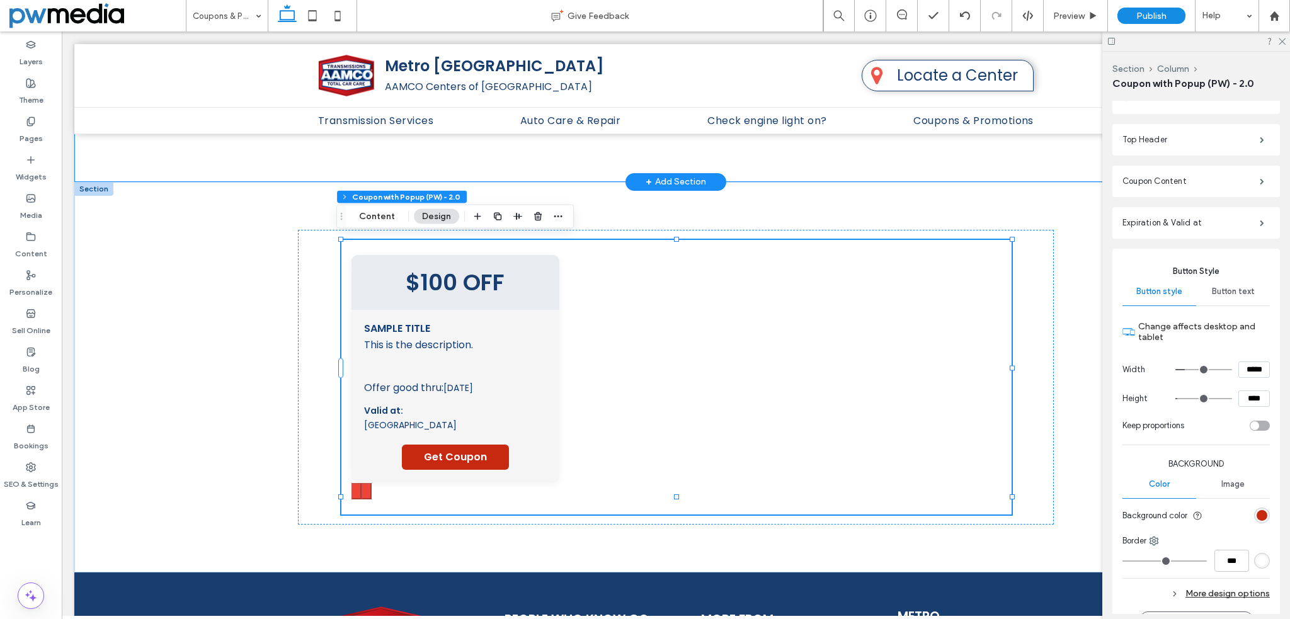
scroll to position [252, 0]
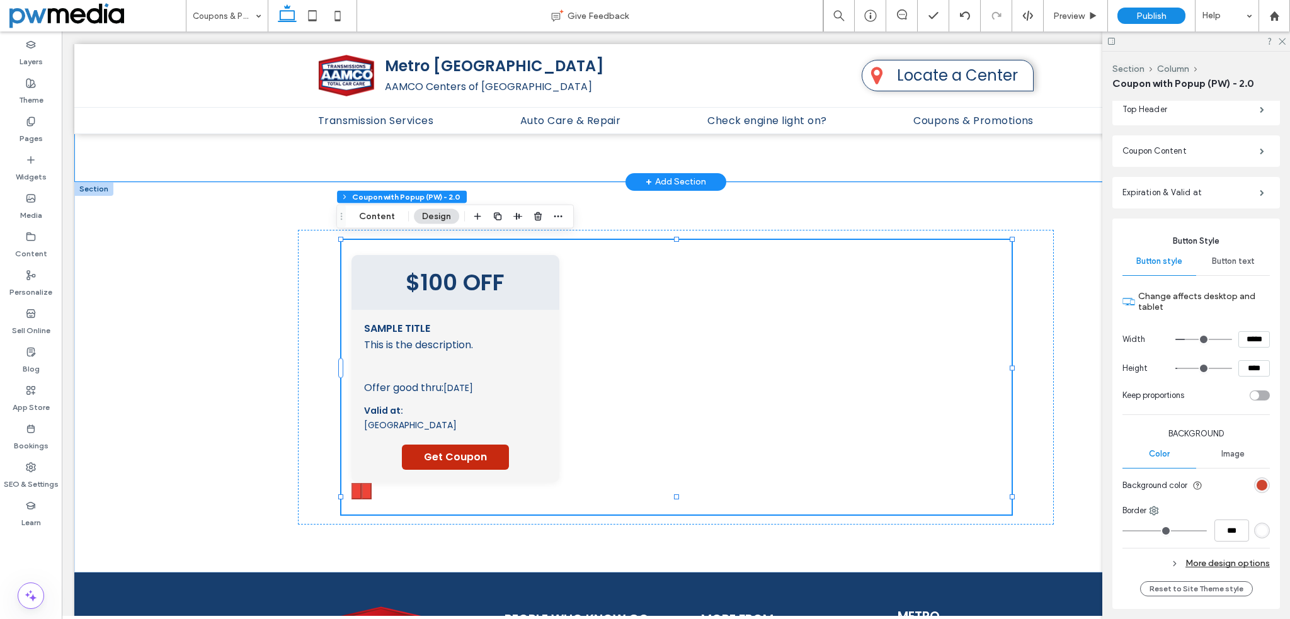
click at [1257, 484] on div "rgb(199, 41, 16)" at bounding box center [1261, 485] width 11 height 11
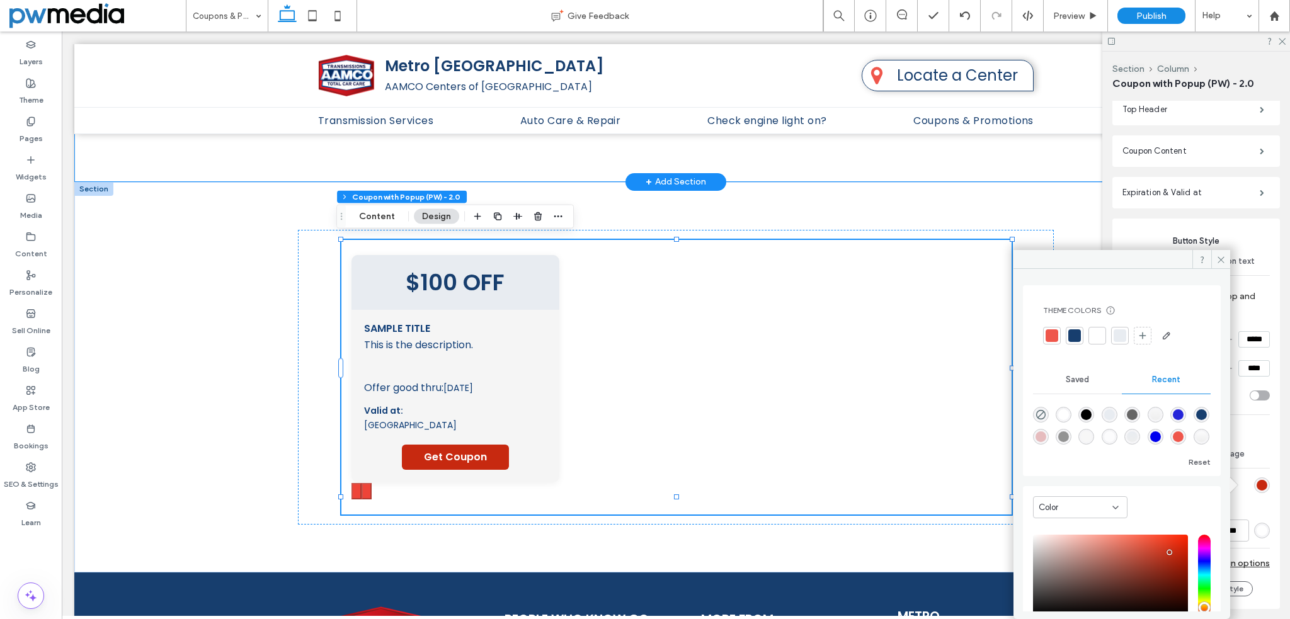
click at [1075, 336] on div at bounding box center [1074, 335] width 13 height 13
click at [1043, 335] on div at bounding box center [1052, 336] width 18 height 18
click at [1223, 257] on icon at bounding box center [1220, 259] width 9 height 9
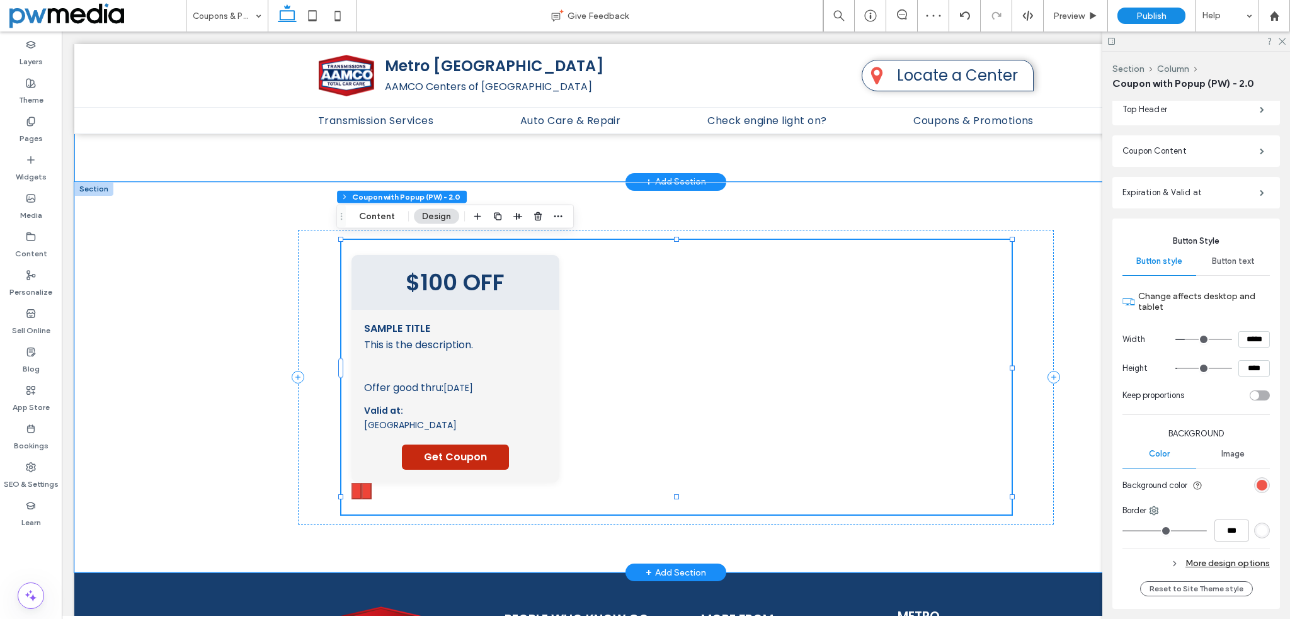
click at [513, 310] on div "Sample Title This is the description. This is a disclaimer text Offer good thru…" at bounding box center [455, 396] width 208 height 173
click at [384, 217] on button "Content" at bounding box center [377, 216] width 52 height 15
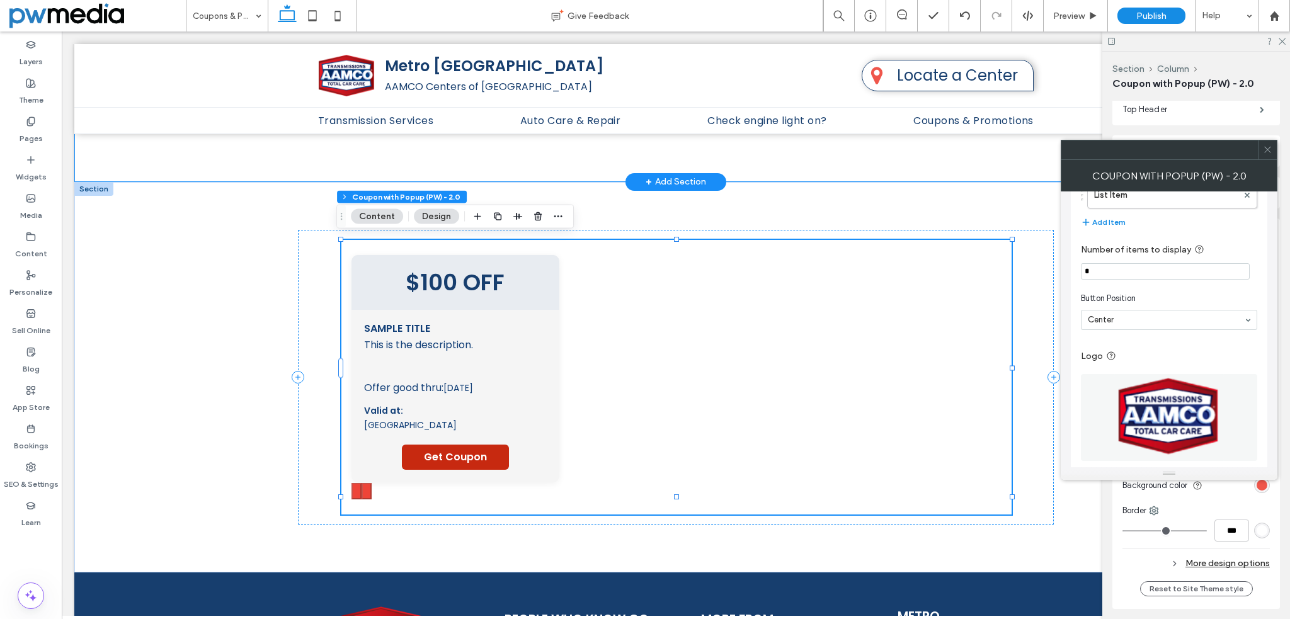
scroll to position [214, 0]
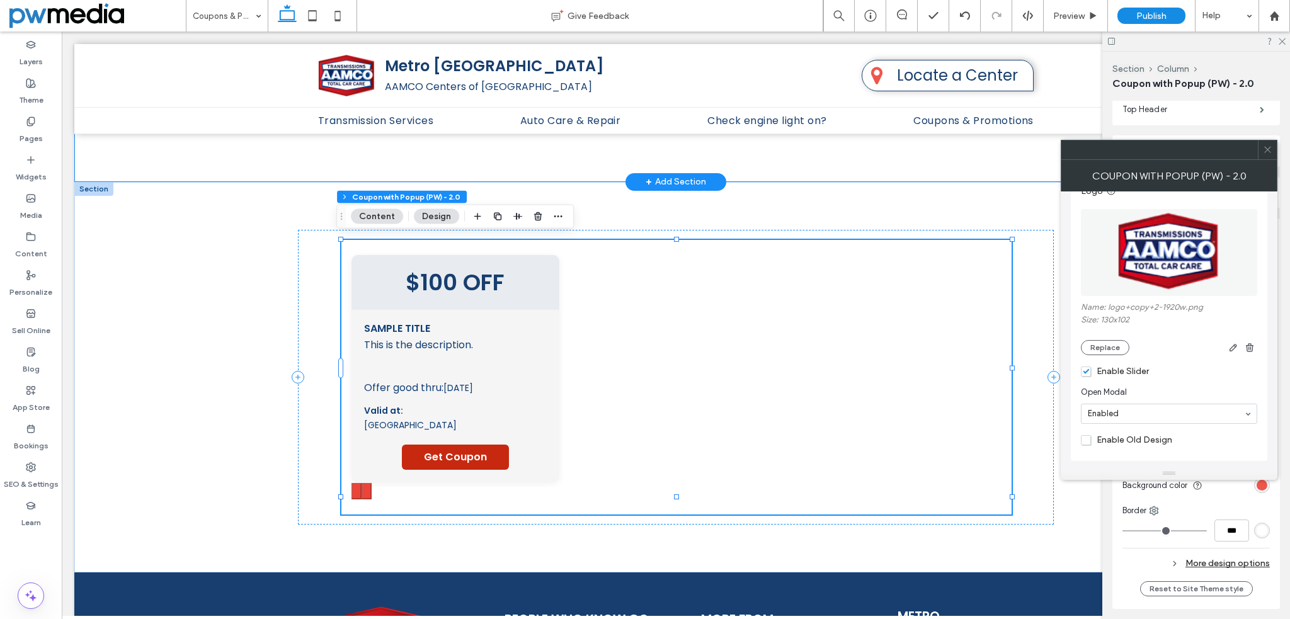
click at [1146, 437] on span "Enable Old Design" at bounding box center [1125, 439] width 91 height 11
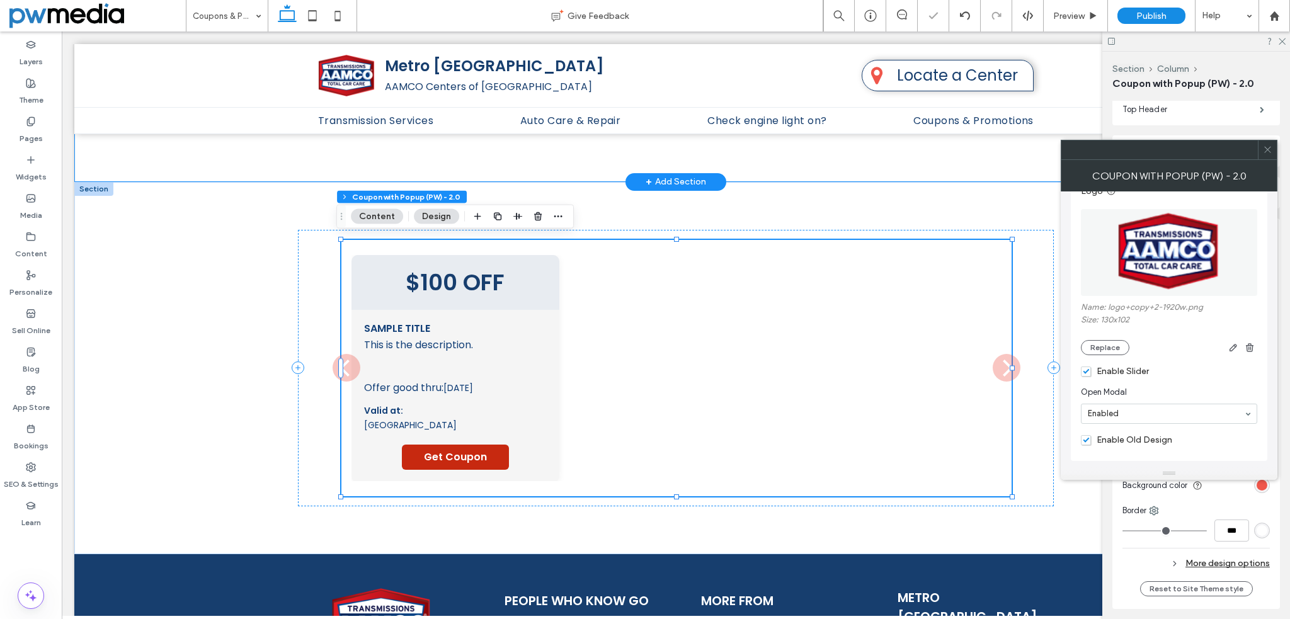
click at [1146, 437] on span "Enable Old Design" at bounding box center [1125, 439] width 91 height 11
click at [1269, 149] on icon at bounding box center [1266, 149] width 9 height 9
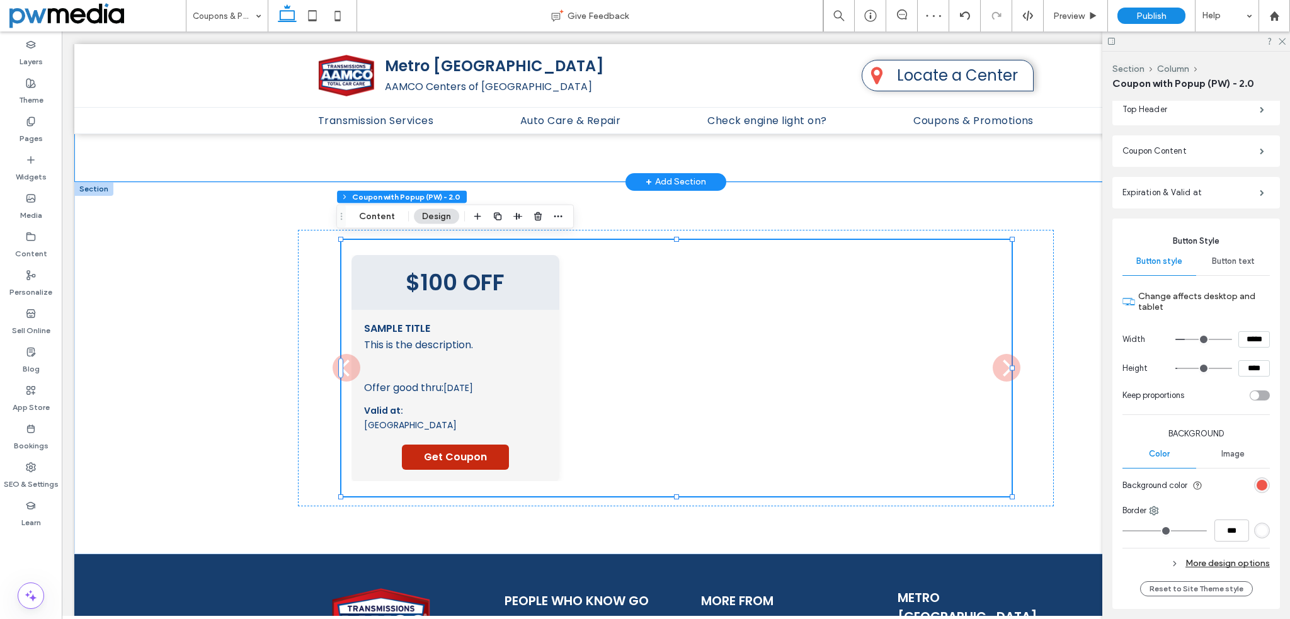
click at [1234, 261] on span "Button text" at bounding box center [1232, 261] width 43 height 10
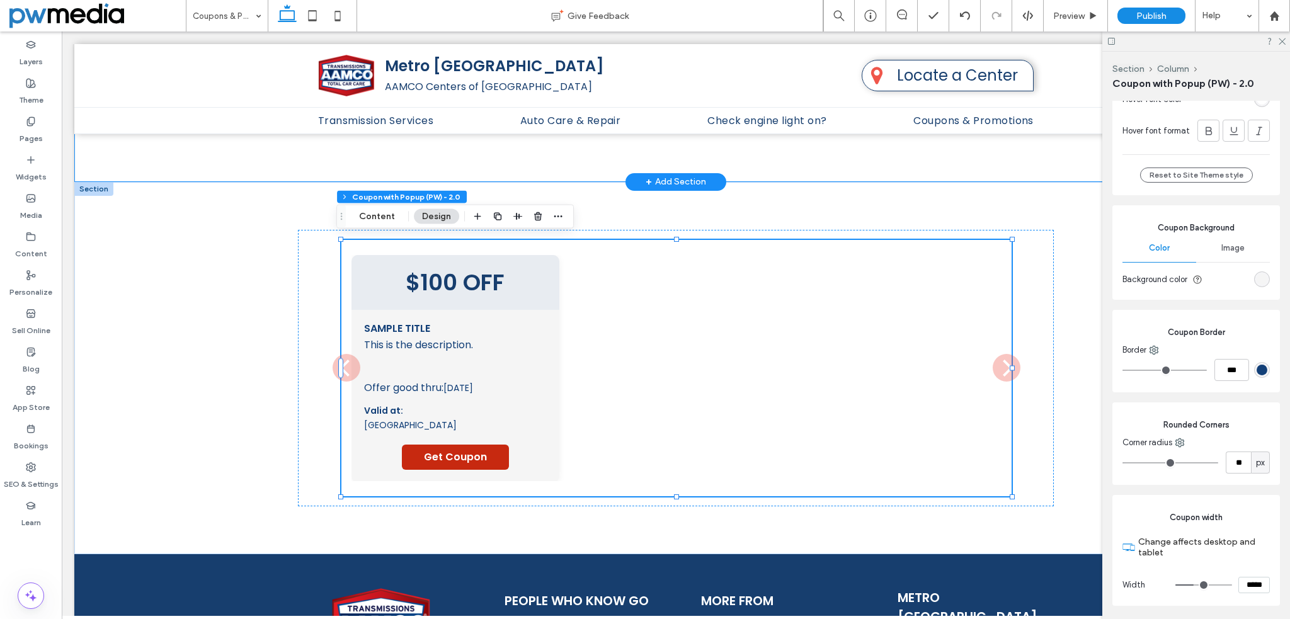
scroll to position [693, 0]
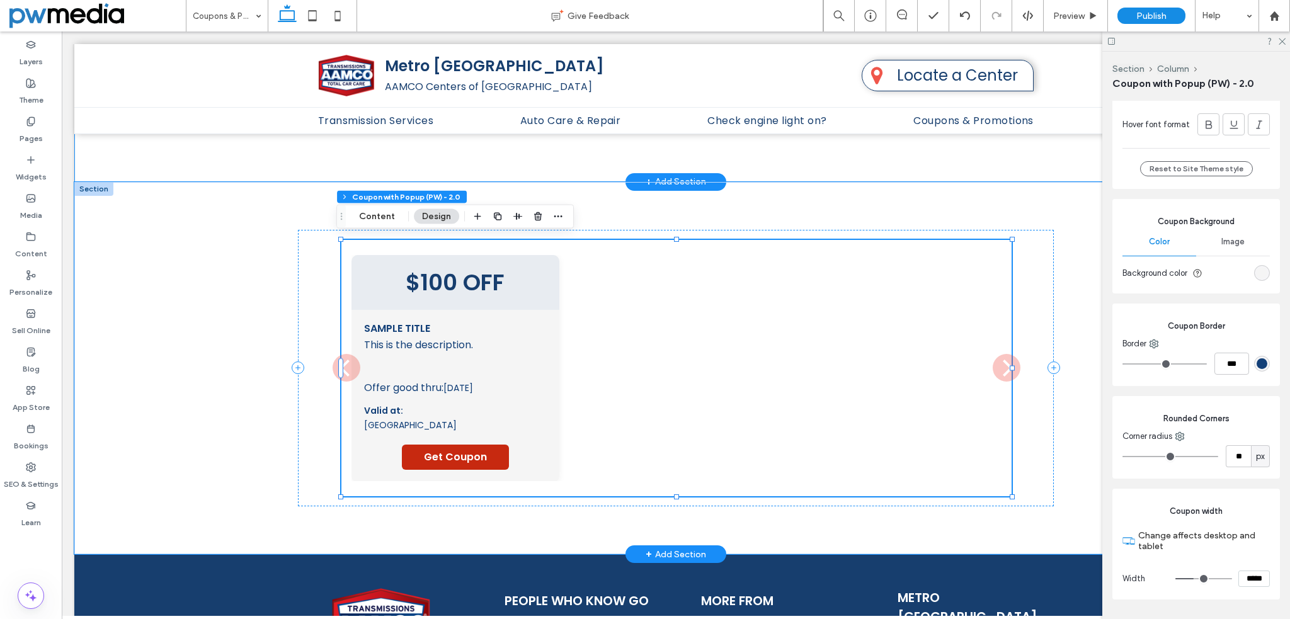
click at [473, 382] on span "[DATE]" at bounding box center [458, 388] width 30 height 13
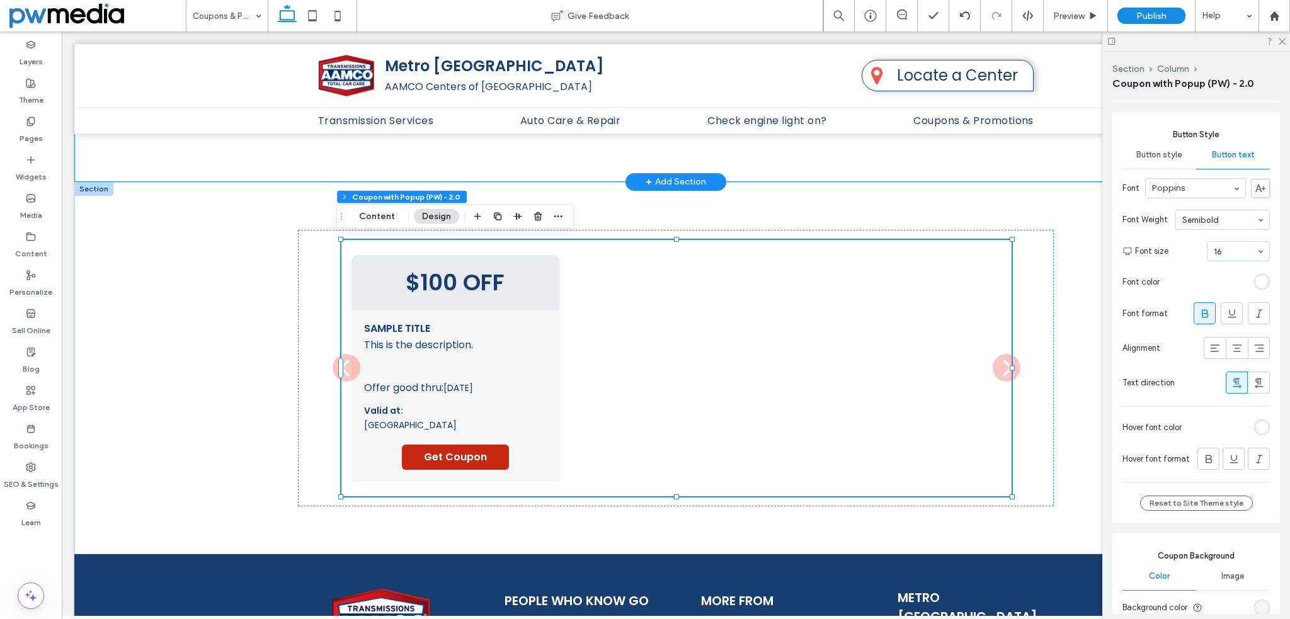
scroll to position [43, 0]
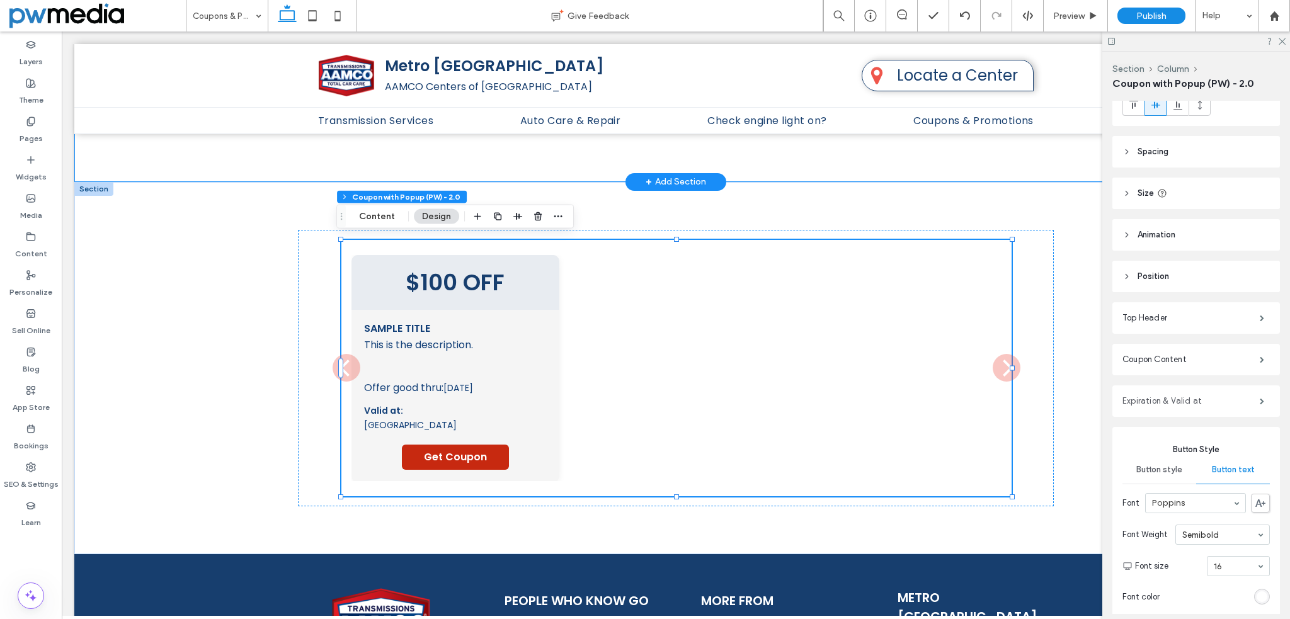
click at [1198, 403] on label "Expiration & Valid at" at bounding box center [1190, 400] width 137 height 25
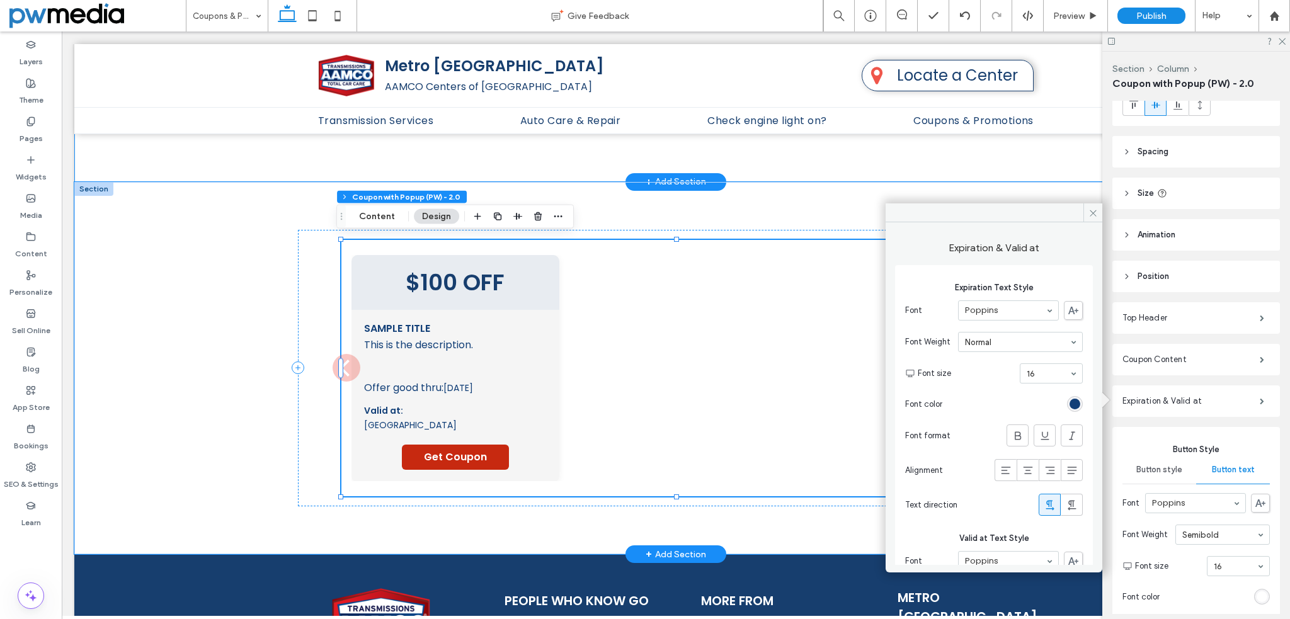
click at [502, 429] on div "Offer good thru: 01/21/2000 Valid at: St. Mainland Get Coupon" at bounding box center [455, 422] width 183 height 95
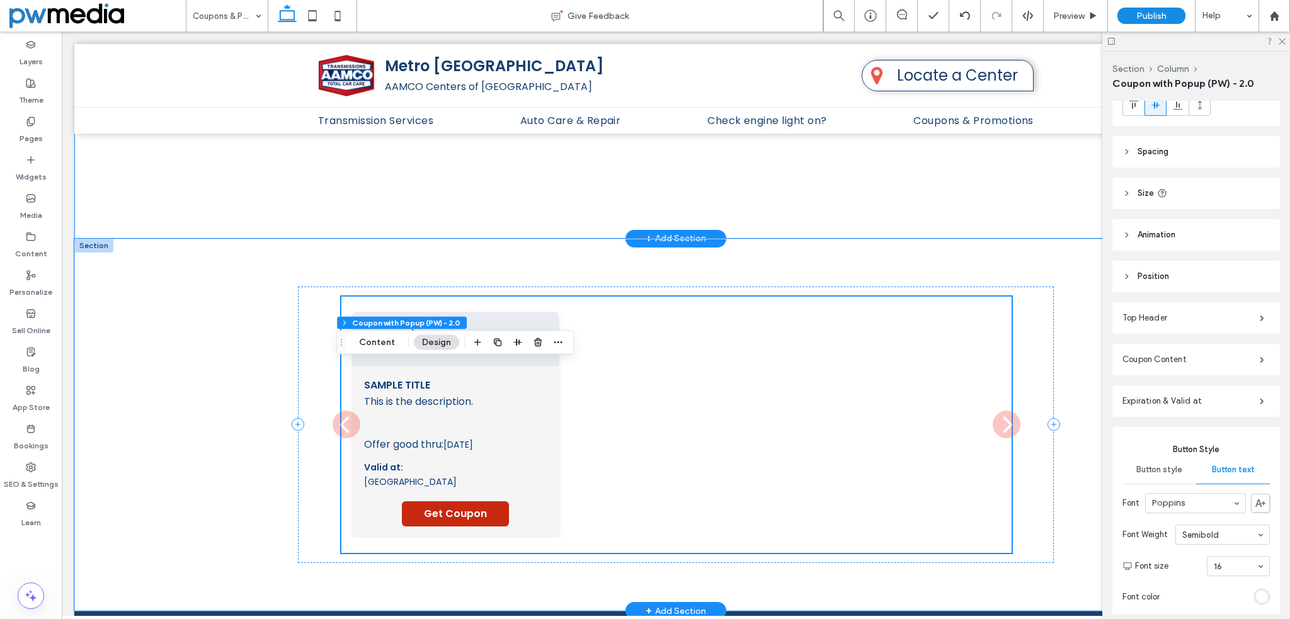
scroll to position [1002, 0]
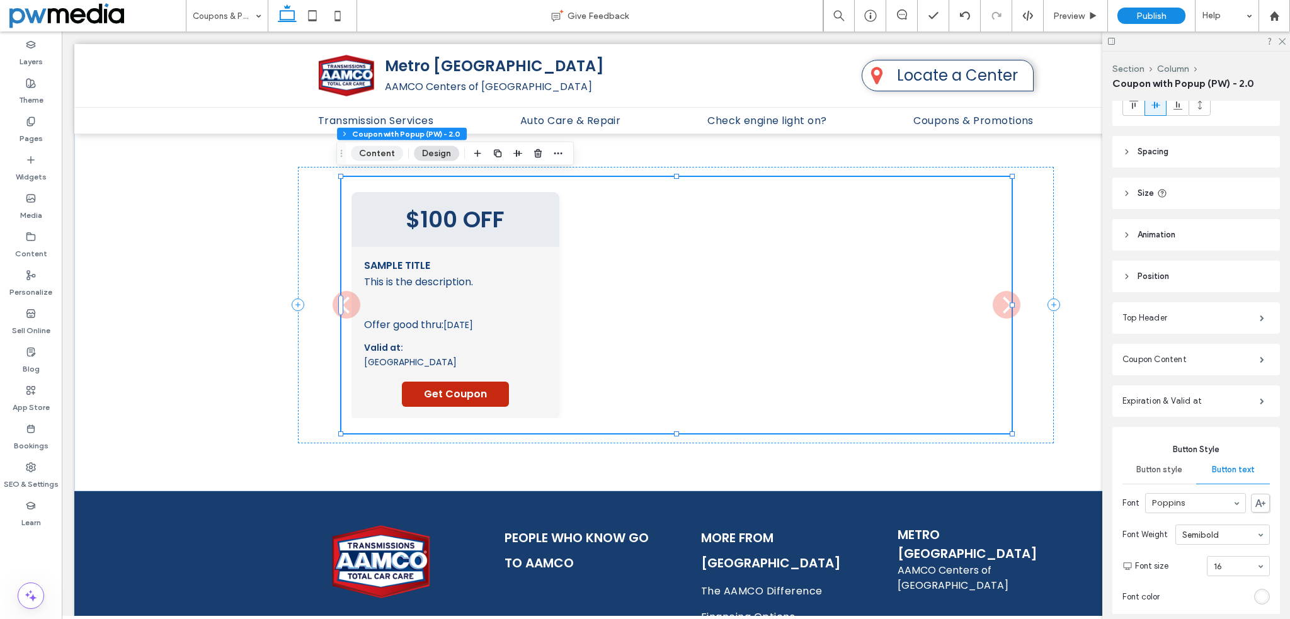
click at [371, 156] on button "Content" at bounding box center [377, 153] width 52 height 15
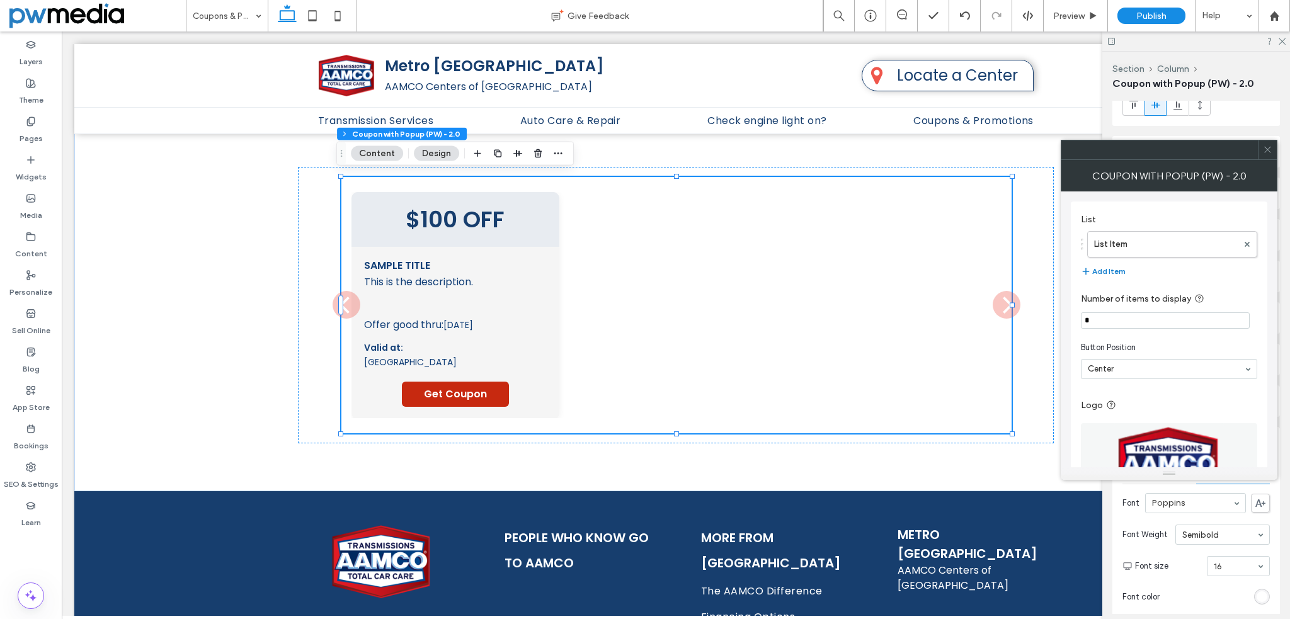
click at [1111, 268] on button "Add Item" at bounding box center [1102, 271] width 45 height 15
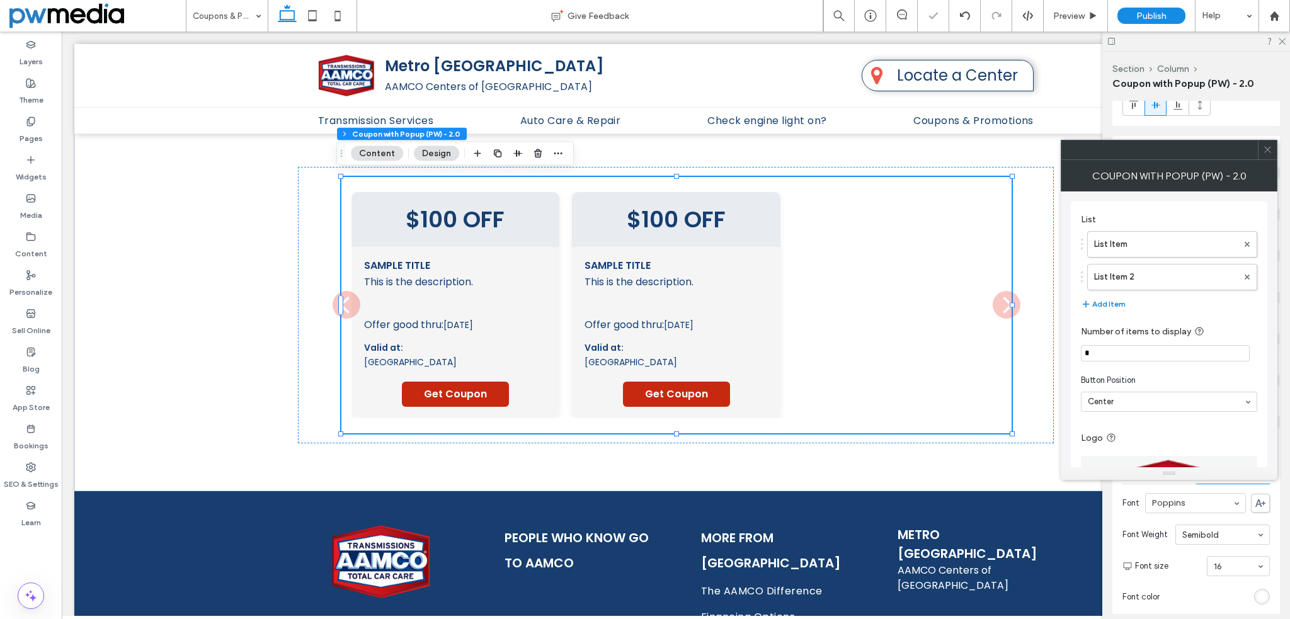
click at [1111, 301] on button "Add Item" at bounding box center [1102, 304] width 45 height 15
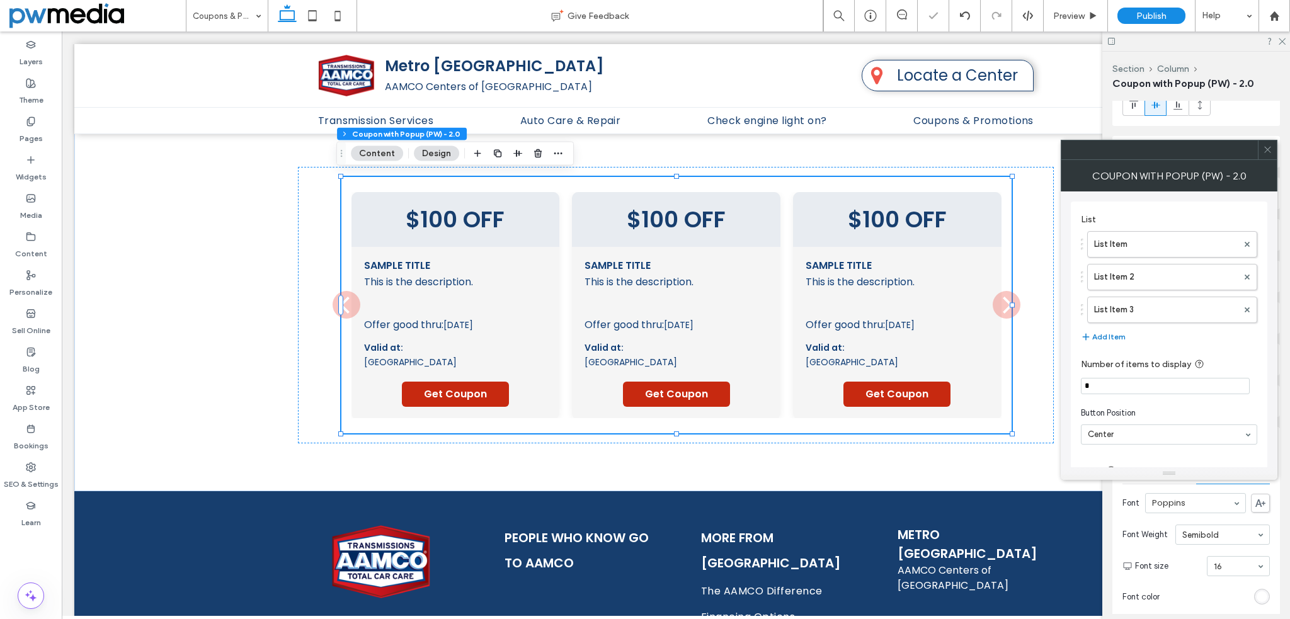
click at [1111, 329] on button "Add Item" at bounding box center [1102, 336] width 45 height 15
click at [1108, 366] on button "Add Item" at bounding box center [1102, 369] width 45 height 15
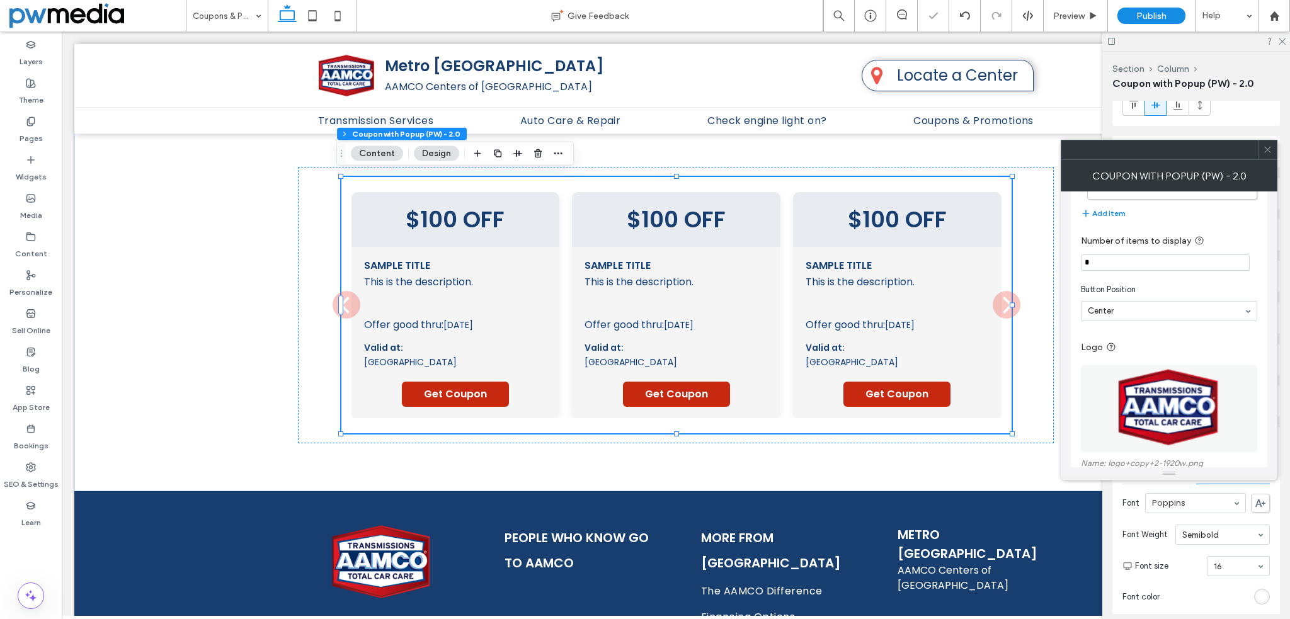
click at [1125, 254] on input "*" at bounding box center [1164, 262] width 169 height 16
type input "*"
click at [1140, 277] on section "Button Position Center" at bounding box center [1168, 302] width 176 height 50
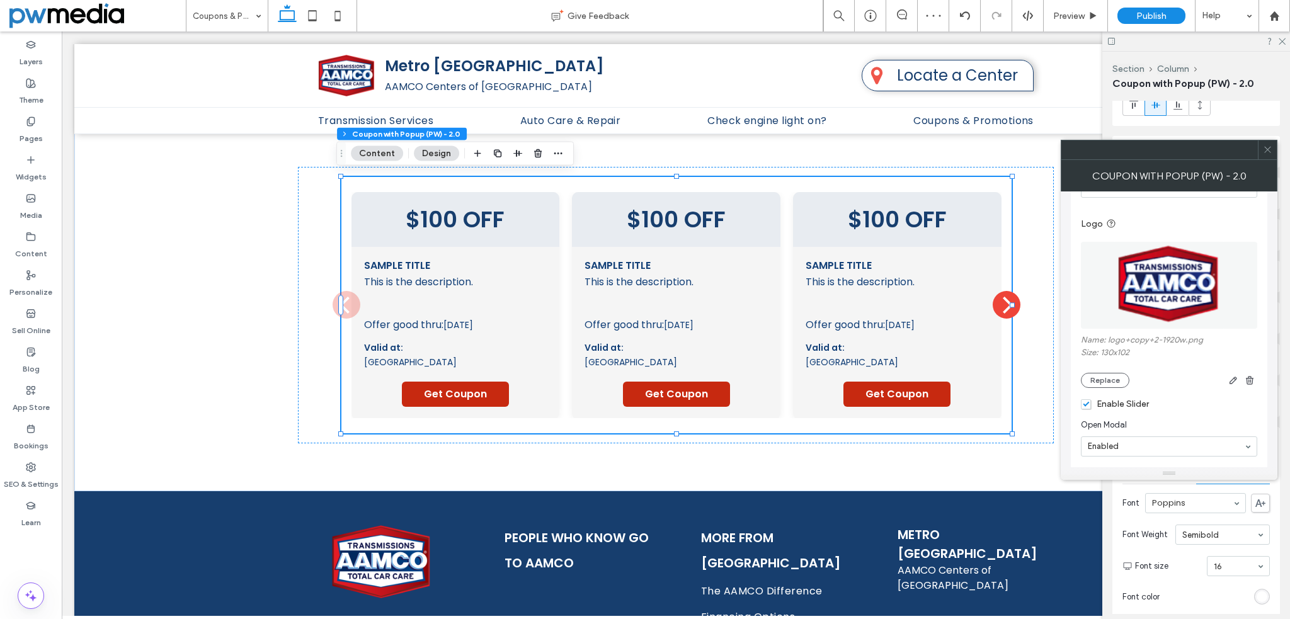
scroll to position [344, 0]
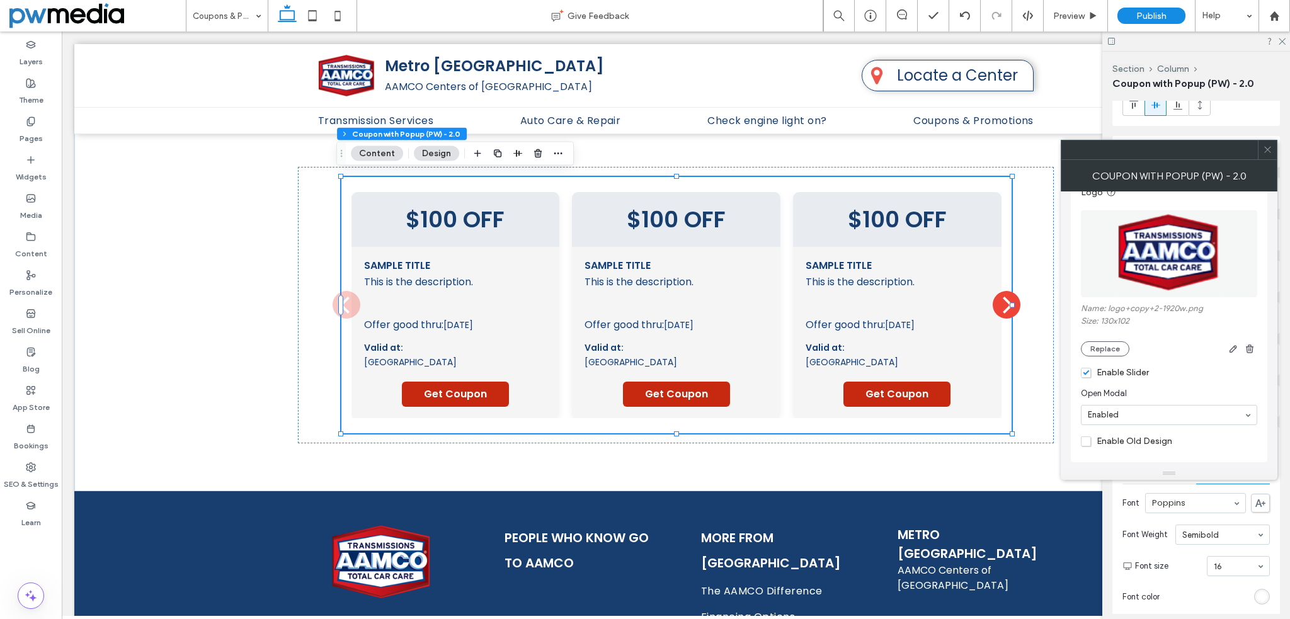
click at [1086, 371] on span "Enable Slider" at bounding box center [1114, 372] width 68 height 11
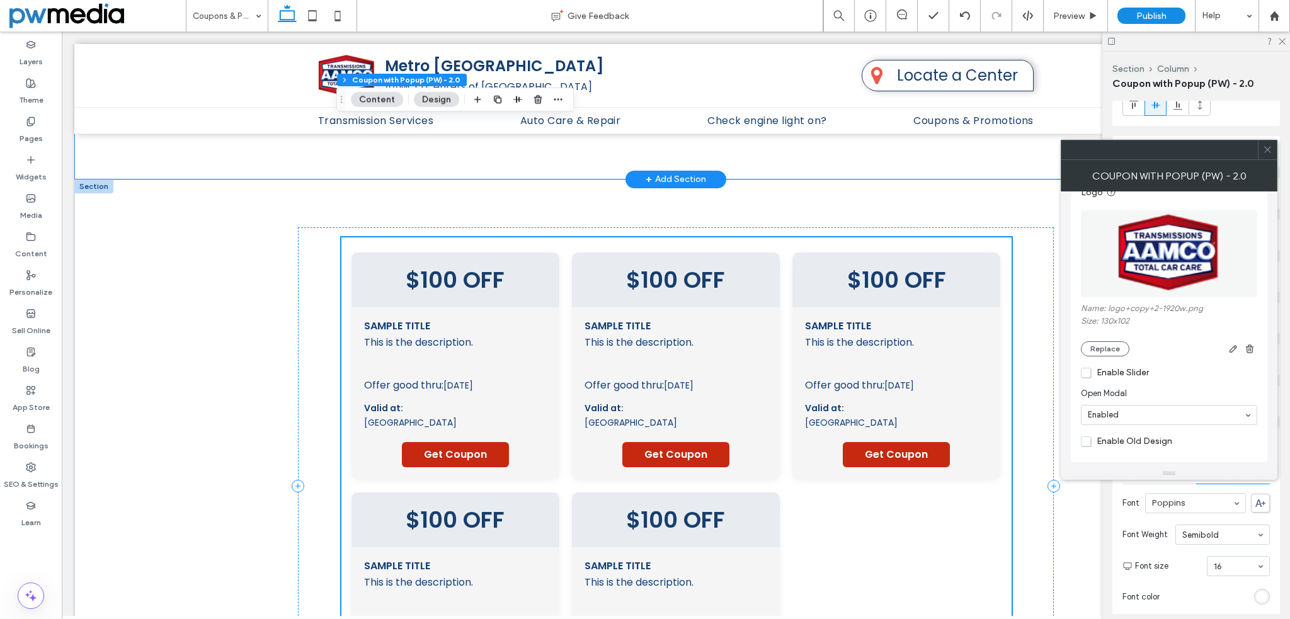
scroll to position [939, 0]
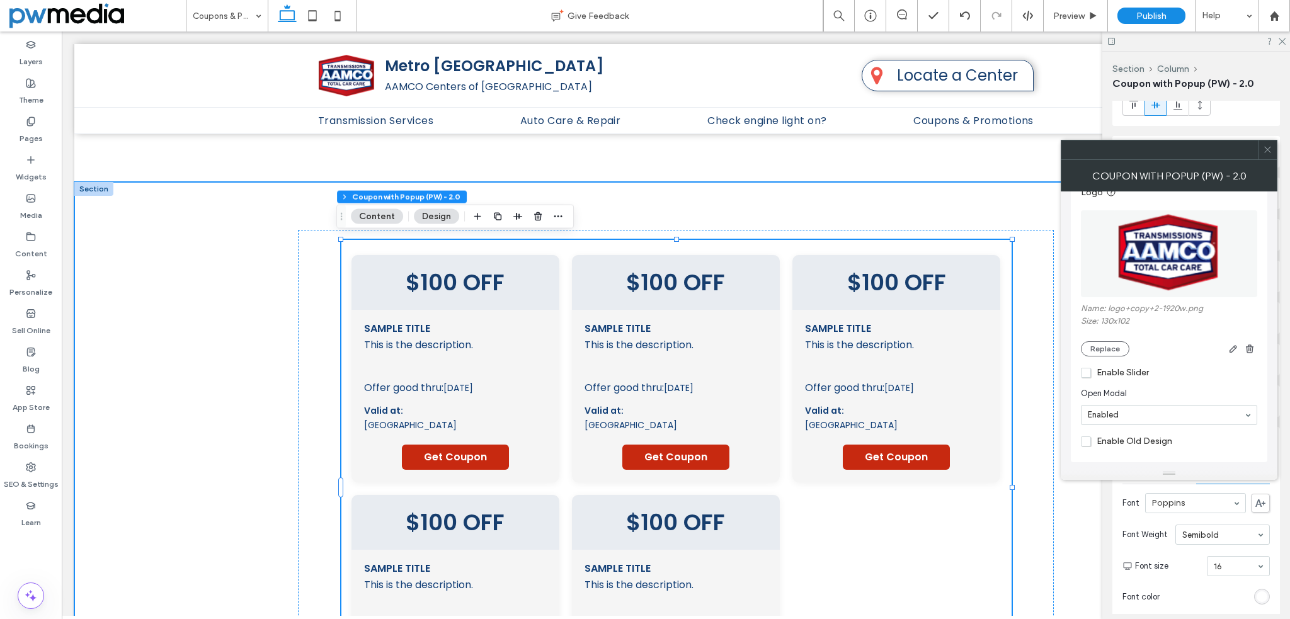
click at [196, 278] on div "$100 OFF Sample Title This is the description. This is a disclaimer text Offer …" at bounding box center [675, 488] width 1203 height 613
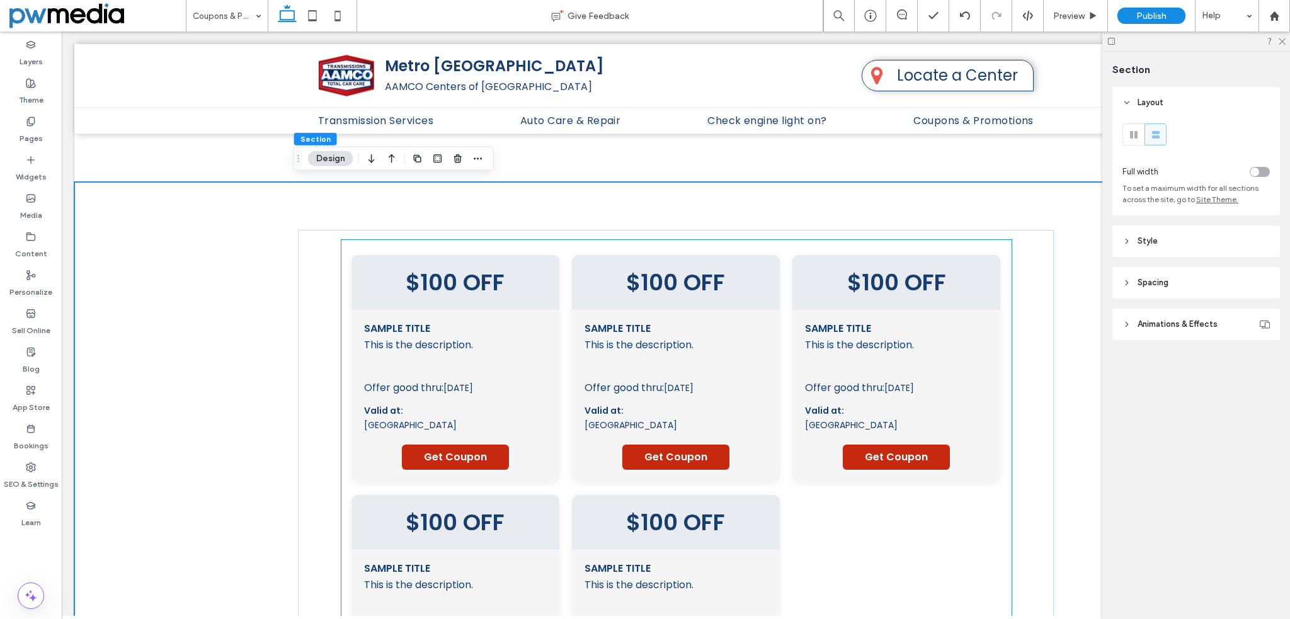
click at [627, 312] on div "Sample Title This is the description. This is a disclaimer text Offer good thru…" at bounding box center [676, 396] width 208 height 173
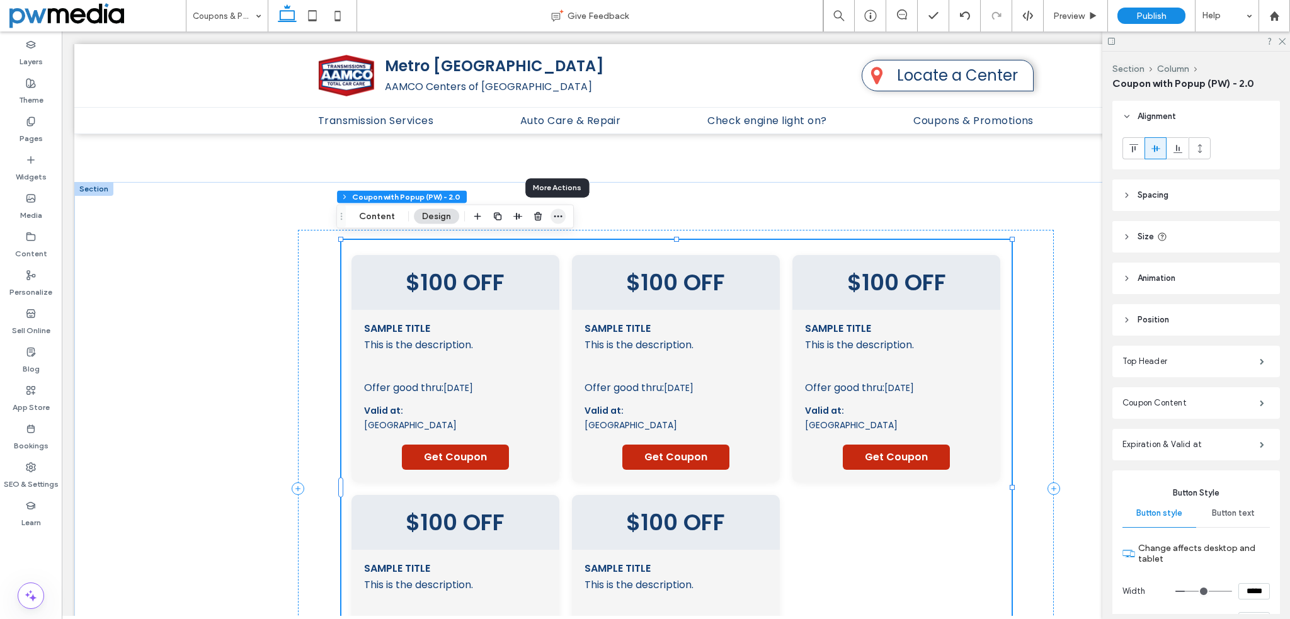
click at [560, 217] on icon "button" at bounding box center [558, 217] width 10 height 10
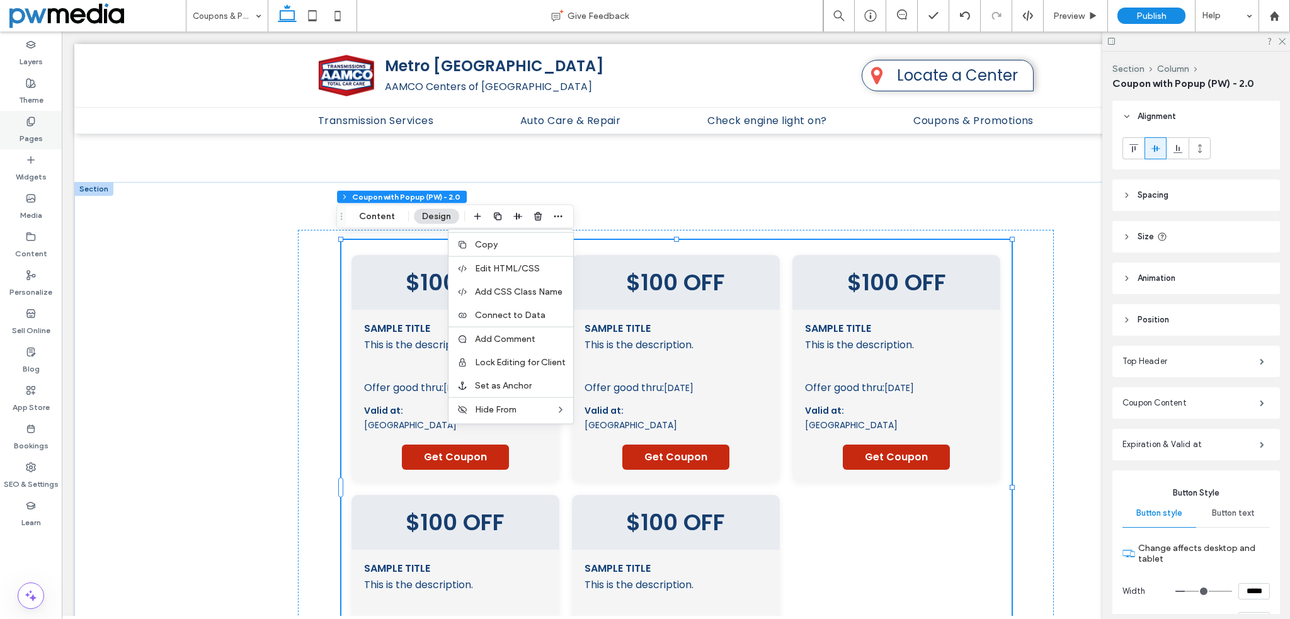
click at [30, 133] on label "Pages" at bounding box center [31, 136] width 23 height 18
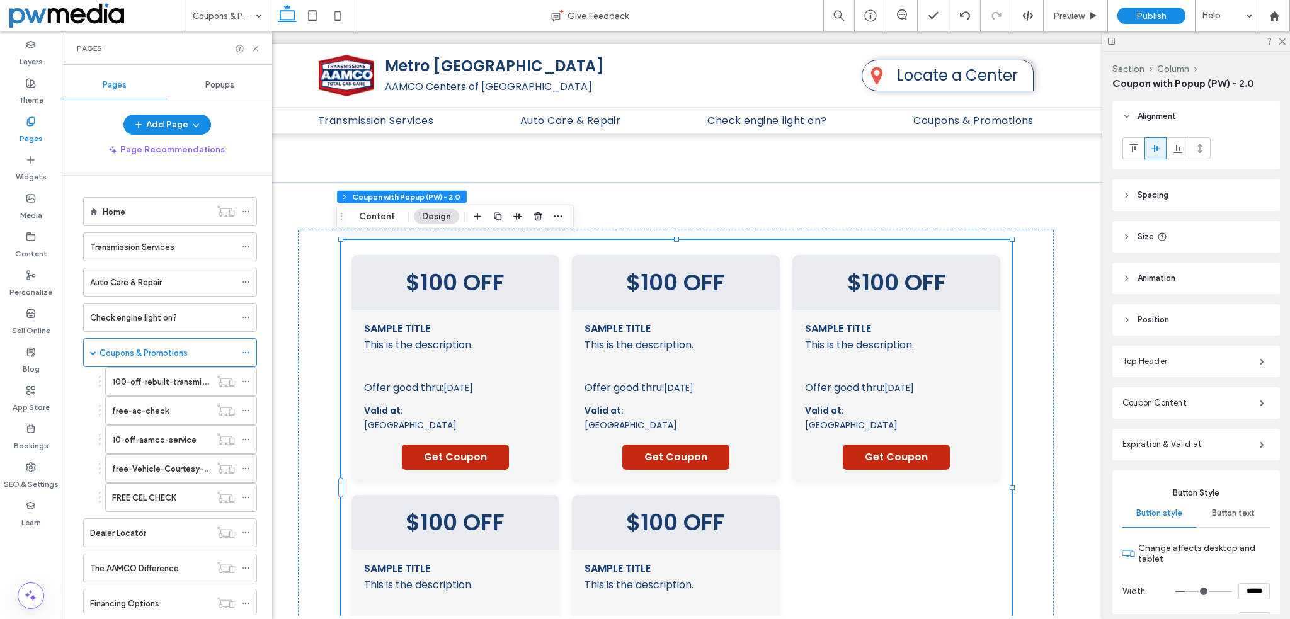
click at [28, 127] on label "Pages" at bounding box center [31, 136] width 23 height 18
click at [33, 237] on icon at bounding box center [31, 237] width 10 height 10
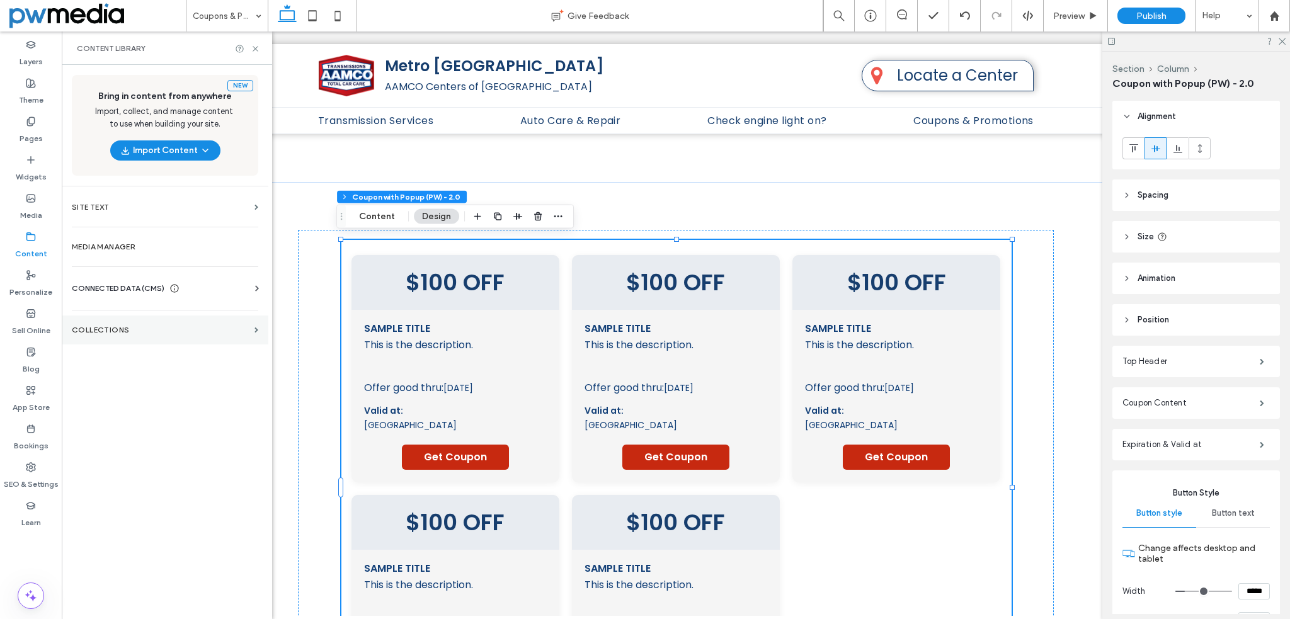
click at [125, 326] on label "Collections" at bounding box center [161, 330] width 178 height 9
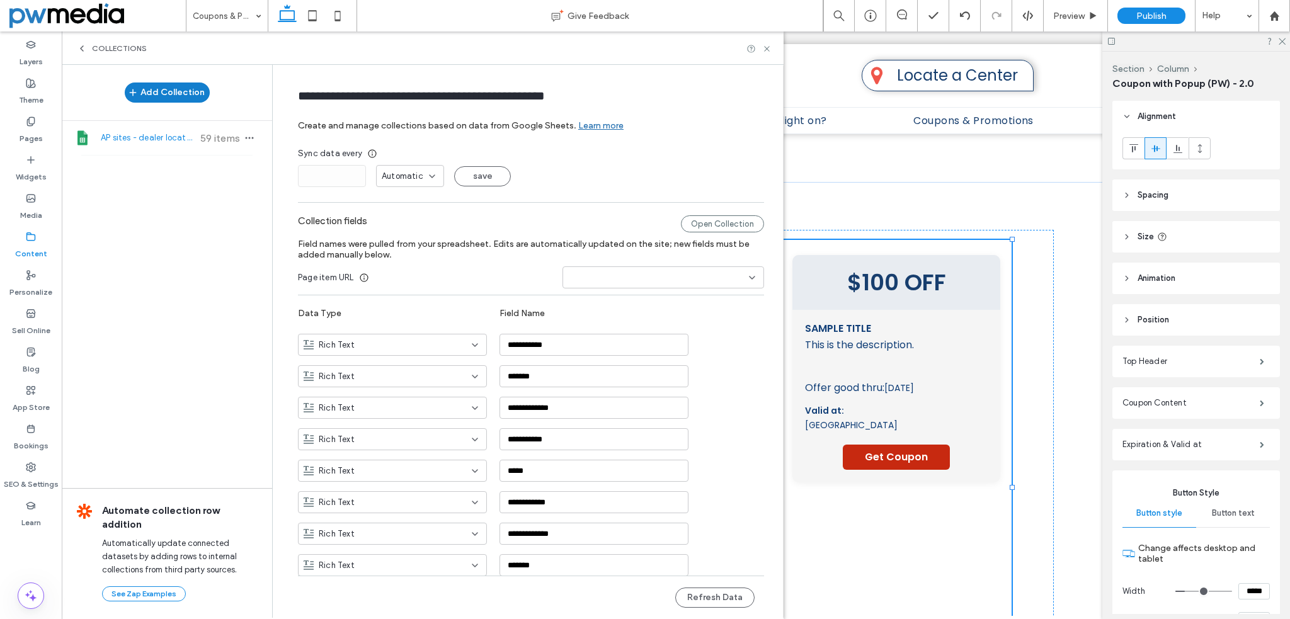
click at [189, 94] on button "Add Collection" at bounding box center [167, 92] width 85 height 20
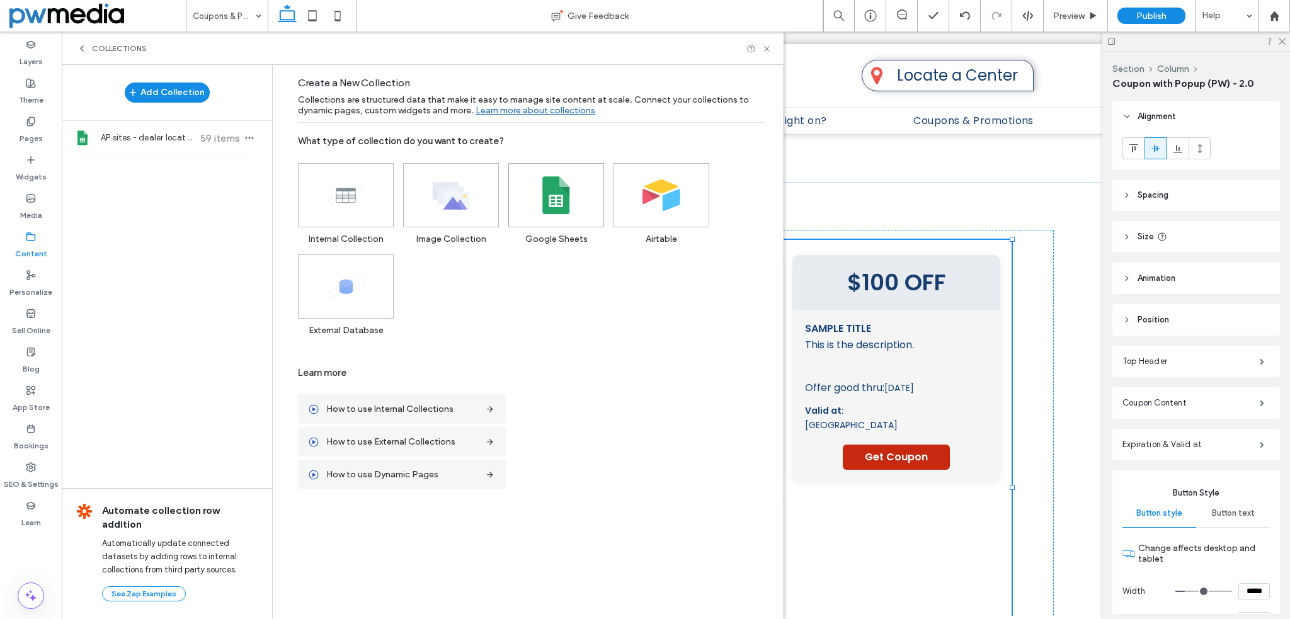
click at [552, 183] on use at bounding box center [555, 195] width 27 height 38
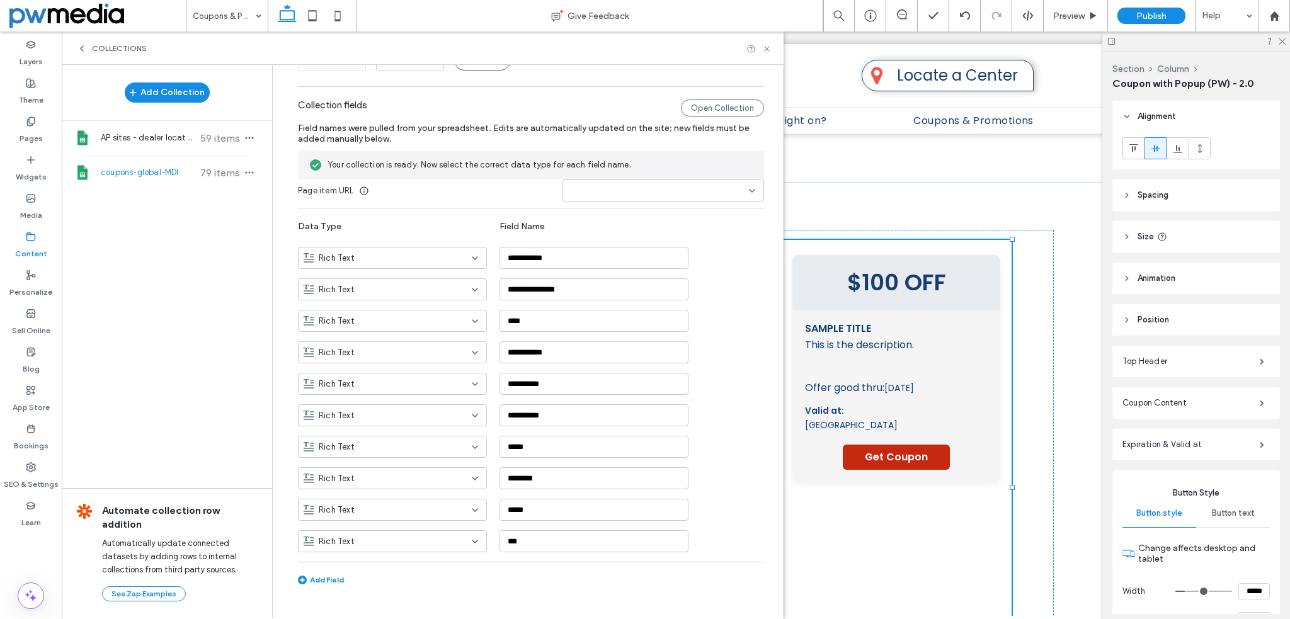
scroll to position [127, 0]
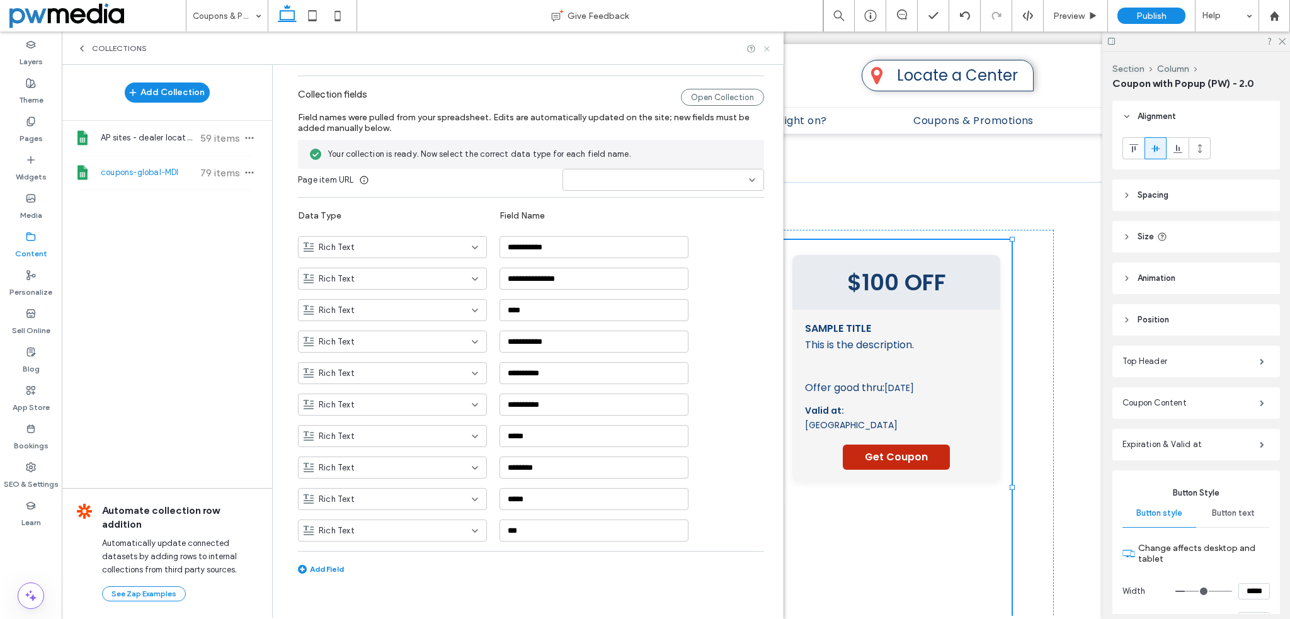
drag, startPoint x: 768, startPoint y: 48, endPoint x: 674, endPoint y: 139, distance: 131.4
click at [768, 48] on icon at bounding box center [766, 48] width 9 height 9
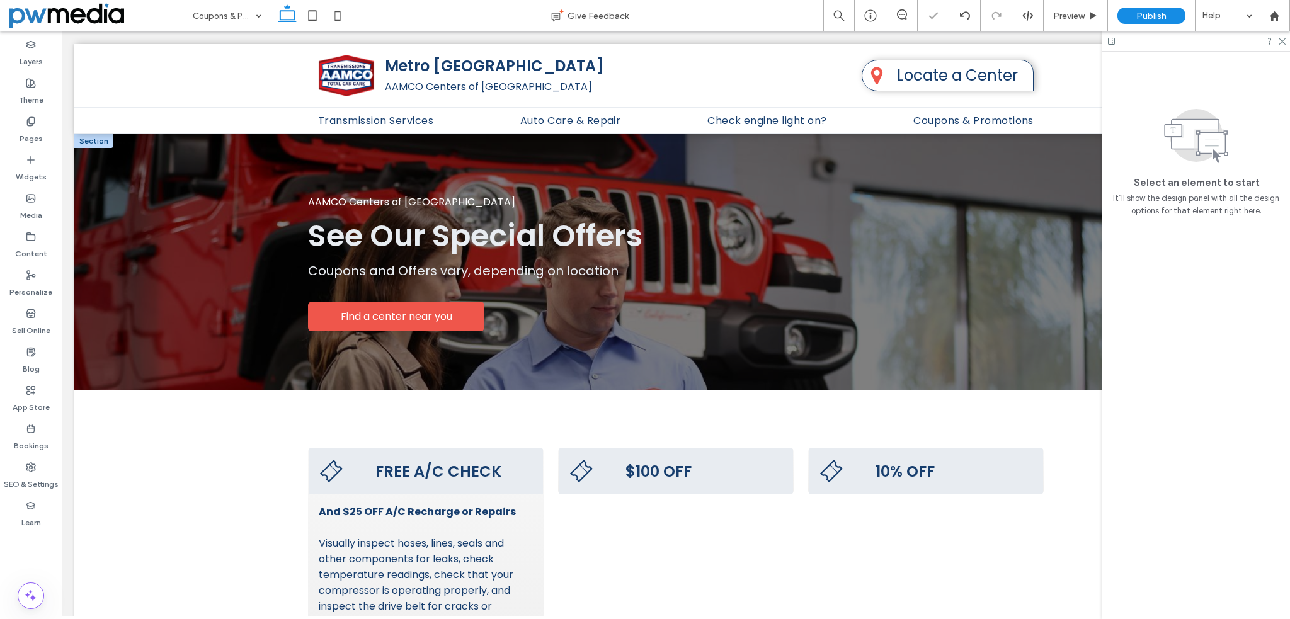
scroll to position [0, 0]
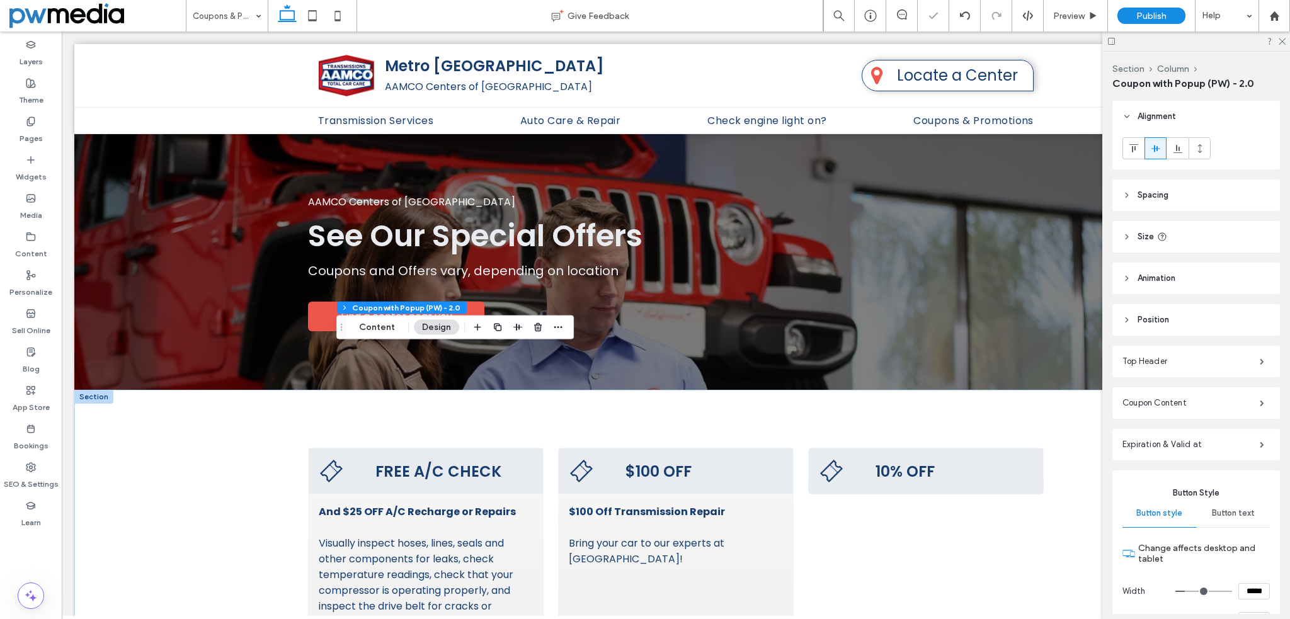
type input "**"
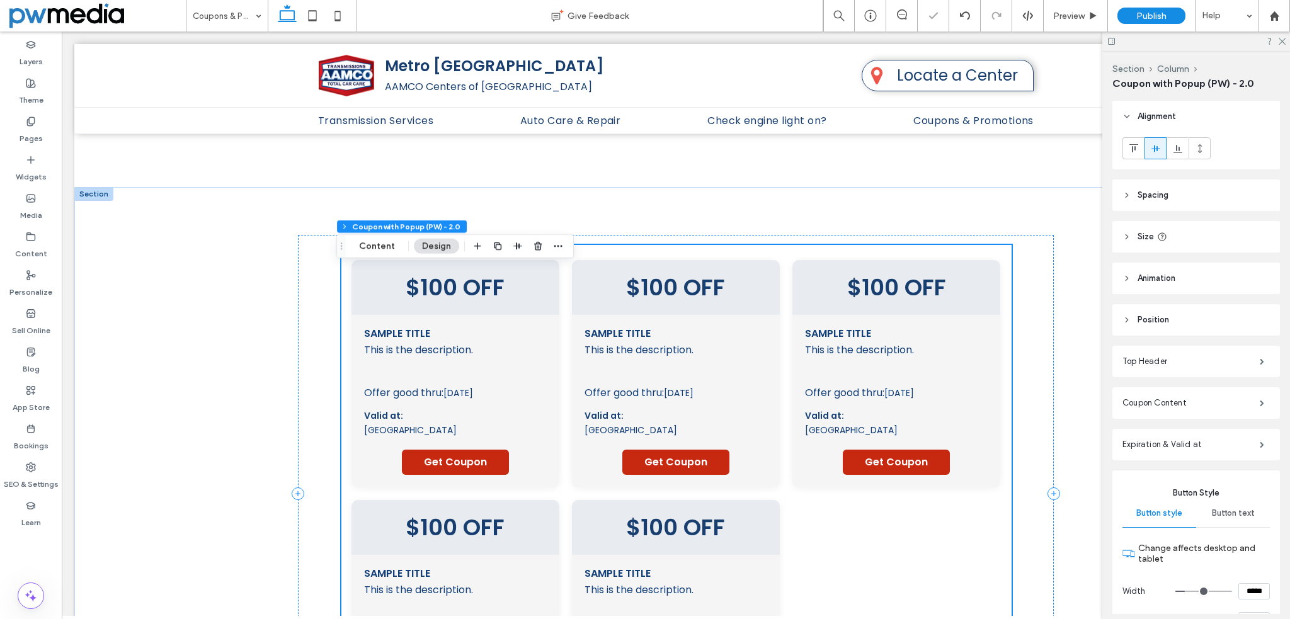
scroll to position [1011, 0]
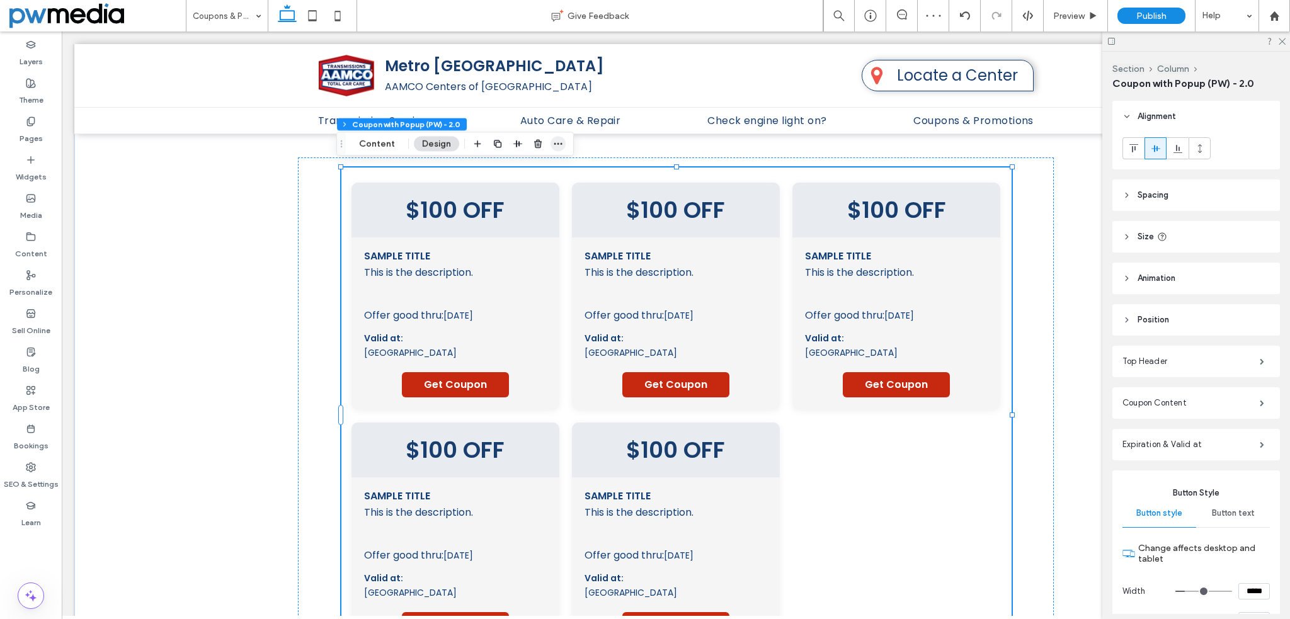
click at [562, 143] on span "button" at bounding box center [557, 143] width 15 height 15
click at [524, 243] on span "Connect to Data" at bounding box center [510, 242] width 71 height 11
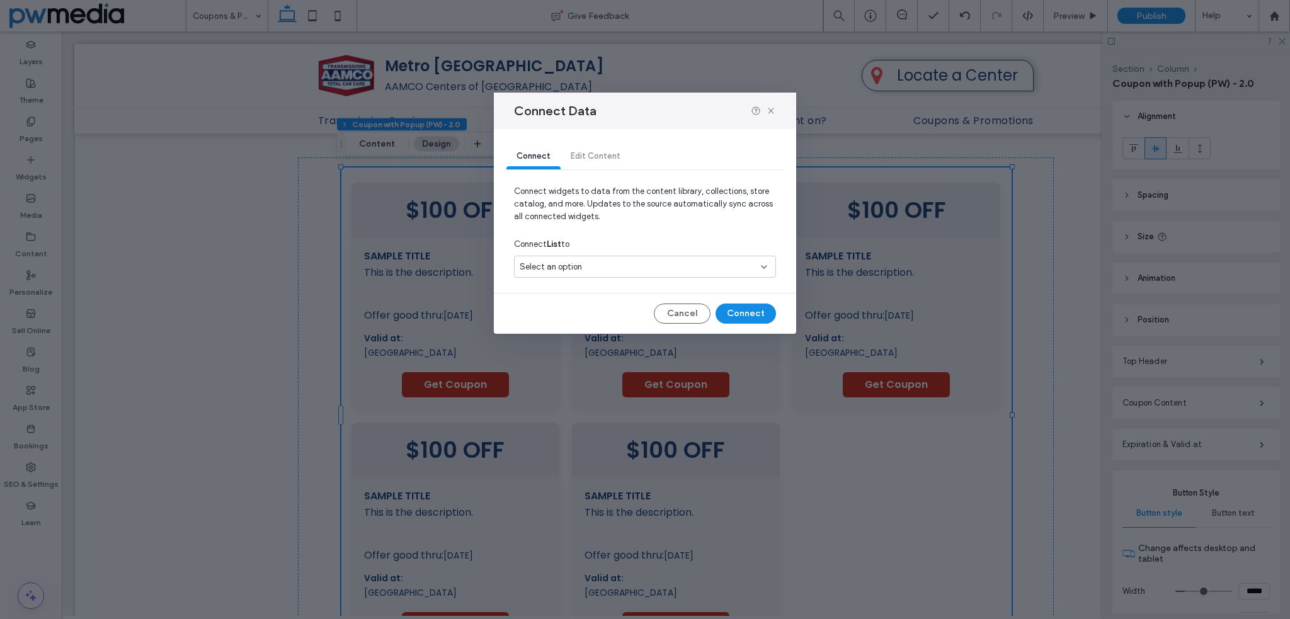
click at [584, 269] on div "Select an option" at bounding box center [636, 267] width 235 height 13
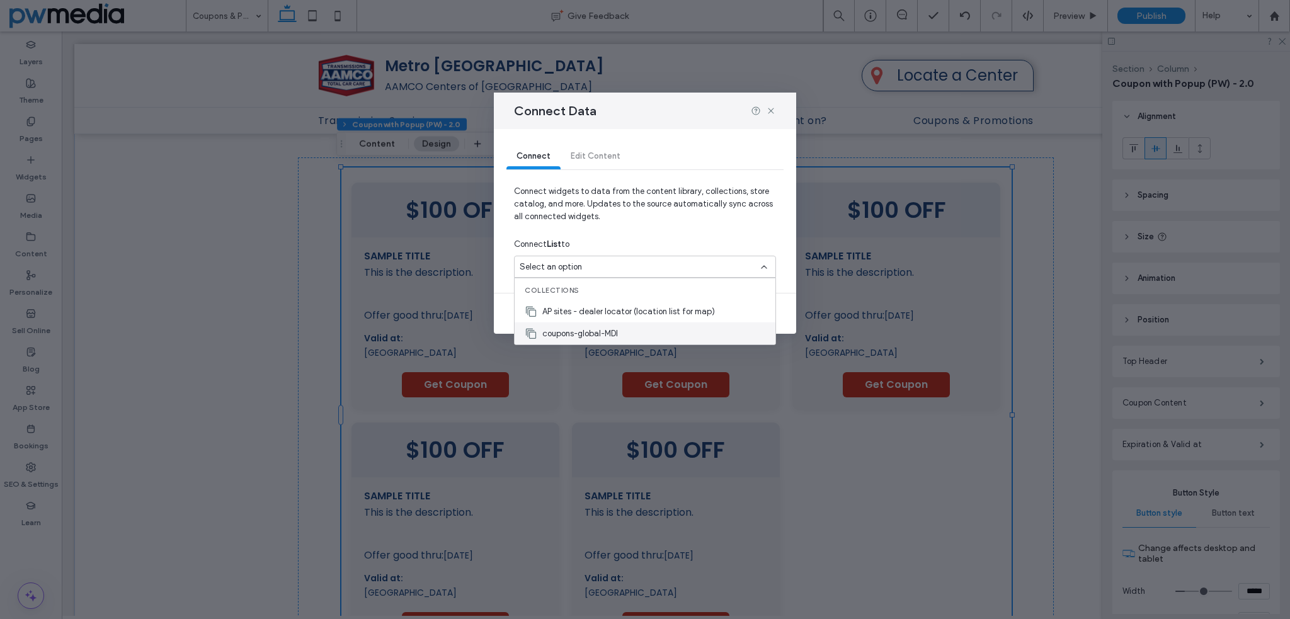
click at [595, 328] on span "coupons-global-MDI" at bounding box center [580, 333] width 76 height 13
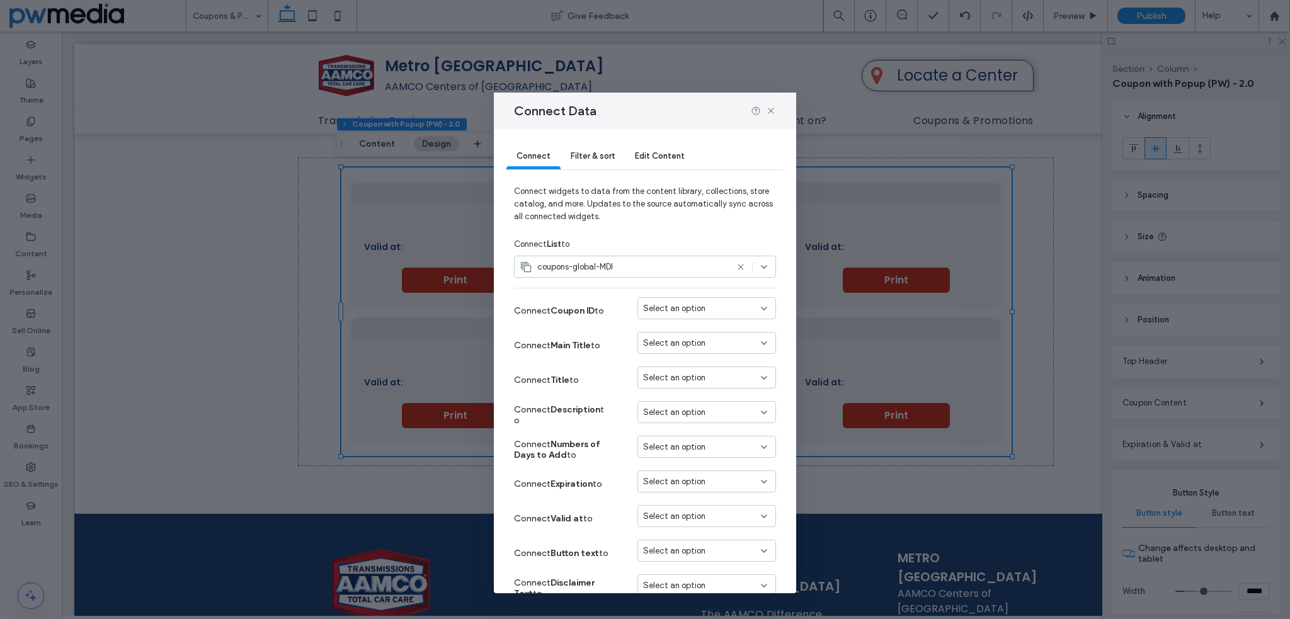
click at [599, 157] on span "Filter & sort" at bounding box center [592, 155] width 44 height 9
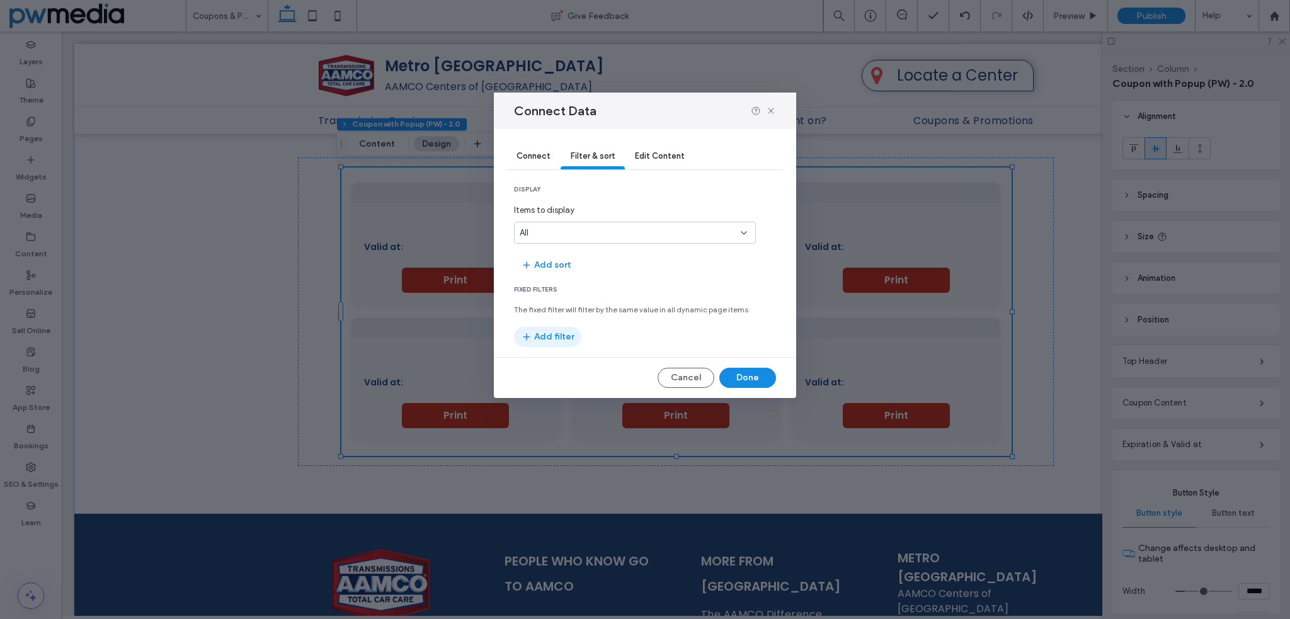
click at [547, 336] on button "Add filter" at bounding box center [547, 337] width 67 height 20
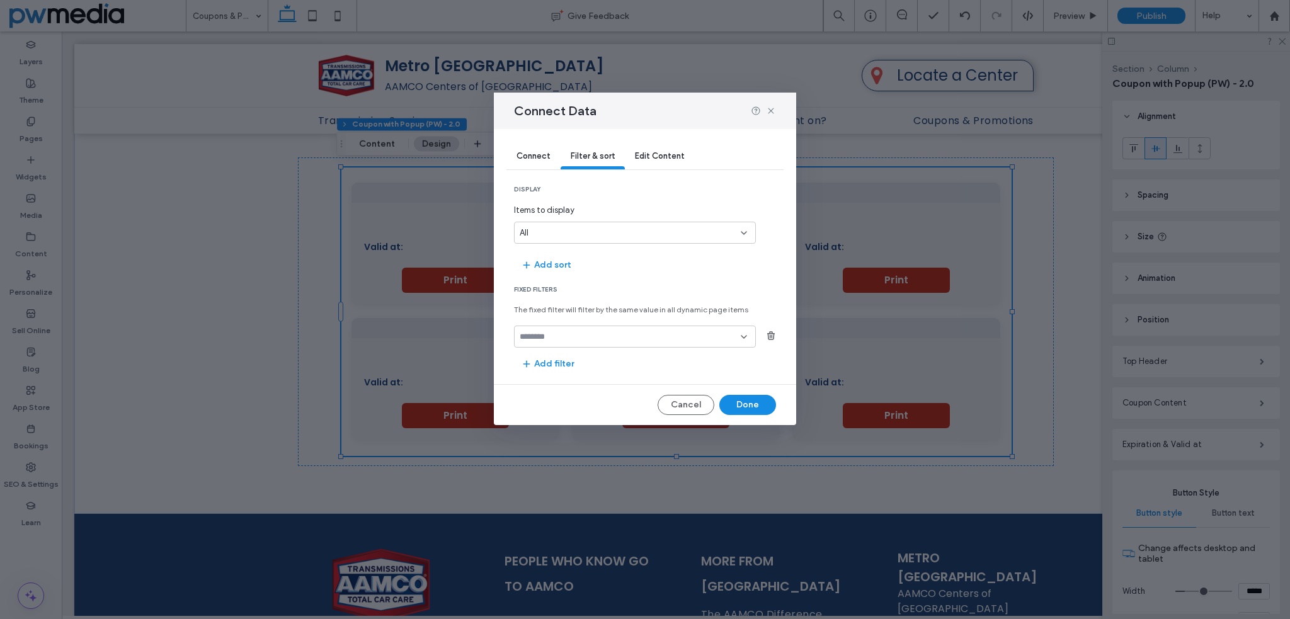
click at [565, 337] on input "fields-dropdown" at bounding box center [629, 337] width 221 height 10
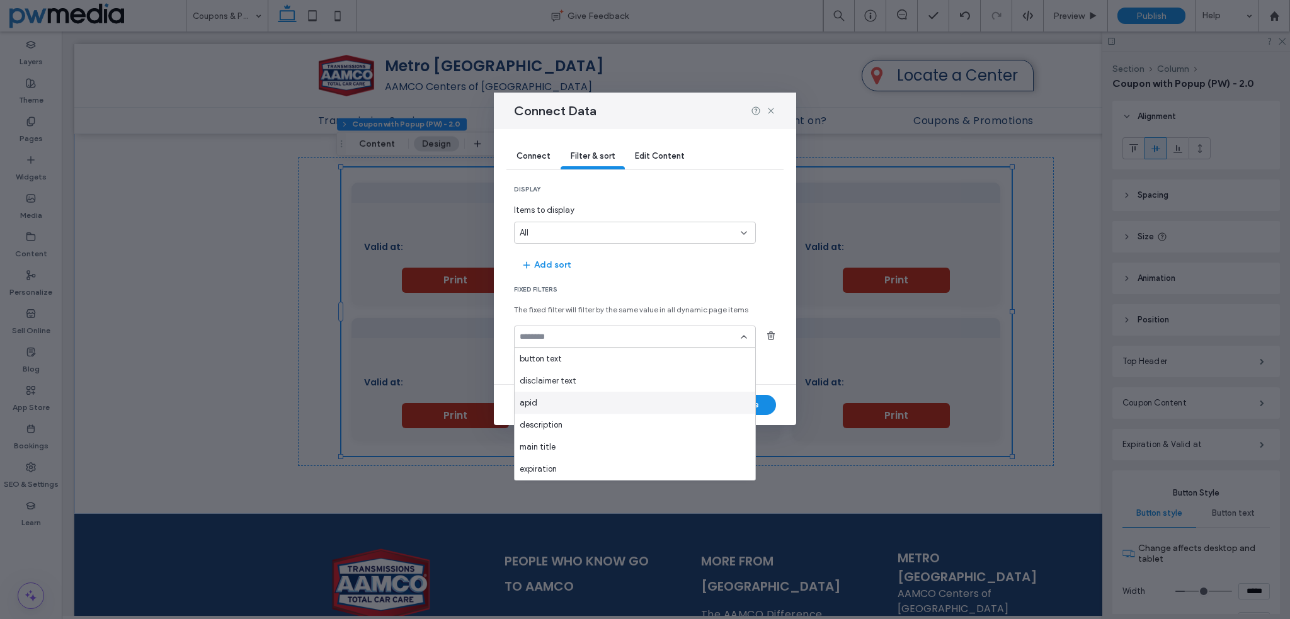
click at [562, 400] on div "apid" at bounding box center [634, 403] width 241 height 22
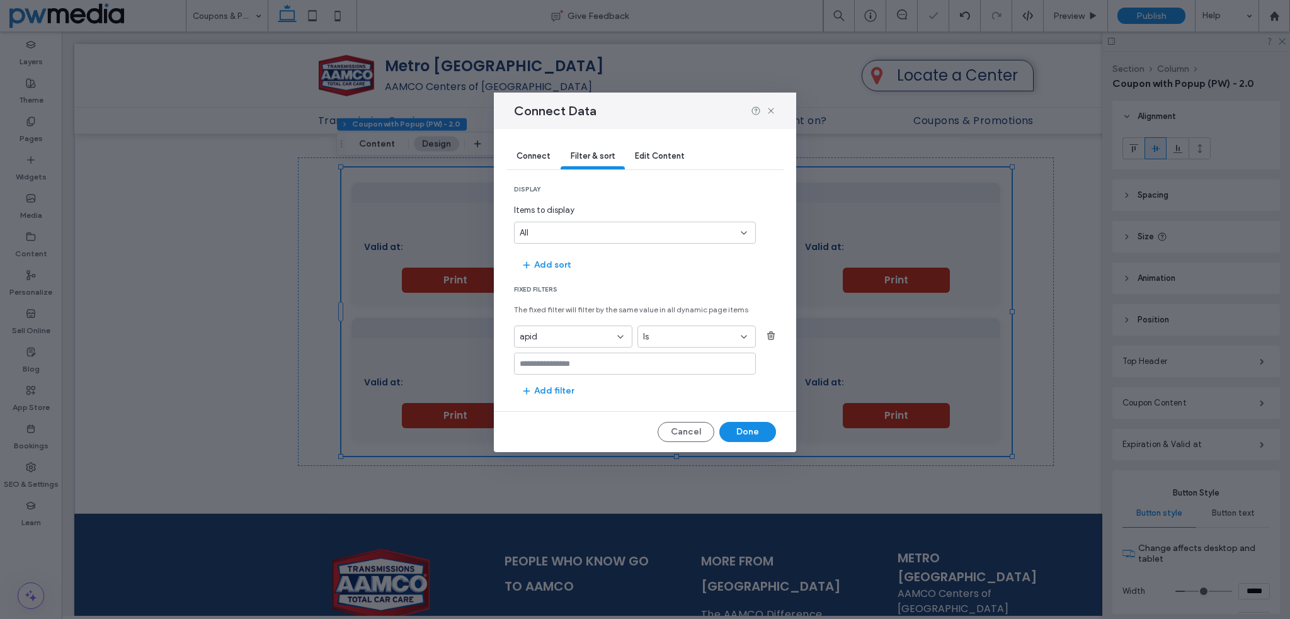
click at [616, 332] on icon at bounding box center [620, 337] width 10 height 10
click at [557, 465] on div "cid" at bounding box center [572, 469] width 117 height 22
click at [640, 361] on input "values-textbox" at bounding box center [629, 364] width 221 height 10
type input "*"
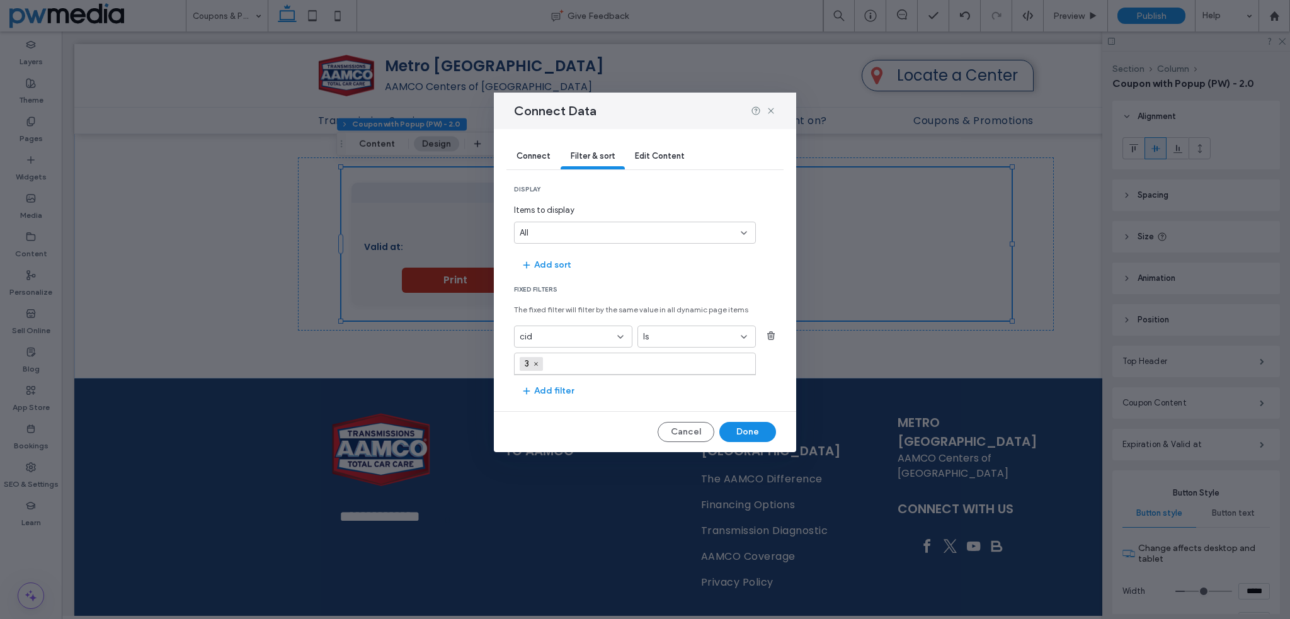
click at [536, 154] on span "Connect" at bounding box center [533, 155] width 34 height 9
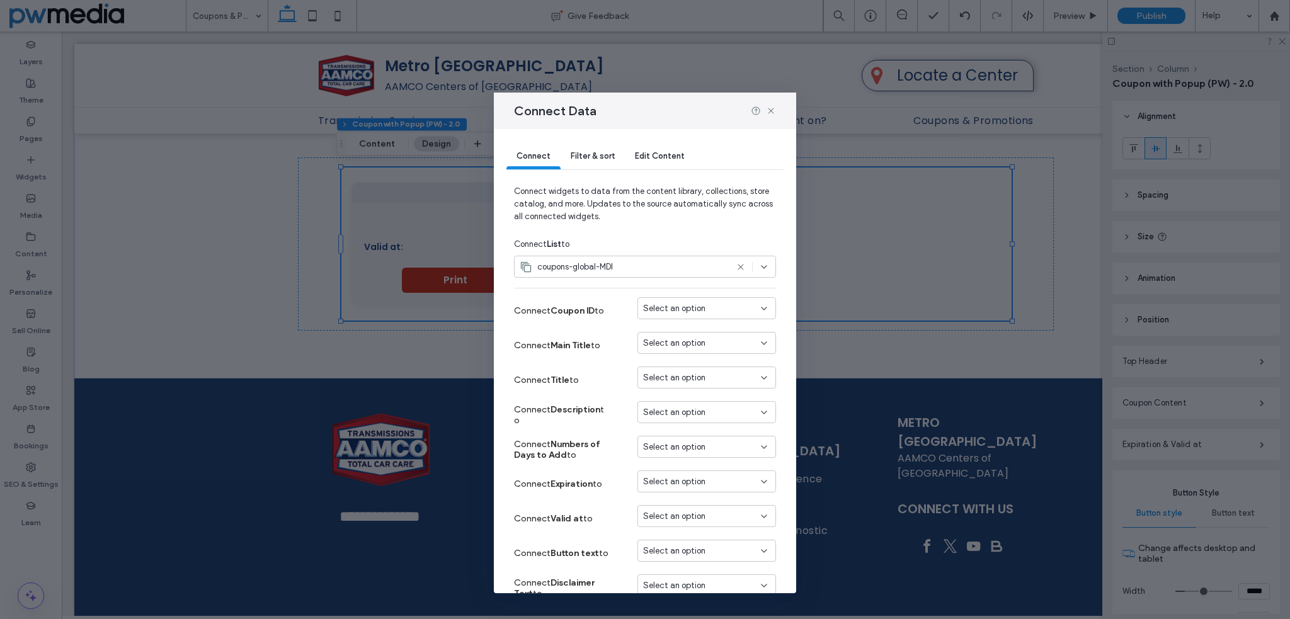
scroll to position [63, 0]
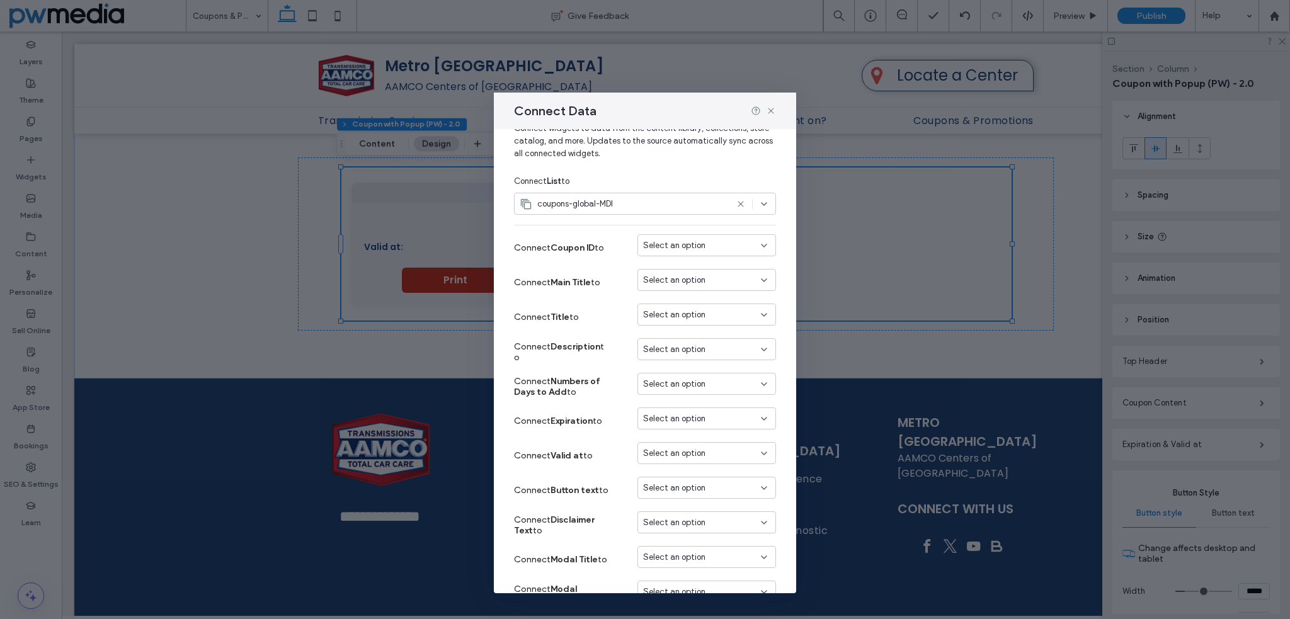
click at [737, 277] on div "Select an option" at bounding box center [699, 280] width 112 height 13
click at [698, 328] on div "main title" at bounding box center [696, 328] width 137 height 22
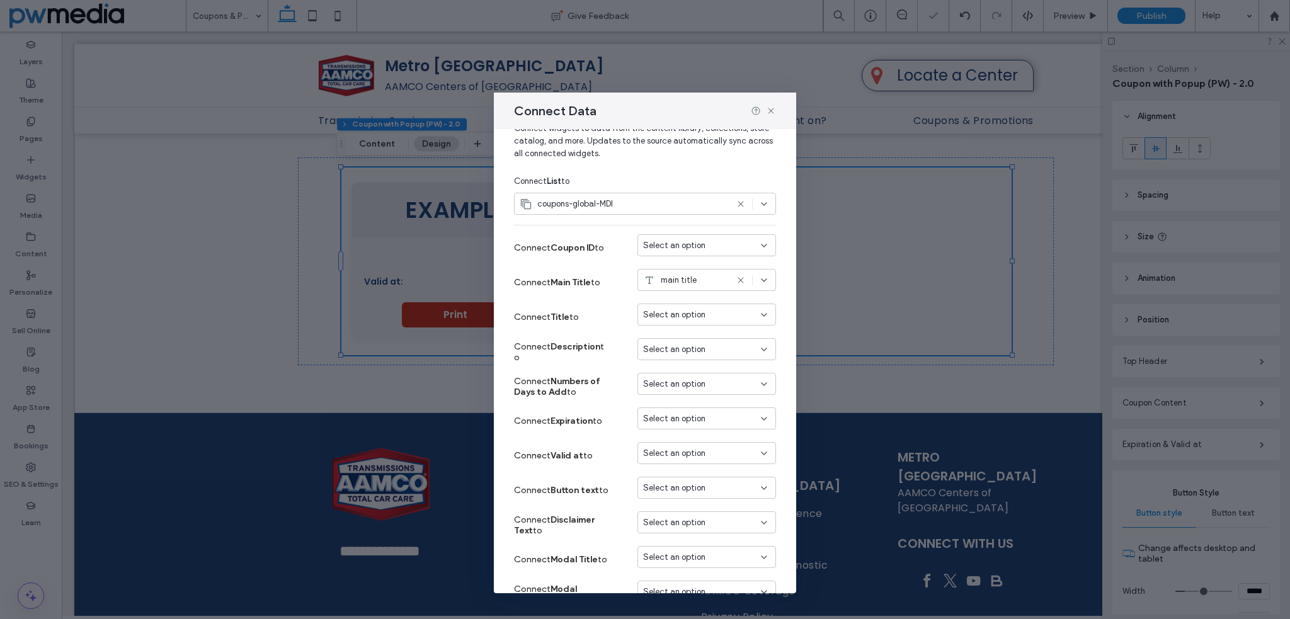
click at [713, 312] on div "Select an option" at bounding box center [699, 315] width 112 height 13
click at [691, 400] on div "Title" at bounding box center [696, 406] width 137 height 22
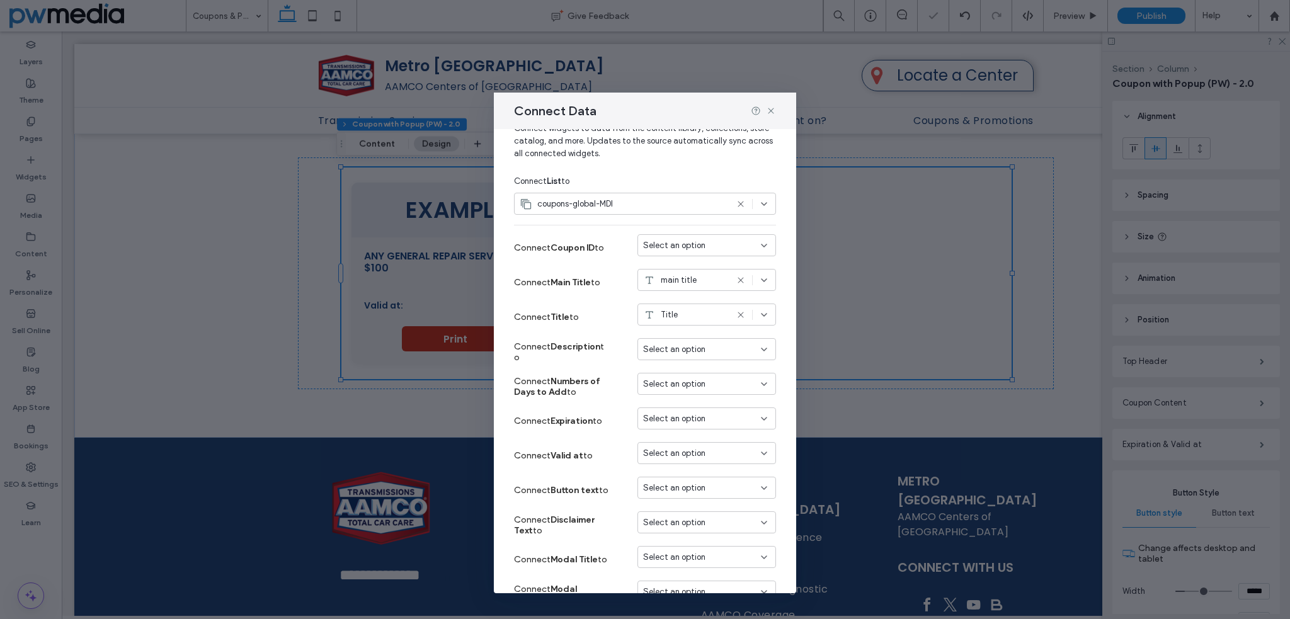
click at [701, 351] on div "Select an option" at bounding box center [699, 349] width 112 height 13
click at [686, 438] on span "Description" at bounding box center [677, 437] width 42 height 13
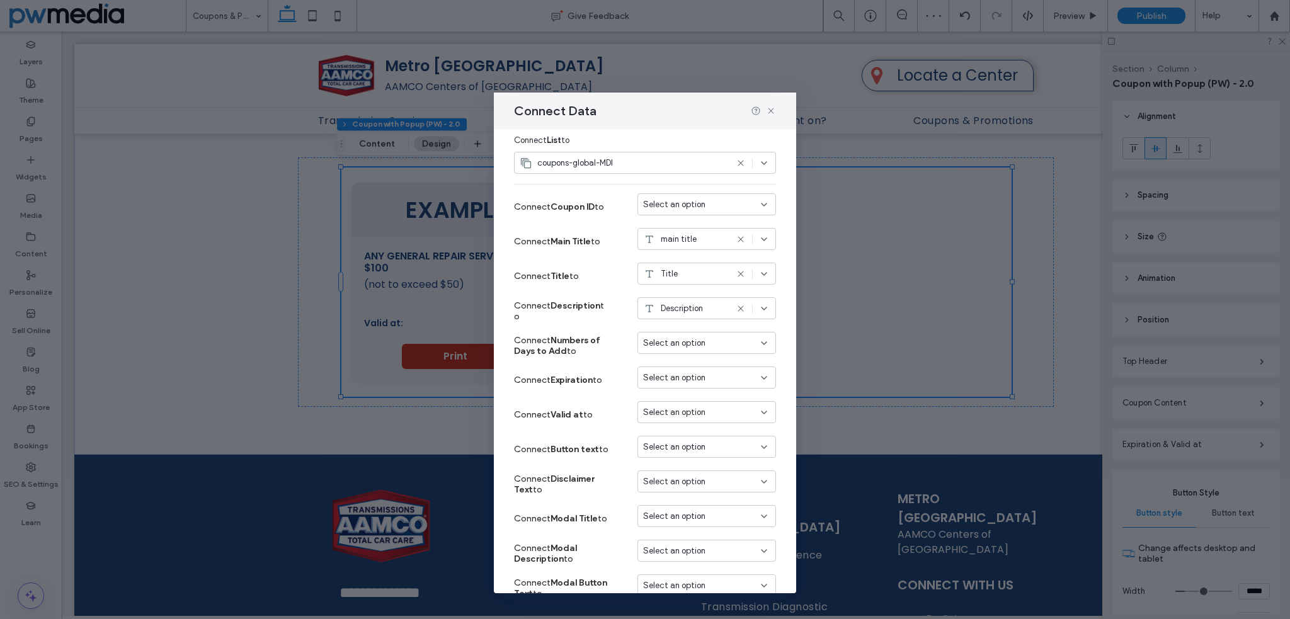
scroll to position [126, 0]
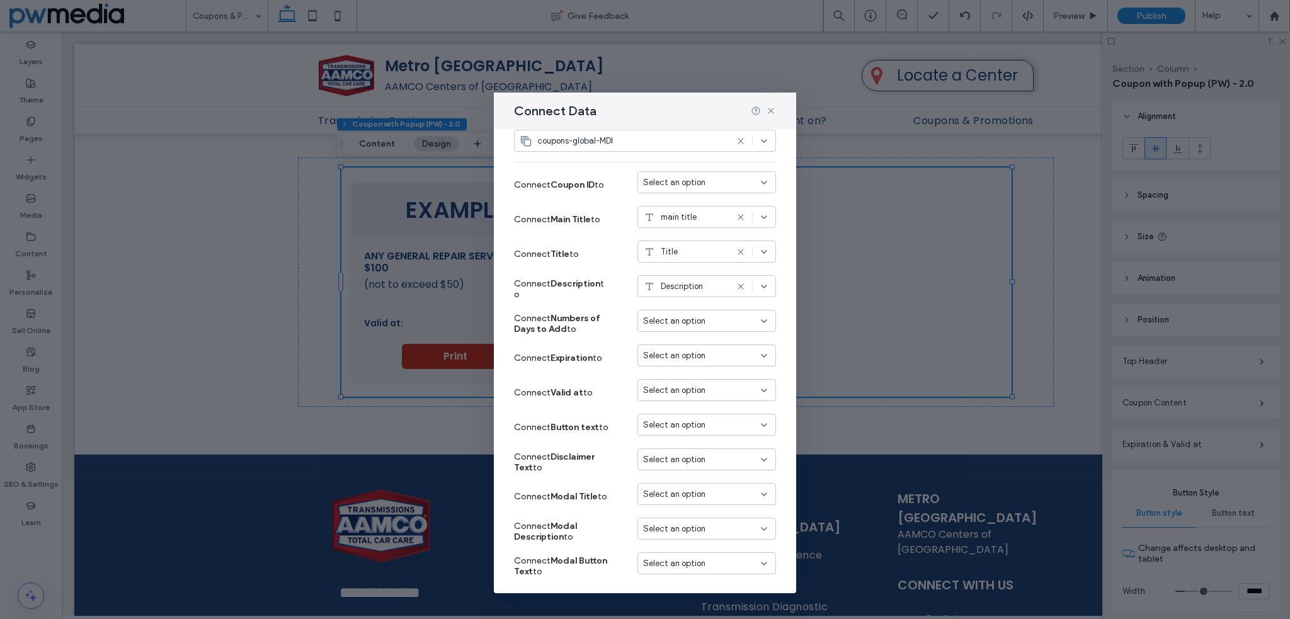
click at [665, 356] on span "Select an option" at bounding box center [674, 355] width 62 height 13
click at [682, 419] on span "expiration" at bounding box center [674, 425] width 37 height 13
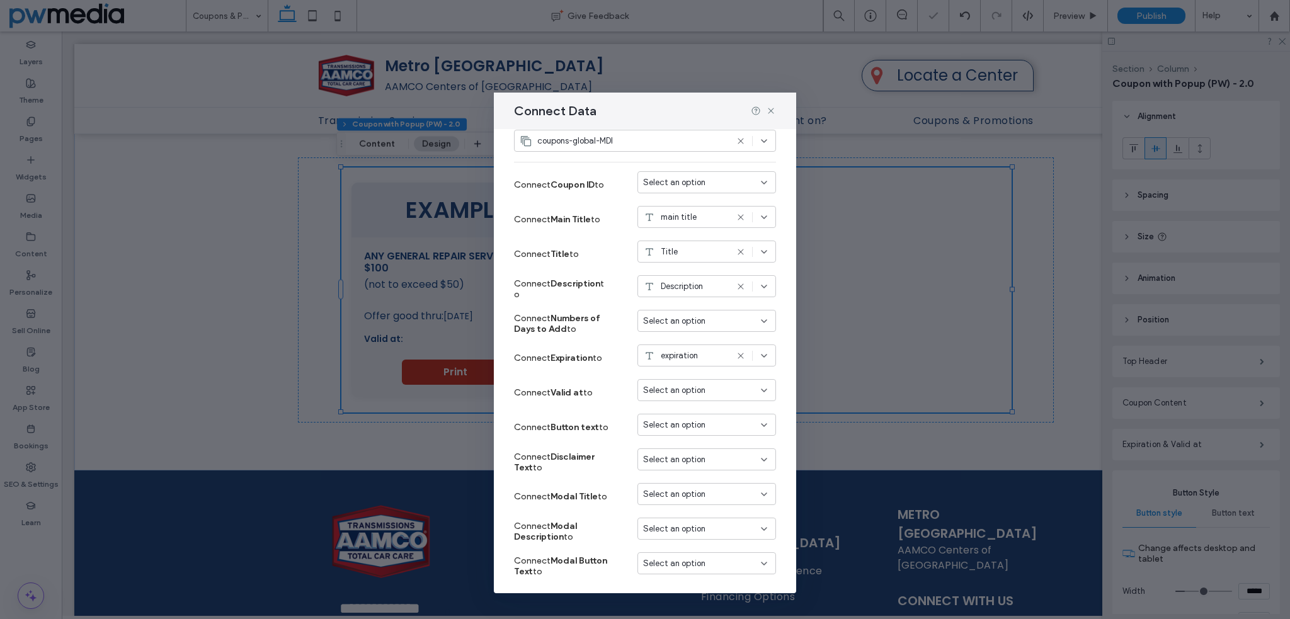
click at [665, 387] on span "Select an option" at bounding box center [674, 390] width 62 height 13
click at [686, 480] on div "valid at" at bounding box center [696, 478] width 137 height 22
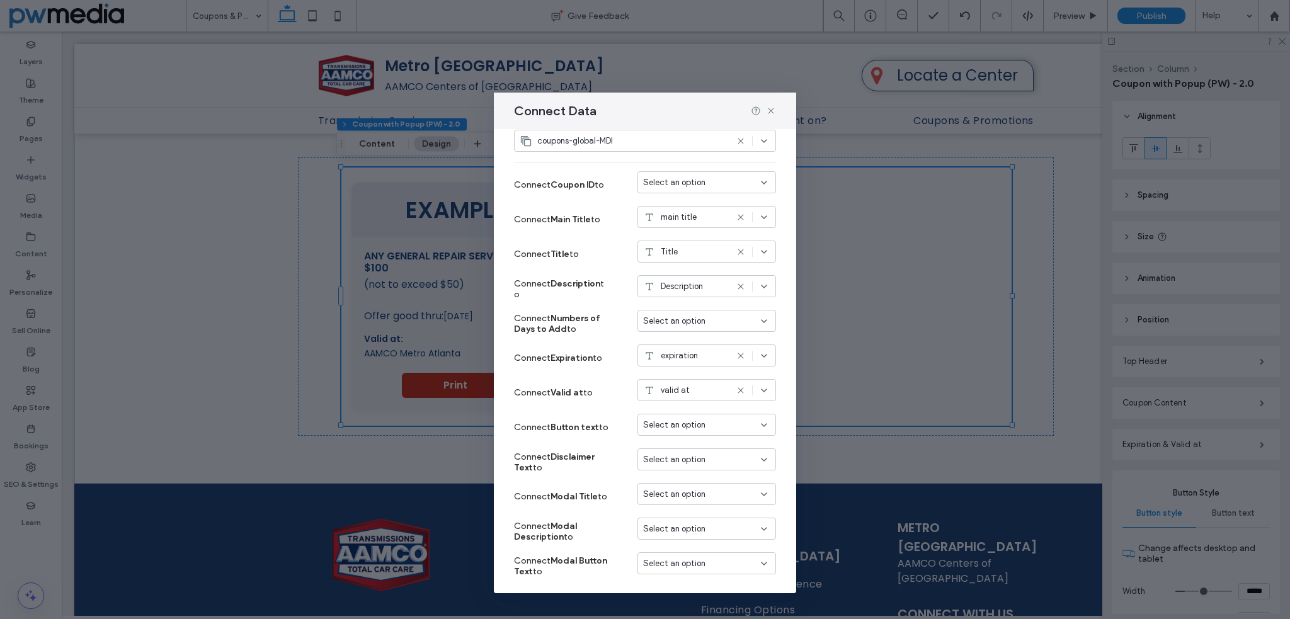
click at [677, 429] on span "Select an option" at bounding box center [674, 425] width 62 height 13
click at [707, 444] on div "button text" at bounding box center [696, 447] width 137 height 22
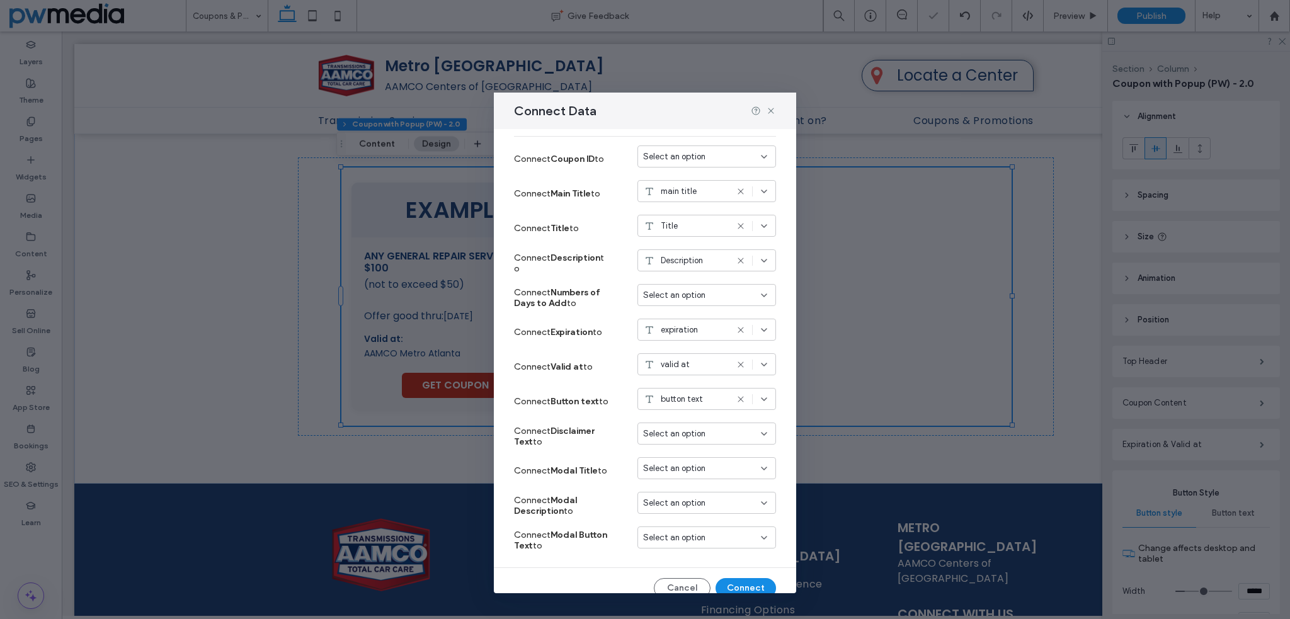
scroll to position [166, 0]
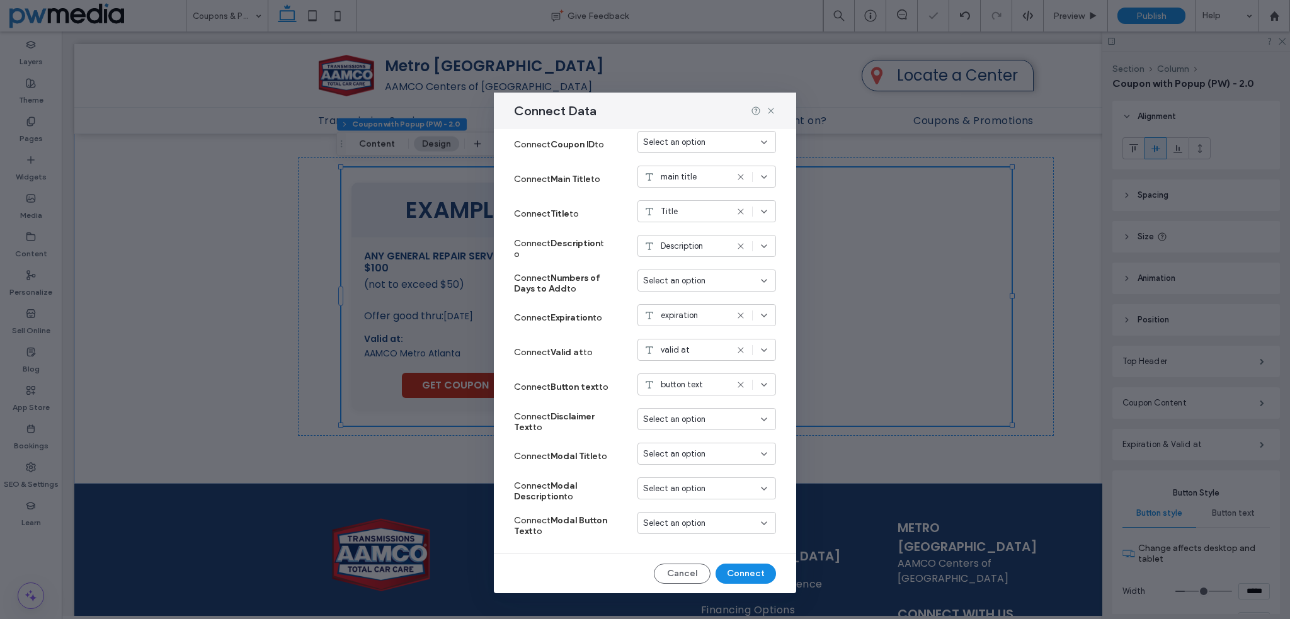
click at [675, 418] on span "Select an option" at bounding box center [674, 419] width 62 height 13
click at [693, 460] on span "disclaimer text" at bounding box center [684, 462] width 57 height 13
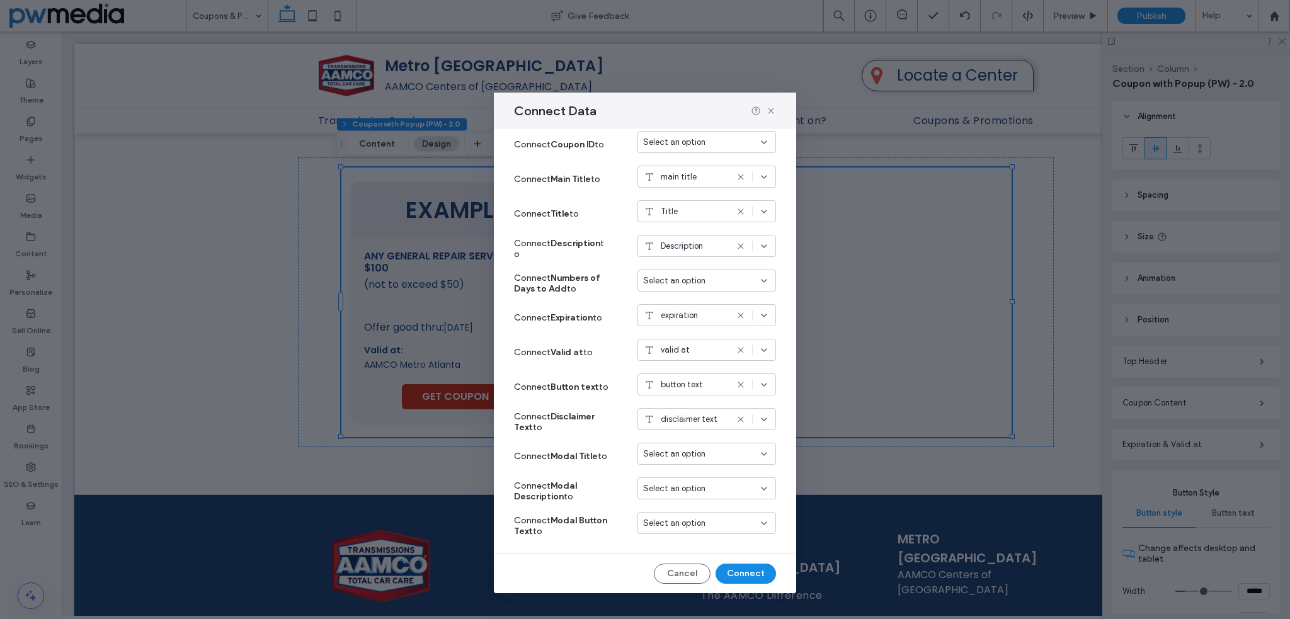
click at [681, 451] on span "Select an option" at bounding box center [674, 454] width 62 height 13
click at [702, 497] on div "main title" at bounding box center [696, 501] width 137 height 22
click at [683, 487] on span "Select an option" at bounding box center [674, 488] width 62 height 13
click at [696, 426] on span "Description" at bounding box center [677, 422] width 42 height 13
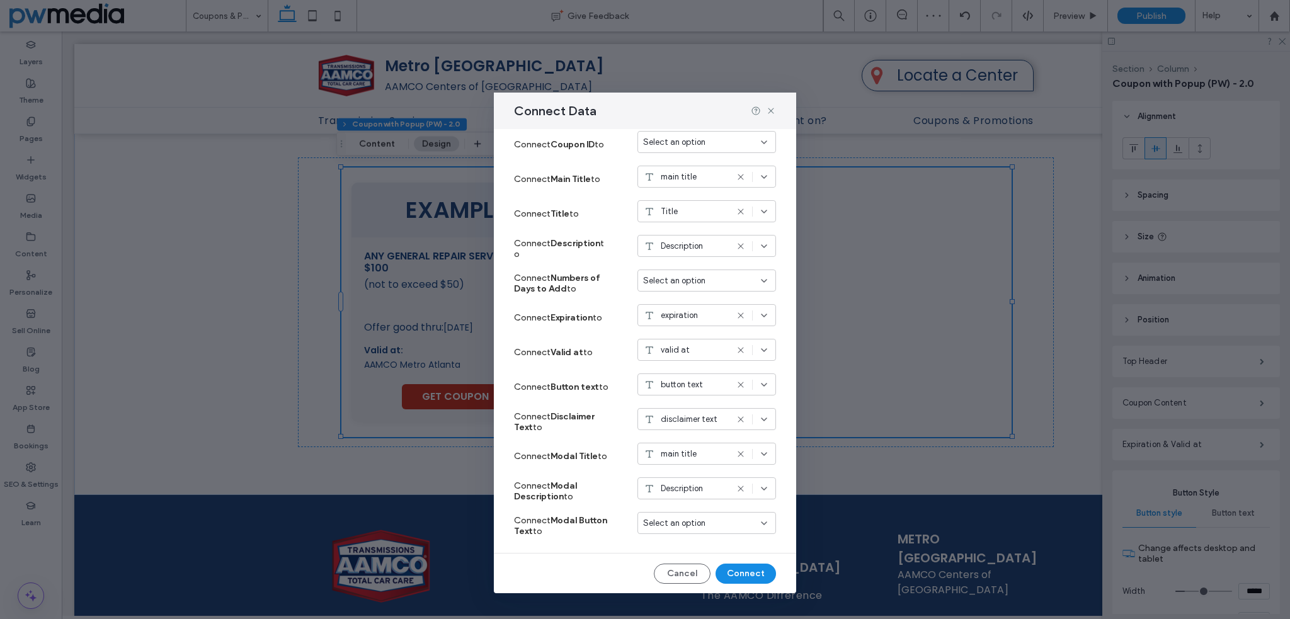
click at [679, 521] on span "Select an option" at bounding box center [674, 523] width 62 height 13
click at [694, 394] on span "button text" at bounding box center [677, 390] width 42 height 13
click at [730, 570] on button "Connect" at bounding box center [745, 574] width 60 height 20
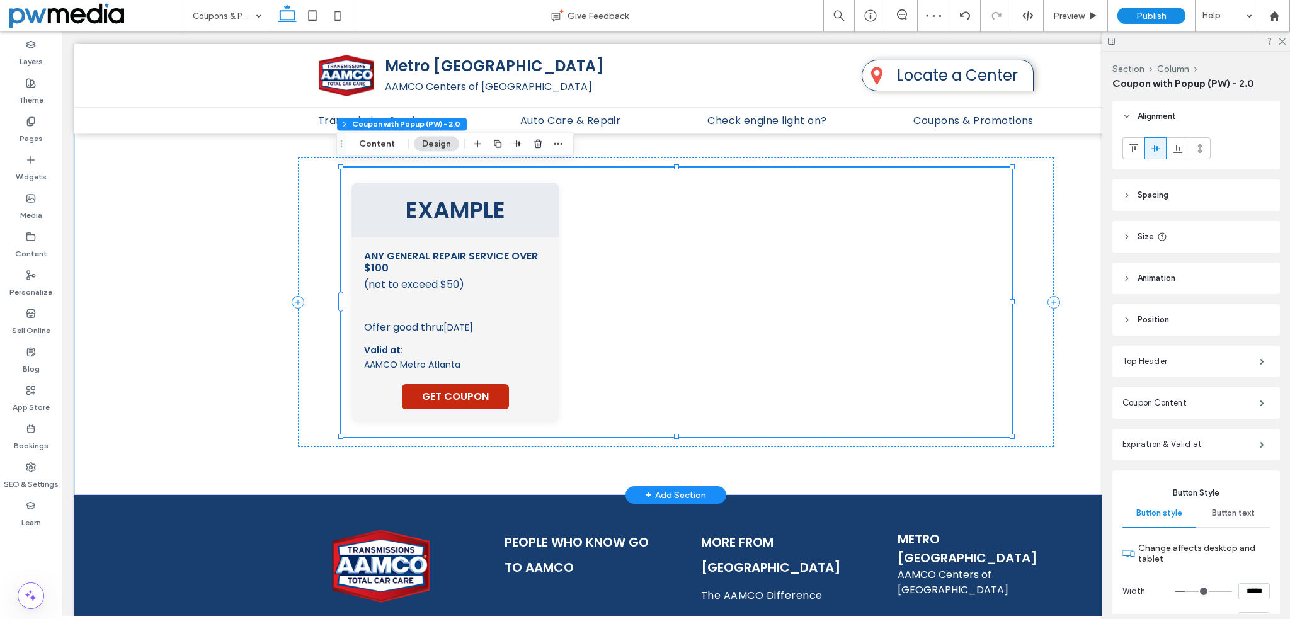
click at [642, 285] on div "EXAMPLE Any General Repair Service Over $100 (not to exceed $50) This coupon mu…" at bounding box center [676, 302] width 650 height 239
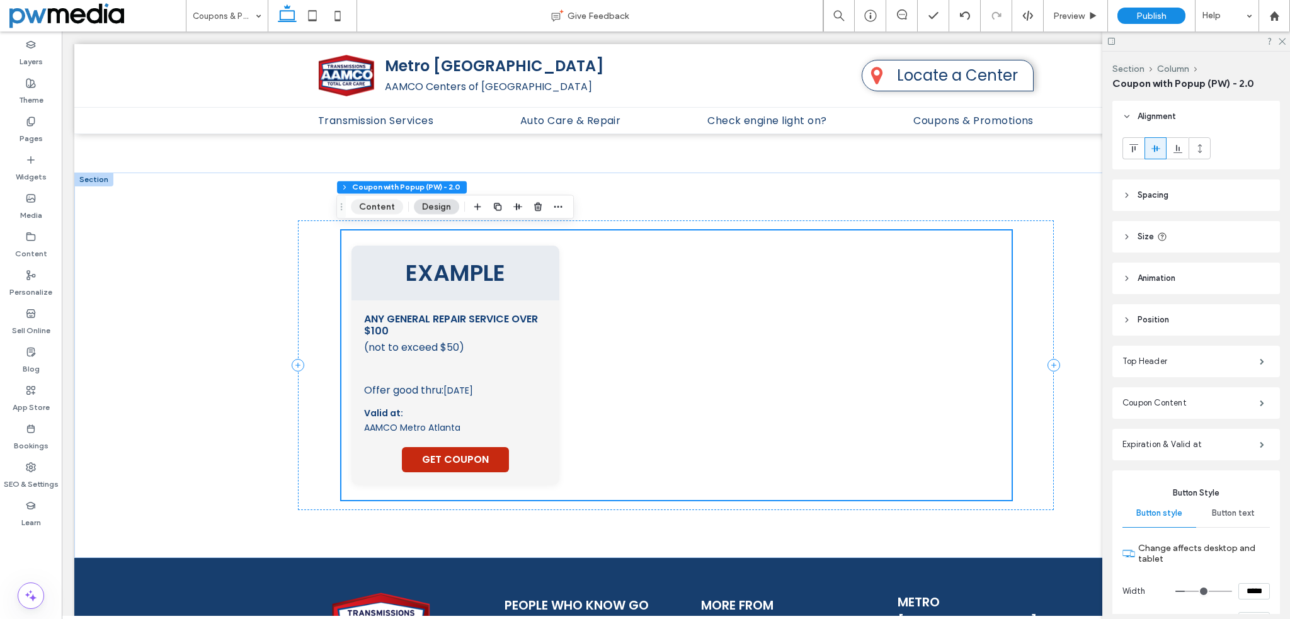
scroll to position [633, 0]
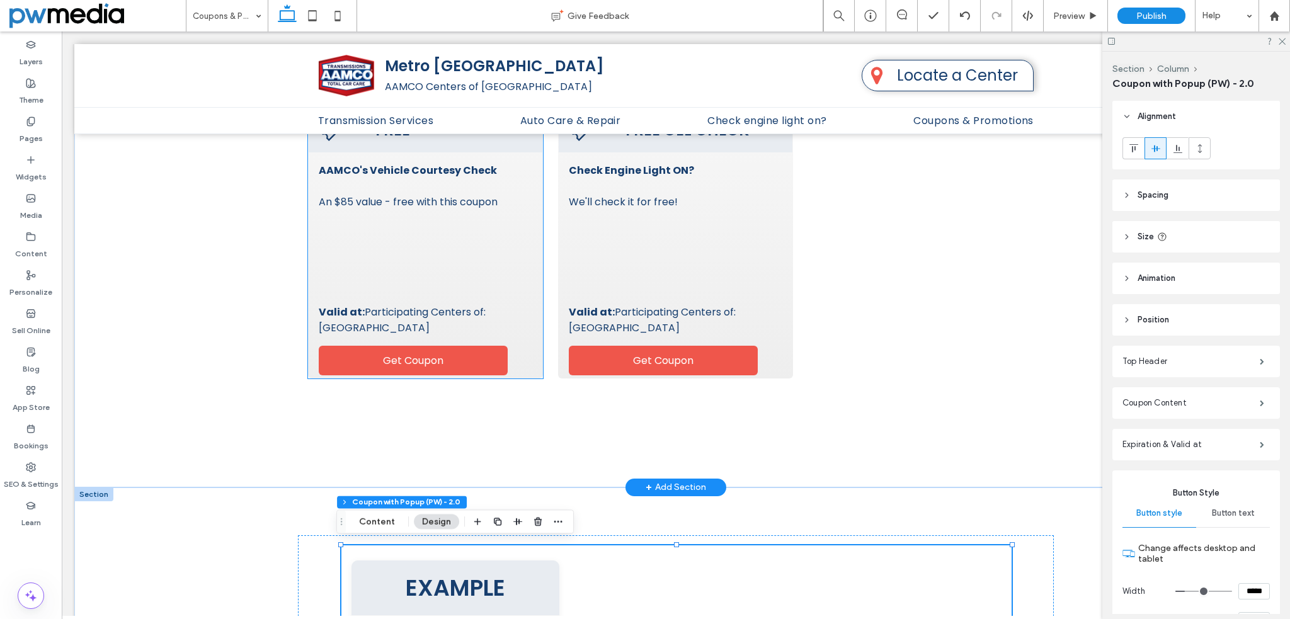
click at [395, 242] on div "AAMCO's Vehicle Courtesy Check An $85 value - free with this coupon Valid at: P…" at bounding box center [425, 248] width 213 height 173
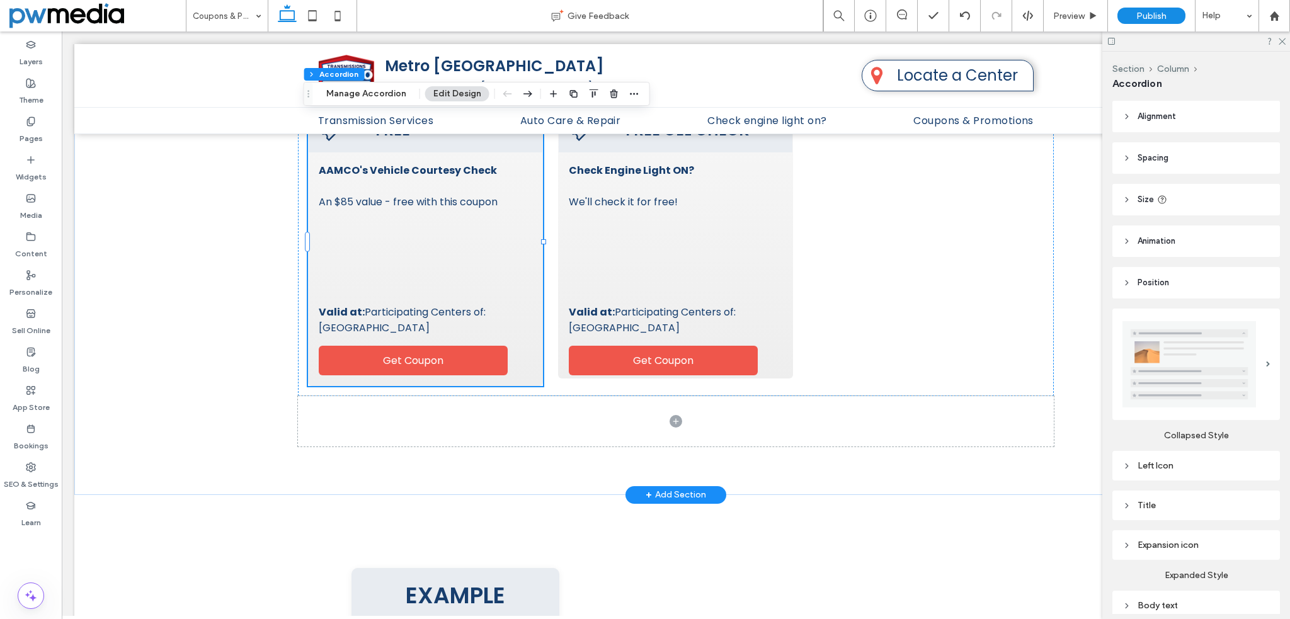
click at [395, 242] on div "AAMCO's Vehicle Courtesy Check An $85 value - free with this coupon Valid at: P…" at bounding box center [425, 248] width 213 height 173
click at [375, 89] on button "Manage Accordion" at bounding box center [366, 93] width 96 height 15
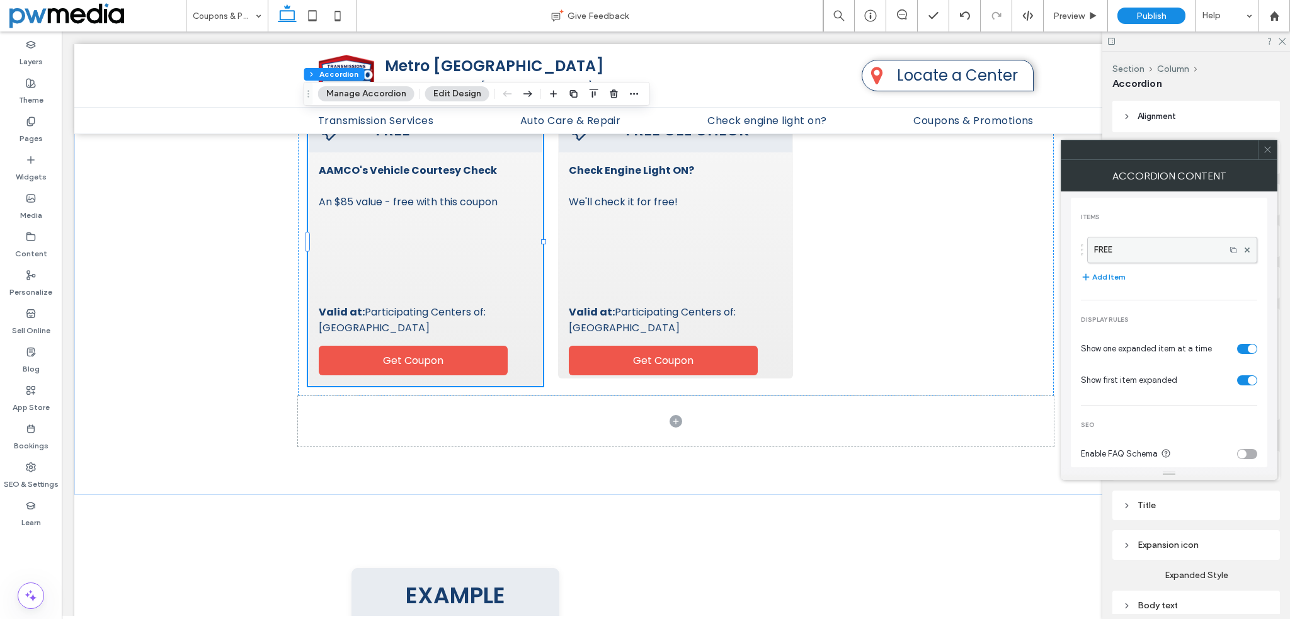
click at [1182, 256] on label "FREE" at bounding box center [1156, 249] width 125 height 25
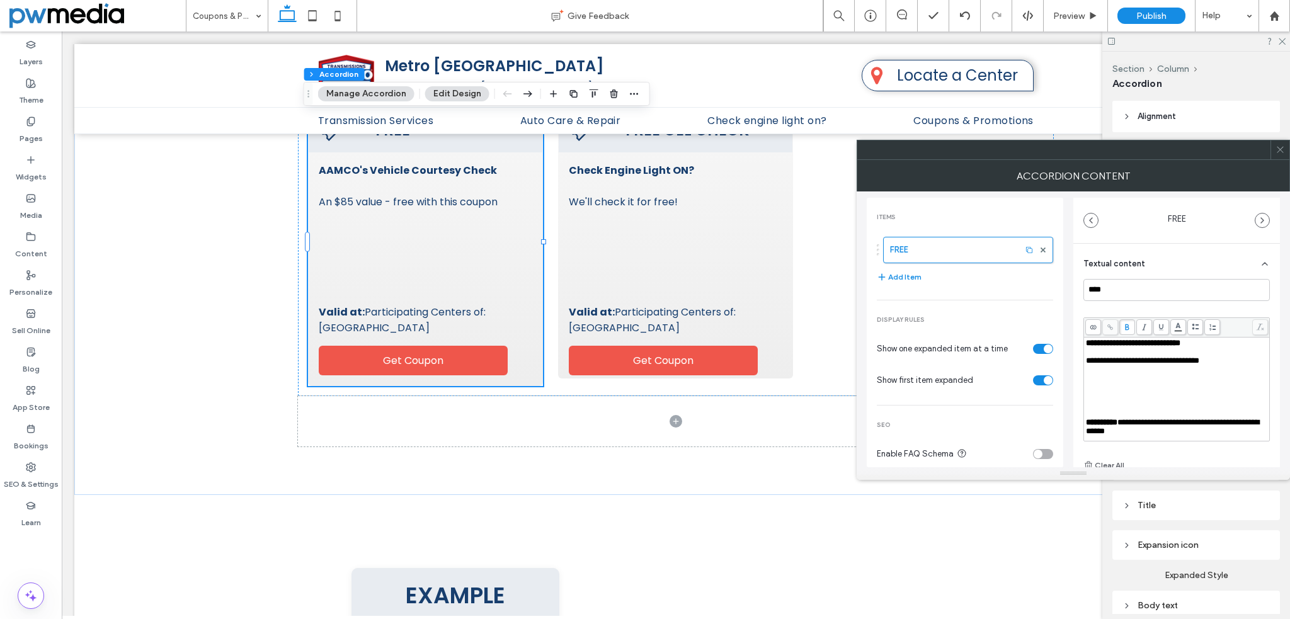
scroll to position [18, 0]
drag, startPoint x: 1119, startPoint y: 412, endPoint x: 1212, endPoint y: 416, distance: 93.3
click at [1212, 418] on div "**********" at bounding box center [1177, 427] width 182 height 18
copy span "**********"
click at [274, 360] on div "FREE A/C CHECK And $25 OFF A/C Recharge or Repairs Visually inspect hoses, line…" at bounding box center [675, 125] width 1203 height 739
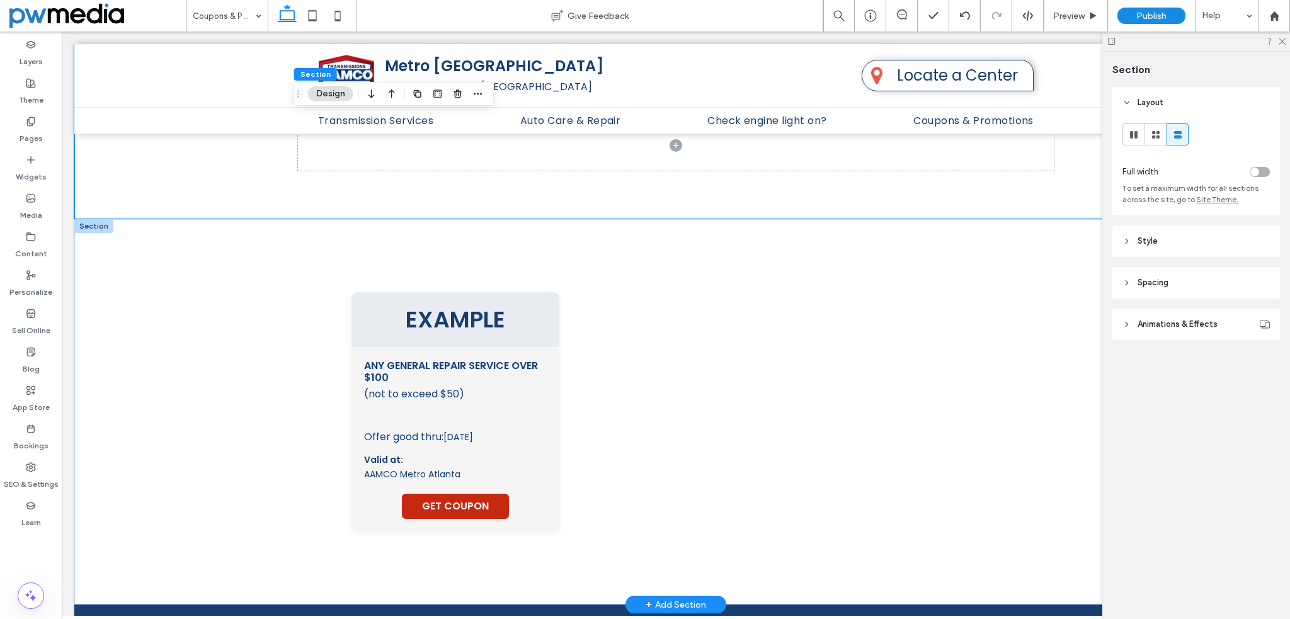
scroll to position [948, 0]
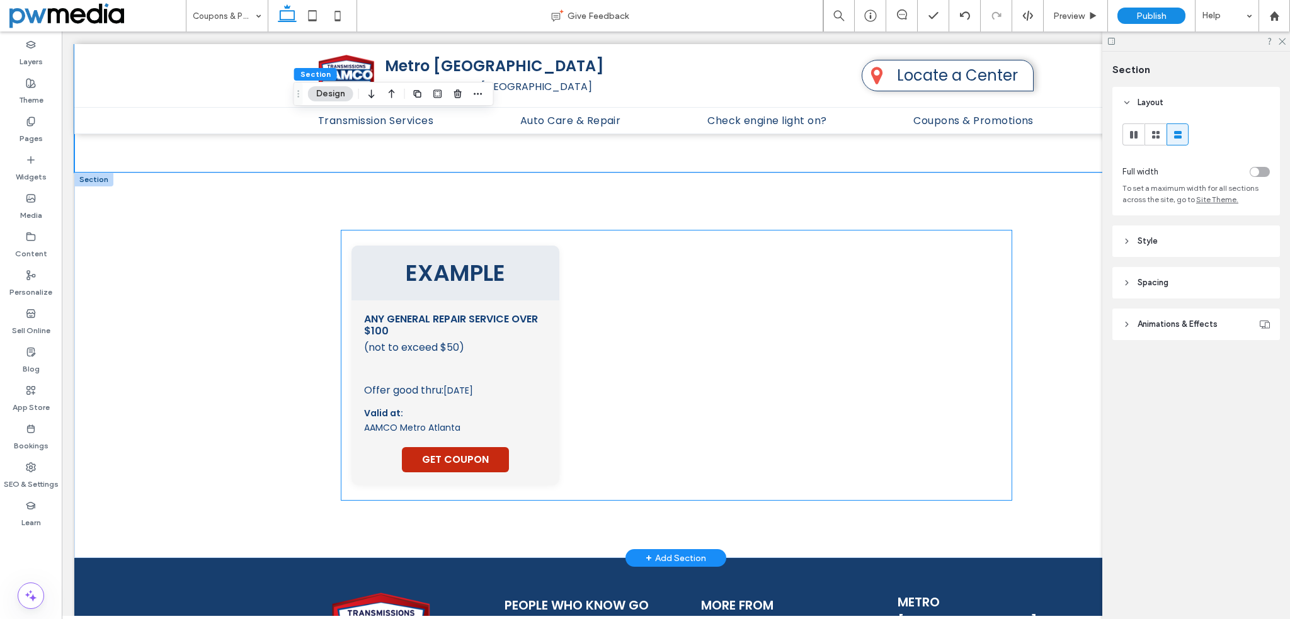
click at [706, 381] on div "EXAMPLE Any General Repair Service Over $100 (not to exceed $50) This coupon mu…" at bounding box center [676, 365] width 650 height 239
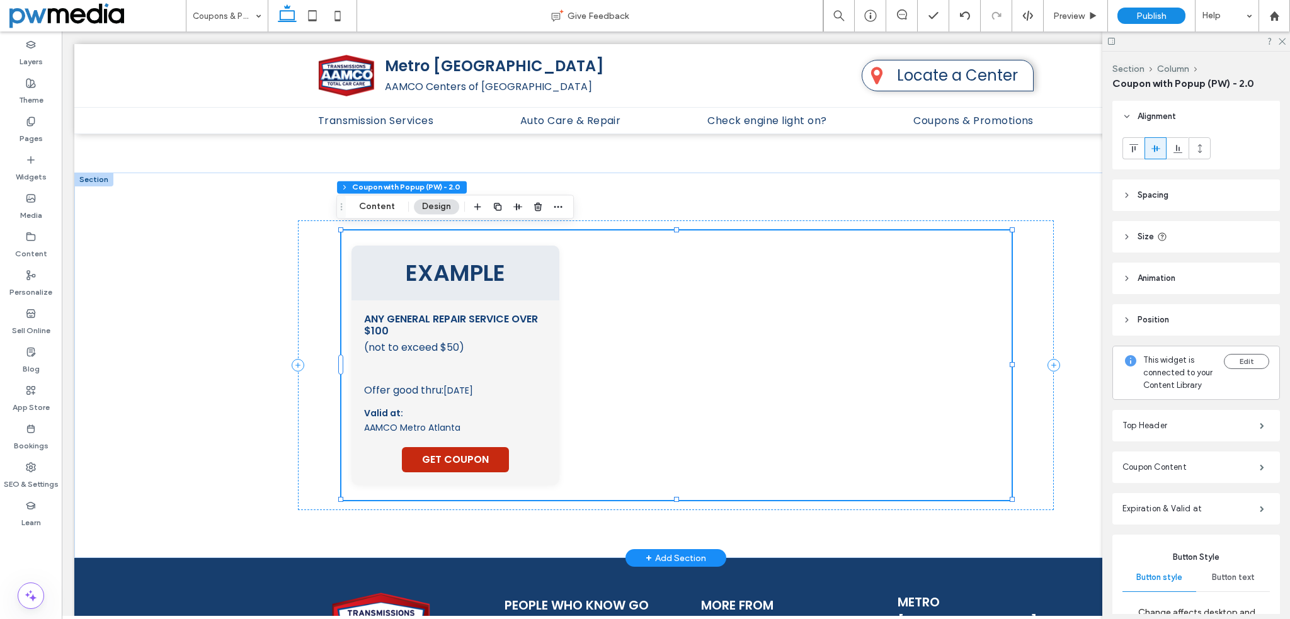
type input "**"
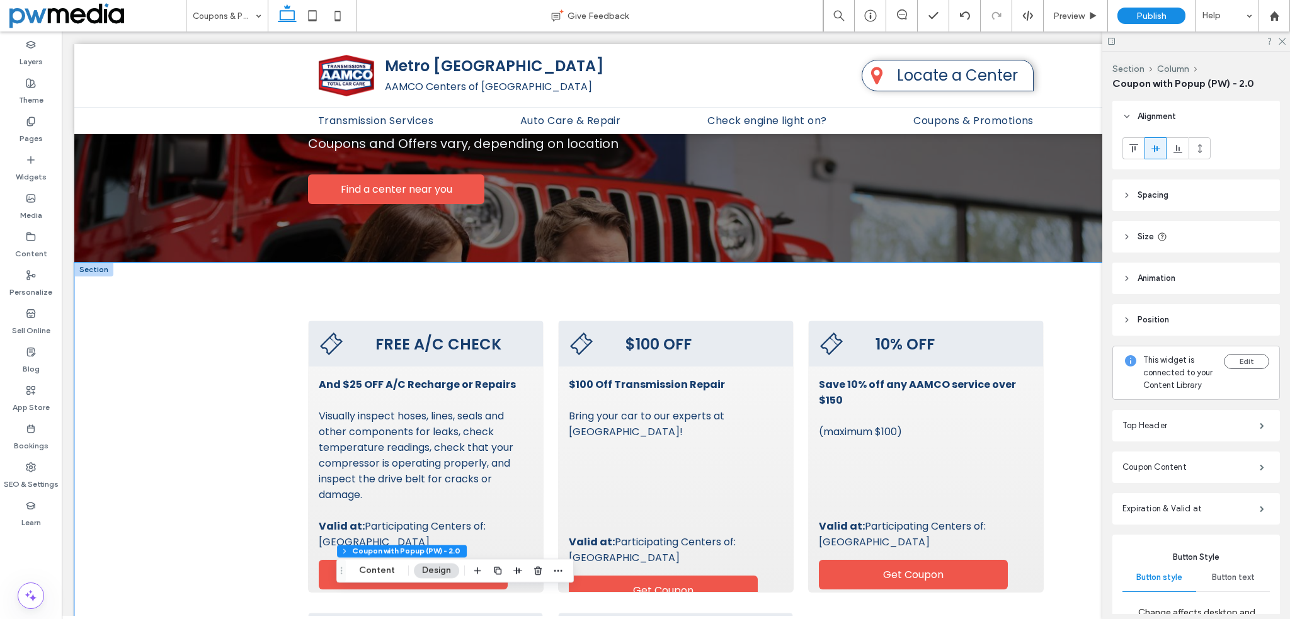
scroll to position [0, 0]
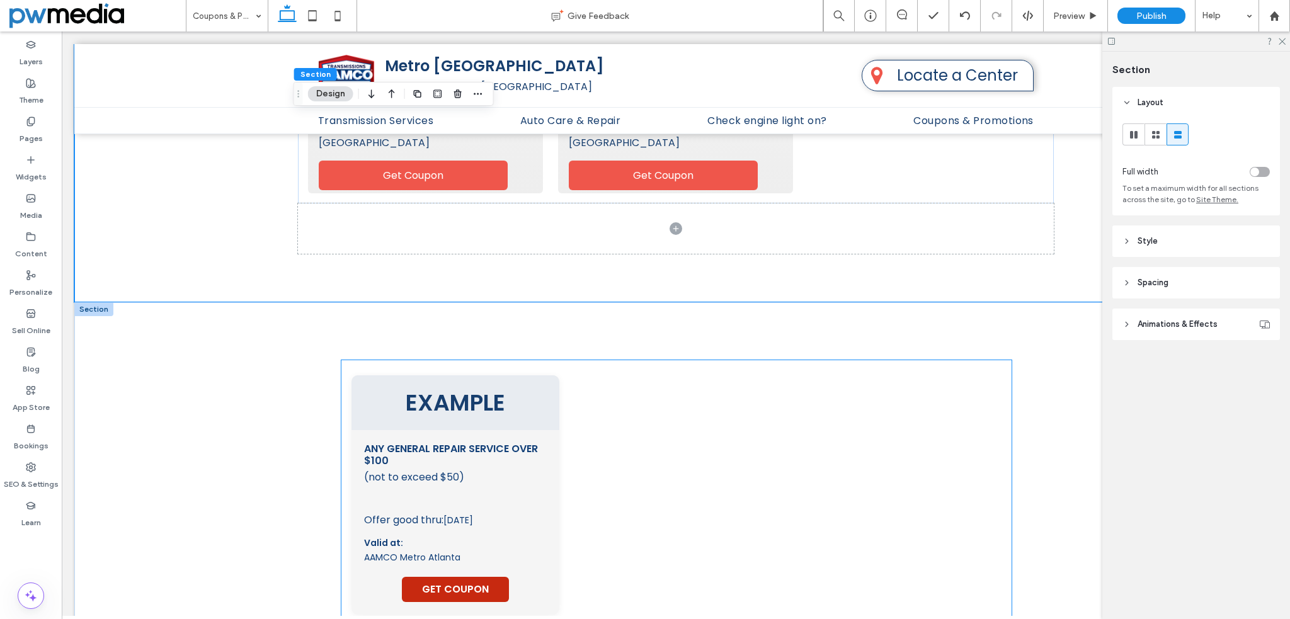
scroll to position [944, 0]
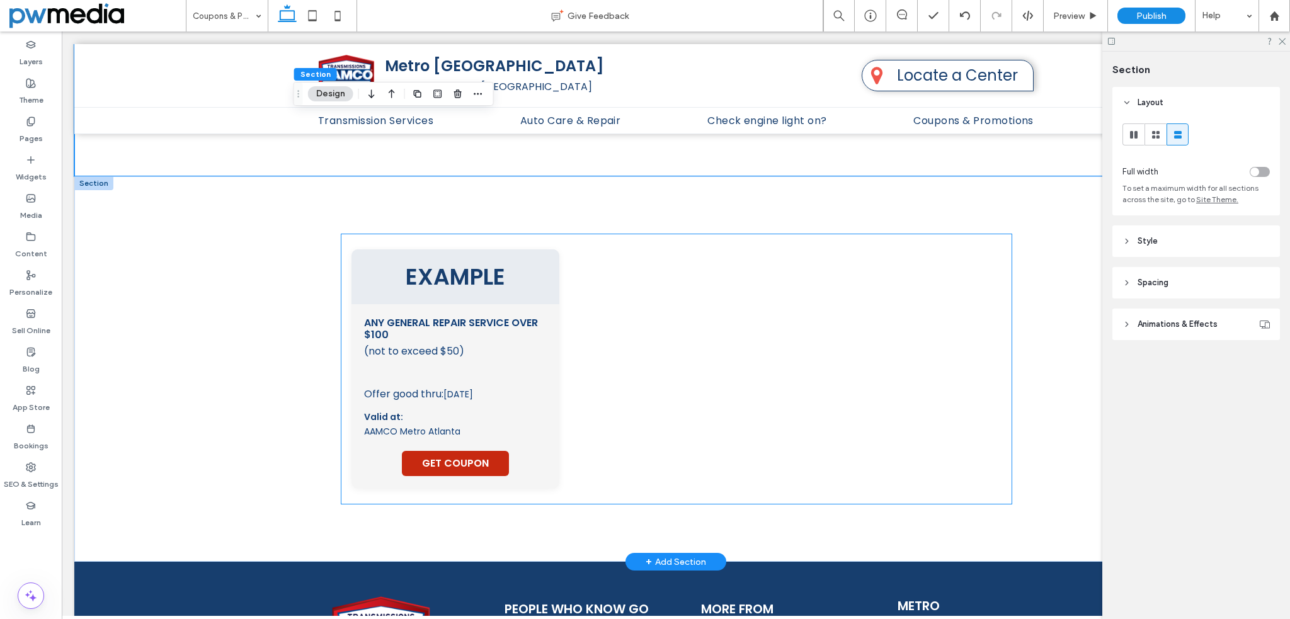
click at [470, 267] on span "EXAMPLE" at bounding box center [455, 276] width 183 height 35
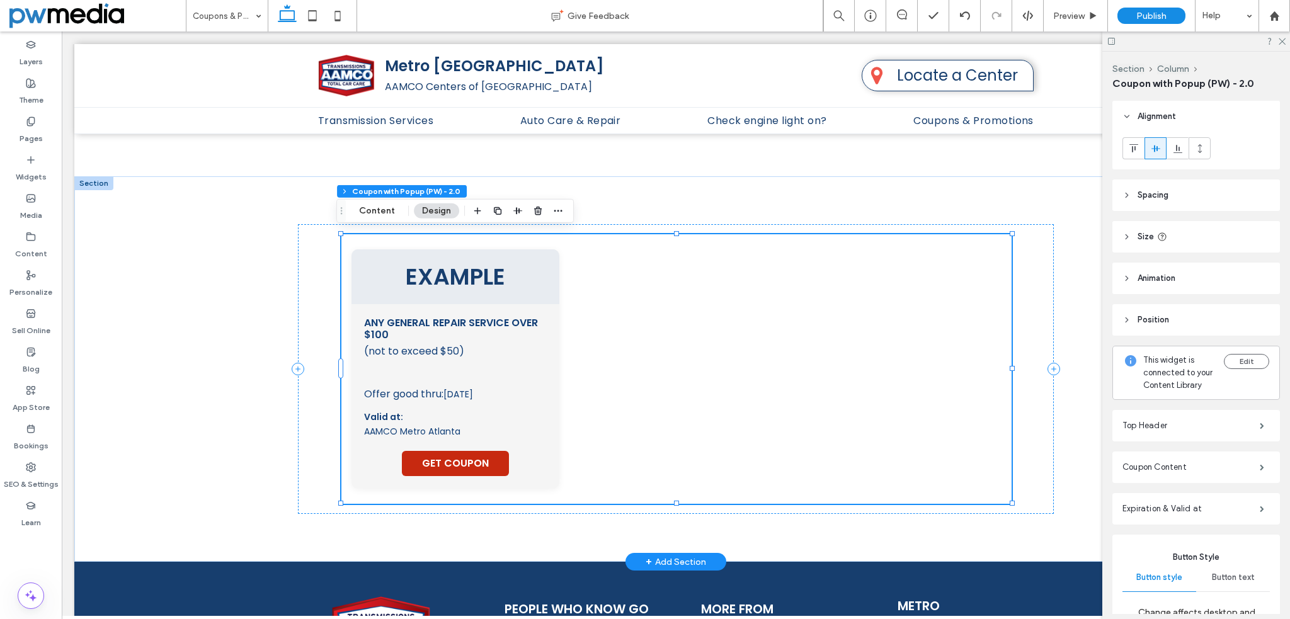
type input "**"
click at [387, 217] on button "Content" at bounding box center [377, 210] width 52 height 15
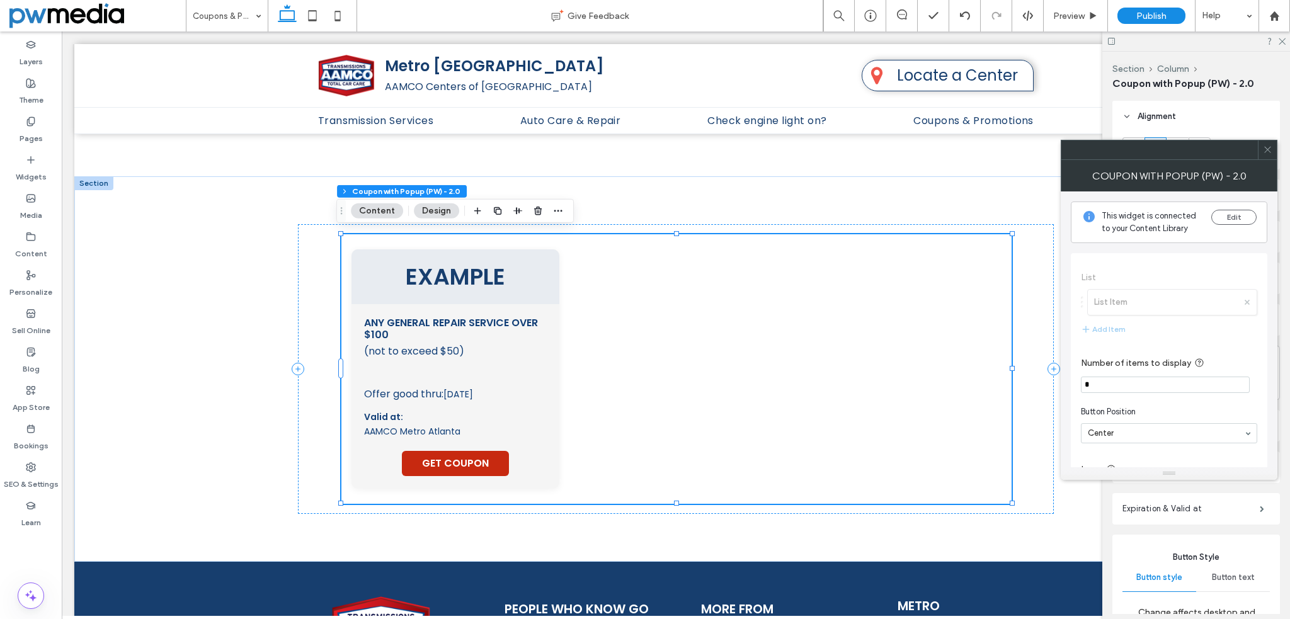
click at [435, 216] on button "Design" at bounding box center [436, 210] width 45 height 15
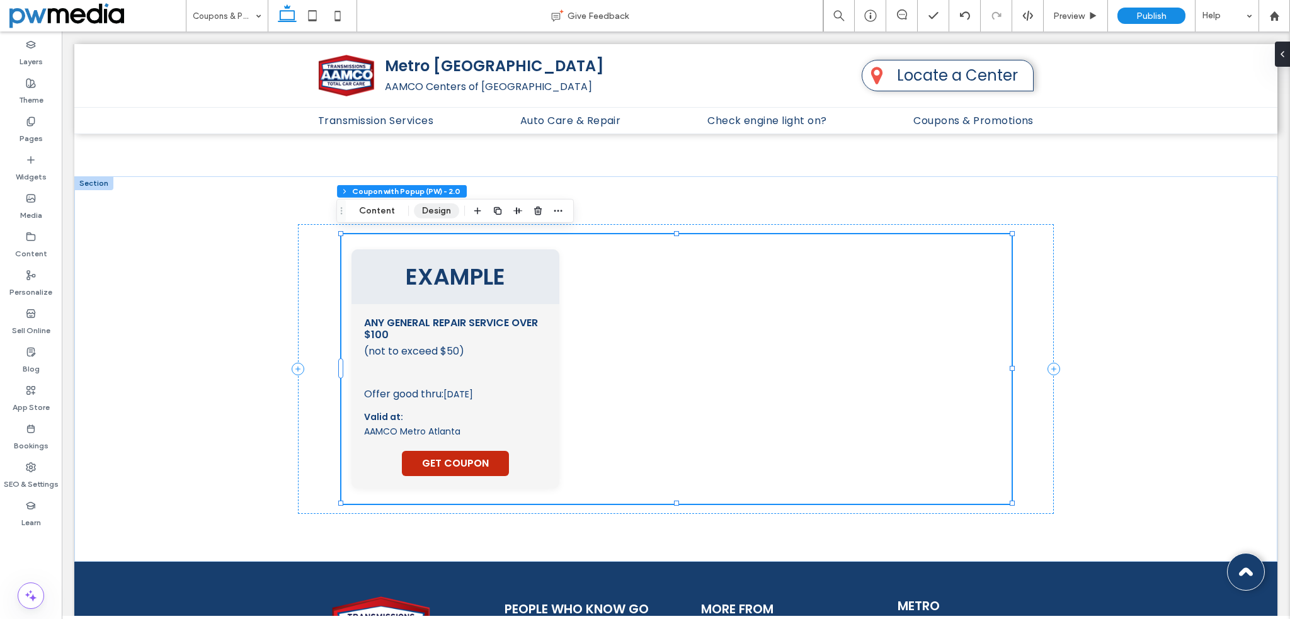
click at [435, 216] on button "Design" at bounding box center [436, 210] width 45 height 15
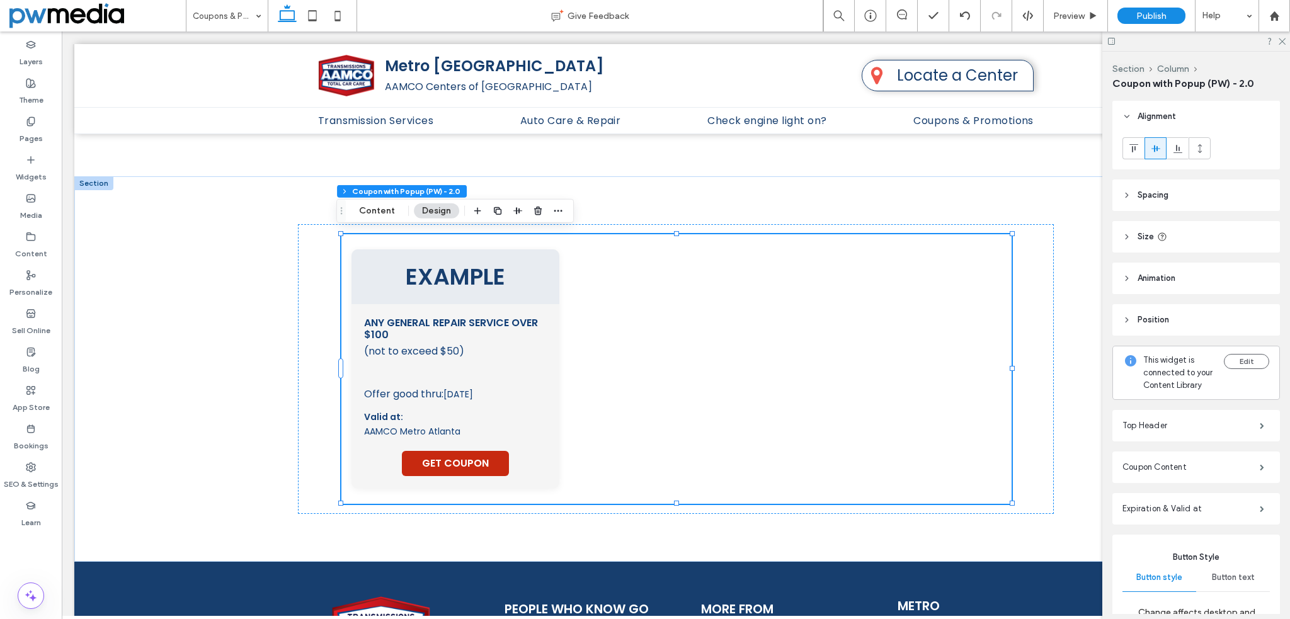
scroll to position [126, 0]
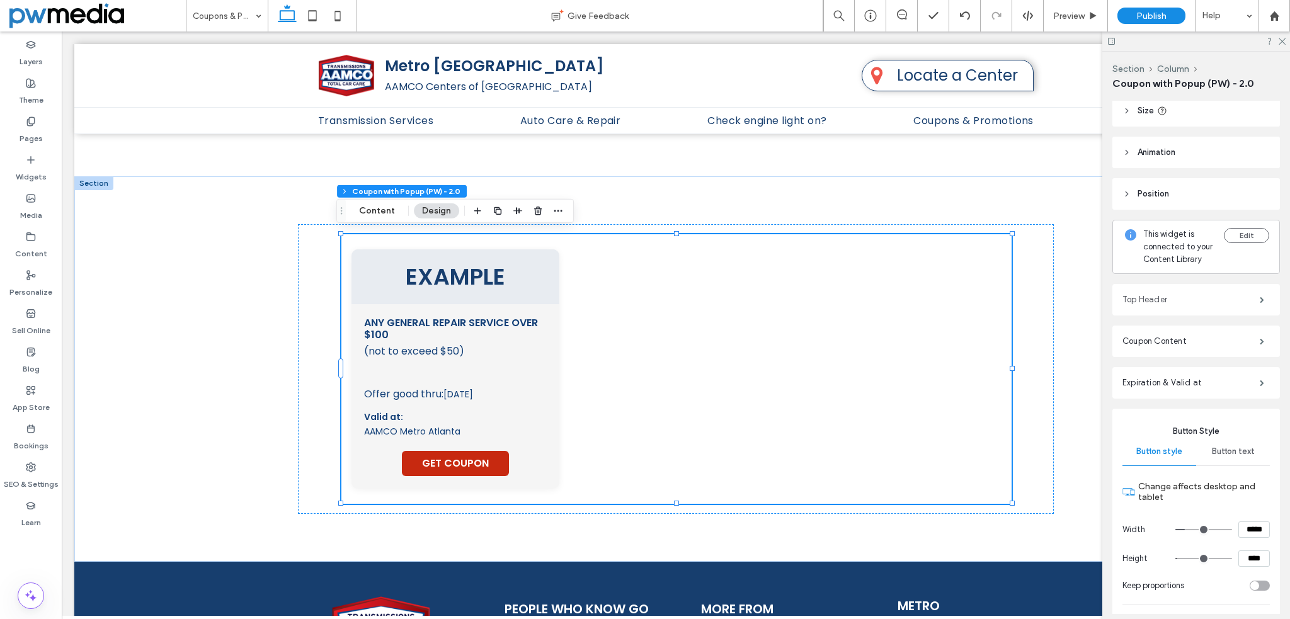
click at [1146, 307] on label "Top Header" at bounding box center [1190, 299] width 137 height 25
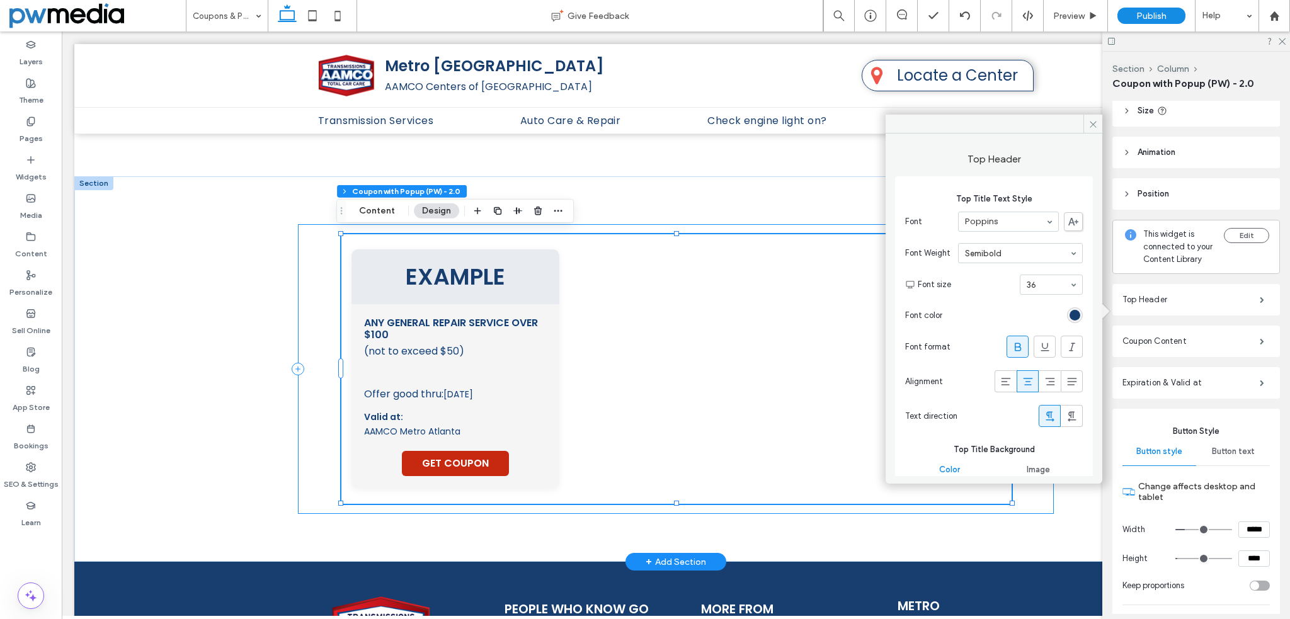
click at [298, 260] on div "EXAMPLE Any General Repair Service Over $100 (not to exceed $50) This coupon mu…" at bounding box center [676, 369] width 756 height 290
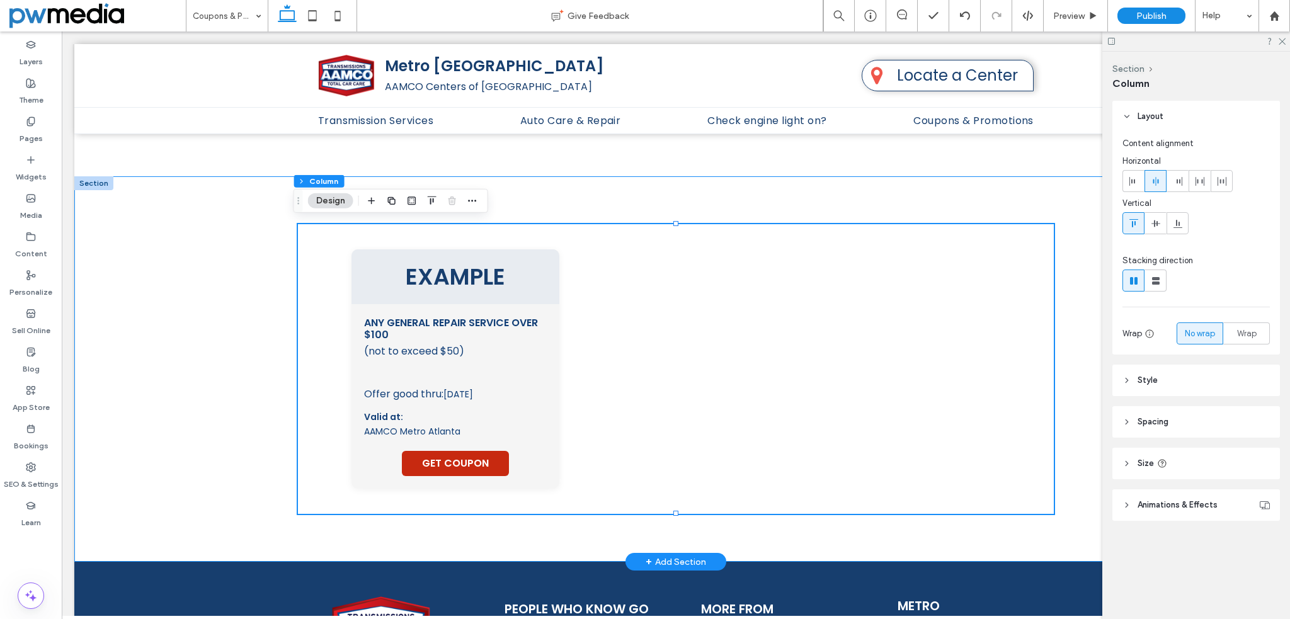
click at [259, 251] on div "EXAMPLE Any General Repair Service Over $100 (not to exceed $50) This coupon mu…" at bounding box center [675, 369] width 1203 height 386
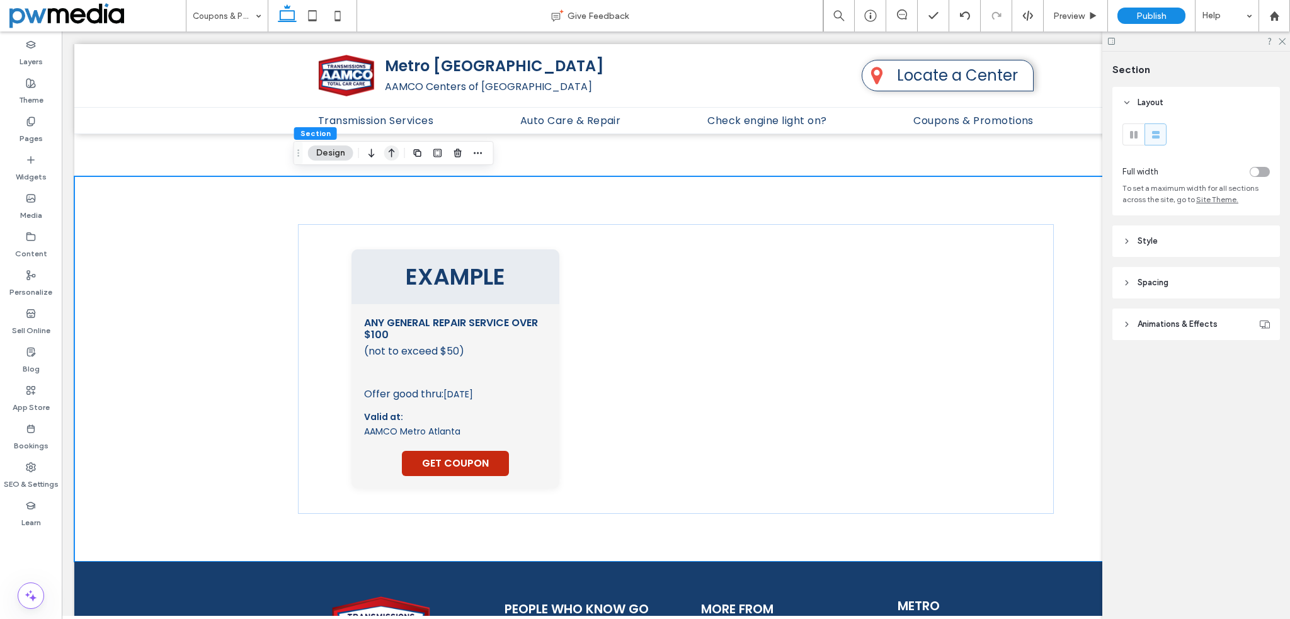
click at [395, 151] on icon "button" at bounding box center [391, 153] width 15 height 23
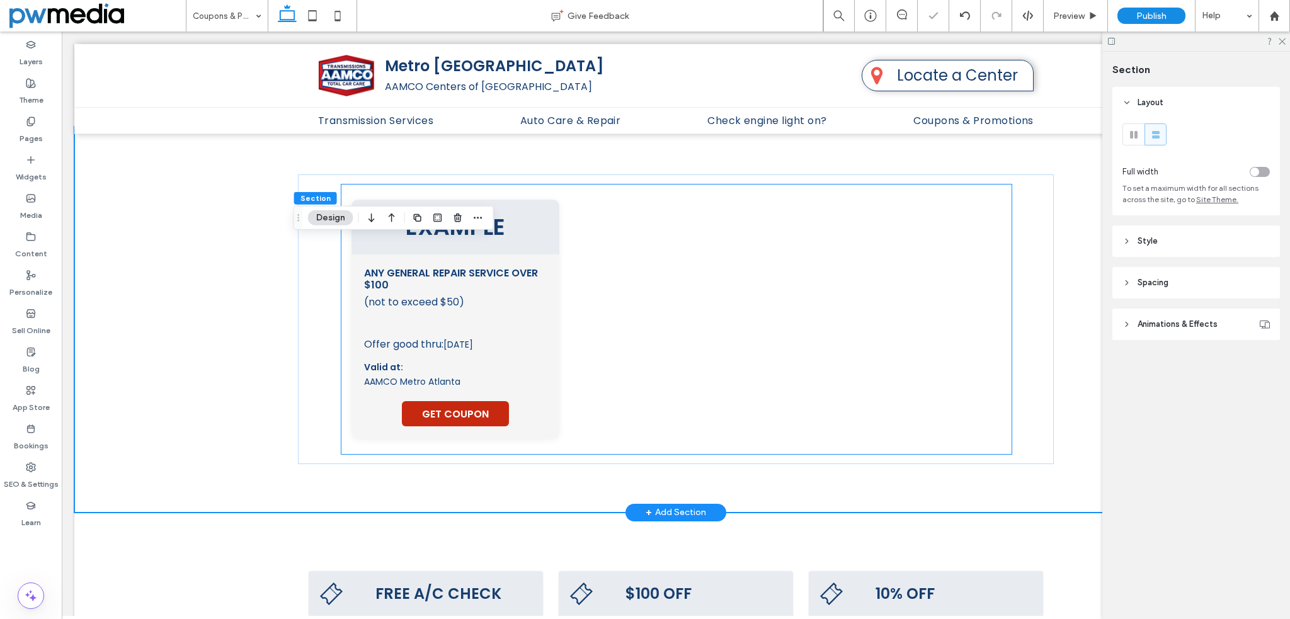
scroll to position [150, 0]
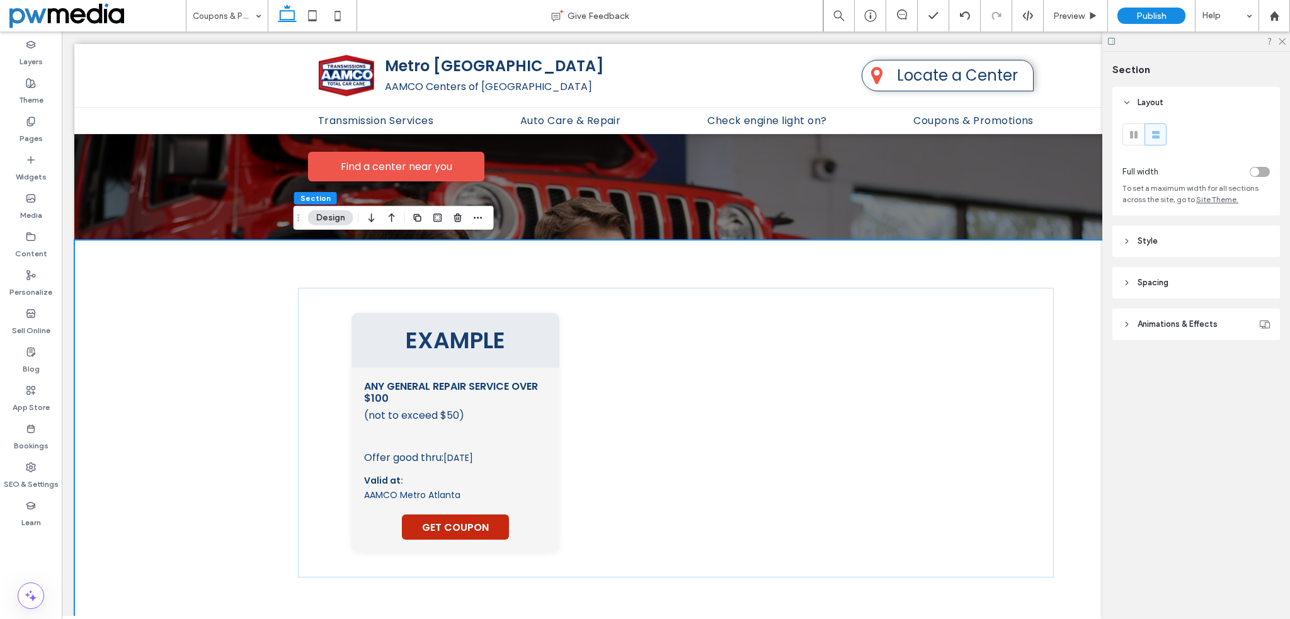
click at [146, 331] on div "EXAMPLE Any General Repair Service Over $100 (not to exceed $50) This coupon mu…" at bounding box center [675, 433] width 1203 height 386
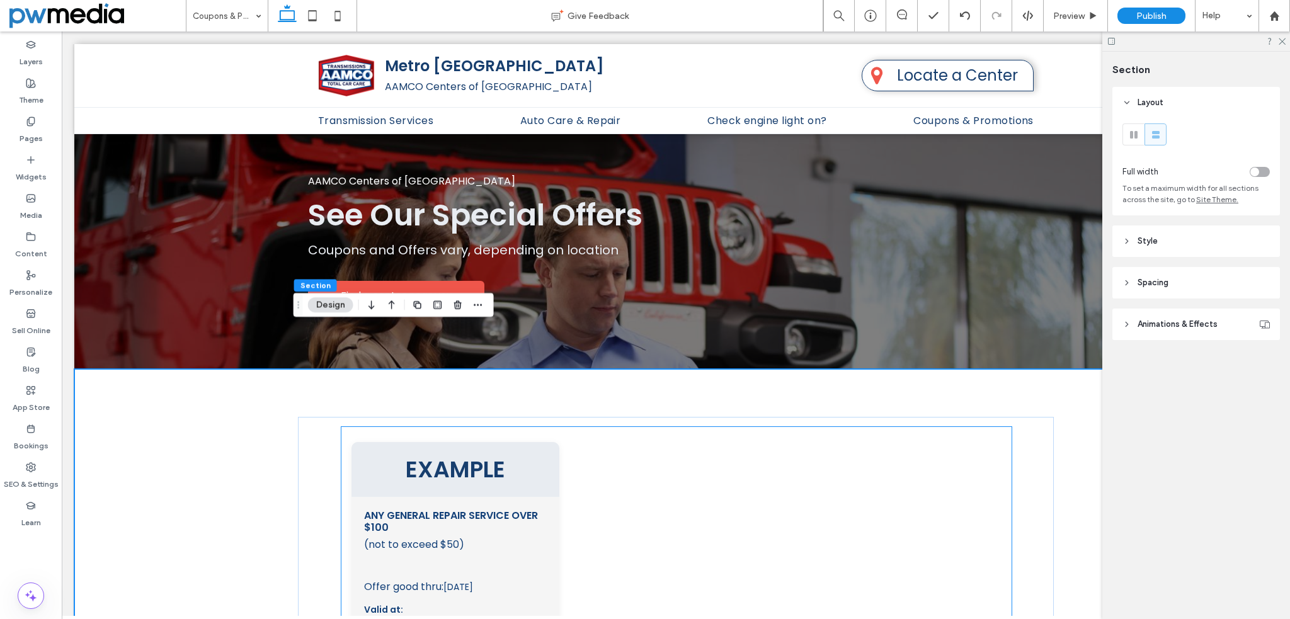
scroll to position [0, 0]
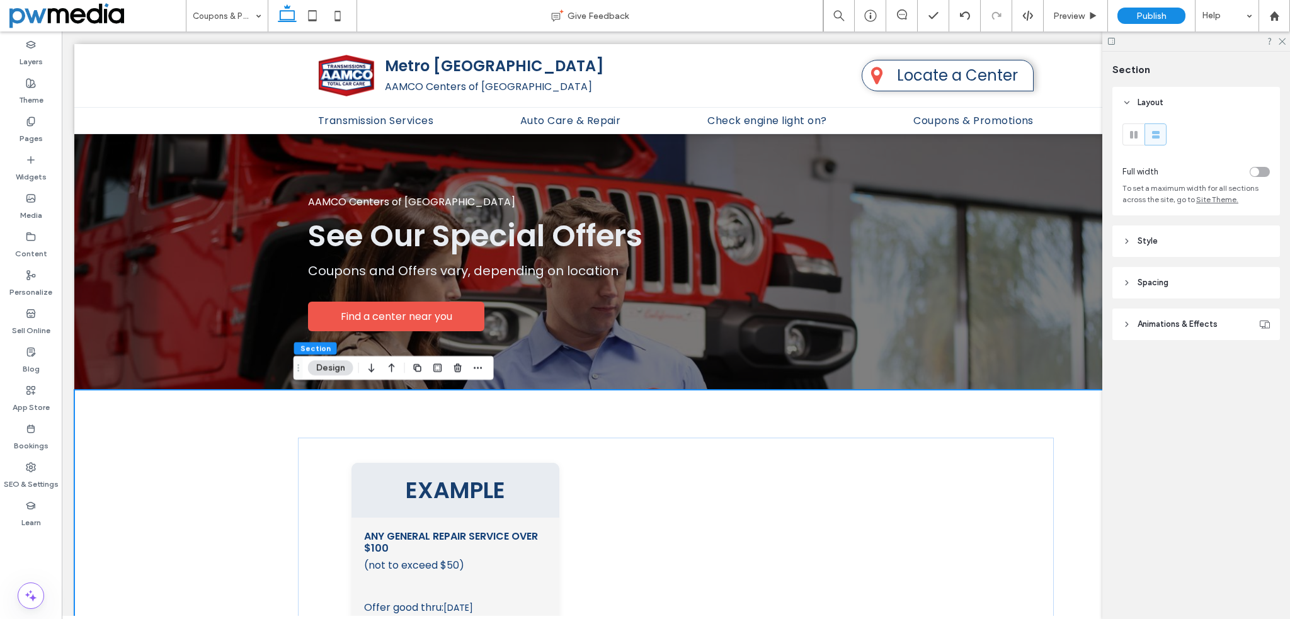
click at [1281, 38] on icon at bounding box center [1281, 41] width 8 height 8
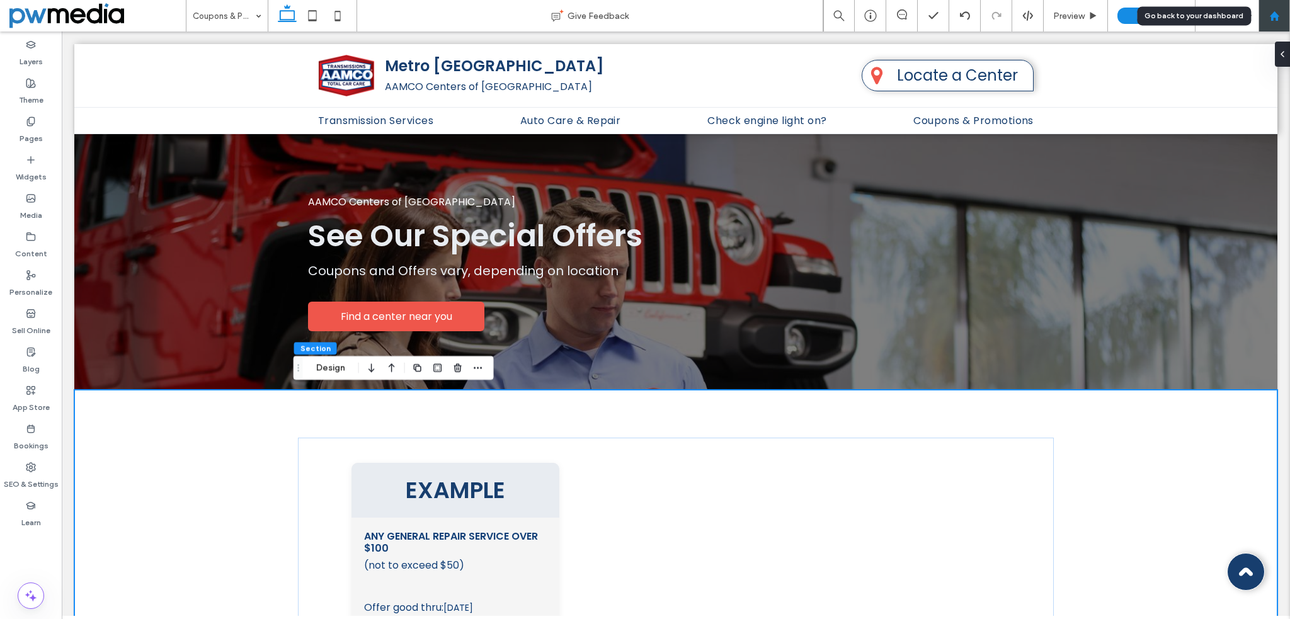
click at [1277, 16] on icon at bounding box center [1274, 16] width 11 height 11
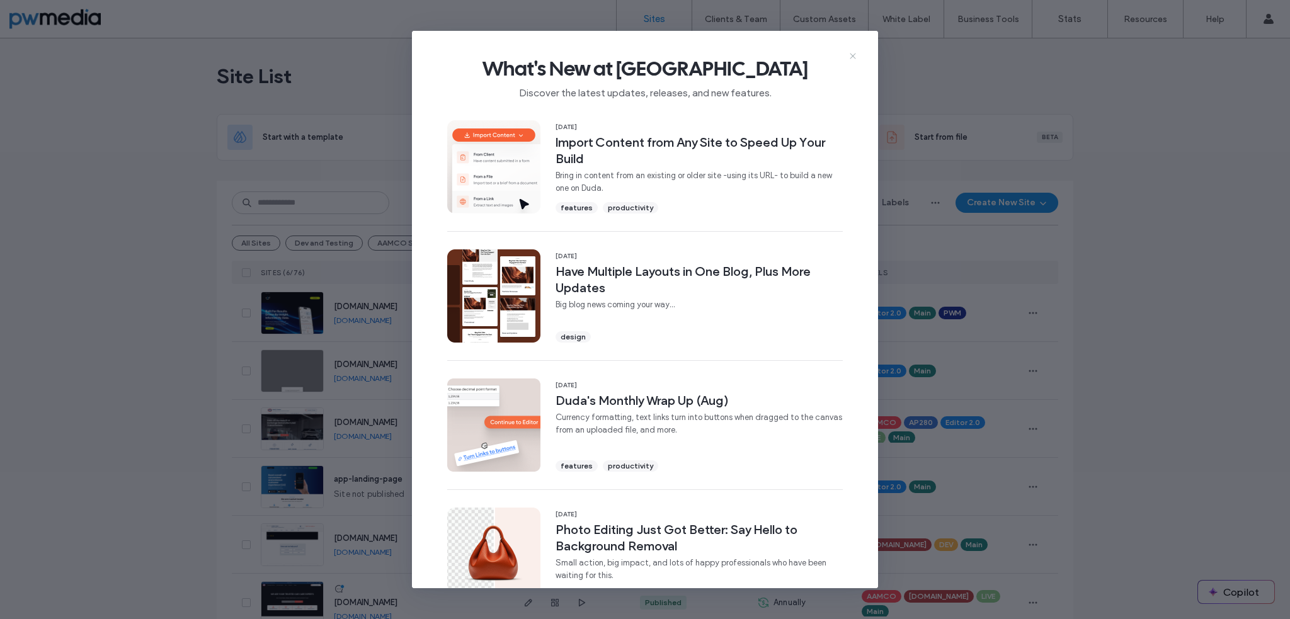
click at [851, 55] on use at bounding box center [852, 57] width 6 height 6
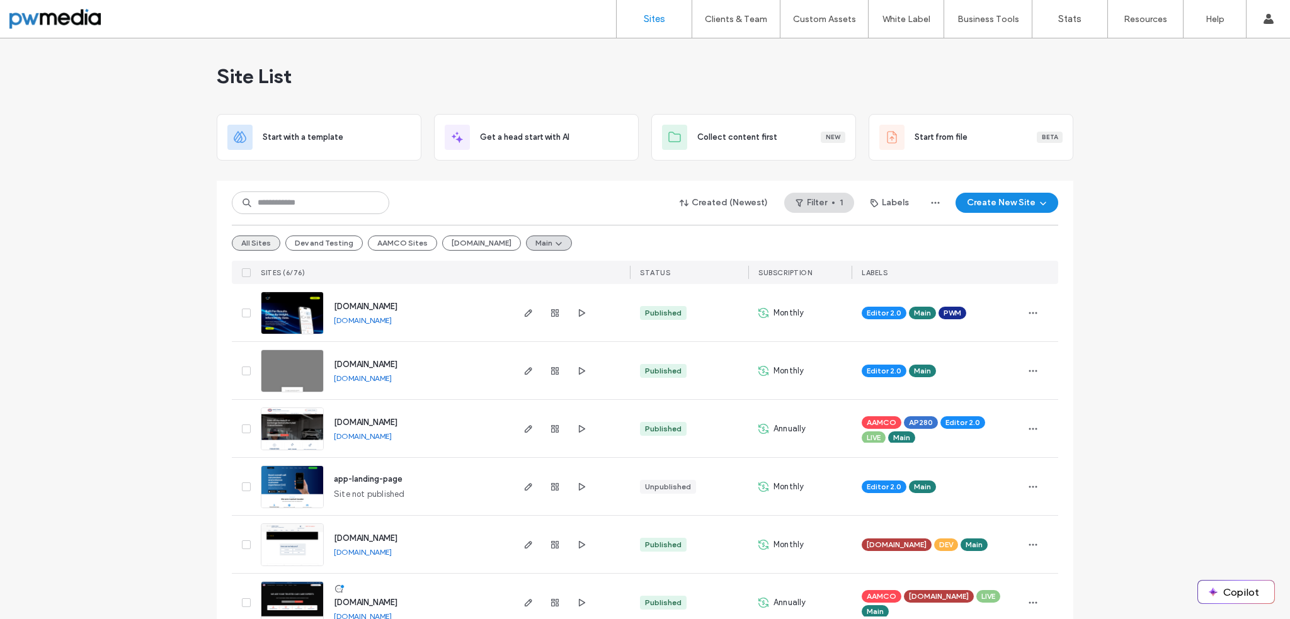
click at [263, 241] on button "All Sites" at bounding box center [256, 242] width 48 height 15
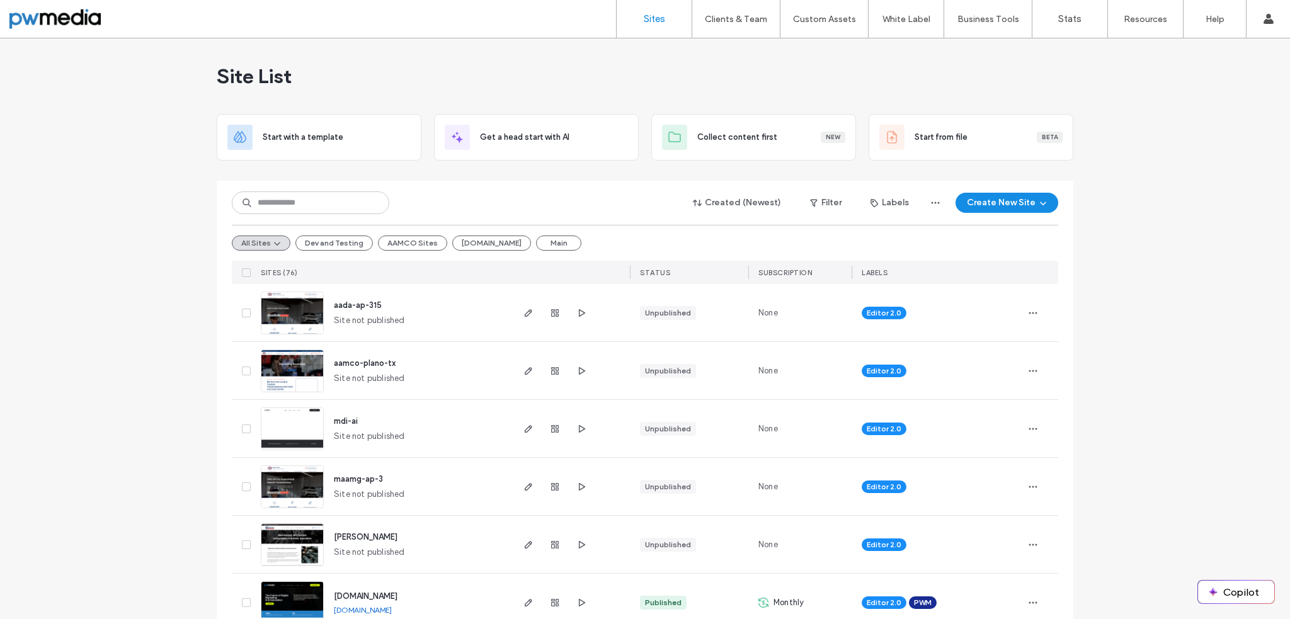
click at [287, 312] on img at bounding box center [292, 335] width 62 height 86
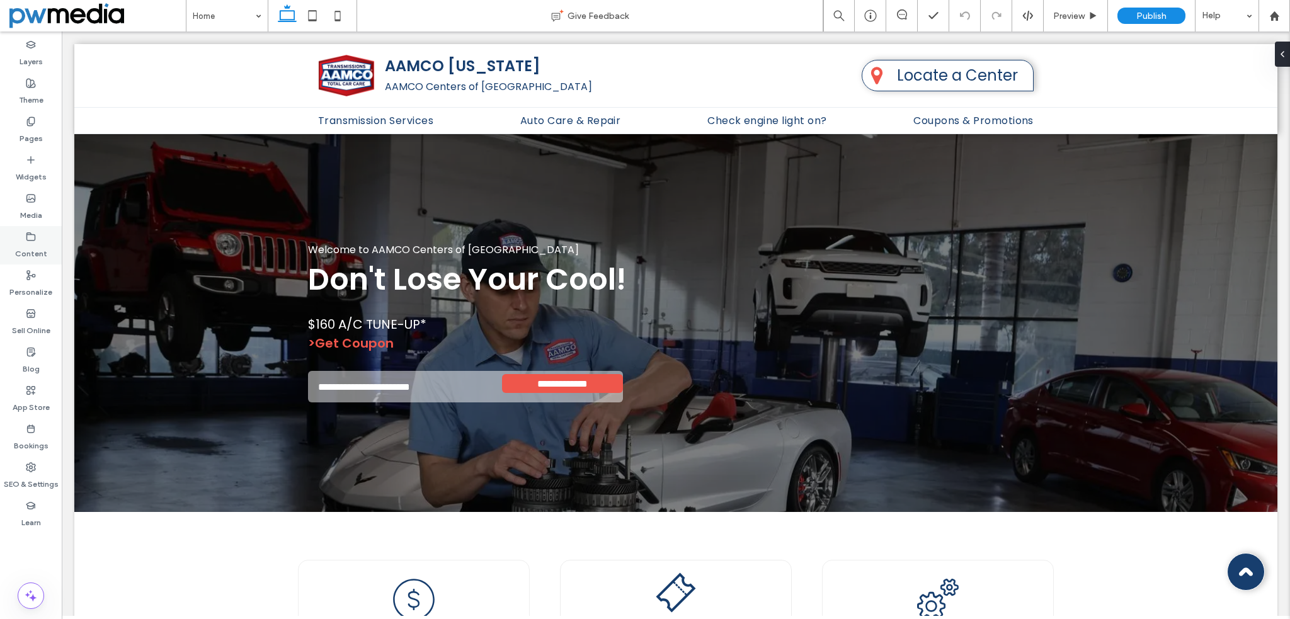
click at [33, 234] on icon at bounding box center [31, 237] width 10 height 10
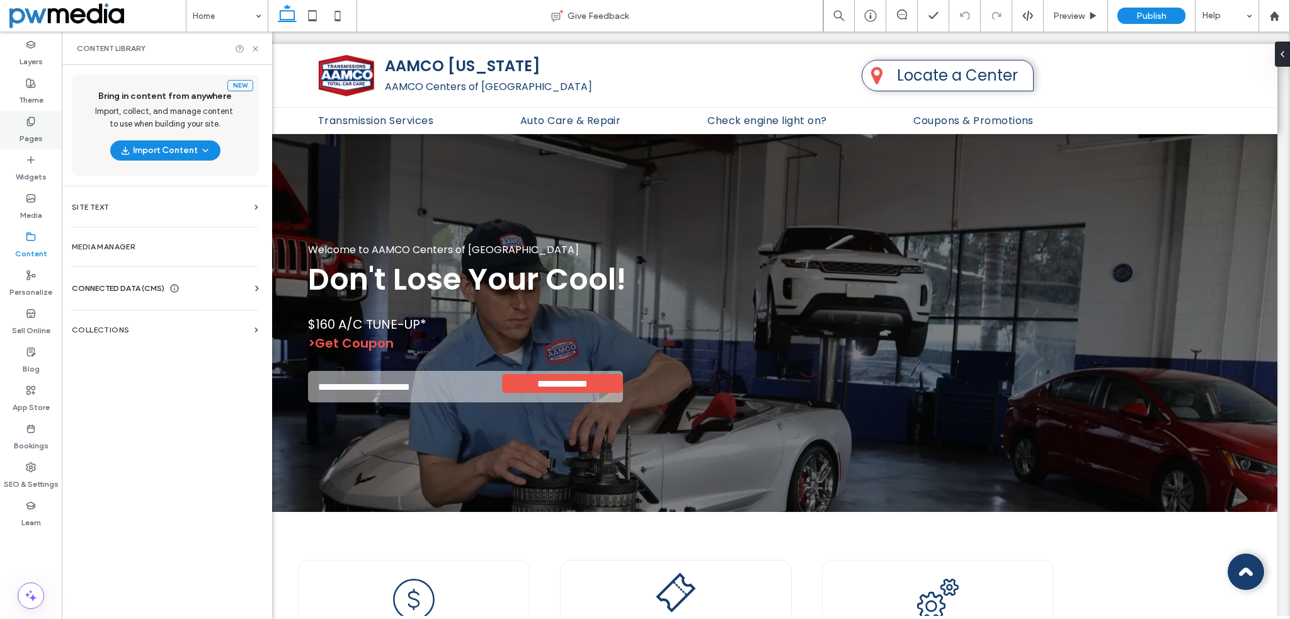
click at [32, 125] on icon at bounding box center [31, 121] width 10 height 10
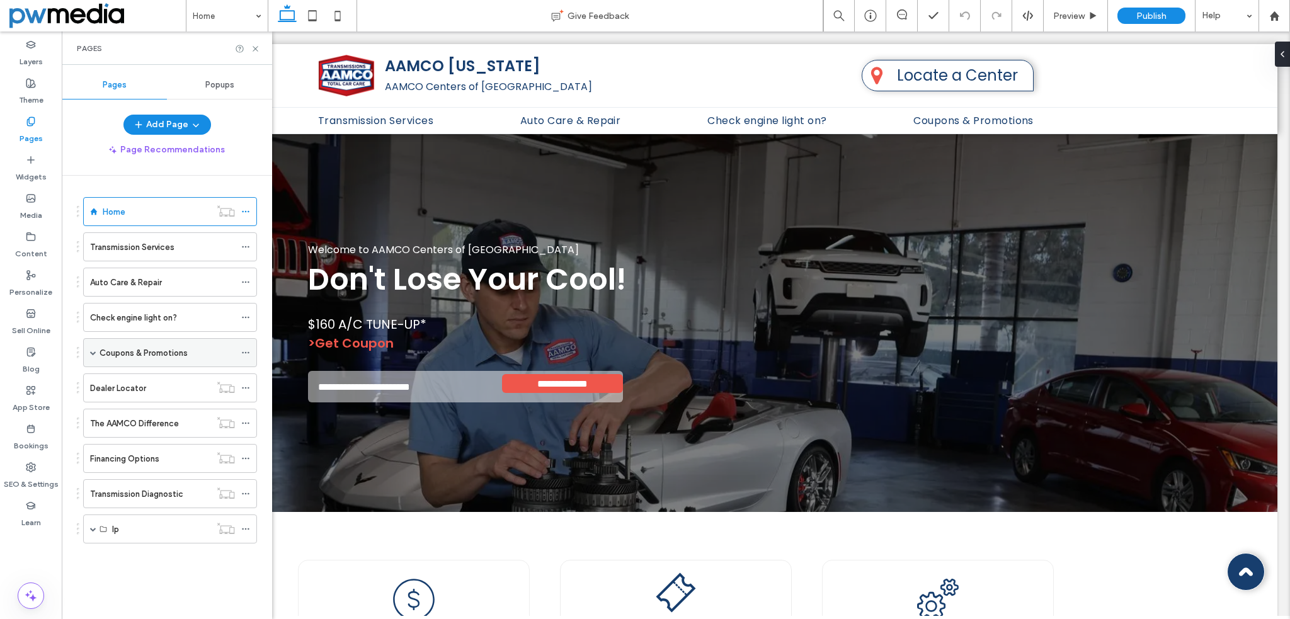
click at [137, 349] on label "Coupons & Promotions" at bounding box center [143, 353] width 88 height 22
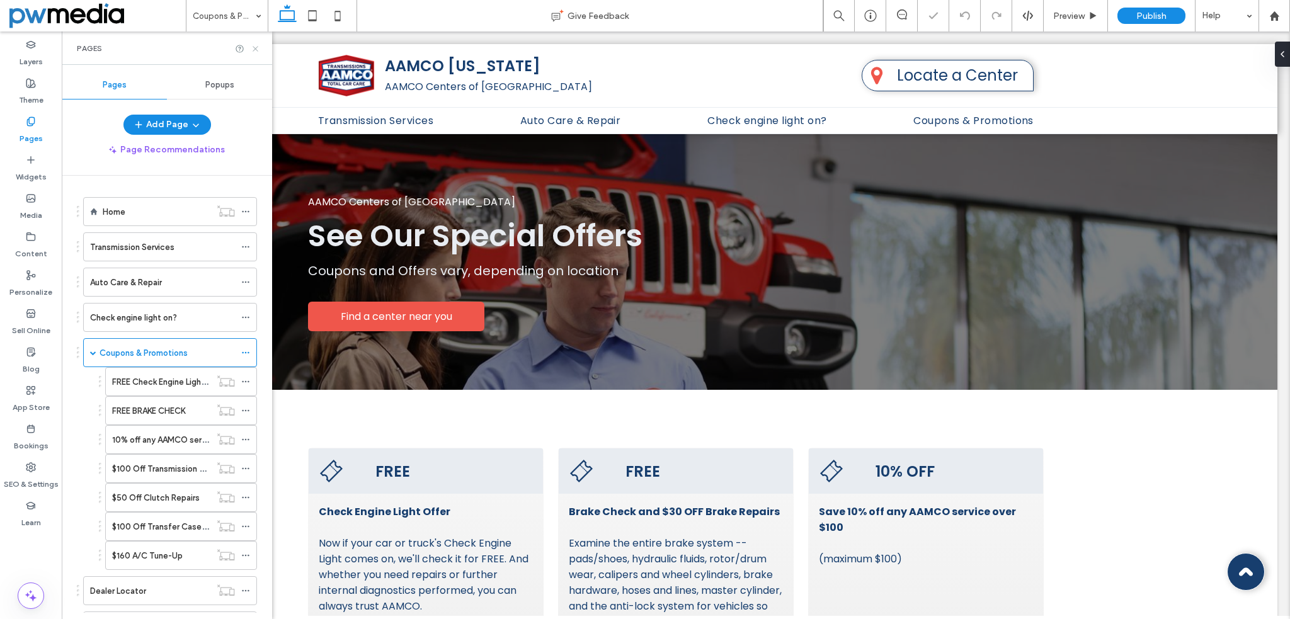
click at [258, 47] on icon at bounding box center [255, 48] width 9 height 9
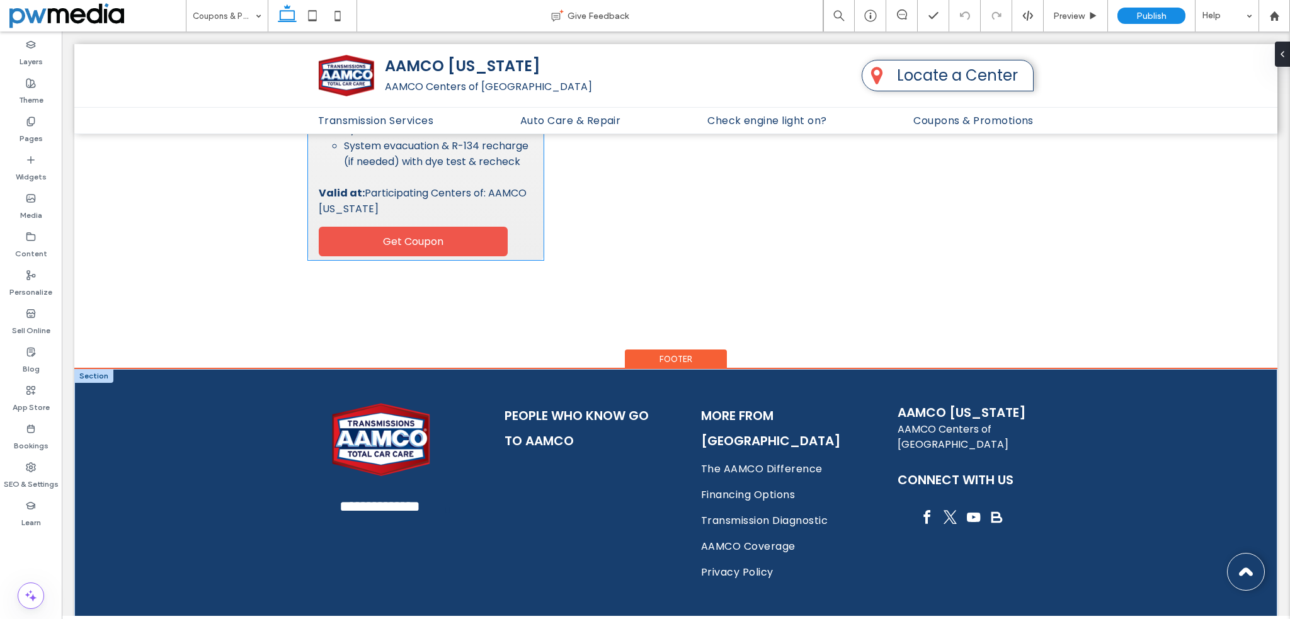
scroll to position [1070, 0]
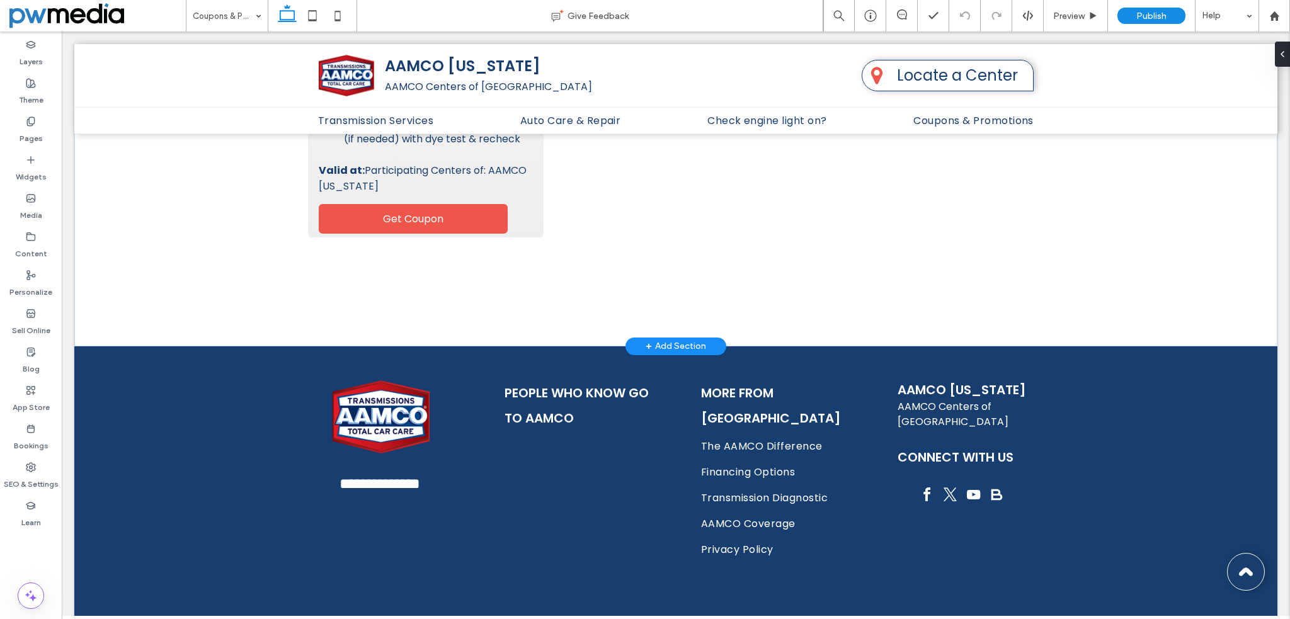
click at [655, 344] on div "+ Add Section" at bounding box center [675, 346] width 60 height 14
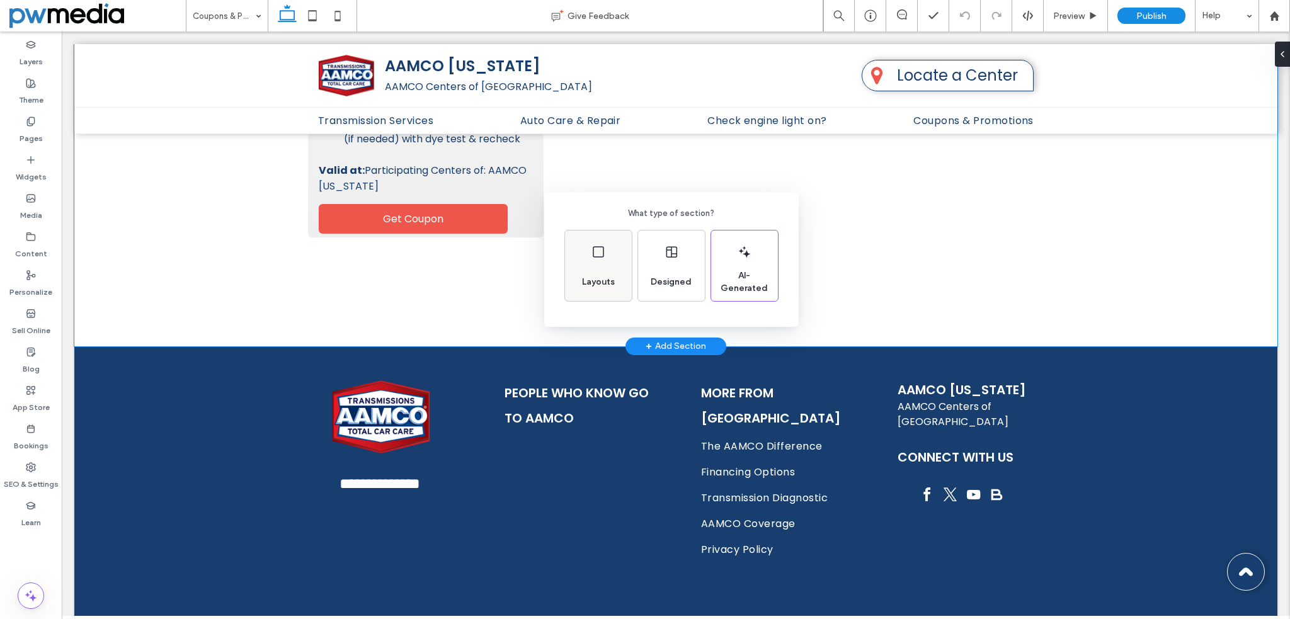
click at [594, 253] on icon at bounding box center [598, 251] width 15 height 15
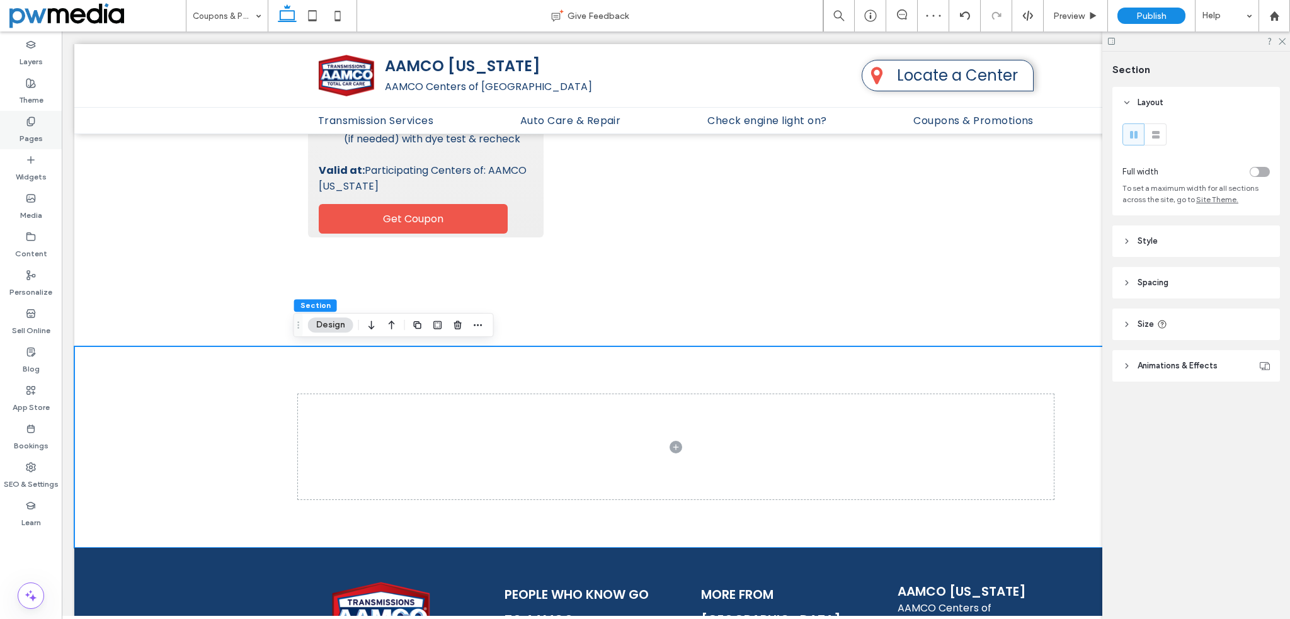
click at [40, 128] on label "Pages" at bounding box center [31, 136] width 23 height 18
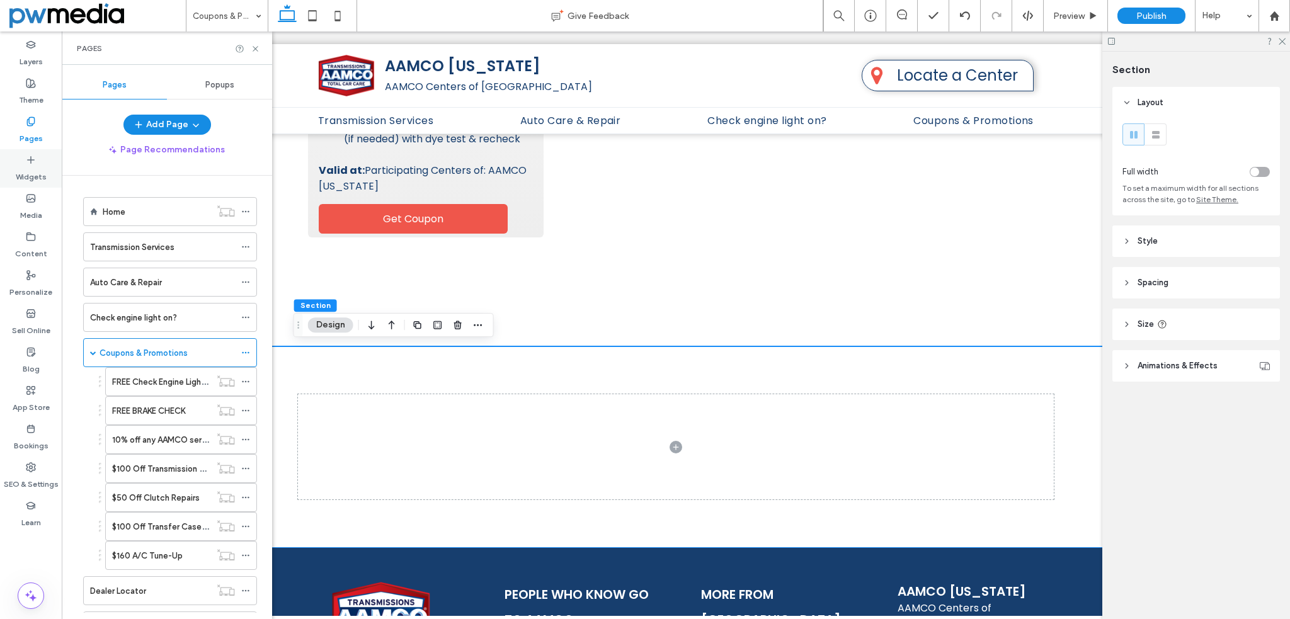
click at [30, 171] on label "Widgets" at bounding box center [31, 174] width 31 height 18
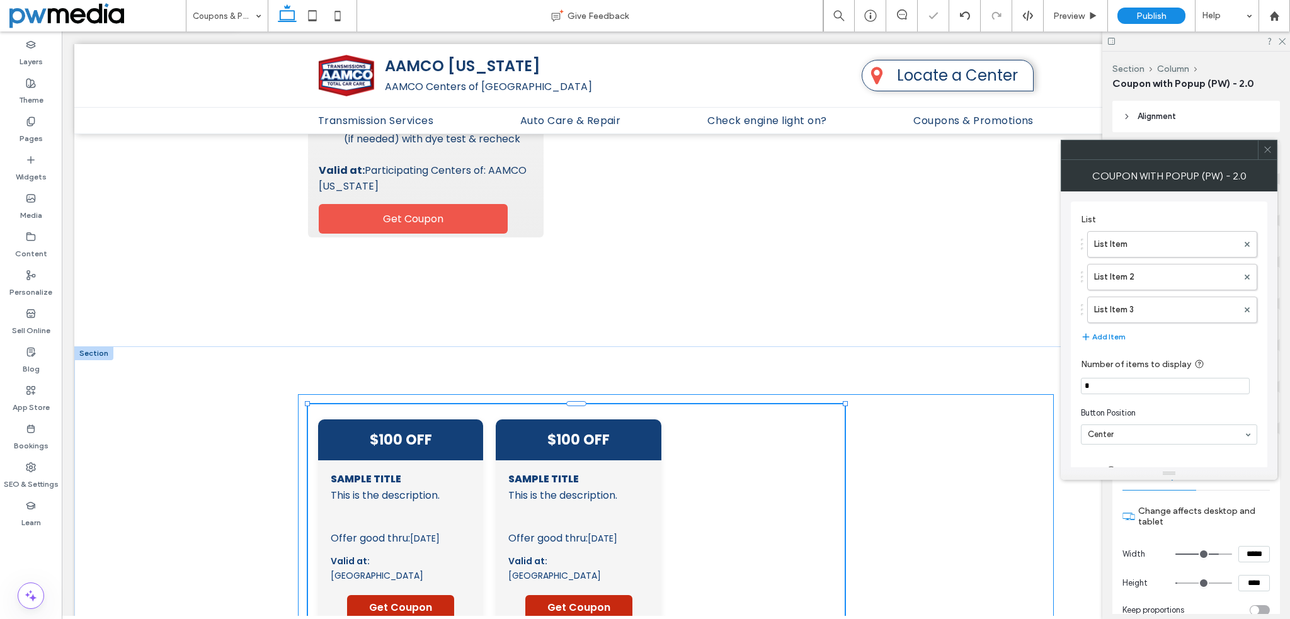
type input "**"
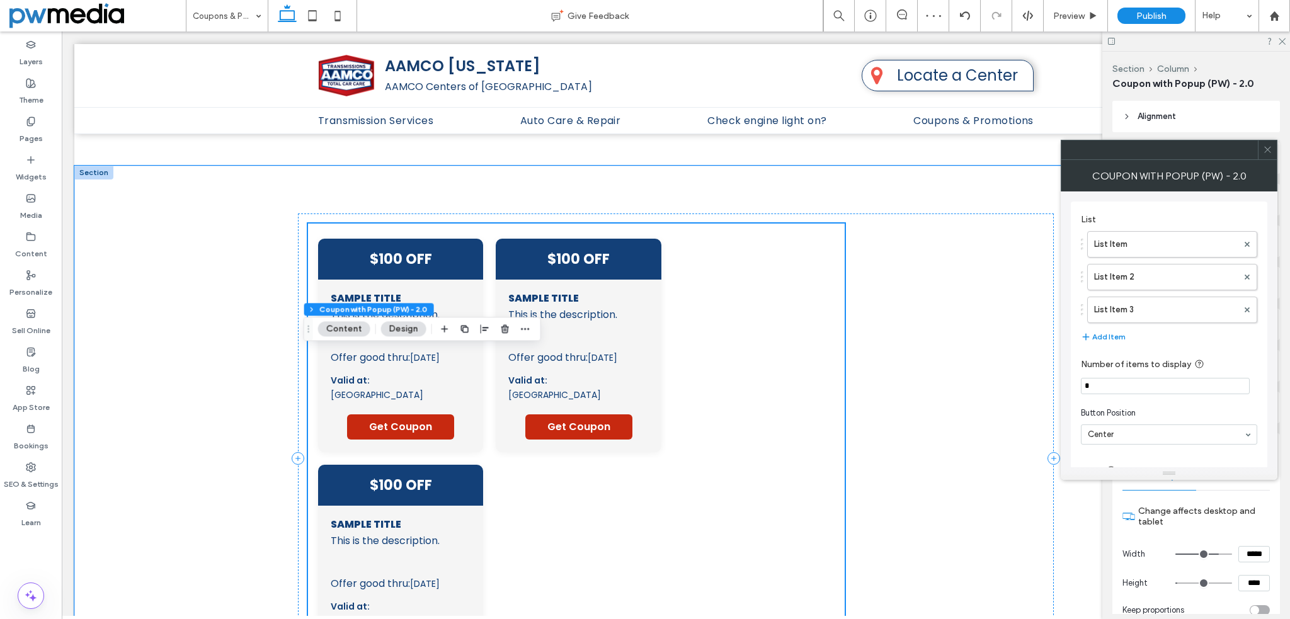
scroll to position [1259, 0]
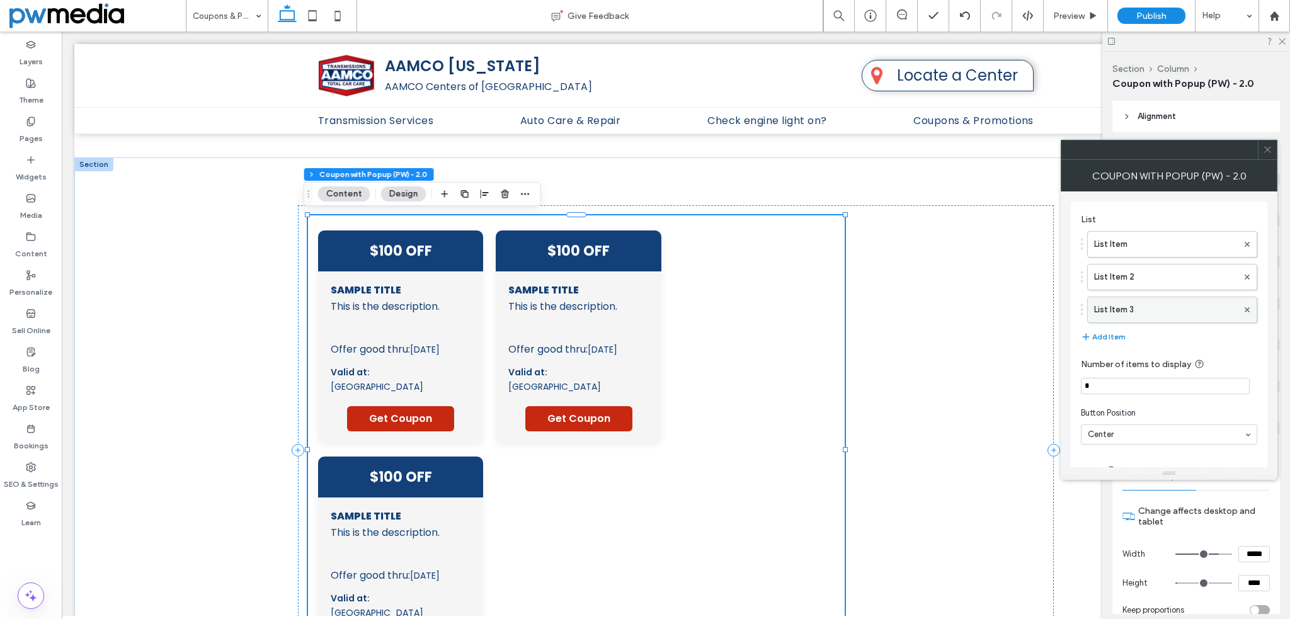
click at [1242, 303] on div at bounding box center [1246, 309] width 19 height 19
click at [1249, 276] on icon at bounding box center [1246, 277] width 5 height 5
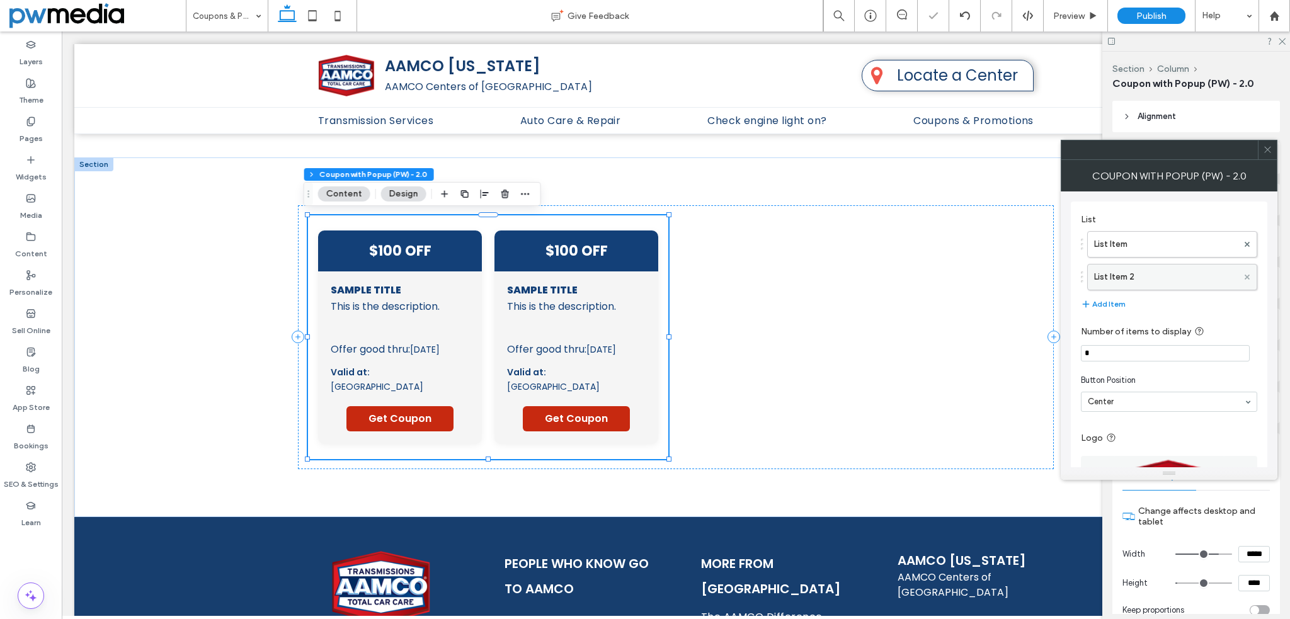
click at [1249, 275] on icon at bounding box center [1246, 277] width 5 height 5
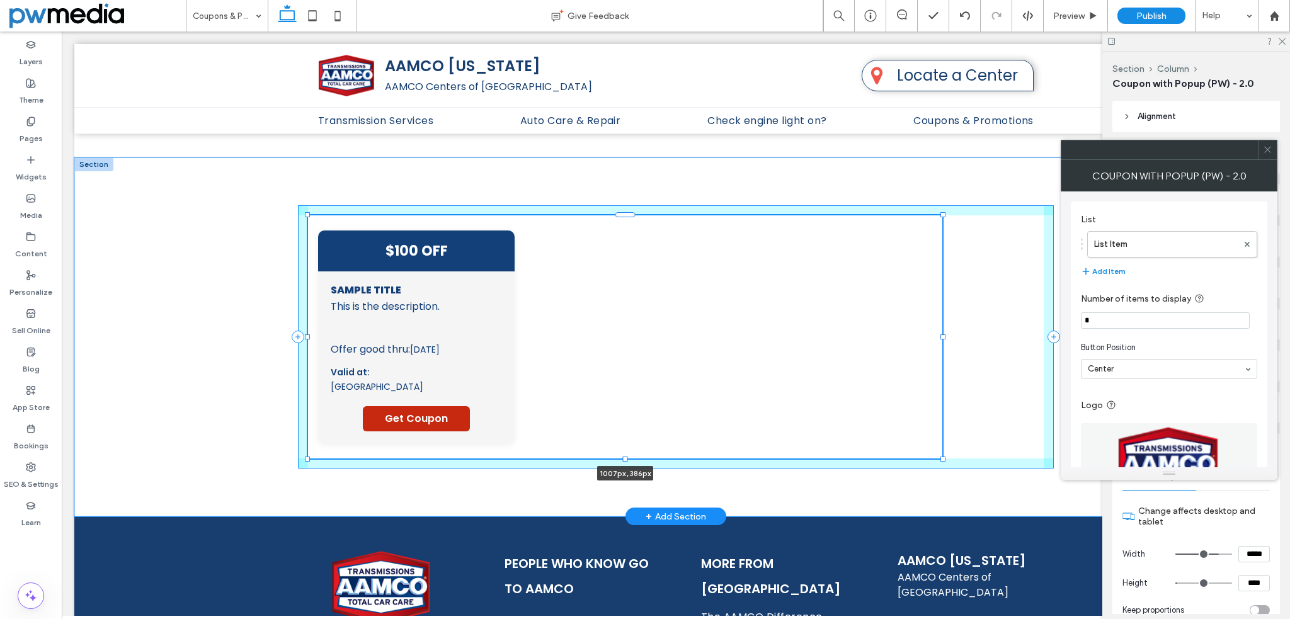
drag, startPoint x: 489, startPoint y: 336, endPoint x: 937, endPoint y: 327, distance: 448.4
click at [937, 327] on div "$100 OFF Sample Title This is the description. This is a disclaimer text Offer …" at bounding box center [676, 337] width 756 height 360
type input "****"
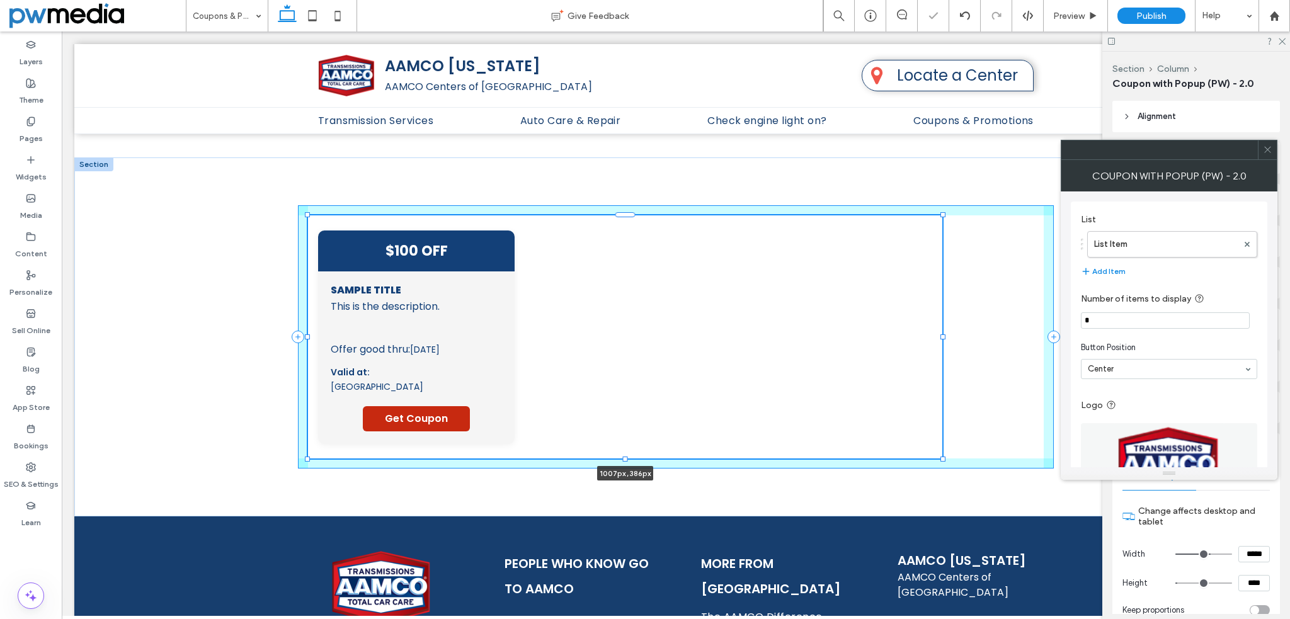
type input "**"
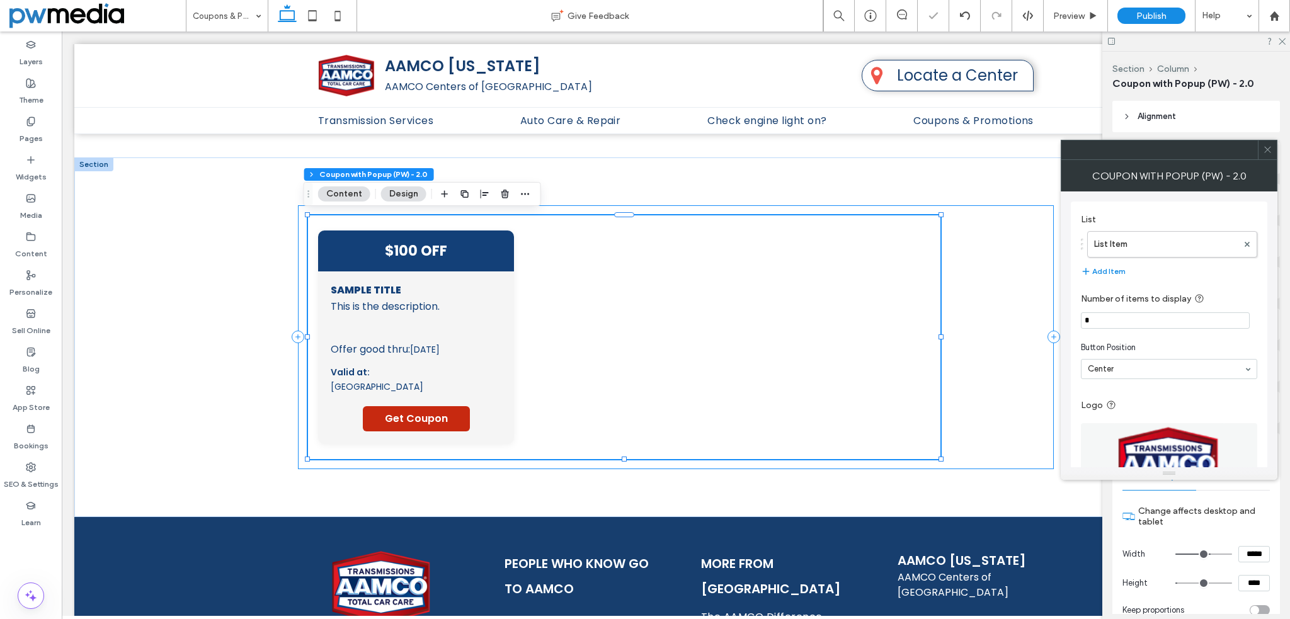
click at [1157, 321] on input "*" at bounding box center [1164, 320] width 169 height 16
type input "*"
click at [1232, 296] on label "Number of items to display" at bounding box center [1165, 300] width 171 height 16
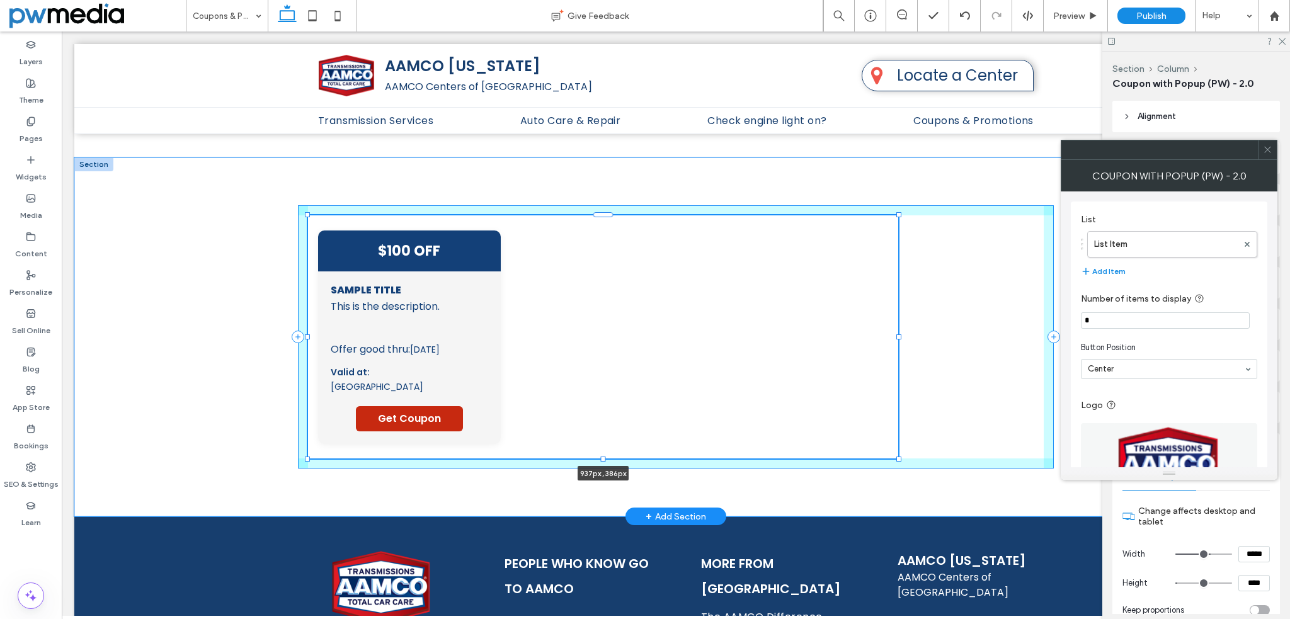
drag, startPoint x: 936, startPoint y: 337, endPoint x: 894, endPoint y: 337, distance: 42.2
click at [896, 337] on div at bounding box center [898, 336] width 5 height 5
type input "***"
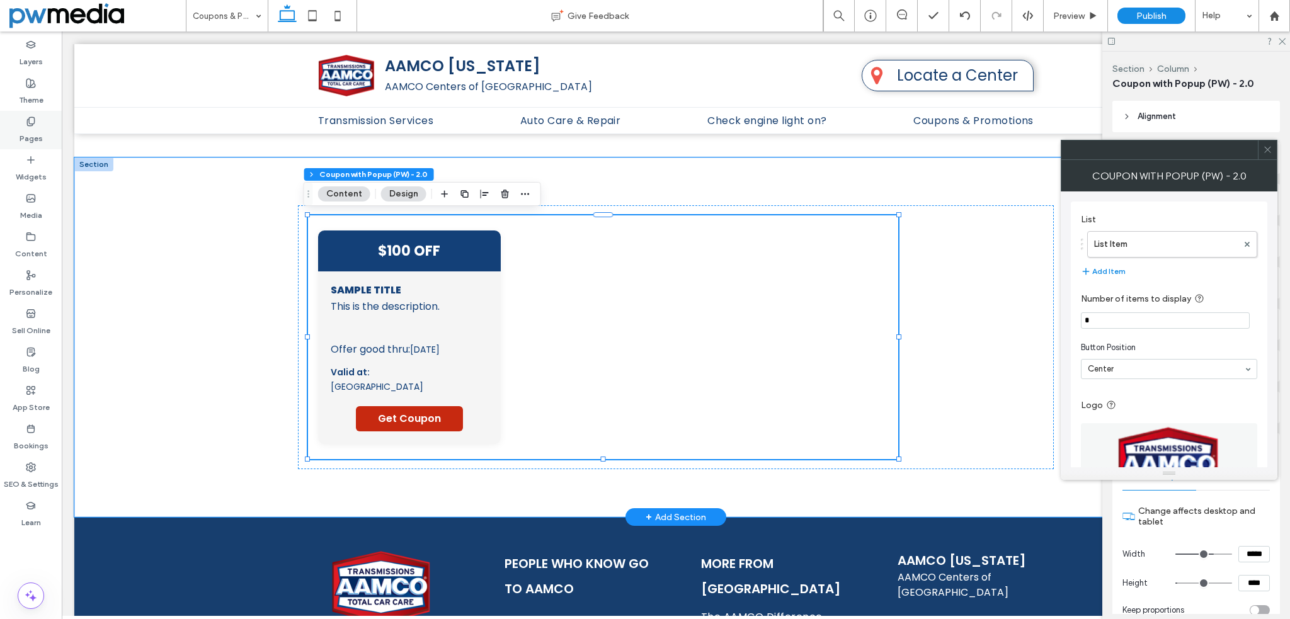
click at [20, 123] on div "Pages" at bounding box center [31, 130] width 62 height 38
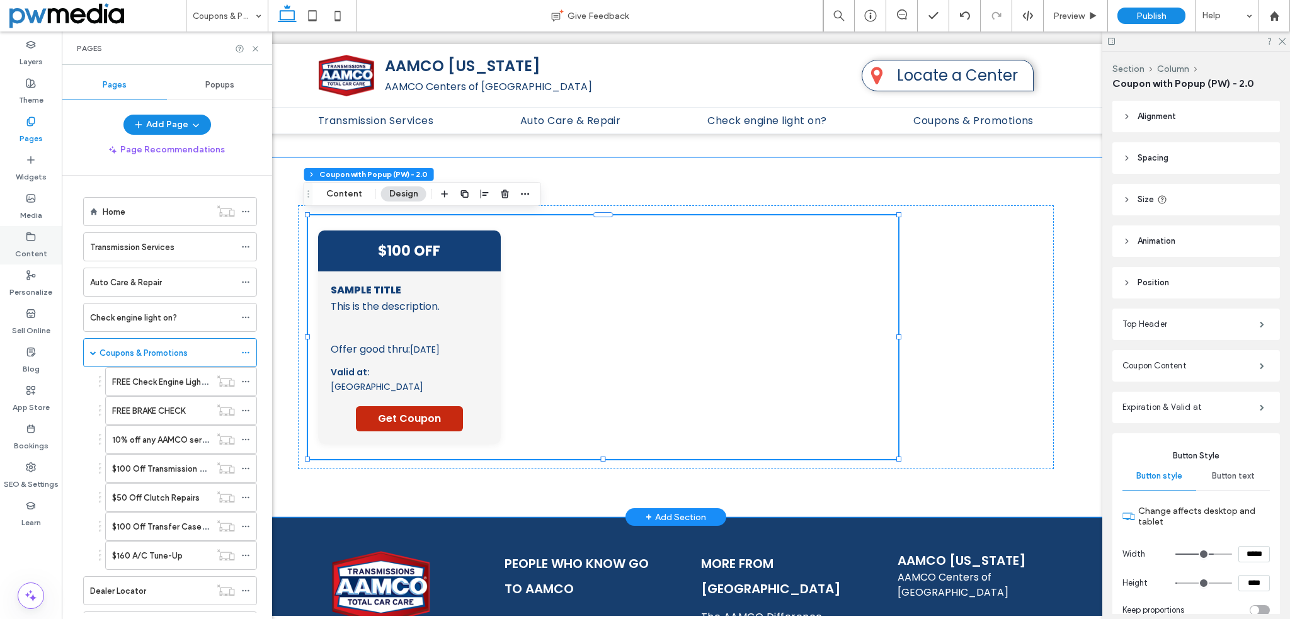
click at [27, 234] on use at bounding box center [31, 236] width 8 height 8
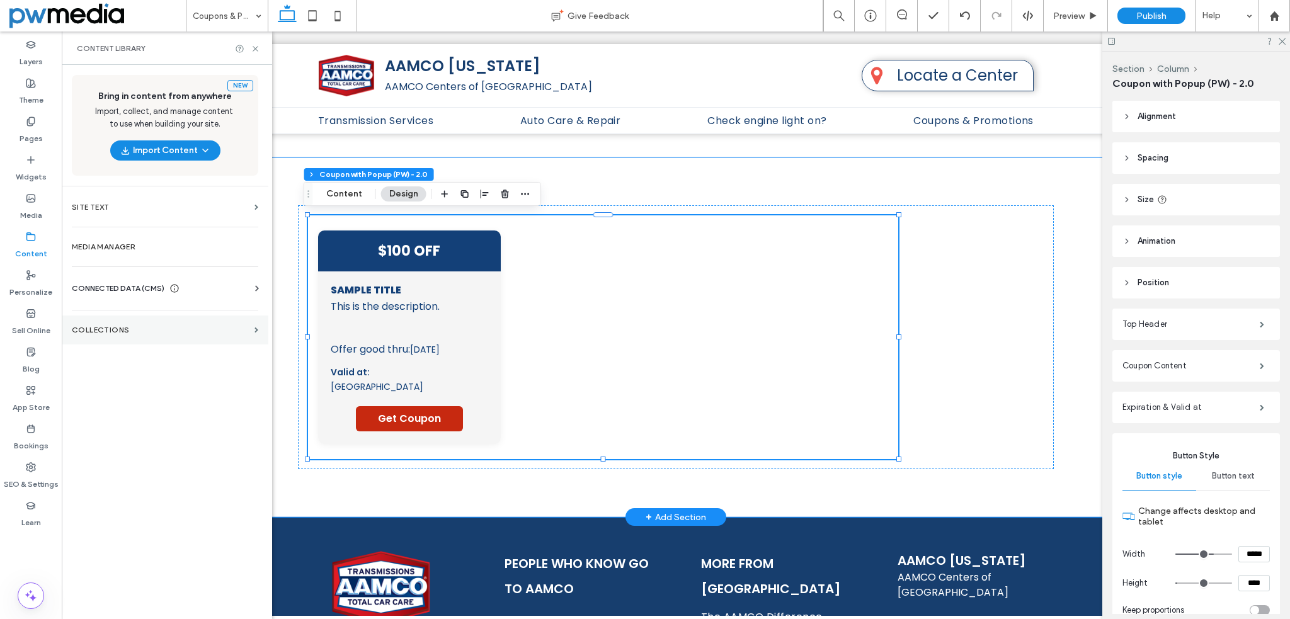
click at [111, 331] on label "Collections" at bounding box center [161, 330] width 178 height 9
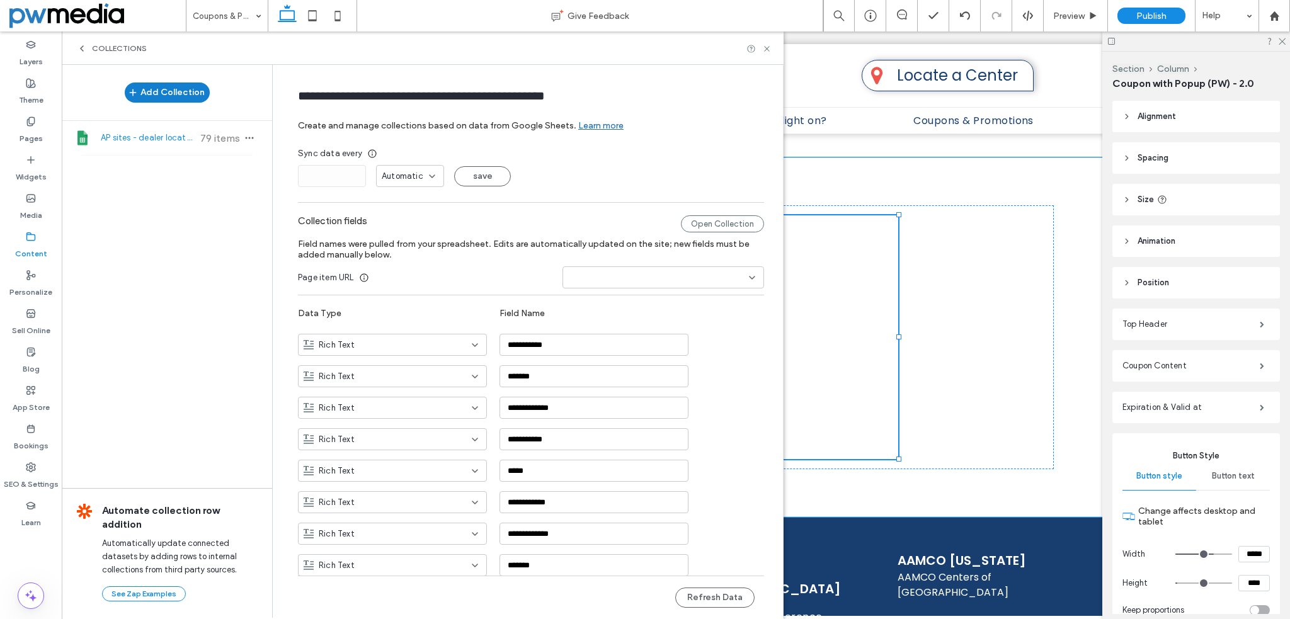
click at [184, 93] on button "Add Collection" at bounding box center [167, 92] width 85 height 20
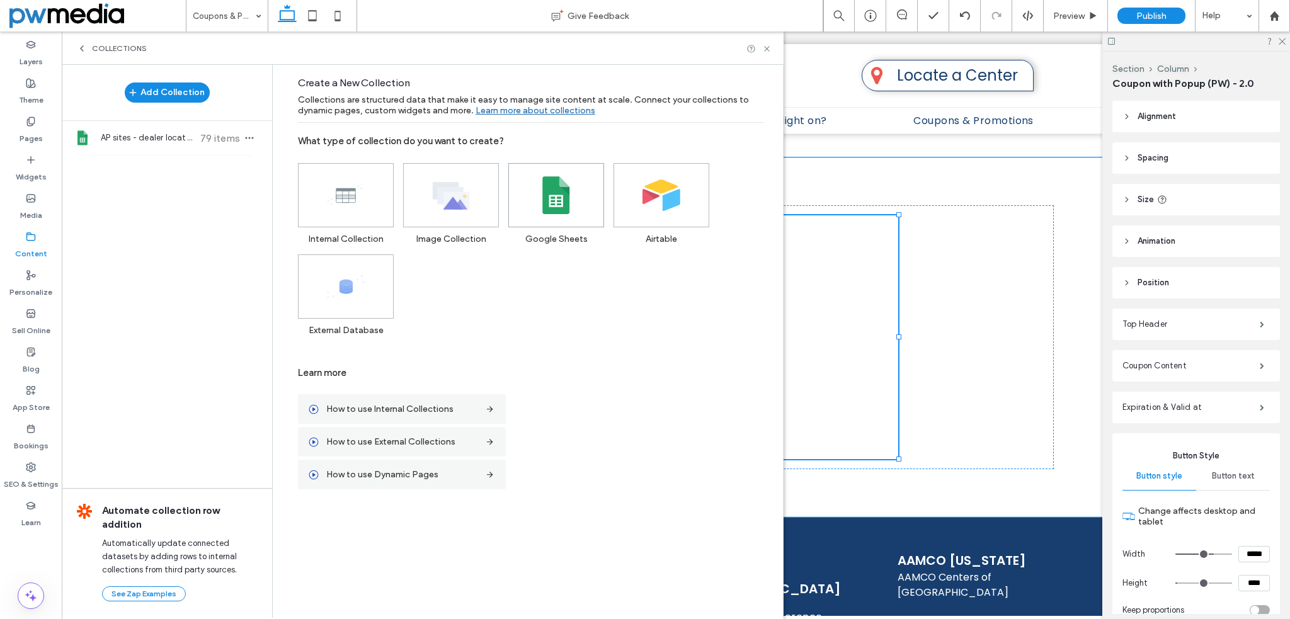
click at [540, 201] on icon at bounding box center [556, 195] width 38 height 38
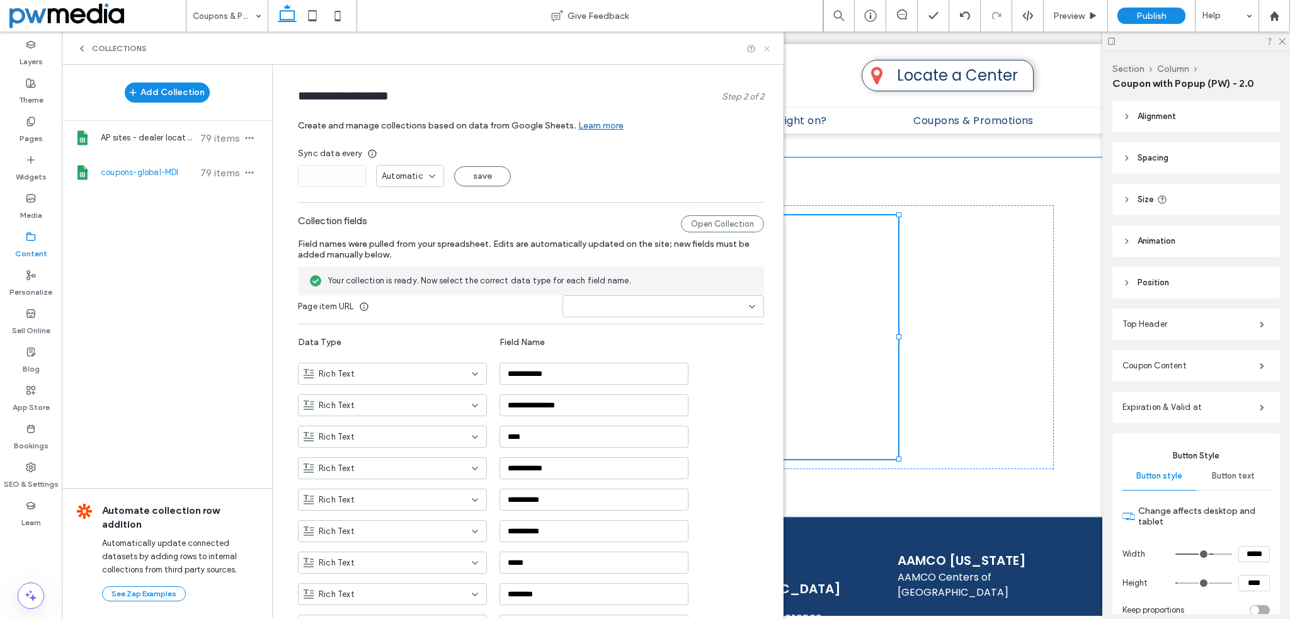
click at [769, 50] on icon at bounding box center [766, 48] width 9 height 9
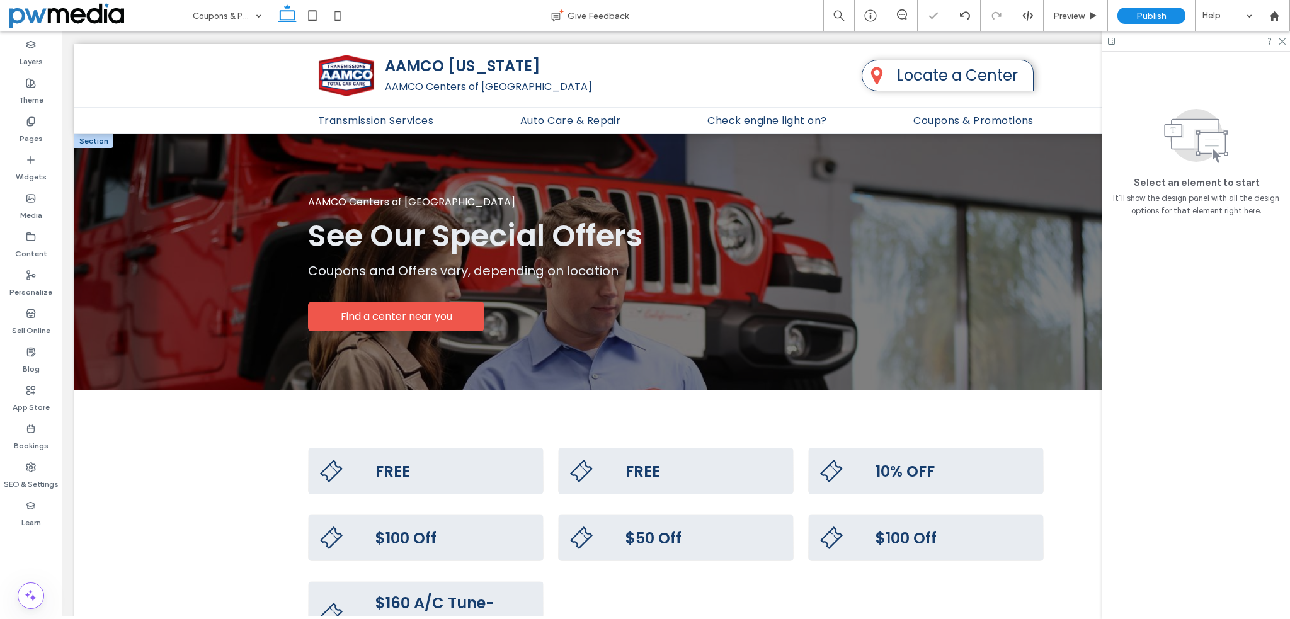
scroll to position [0, 0]
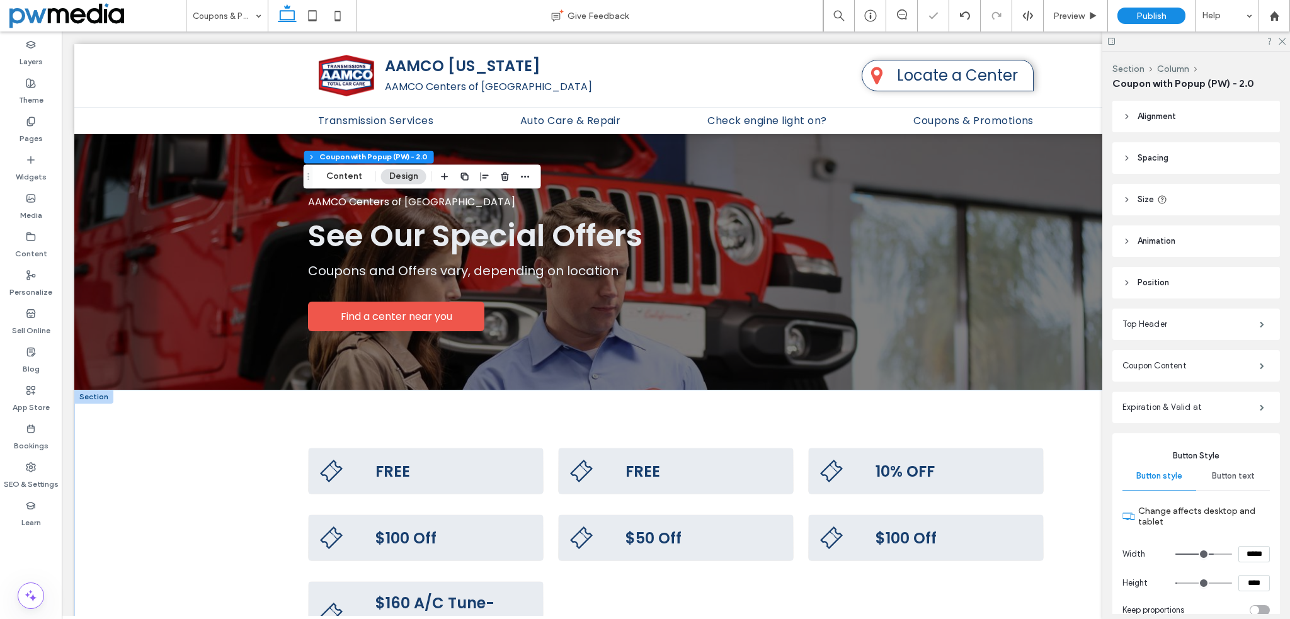
type input "**"
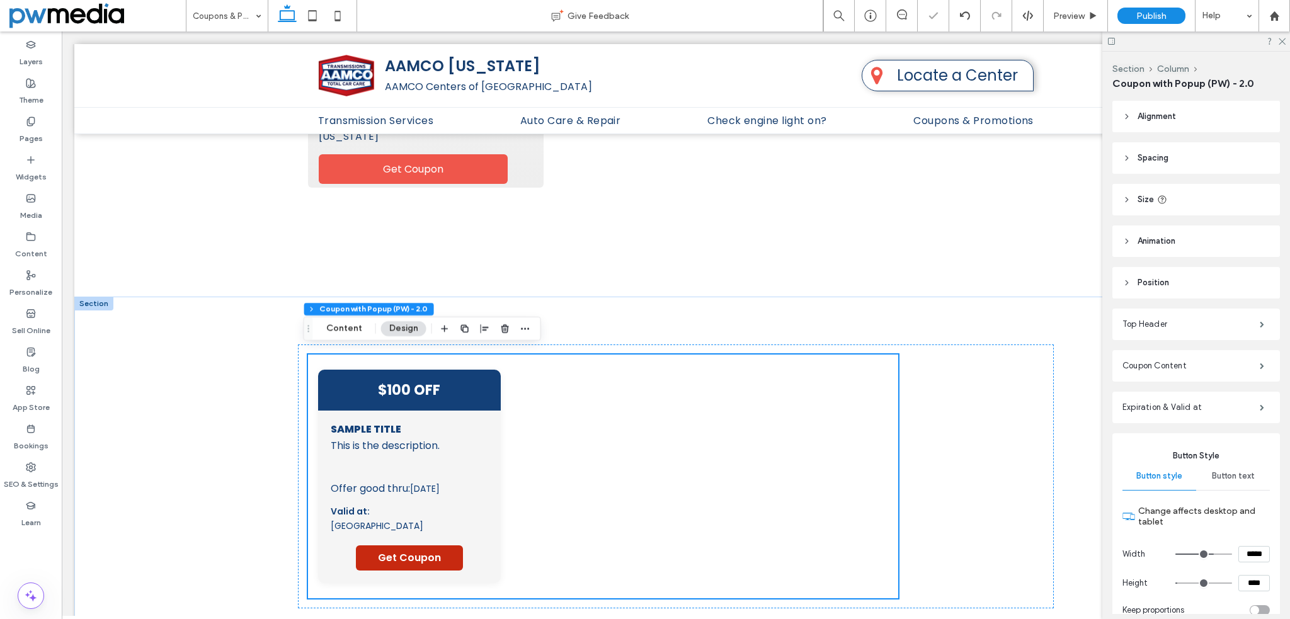
scroll to position [1125, 0]
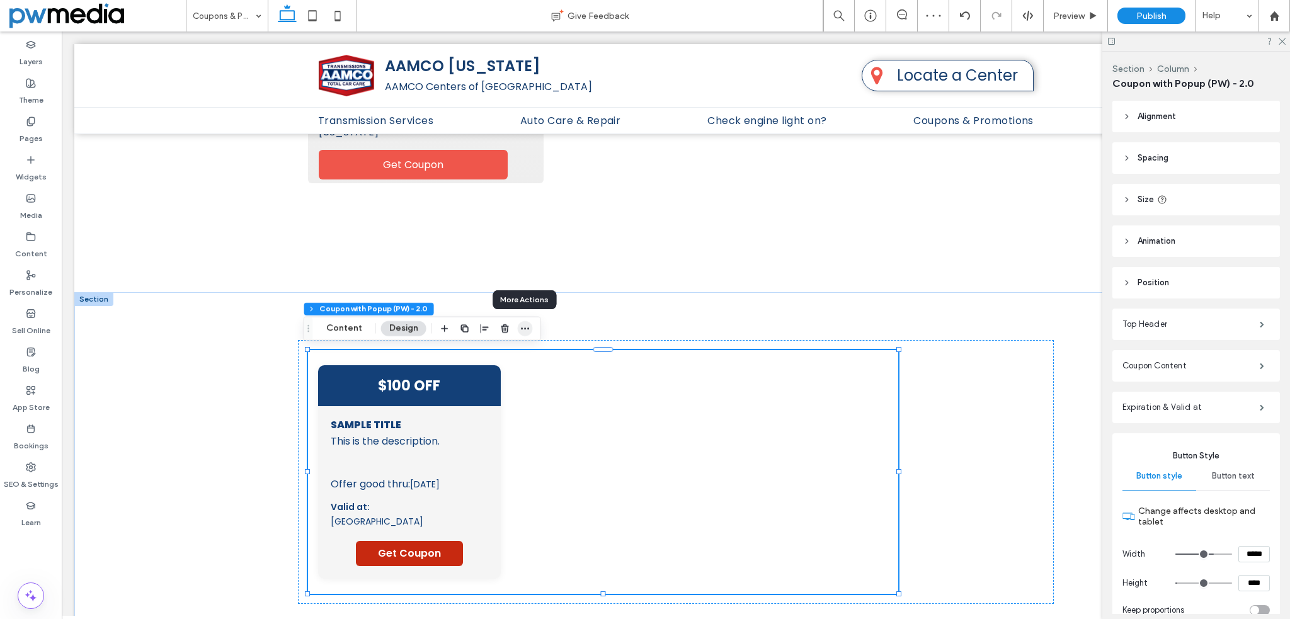
click at [520, 329] on icon "button" at bounding box center [525, 329] width 10 height 10
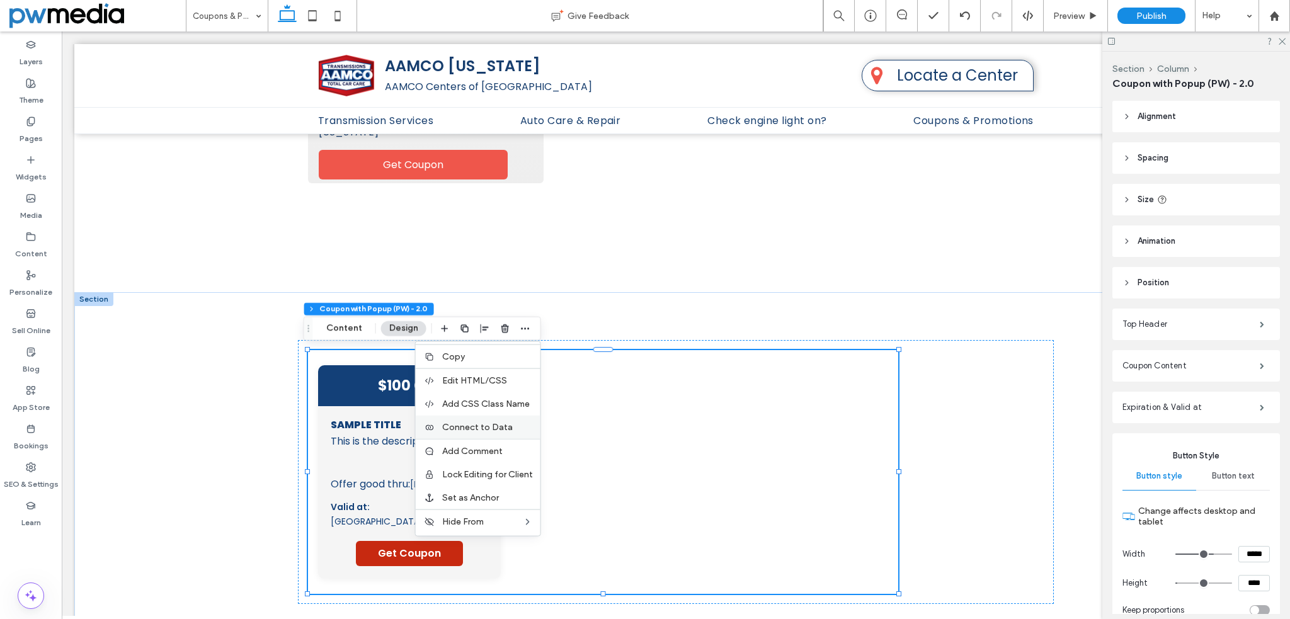
click at [504, 424] on span "Connect to Data" at bounding box center [477, 427] width 71 height 11
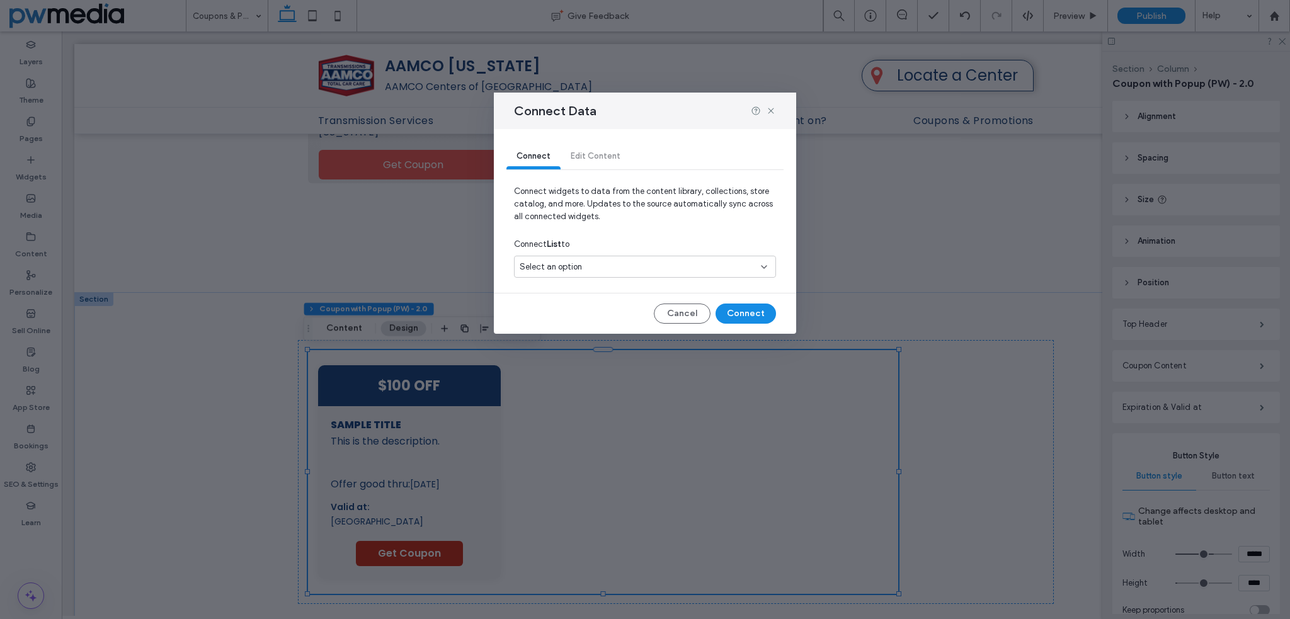
click at [636, 259] on div "Select an option" at bounding box center [645, 267] width 262 height 22
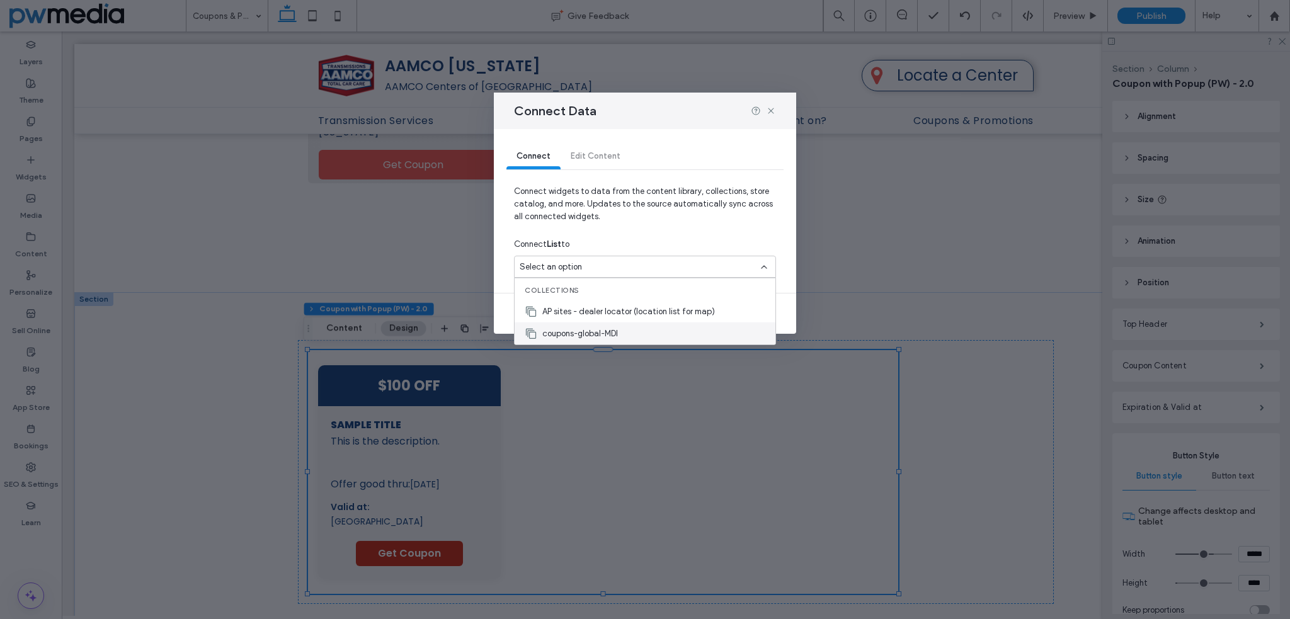
click at [612, 332] on span "coupons-global-MDI" at bounding box center [580, 333] width 76 height 13
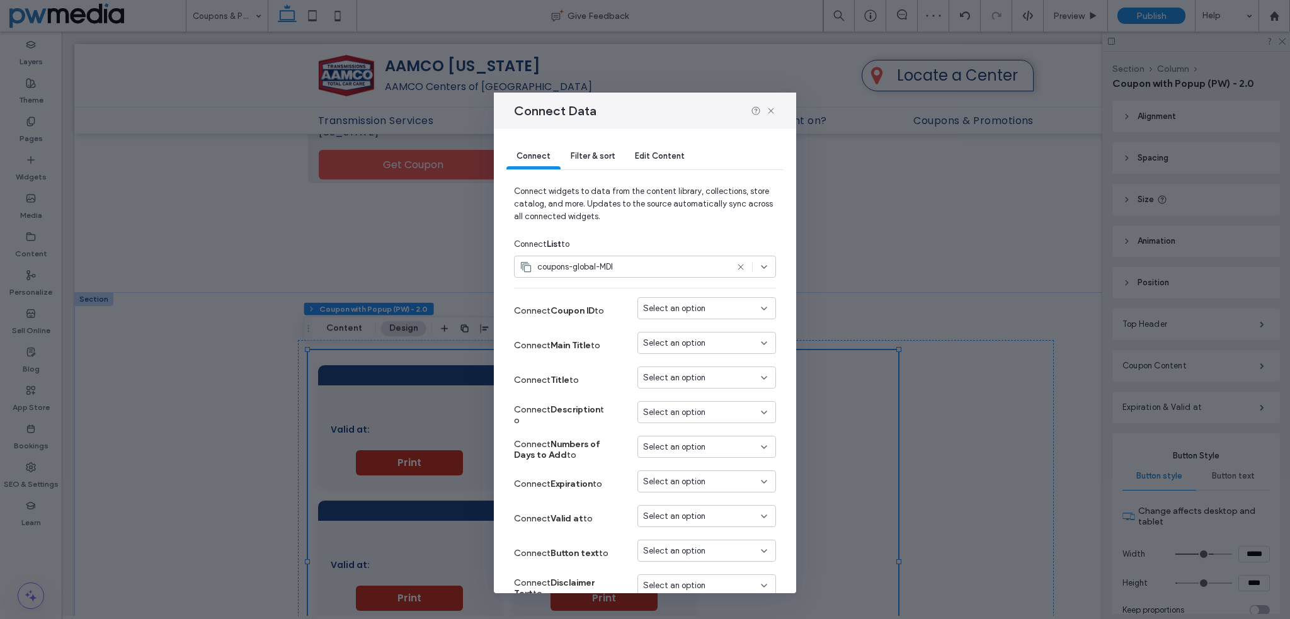
click at [607, 158] on span "Filter & sort" at bounding box center [592, 155] width 44 height 9
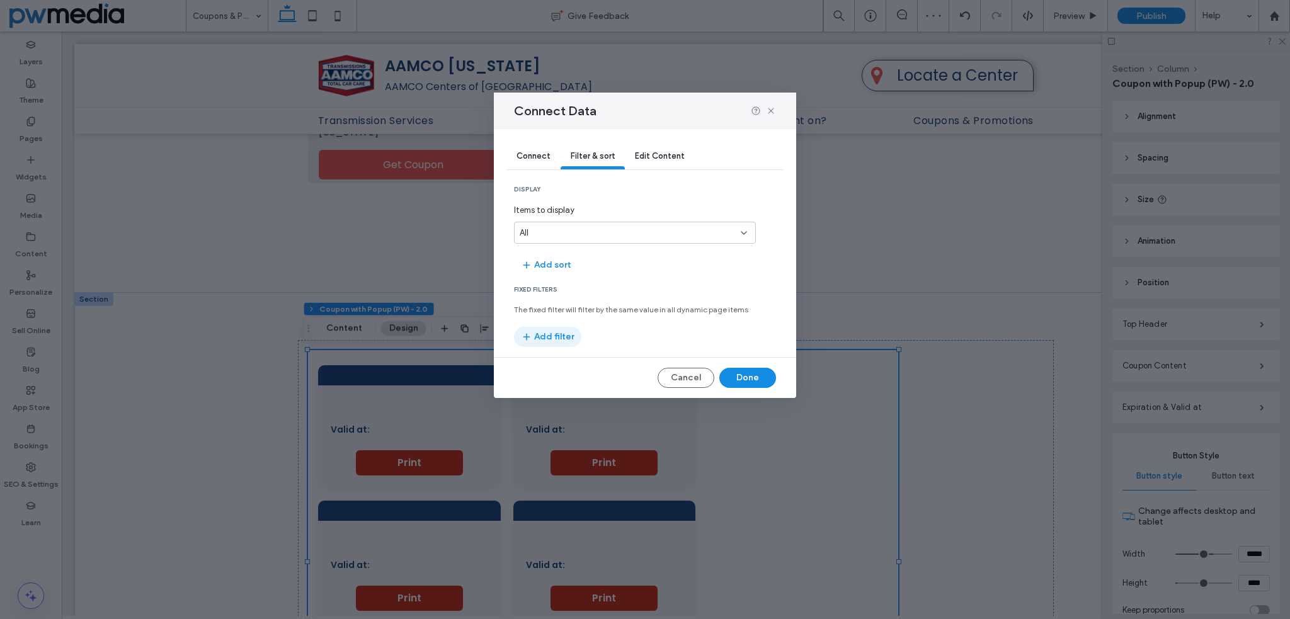
click at [553, 337] on button "Add filter" at bounding box center [547, 337] width 67 height 20
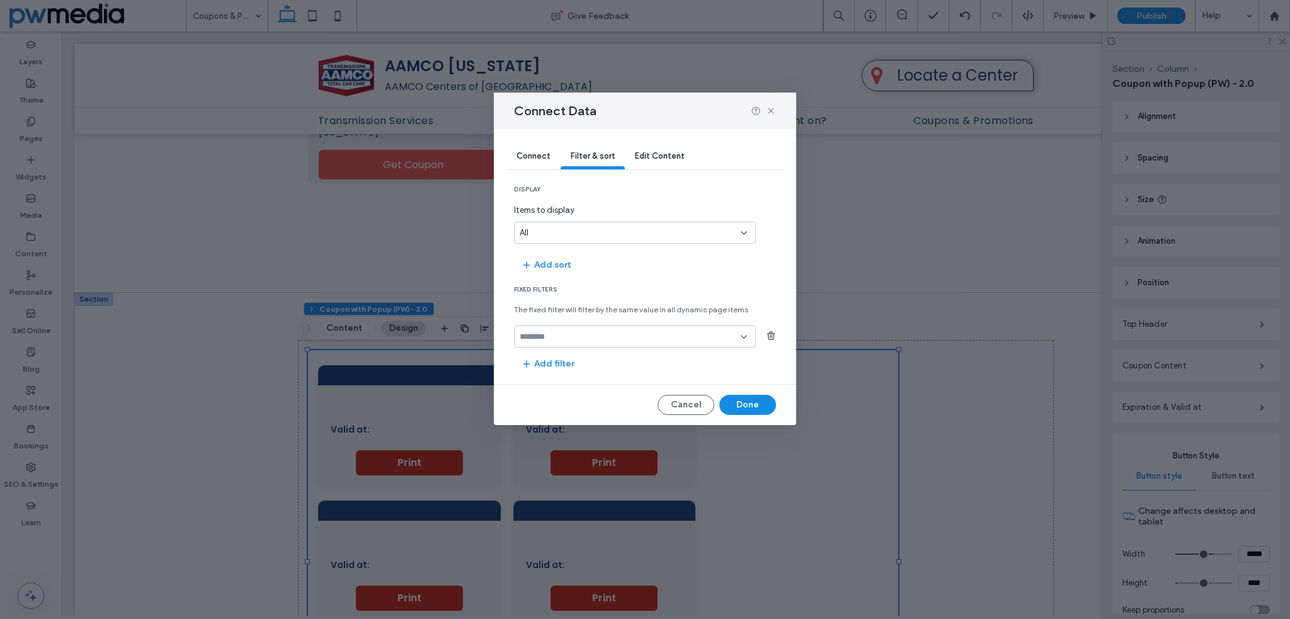
click at [570, 337] on input "fields-dropdown" at bounding box center [629, 337] width 221 height 10
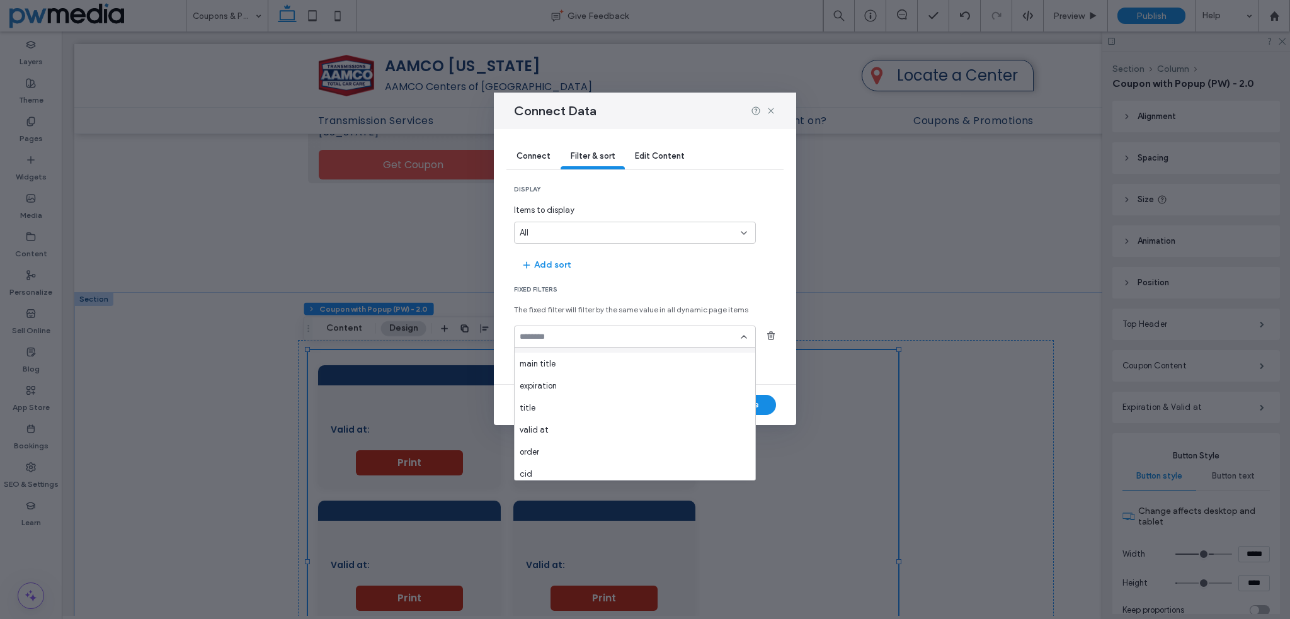
scroll to position [88, 0]
click at [561, 460] on div "cid" at bounding box center [634, 469] width 241 height 22
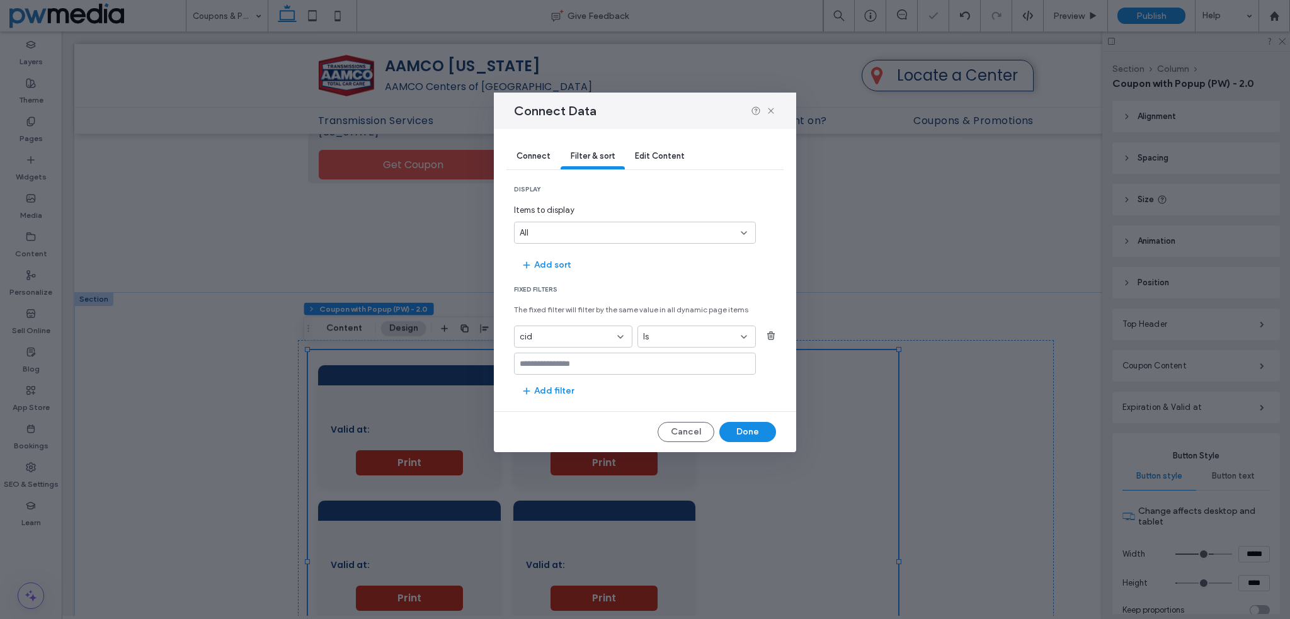
click at [572, 366] on input "values-textbox" at bounding box center [629, 364] width 221 height 10
type input "***"
click at [540, 156] on span "Connect" at bounding box center [533, 155] width 34 height 9
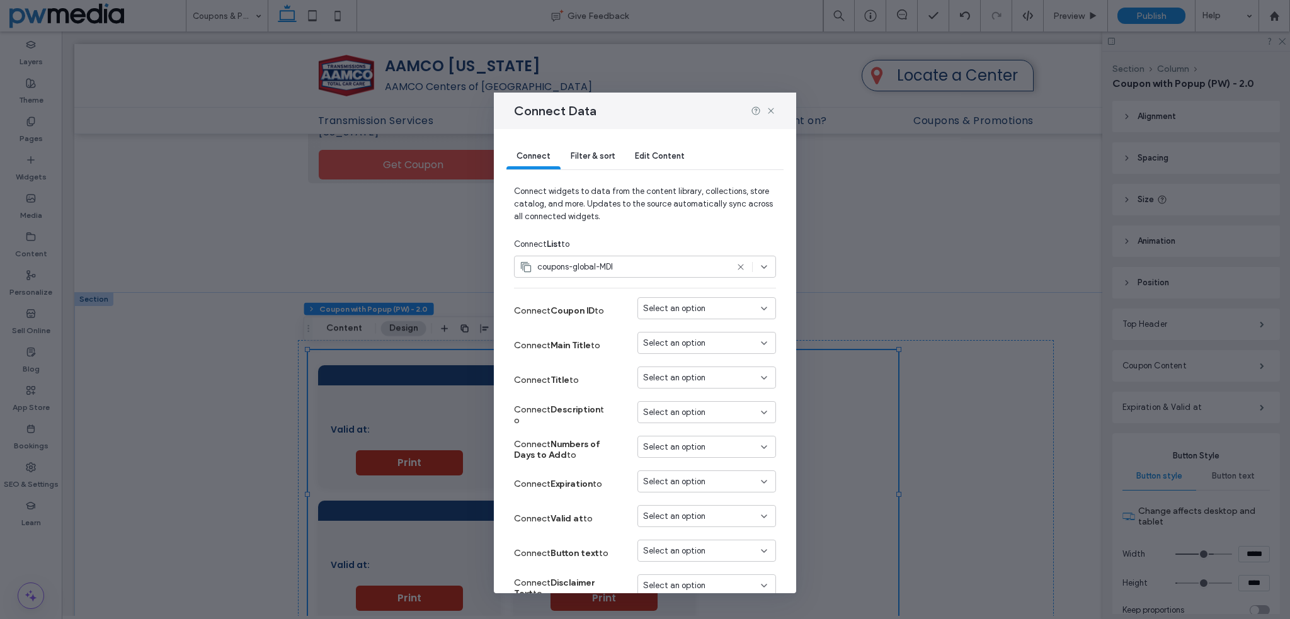
click at [673, 339] on span "Select an option" at bounding box center [674, 343] width 62 height 13
click at [676, 448] on span "main title" at bounding box center [674, 453] width 36 height 13
click at [682, 382] on span "Select an option" at bounding box center [674, 377] width 62 height 13
click at [675, 442] on div "Title" at bounding box center [696, 444] width 137 height 22
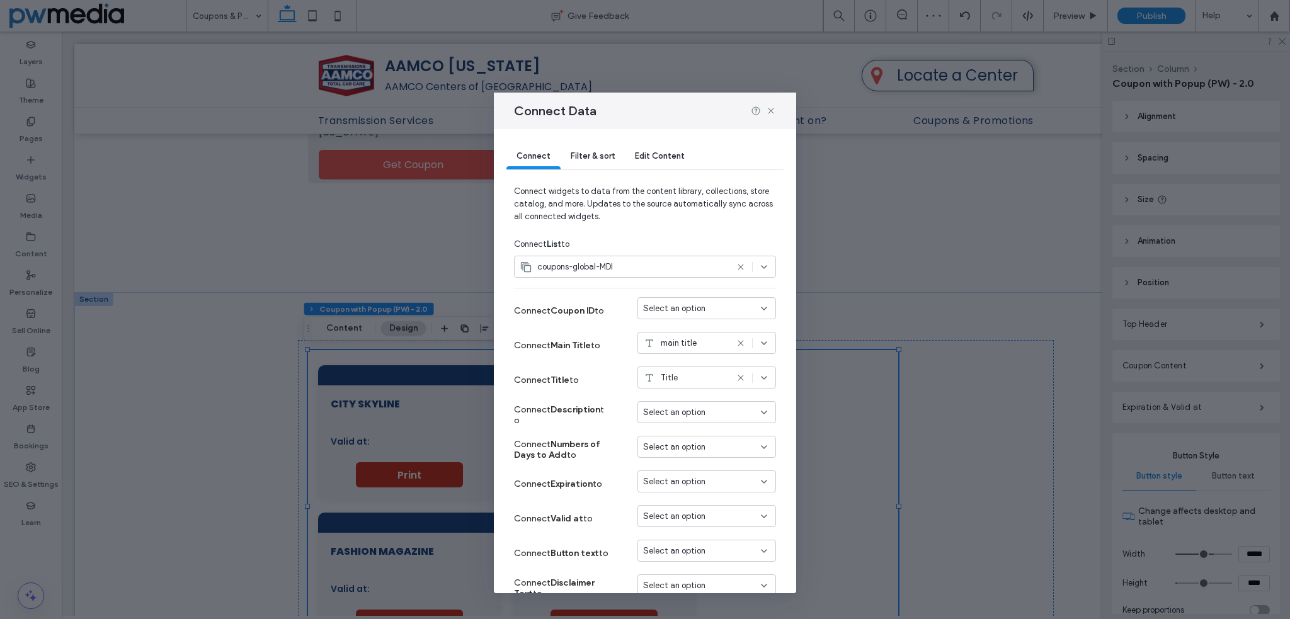
click at [684, 415] on span "Select an option" at bounding box center [674, 412] width 62 height 13
click at [688, 432] on span "Description" at bounding box center [677, 437] width 42 height 13
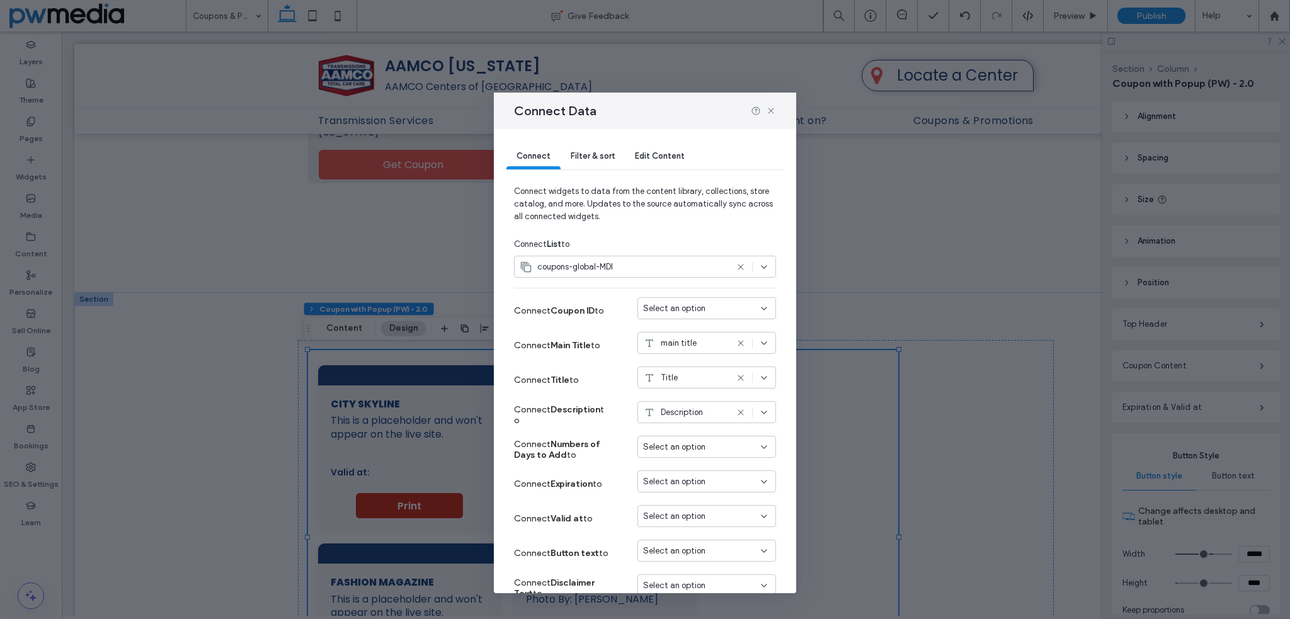
click at [682, 480] on span "Select an option" at bounding box center [674, 481] width 62 height 13
click at [684, 451] on div "expiration" at bounding box center [696, 460] width 137 height 22
click at [650, 513] on span "Select an option" at bounding box center [674, 516] width 62 height 13
click at [668, 479] on span "valid at" at bounding box center [670, 475] width 29 height 13
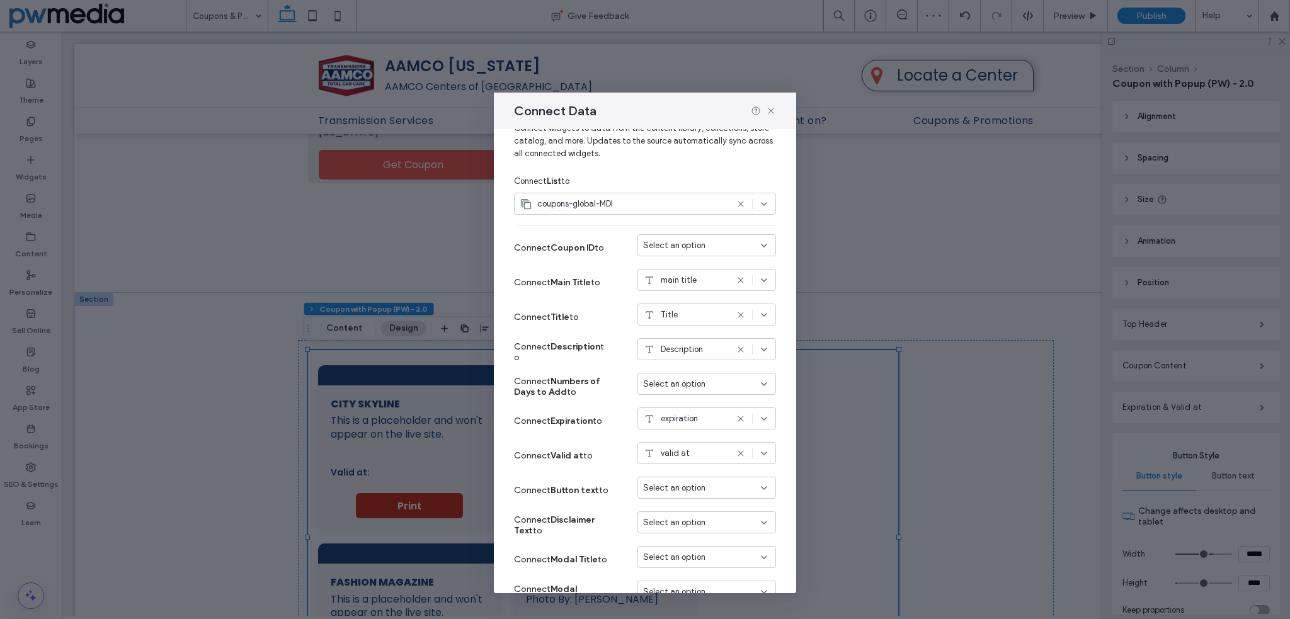
click at [650, 483] on span "Select an option" at bounding box center [674, 488] width 62 height 13
click at [693, 362] on div "button text" at bounding box center [696, 355] width 137 height 22
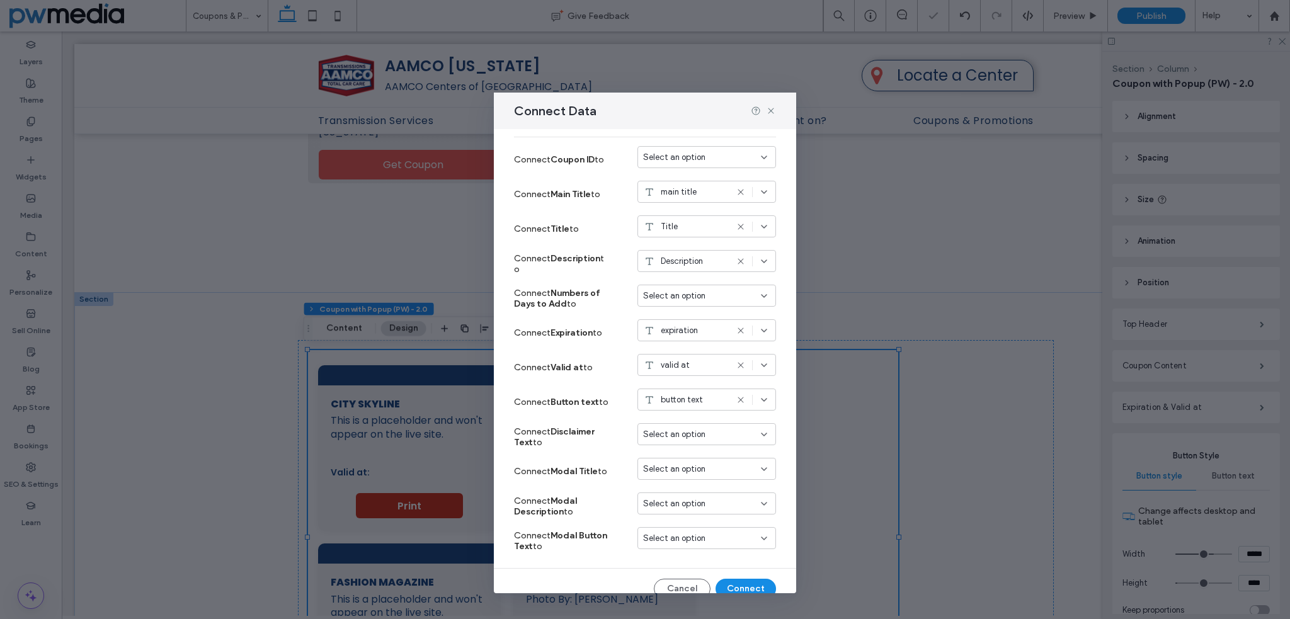
scroll to position [166, 0]
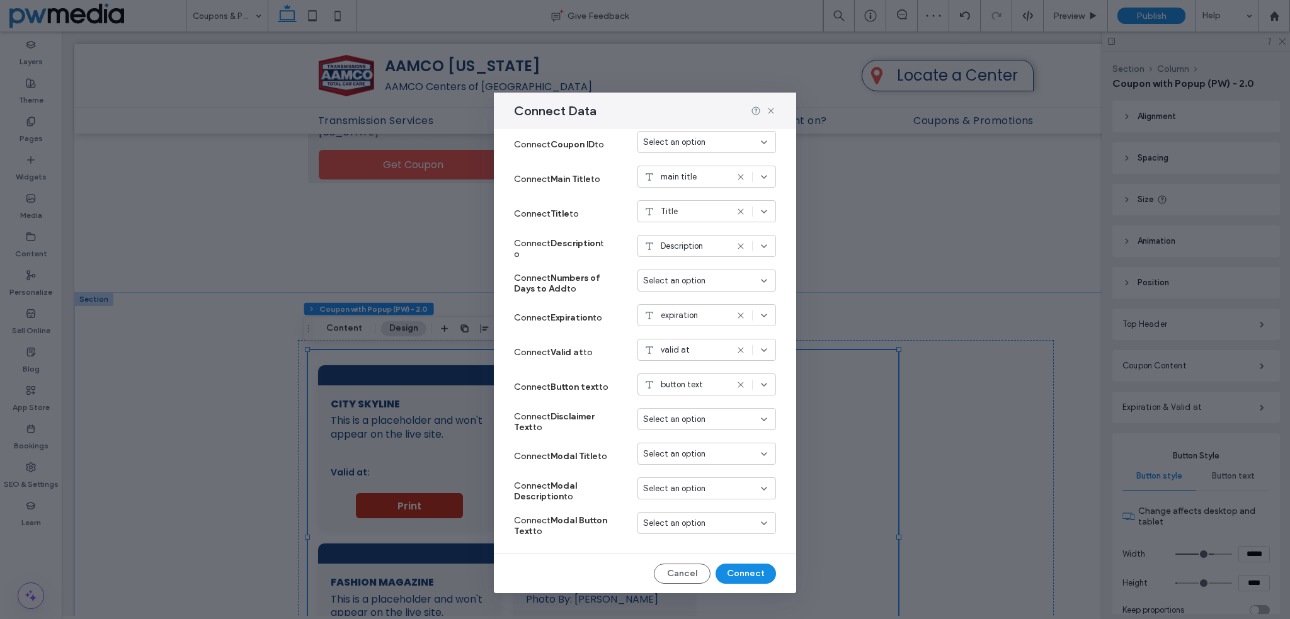
click at [672, 419] on span "Select an option" at bounding box center [674, 419] width 62 height 13
click at [694, 459] on span "disclaimer text" at bounding box center [684, 462] width 57 height 13
click at [666, 450] on span "Select an option" at bounding box center [674, 454] width 62 height 13
click at [685, 560] on span "main title" at bounding box center [674, 563] width 36 height 13
click at [670, 492] on span "Select an option" at bounding box center [674, 488] width 62 height 13
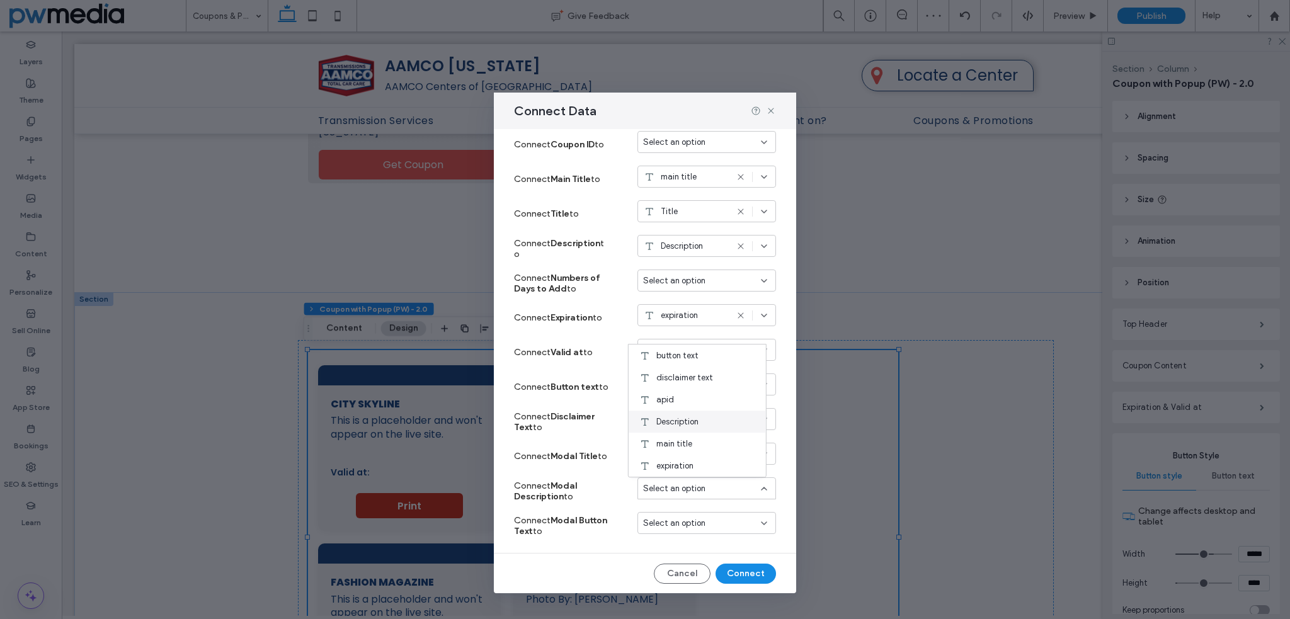
click at [694, 425] on span "Description" at bounding box center [677, 422] width 42 height 13
click at [674, 523] on span "Select an option" at bounding box center [674, 523] width 62 height 13
click at [698, 392] on div "button text" at bounding box center [696, 390] width 137 height 22
click at [732, 571] on button "Connect" at bounding box center [745, 574] width 60 height 20
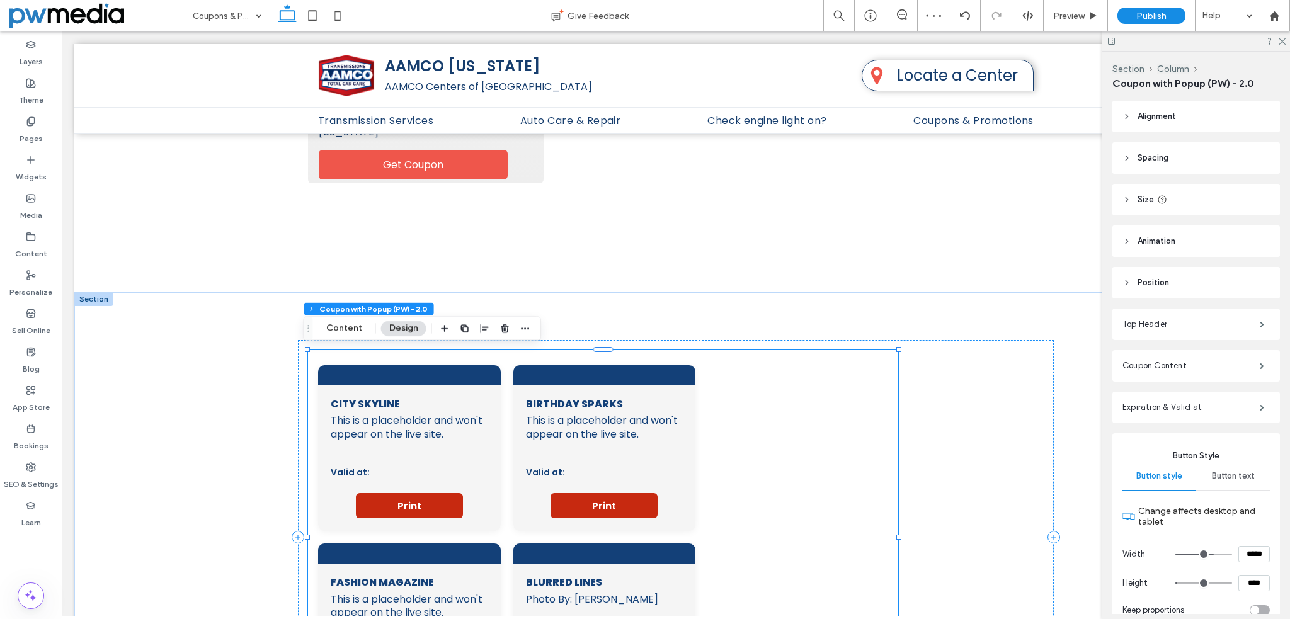
click at [504, 440] on div "City skyline This is a placeholder and won't appear on the live site. Valid at:…" at bounding box center [603, 537] width 570 height 344
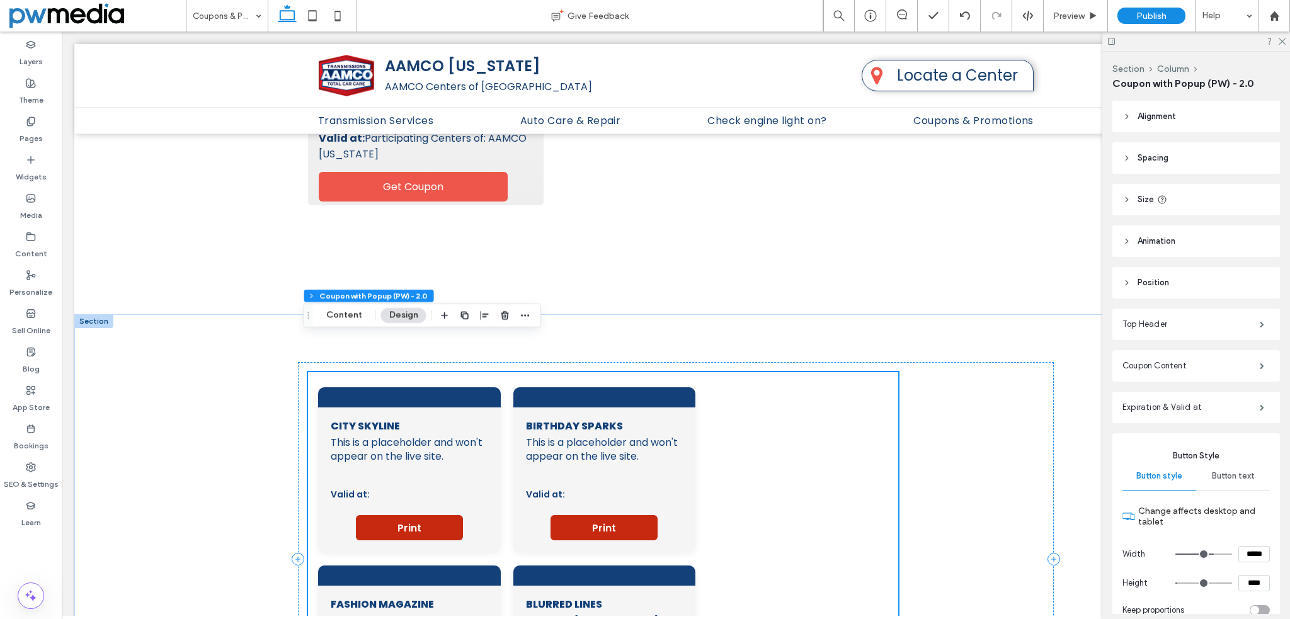
scroll to position [1062, 0]
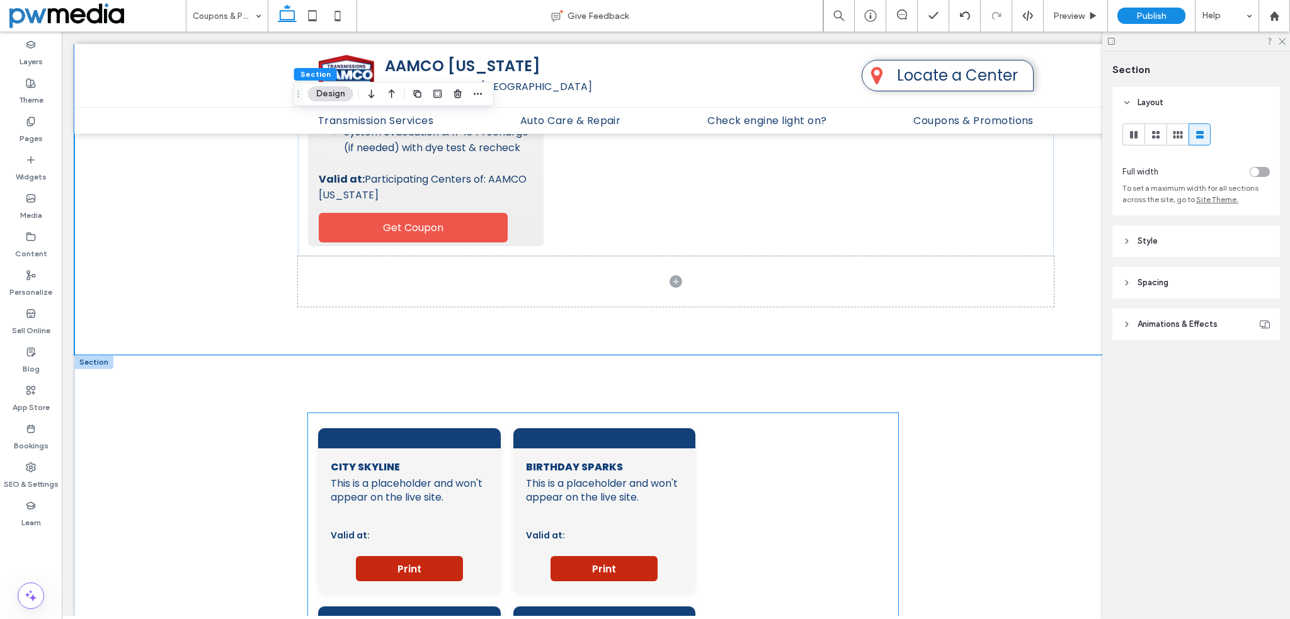
click at [587, 478] on img at bounding box center [564, 490] width 76 height 59
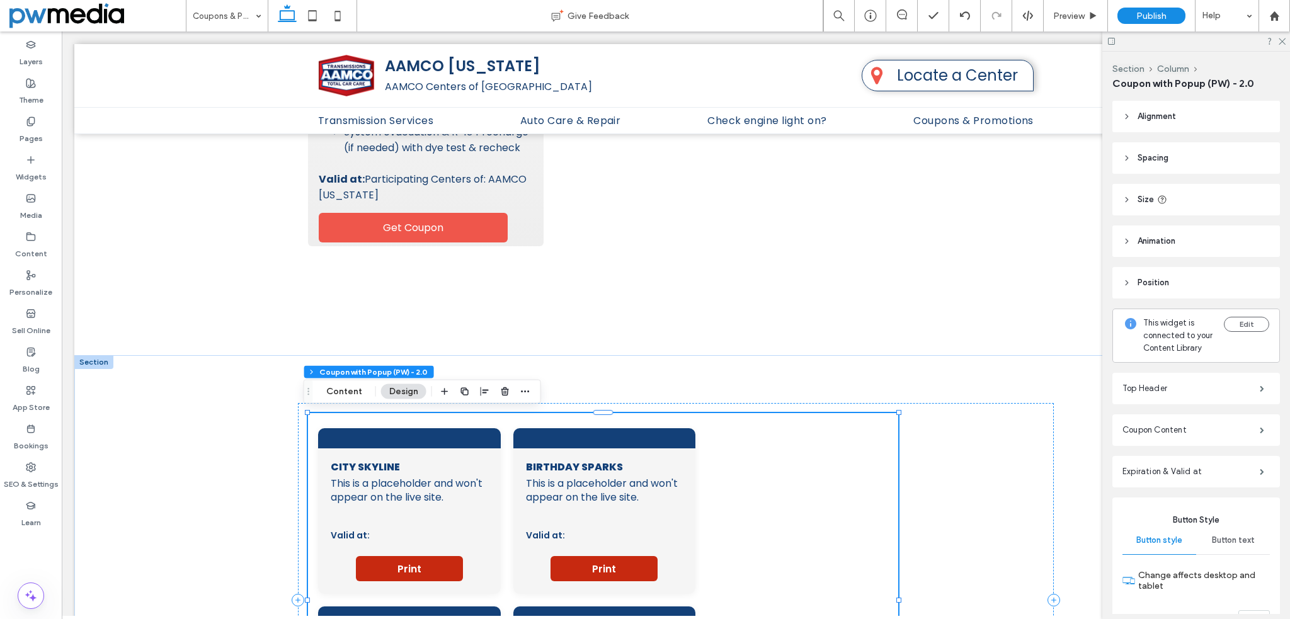
type input "**"
click at [602, 463] on span "Birthday Sparks" at bounding box center [604, 467] width 157 height 12
click at [521, 392] on icon "button" at bounding box center [525, 392] width 10 height 10
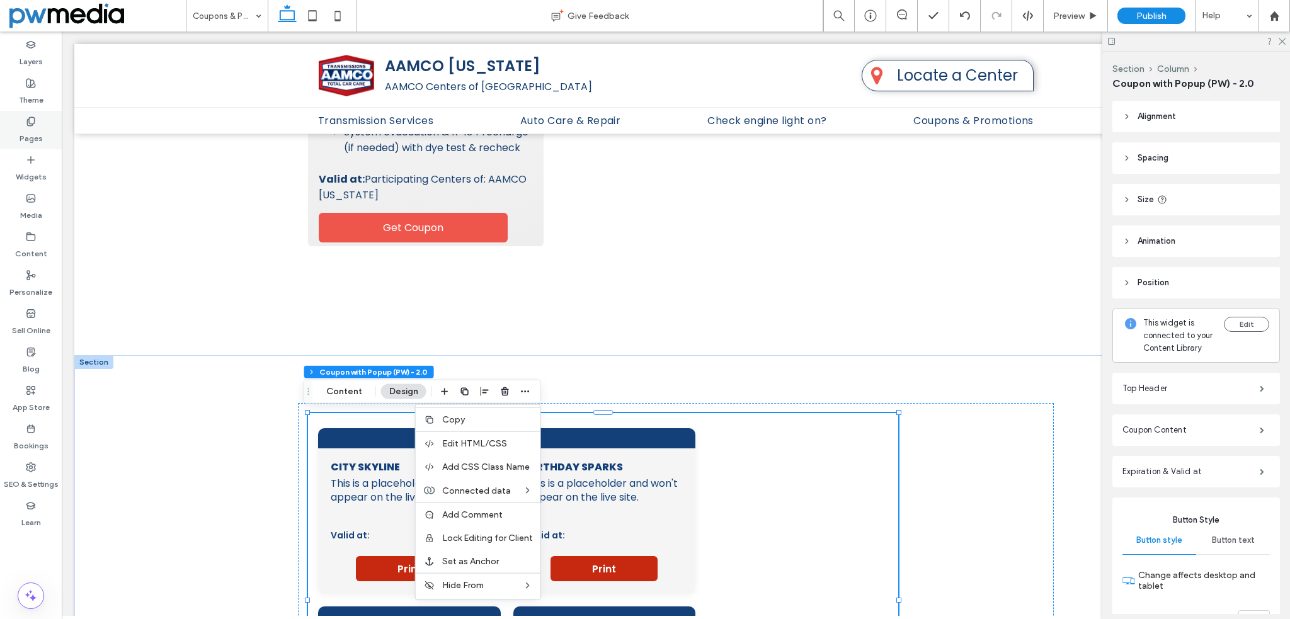
click at [33, 132] on label "Pages" at bounding box center [31, 136] width 23 height 18
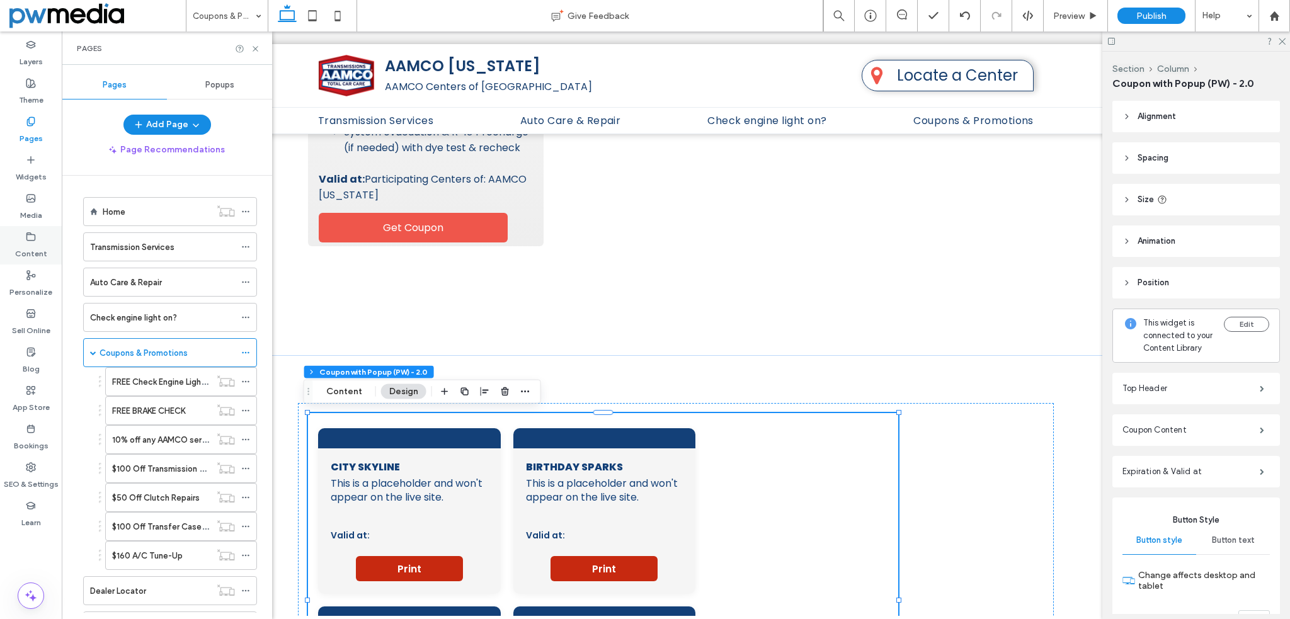
click at [40, 241] on div "Content" at bounding box center [31, 245] width 62 height 38
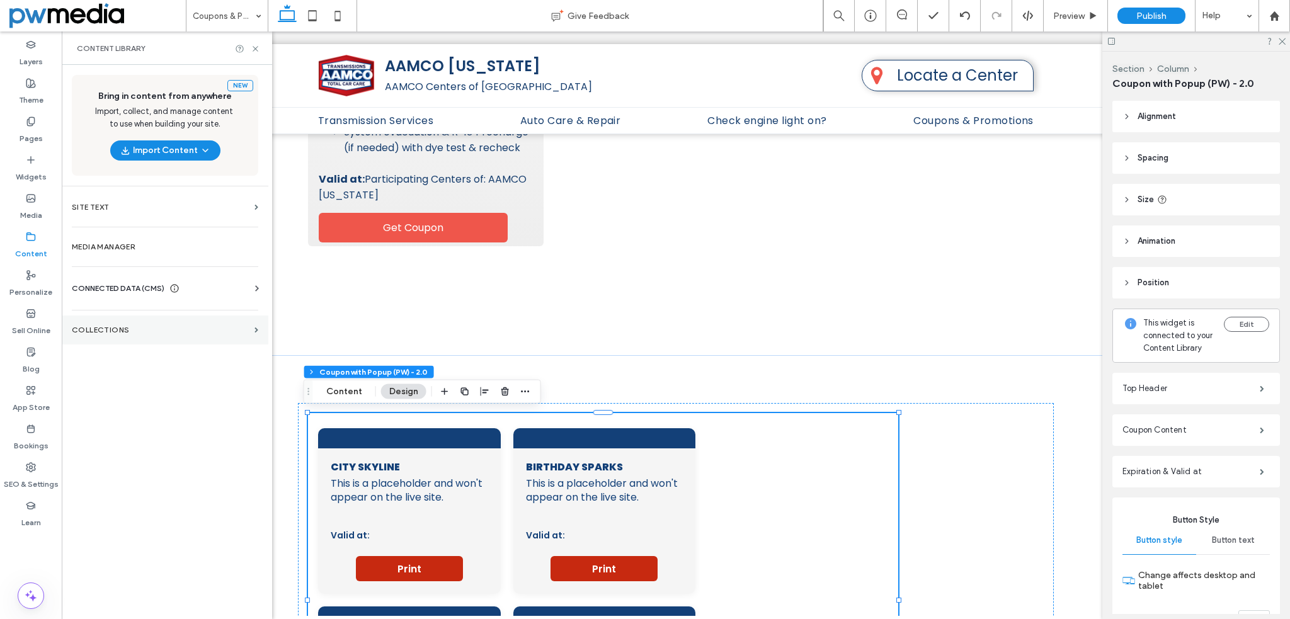
click at [115, 320] on section "Collections" at bounding box center [165, 329] width 207 height 29
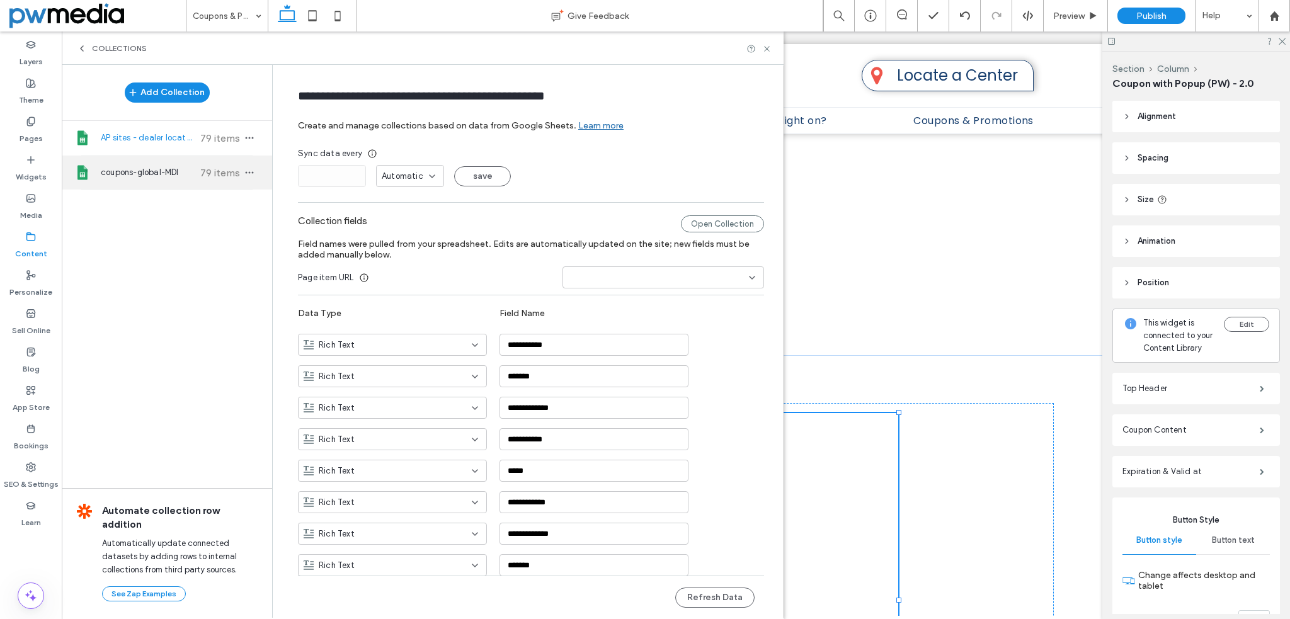
click at [139, 172] on span "coupons-global-MDI" at bounding box center [148, 172] width 94 height 13
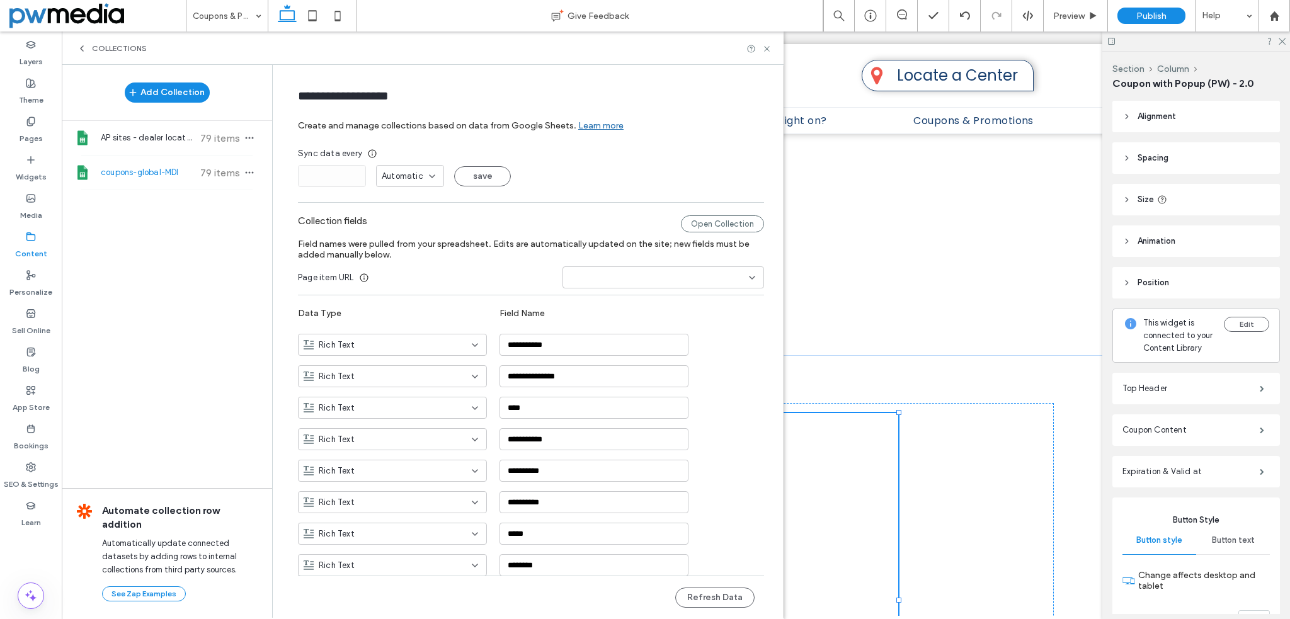
type input "**********"
click at [724, 601] on button "Refresh Data" at bounding box center [714, 597] width 79 height 20
click at [768, 47] on use at bounding box center [766, 48] width 5 height 5
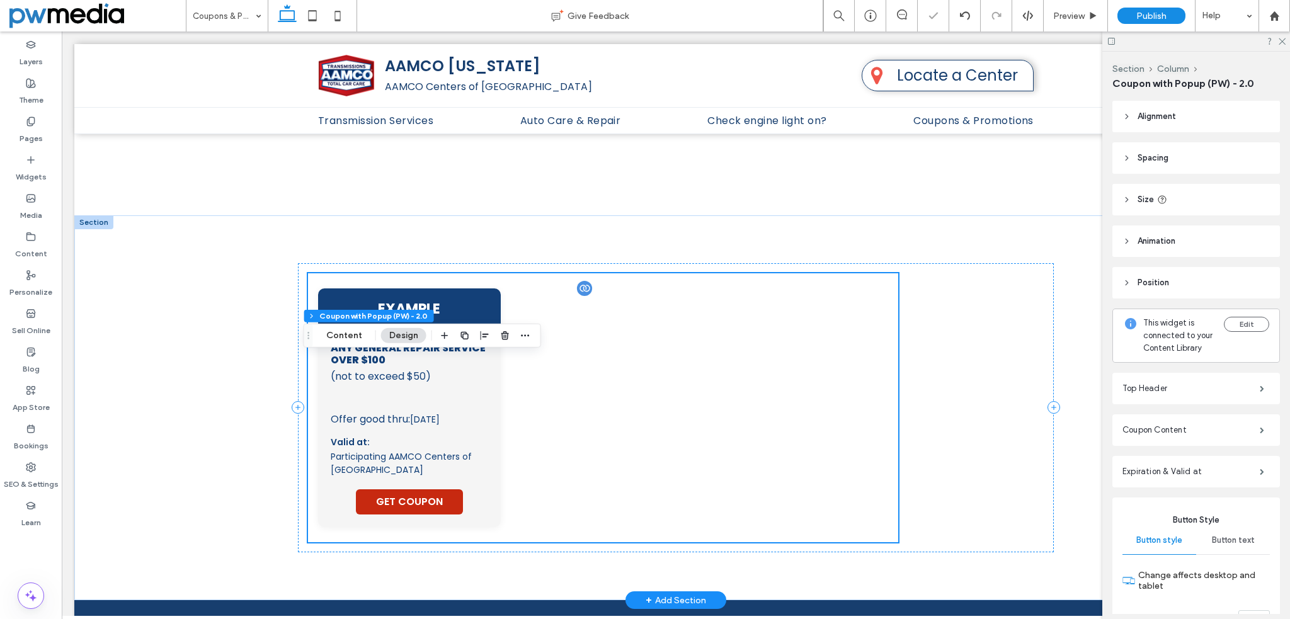
scroll to position [1232, 0]
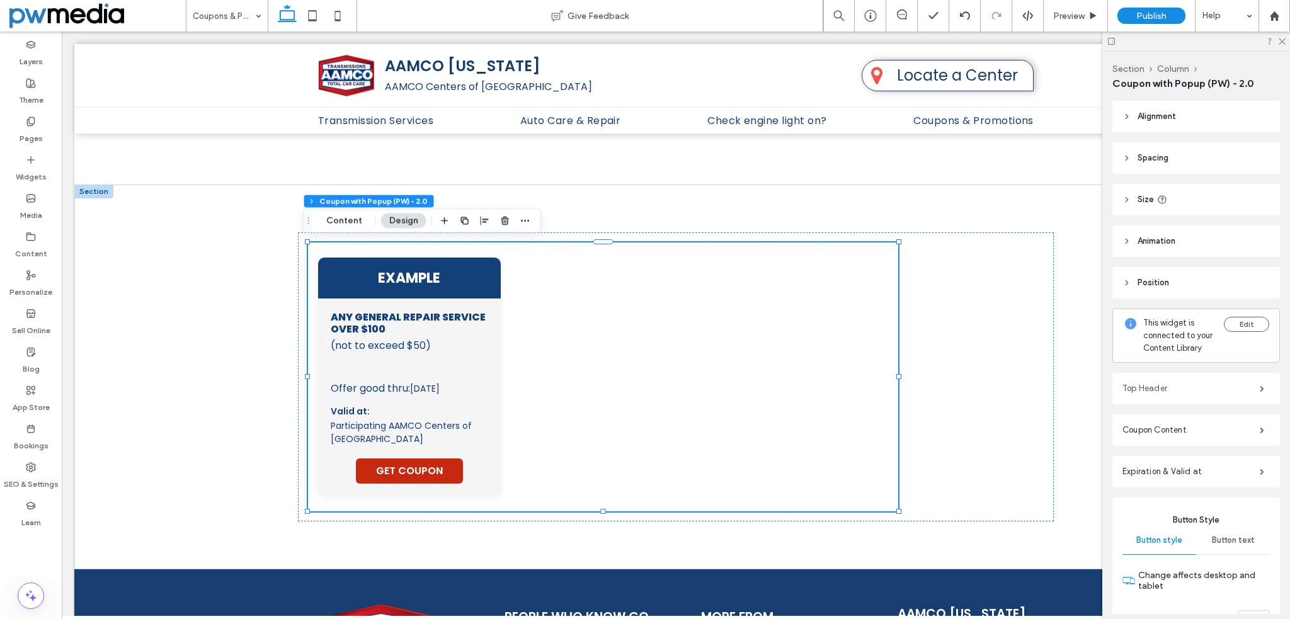
click at [1160, 401] on label "Top Header" at bounding box center [1190, 388] width 137 height 25
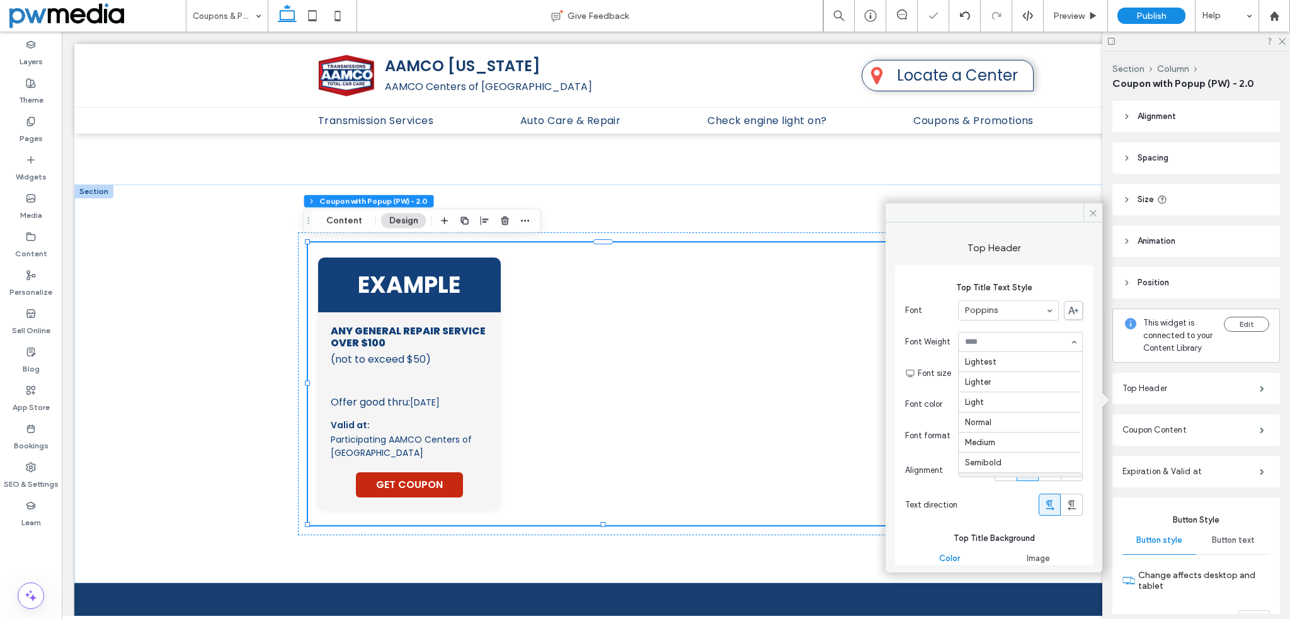
scroll to position [60, 0]
click at [1071, 405] on div "rgb(255, 255, 255)" at bounding box center [1074, 404] width 11 height 11
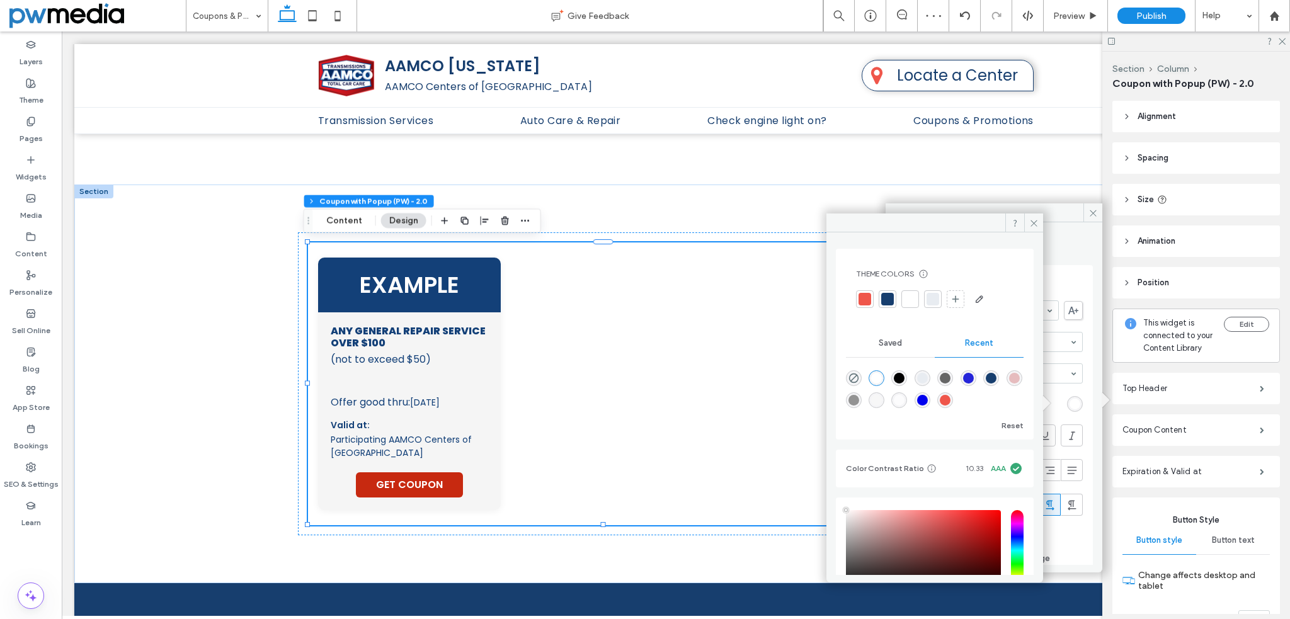
click at [934, 299] on div at bounding box center [932, 299] width 13 height 13
click at [885, 297] on div at bounding box center [887, 299] width 13 height 13
click at [1062, 390] on section "Font color" at bounding box center [994, 404] width 178 height 28
click at [1036, 222] on icon at bounding box center [1033, 222] width 9 height 9
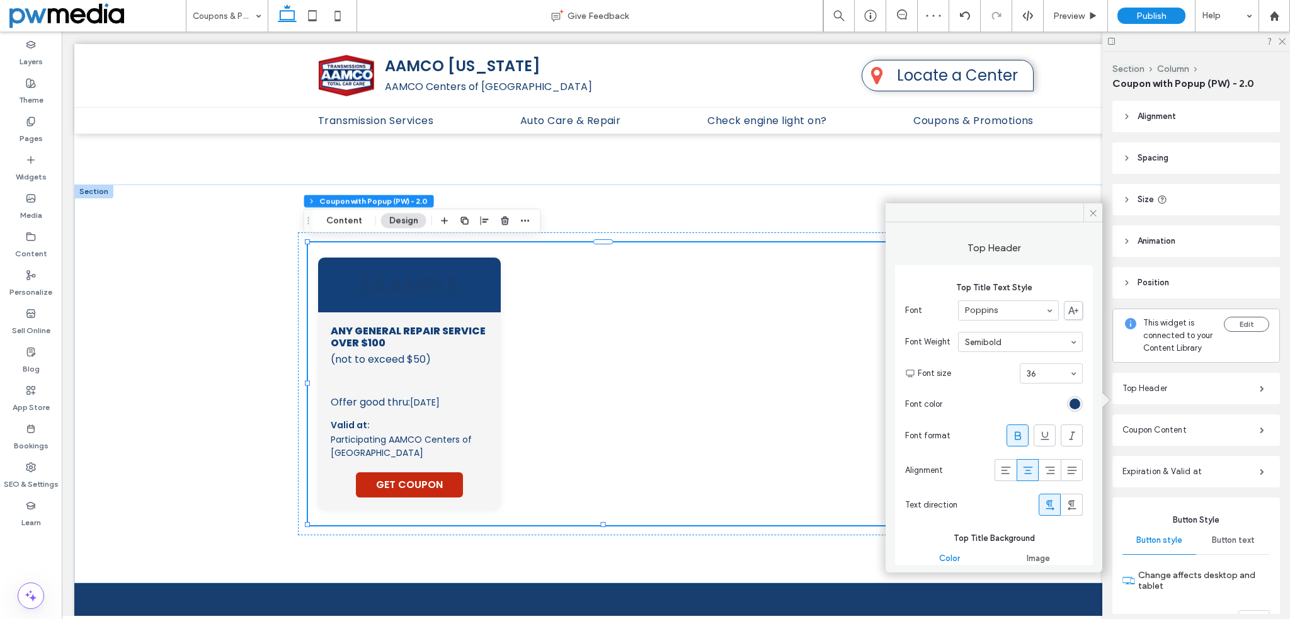
scroll to position [43, 0]
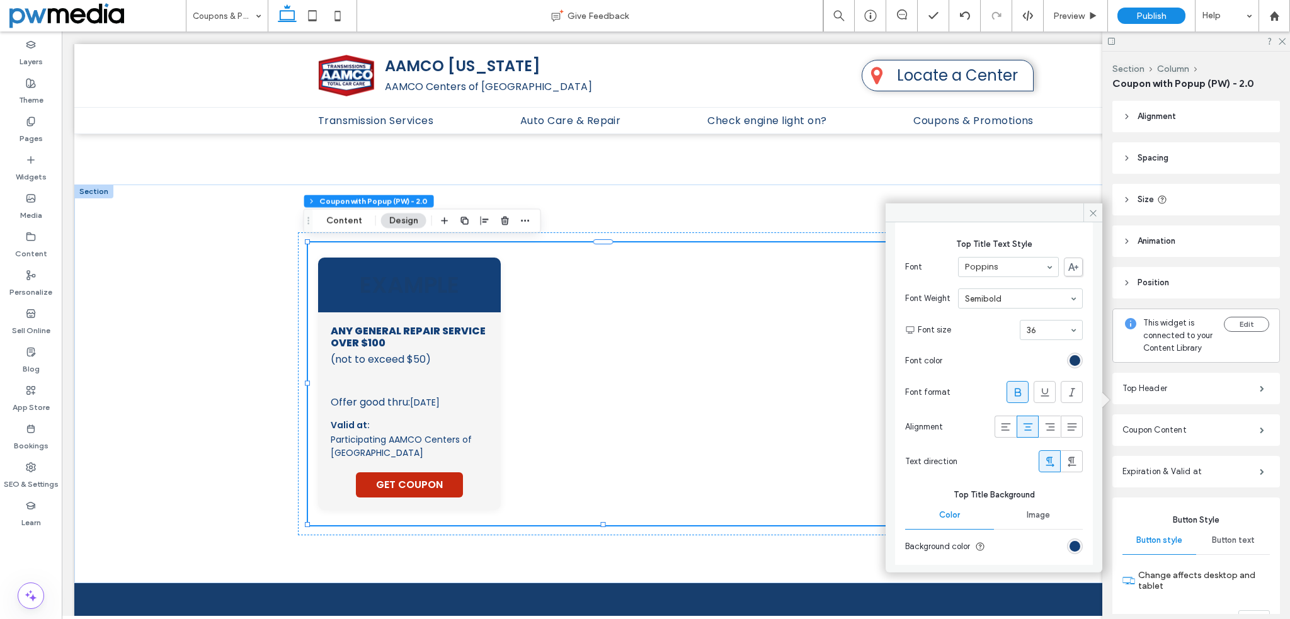
click at [1069, 543] on div "rgb(19, 64, 120)" at bounding box center [1074, 546] width 11 height 11
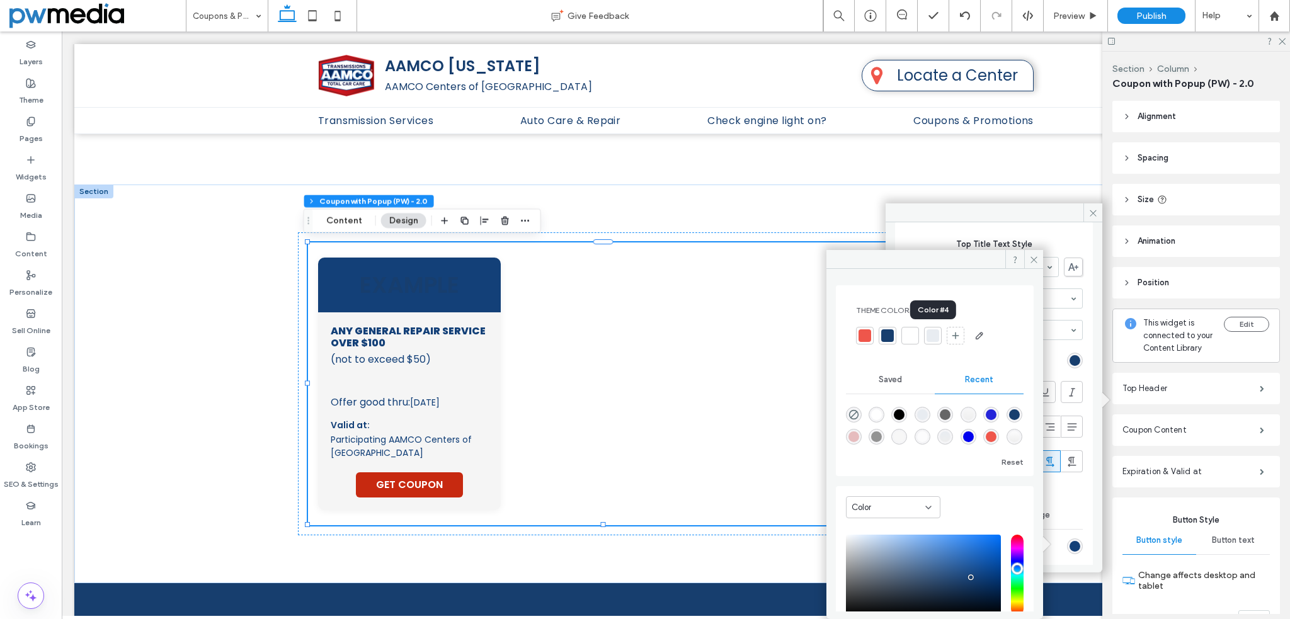
click at [934, 336] on div at bounding box center [932, 335] width 13 height 13
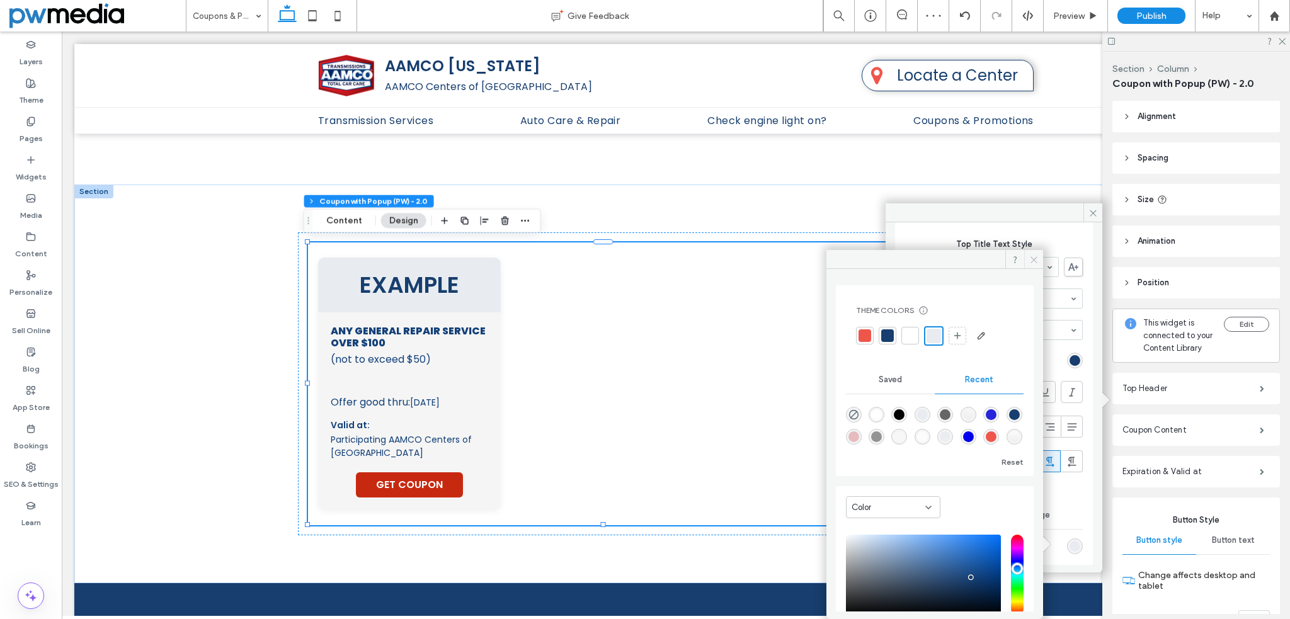
click at [1032, 253] on span at bounding box center [1033, 259] width 19 height 19
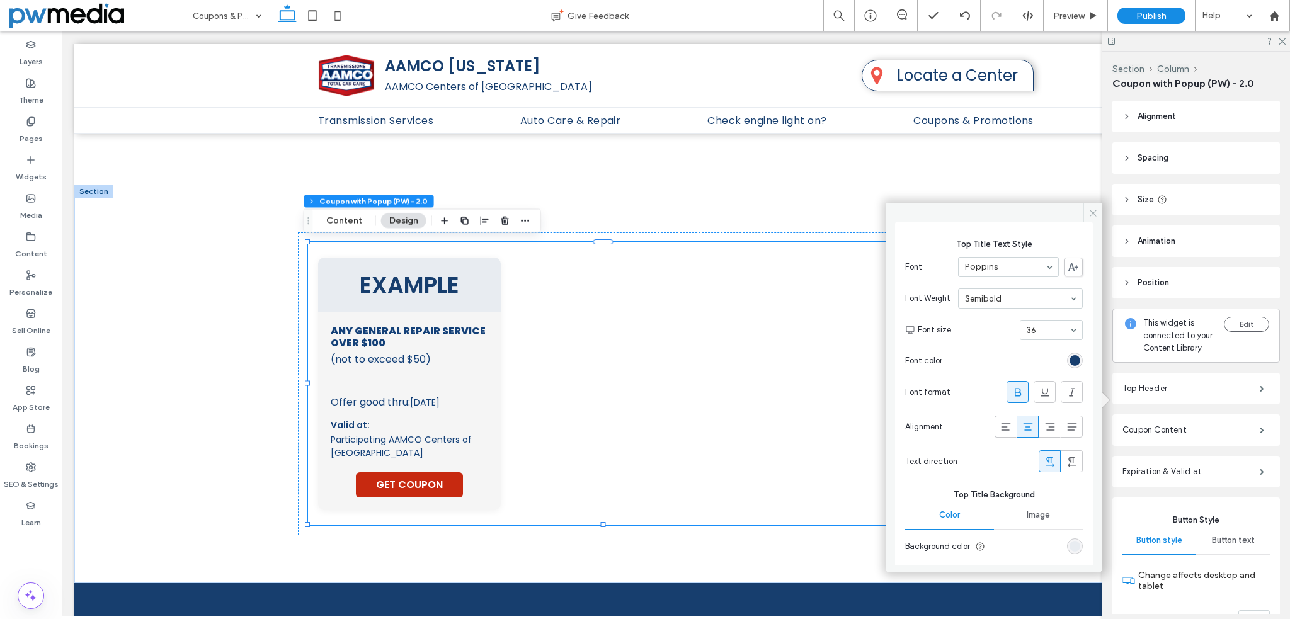
click at [1090, 213] on icon at bounding box center [1092, 212] width 9 height 9
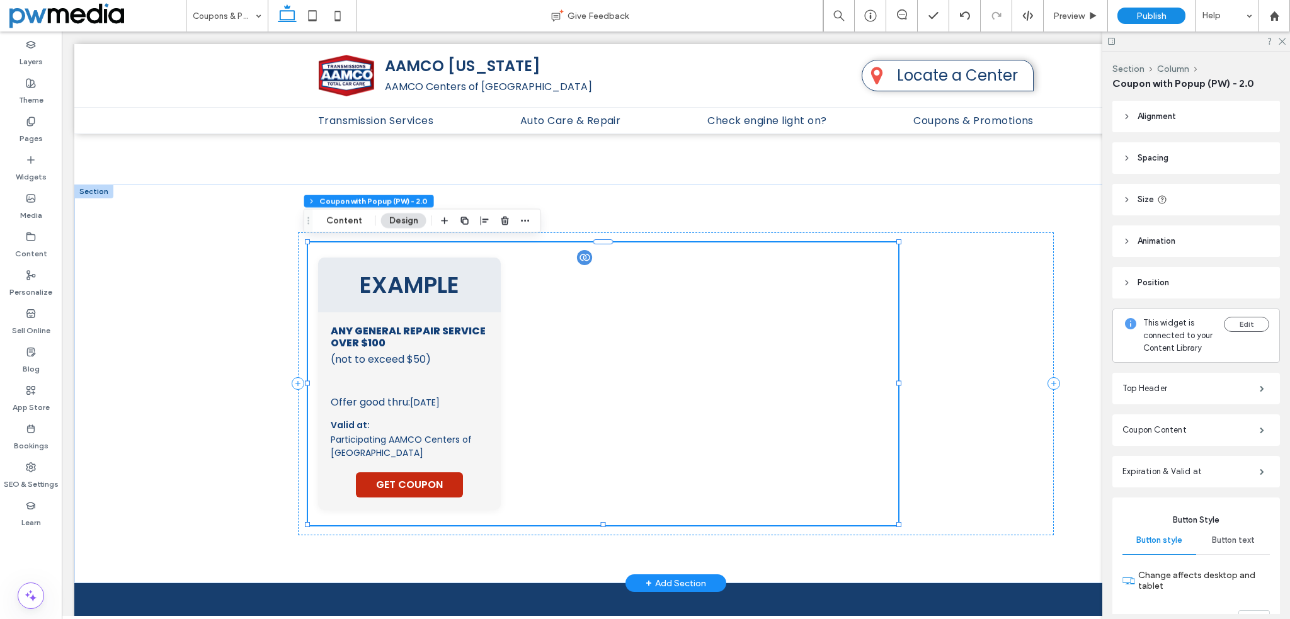
click at [425, 325] on span "Any General Repair Service Over $100" at bounding box center [409, 337] width 157 height 24
click at [1169, 435] on label "Coupon Content" at bounding box center [1190, 429] width 137 height 25
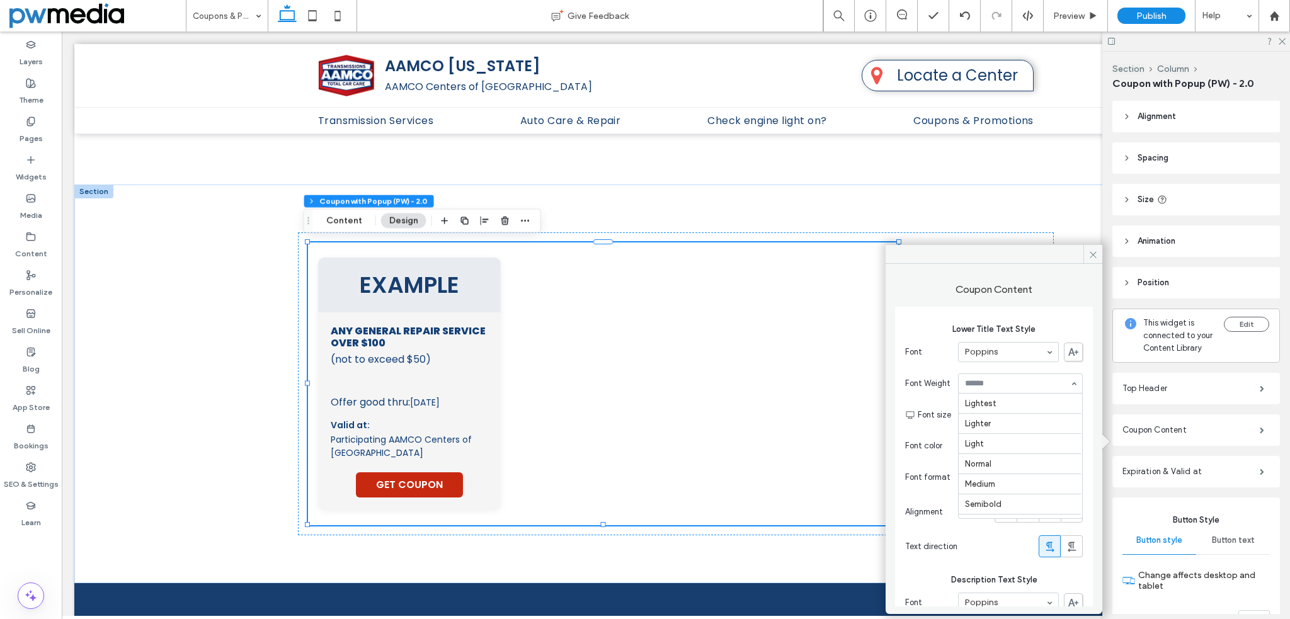
scroll to position [60, 0]
click at [1094, 251] on icon at bounding box center [1092, 254] width 9 height 9
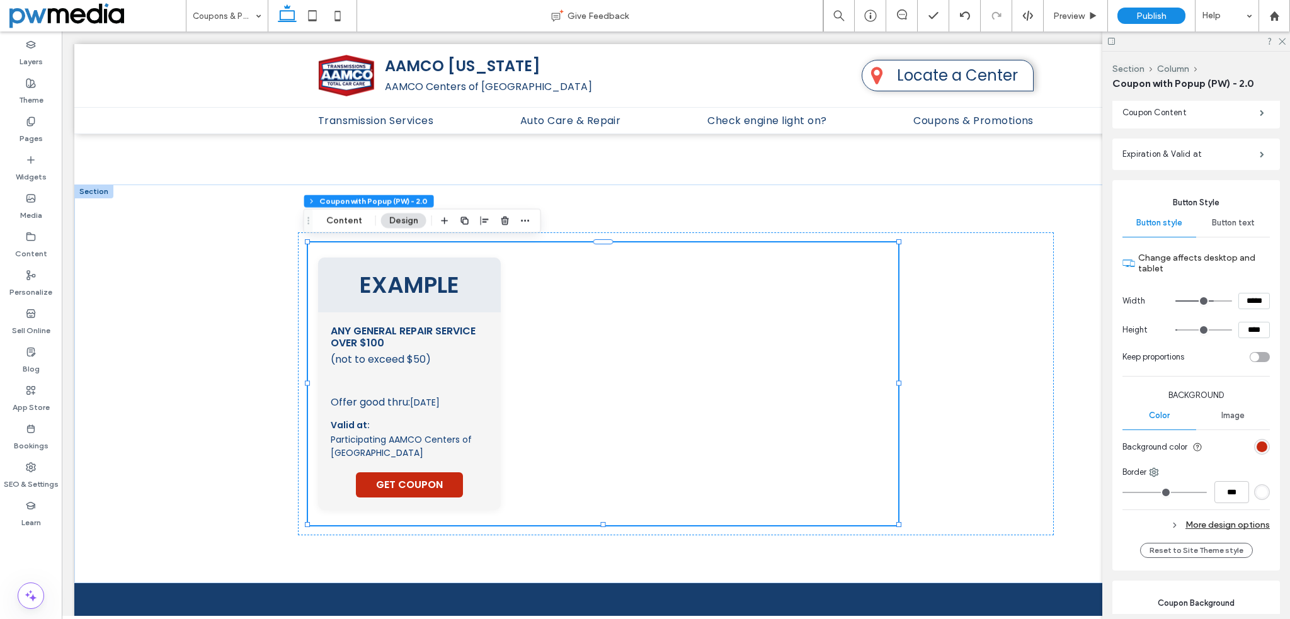
scroll to position [378, 0]
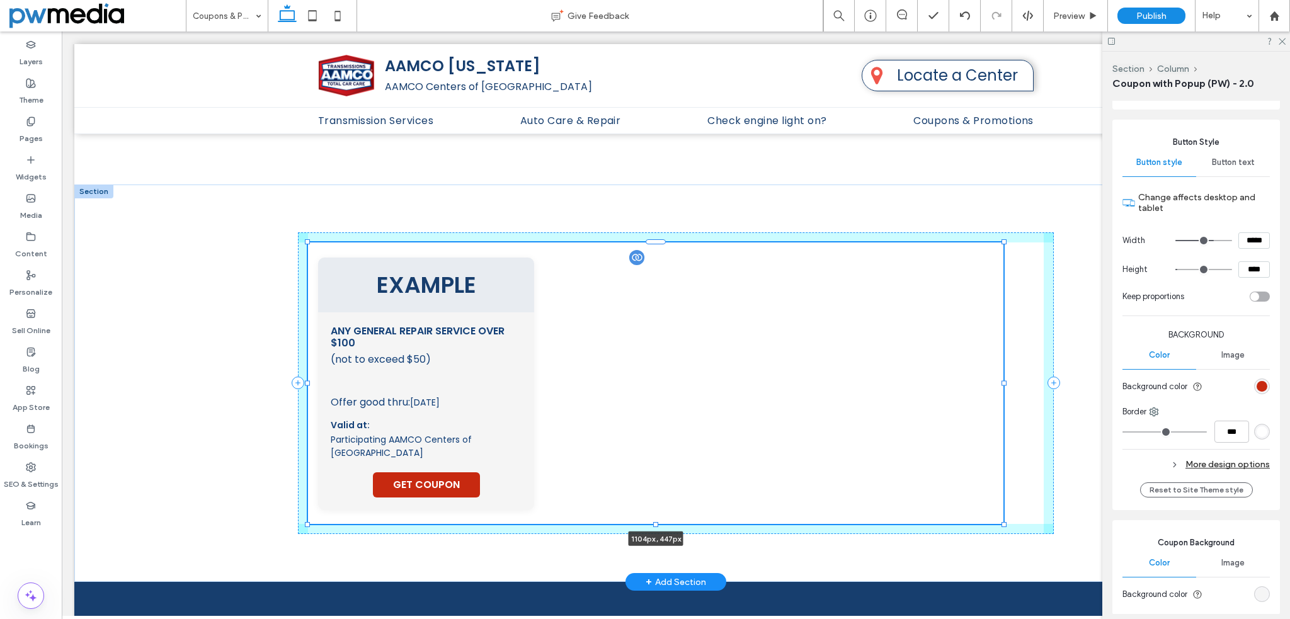
drag, startPoint x: 891, startPoint y: 383, endPoint x: 996, endPoint y: 382, distance: 105.2
click at [1001, 382] on div at bounding box center [1003, 382] width 5 height 5
type input "****"
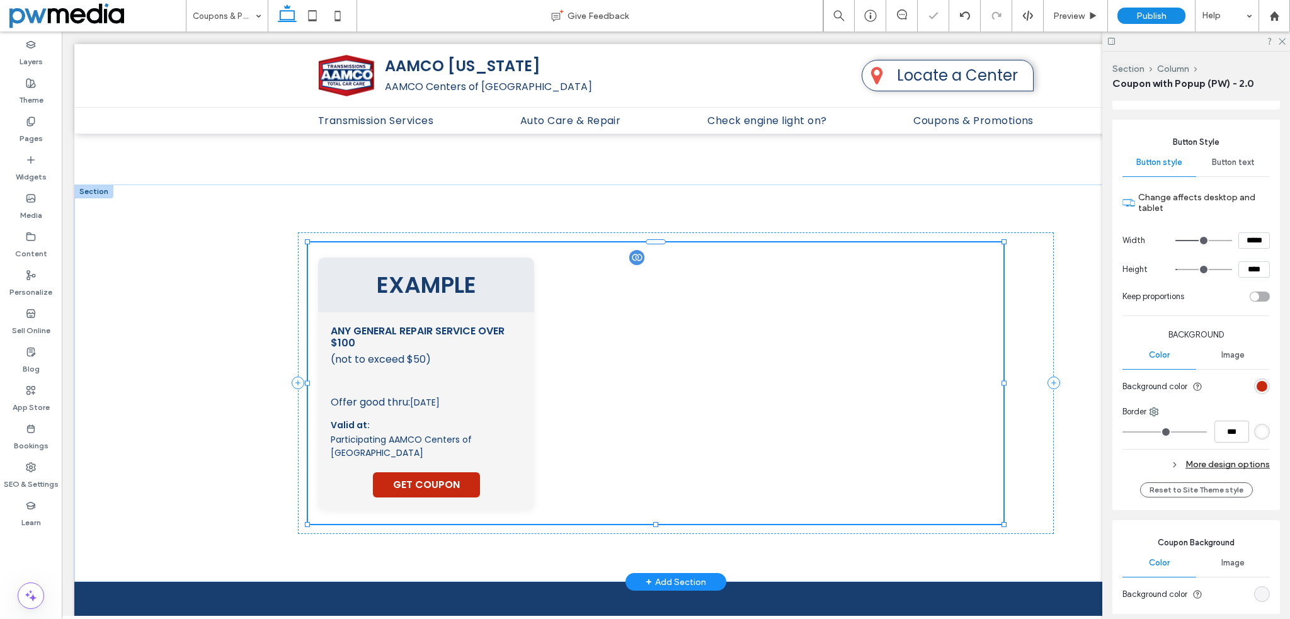
scroll to position [0, 0]
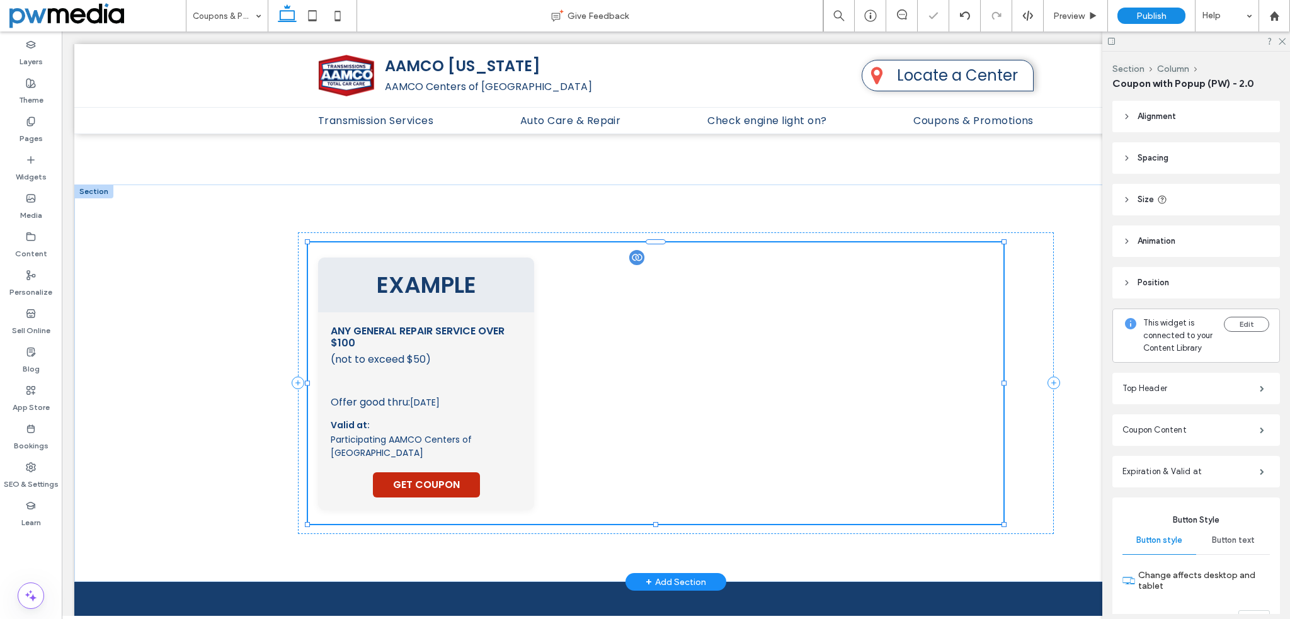
type input "**"
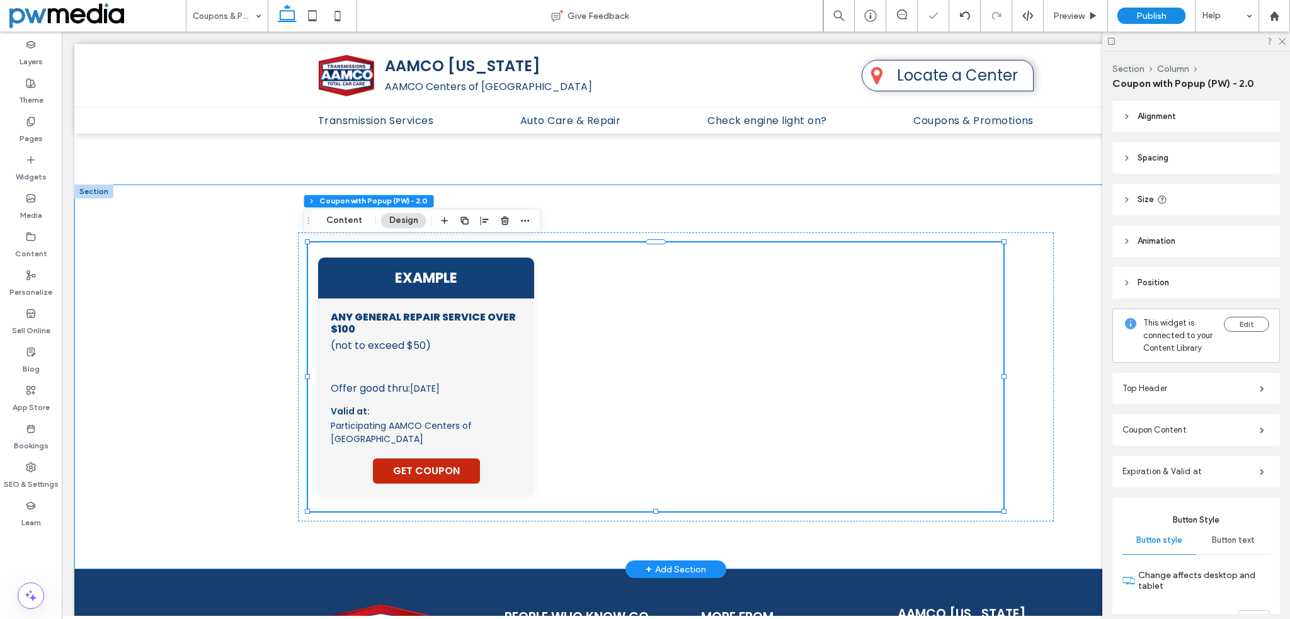
click at [215, 275] on div "EXAMPLE Any General Repair Service Over $100 (not to exceed $50) This coupon mu…" at bounding box center [675, 376] width 1203 height 385
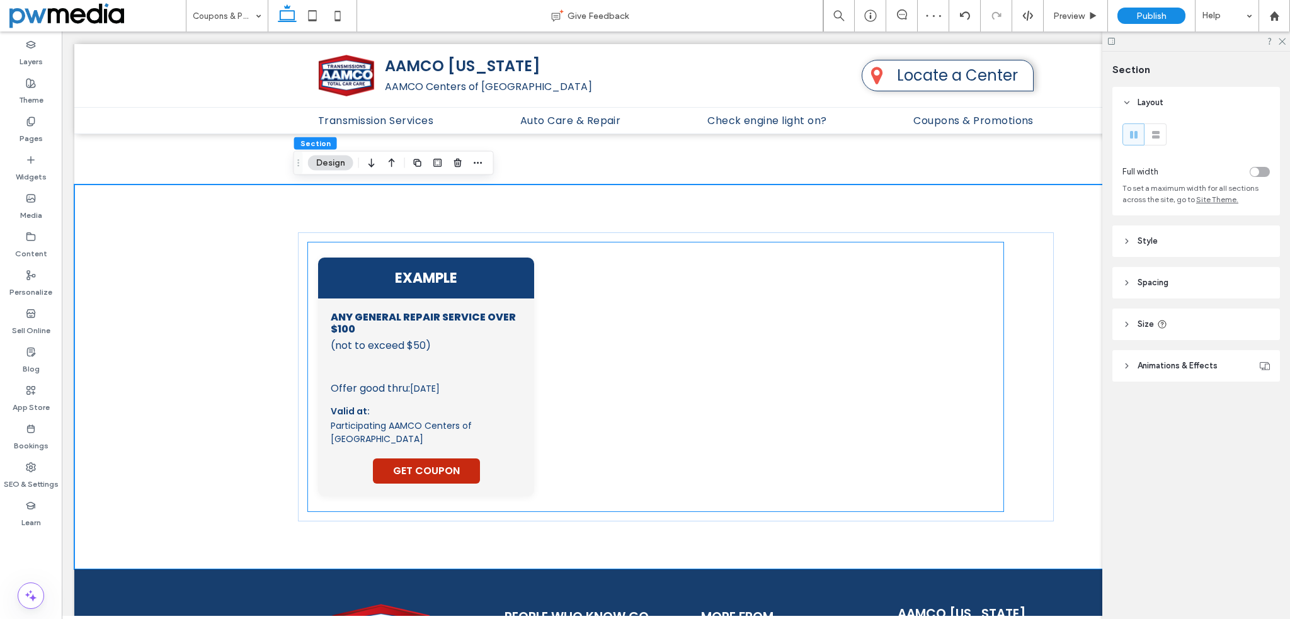
click at [946, 397] on div "EXAMPLE Any General Repair Service Over $100 (not to exceed $50) This coupon mu…" at bounding box center [655, 377] width 675 height 239
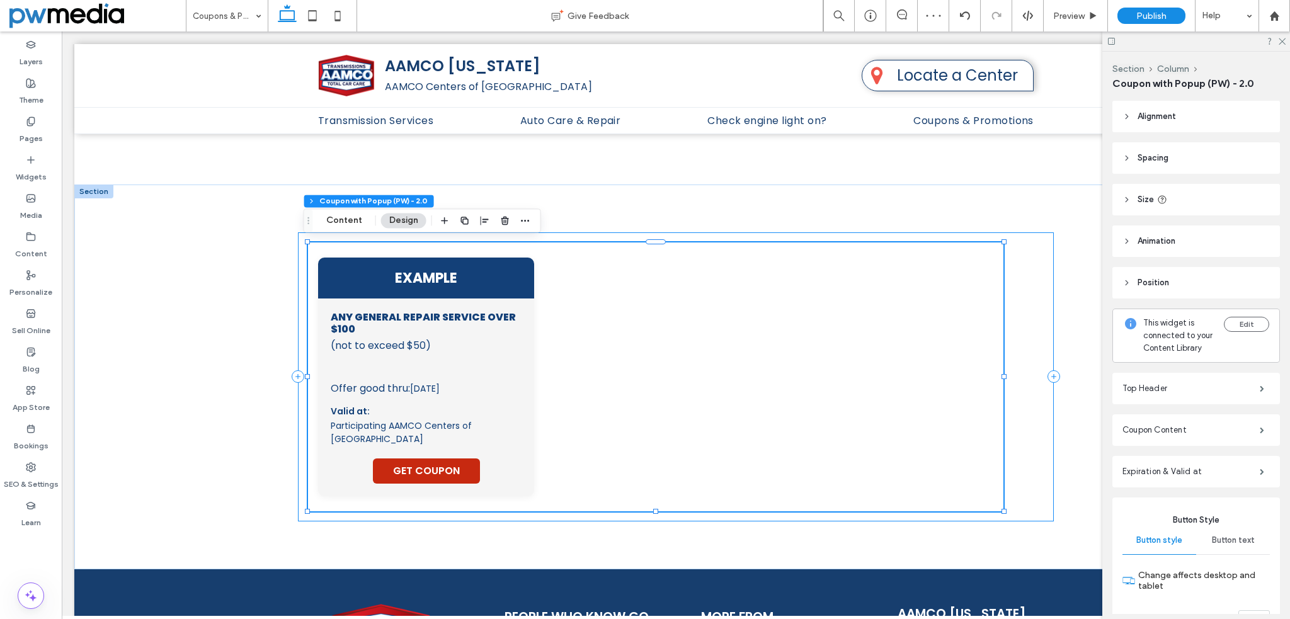
type input "**"
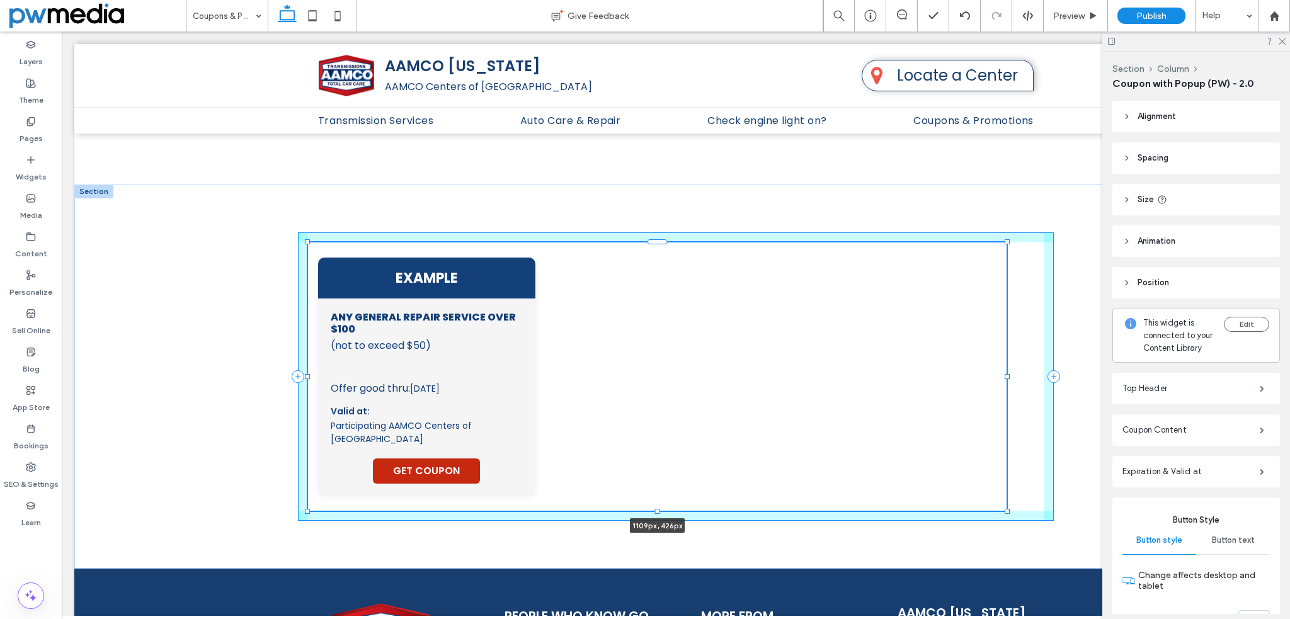
click at [1004, 377] on div at bounding box center [1006, 376] width 5 height 5
type input "****"
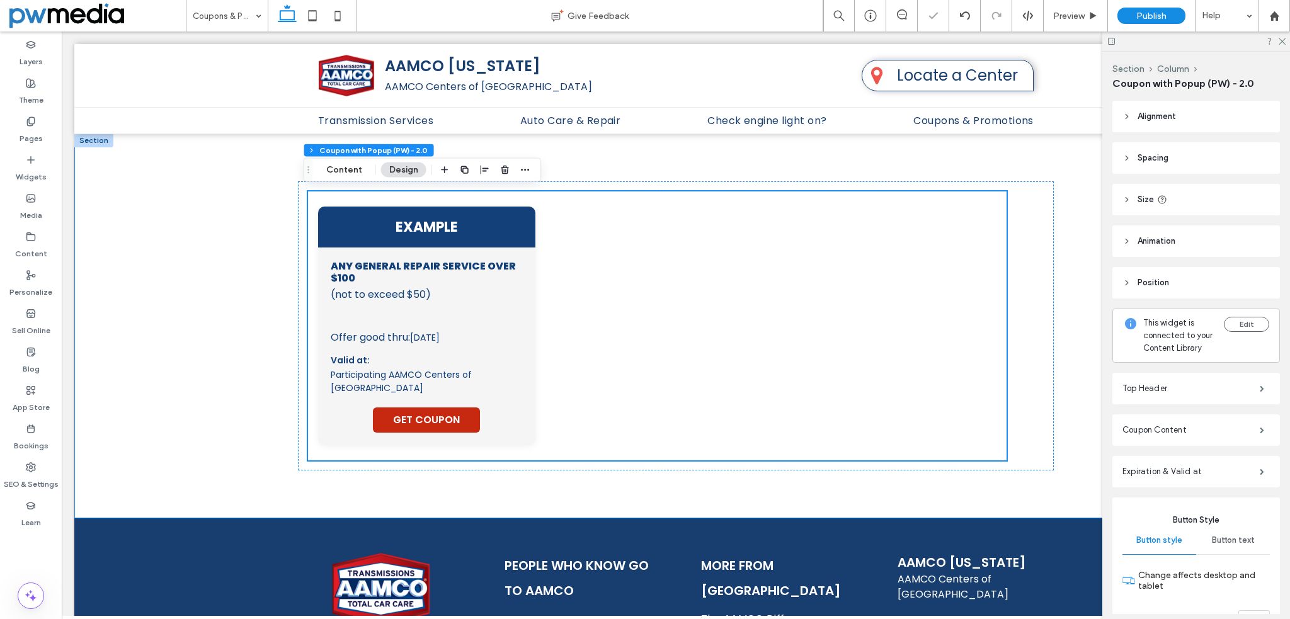
scroll to position [1295, 0]
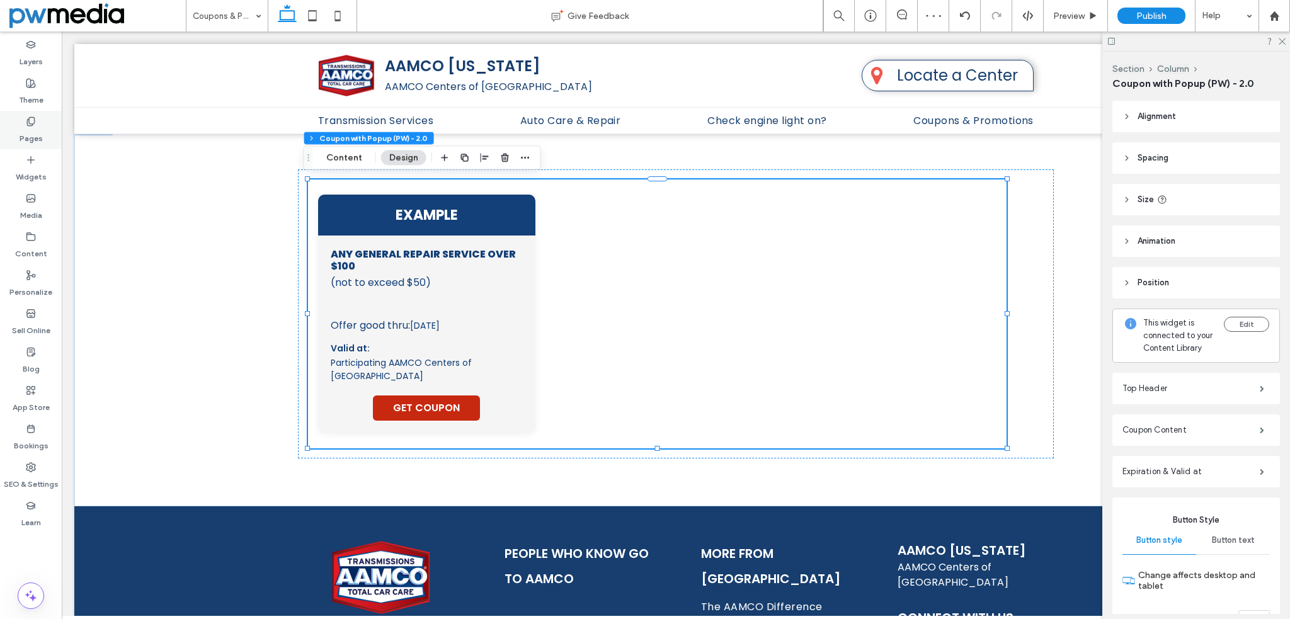
click at [45, 125] on div "Pages" at bounding box center [31, 130] width 62 height 38
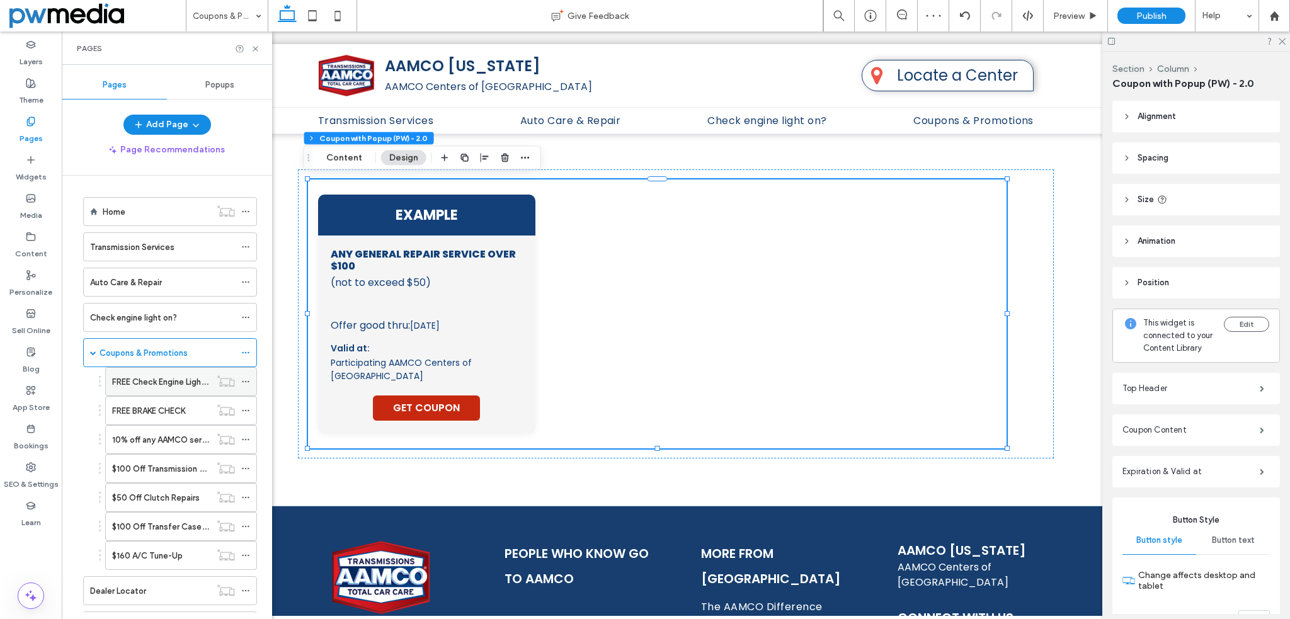
click at [150, 377] on label "FREE Check Engine Light Offer" at bounding box center [169, 382] width 115 height 22
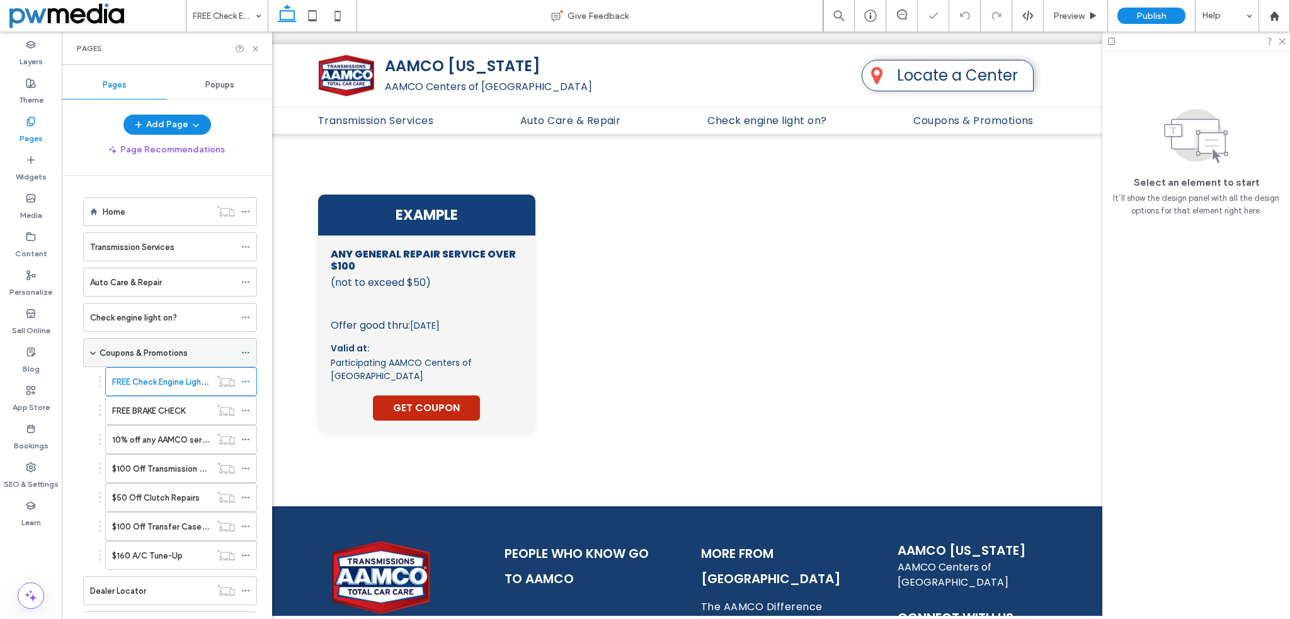
click at [153, 354] on label "Coupons & Promotions" at bounding box center [143, 353] width 88 height 22
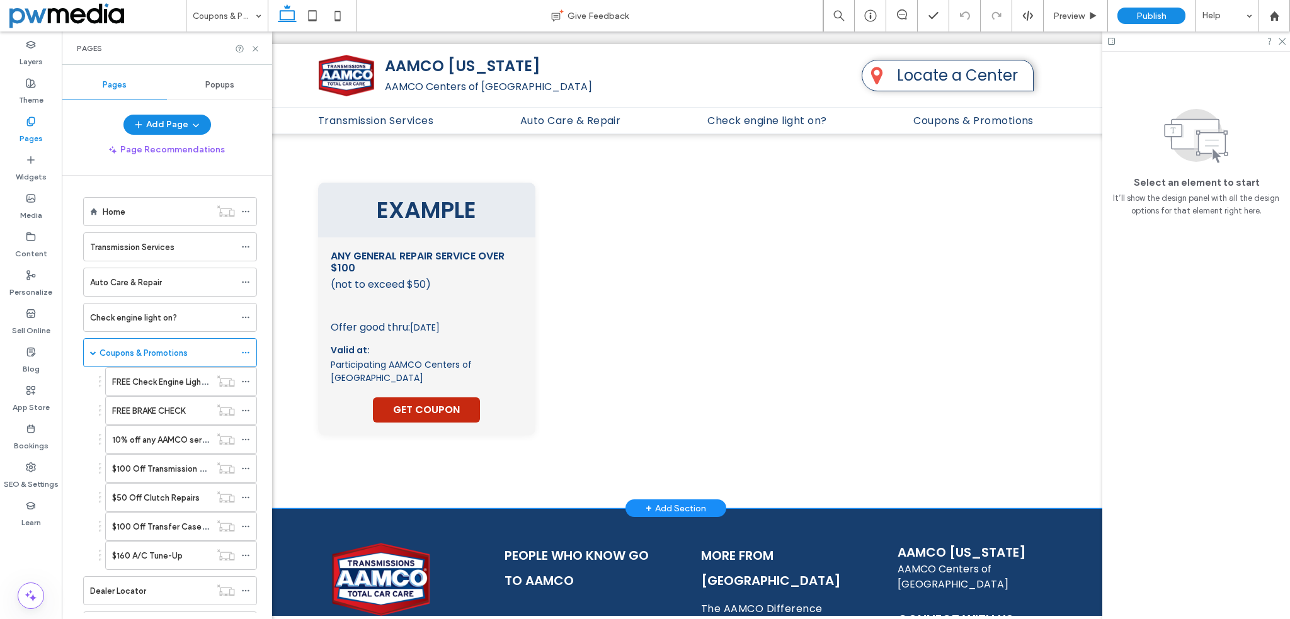
scroll to position [1322, 0]
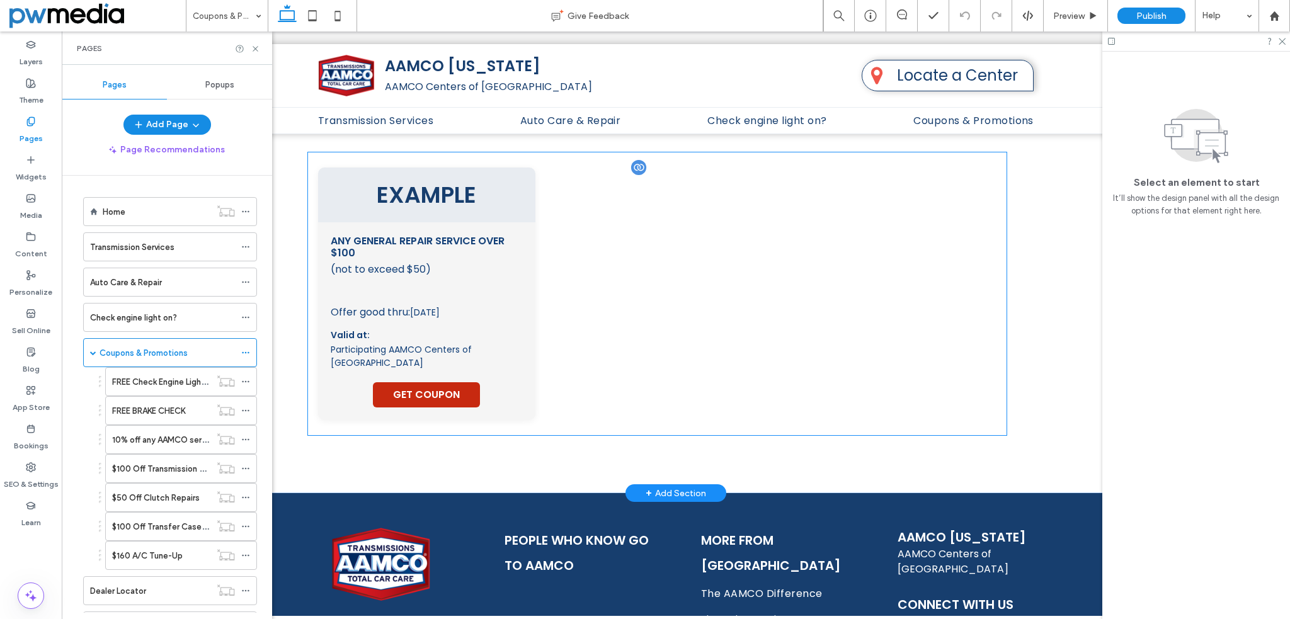
click at [642, 321] on div "EXAMPLE Any General Repair Service Over $100 (not to exceed $50) This coupon mu…" at bounding box center [657, 293] width 678 height 252
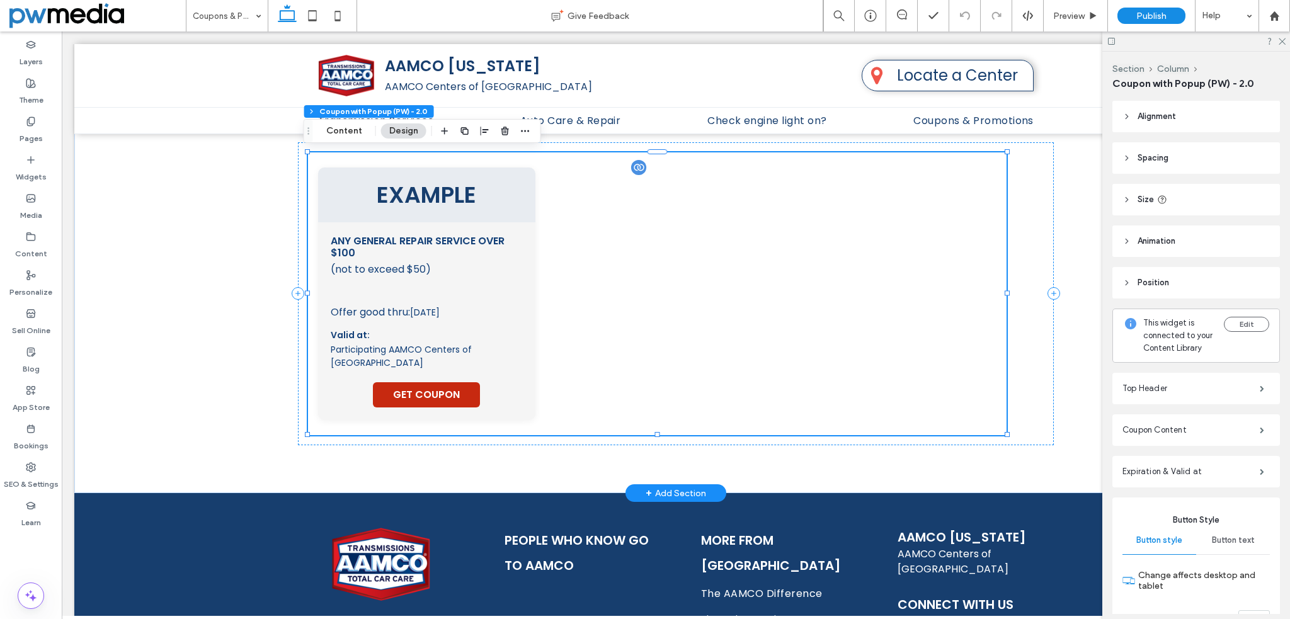
type input "**"
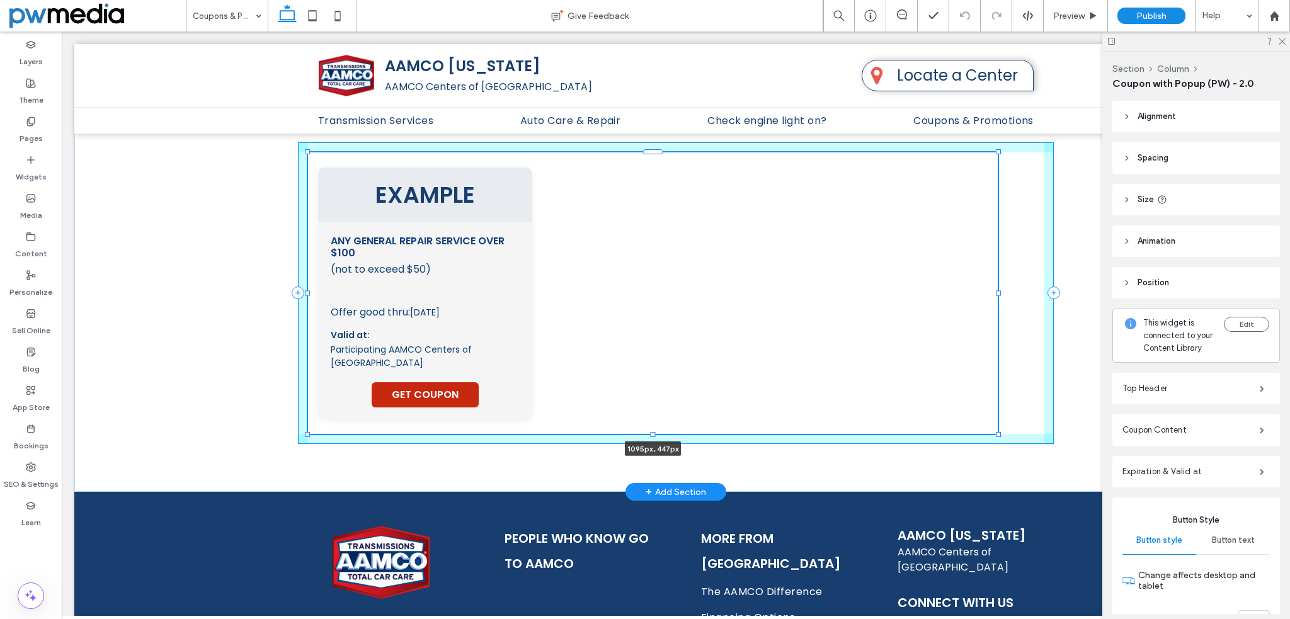
drag, startPoint x: 1004, startPoint y: 292, endPoint x: 995, endPoint y: 292, distance: 8.8
click at [995, 292] on div at bounding box center [997, 292] width 5 height 5
type input "****"
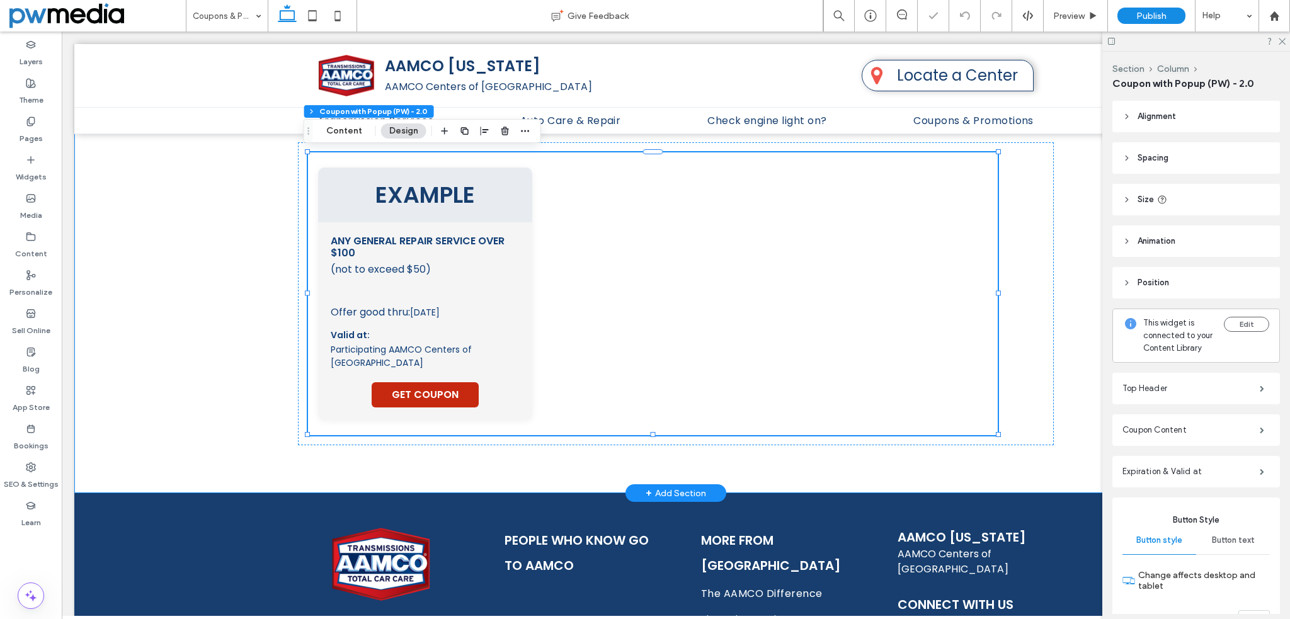
click at [194, 271] on div "EXAMPLE Any General Repair Service Over $100 (not to exceed $50) This coupon mu…" at bounding box center [675, 293] width 1203 height 399
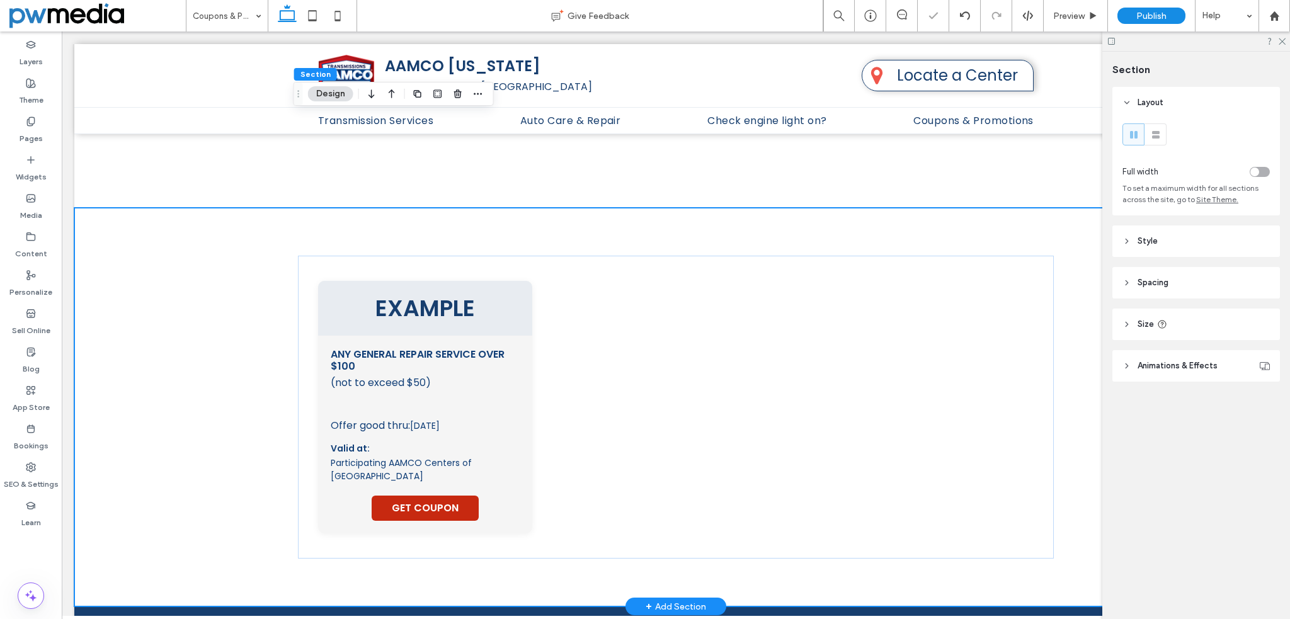
scroll to position [1070, 0]
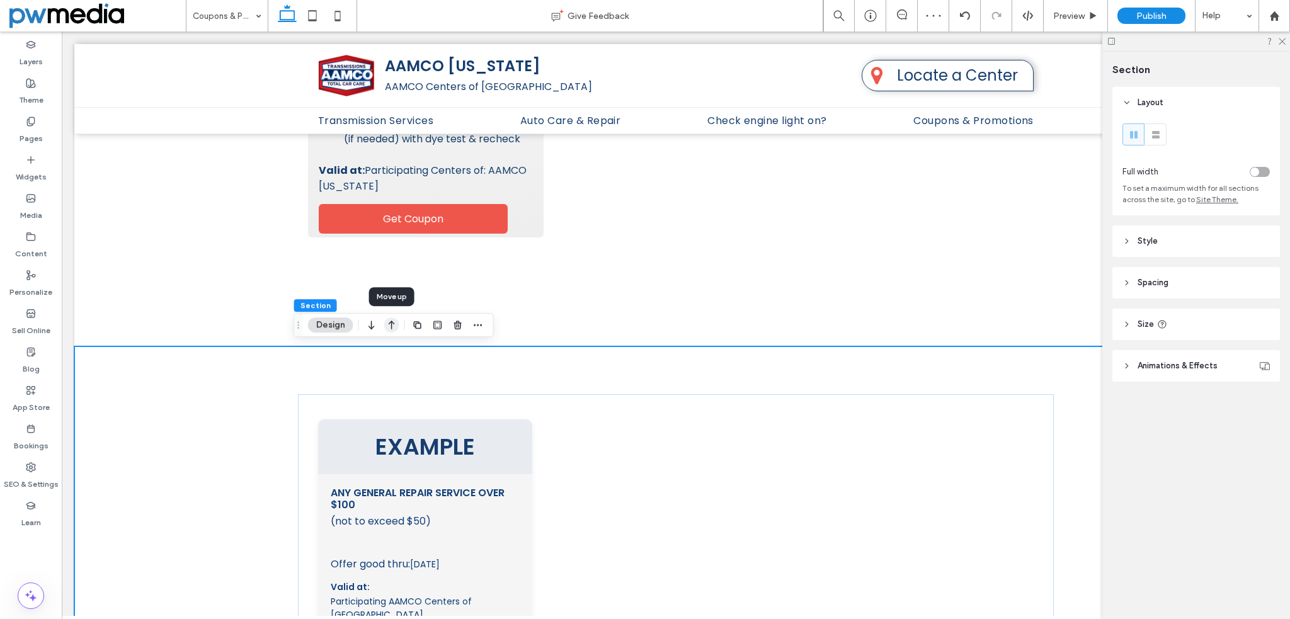
click at [397, 323] on icon "button" at bounding box center [391, 325] width 15 height 23
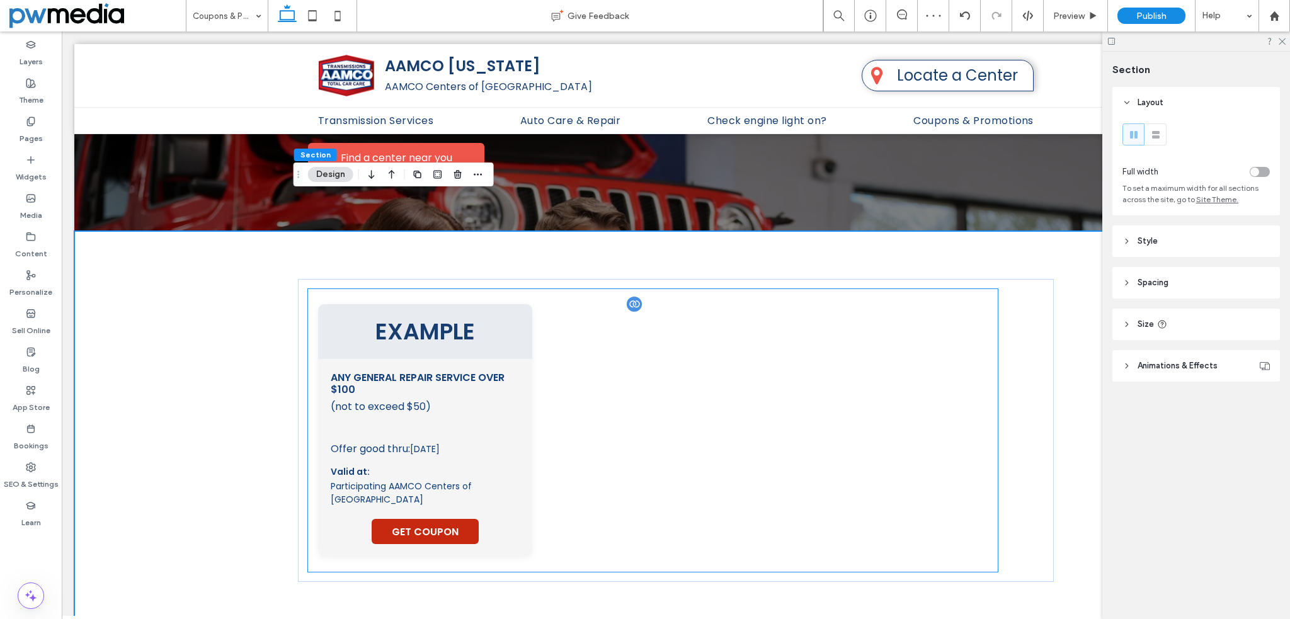
scroll to position [16, 0]
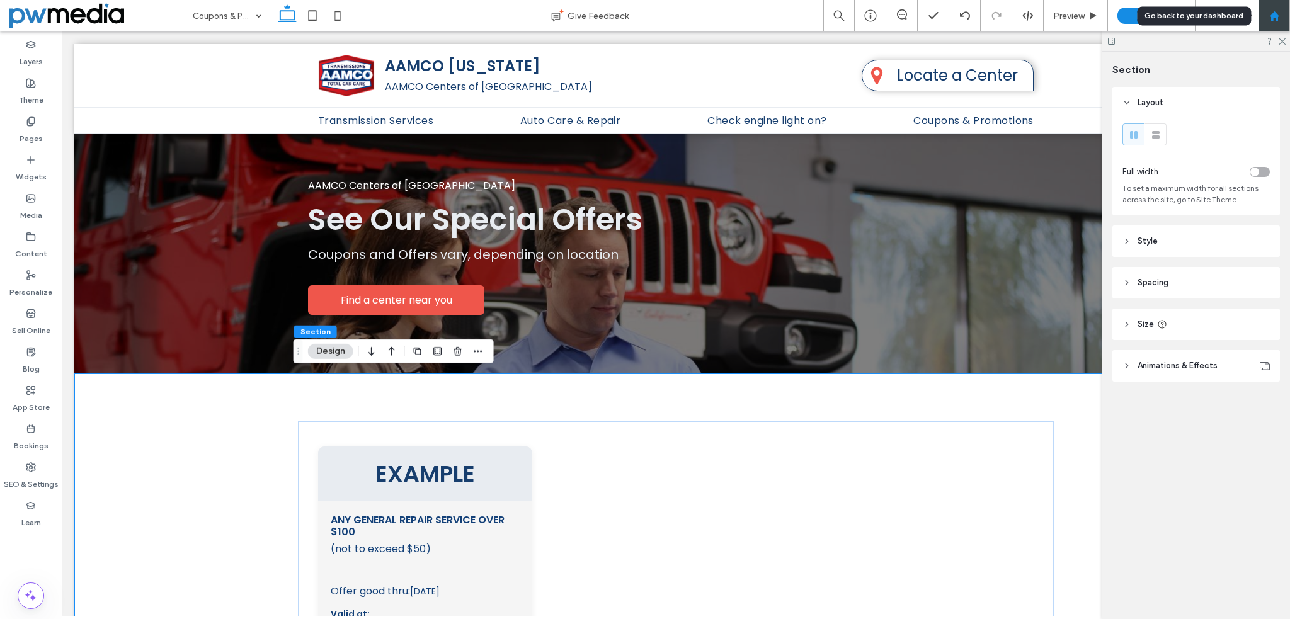
click at [1279, 12] on div at bounding box center [1274, 16] width 30 height 11
